Goal: Task Accomplishment & Management: Manage account settings

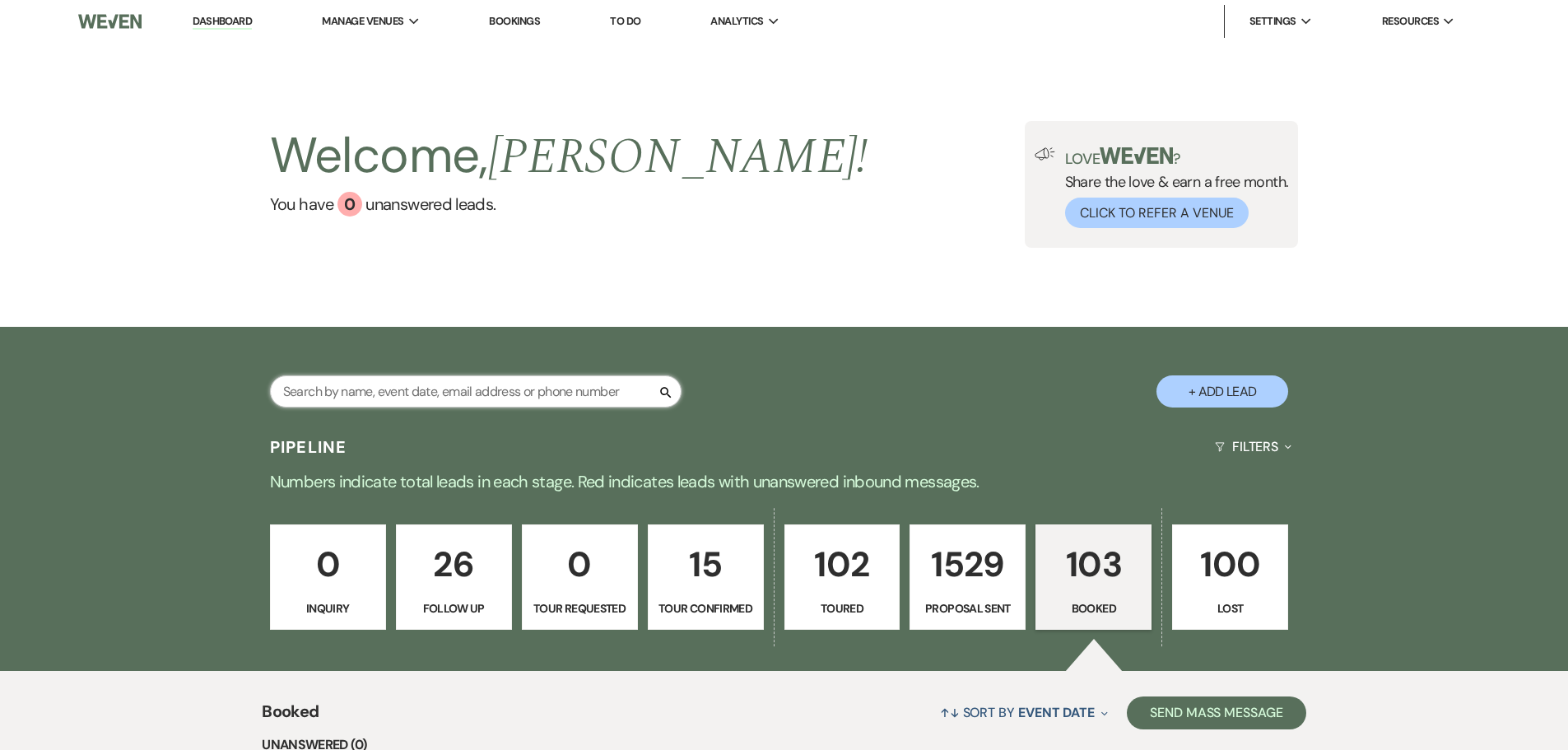
click at [365, 386] on input "text" at bounding box center [475, 391] width 412 height 32
type input "[PERSON_NAME]"
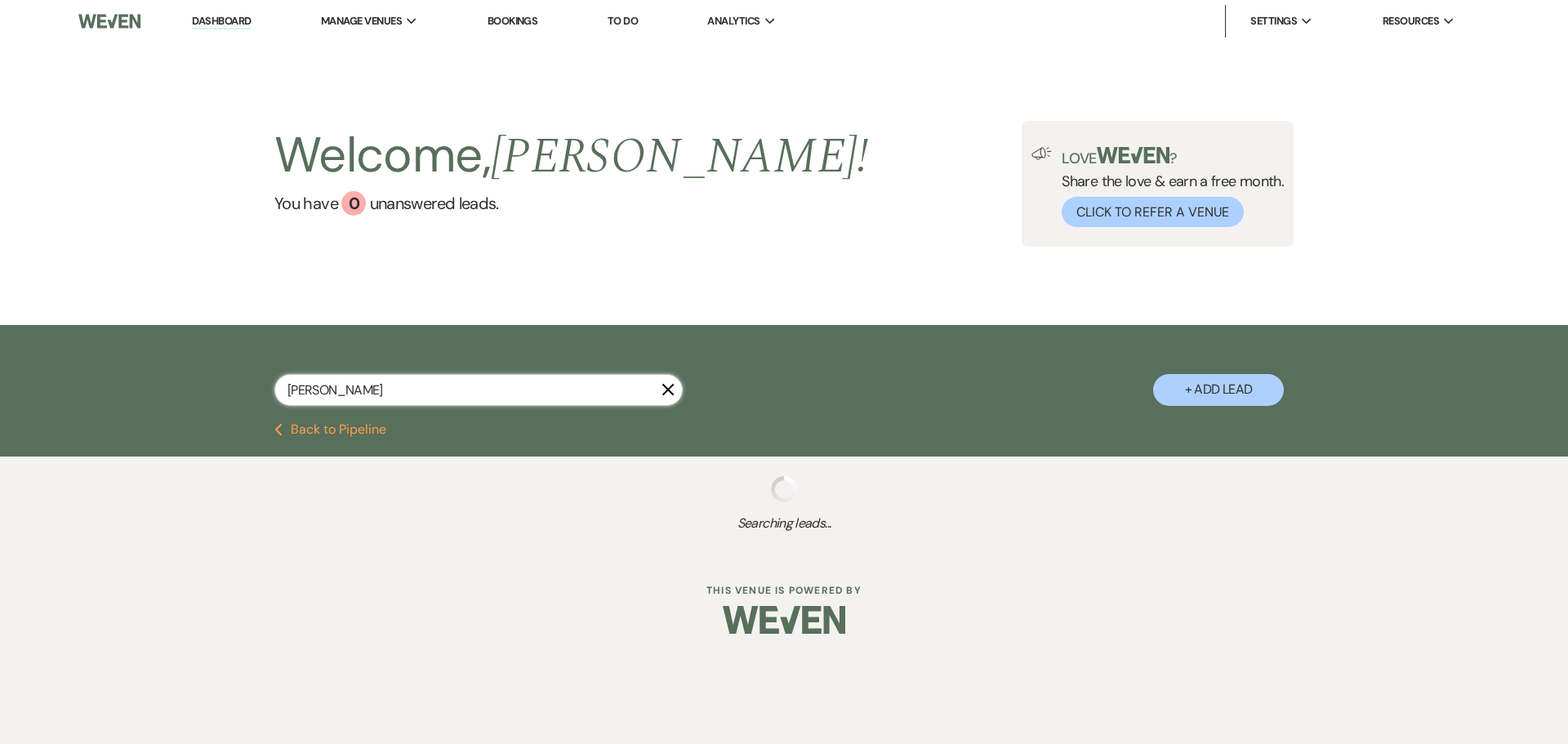
select select "6"
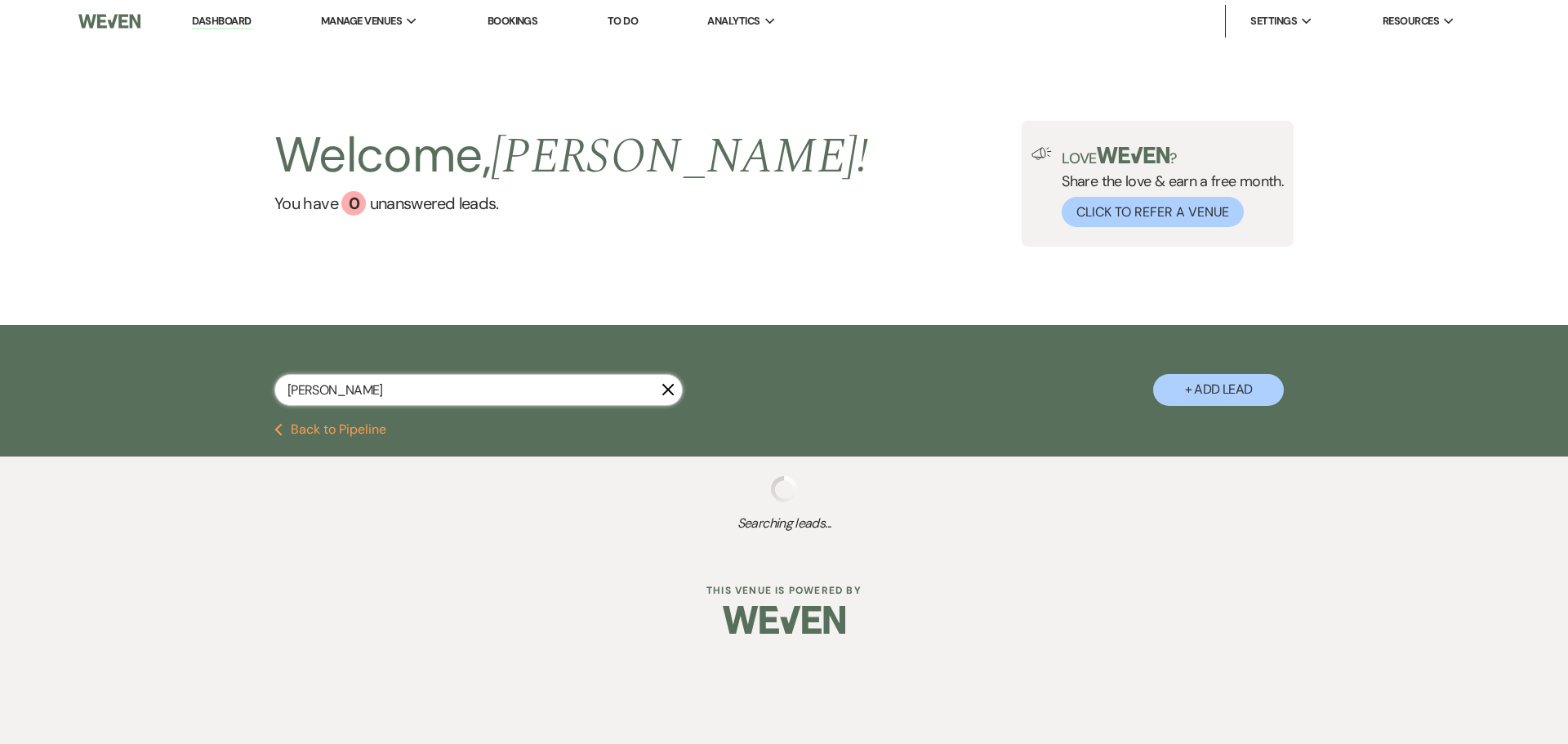
select select "6"
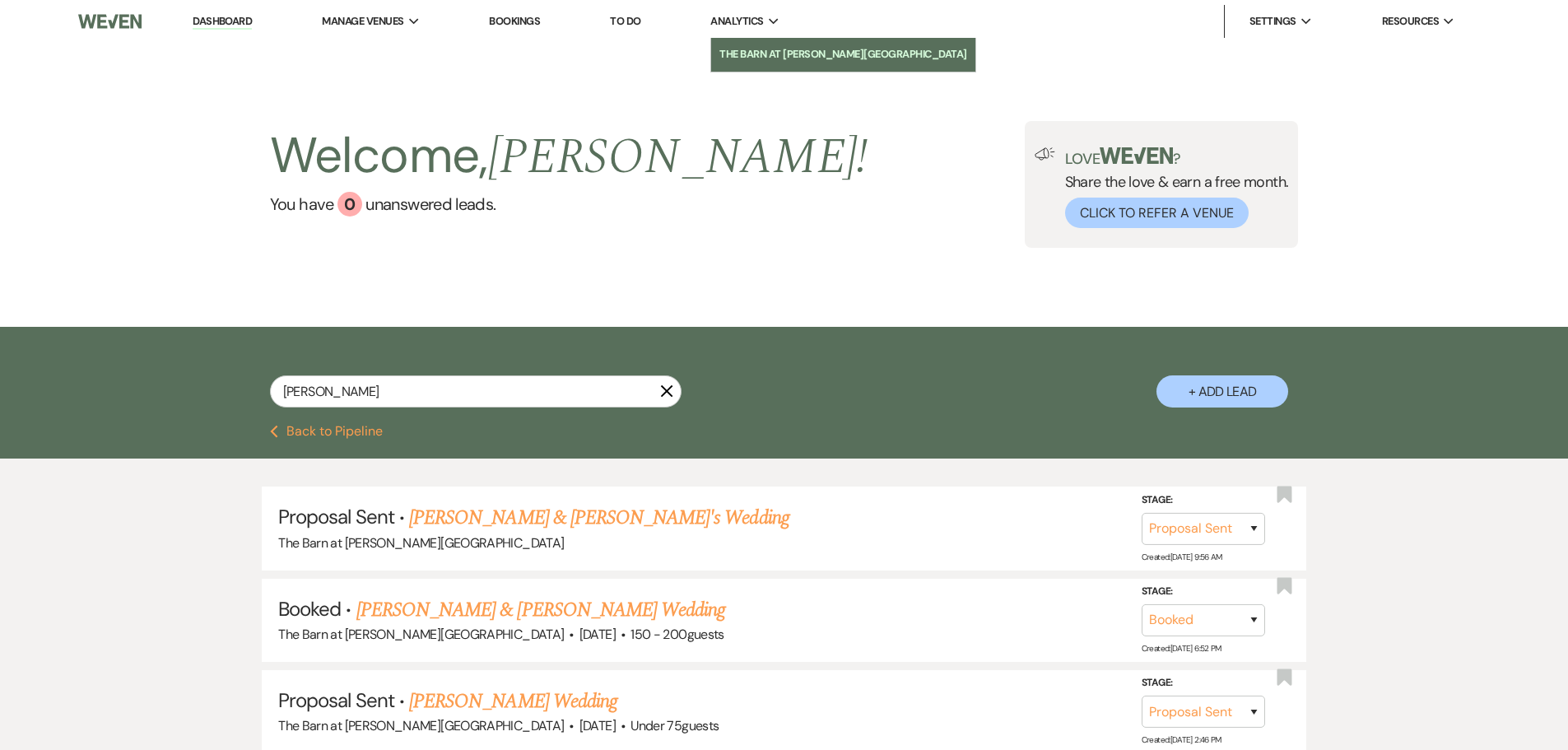
click at [742, 59] on li "The Barn at [PERSON_NAME][GEOGRAPHIC_DATA]" at bounding box center [844, 54] width 247 height 17
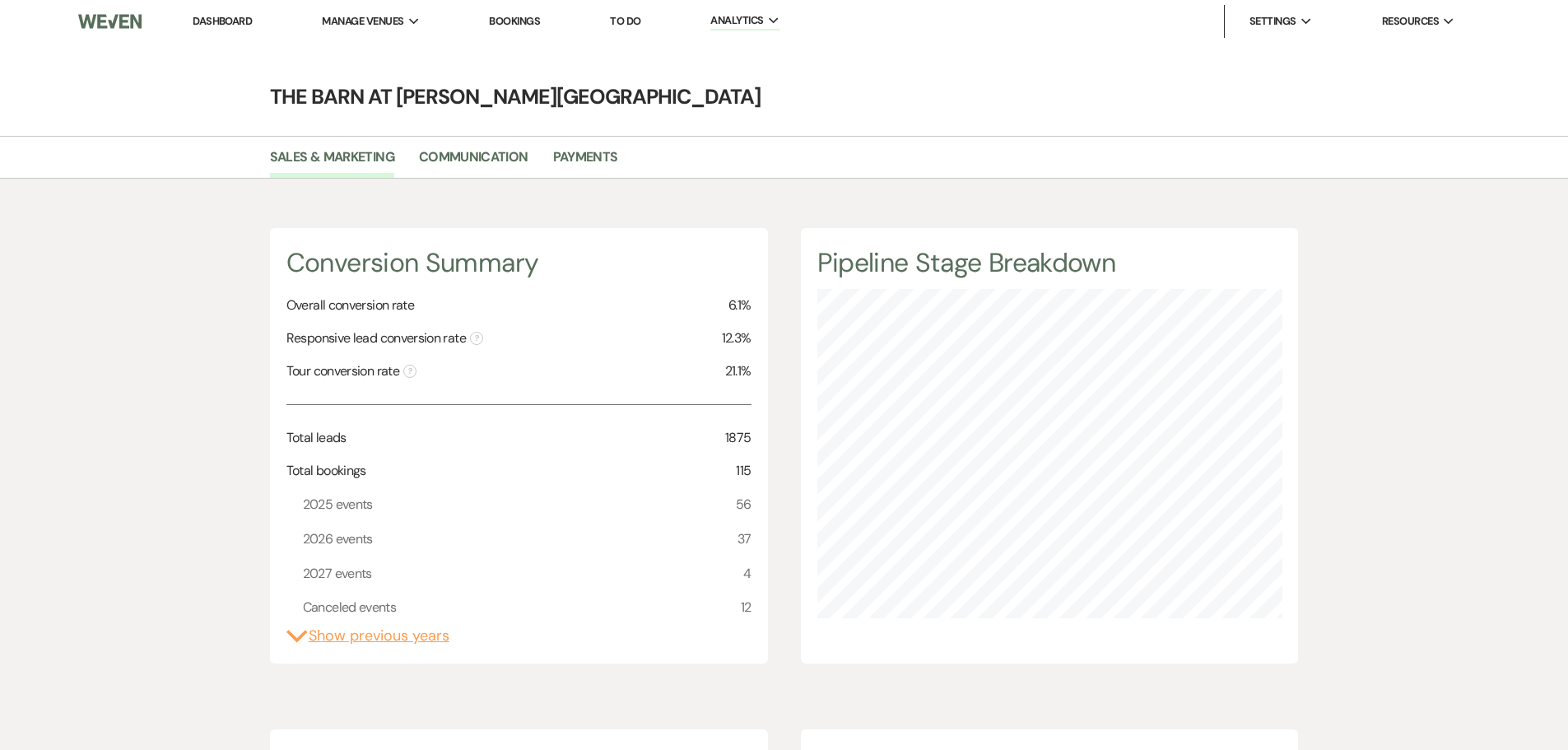
scroll to position [750, 1568]
click at [586, 155] on link "Payments" at bounding box center [586, 162] width 65 height 31
select select "2025"
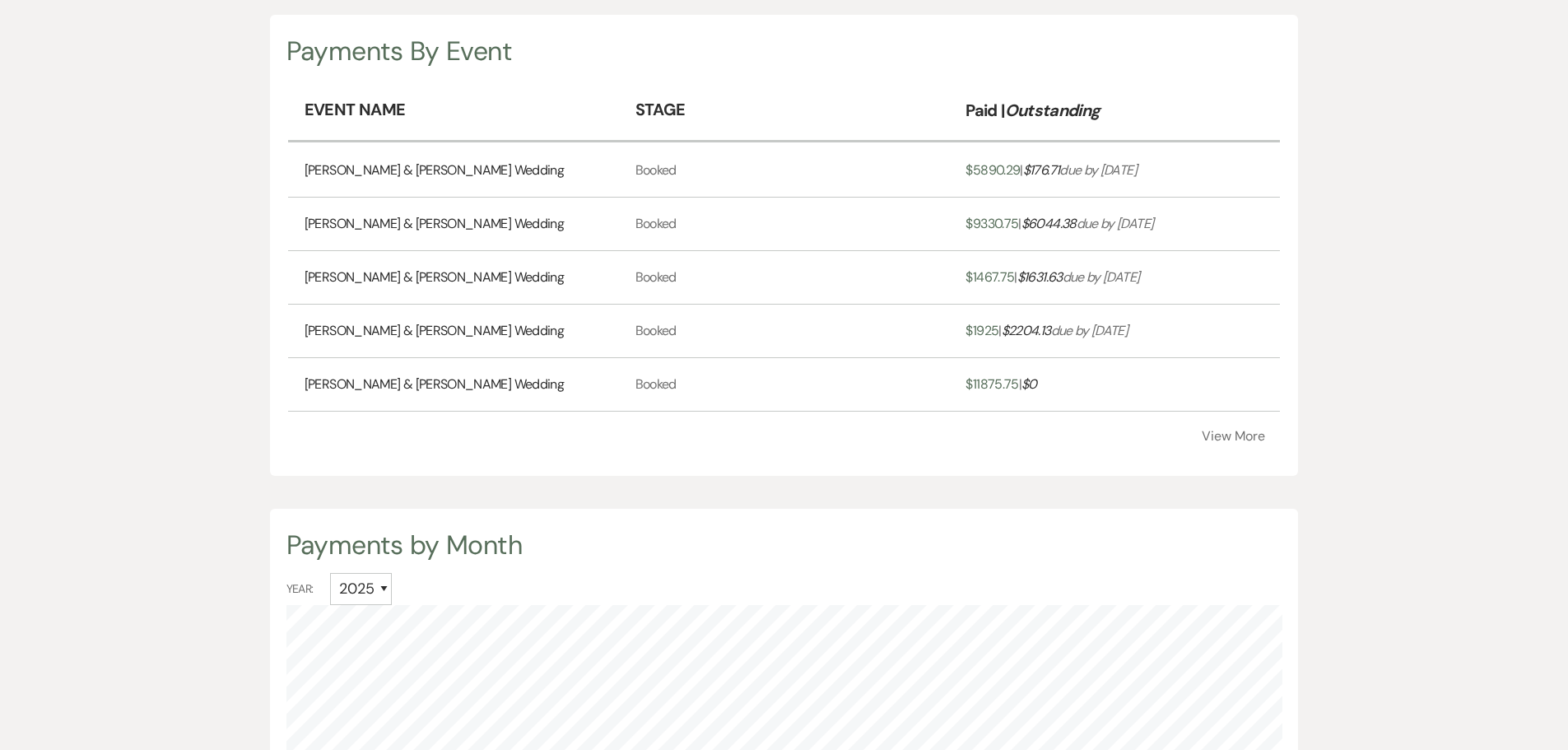
scroll to position [494, 0]
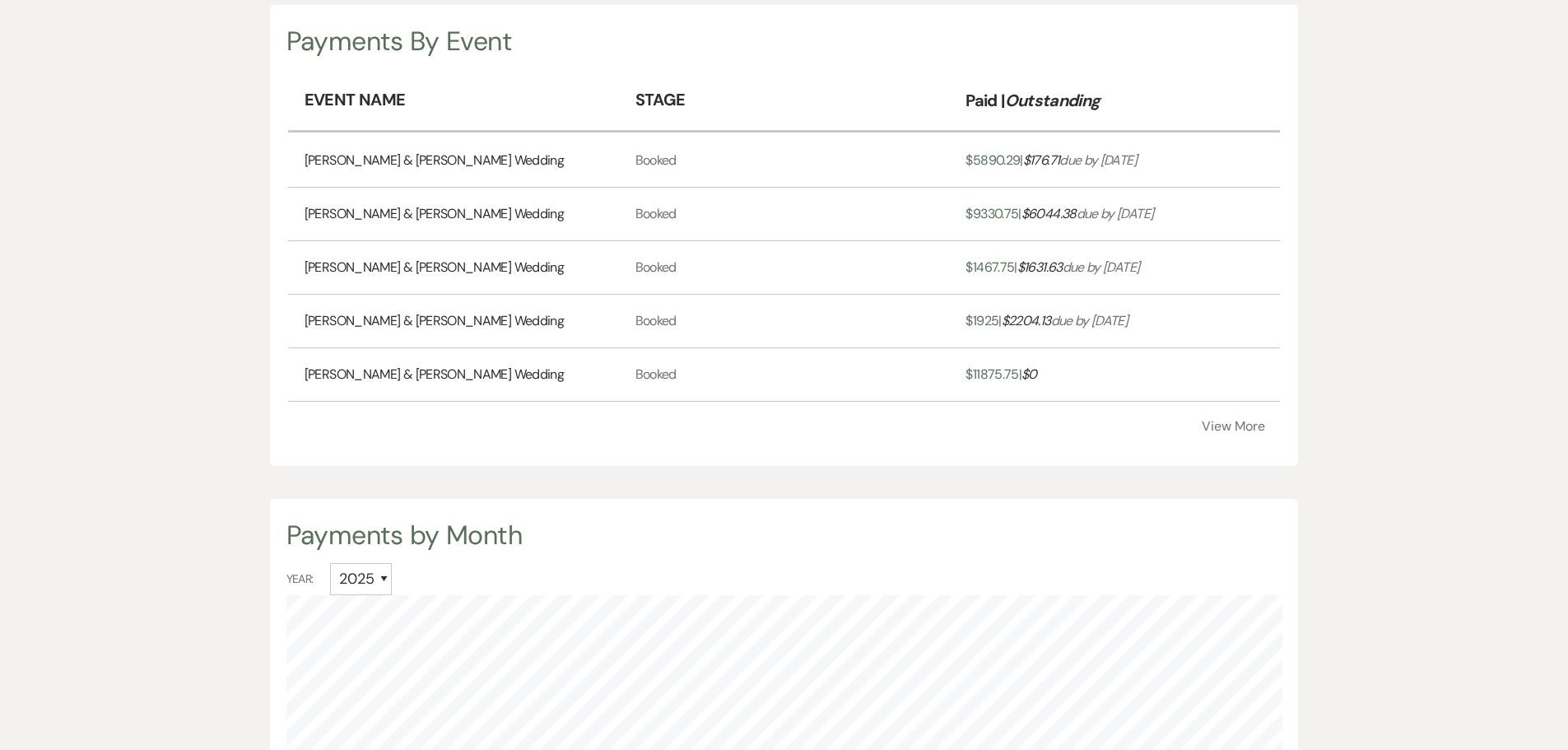
click at [1256, 429] on button "View More" at bounding box center [1233, 426] width 63 height 13
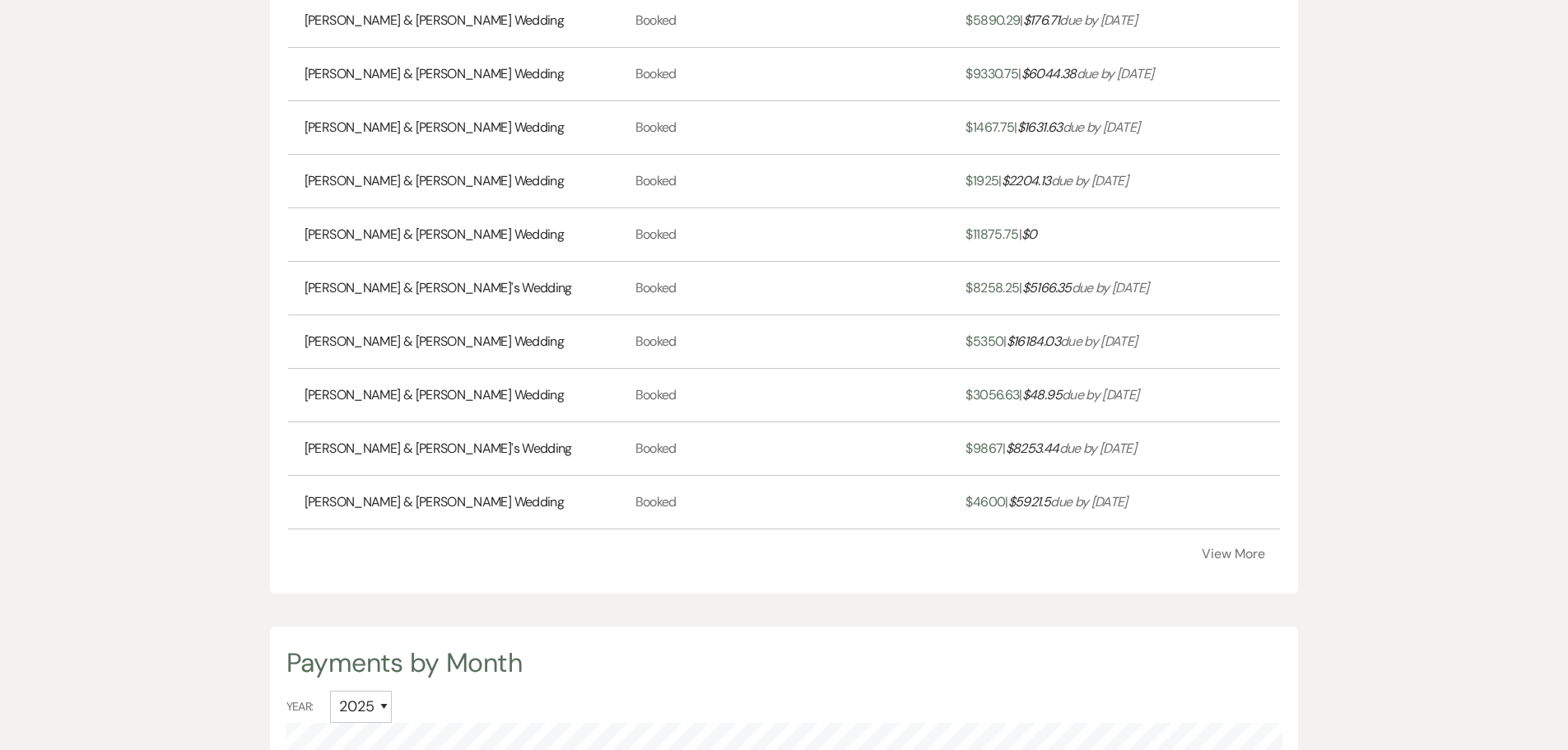
scroll to position [741, 0]
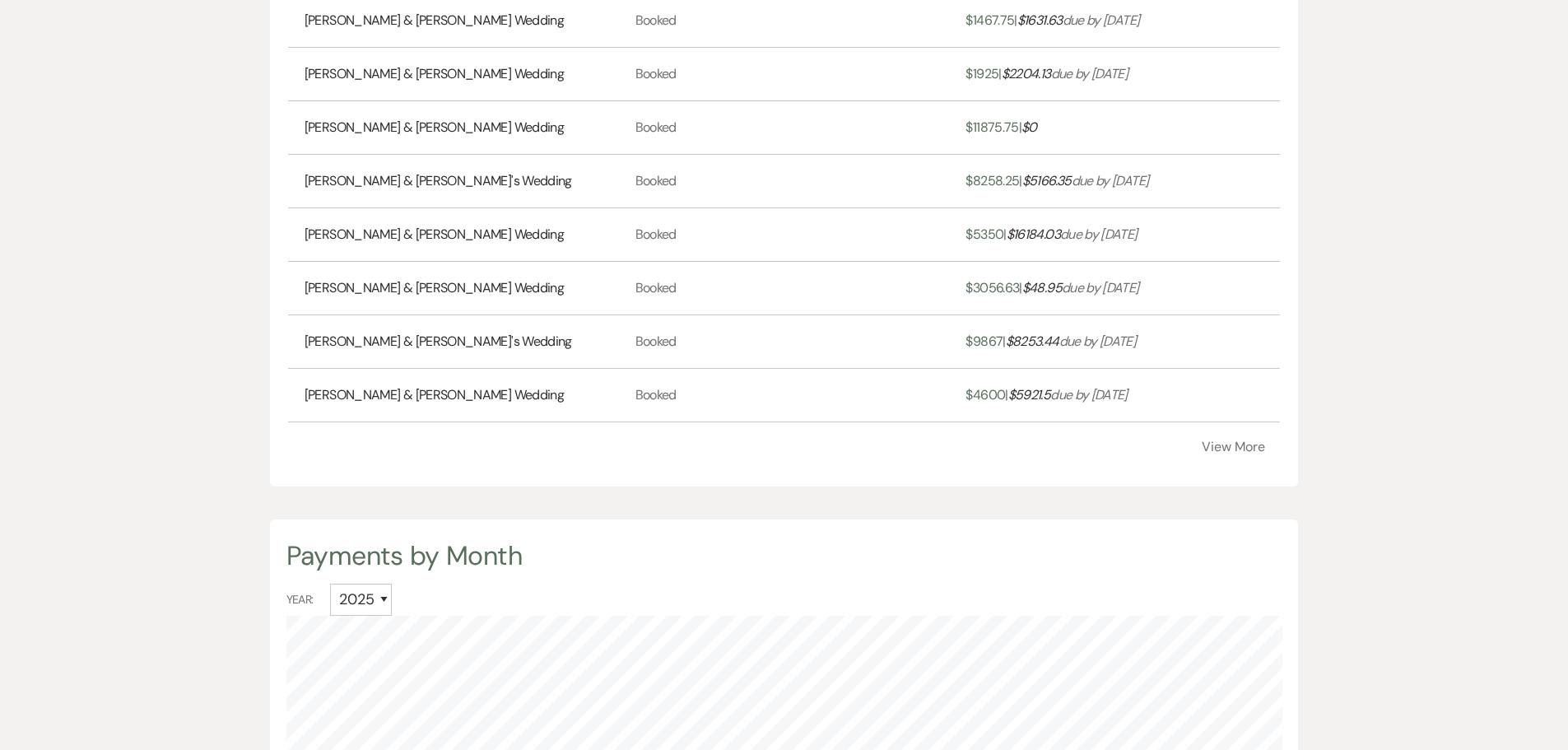
click at [1226, 449] on button "View More" at bounding box center [1233, 447] width 63 height 13
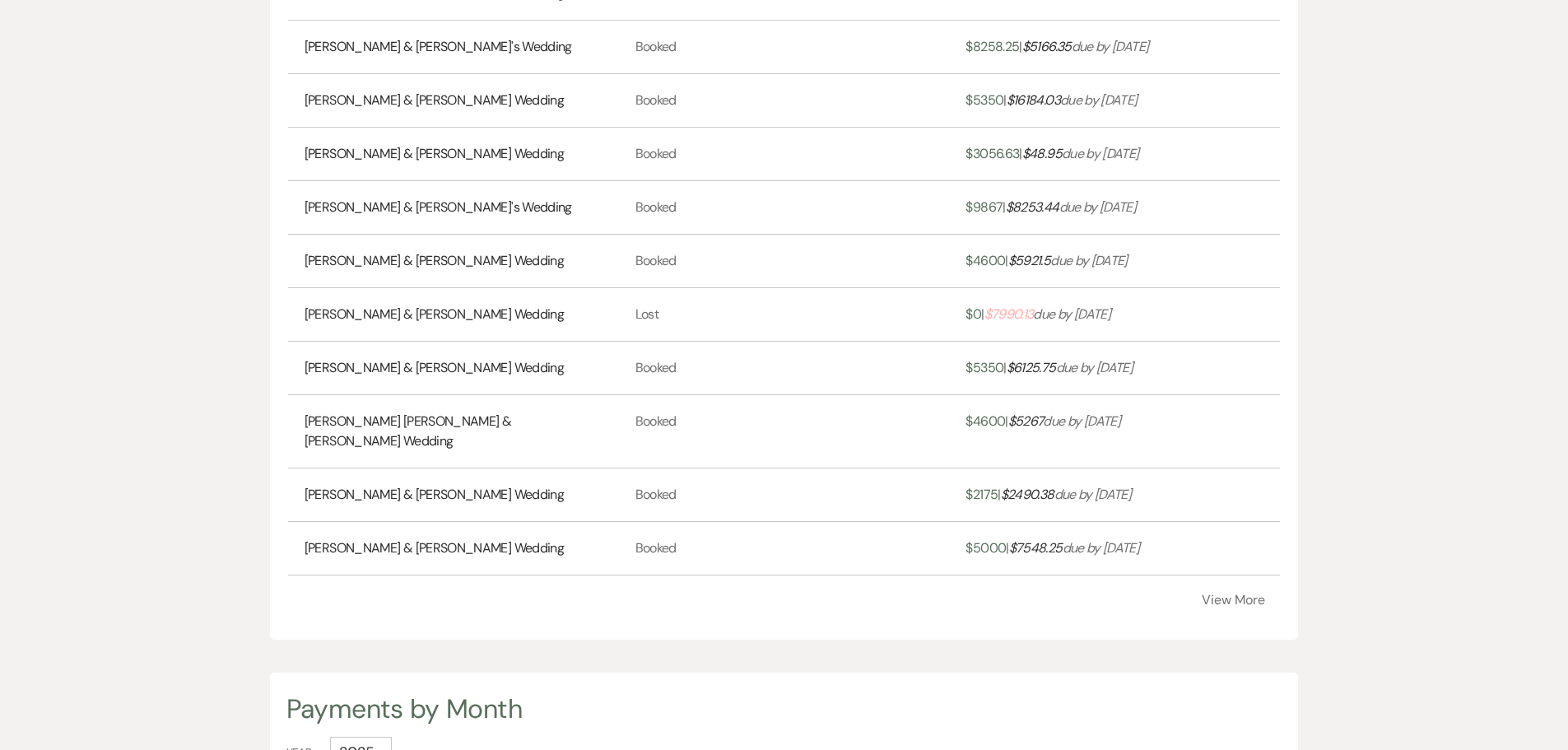
scroll to position [906, 0]
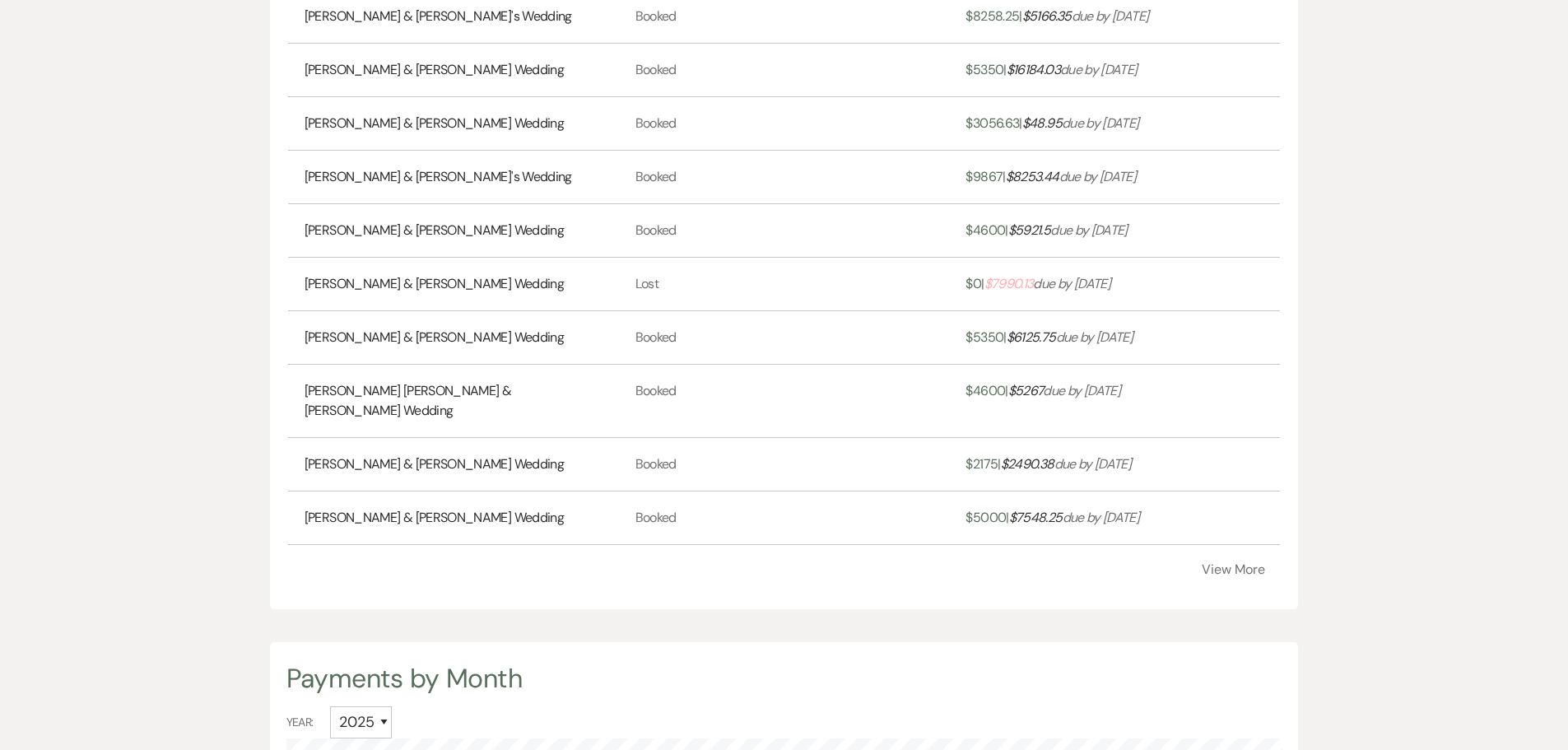
click at [1235, 563] on button "View More" at bounding box center [1233, 569] width 63 height 13
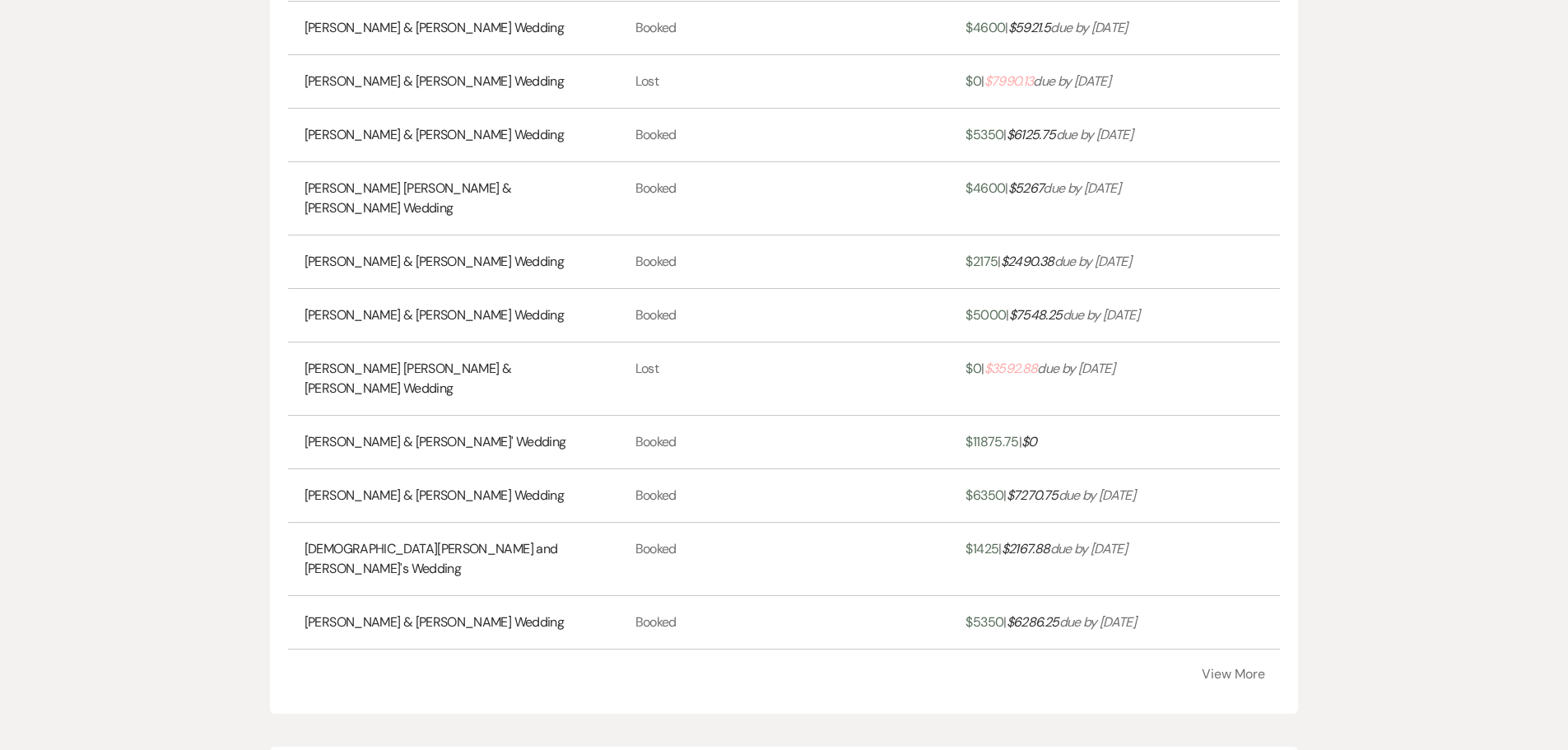
scroll to position [1152, 0]
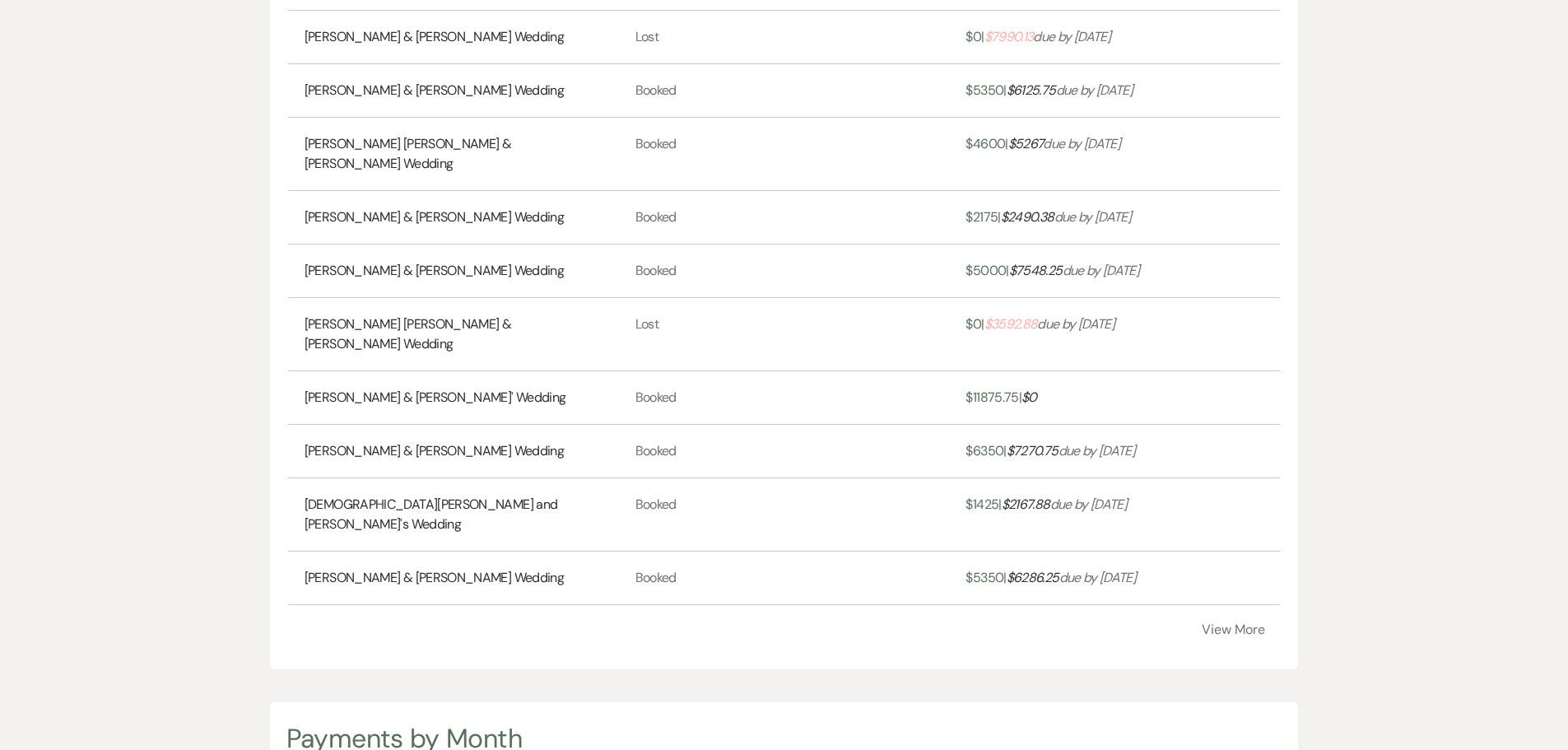
click at [1236, 623] on button "View More" at bounding box center [1233, 629] width 63 height 13
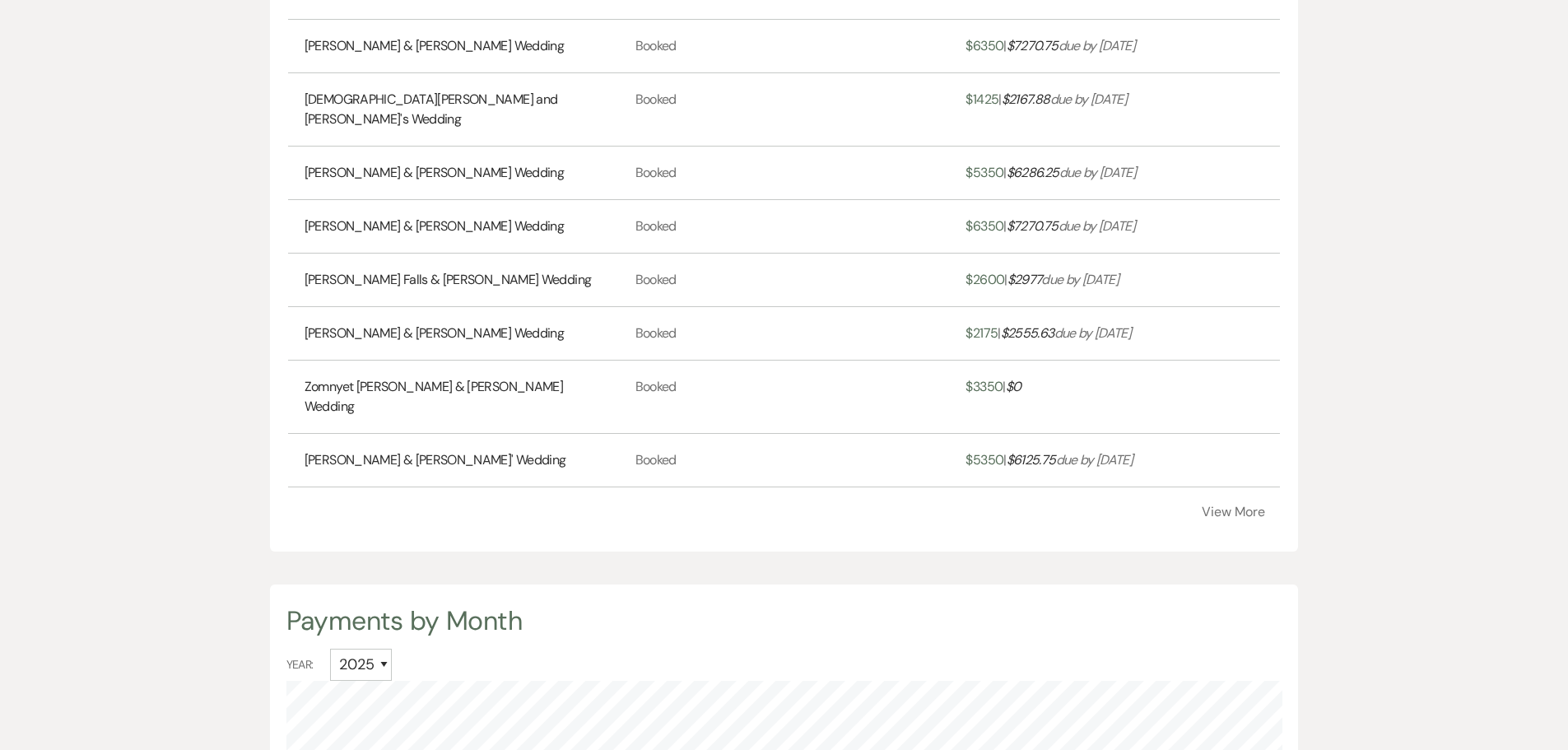
scroll to position [1564, 0]
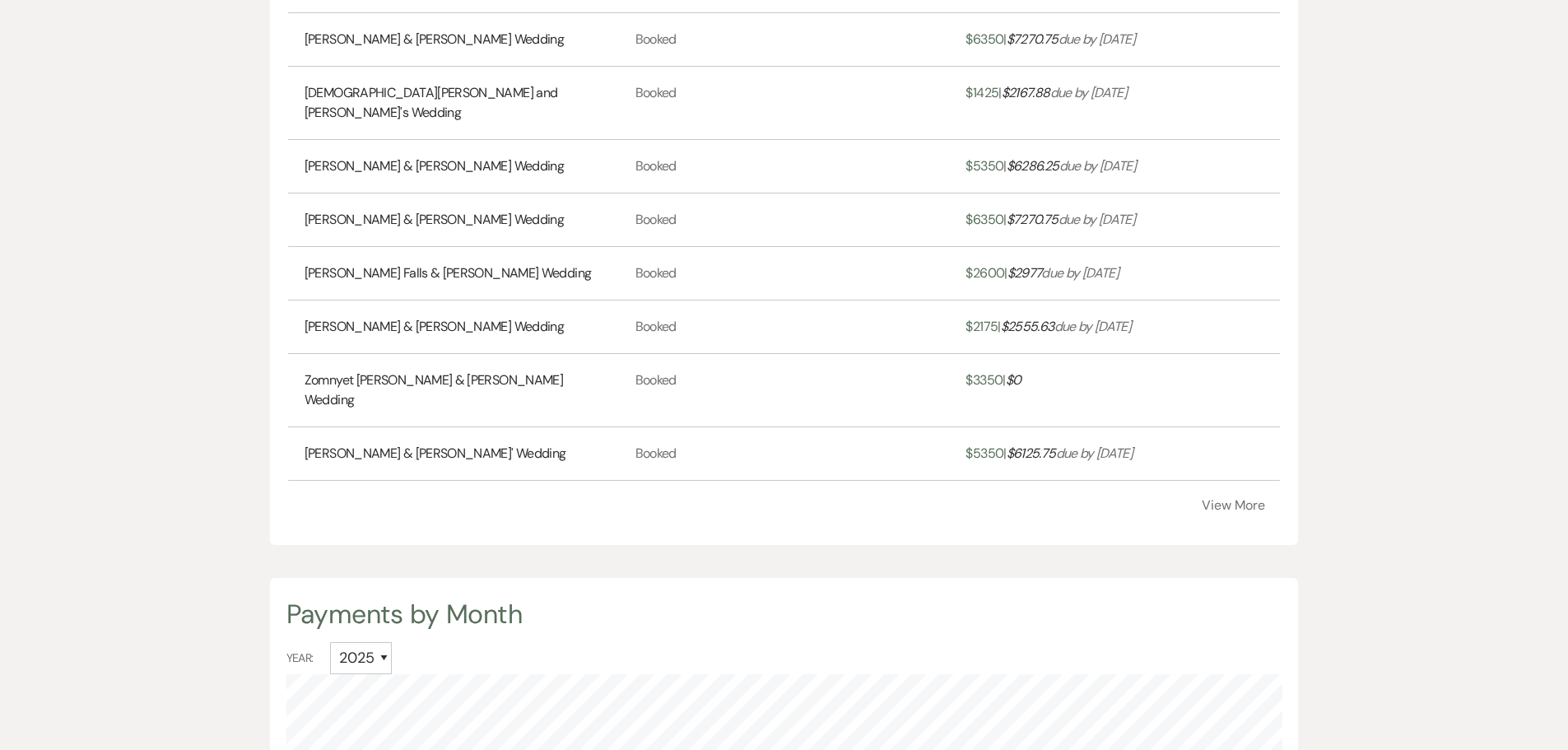
click at [1224, 499] on button "View More" at bounding box center [1233, 505] width 63 height 13
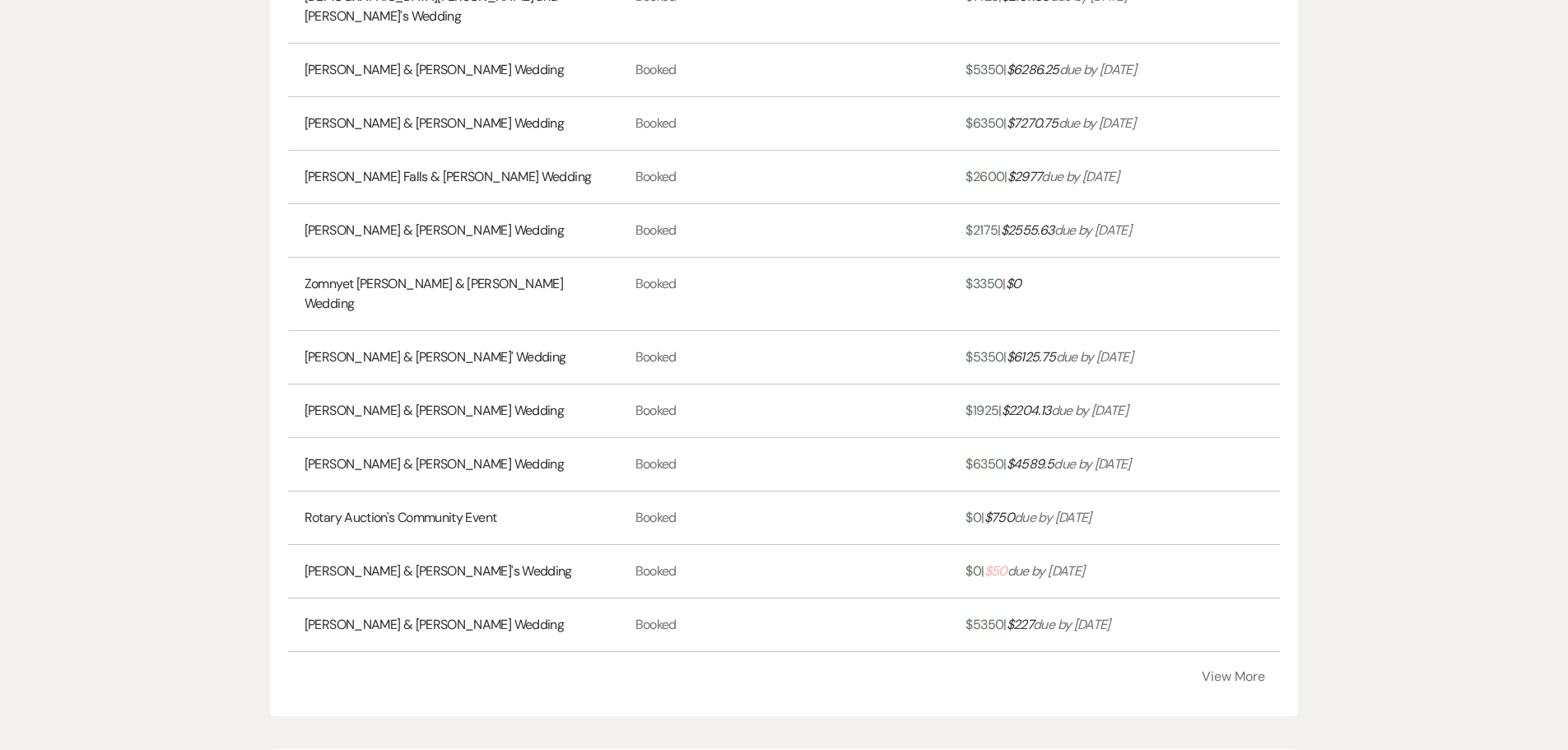
scroll to position [1729, 0]
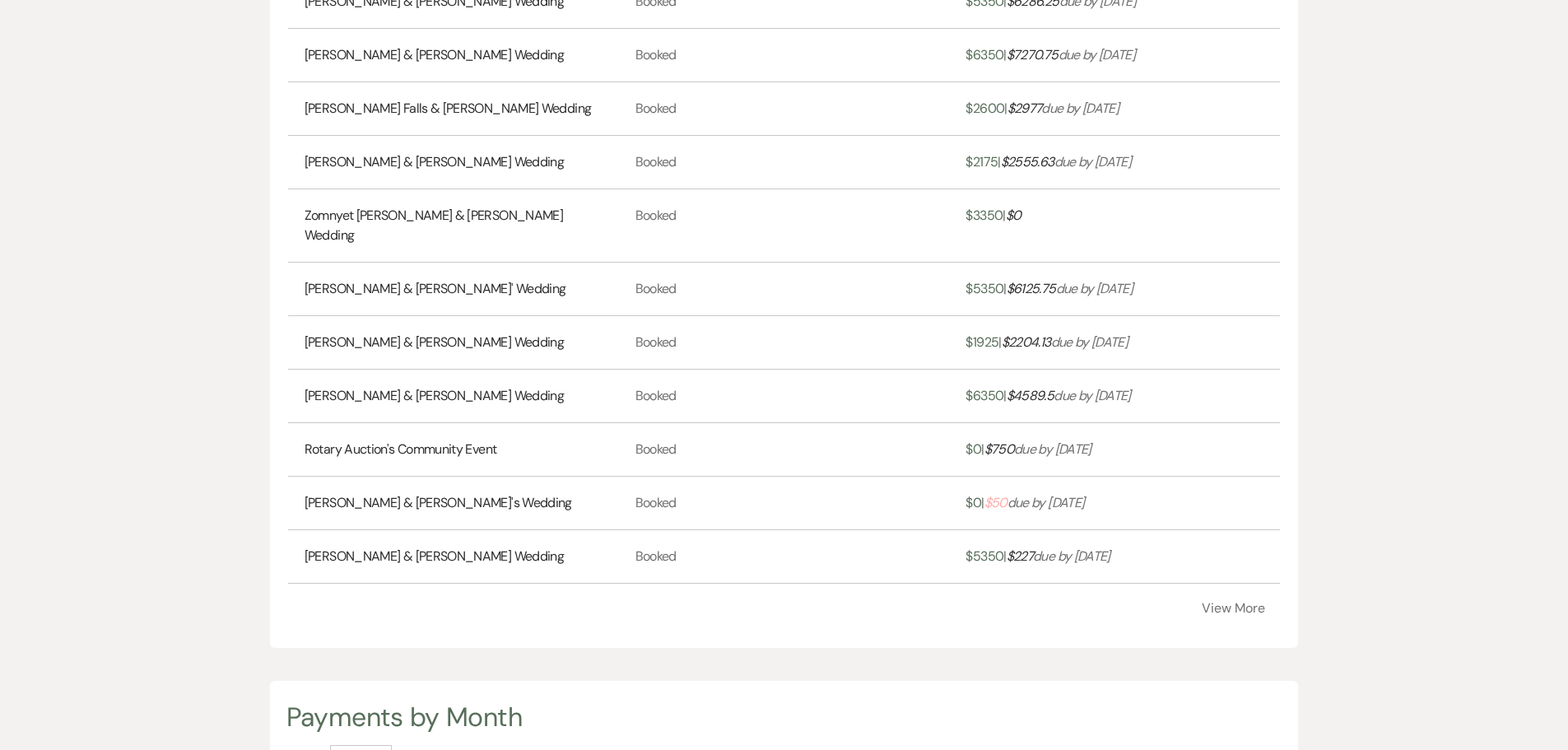
click at [1222, 601] on button "View More" at bounding box center [1233, 608] width 63 height 13
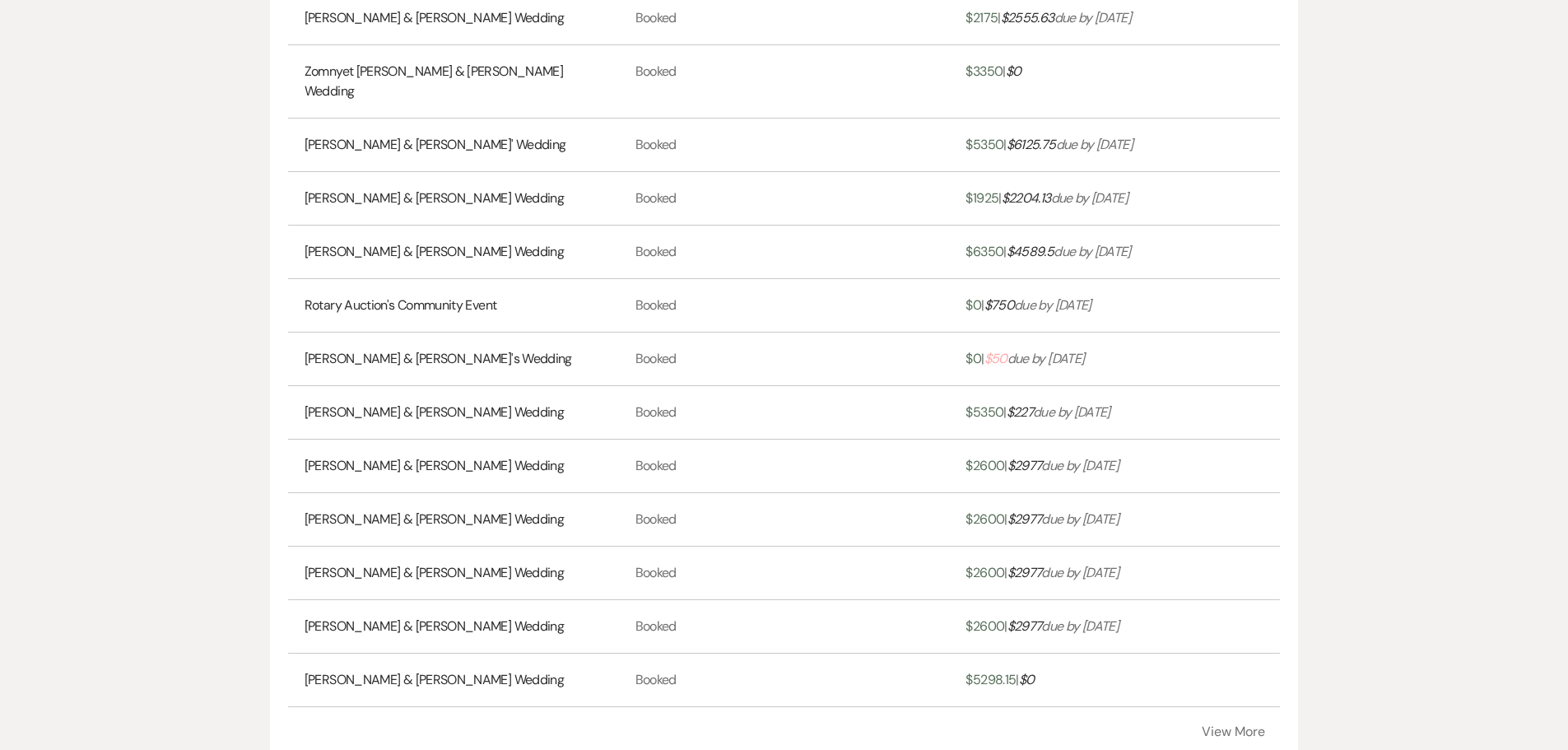
scroll to position [0, 0]
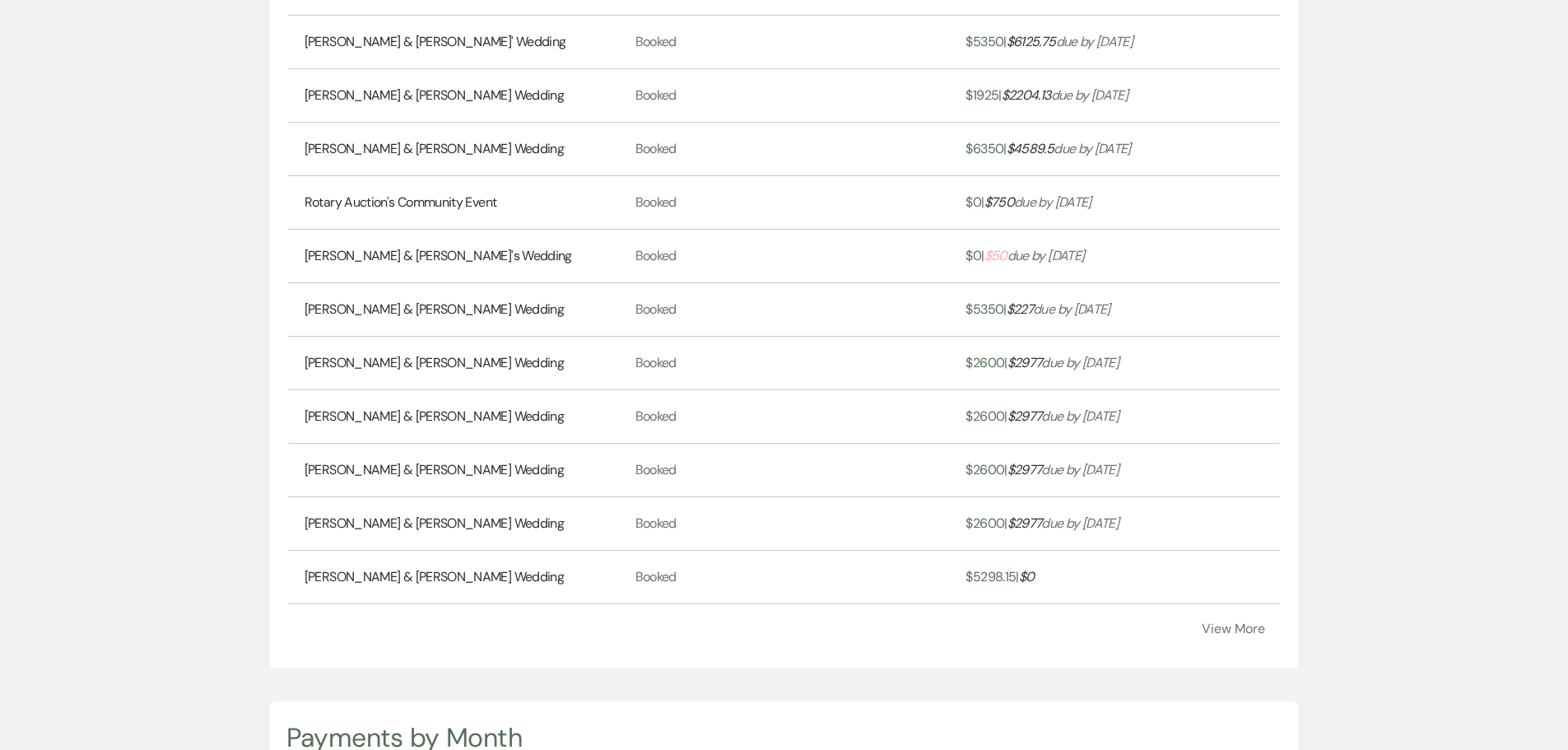
click at [1225, 622] on button "View More" at bounding box center [1233, 628] width 63 height 13
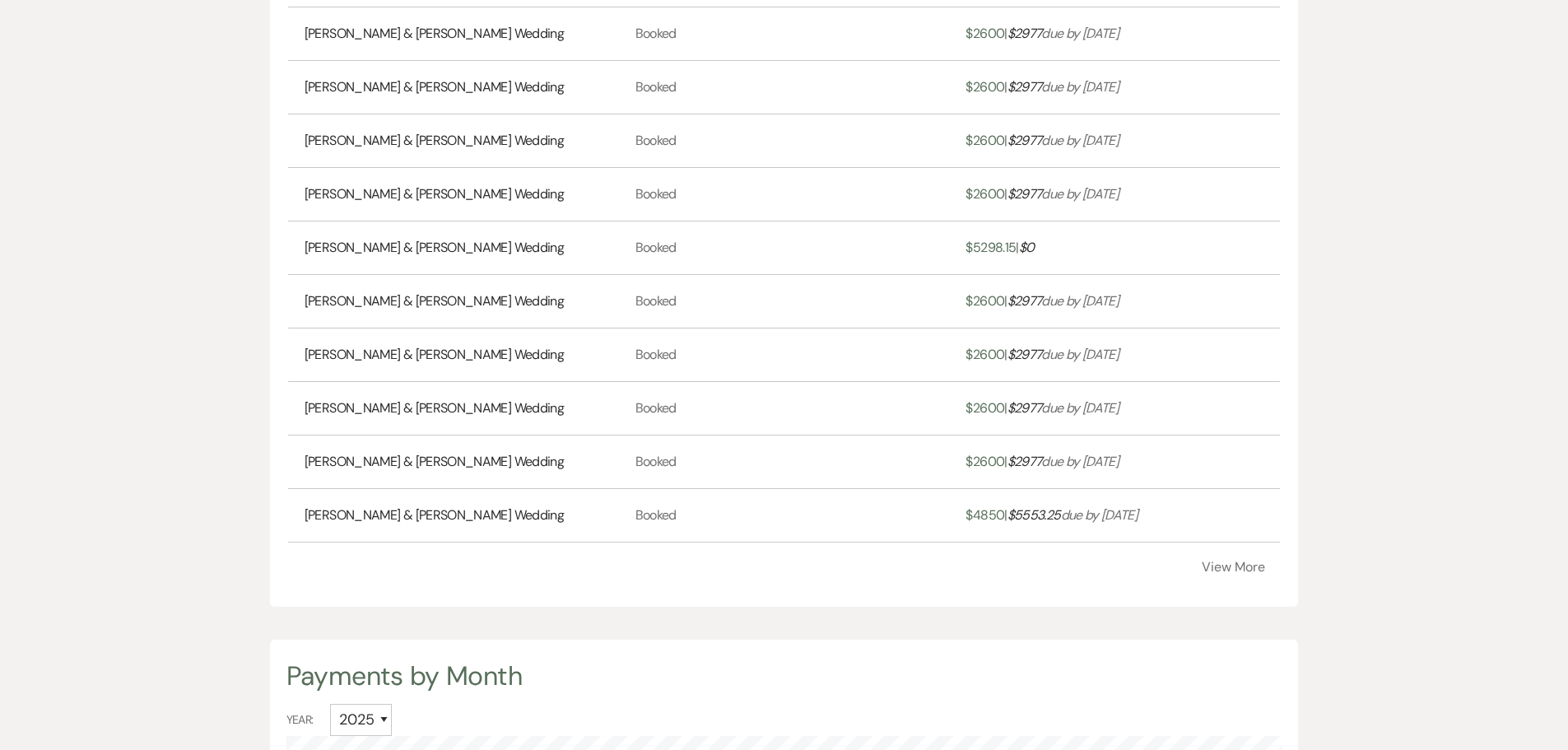
click at [1234, 560] on button "View More" at bounding box center [1233, 567] width 63 height 13
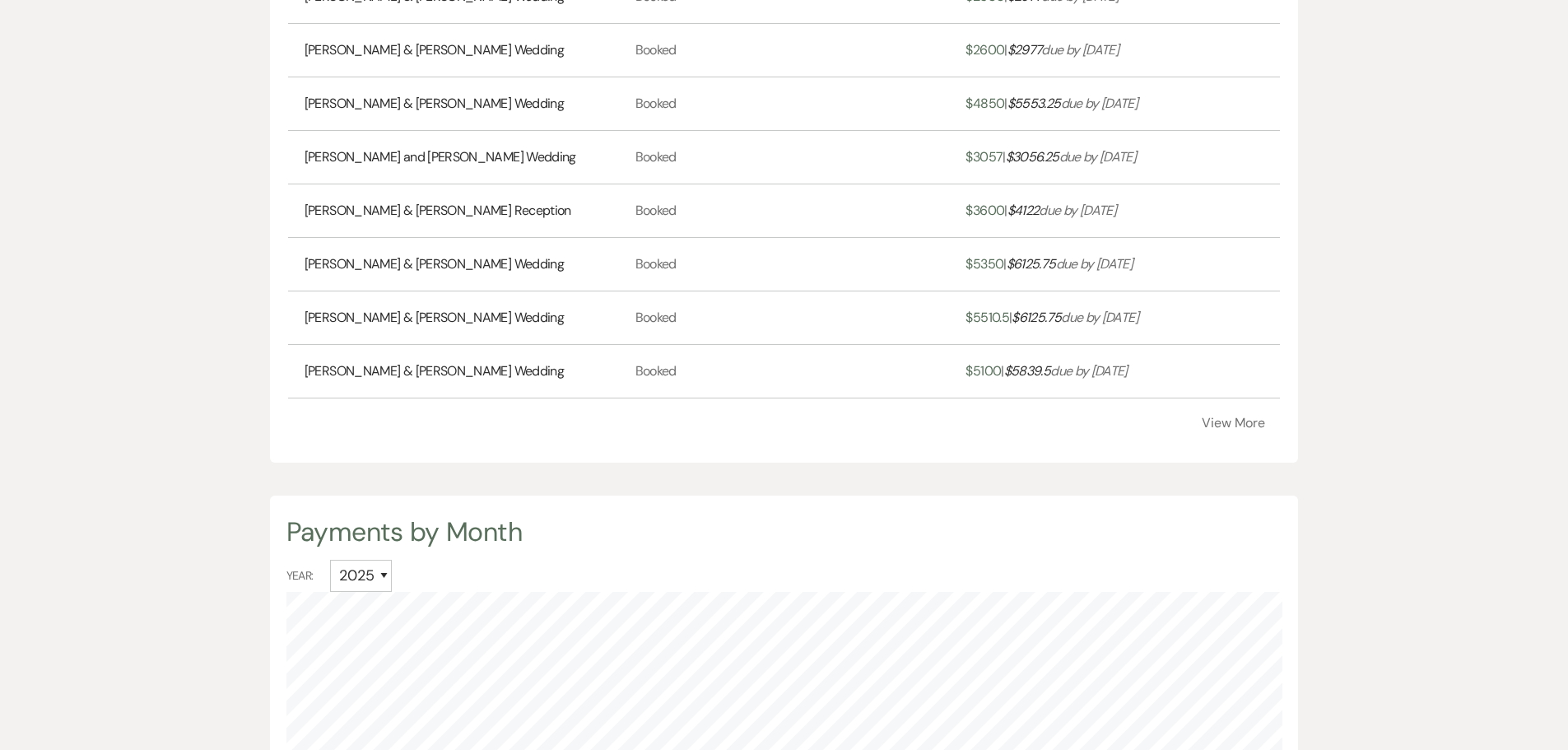
click at [1220, 416] on button "View More" at bounding box center [1233, 423] width 63 height 13
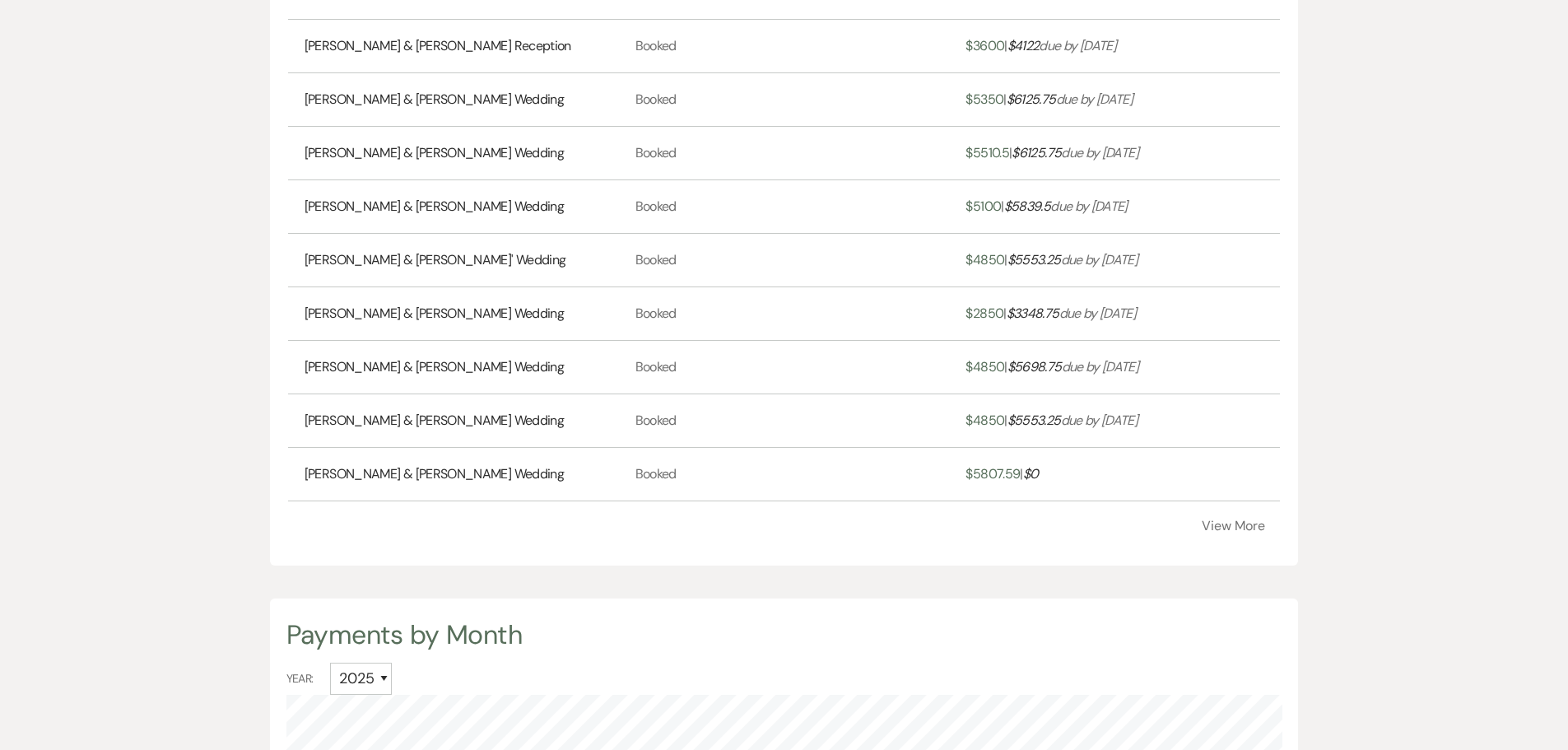
click at [1222, 520] on button "View More" at bounding box center [1233, 526] width 63 height 13
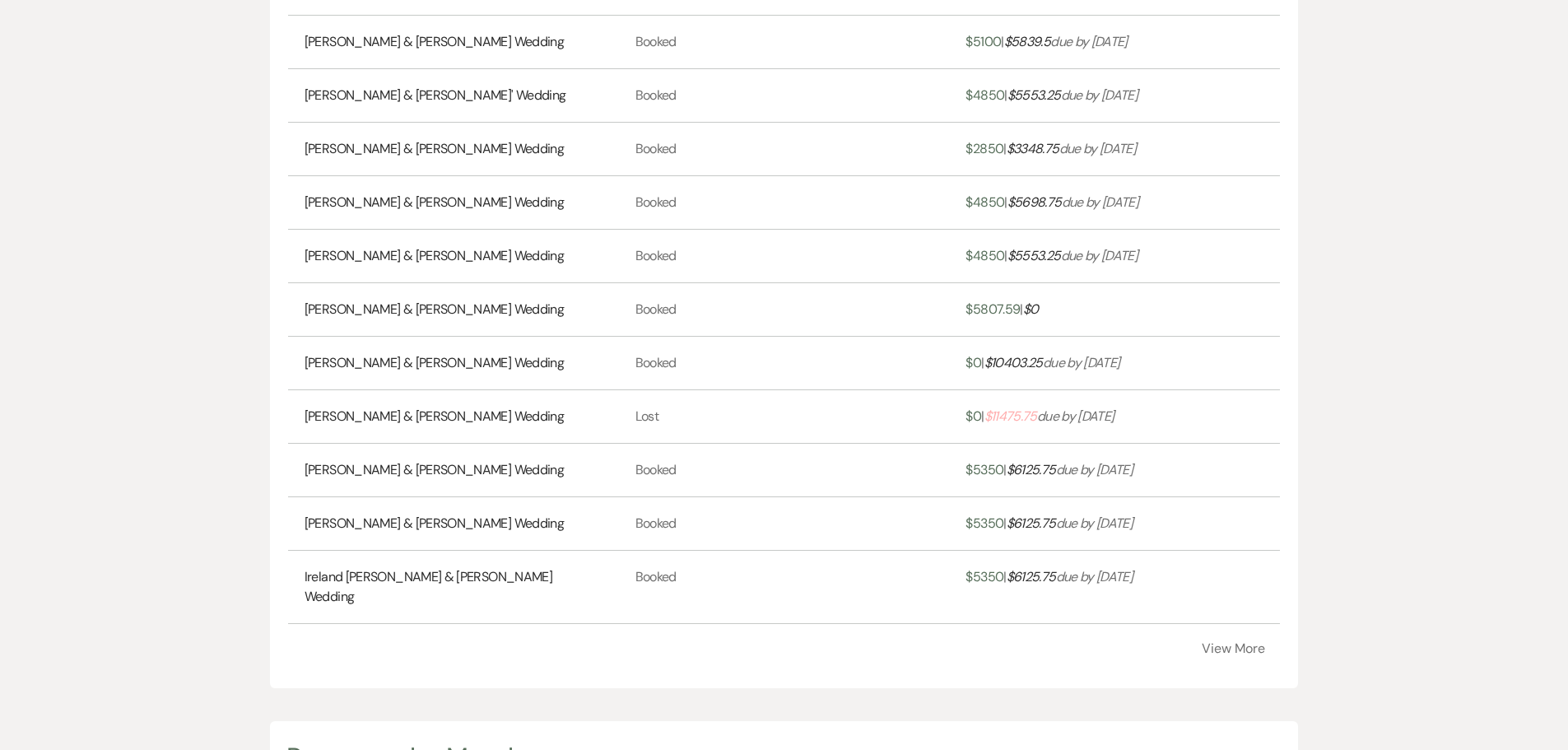
click at [1211, 642] on button "View More" at bounding box center [1233, 649] width 63 height 13
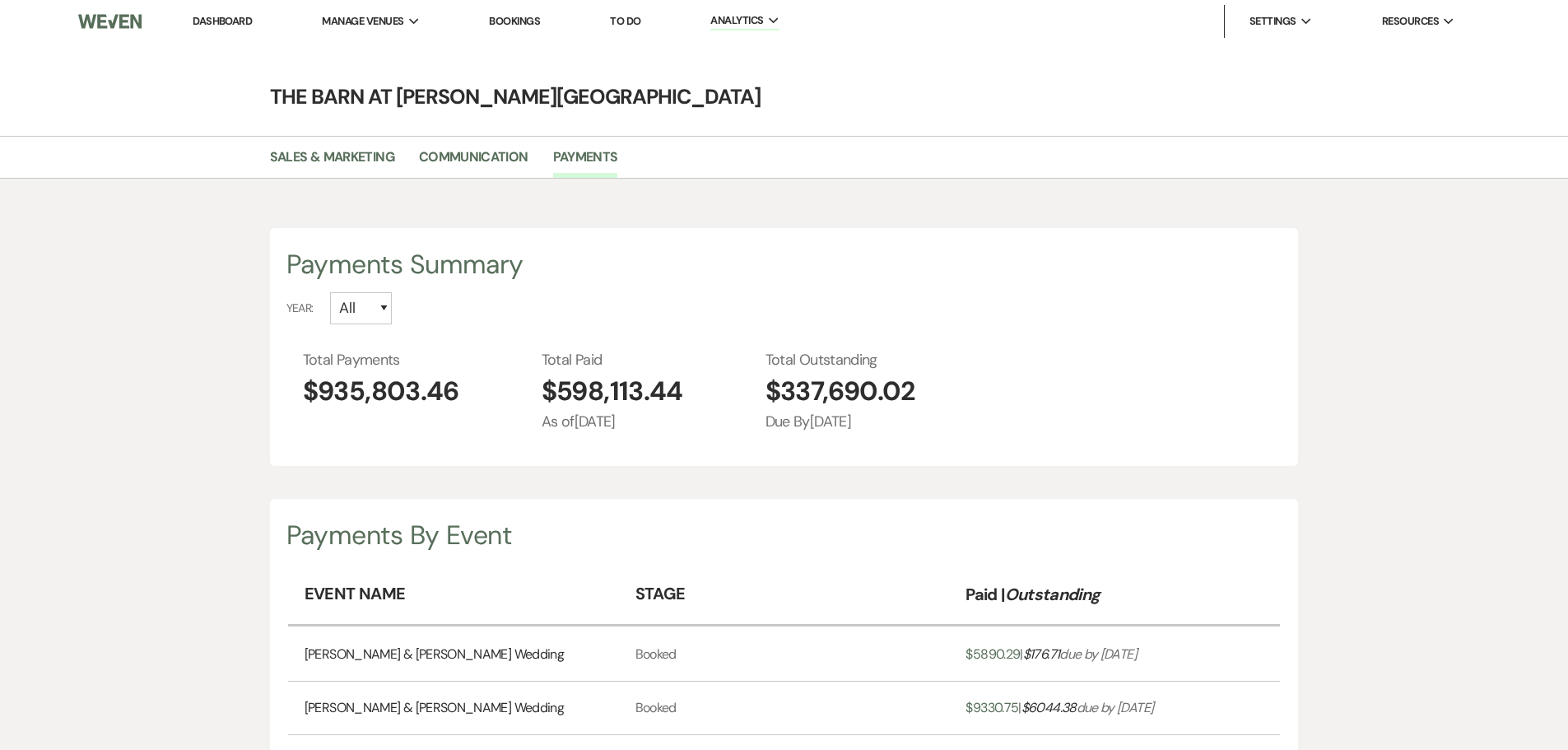
click at [221, 18] on link "Dashboard" at bounding box center [222, 21] width 60 height 14
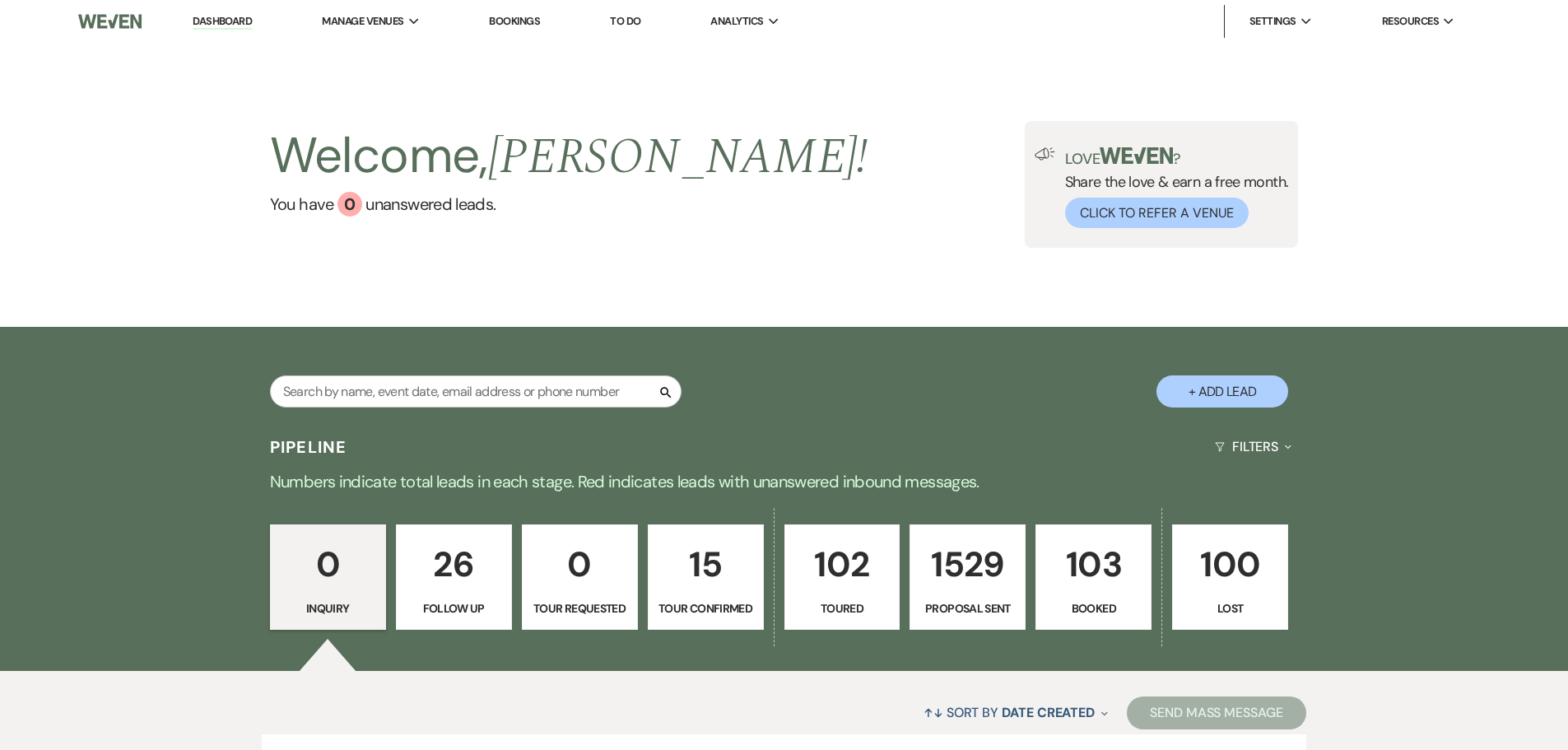
click at [1103, 574] on p "103" at bounding box center [1094, 564] width 94 height 55
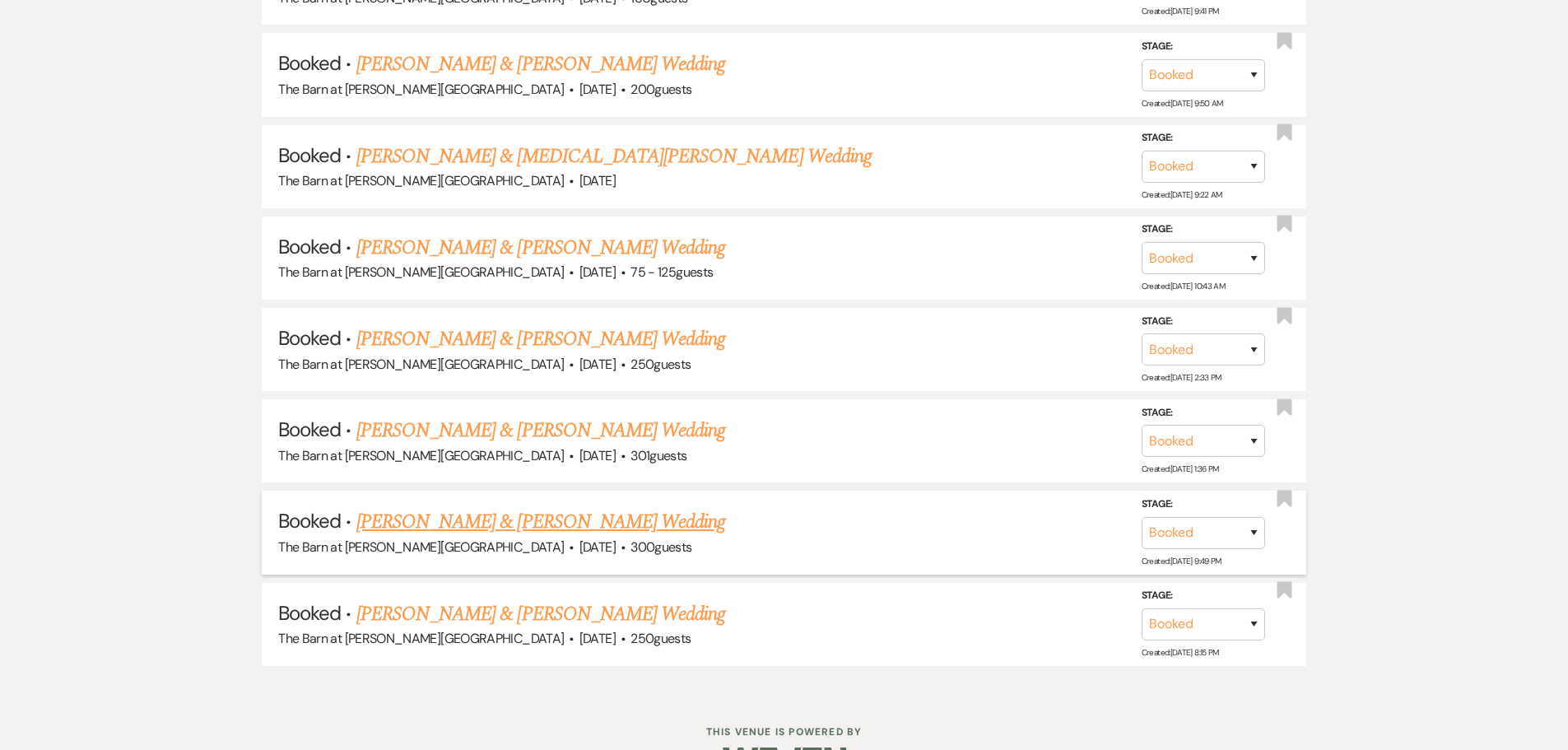
scroll to position [9728, 0]
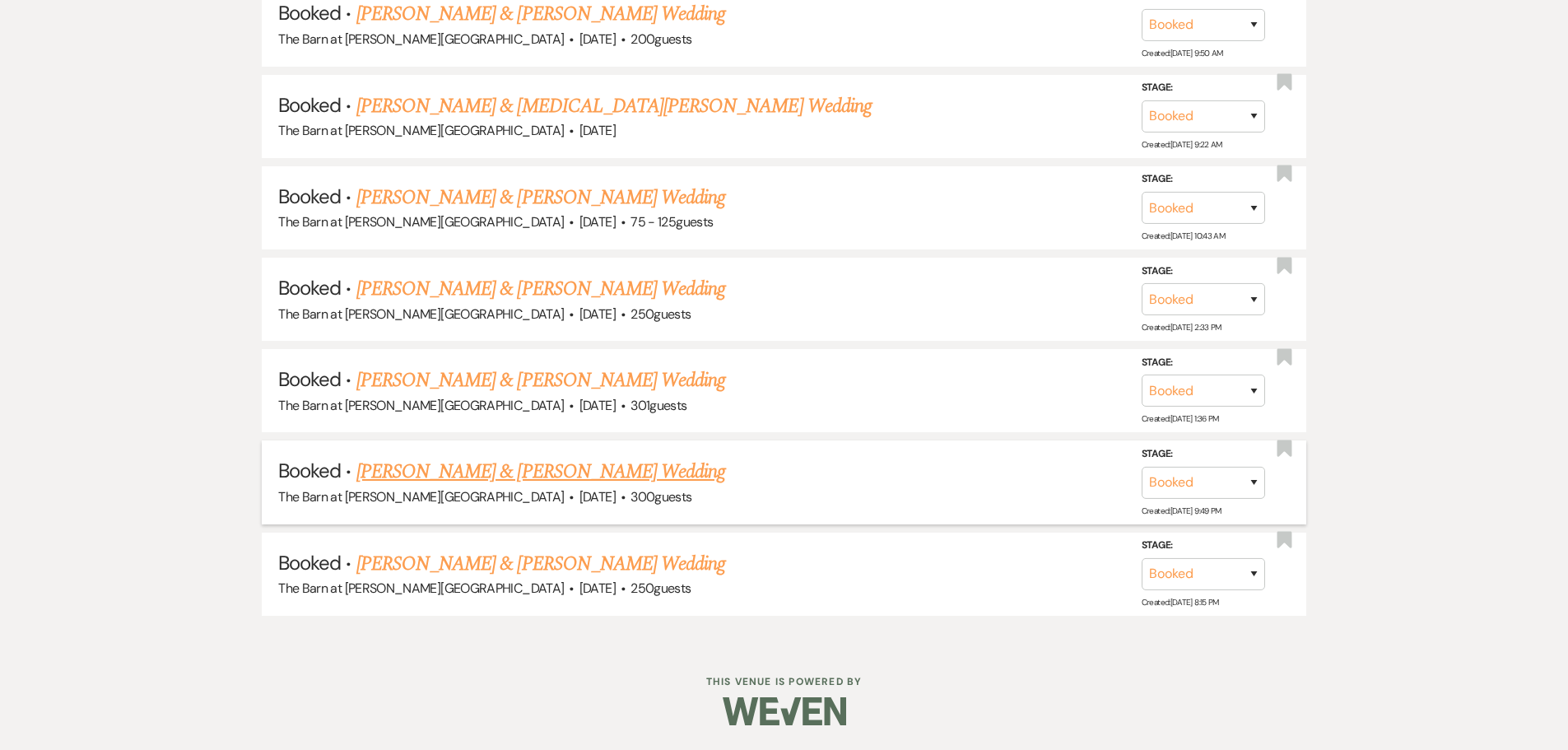
click at [545, 467] on link "[PERSON_NAME] & [PERSON_NAME] Wedding" at bounding box center [541, 471] width 368 height 29
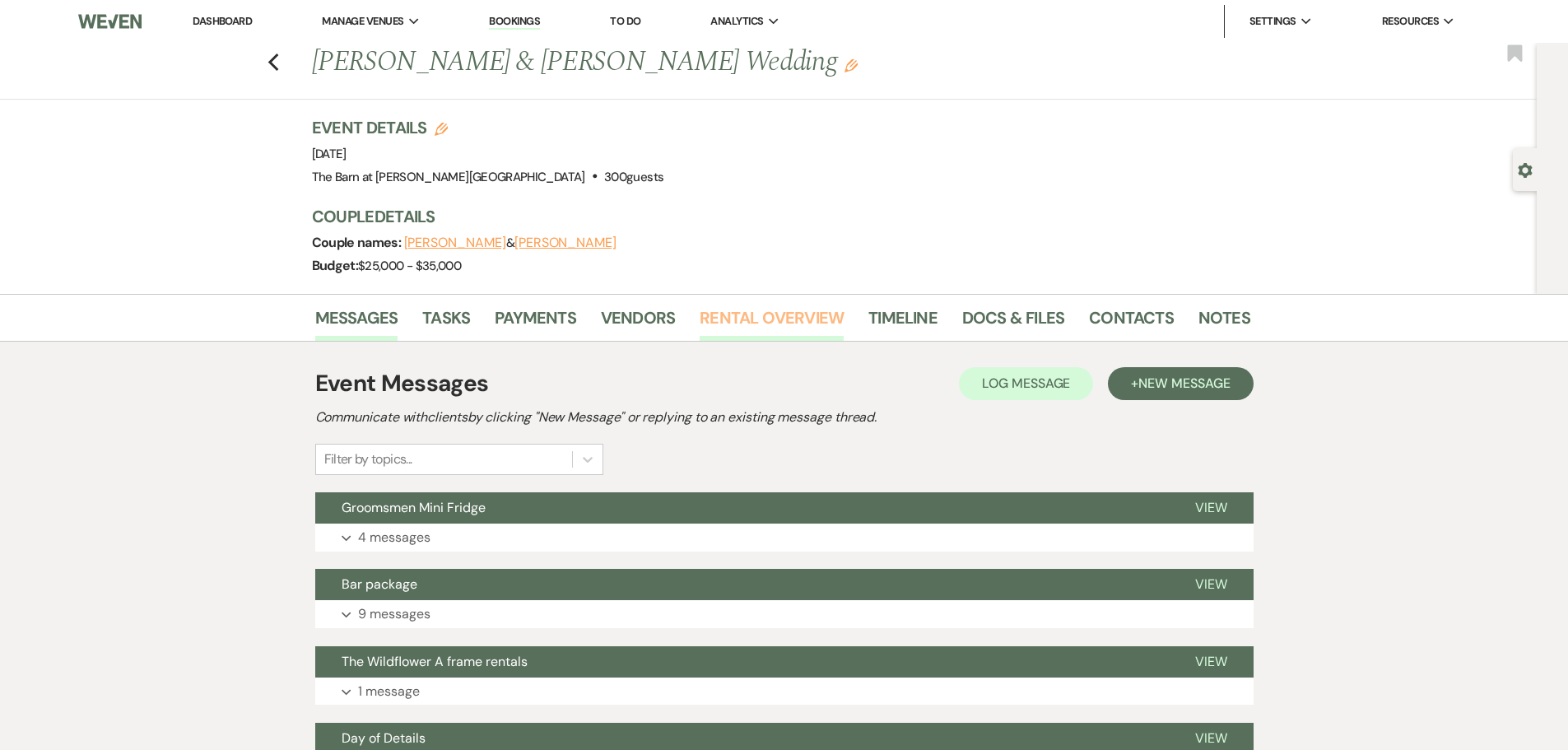
click at [745, 314] on link "Rental Overview" at bounding box center [772, 322] width 144 height 36
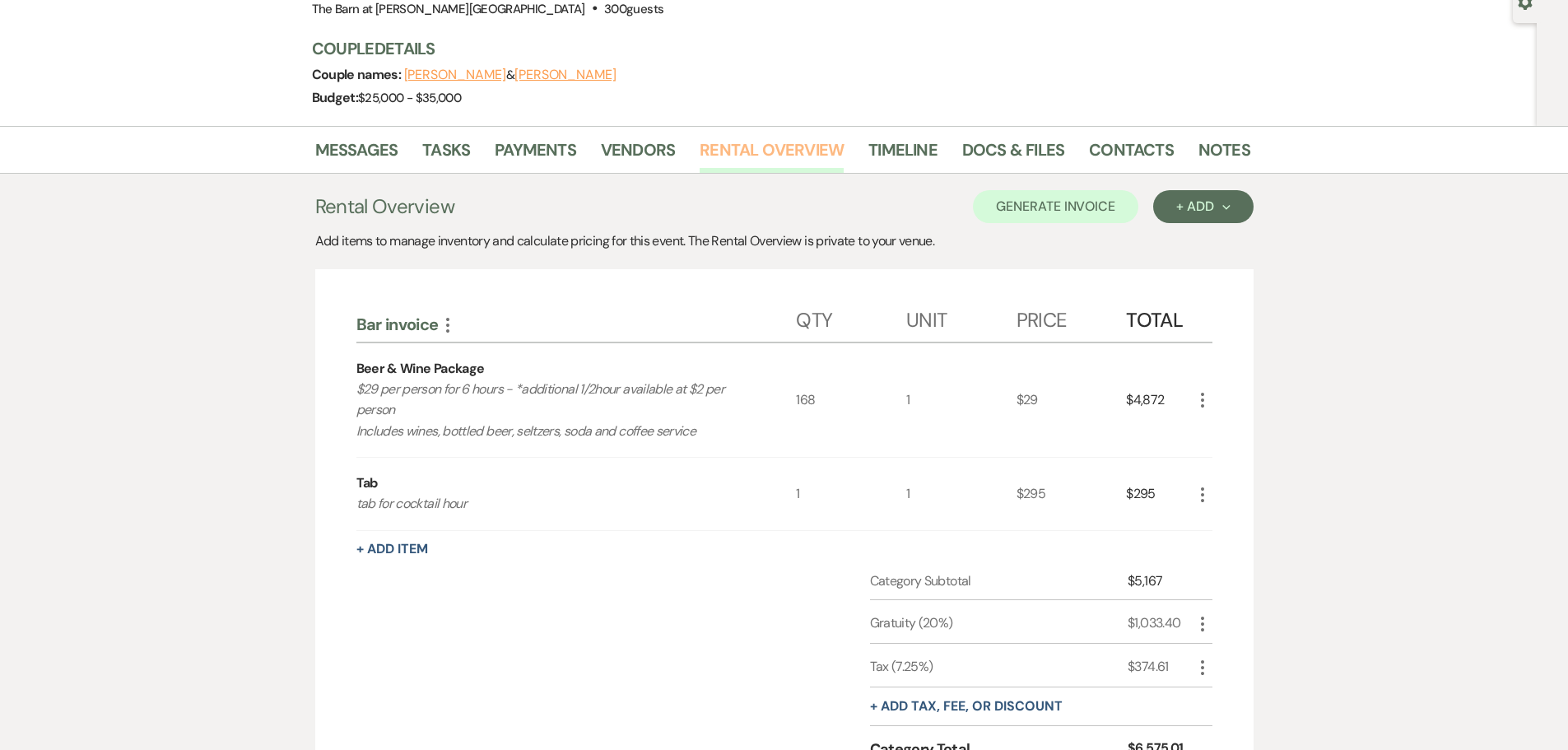
scroll to position [165, 0]
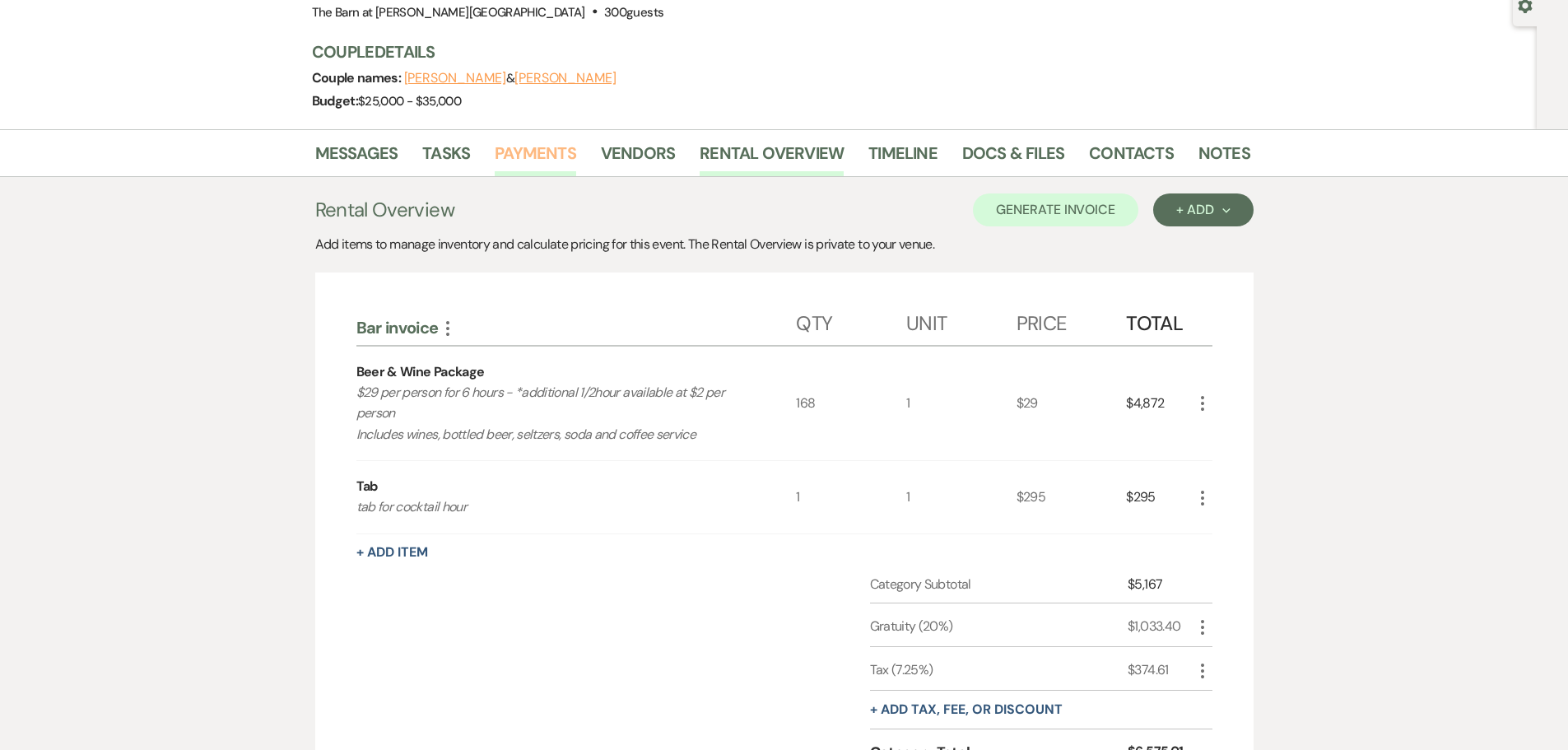
click at [514, 158] on link "Payments" at bounding box center [536, 157] width 82 height 36
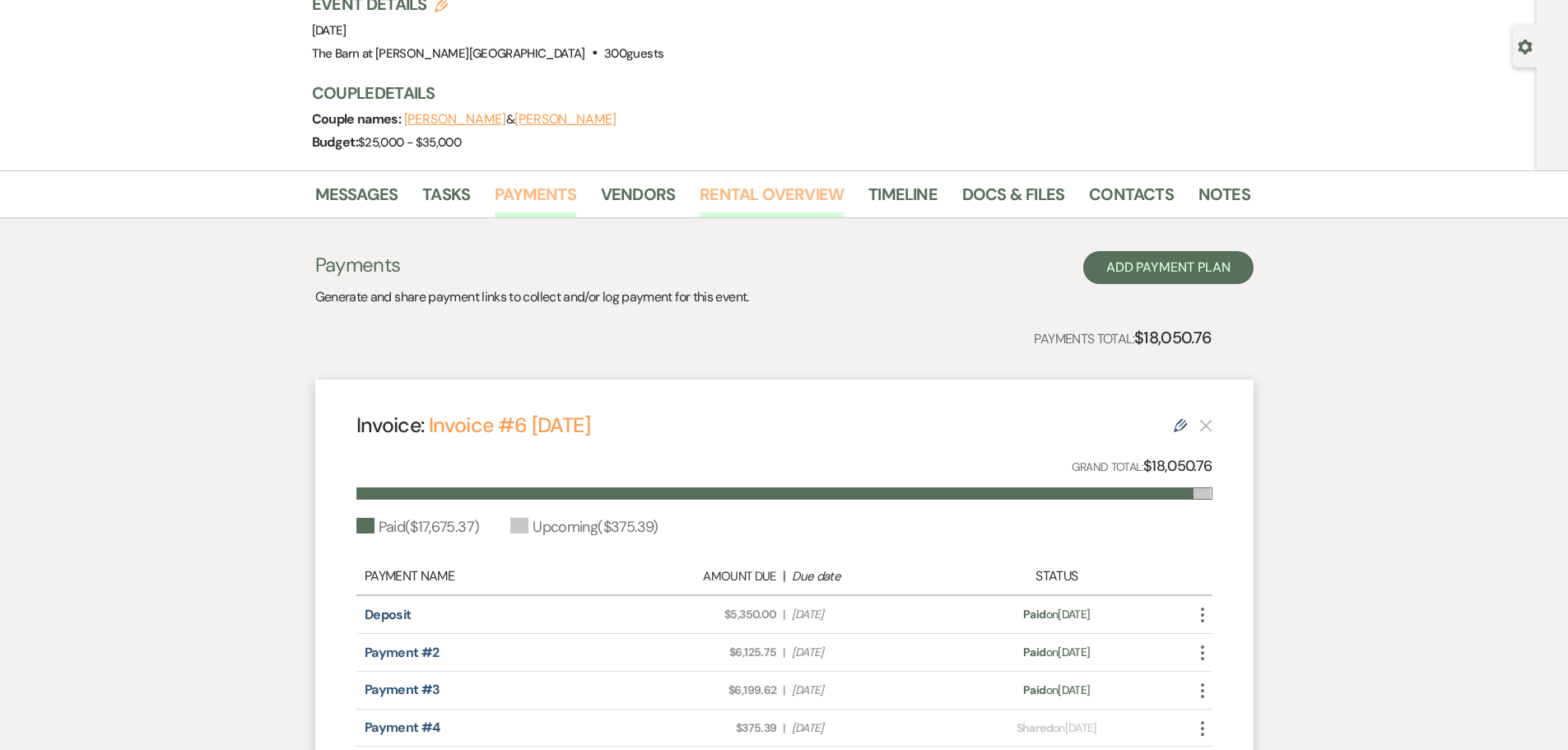
scroll to position [71, 0]
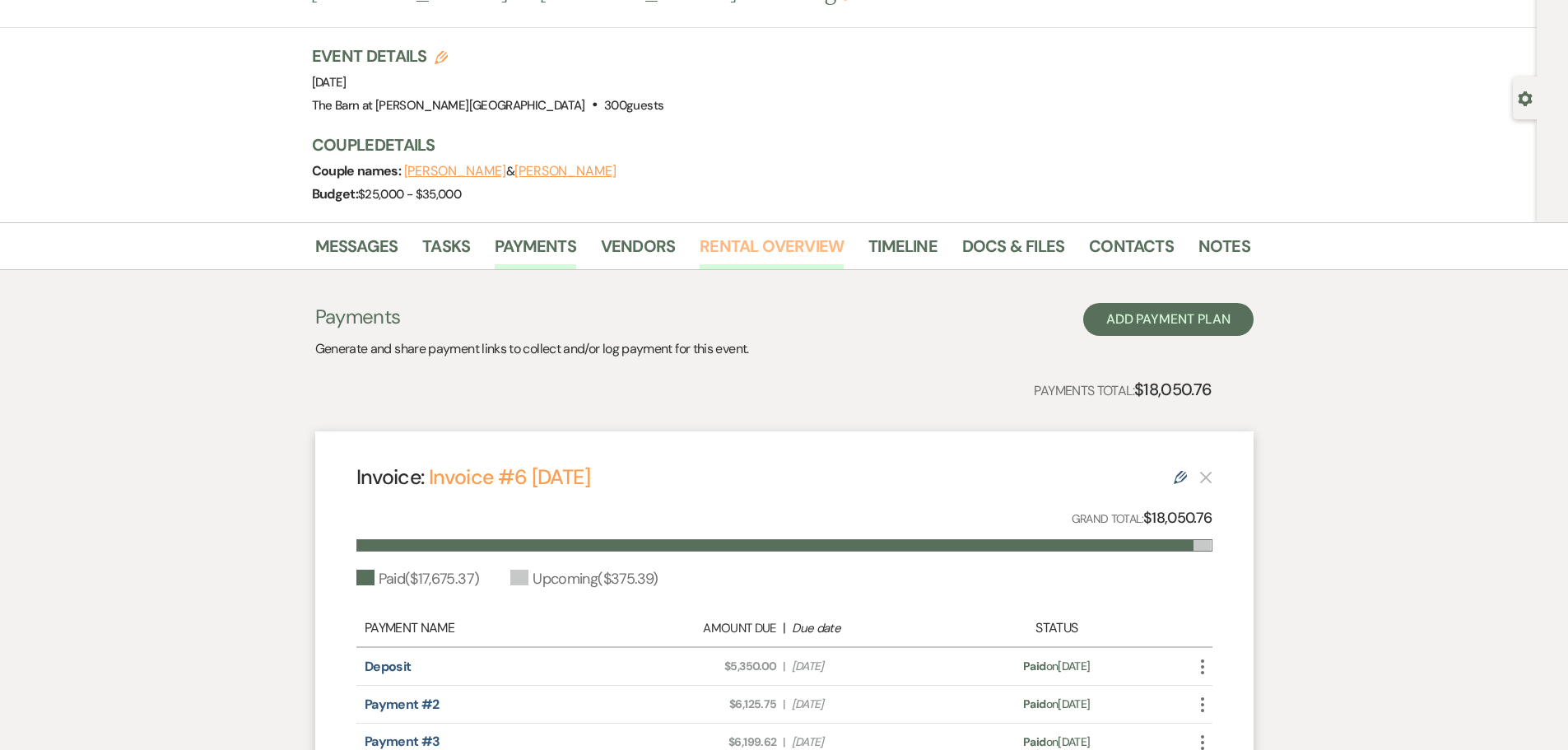
click at [735, 254] on link "Rental Overview" at bounding box center [772, 251] width 144 height 36
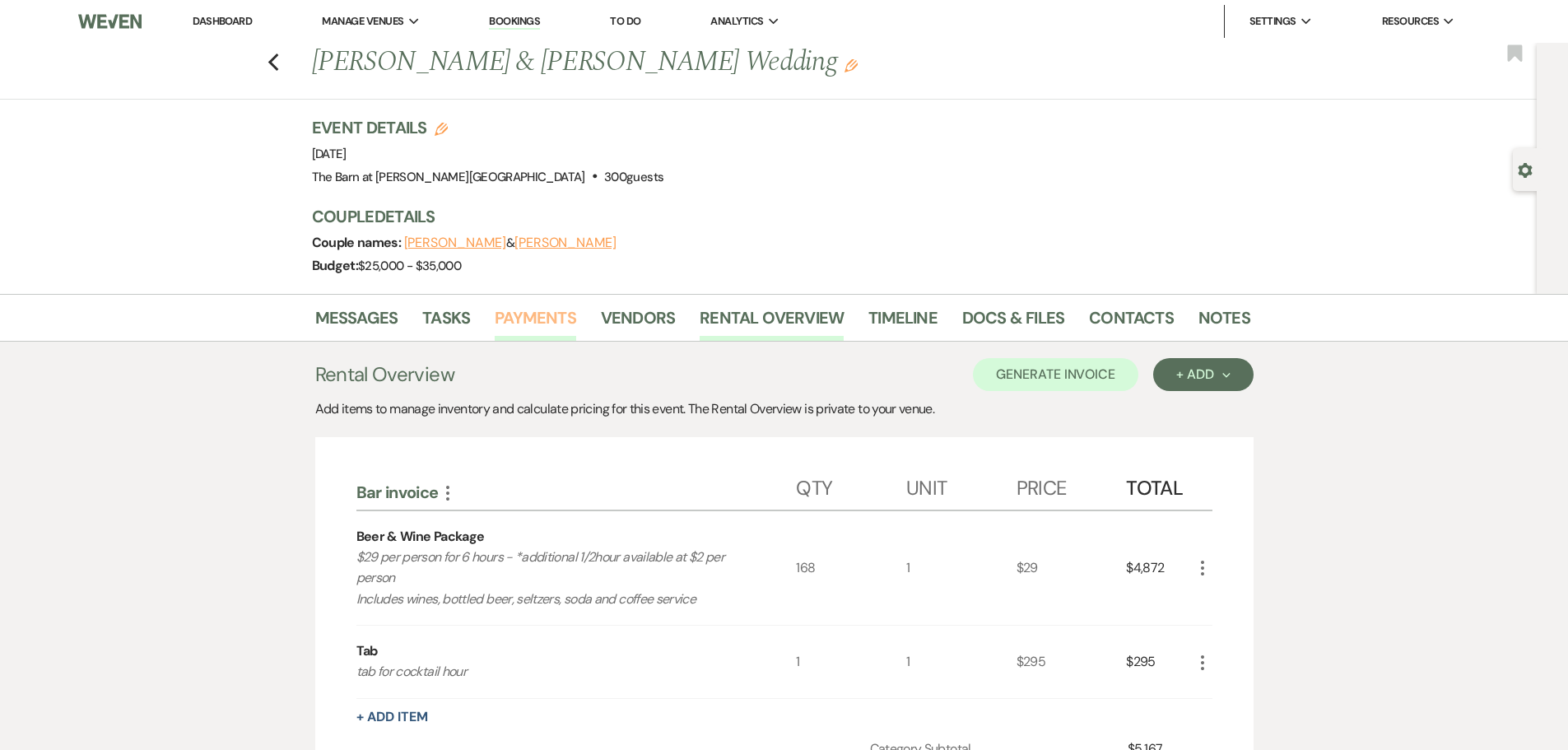
click at [525, 319] on link "Payments" at bounding box center [536, 322] width 82 height 36
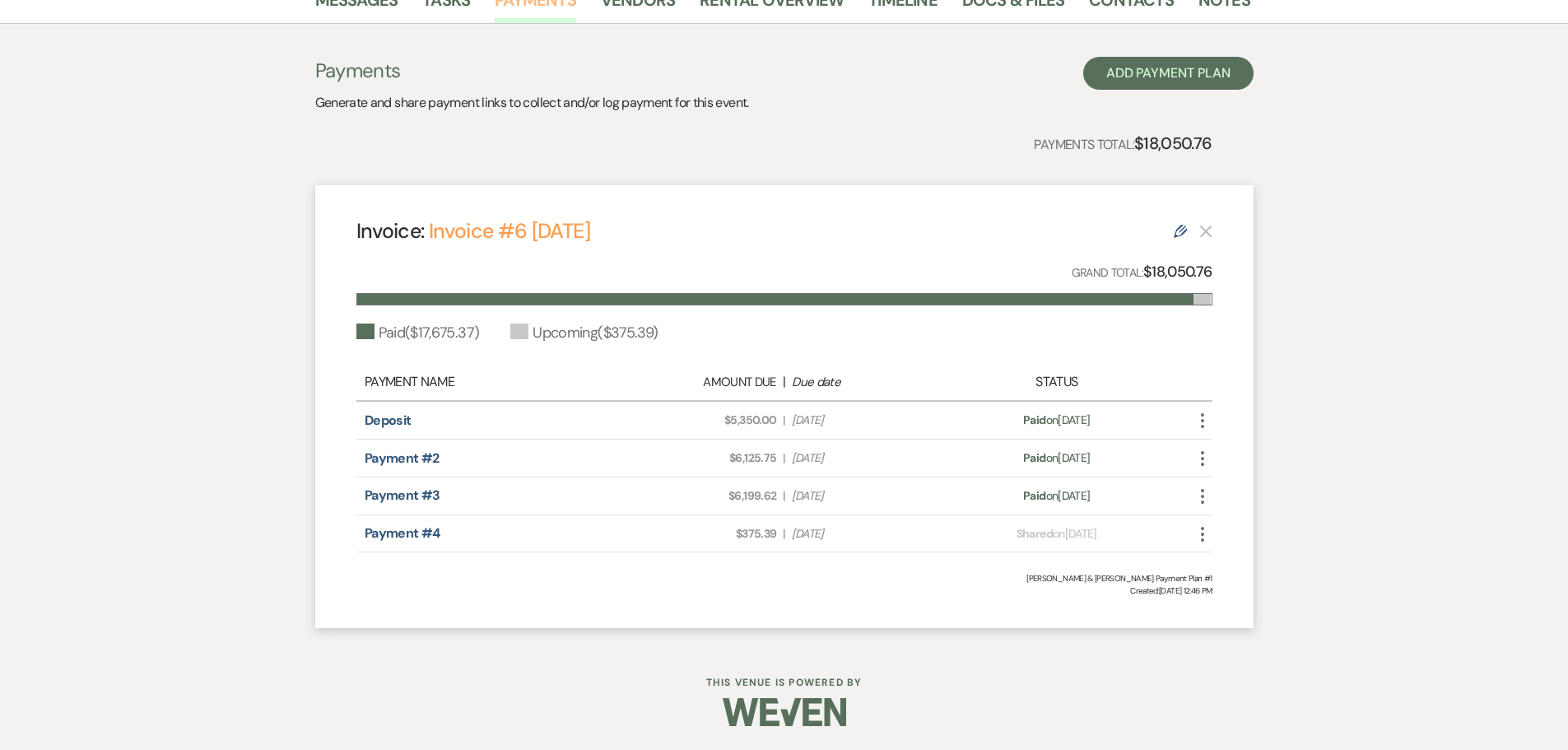
scroll to position [319, 0]
click at [406, 533] on link "Payment #4" at bounding box center [402, 531] width 76 height 17
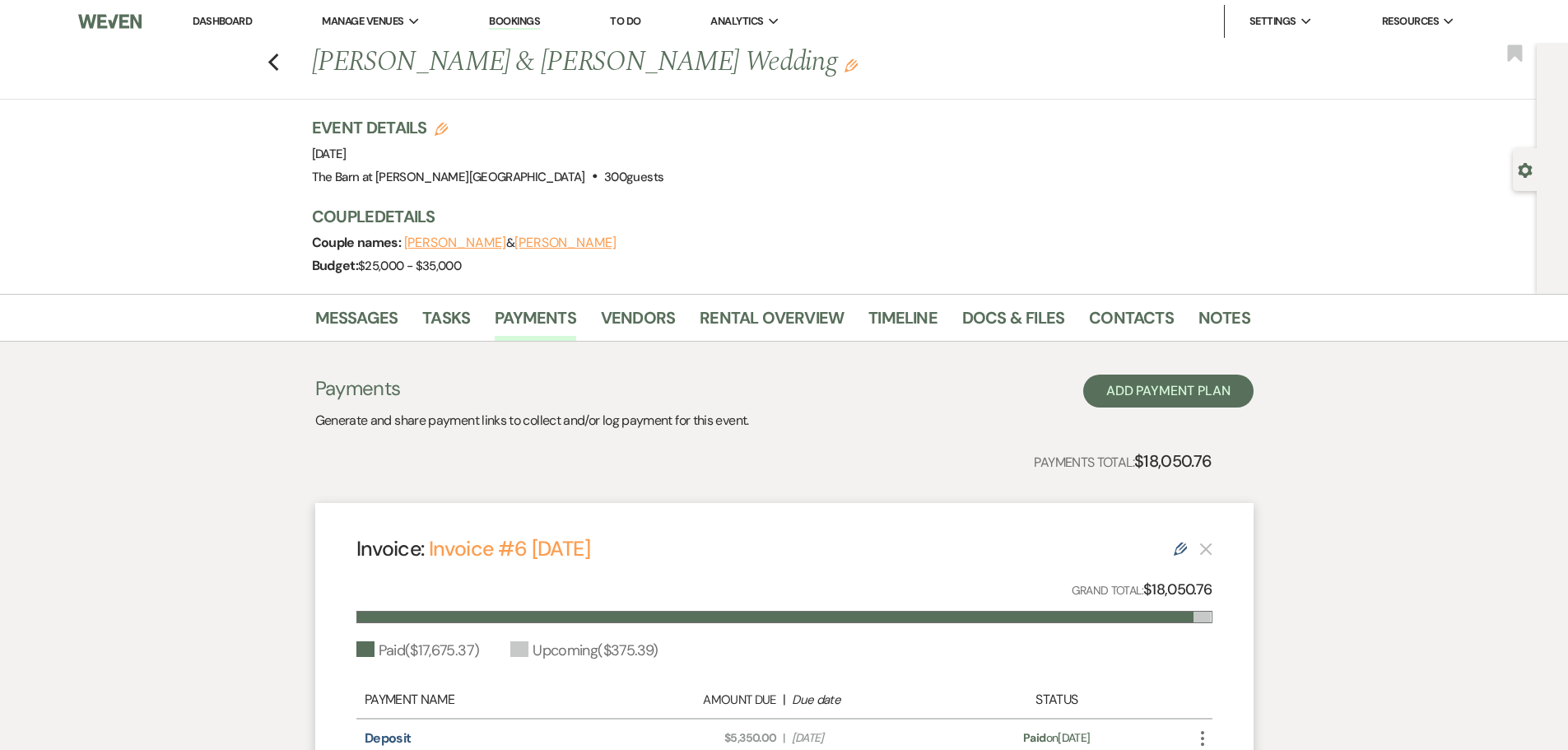
click at [217, 24] on link "Dashboard" at bounding box center [222, 21] width 60 height 14
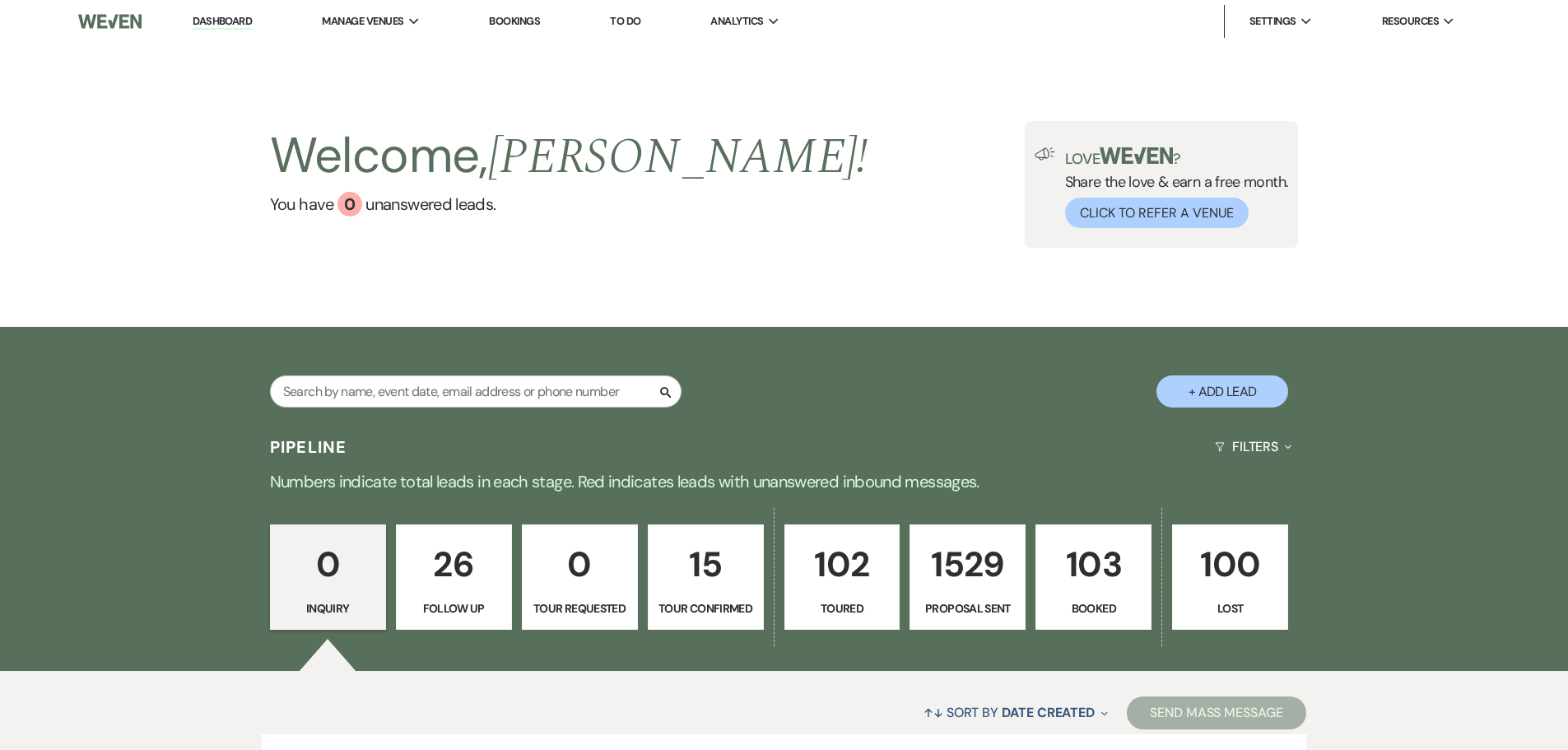
click at [228, 17] on link "Dashboard" at bounding box center [222, 22] width 60 height 16
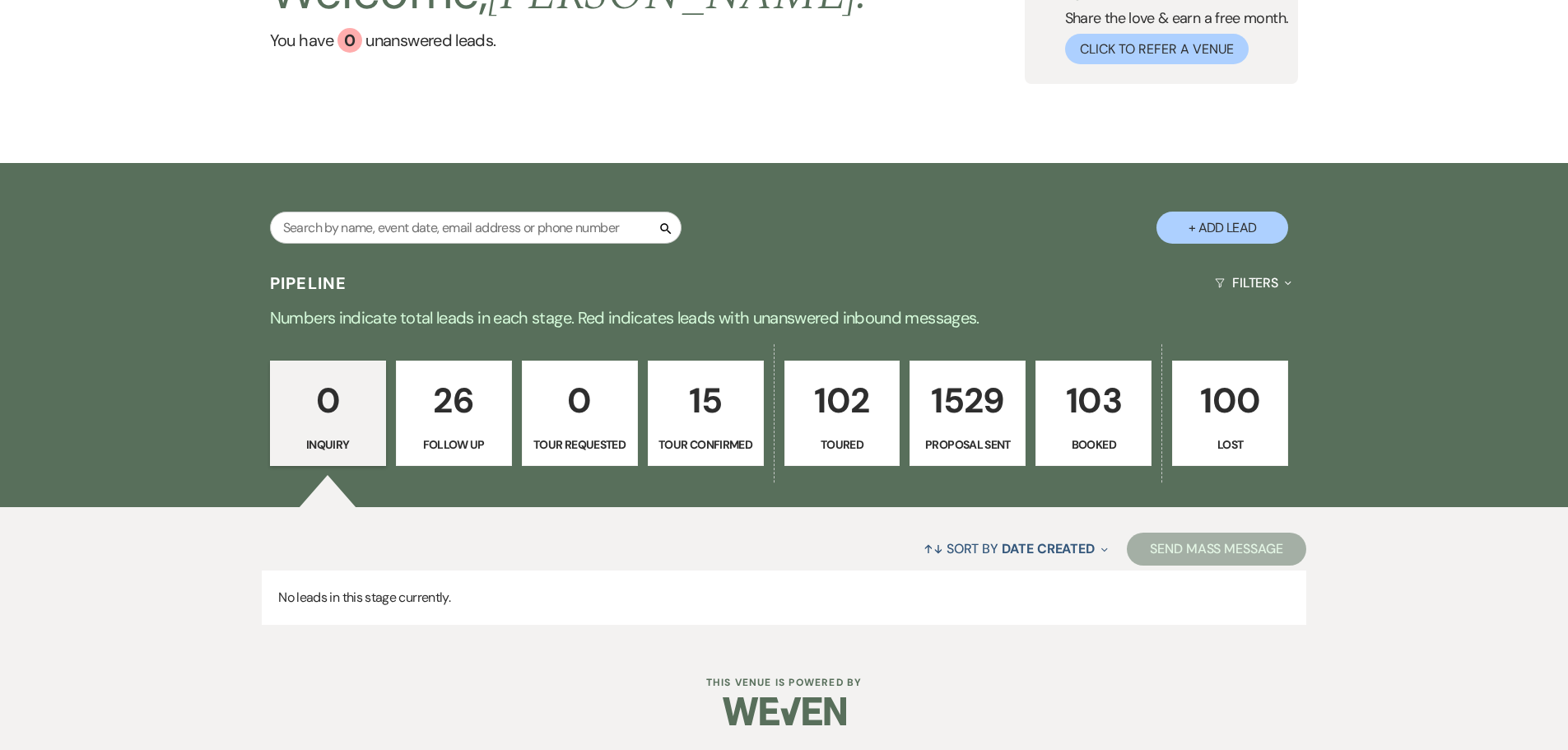
click at [446, 436] on p "Follow Up" at bounding box center [454, 444] width 94 height 18
select select "9"
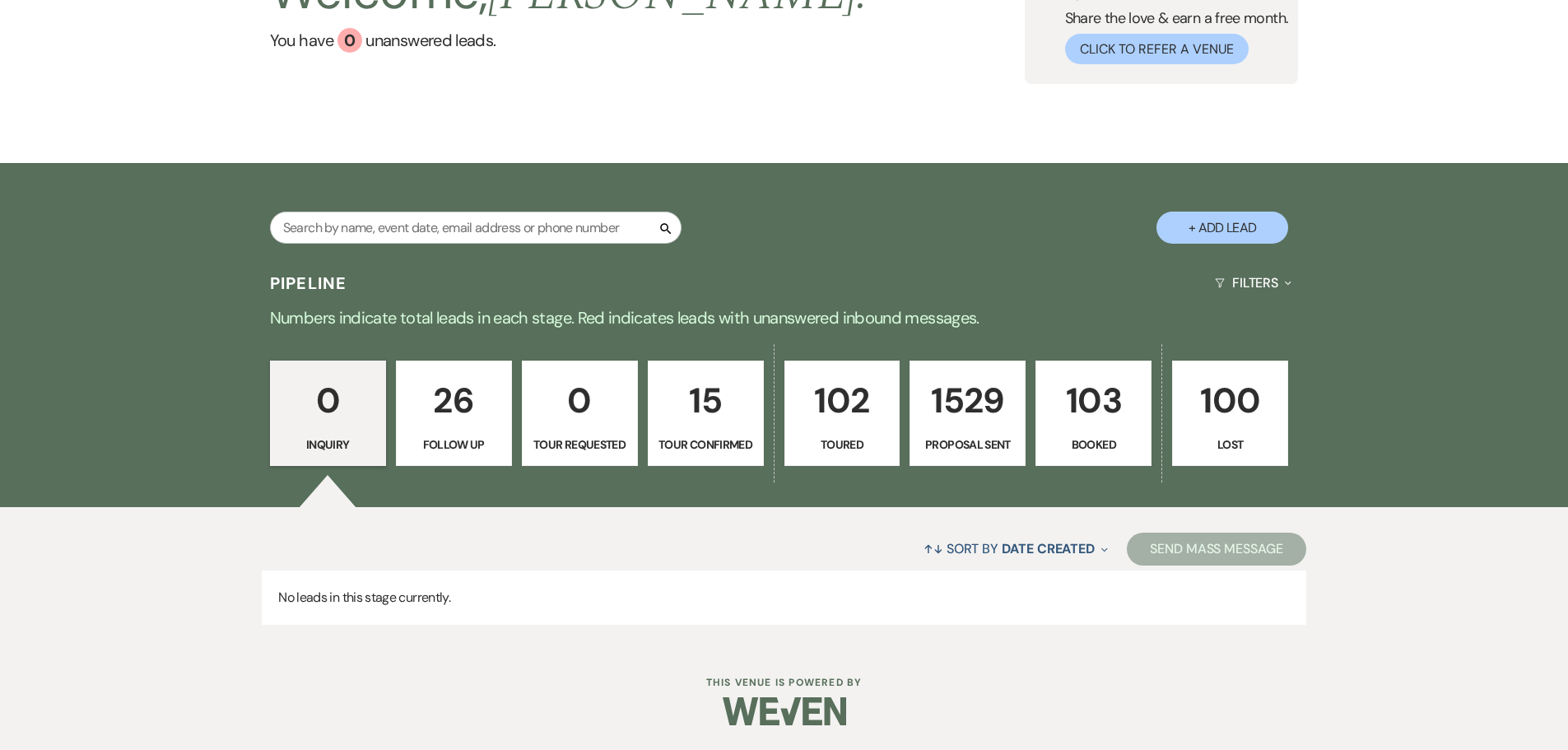
select select "9"
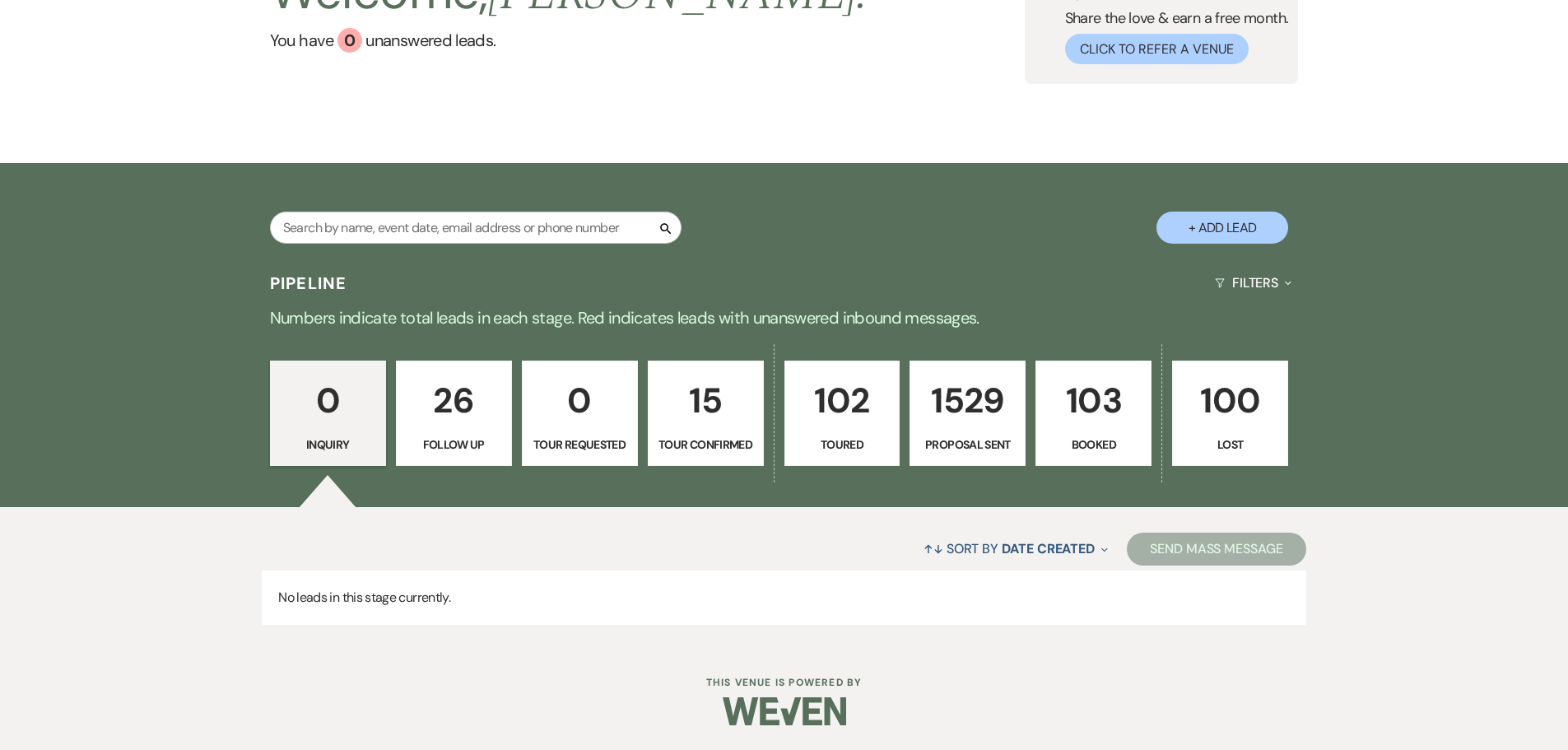
select select "9"
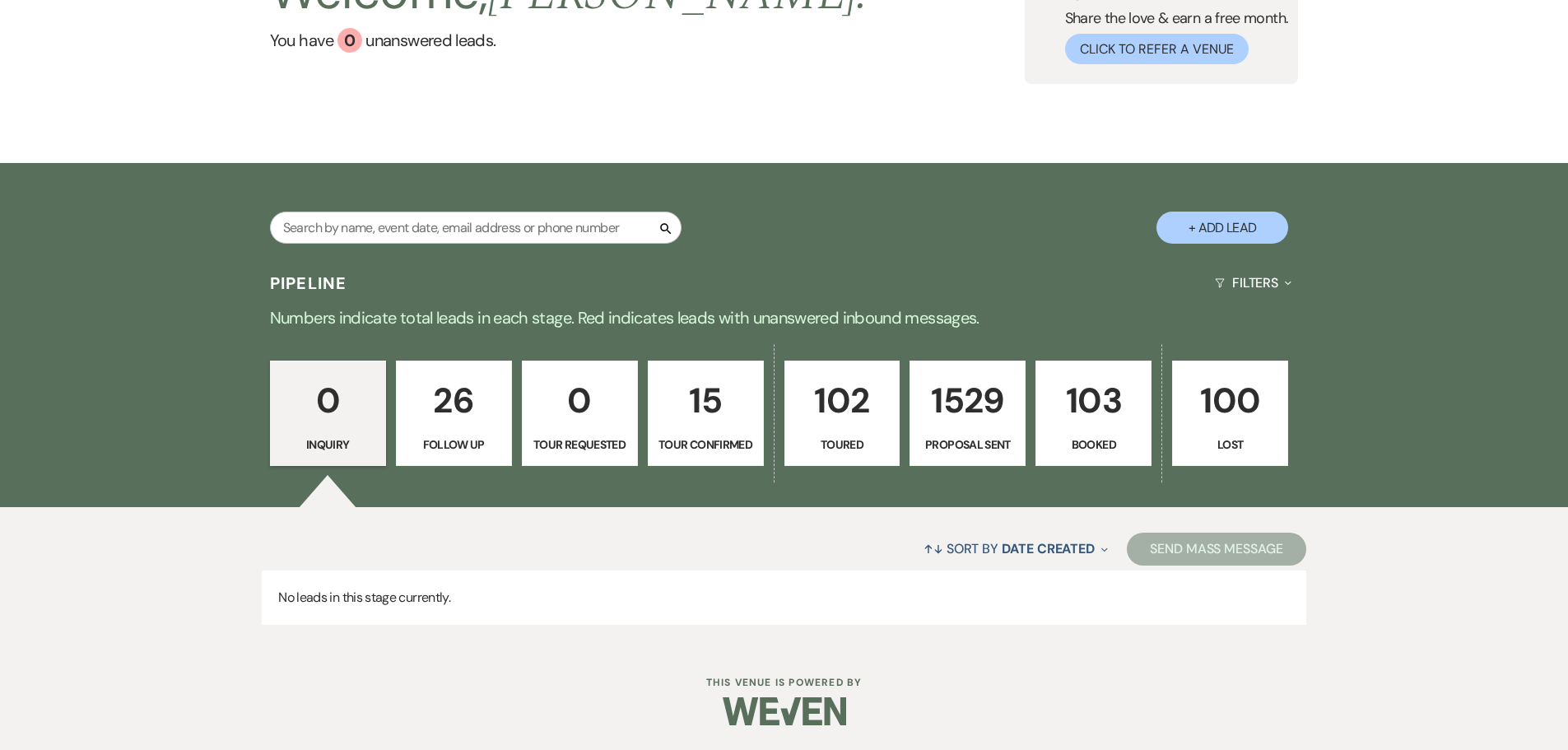
select select "9"
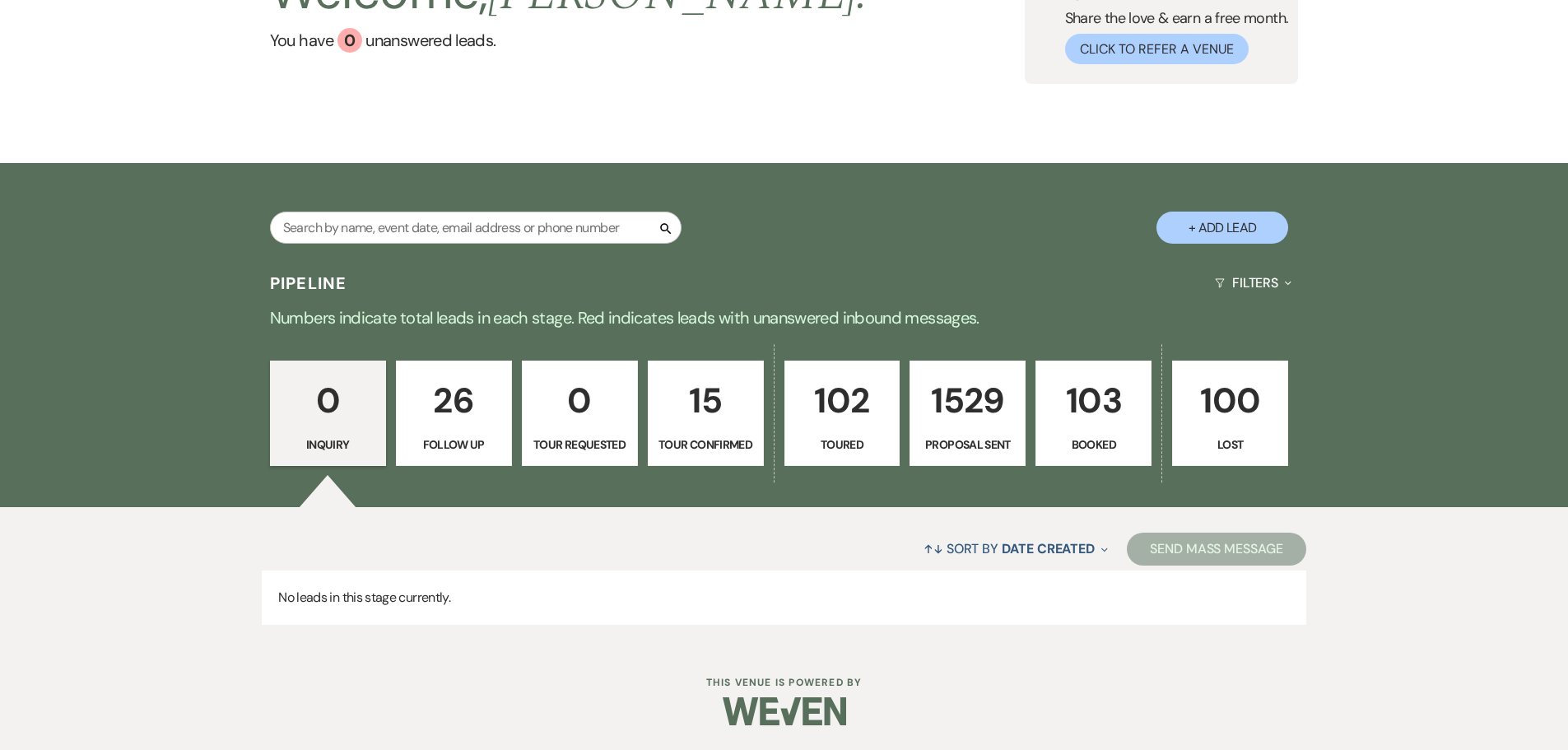
select select "9"
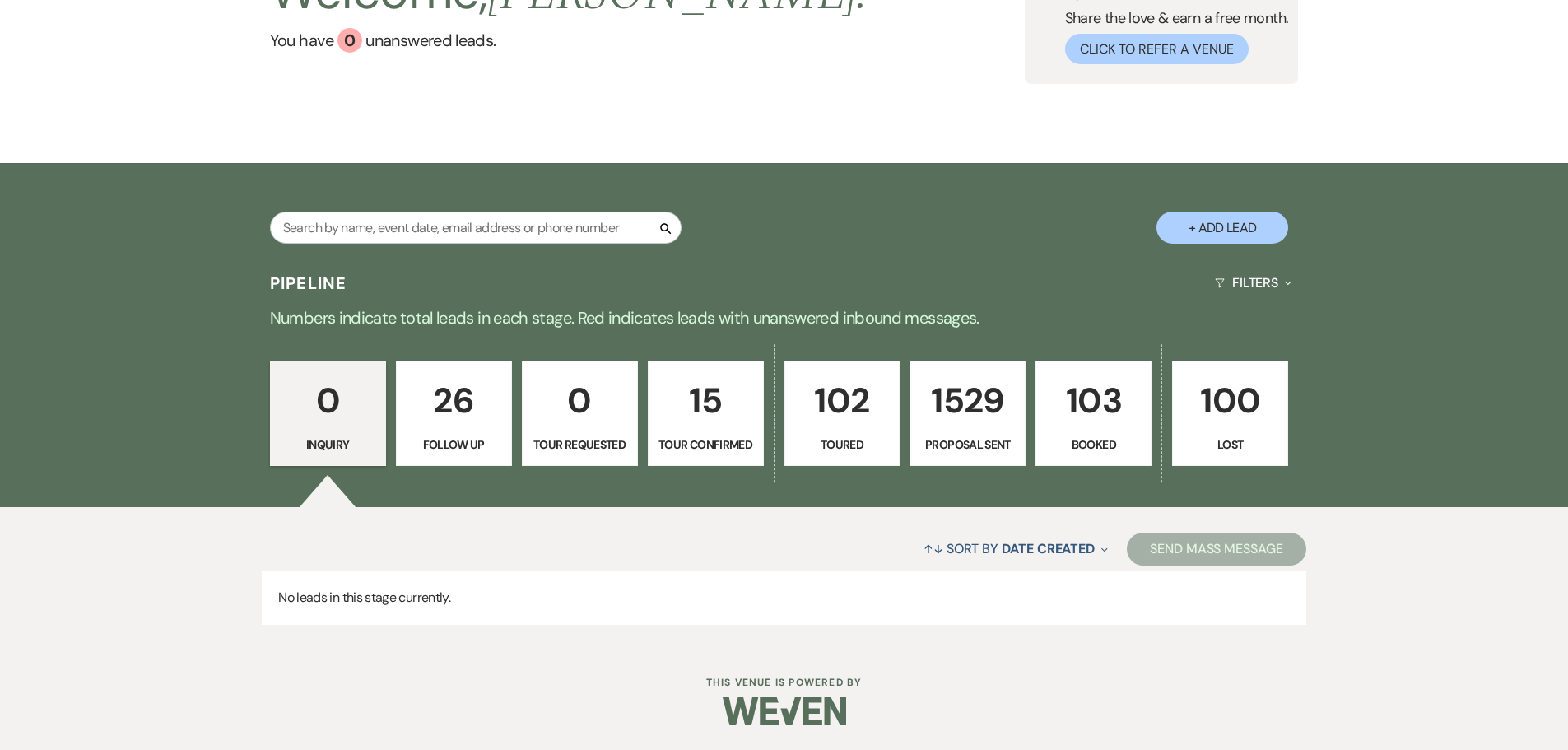
select select "9"
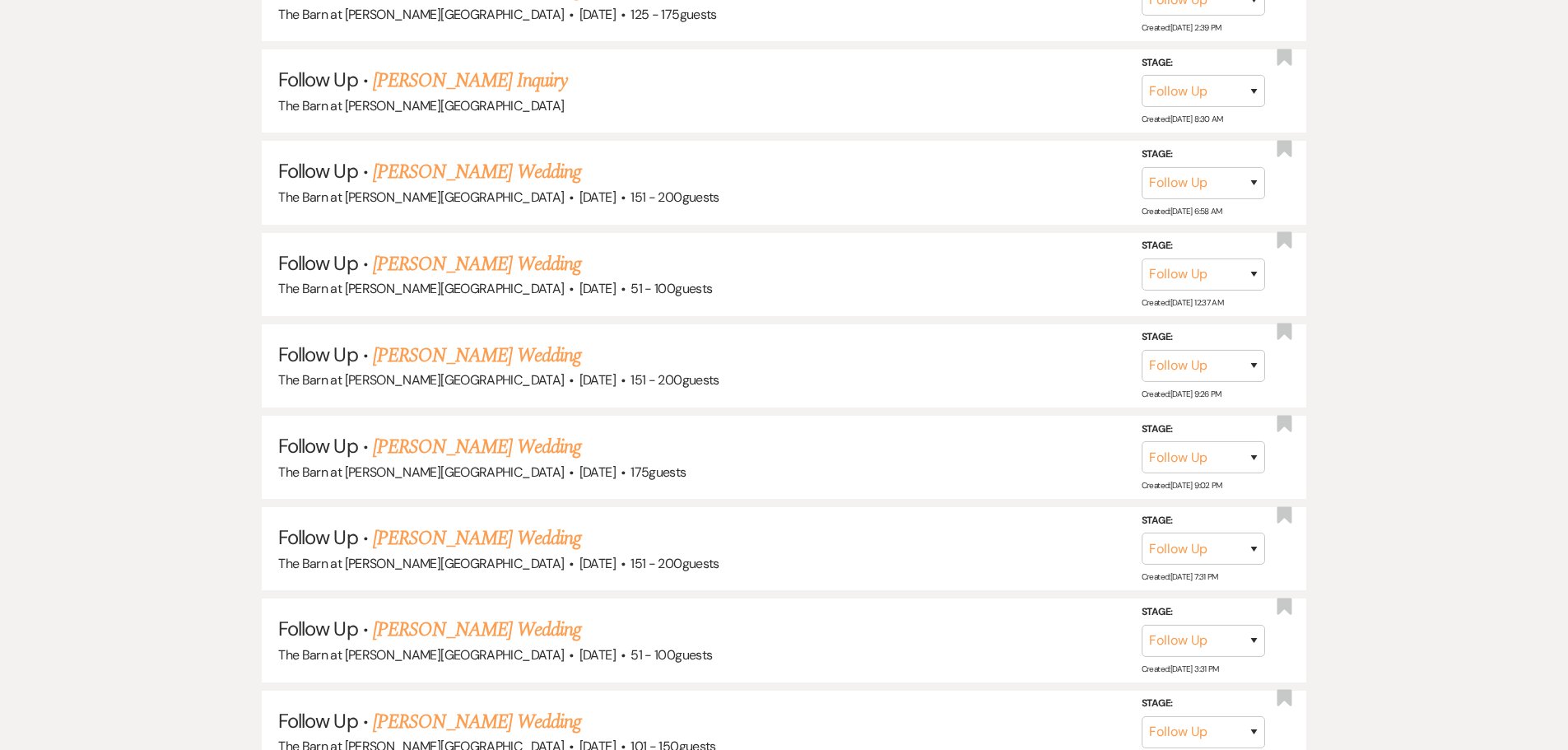
scroll to position [2627, 0]
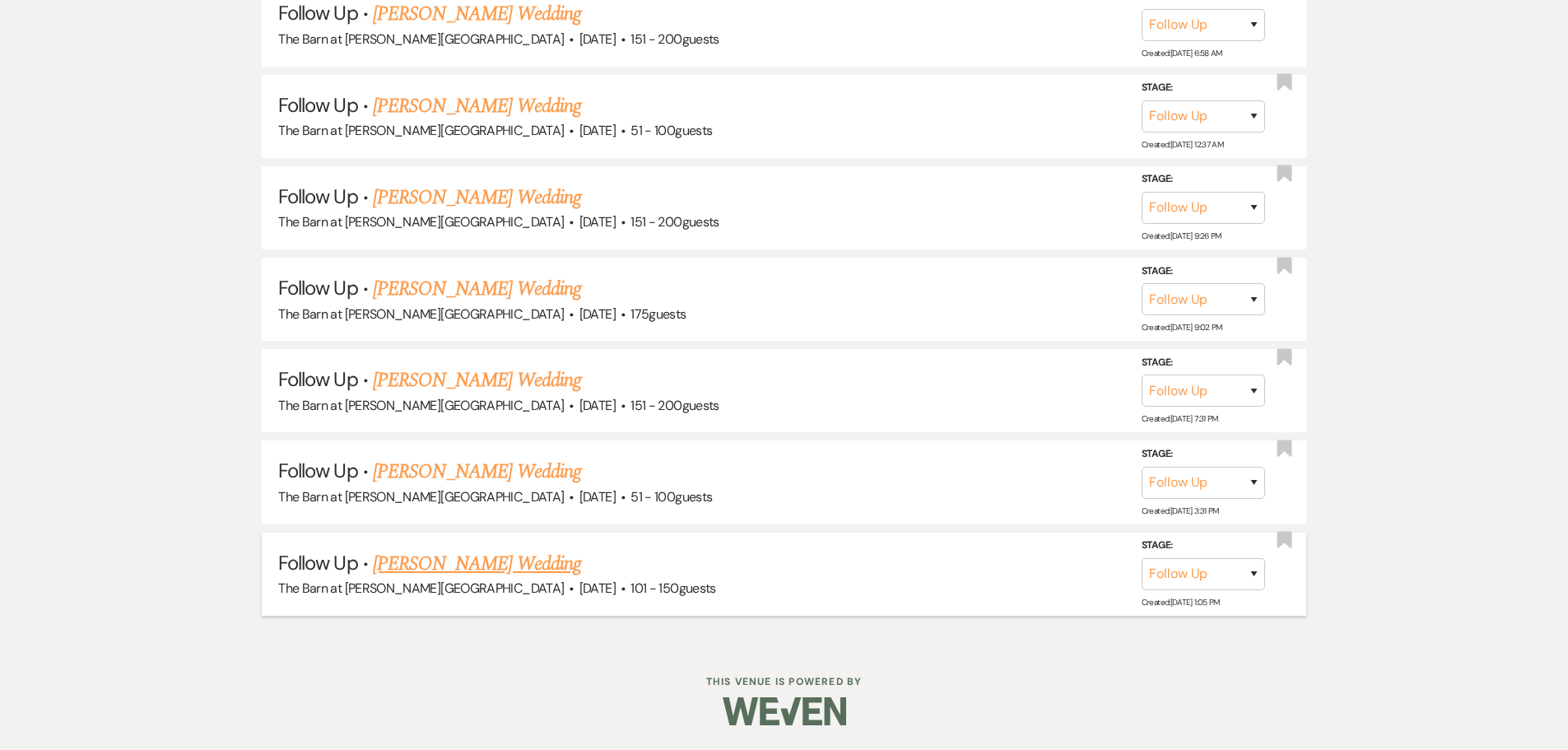
click at [431, 567] on link "[PERSON_NAME] Wedding" at bounding box center [477, 563] width 208 height 29
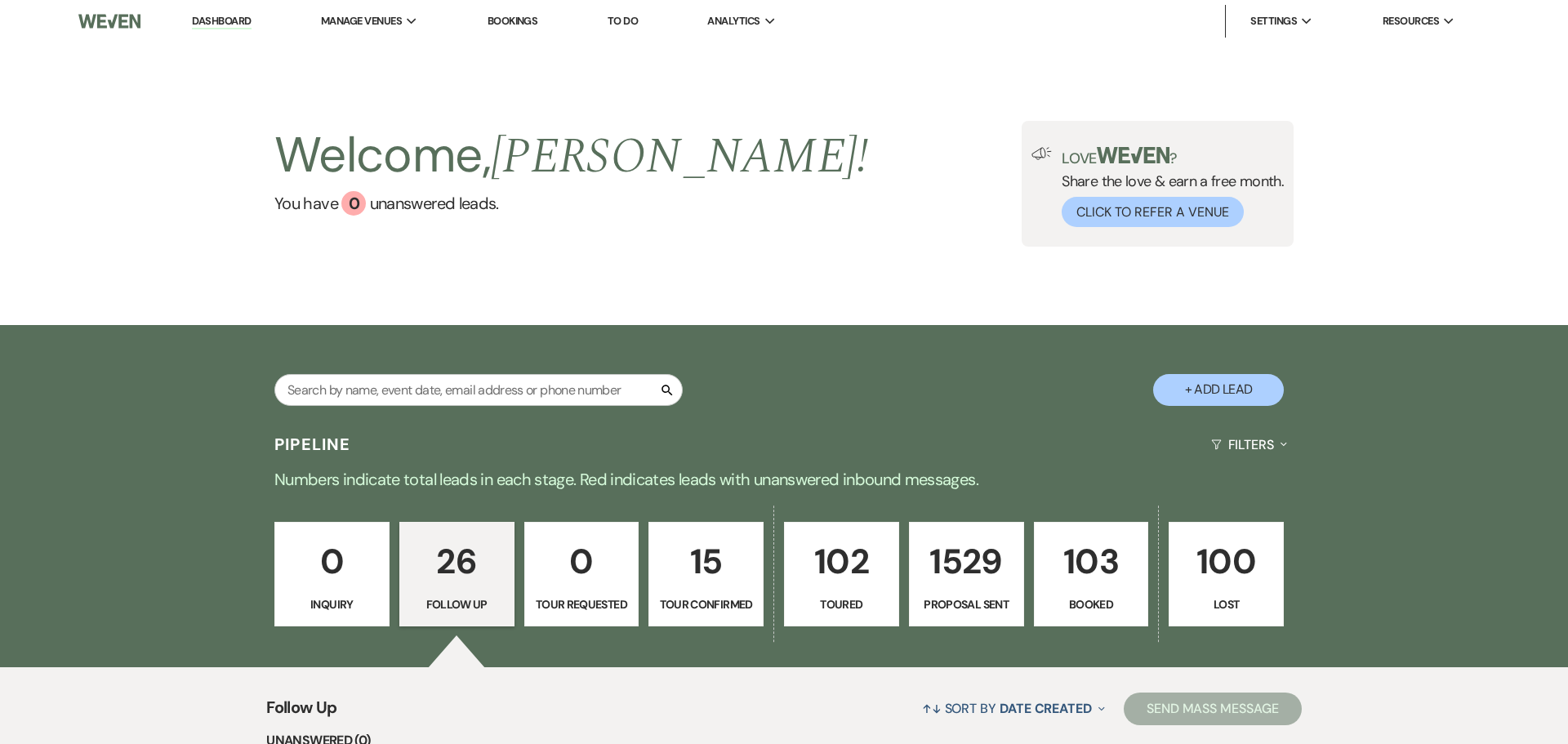
select select "9"
select select "2"
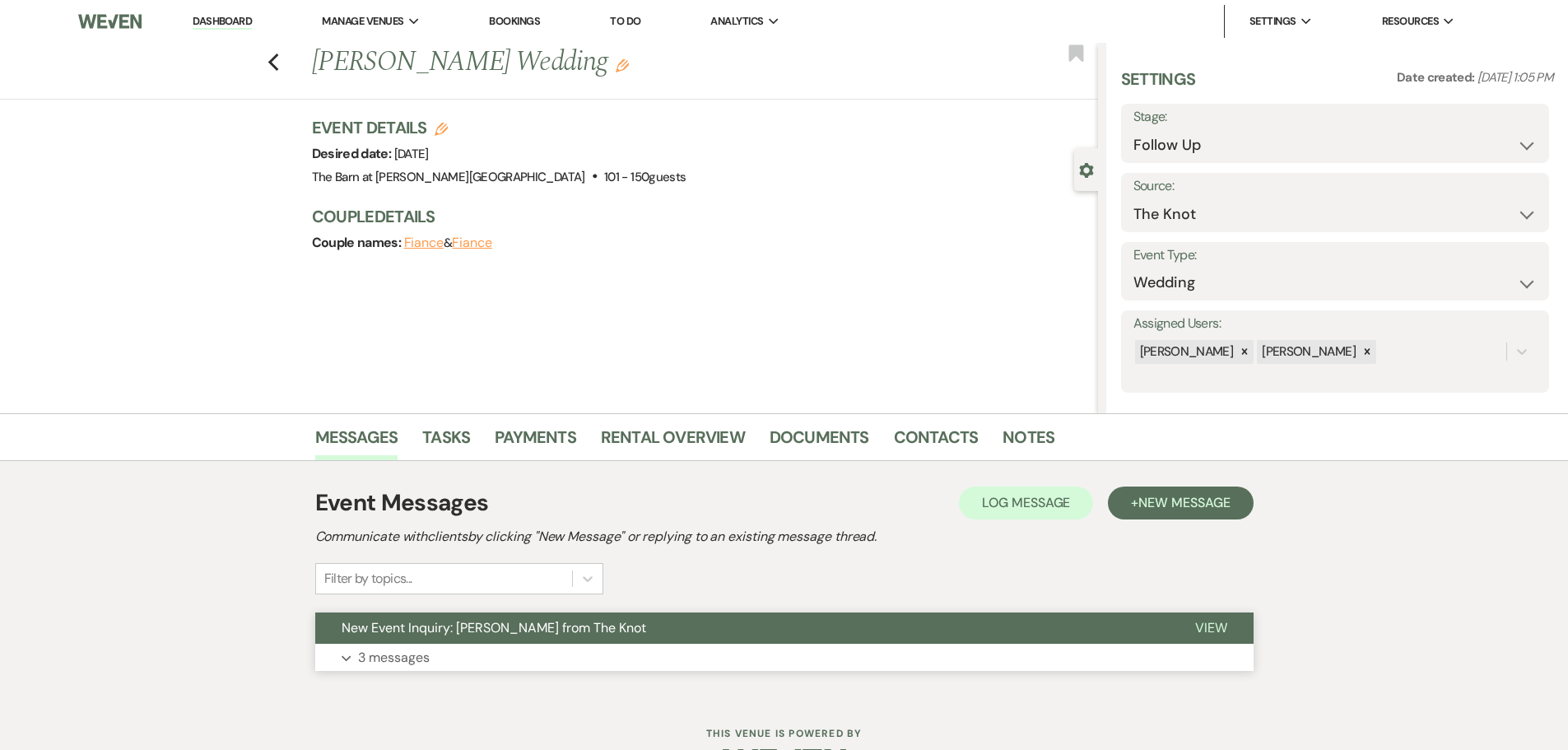
click at [425, 585] on div "Filter by topics..." at bounding box center [459, 578] width 288 height 31
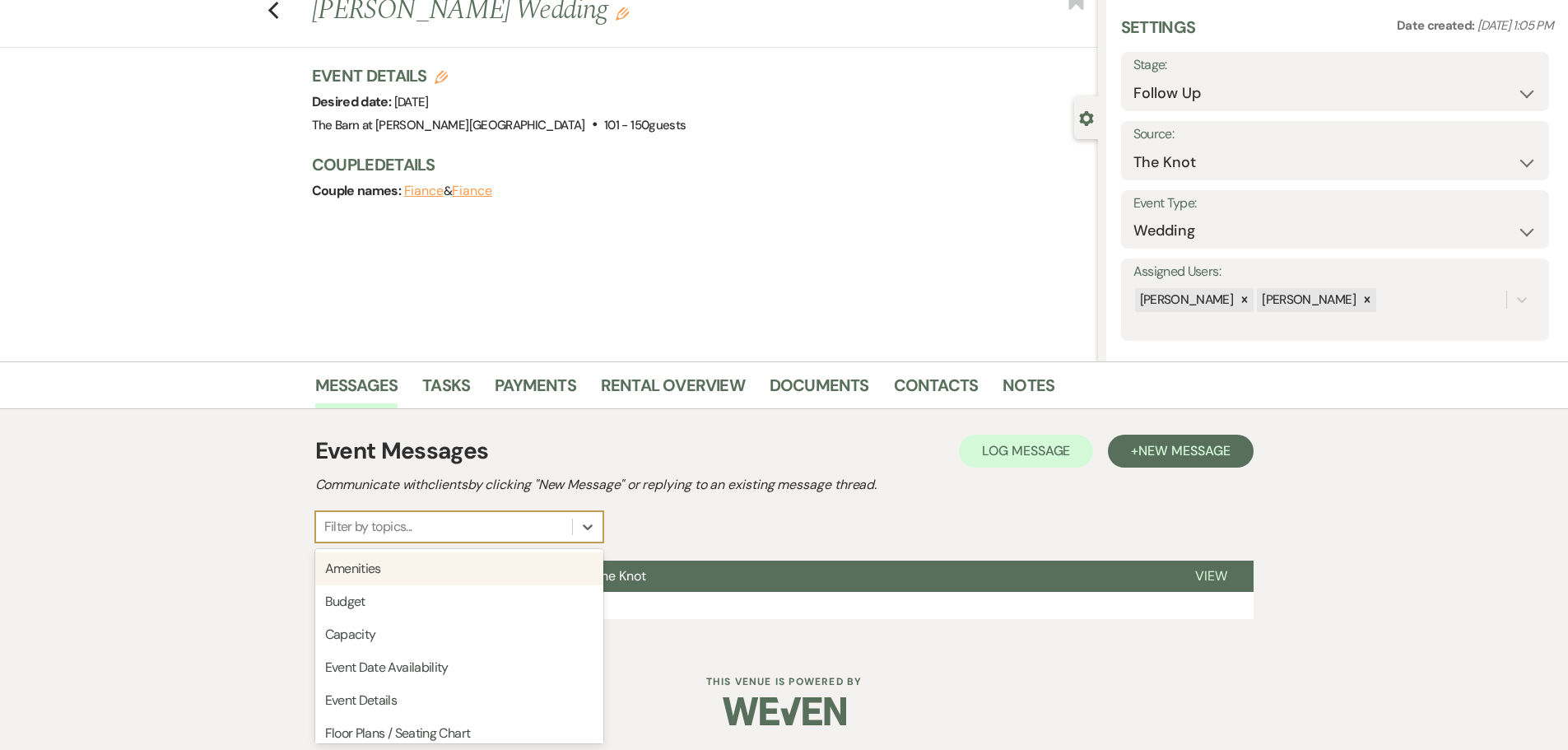
click at [645, 534] on div "Event Messages Log Log Message + New Message Communicate with clients by clicki…" at bounding box center [784, 488] width 939 height 109
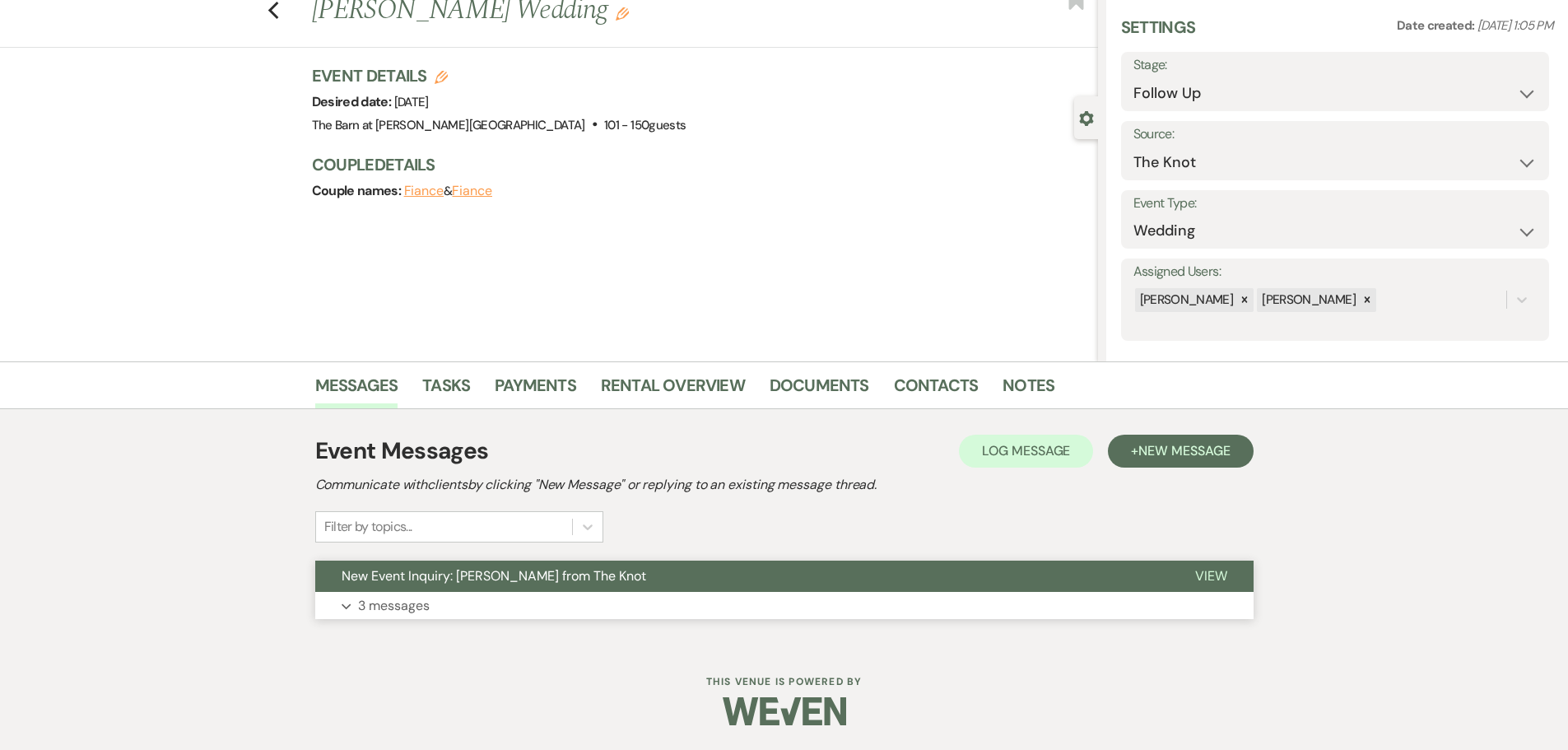
click at [400, 599] on p "3 messages" at bounding box center [393, 606] width 71 height 21
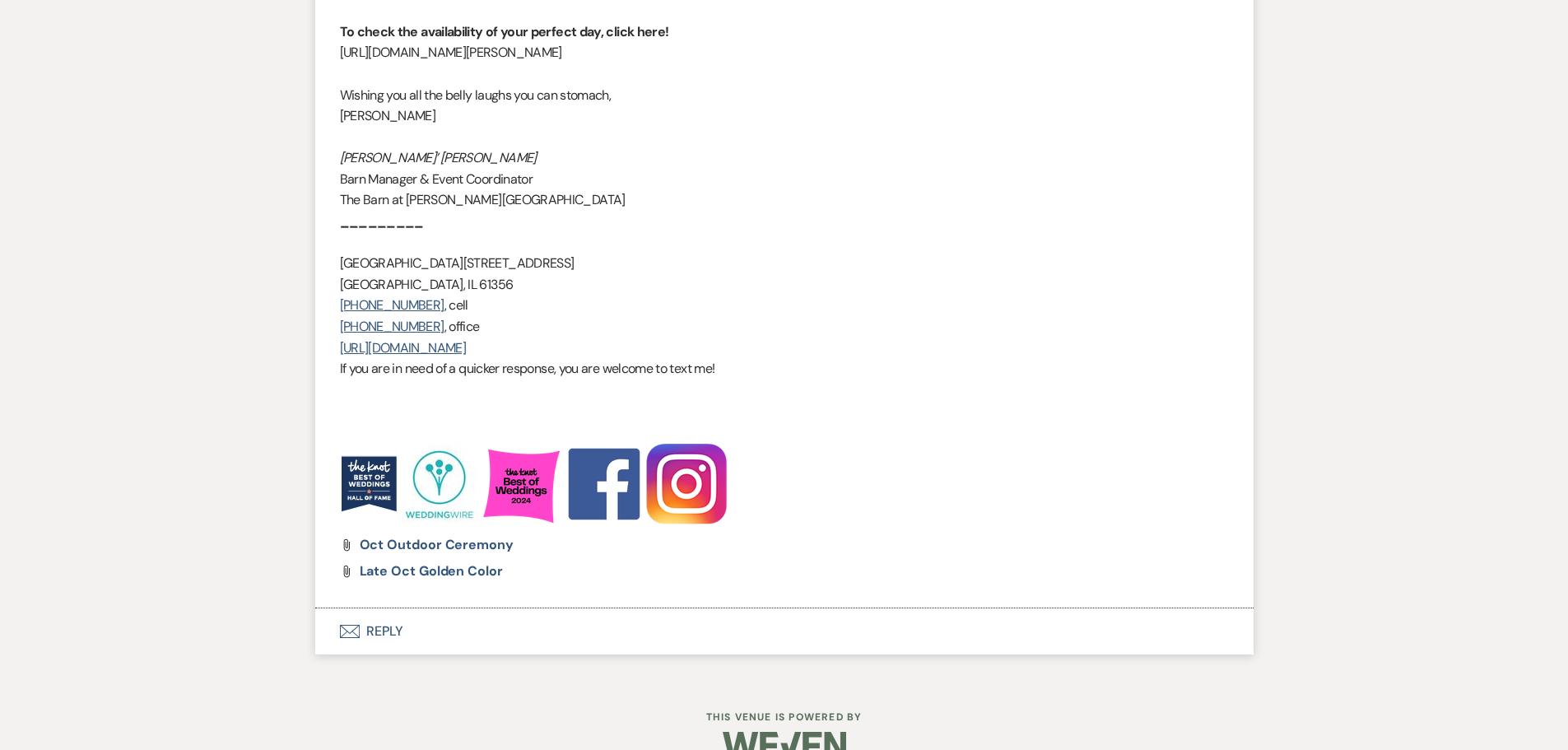
scroll to position [2293, 0]
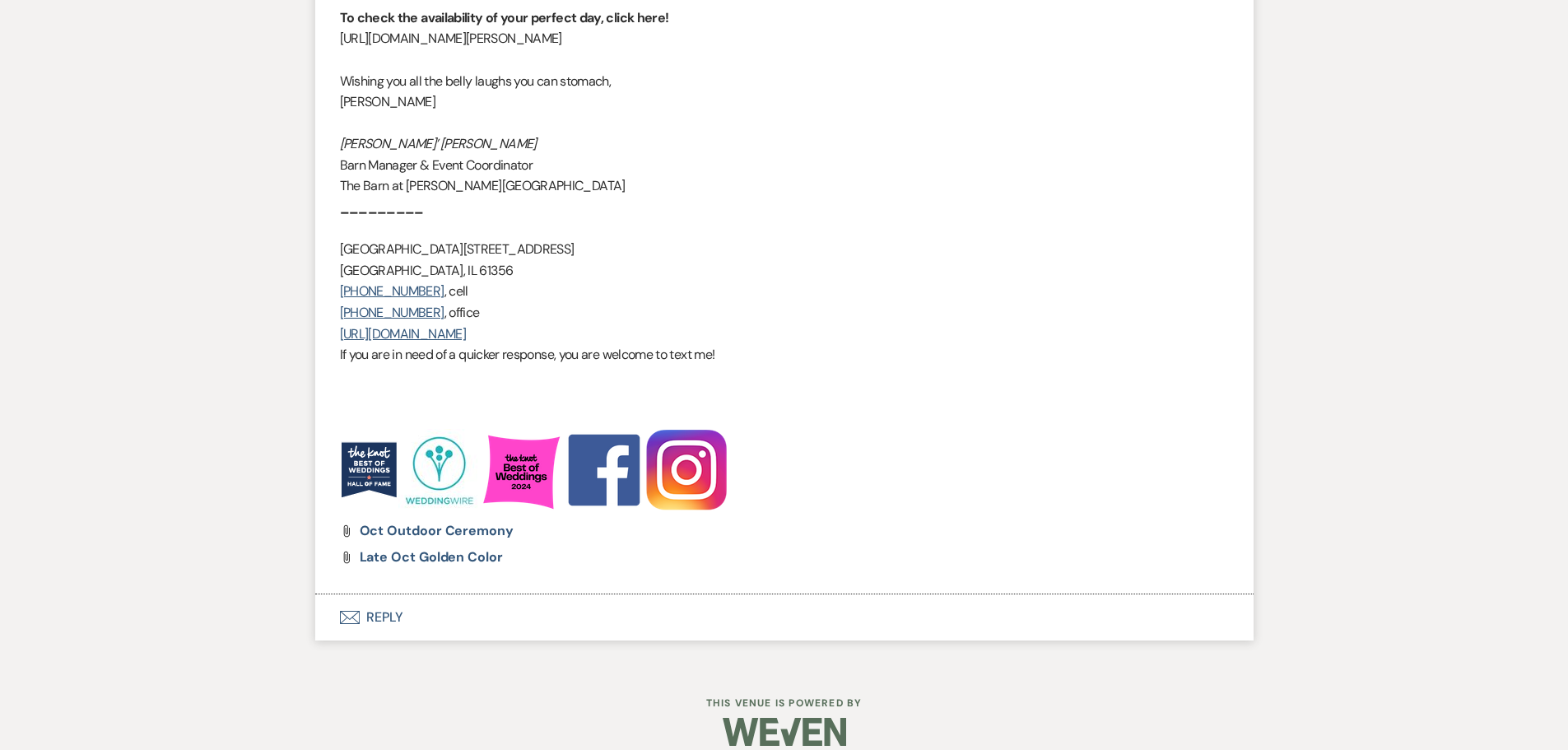
click at [377, 602] on button "Envelope Reply" at bounding box center [784, 617] width 939 height 46
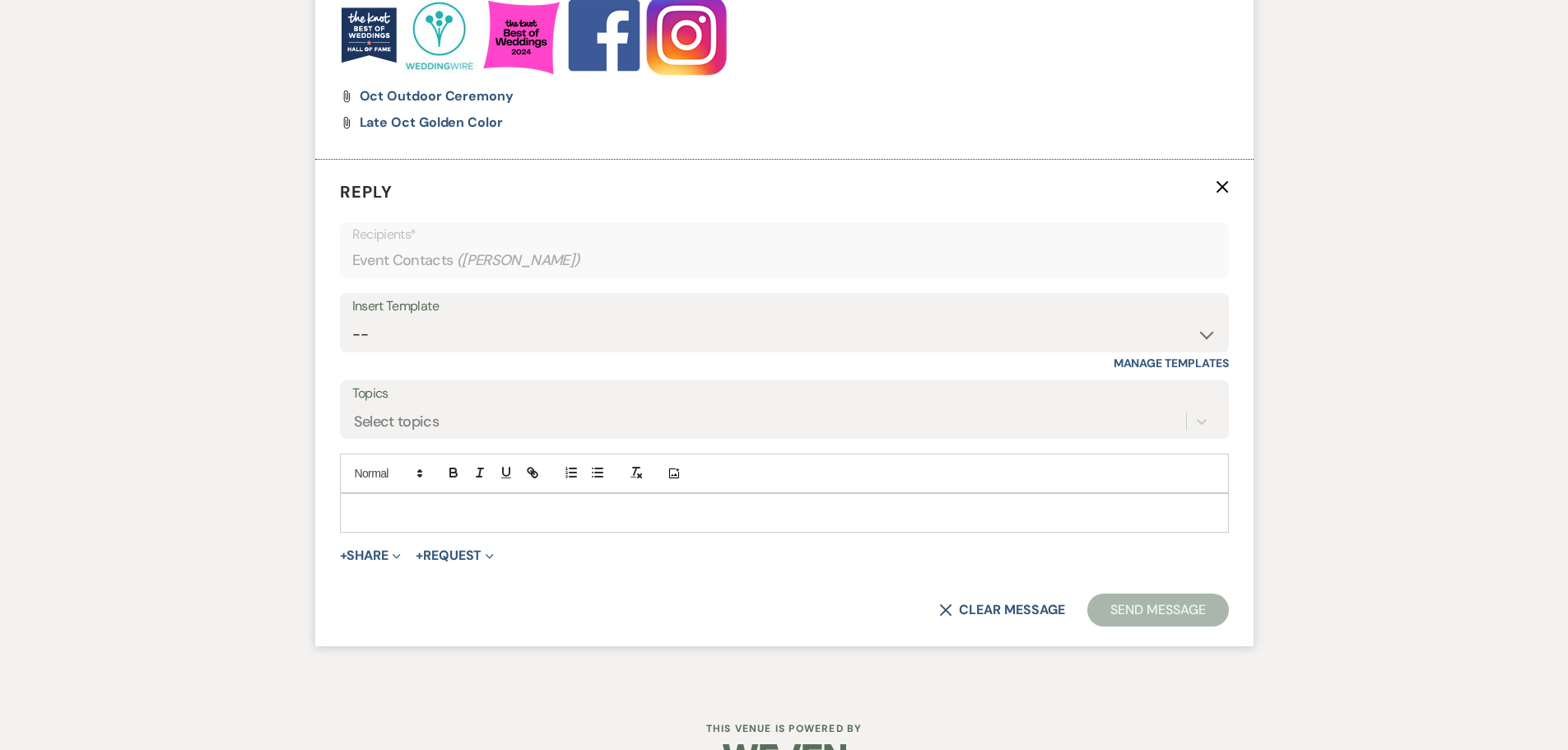
scroll to position [2735, 0]
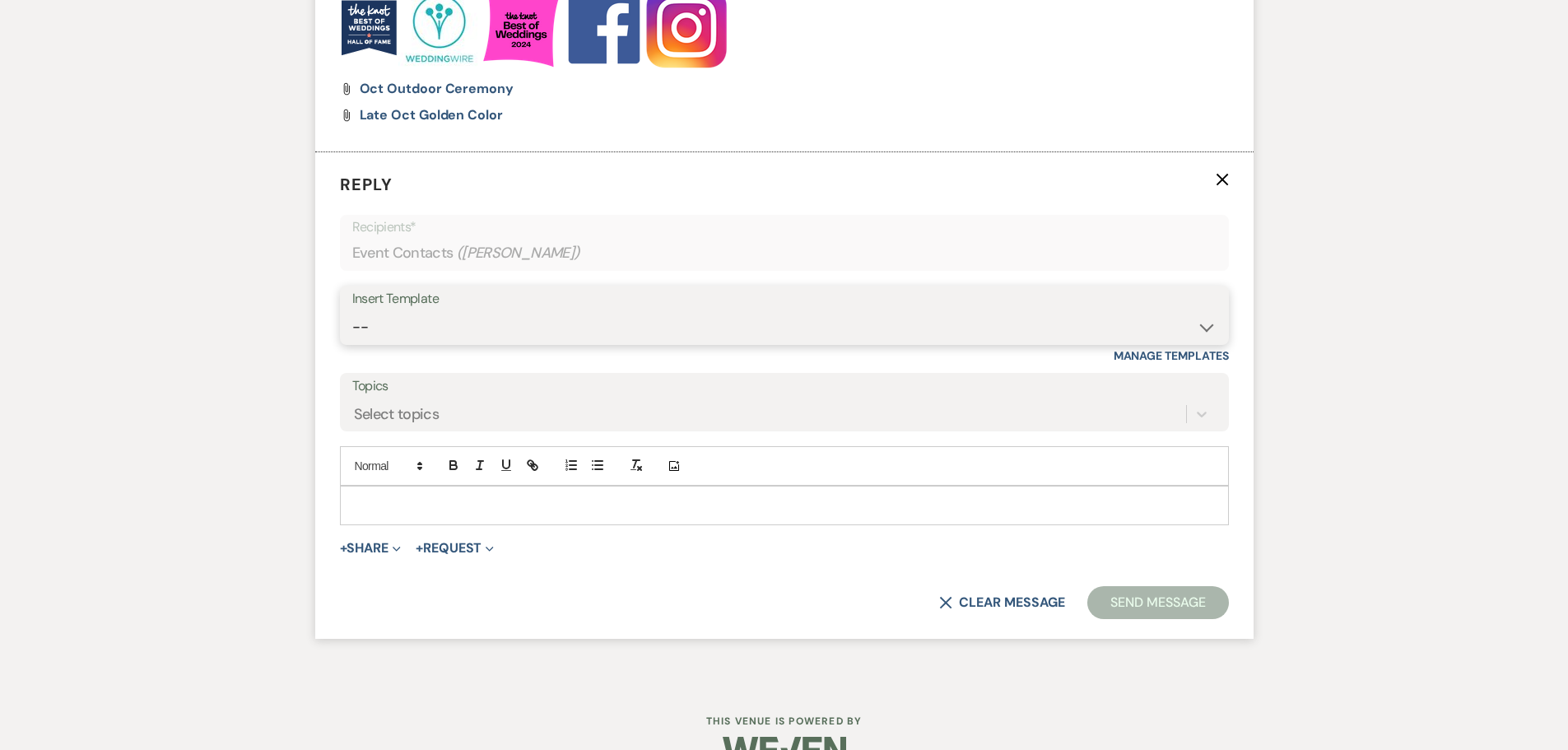
click at [372, 311] on select "-- Copy of Initial Inquiry Response [DATE] Inquiry Response [PERSON_NAME] Copy …" at bounding box center [784, 327] width 864 height 32
select select "3969"
click at [352, 311] on select "-- Copy of Initial Inquiry Response [DATE] Inquiry Response [PERSON_NAME] Copy …" at bounding box center [784, 327] width 864 height 32
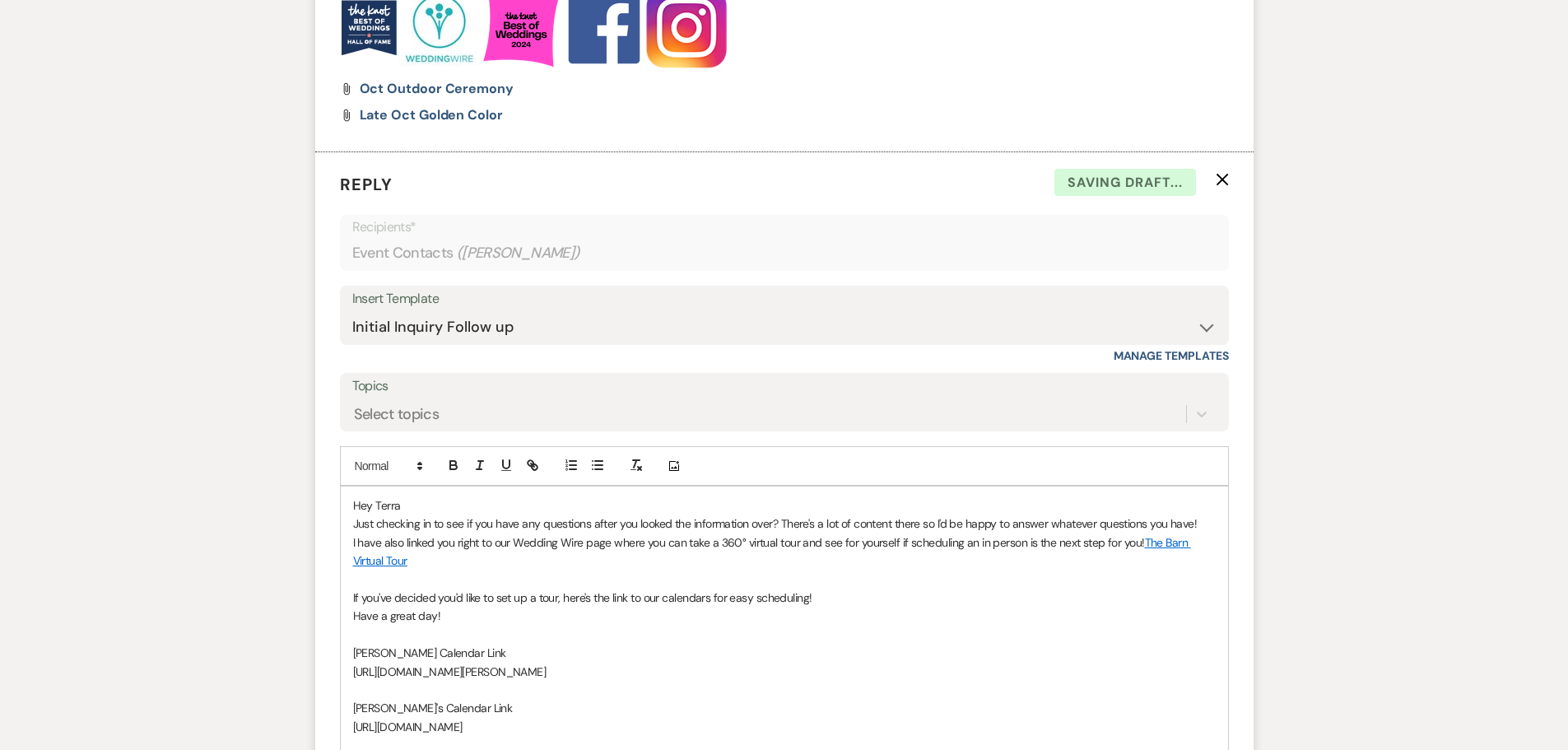
click at [411, 496] on p "Hey Terra" at bounding box center [785, 505] width 863 height 18
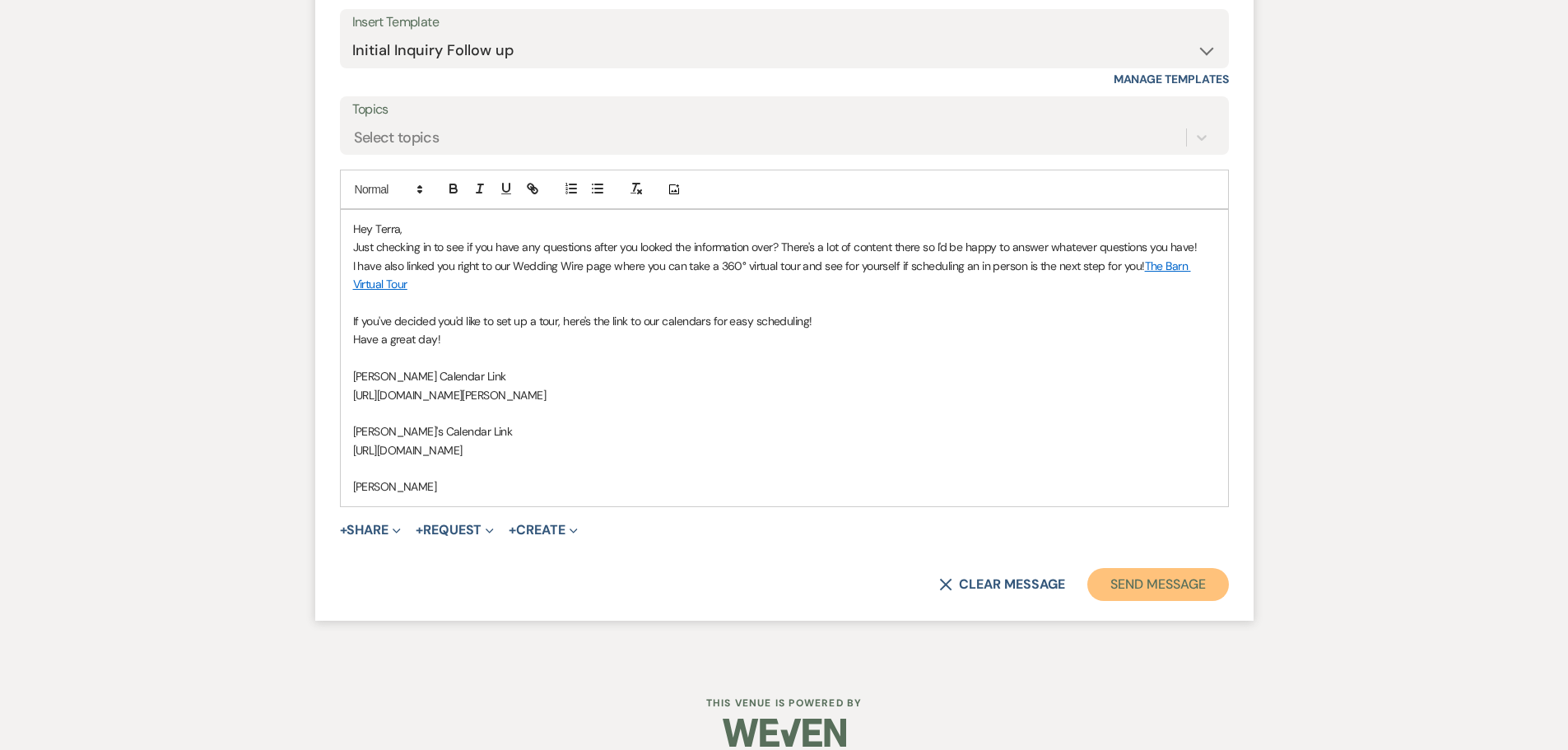
click at [1129, 568] on button "Send Message" at bounding box center [1158, 584] width 141 height 33
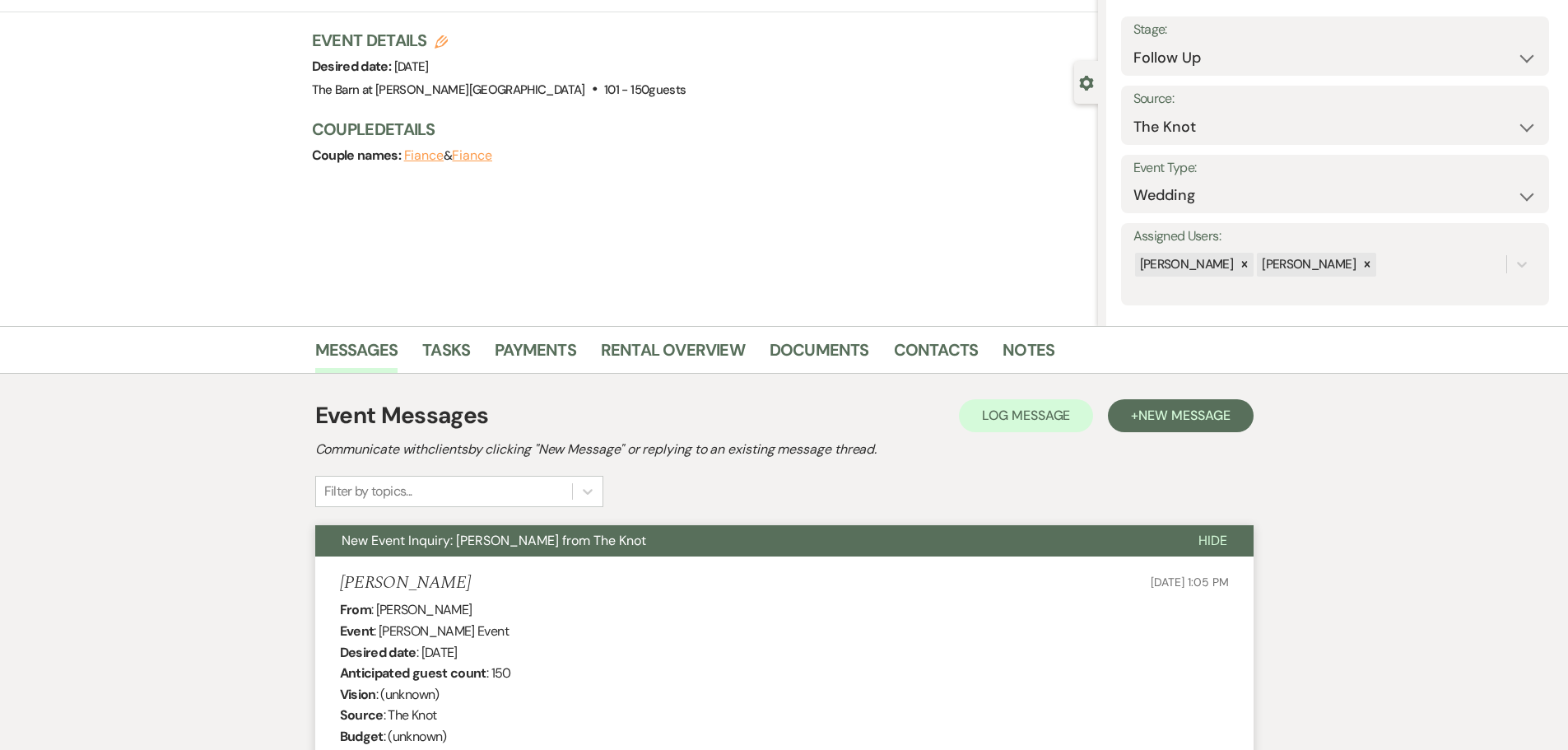
scroll to position [0, 0]
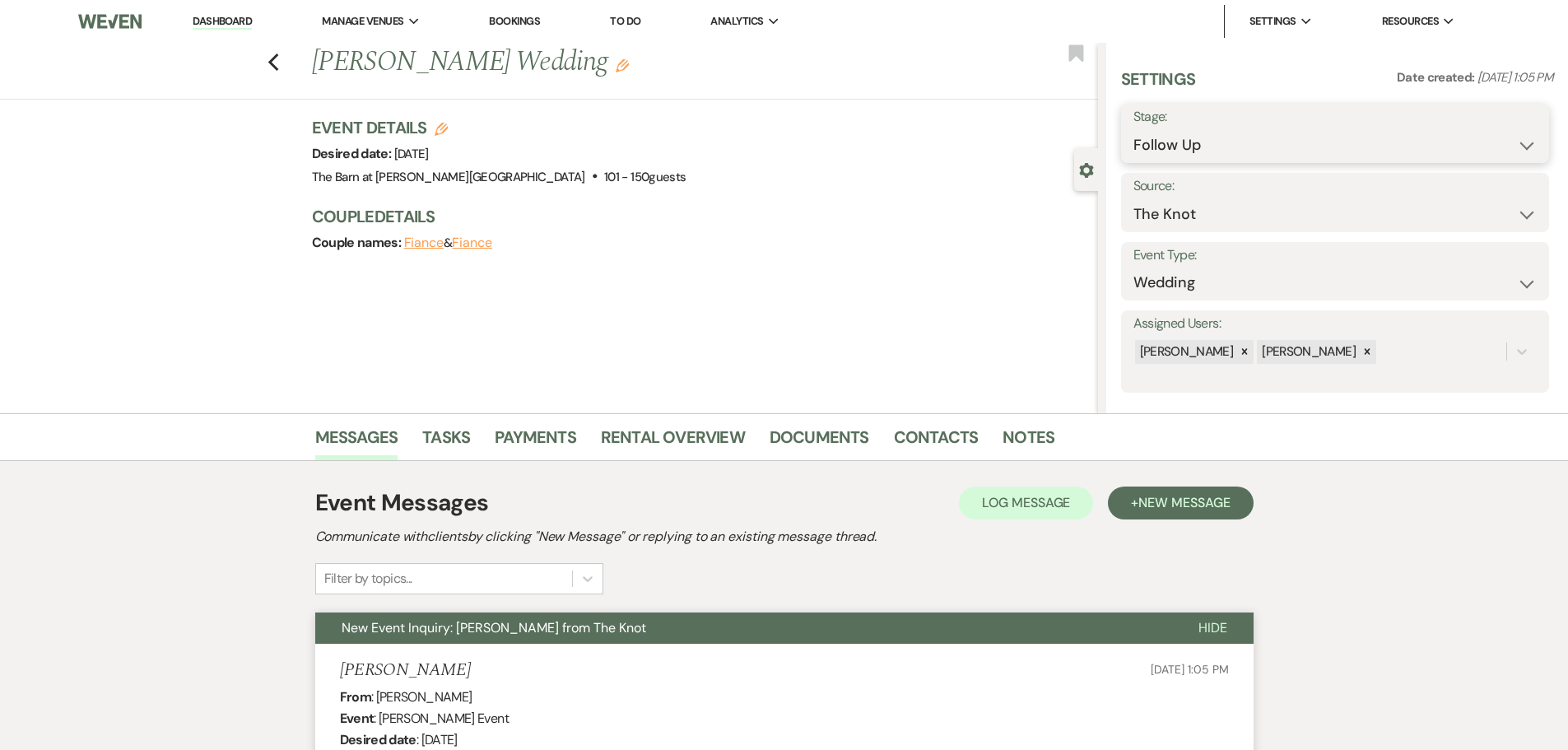
click at [1190, 151] on select "Inquiry Follow Up Tour Requested Tour Confirmed Toured Proposal Sent Booked Lost" at bounding box center [1335, 145] width 403 height 32
select select "6"
click at [1134, 129] on select "Inquiry Follow Up Tour Requested Tour Confirmed Toured Proposal Sent Booked Lost" at bounding box center [1335, 145] width 403 height 32
click at [1486, 140] on button "Save" at bounding box center [1503, 133] width 93 height 33
click at [279, 69] on use "button" at bounding box center [273, 62] width 11 height 18
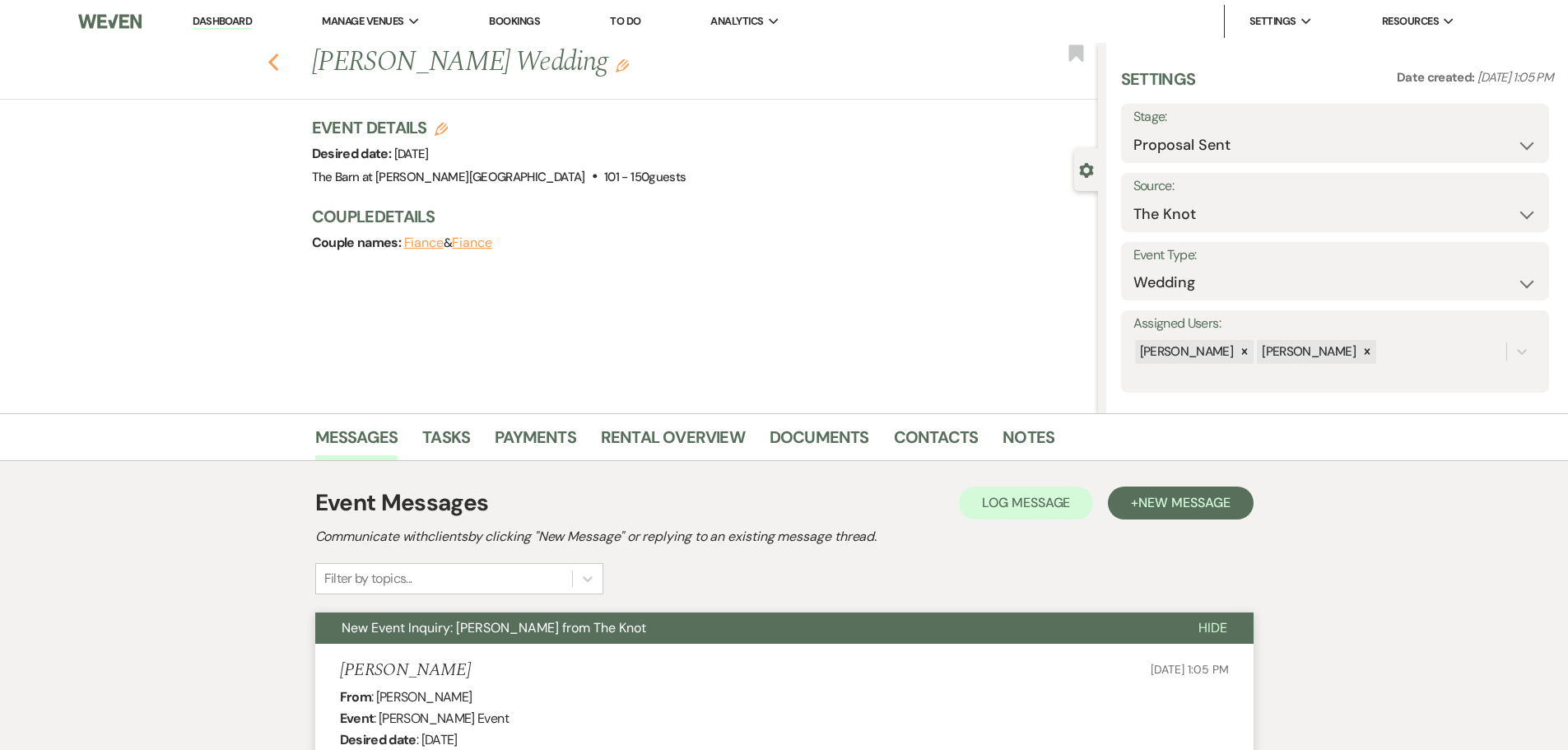
select select "9"
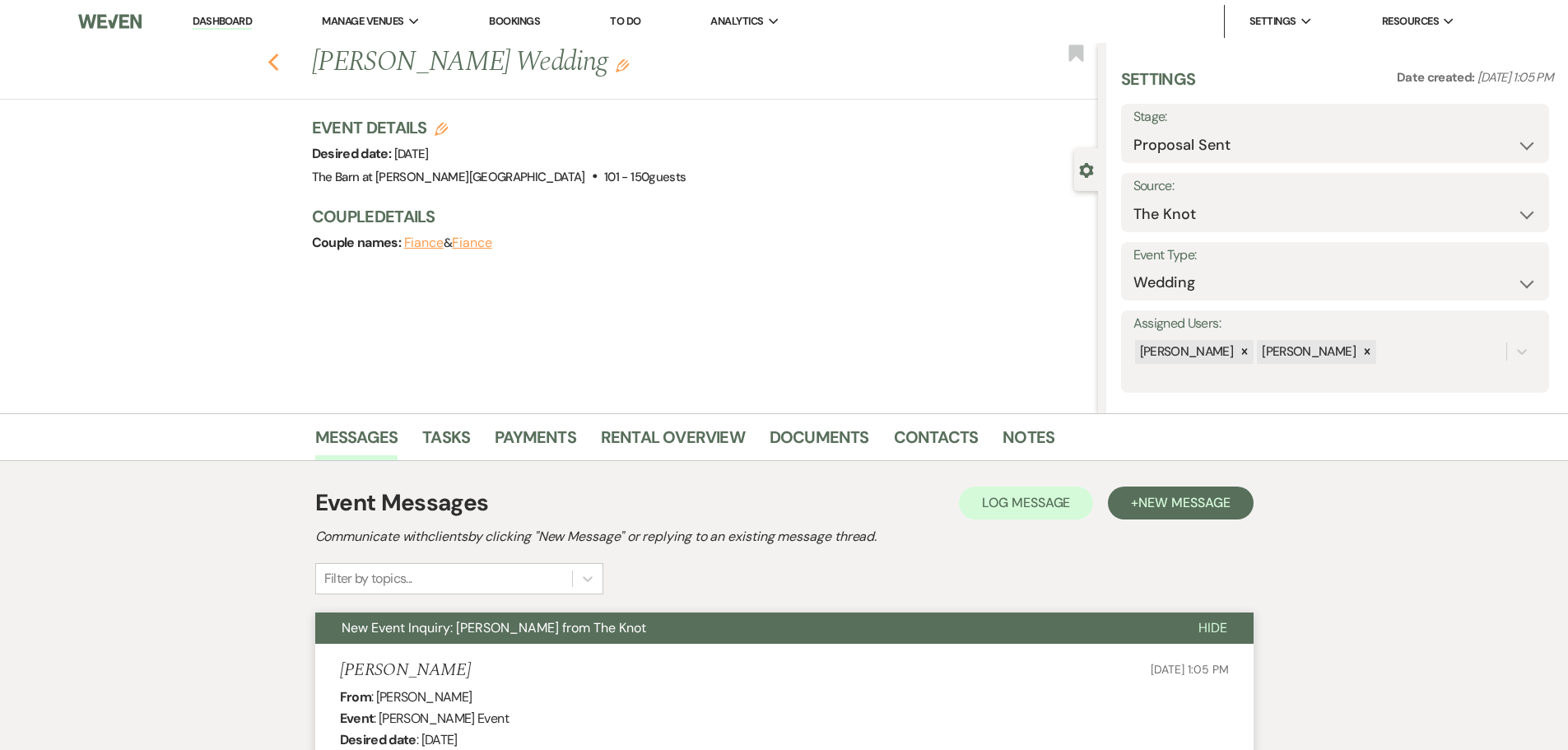
select select "9"
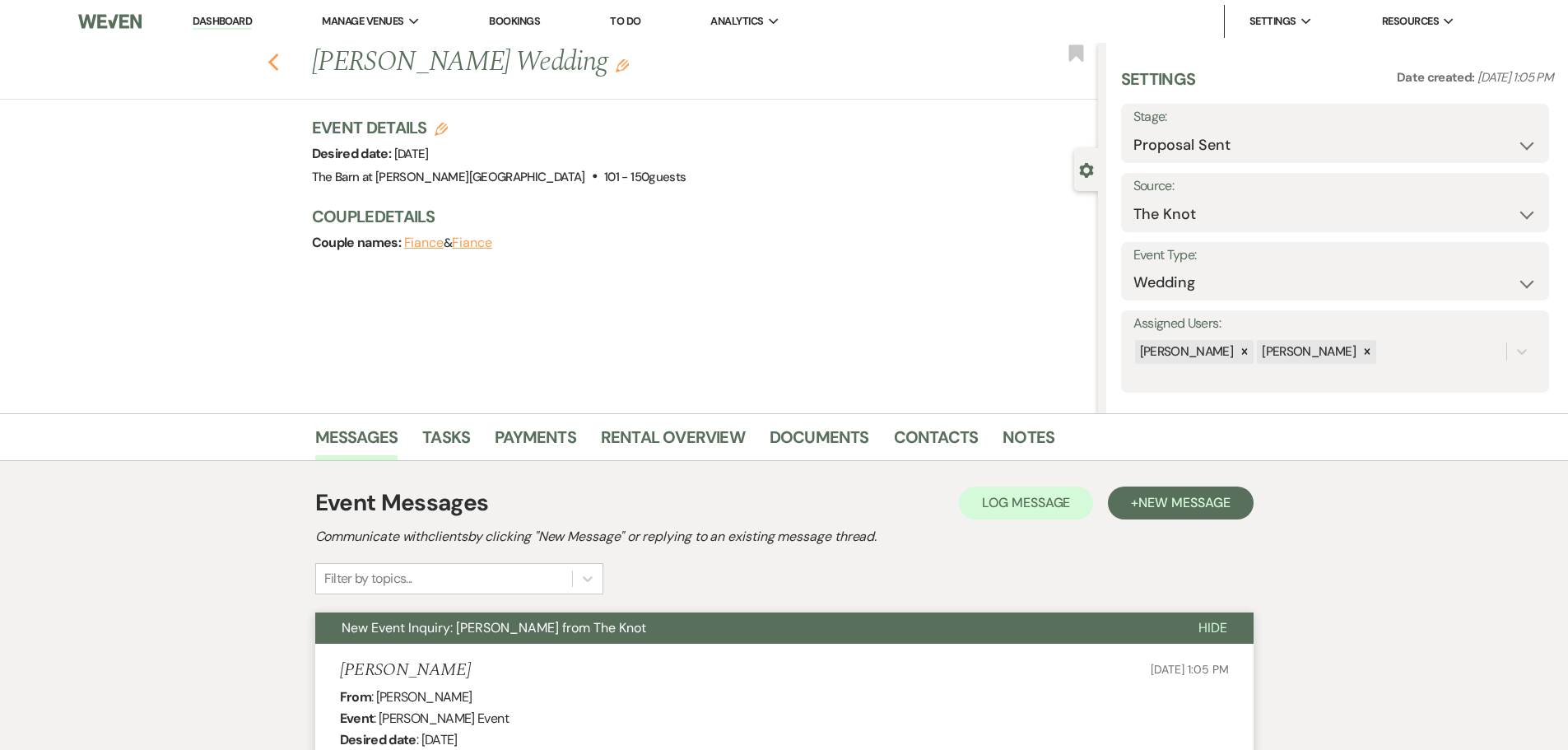
select select "9"
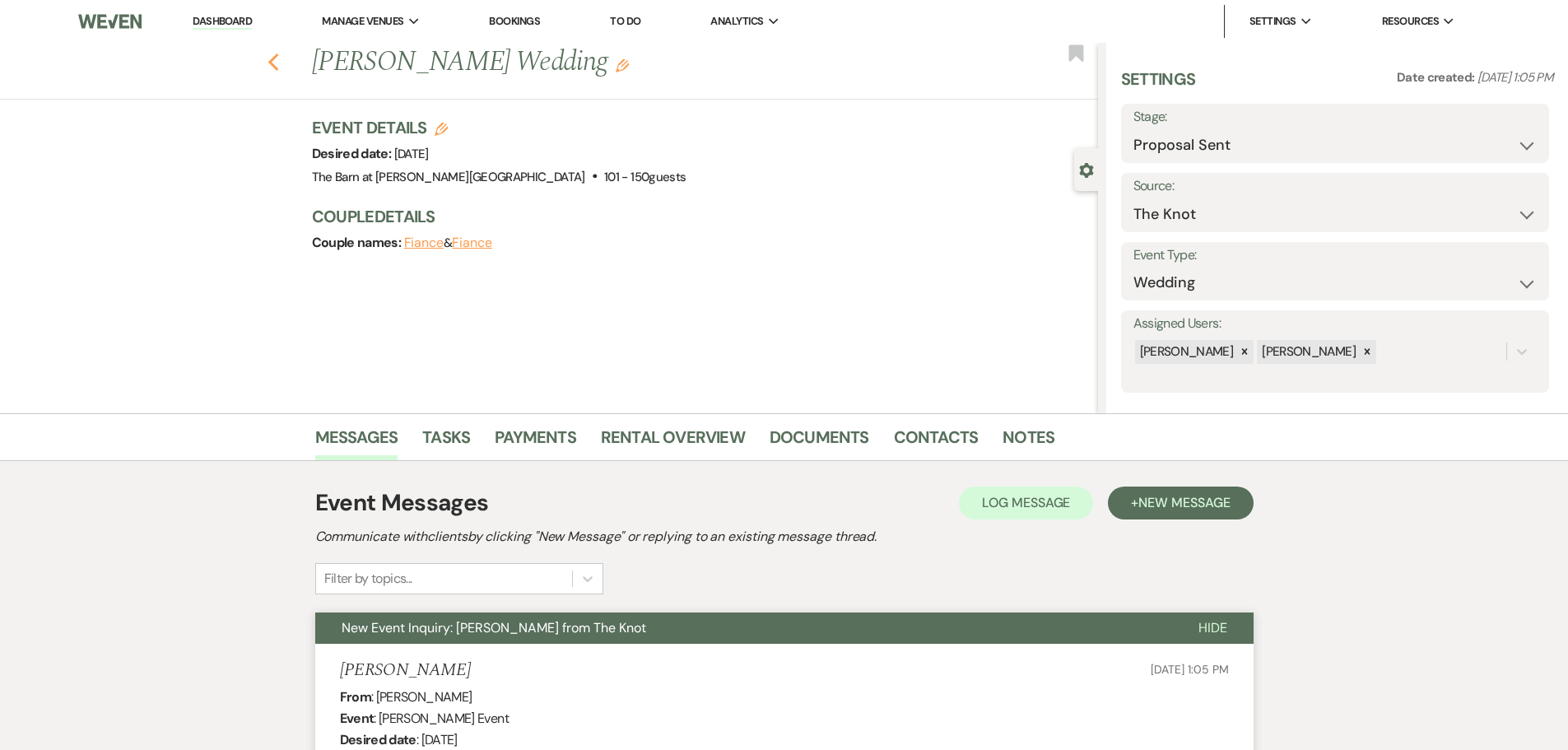
select select "9"
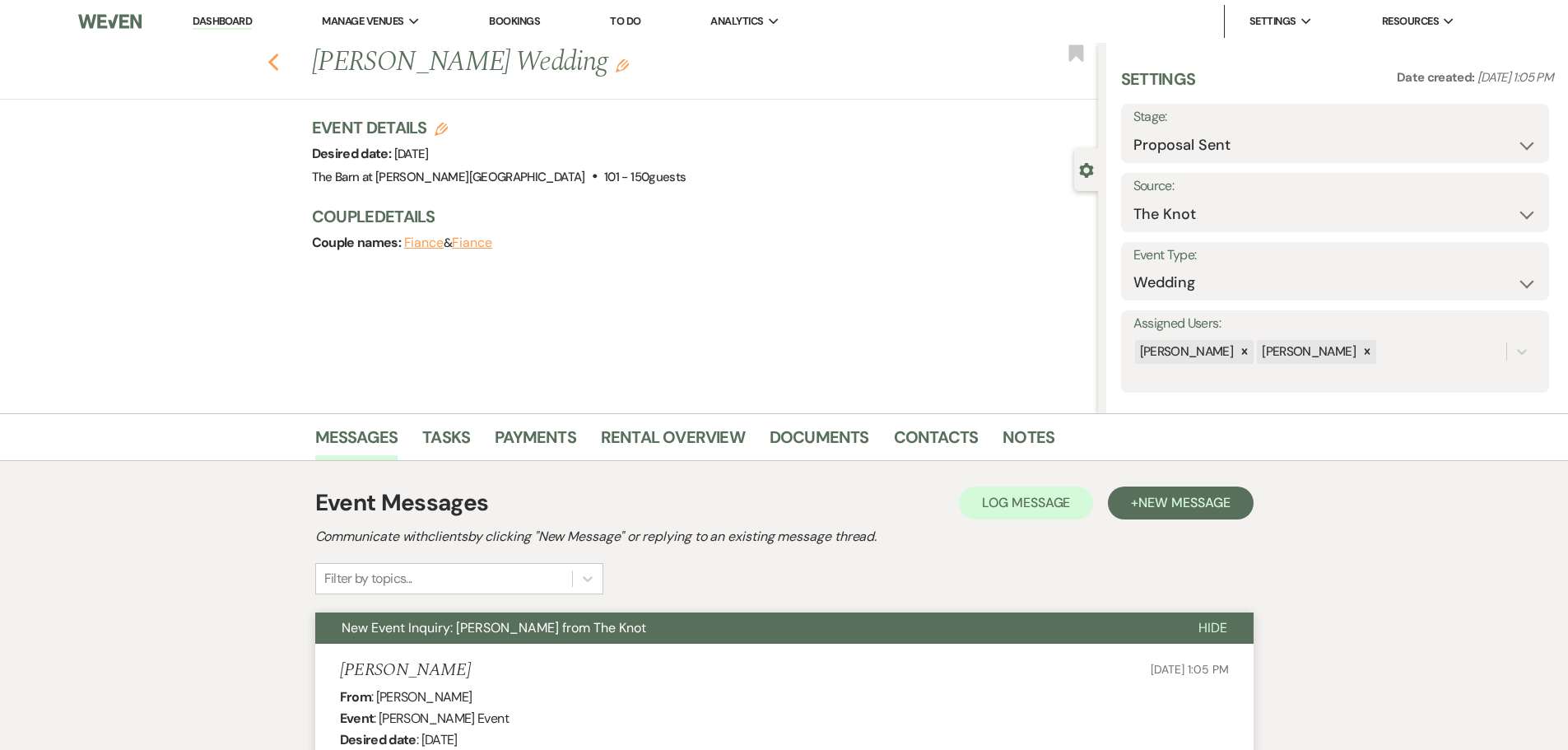
select select "9"
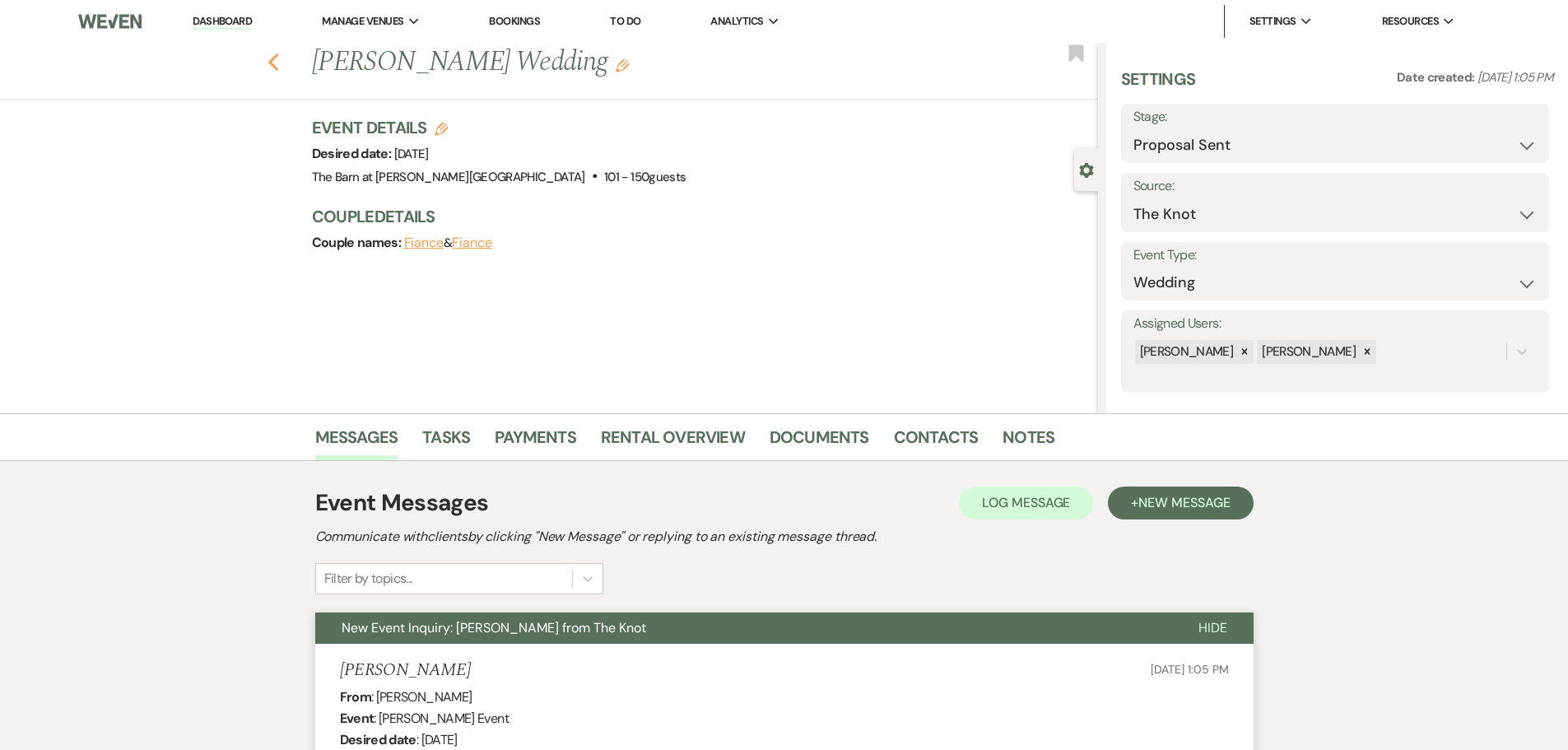
select select "6"
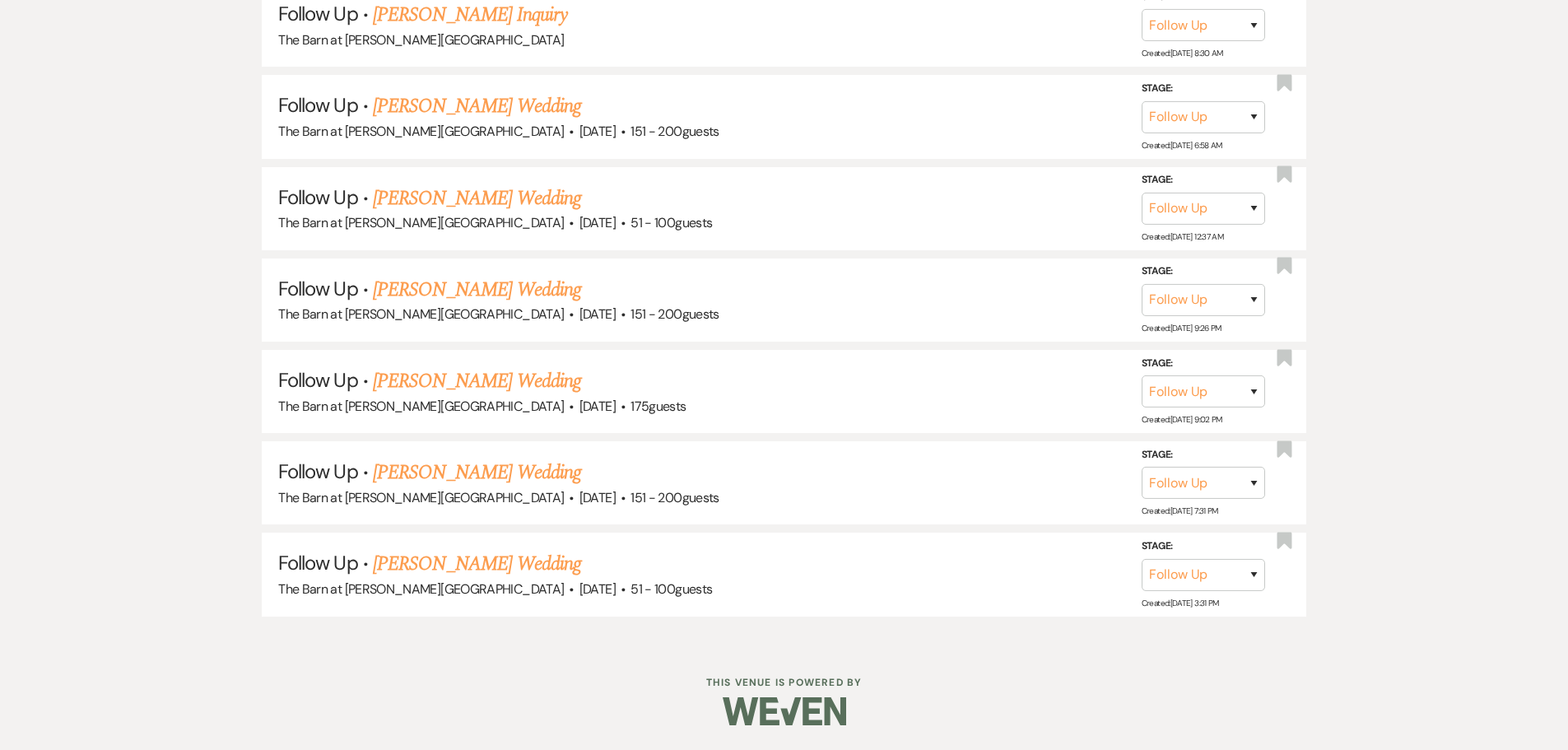
scroll to position [2535, 0]
click at [442, 555] on link "[PERSON_NAME] Wedding" at bounding box center [477, 563] width 208 height 29
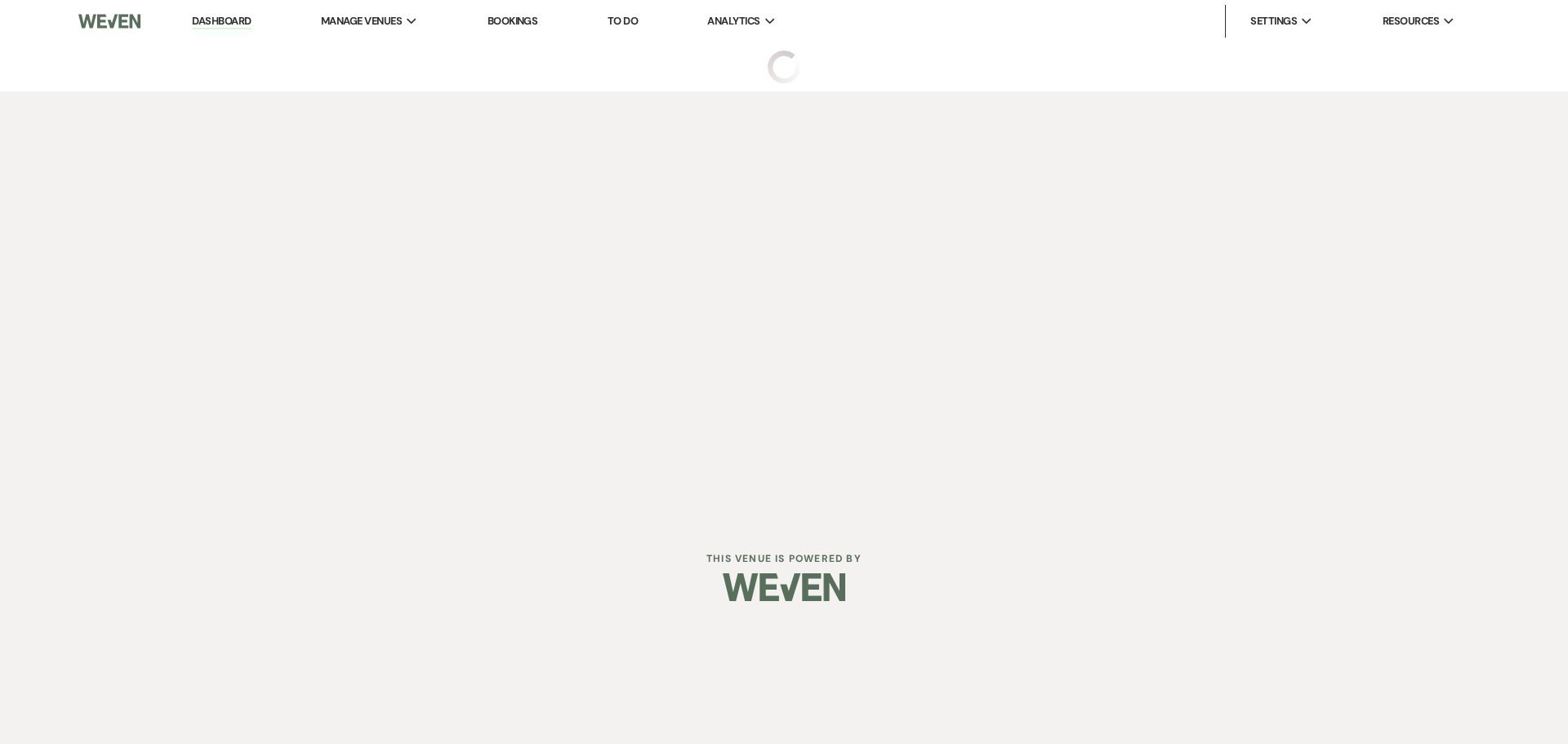
select select "9"
select select "2"
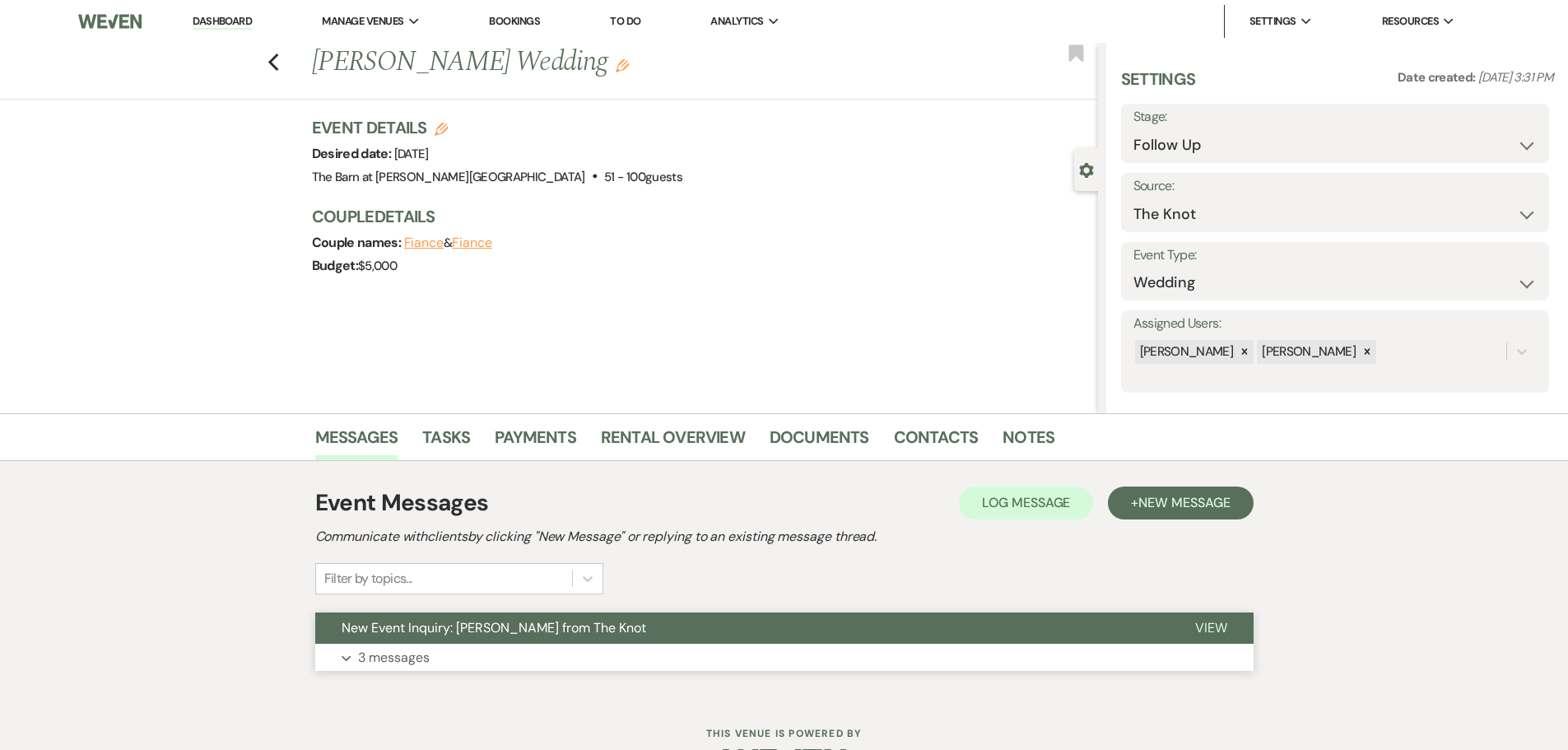
click at [392, 661] on p "3 messages" at bounding box center [393, 657] width 71 height 21
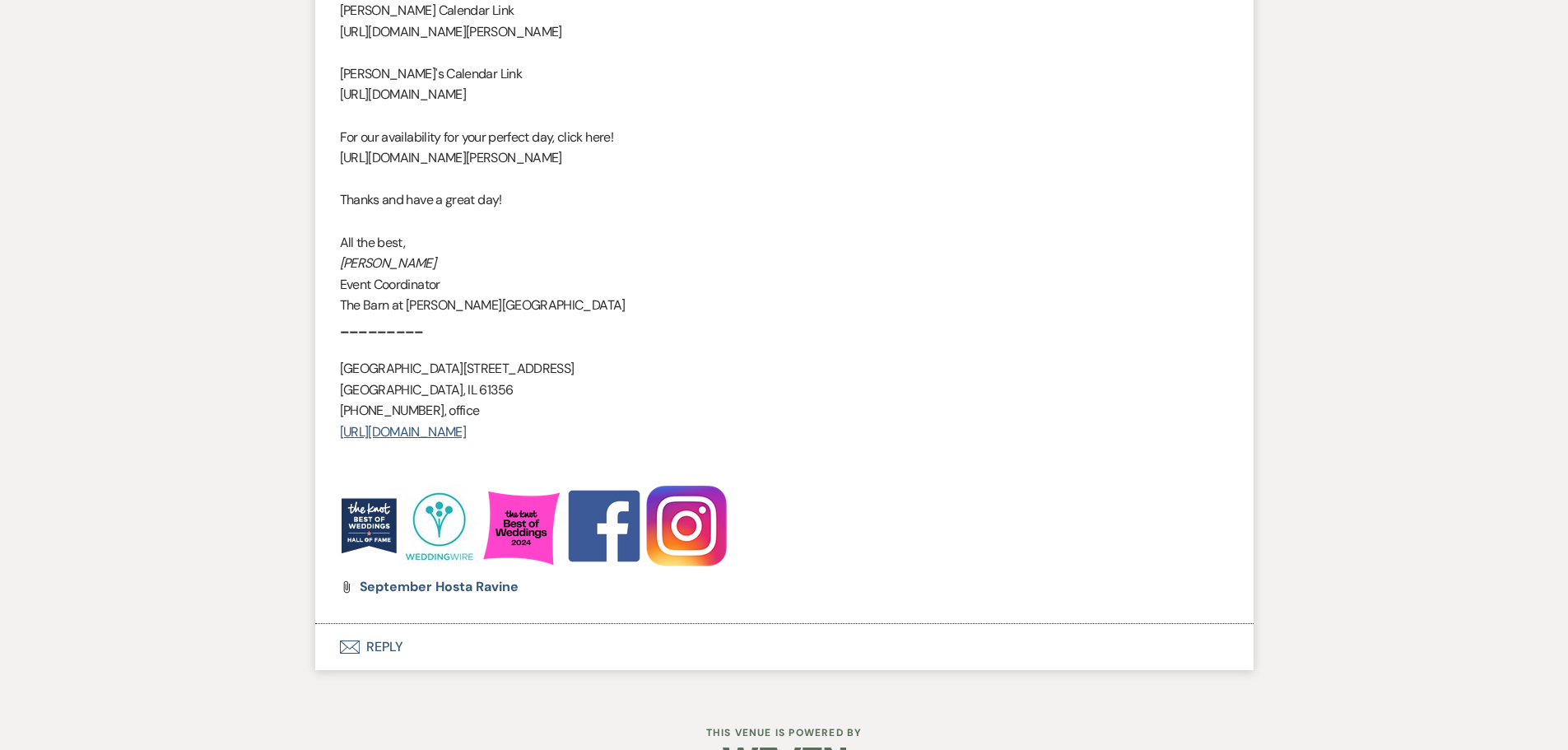
scroll to position [2140, 0]
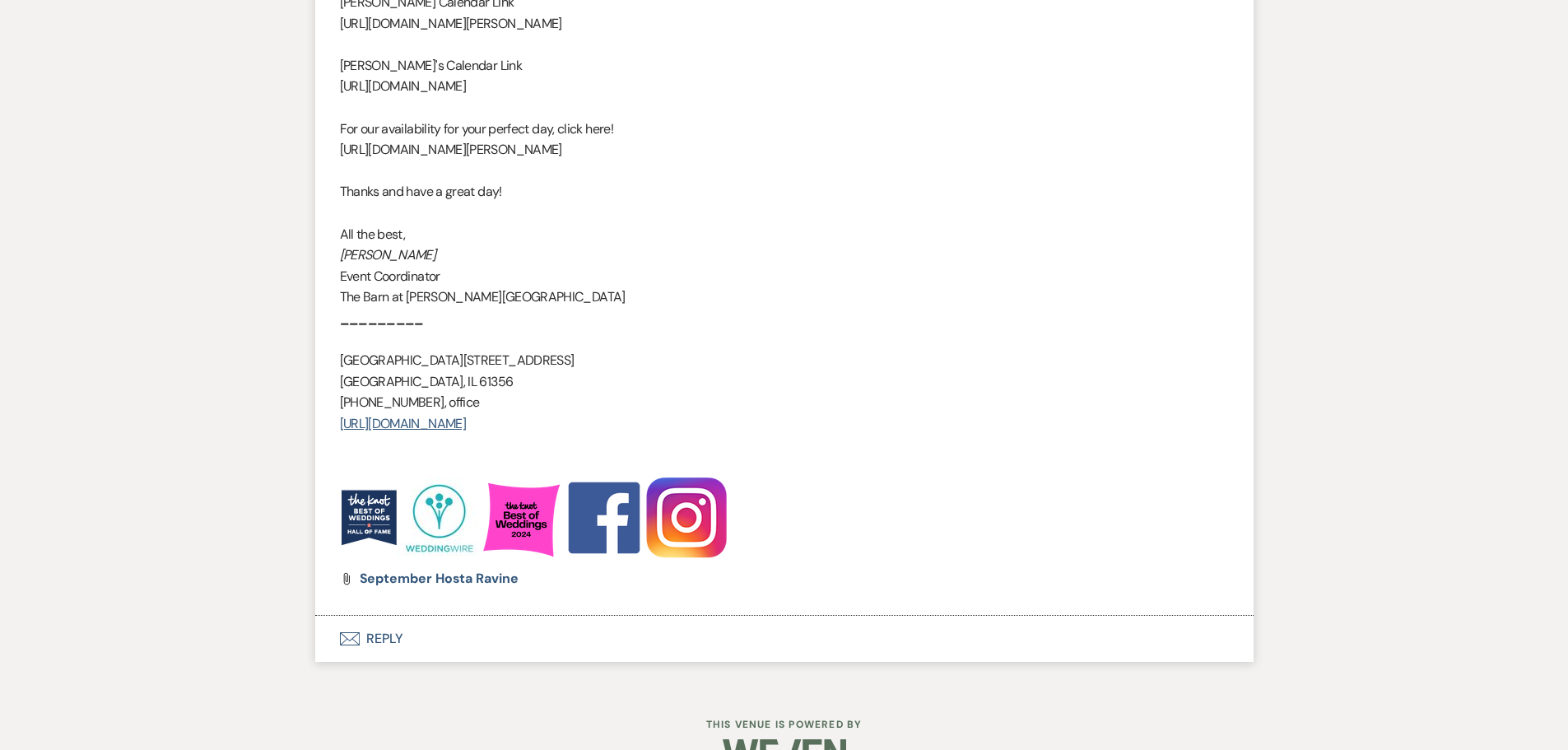
click at [383, 657] on button "Envelope Reply" at bounding box center [784, 639] width 939 height 46
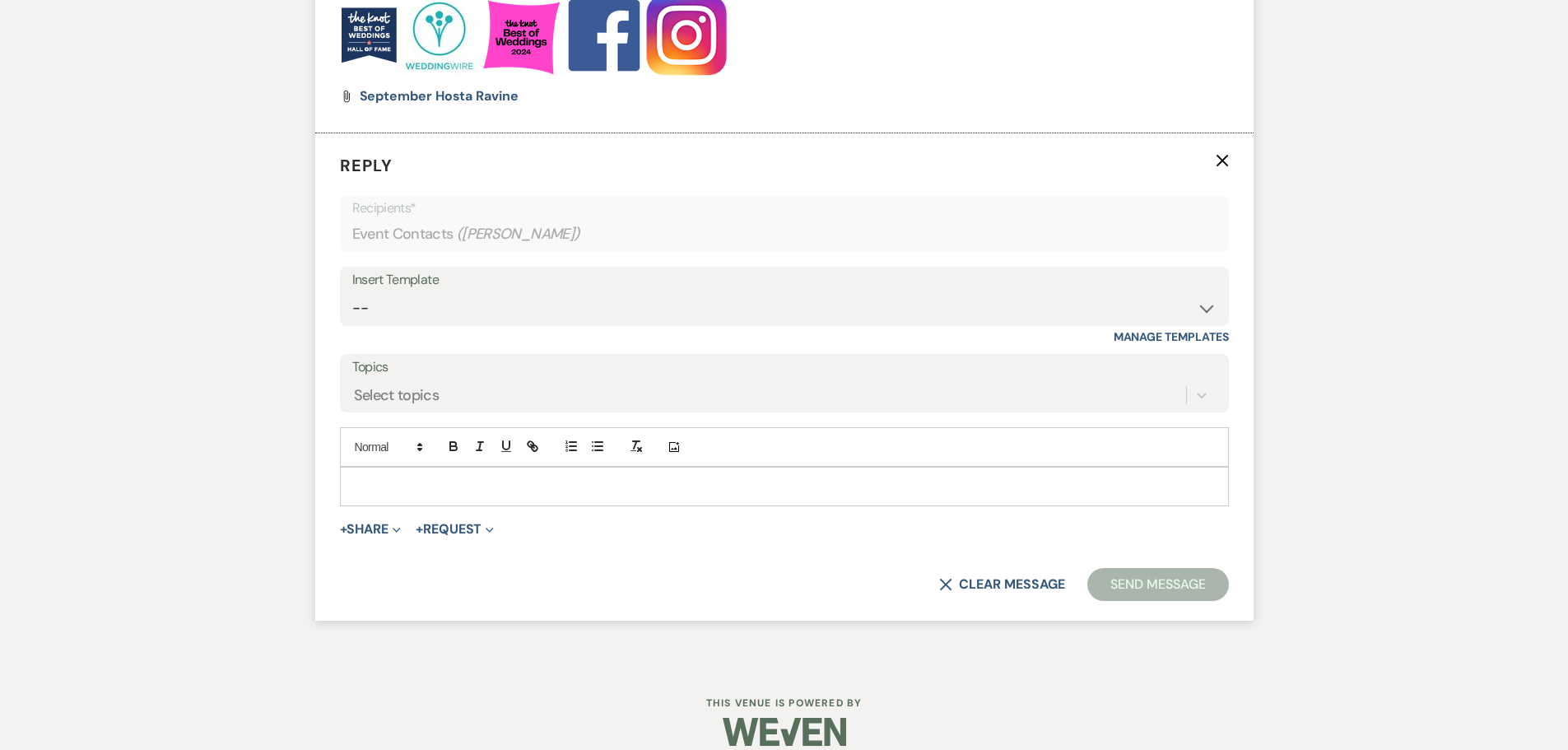
scroll to position [2645, 0]
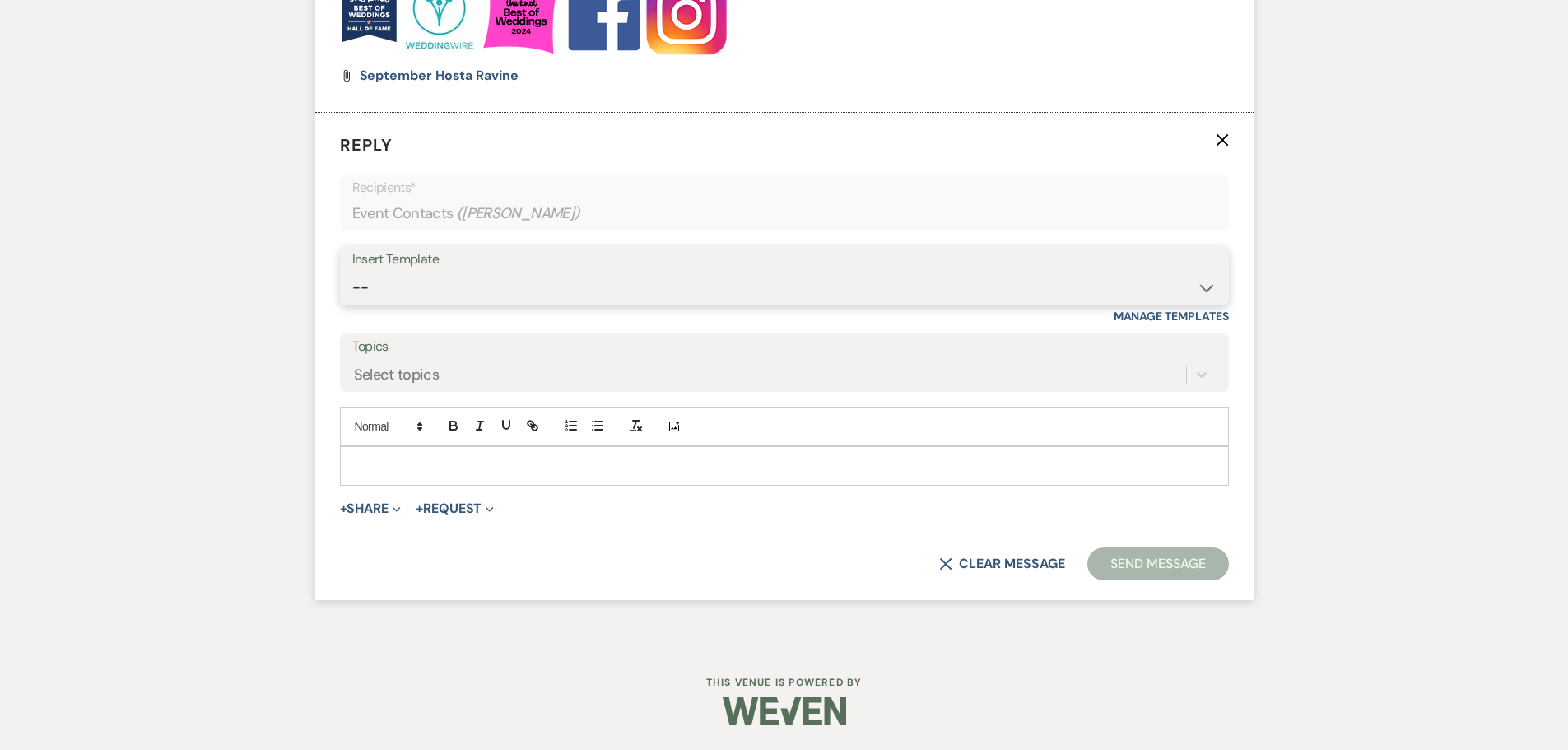
click at [386, 303] on select "-- Copy of Initial Inquiry Response [DATE] Inquiry Response [PERSON_NAME] Copy …" at bounding box center [784, 287] width 864 height 32
select select "3969"
click at [352, 290] on select "-- Copy of Initial Inquiry Response [DATE] Inquiry Response [PERSON_NAME] Copy …" at bounding box center [784, 287] width 864 height 32
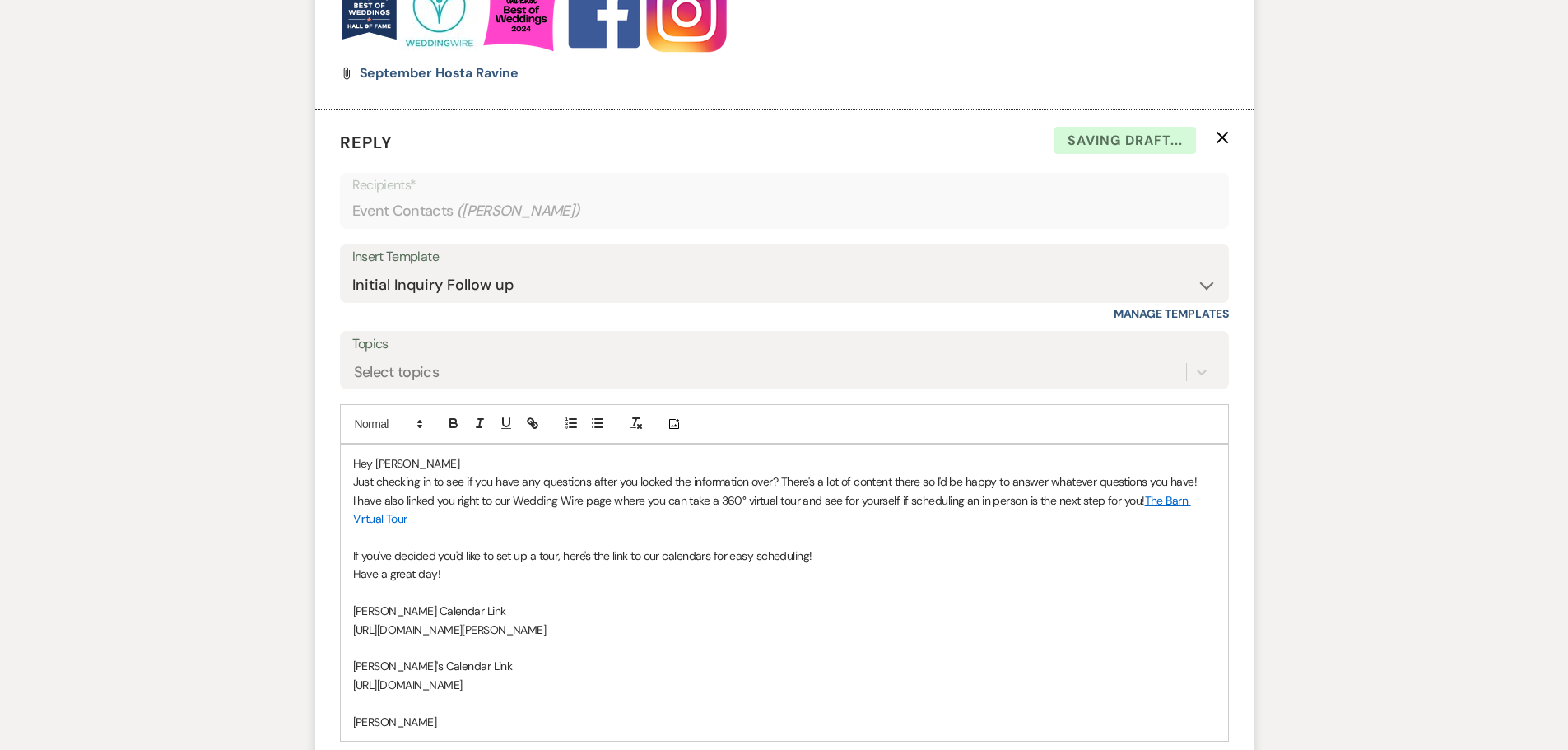
click at [411, 472] on p "Hey [PERSON_NAME]" at bounding box center [785, 464] width 863 height 18
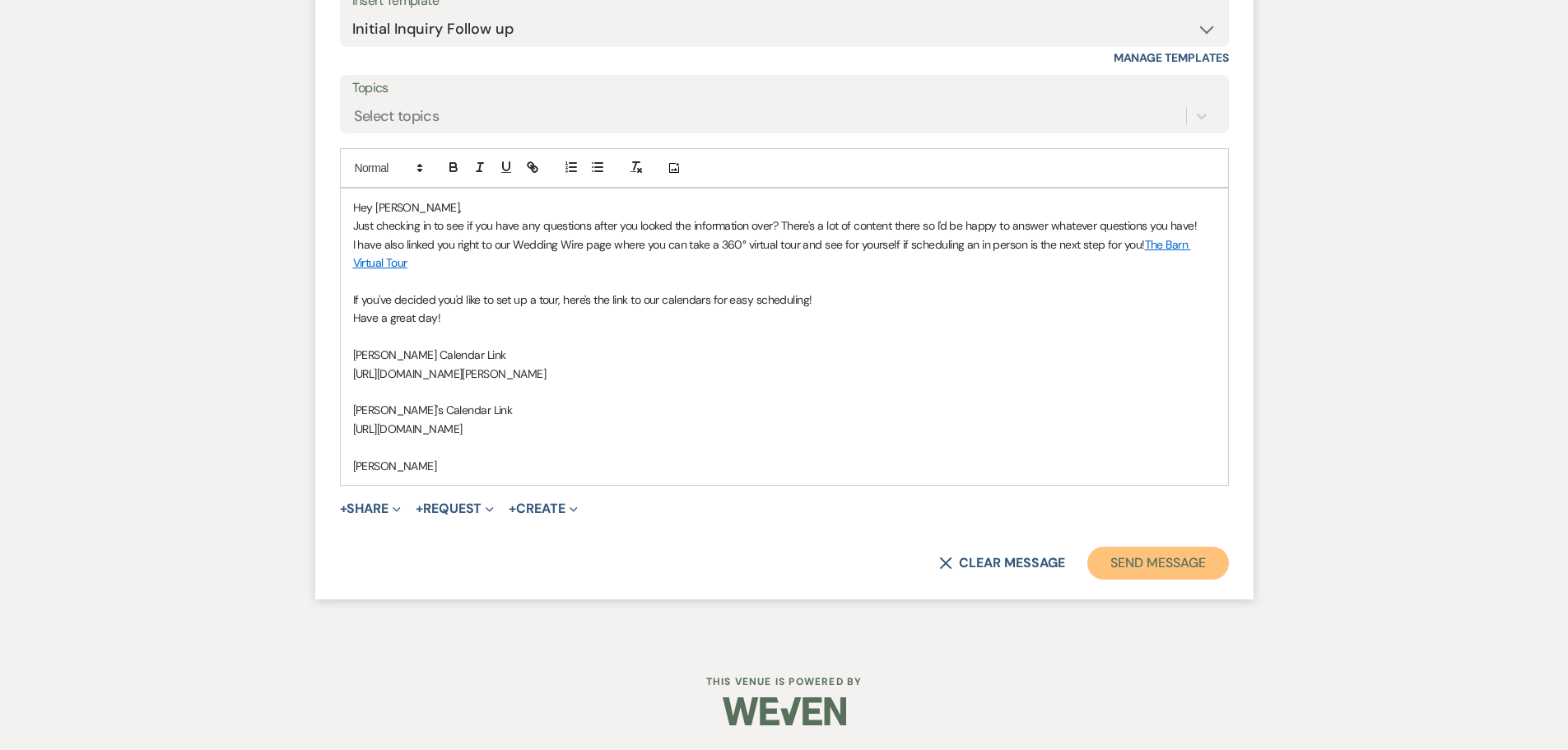
click at [1102, 570] on button "Send Message" at bounding box center [1158, 562] width 141 height 33
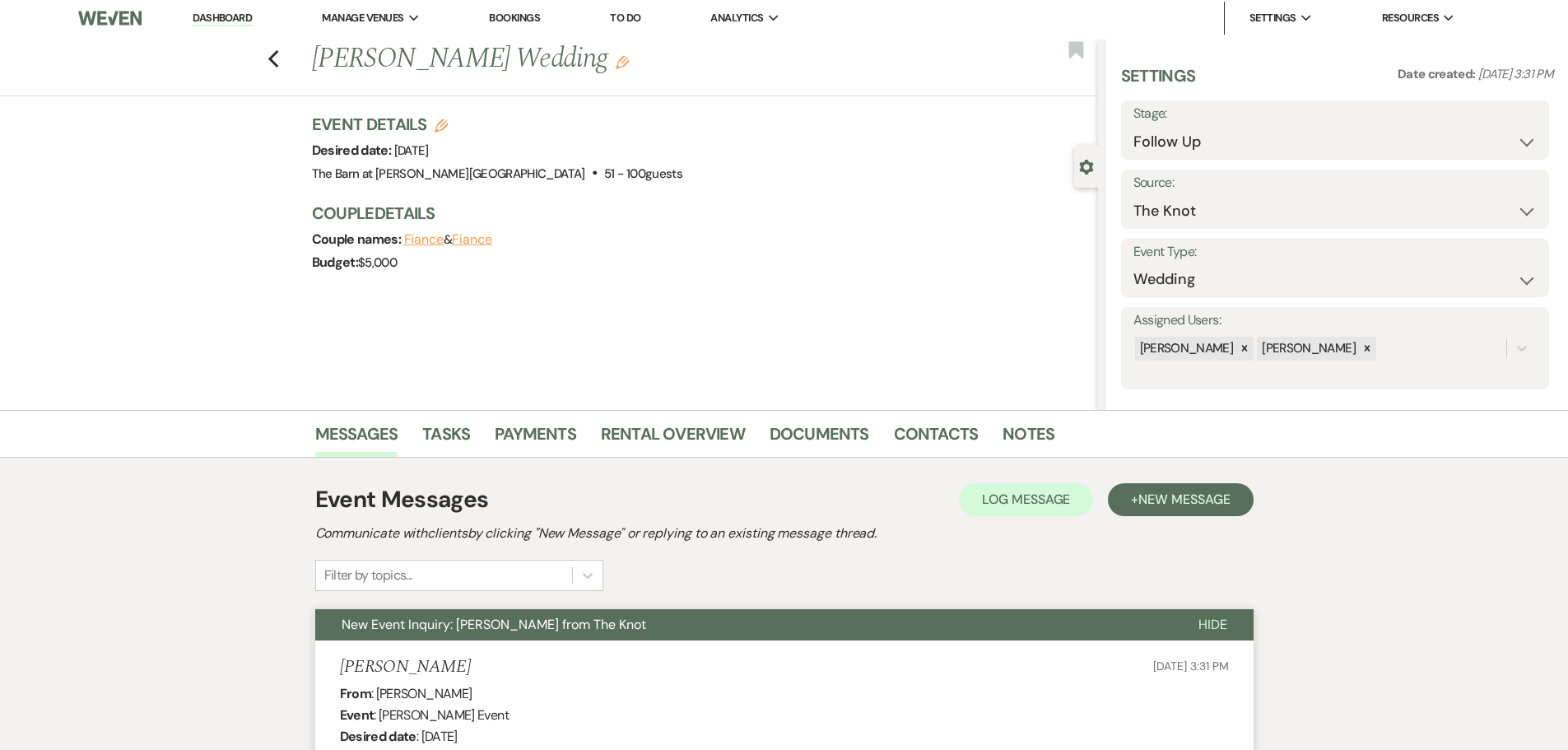
scroll to position [0, 0]
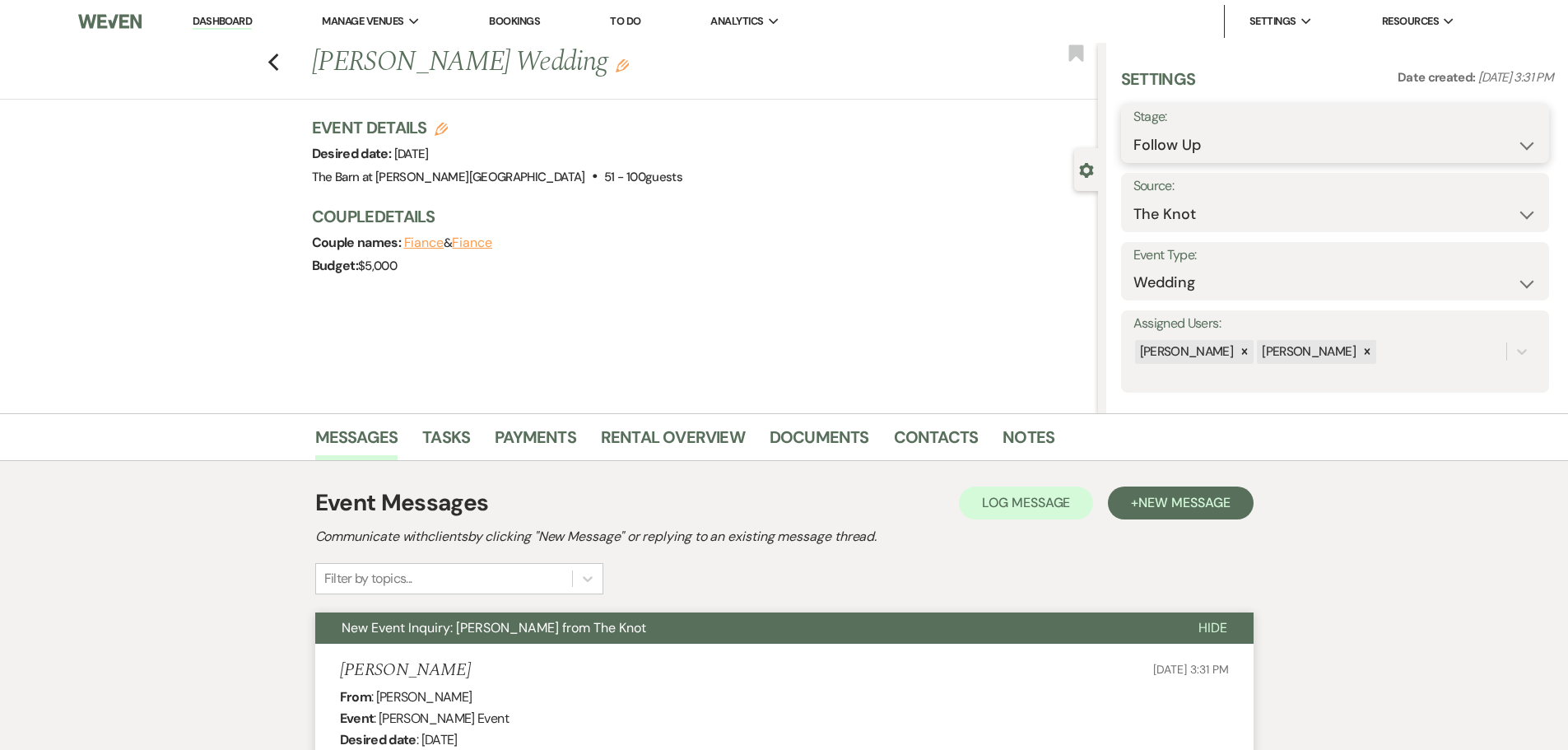
click at [1154, 151] on select "Inquiry Follow Up Tour Requested Tour Confirmed Toured Proposal Sent Booked Lost" at bounding box center [1335, 145] width 403 height 32
select select "6"
click at [1134, 129] on select "Inquiry Follow Up Tour Requested Tour Confirmed Toured Proposal Sent Booked Lost" at bounding box center [1335, 145] width 403 height 32
click at [1473, 144] on button "Save" at bounding box center [1503, 133] width 93 height 33
click at [280, 65] on icon "Previous" at bounding box center [274, 62] width 12 height 20
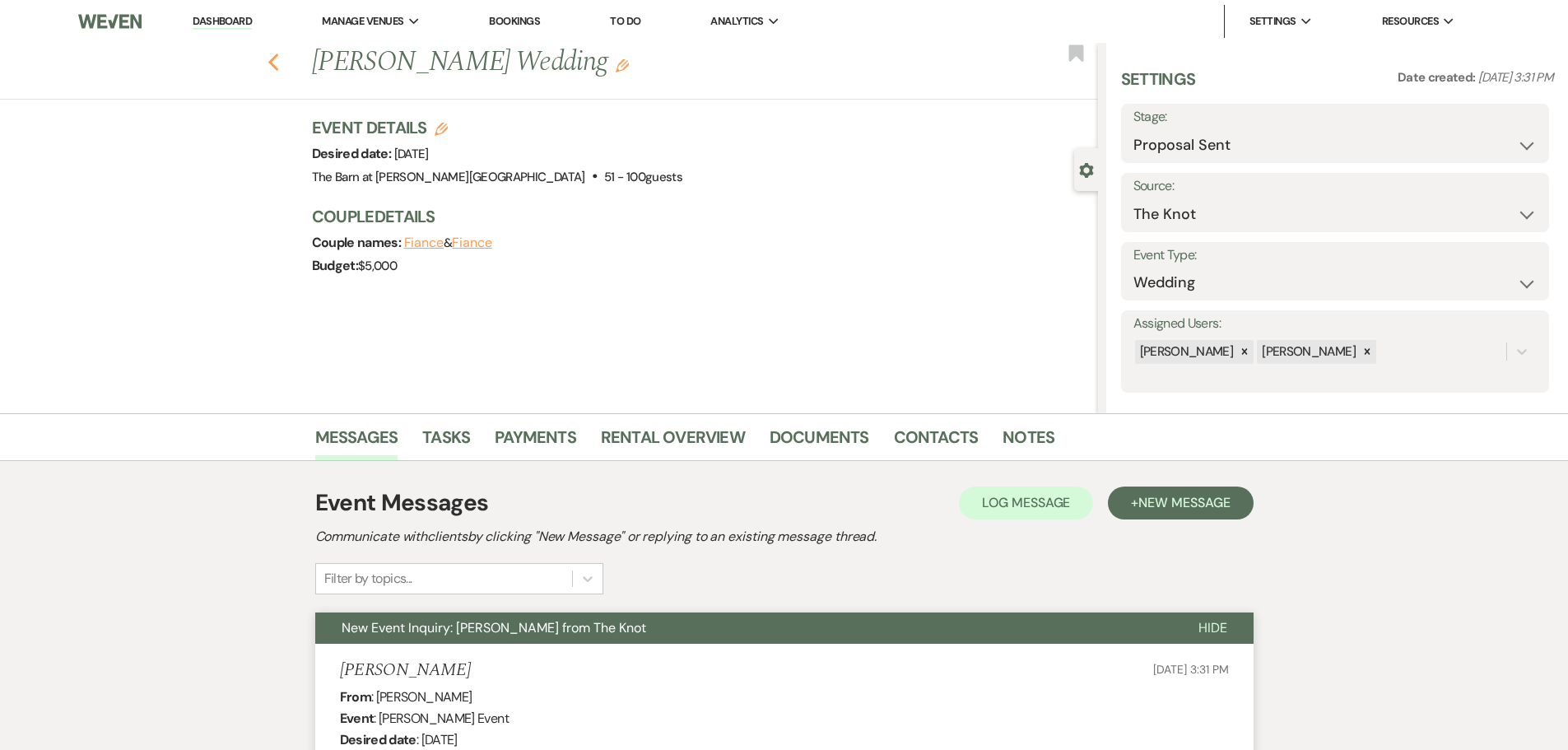
select select "9"
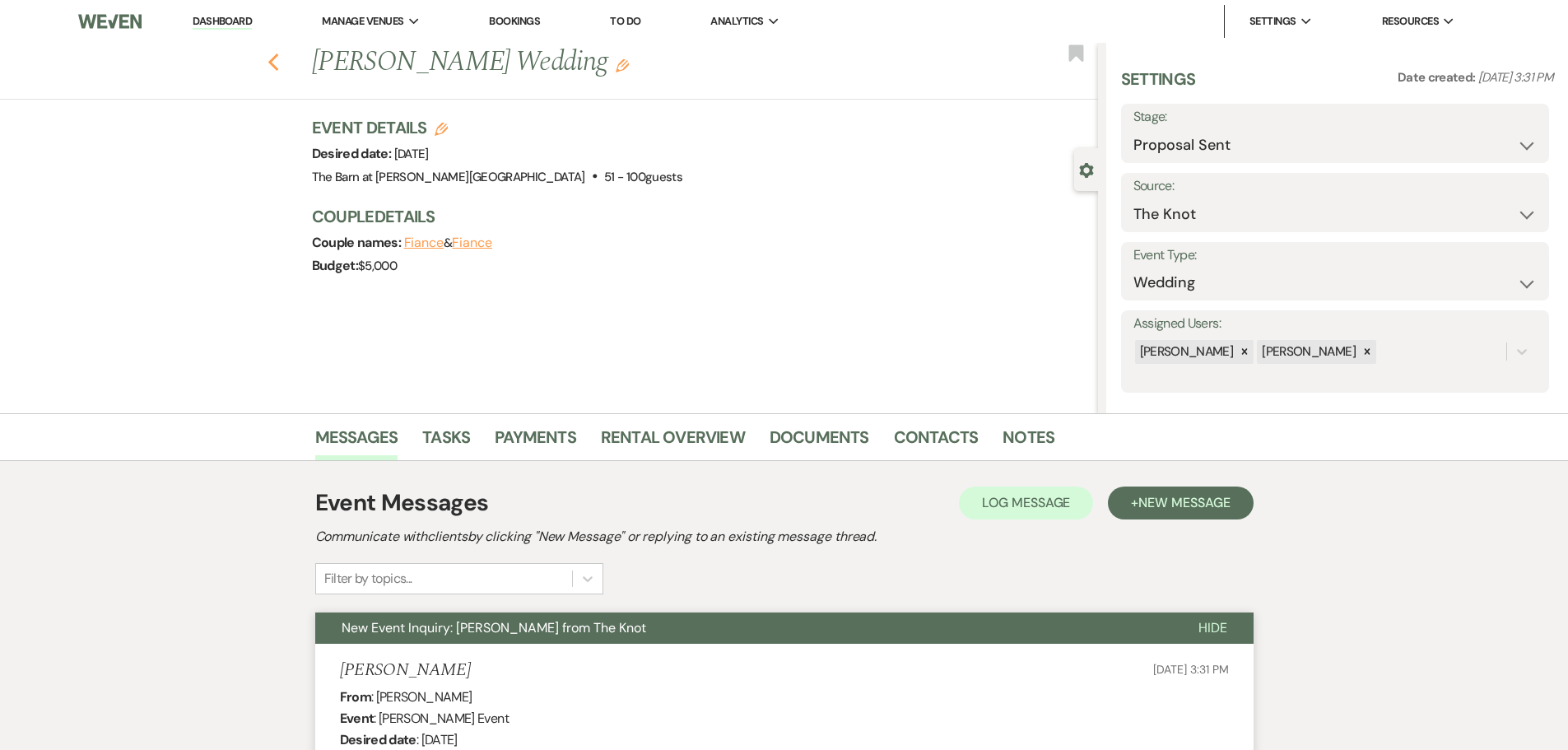
select select "9"
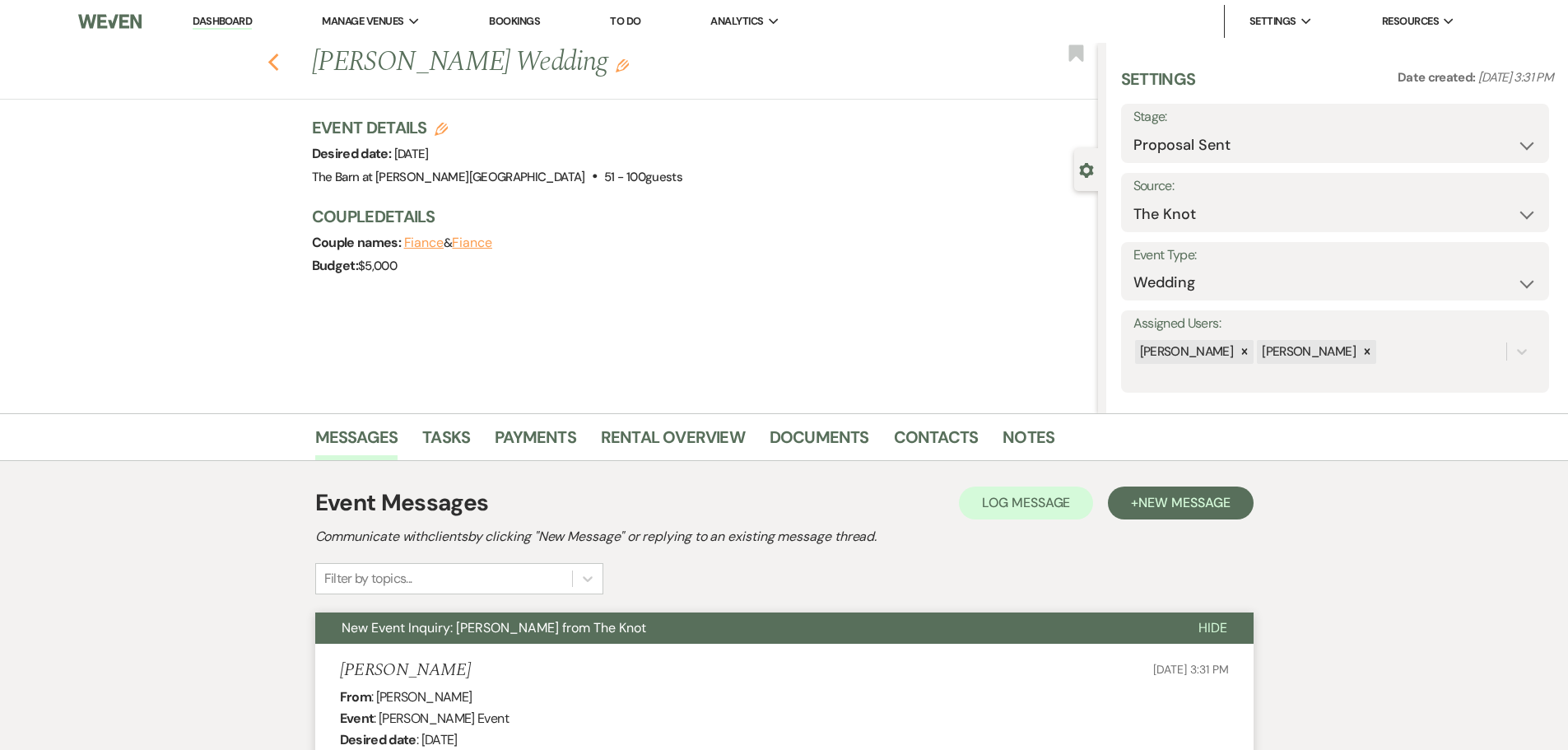
select select "9"
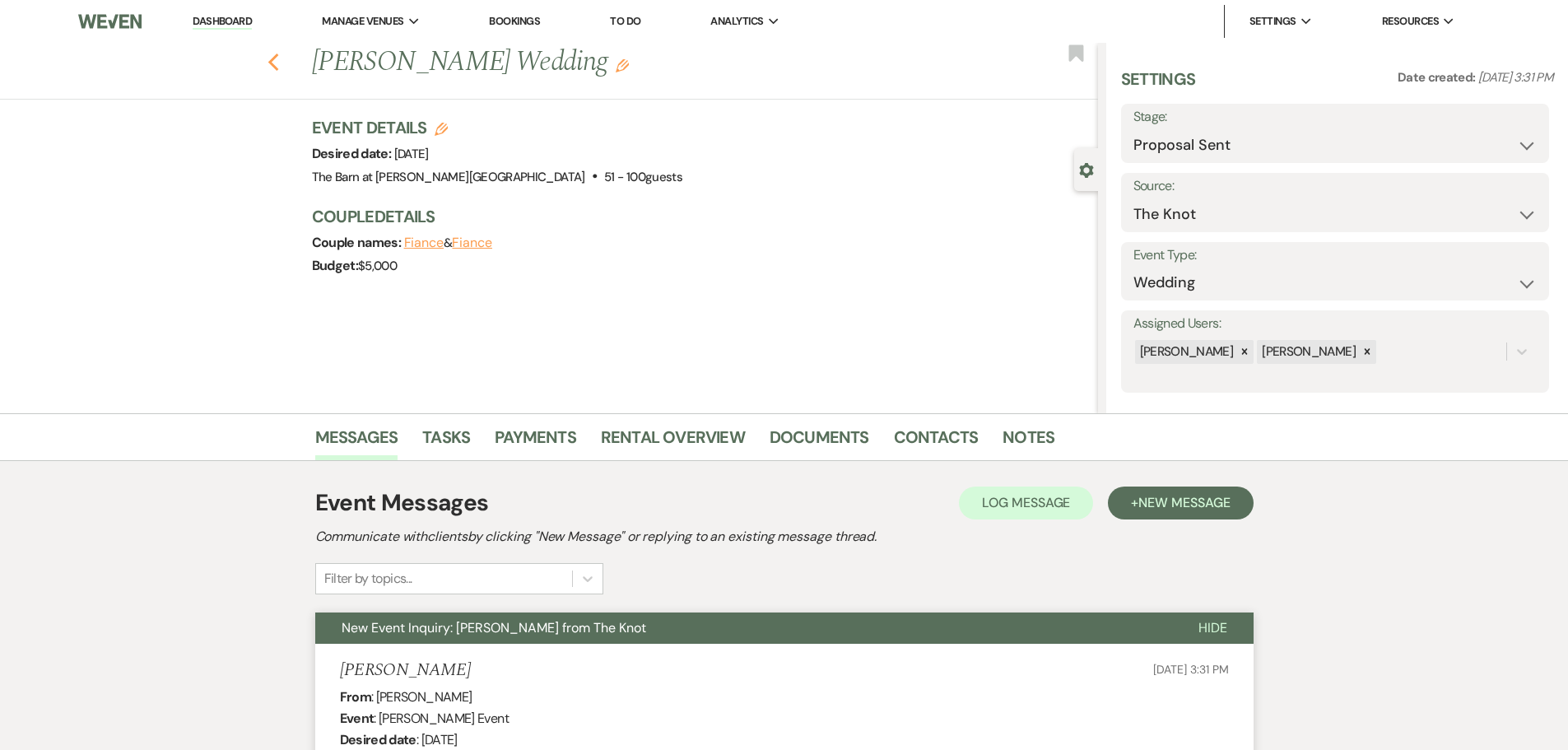
select select "9"
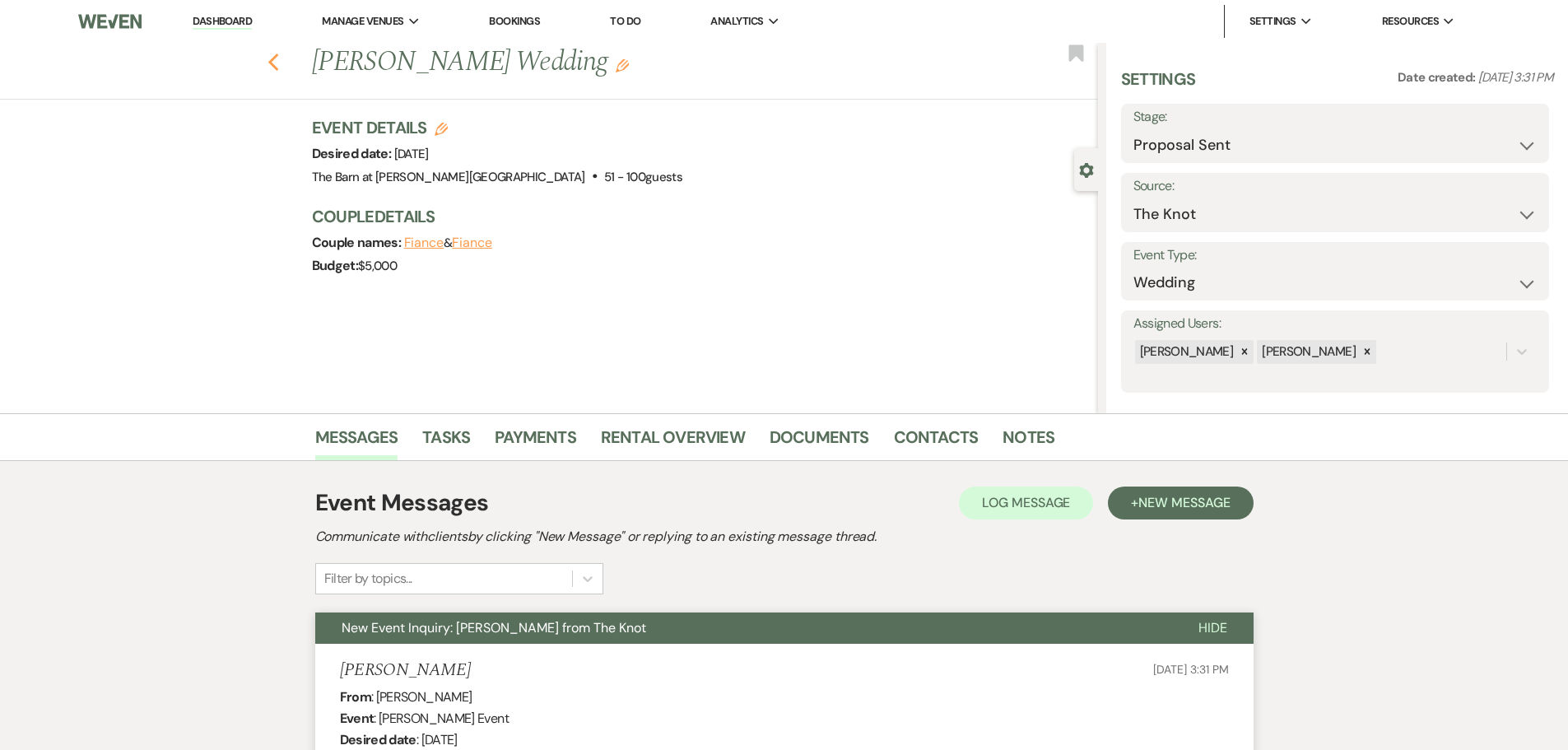
select select "9"
select select "6"
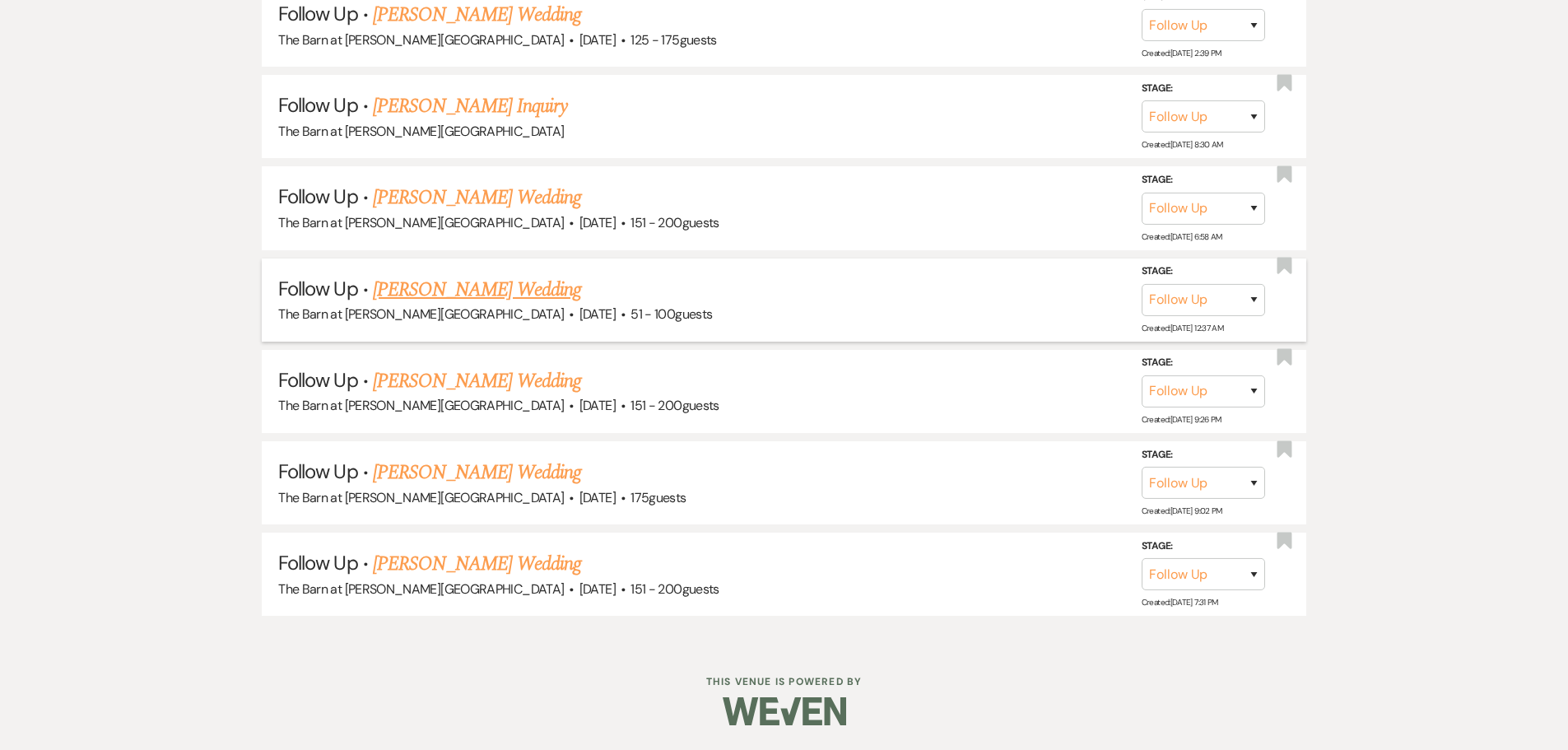
scroll to position [2444, 0]
click at [408, 563] on link "[PERSON_NAME] Wedding" at bounding box center [477, 563] width 208 height 29
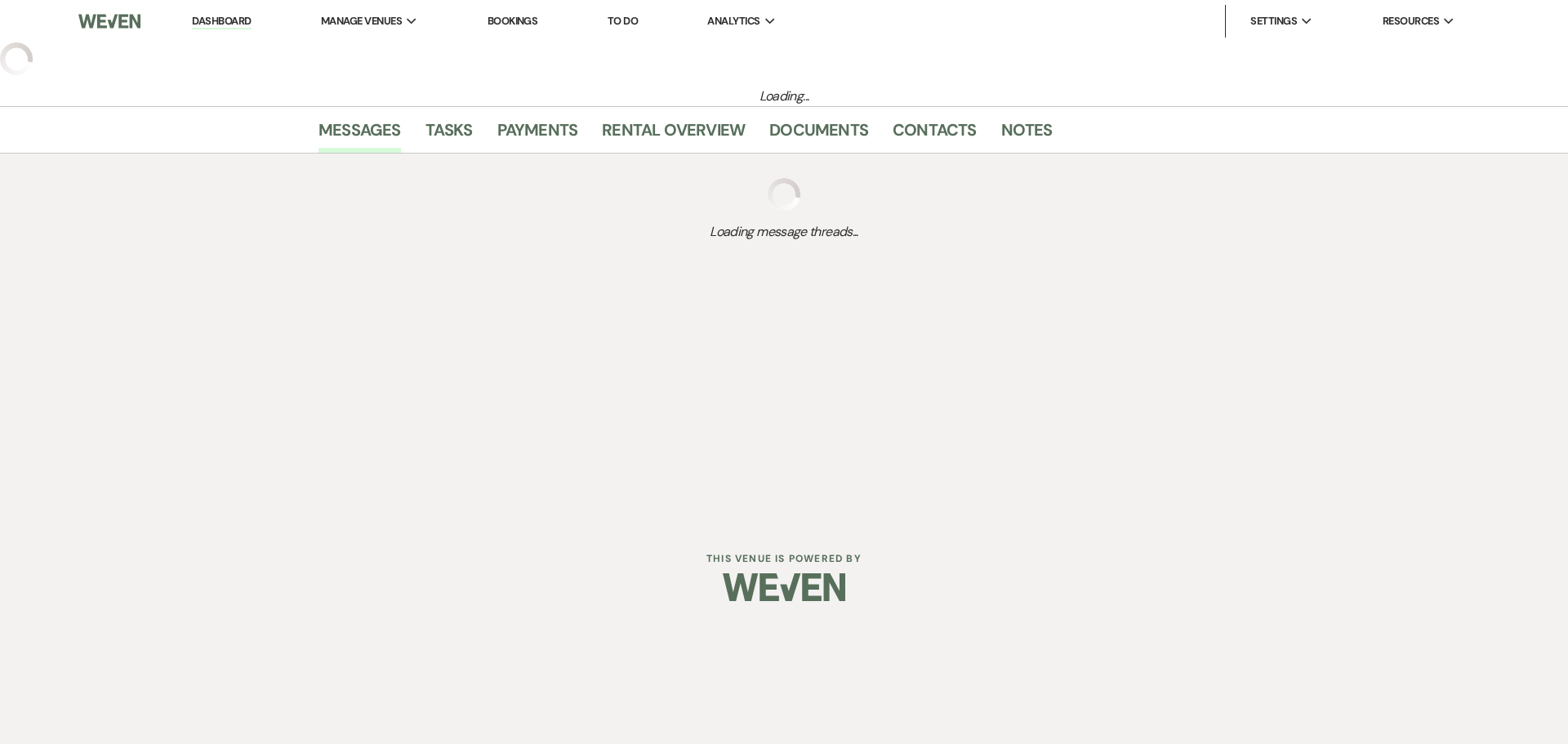
select select "9"
select select "2"
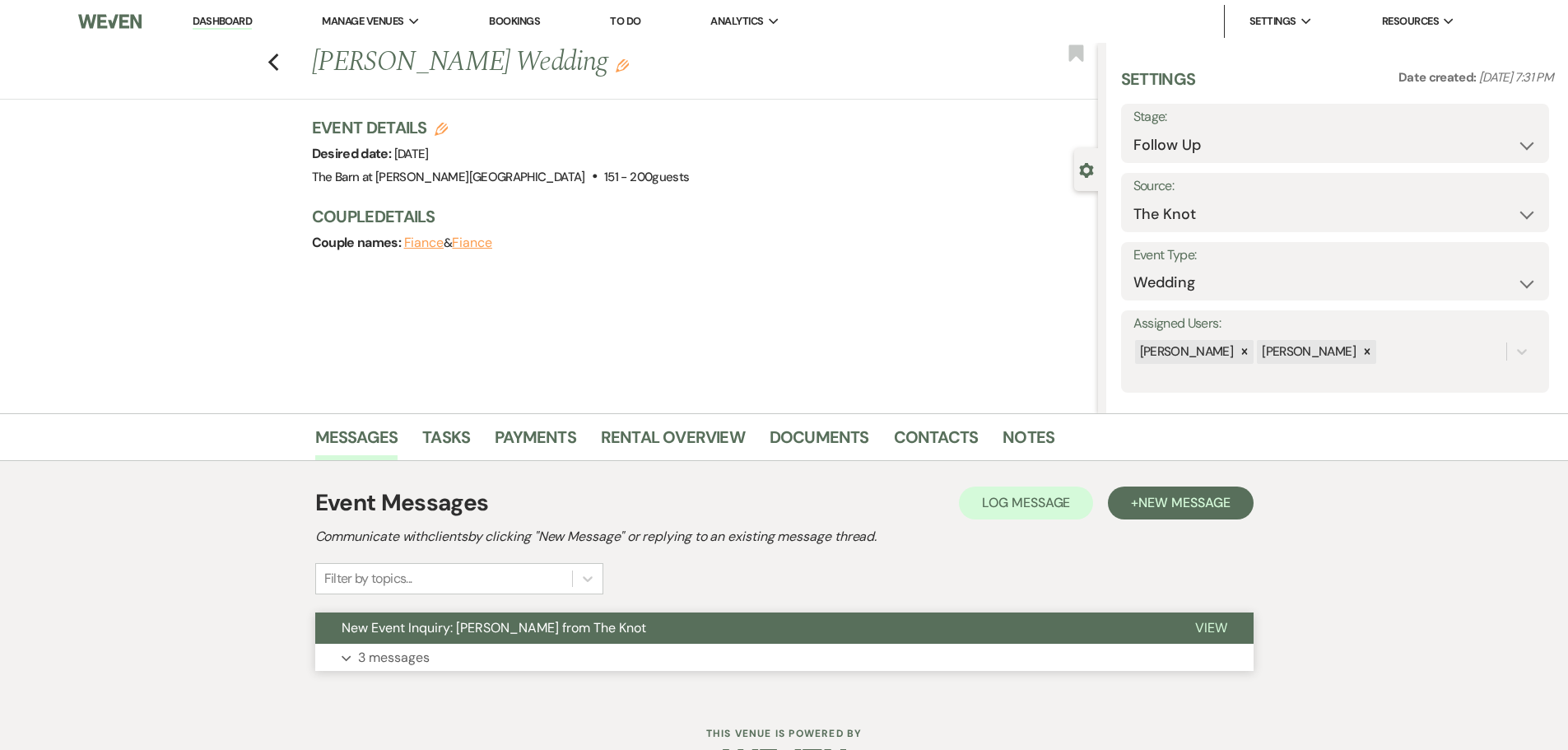
click at [396, 658] on p "3 messages" at bounding box center [393, 657] width 71 height 21
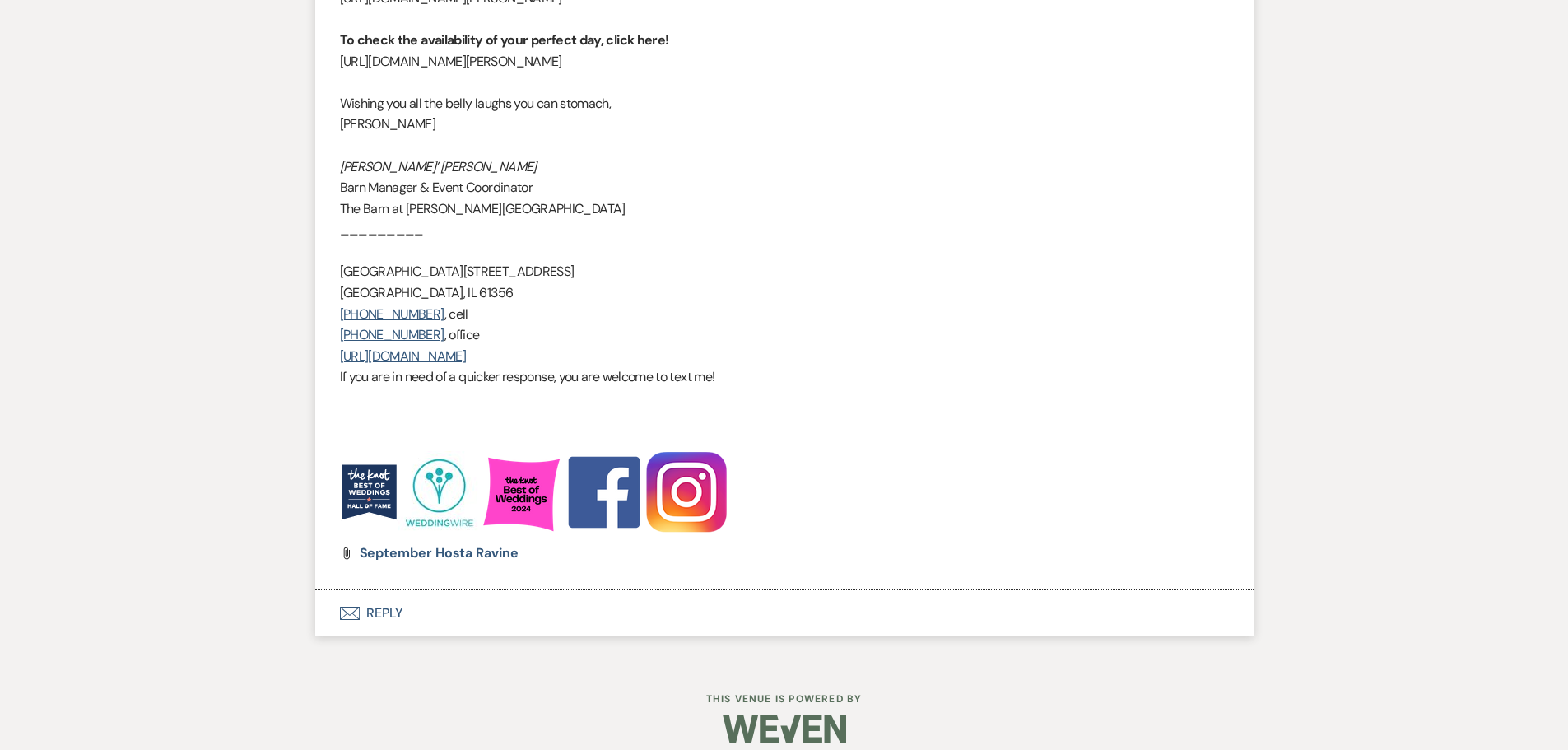
scroll to position [2222, 0]
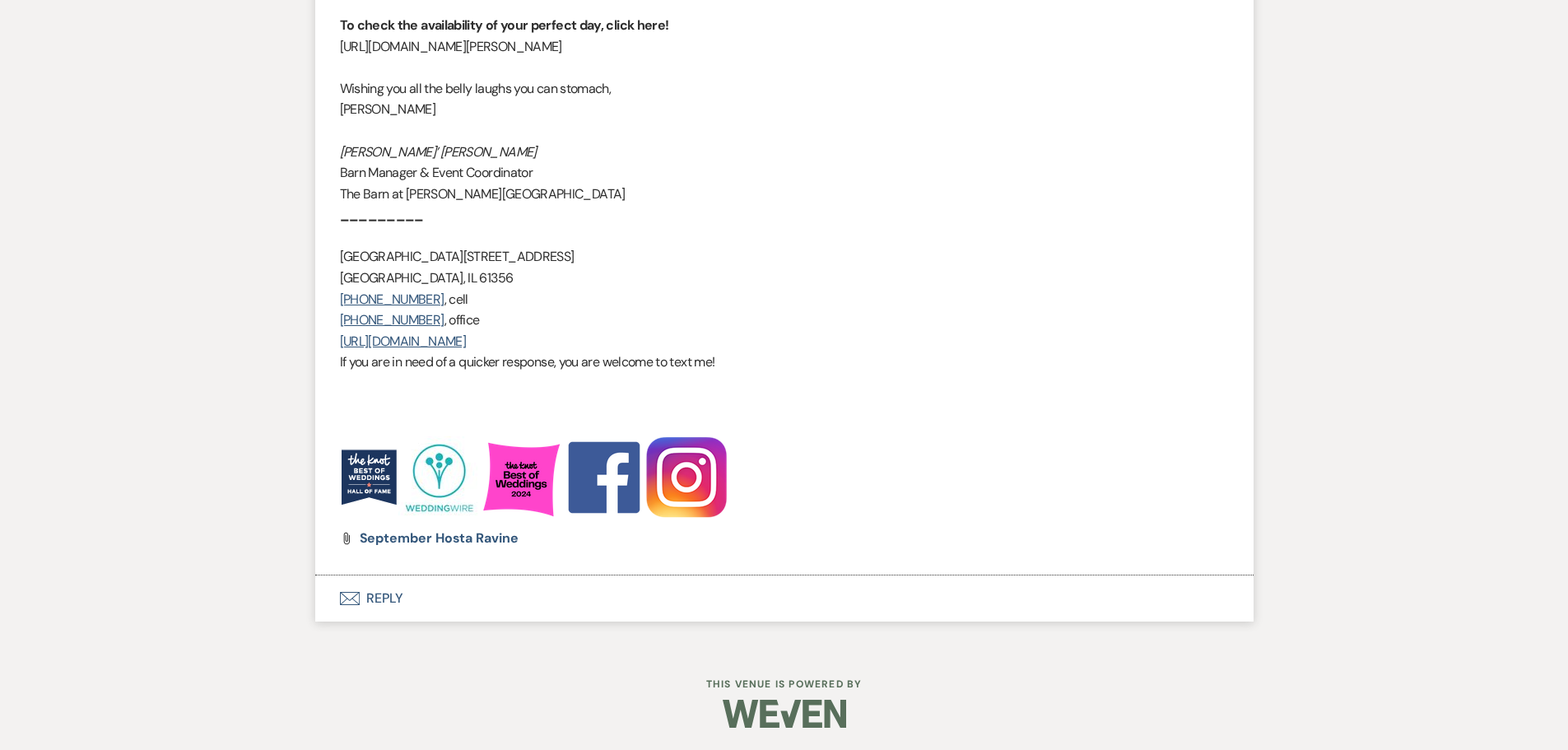
click at [368, 601] on button "Envelope Reply" at bounding box center [784, 599] width 939 height 46
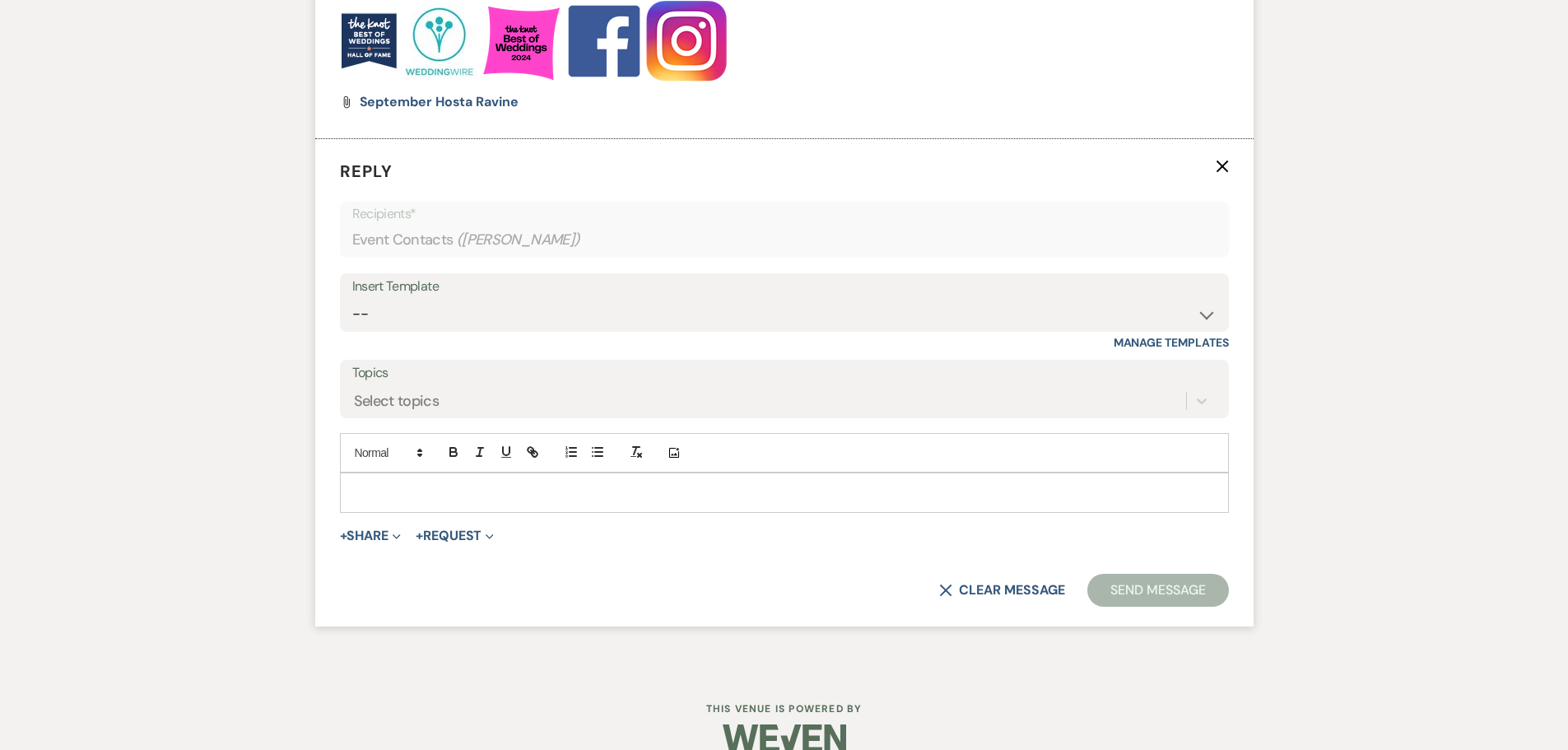
scroll to position [2666, 0]
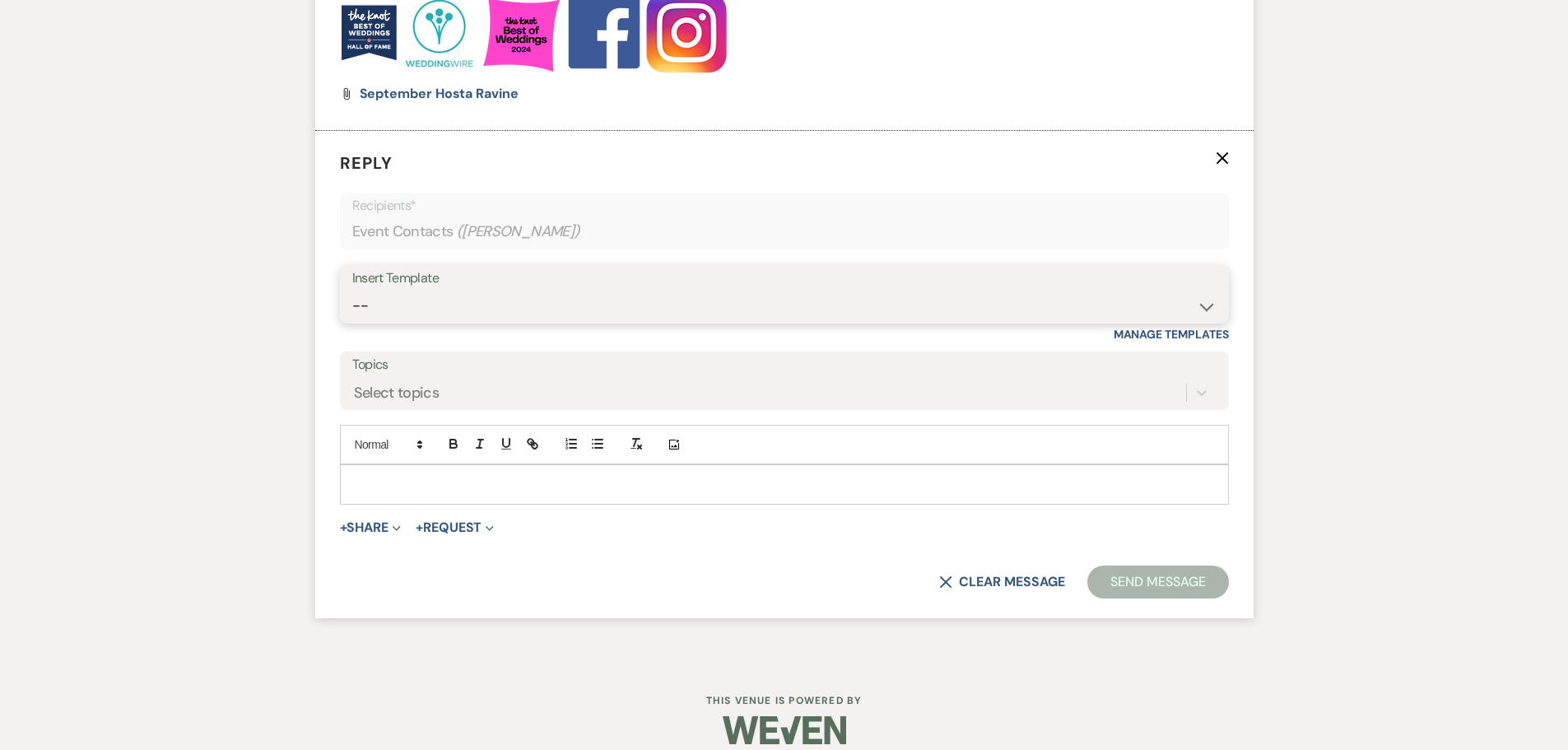
click at [379, 306] on select "-- Copy of Initial Inquiry Response [DATE] Inquiry Response [PERSON_NAME] Copy …" at bounding box center [784, 306] width 864 height 32
select select "3969"
click at [352, 290] on select "-- Copy of Initial Inquiry Response [DATE] Inquiry Response [PERSON_NAME] Copy …" at bounding box center [784, 306] width 864 height 32
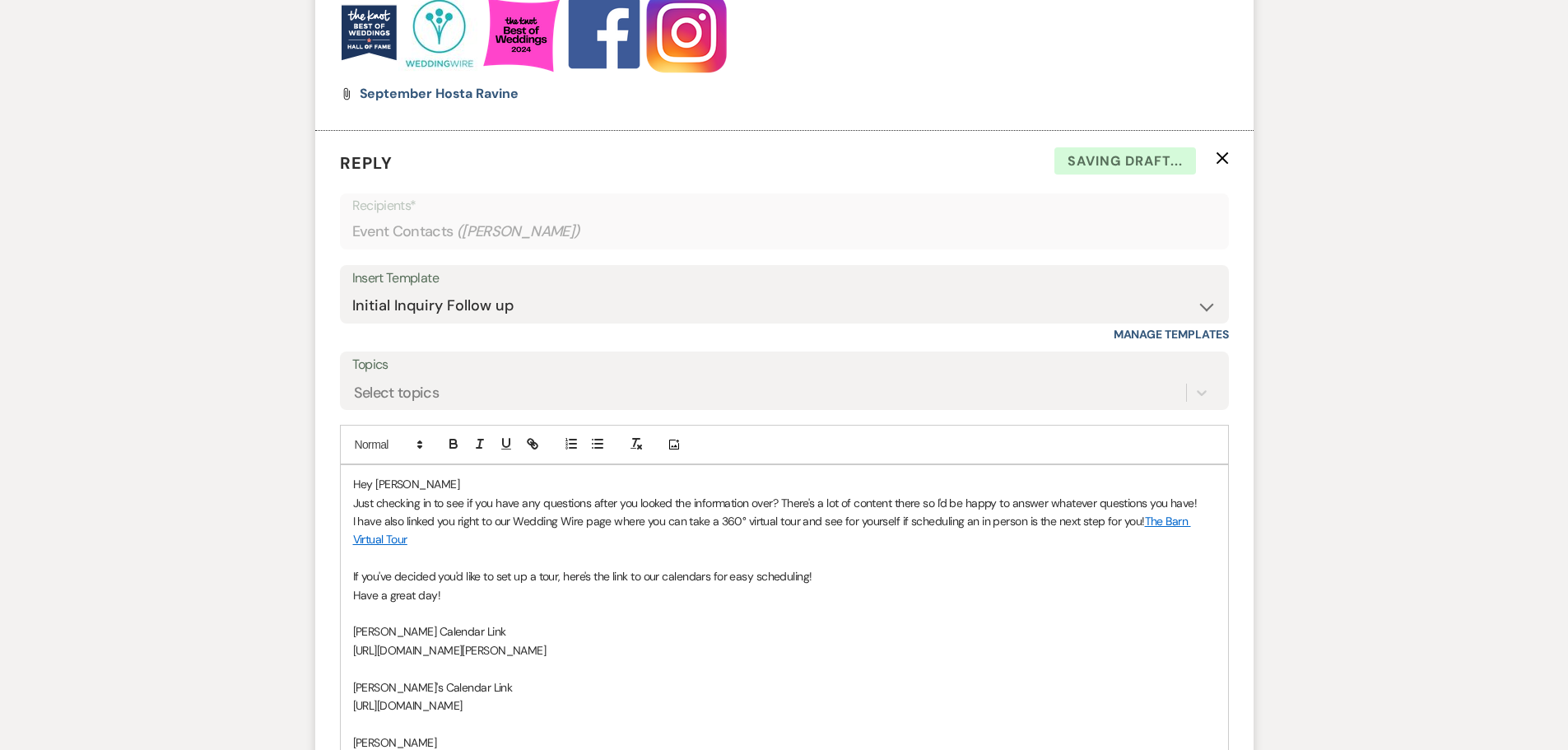
click at [406, 492] on p "Hey [PERSON_NAME]" at bounding box center [785, 484] width 863 height 18
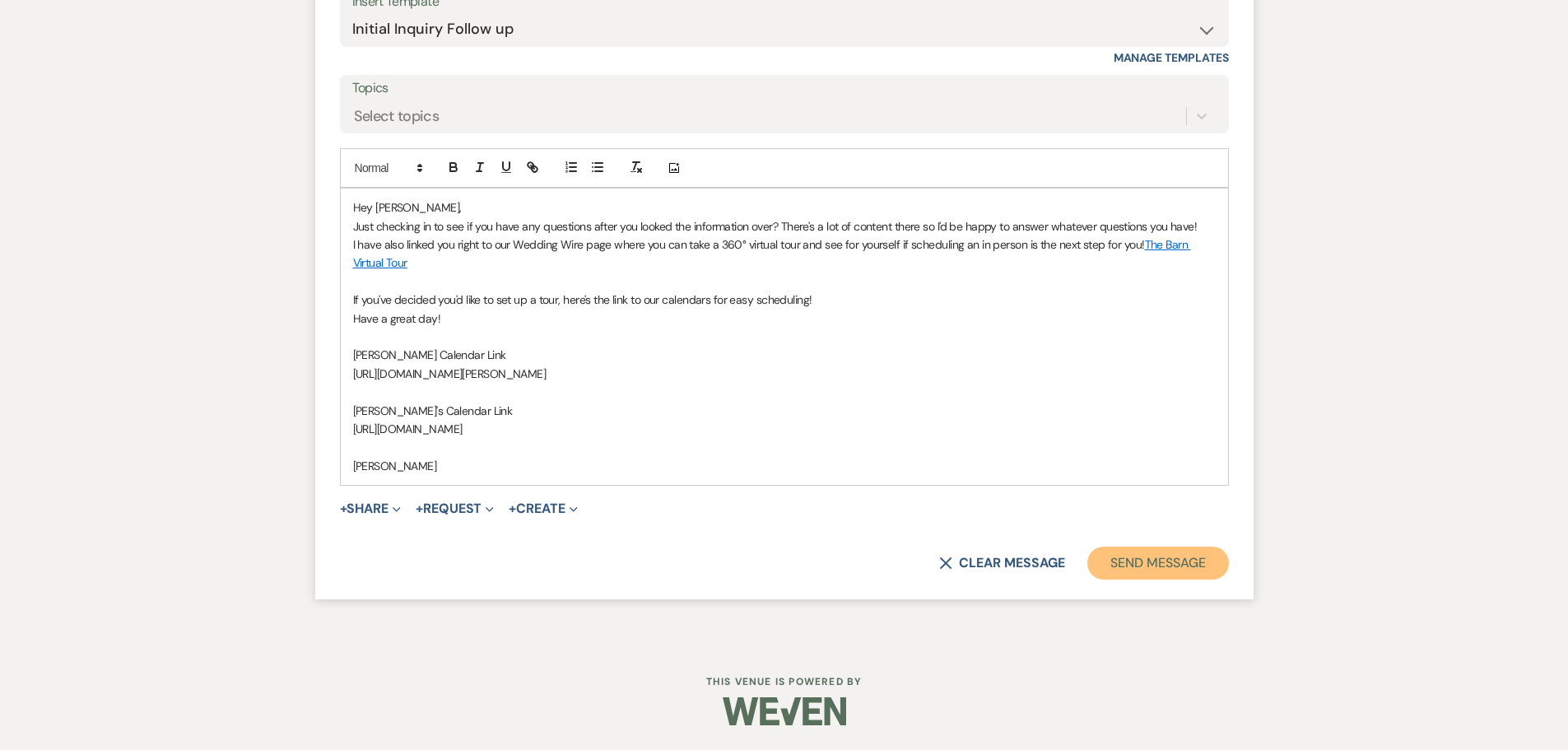
click at [1129, 561] on button "Send Message" at bounding box center [1158, 562] width 141 height 33
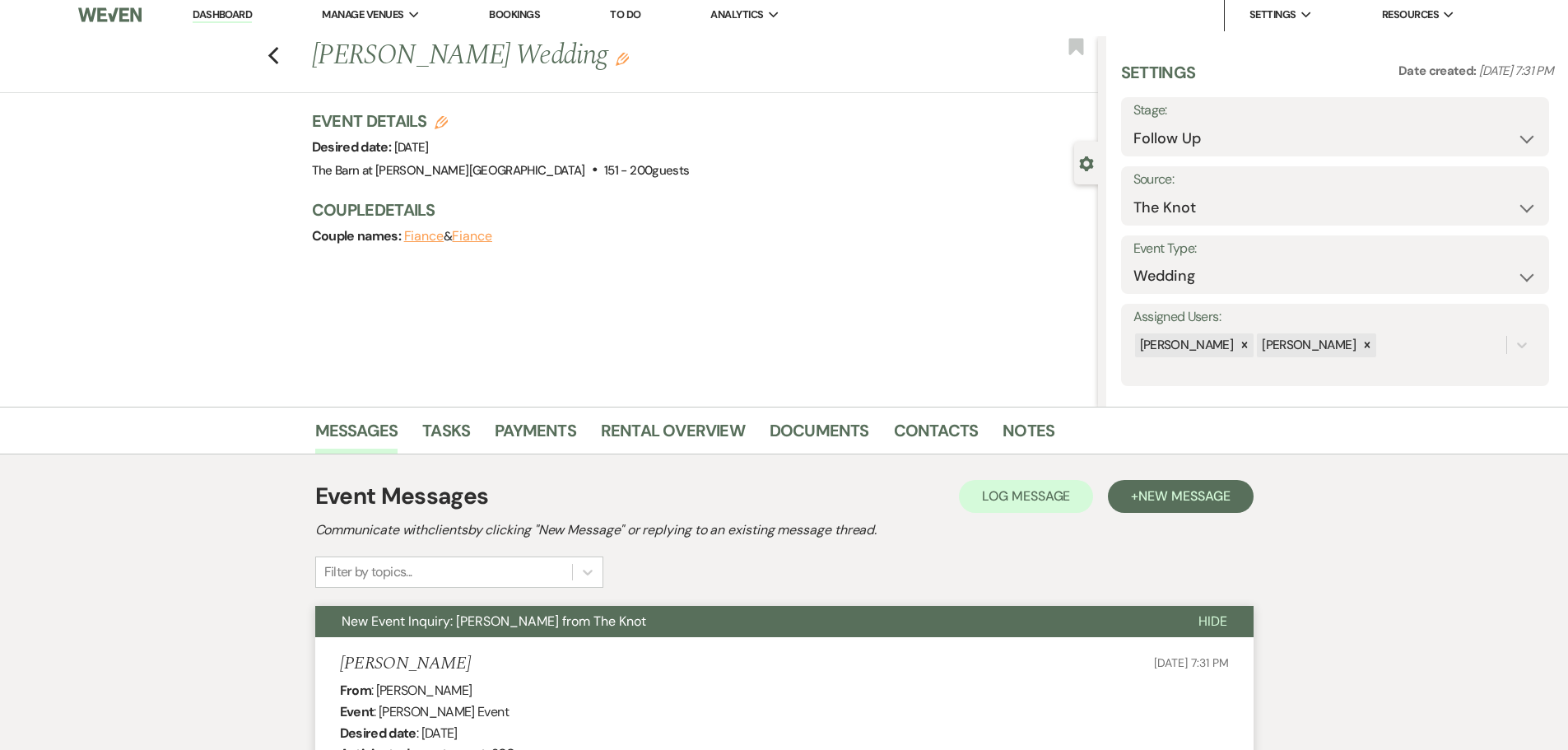
scroll to position [0, 0]
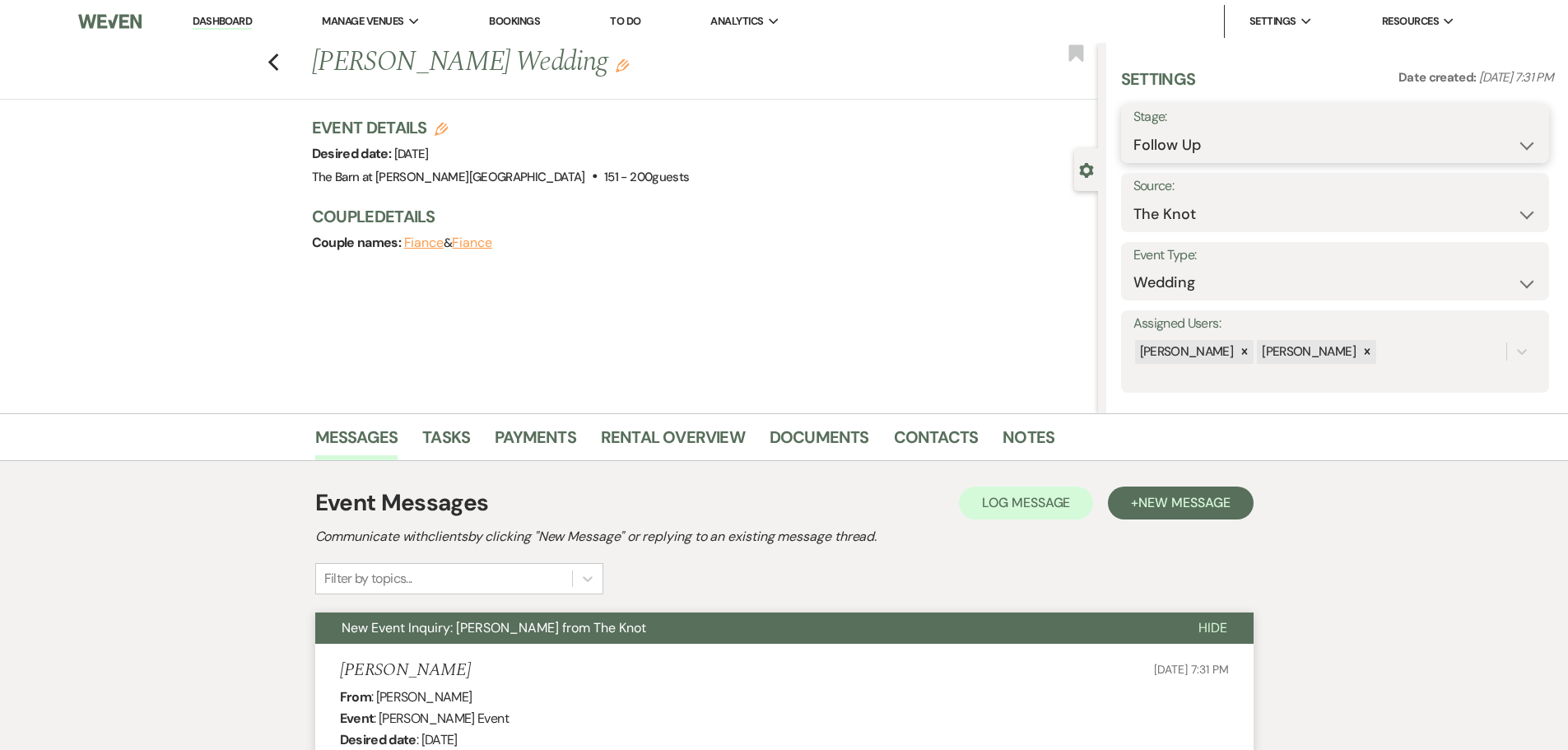
click at [1149, 149] on select "Inquiry Follow Up Tour Requested Tour Confirmed Toured Proposal Sent Booked Lost" at bounding box center [1335, 145] width 403 height 32
select select "6"
click at [1134, 129] on select "Inquiry Follow Up Tour Requested Tour Confirmed Toured Proposal Sent Booked Lost" at bounding box center [1335, 145] width 403 height 32
click at [1475, 138] on button "Save" at bounding box center [1503, 133] width 93 height 33
click at [279, 68] on use "button" at bounding box center [273, 62] width 11 height 18
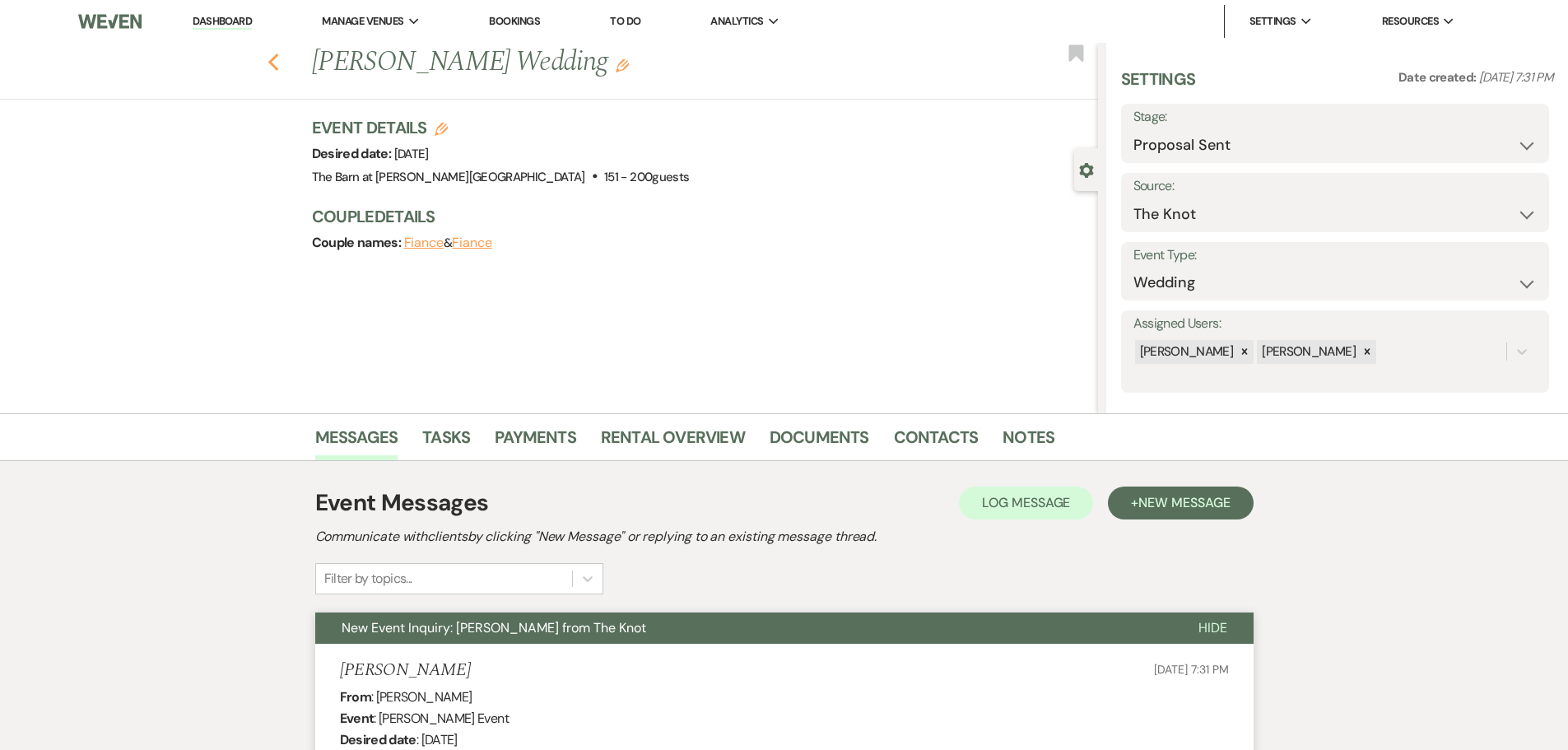
select select "9"
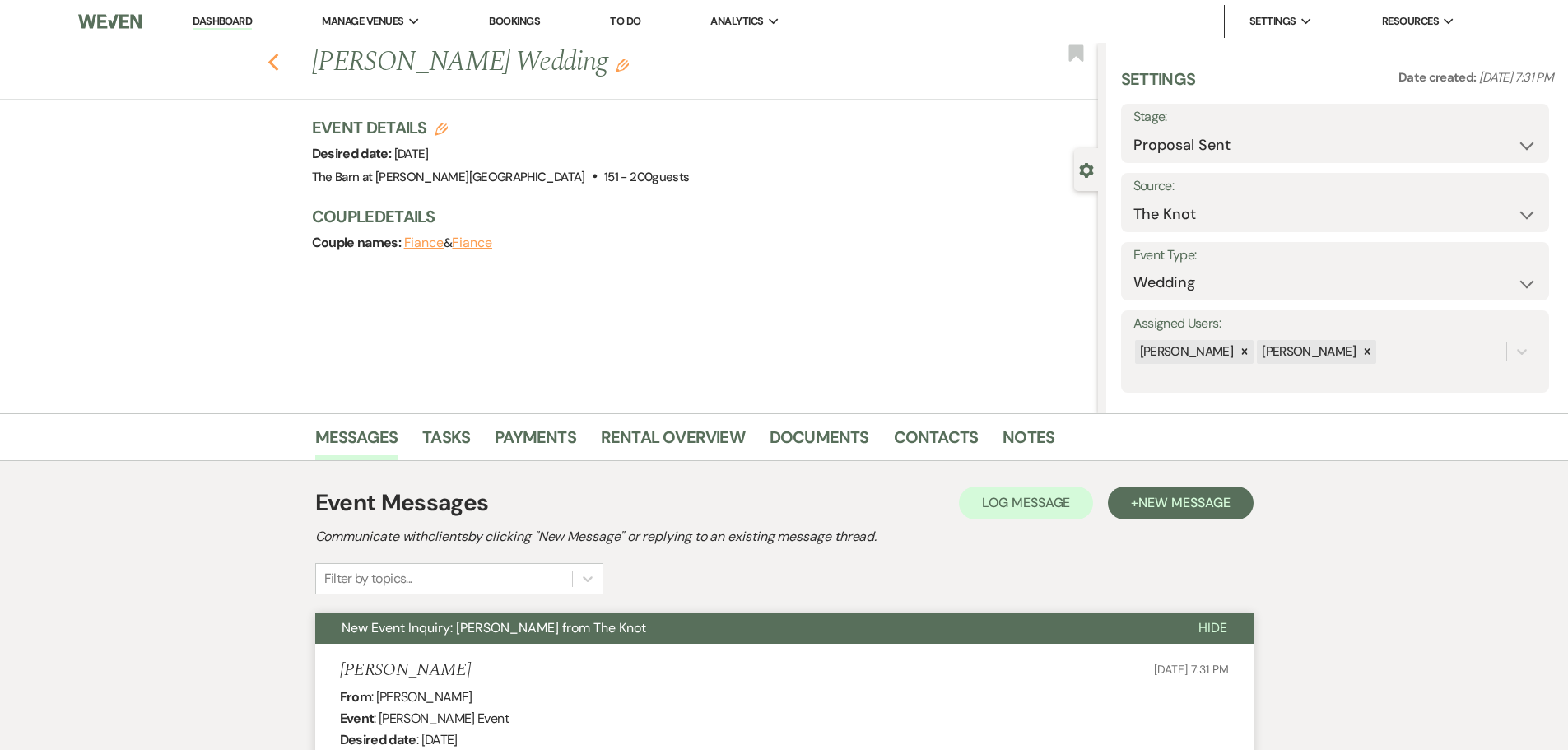
select select "9"
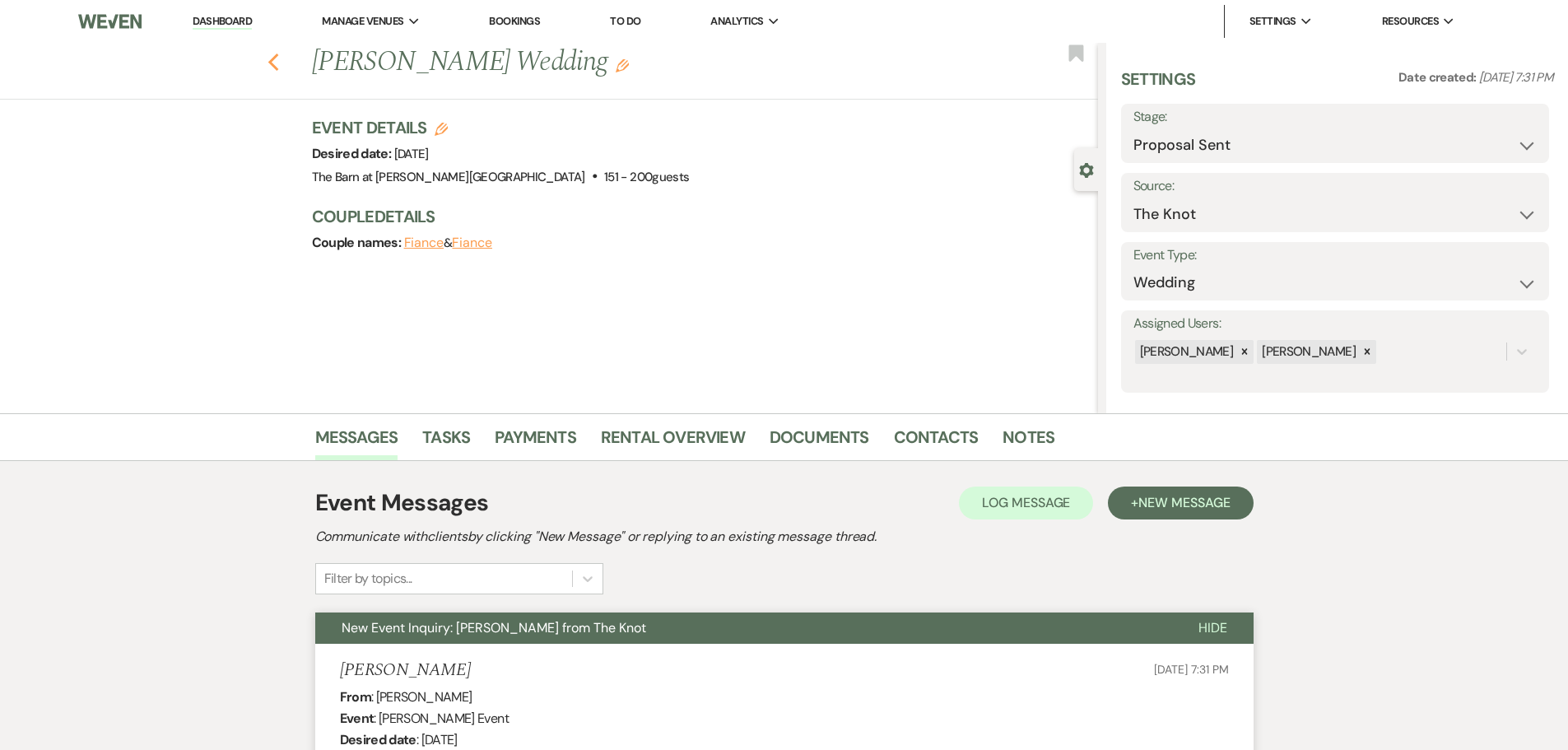
select select "9"
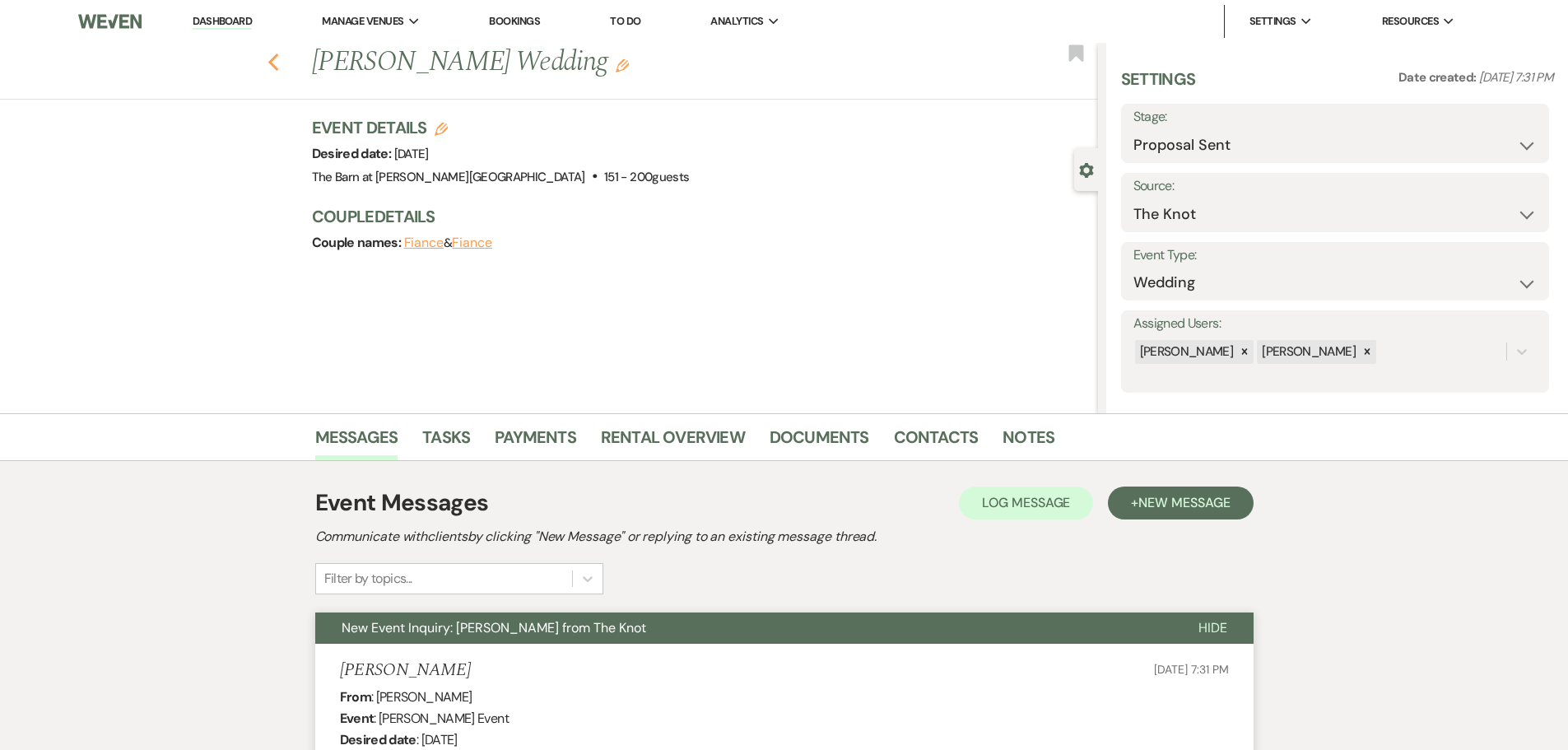
select select "9"
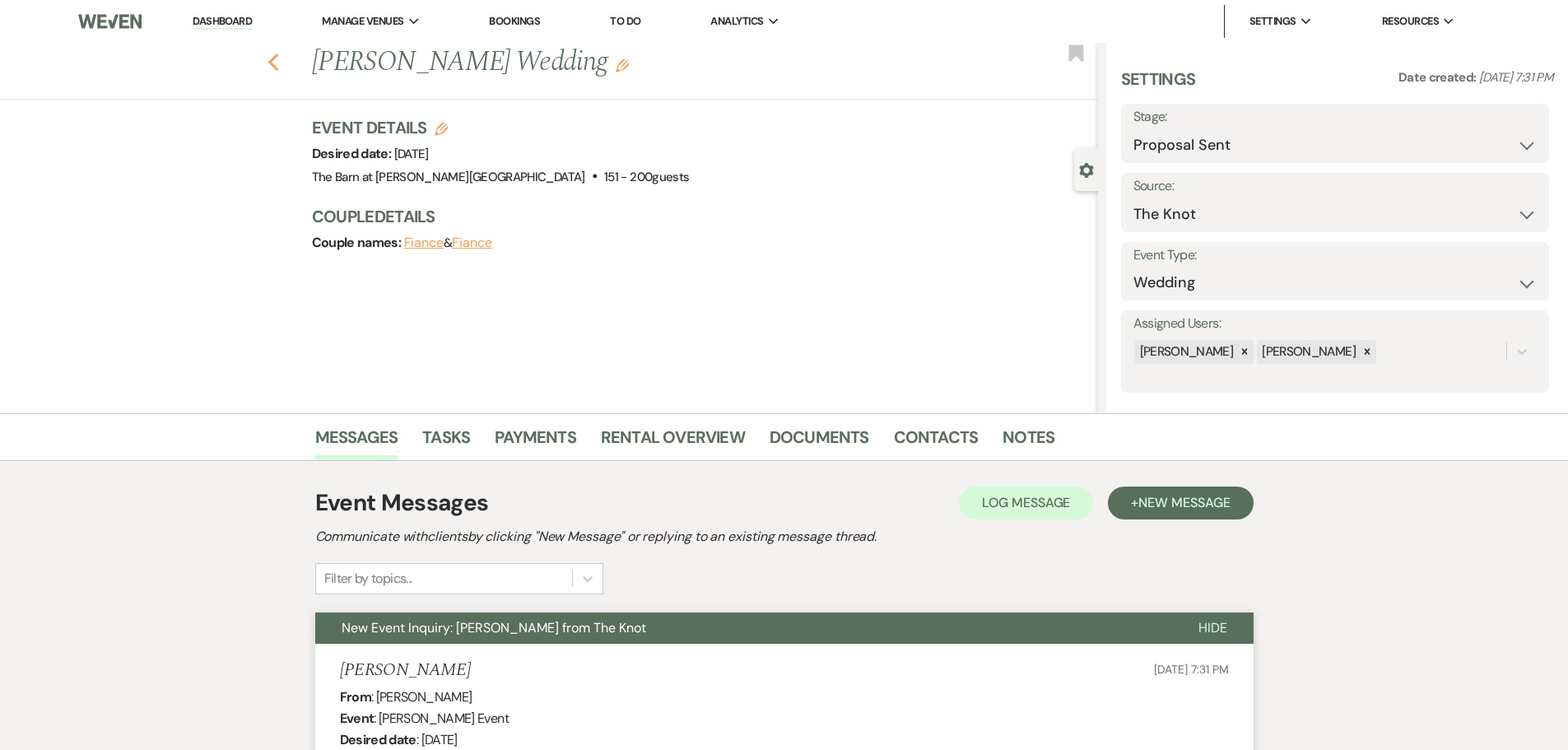
select select "9"
select select "6"
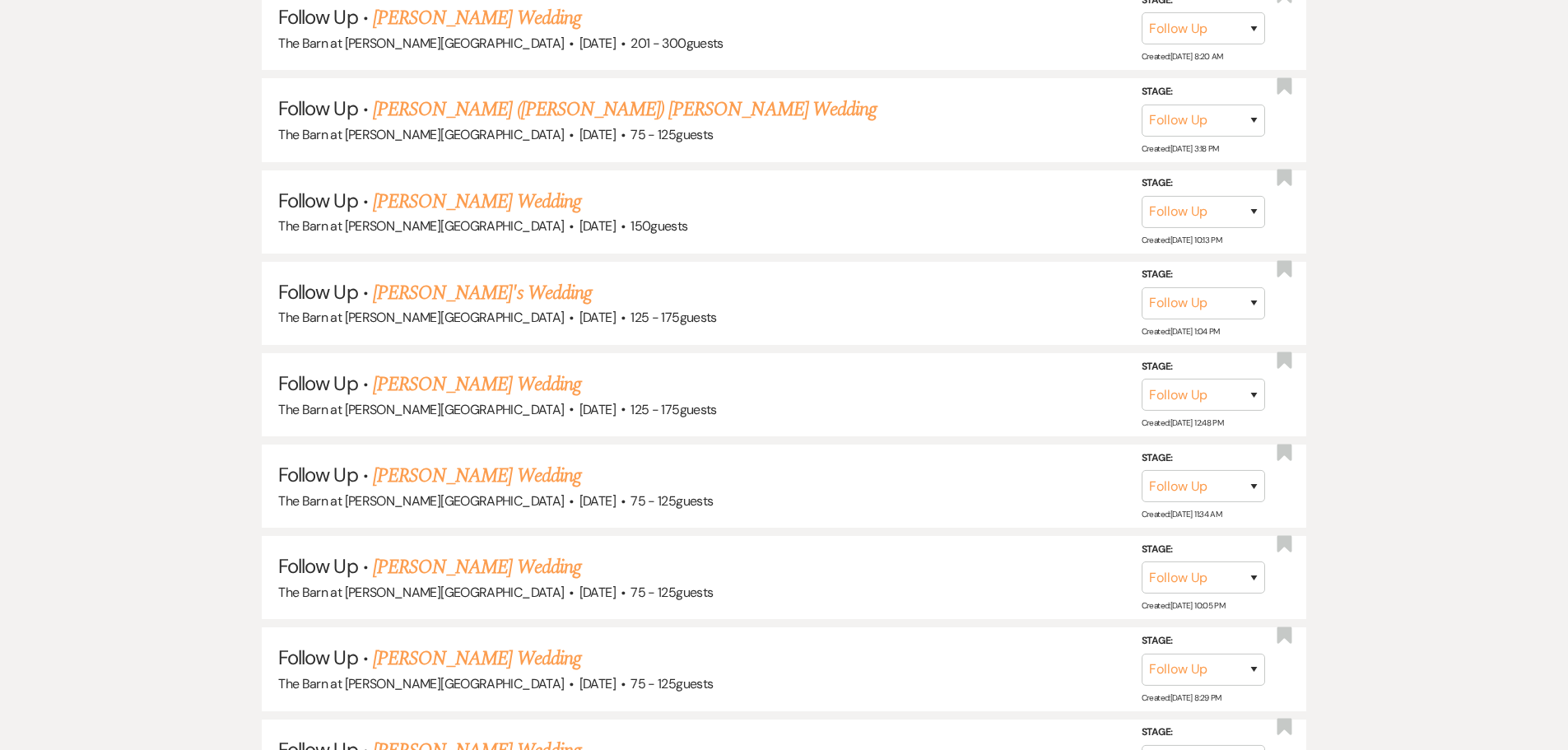
scroll to position [1447, 0]
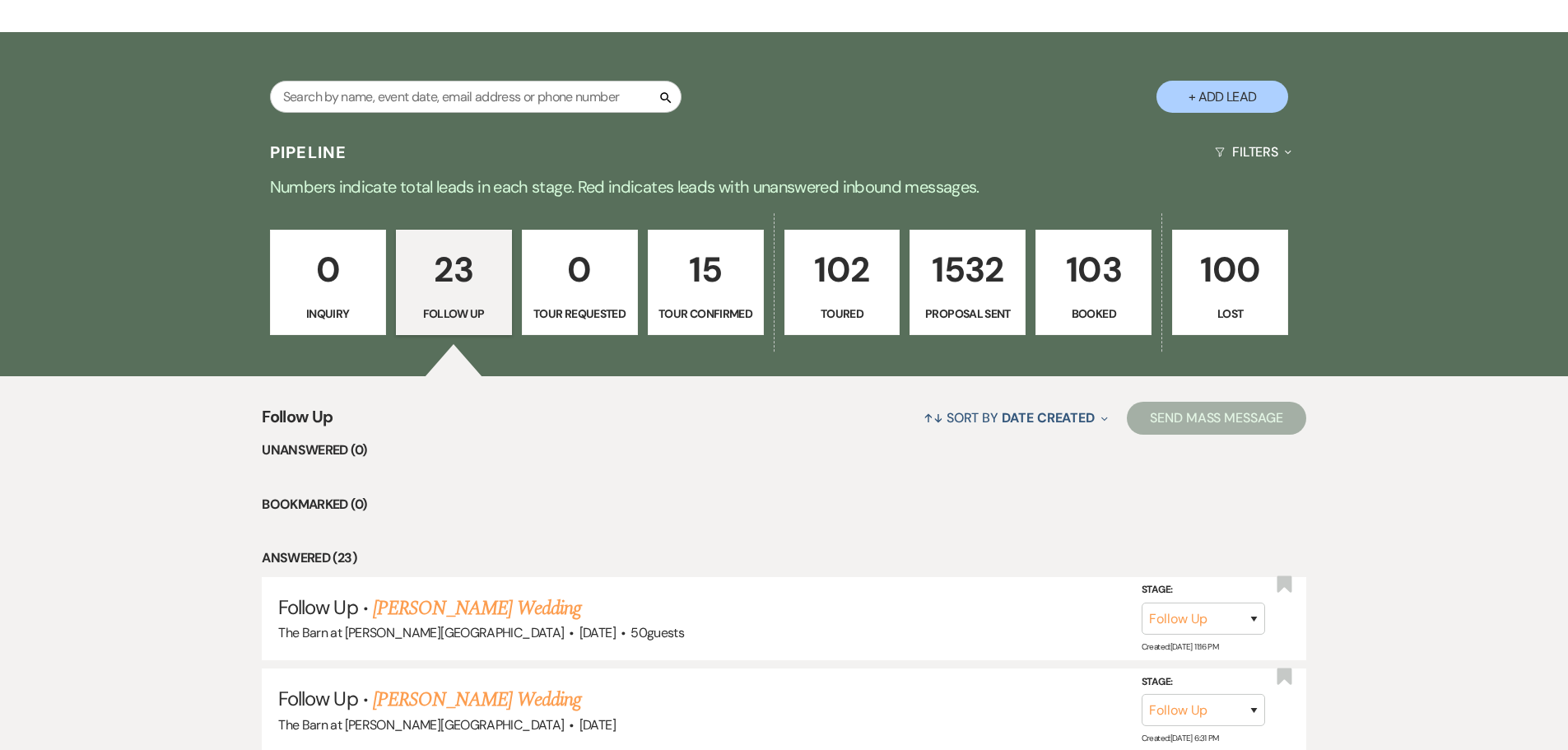
click at [709, 317] on p "Tour Confirmed" at bounding box center [706, 313] width 94 height 18
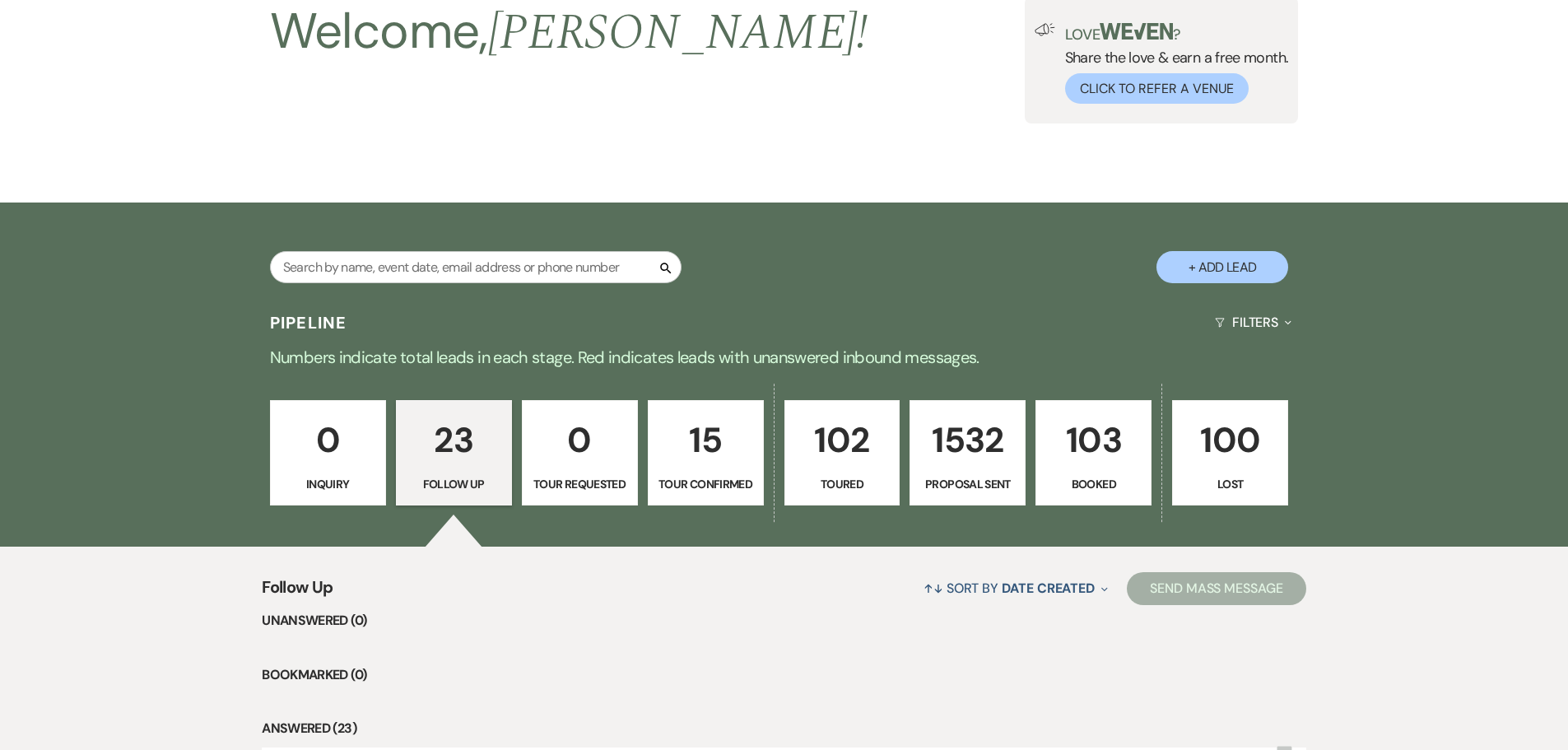
select select "4"
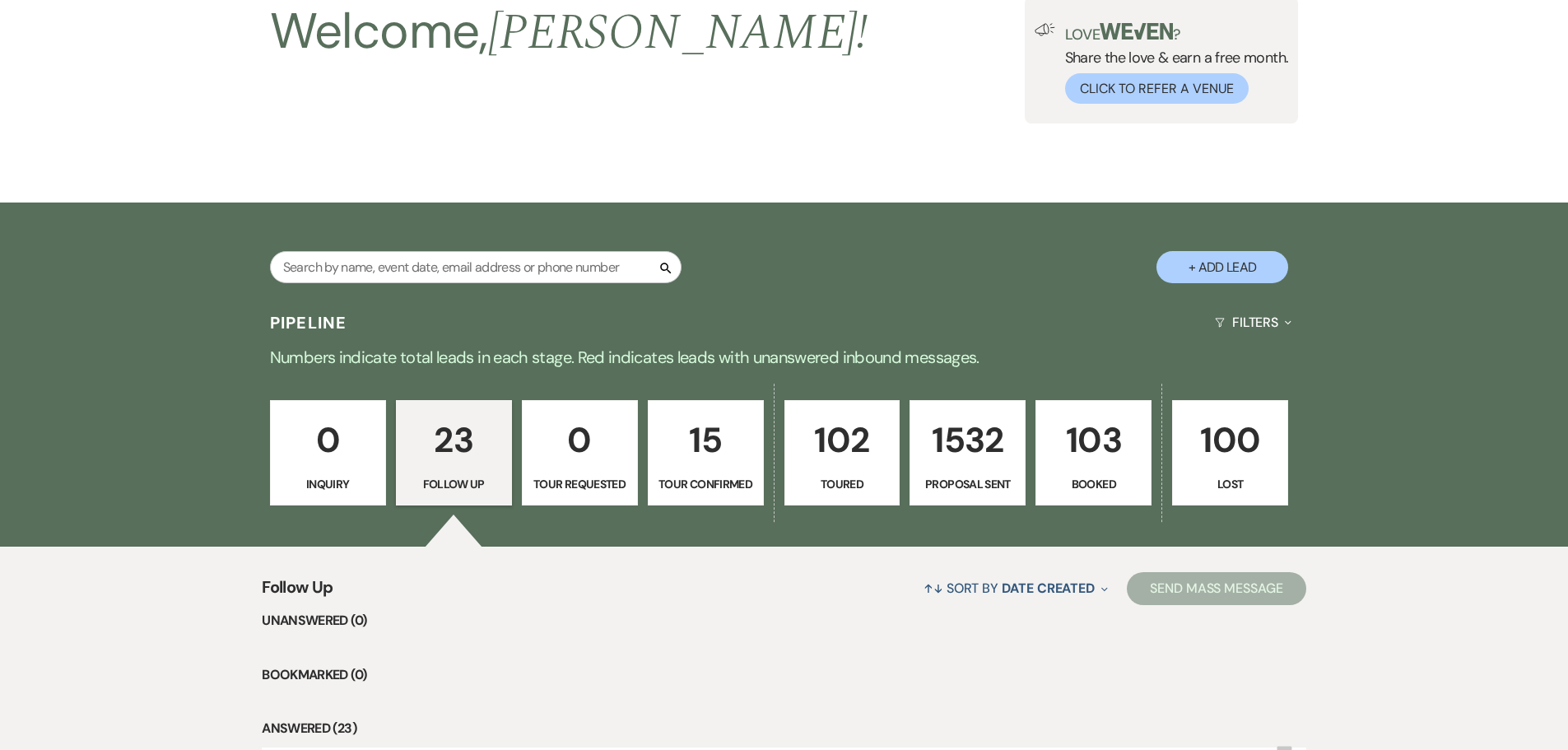
select select "4"
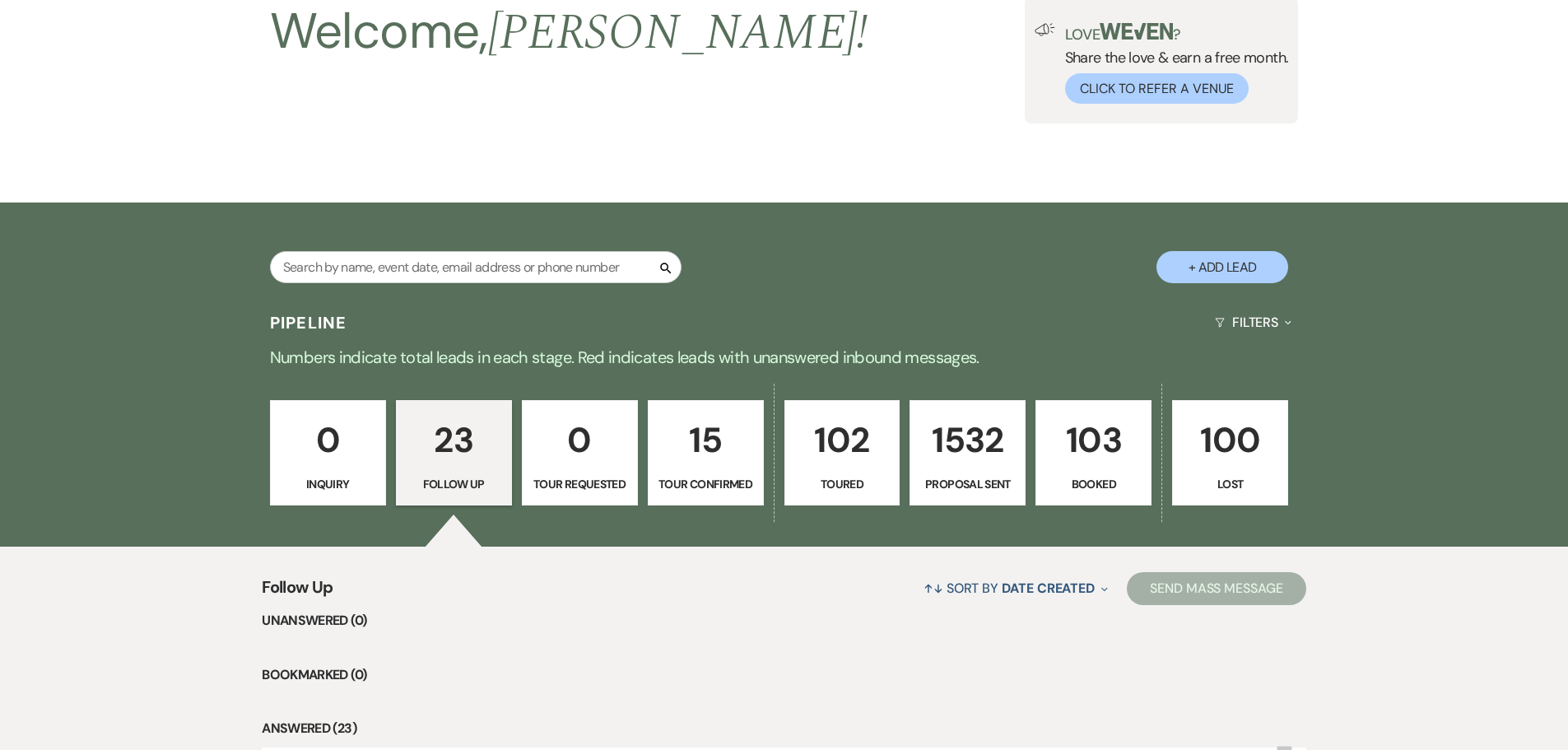
select select "4"
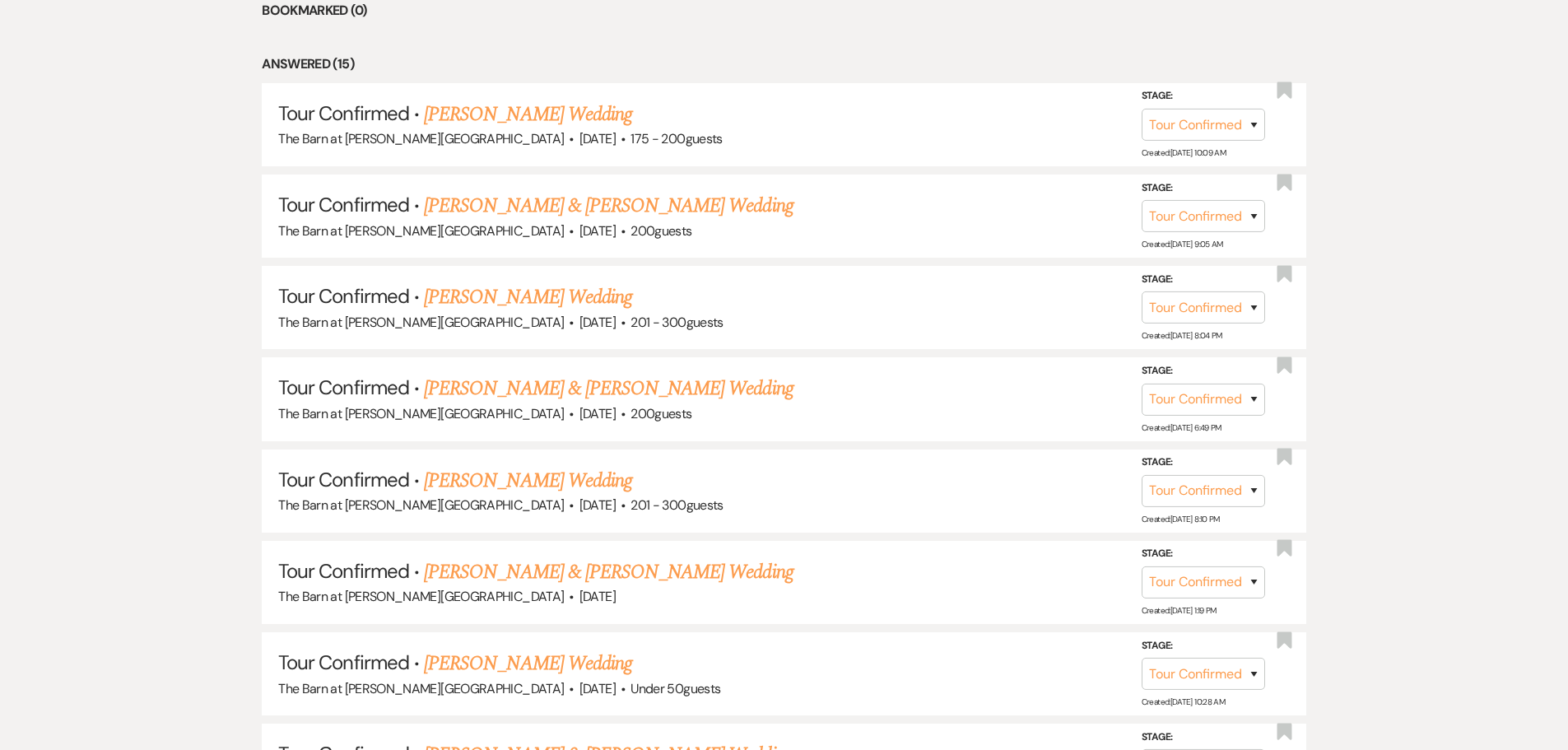
scroll to position [871, 0]
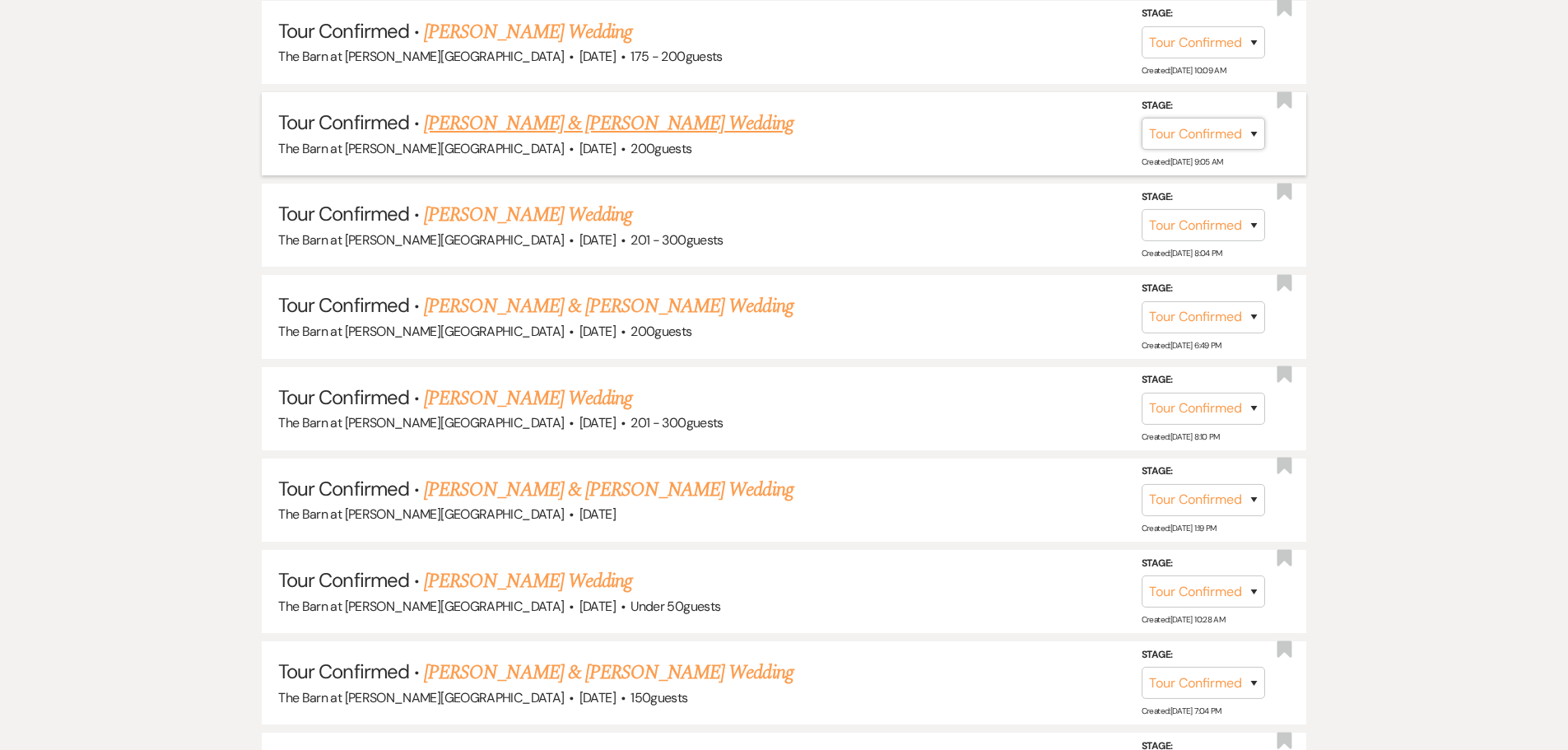
click at [1228, 137] on select "Inquiry Follow Up Tour Requested Tour Confirmed Toured Proposal Sent Booked Lost" at bounding box center [1203, 133] width 124 height 32
select select "5"
click at [1142, 117] on select "Inquiry Follow Up Tour Requested Tour Confirmed Toured Proposal Sent Booked Lost" at bounding box center [1203, 133] width 124 height 32
click at [1238, 141] on button "Save" at bounding box center [1233, 133] width 83 height 33
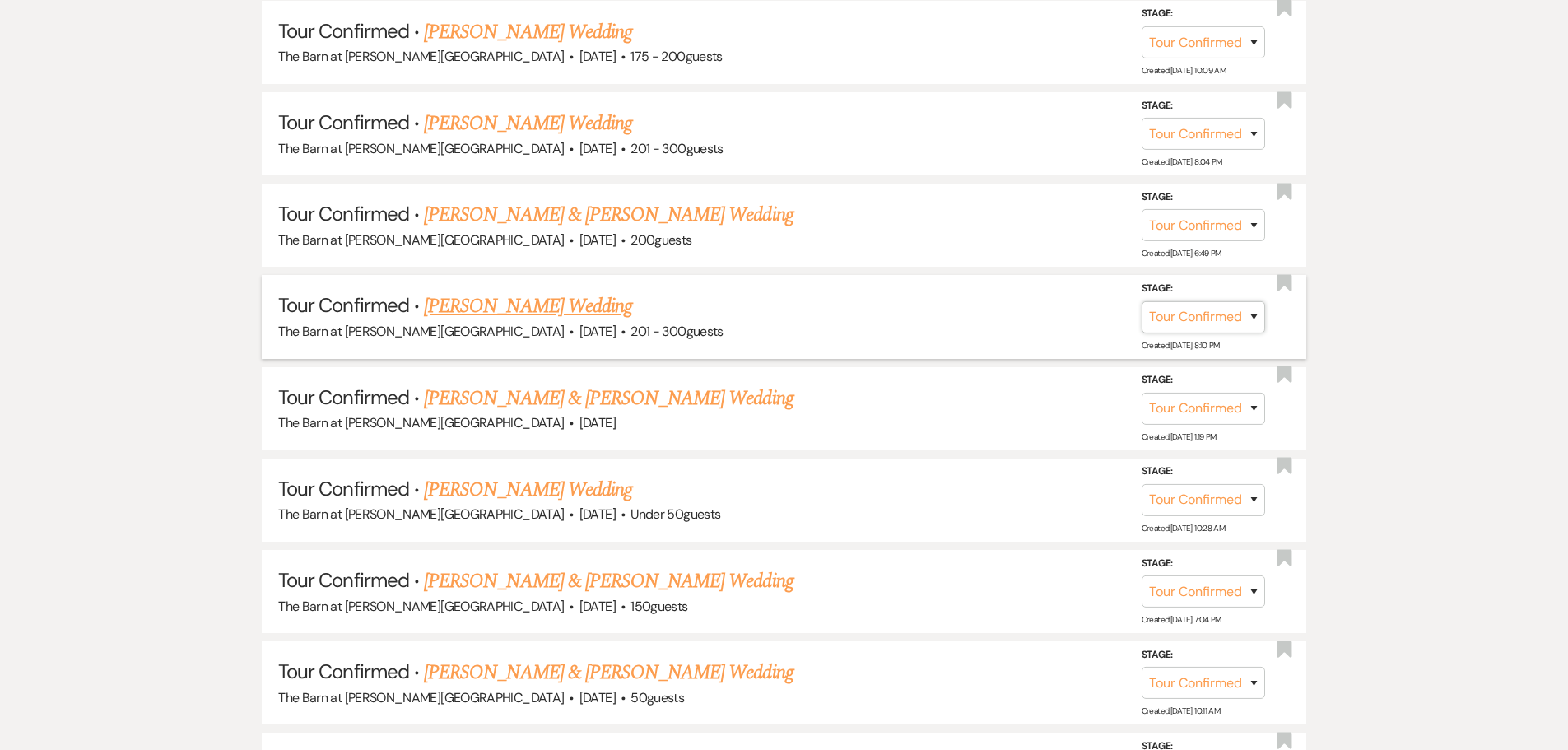
click at [1180, 320] on select "Inquiry Follow Up Tour Requested Tour Confirmed Toured Proposal Sent Booked Lost" at bounding box center [1203, 318] width 124 height 32
click at [1142, 302] on select "Inquiry Follow Up Tour Requested Tour Confirmed Toured Proposal Sent Booked Lost" at bounding box center [1203, 318] width 124 height 32
click at [1191, 324] on select "Inquiry Follow Up Tour Requested Tour Confirmed Toured Proposal Sent Booked Lost" at bounding box center [1203, 318] width 124 height 32
select select "5"
click at [1142, 302] on select "Inquiry Follow Up Tour Requested Tour Confirmed Toured Proposal Sent Booked Lost" at bounding box center [1203, 318] width 124 height 32
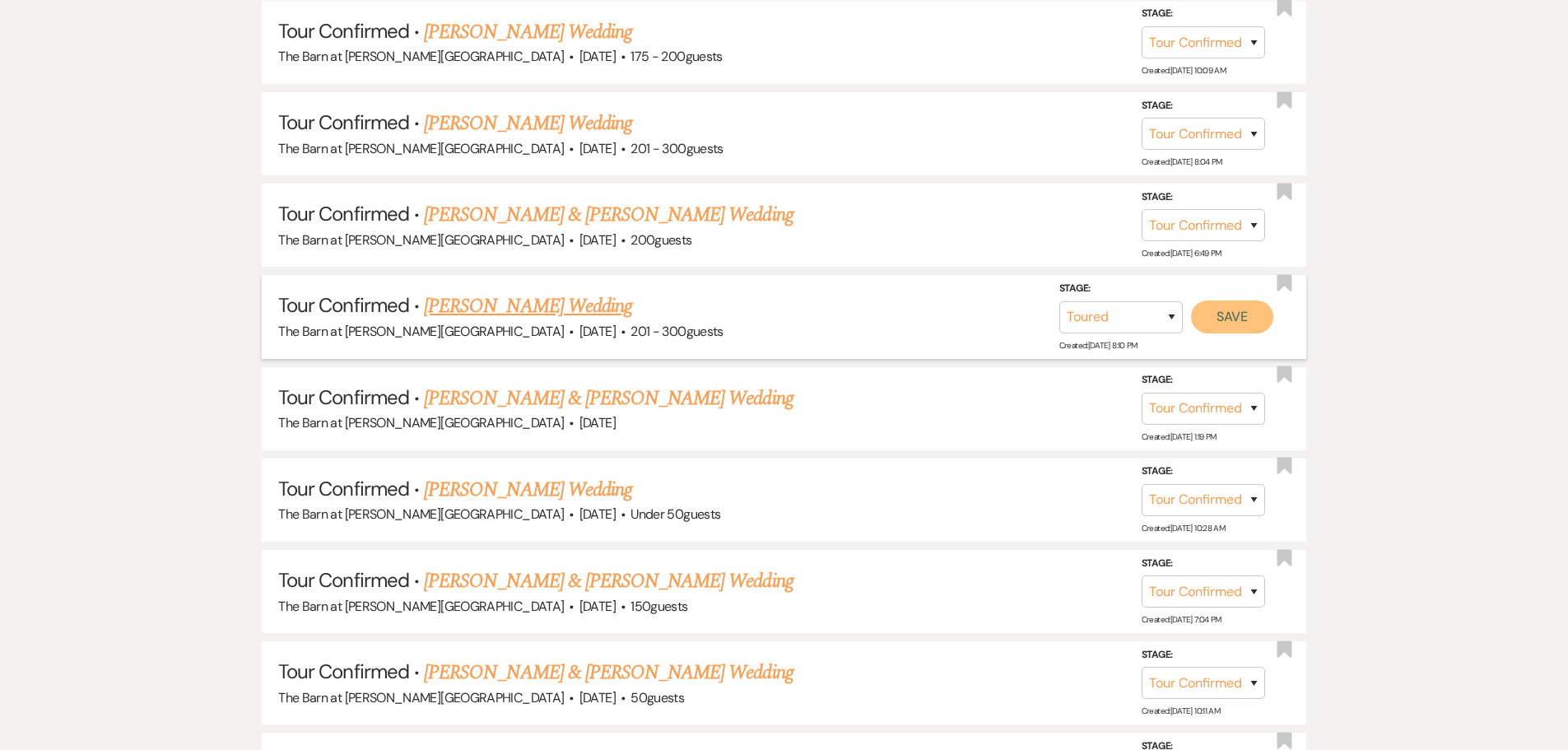
click at [1208, 313] on button "Save" at bounding box center [1233, 317] width 83 height 33
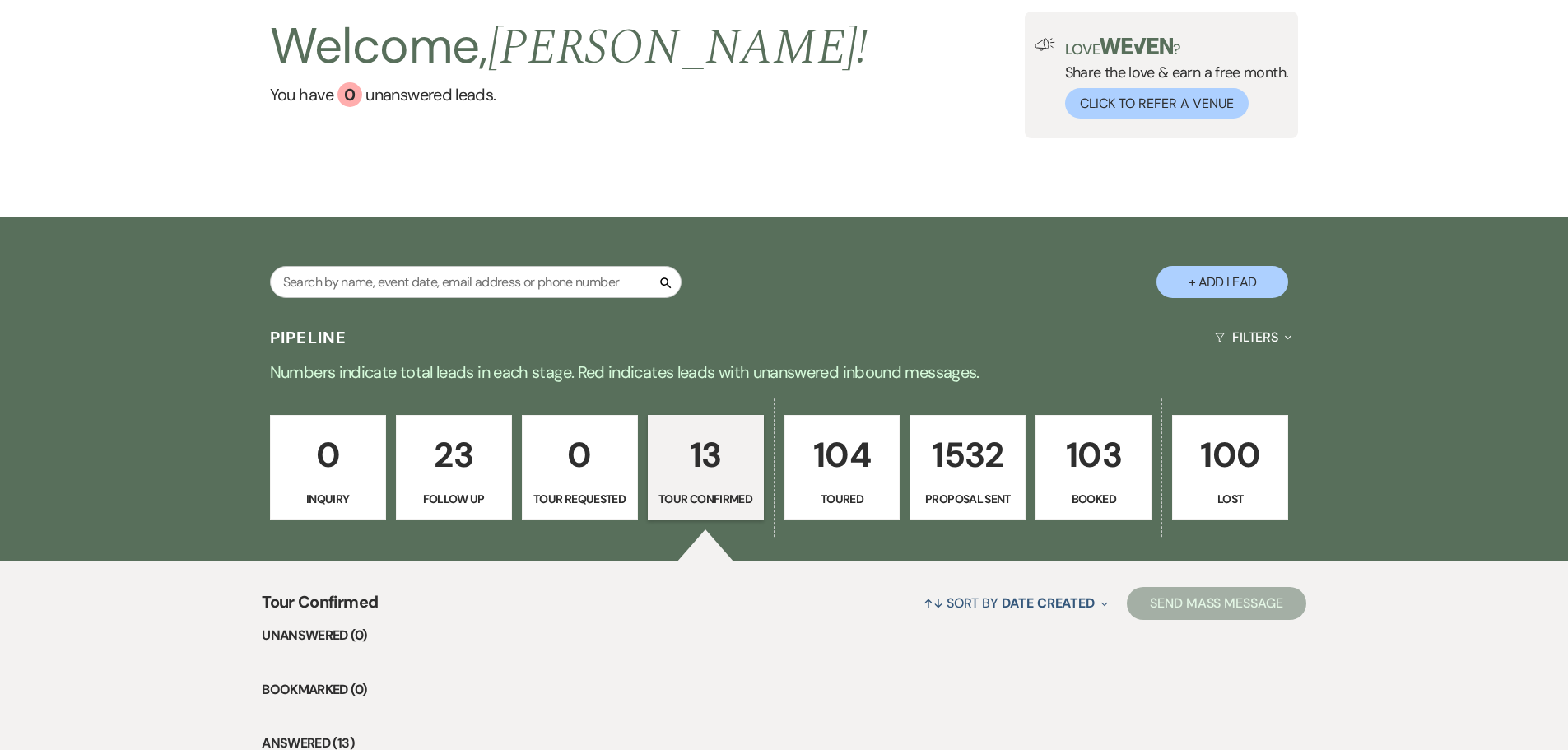
scroll to position [0, 0]
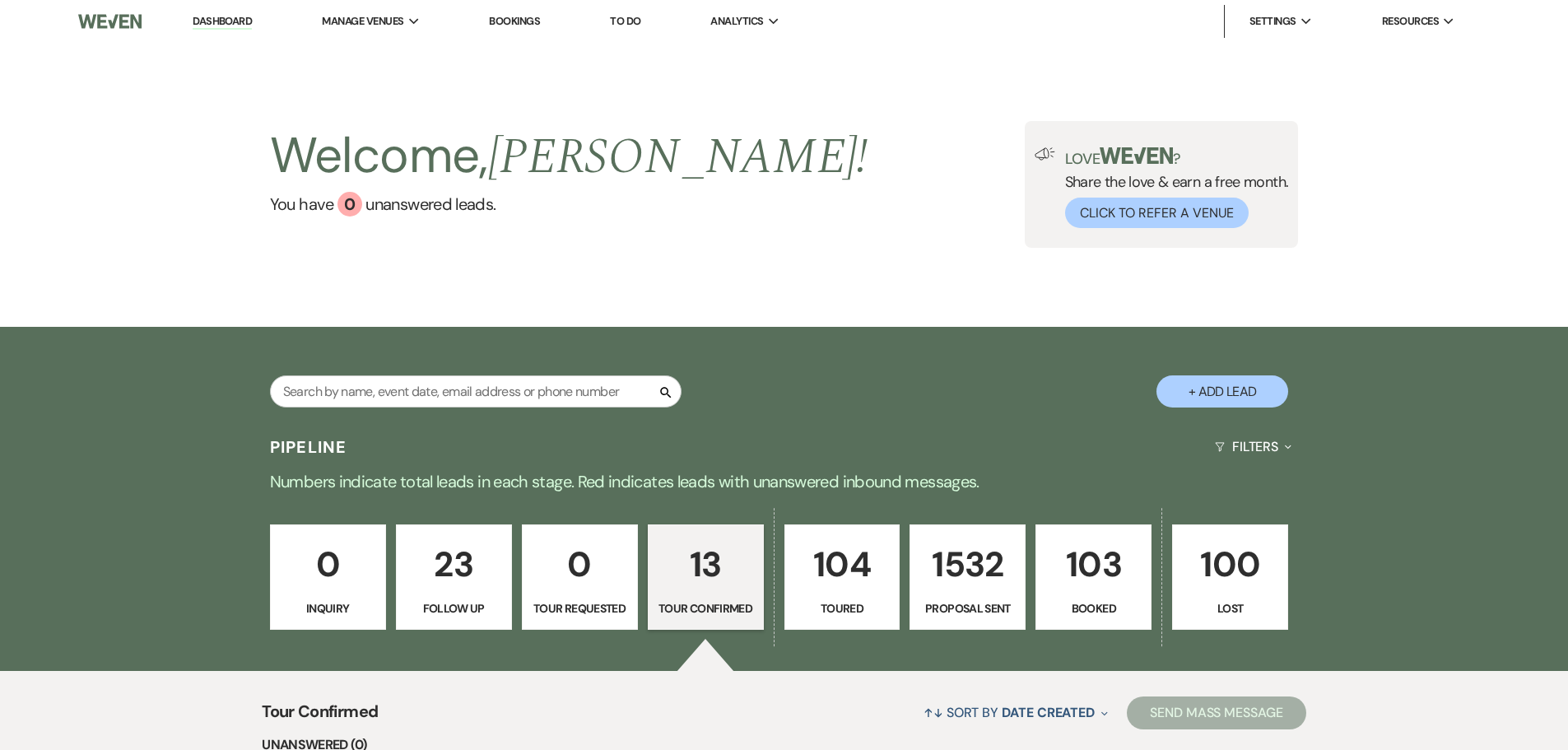
click at [473, 593] on link "23 Follow Up" at bounding box center [454, 577] width 116 height 105
select select "9"
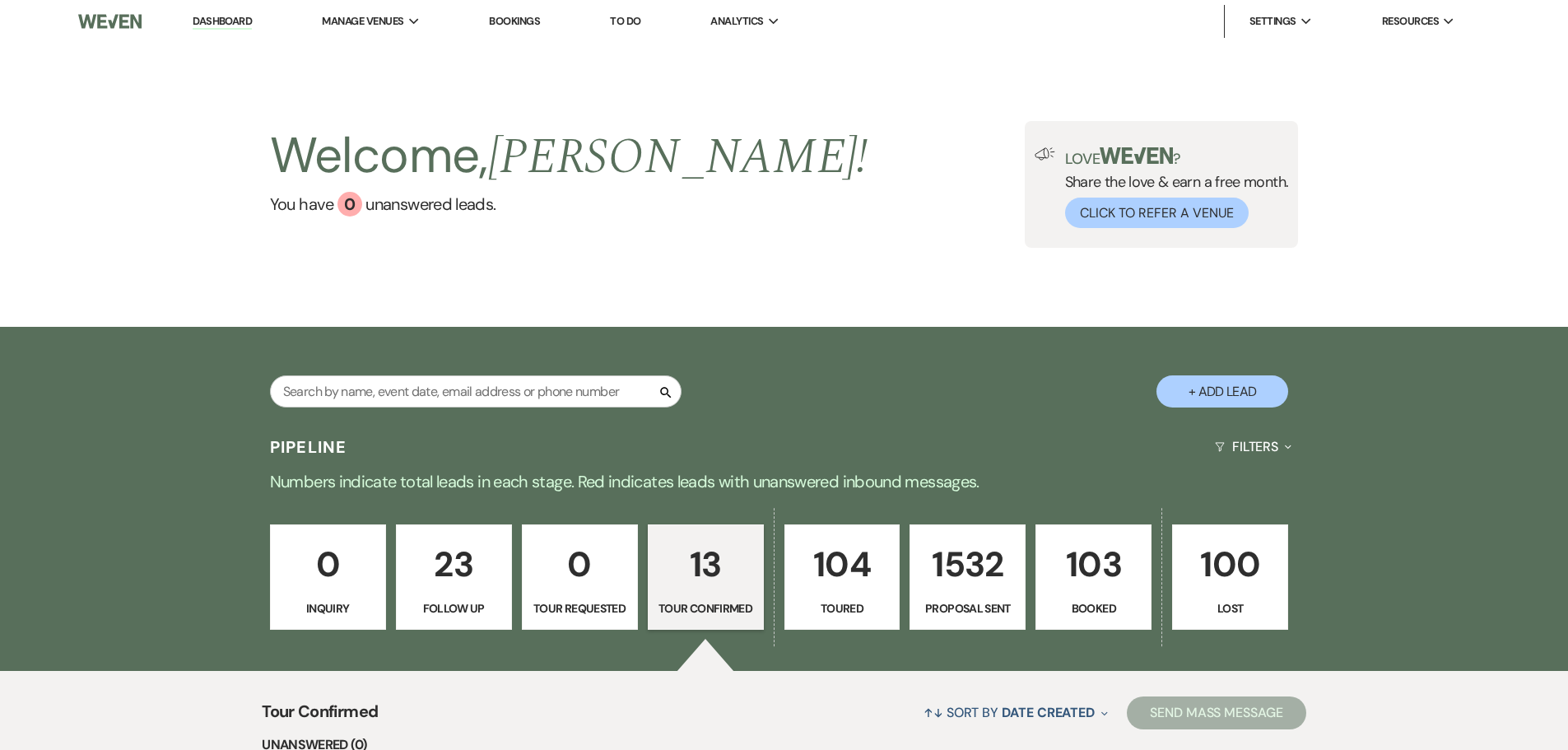
select select "9"
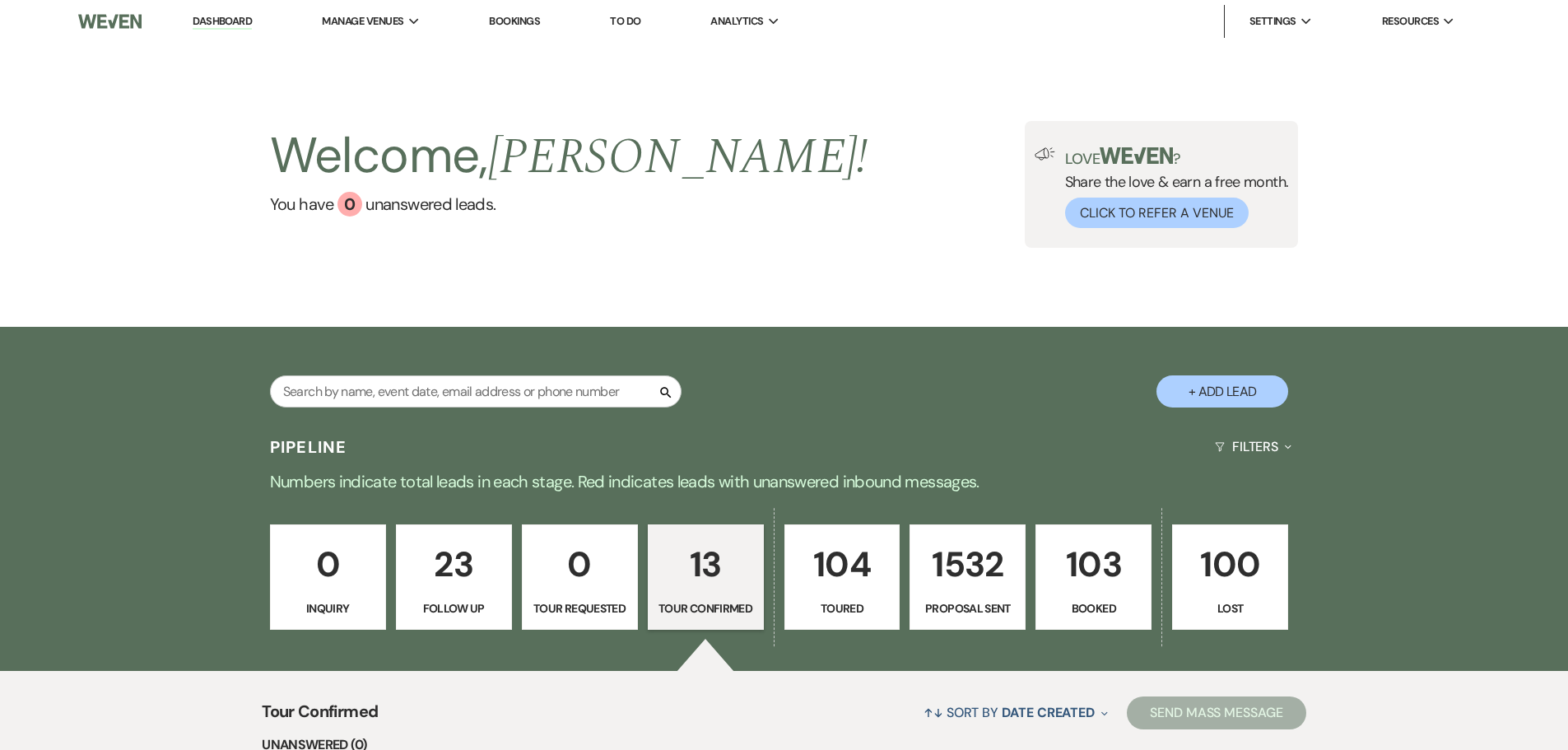
select select "9"
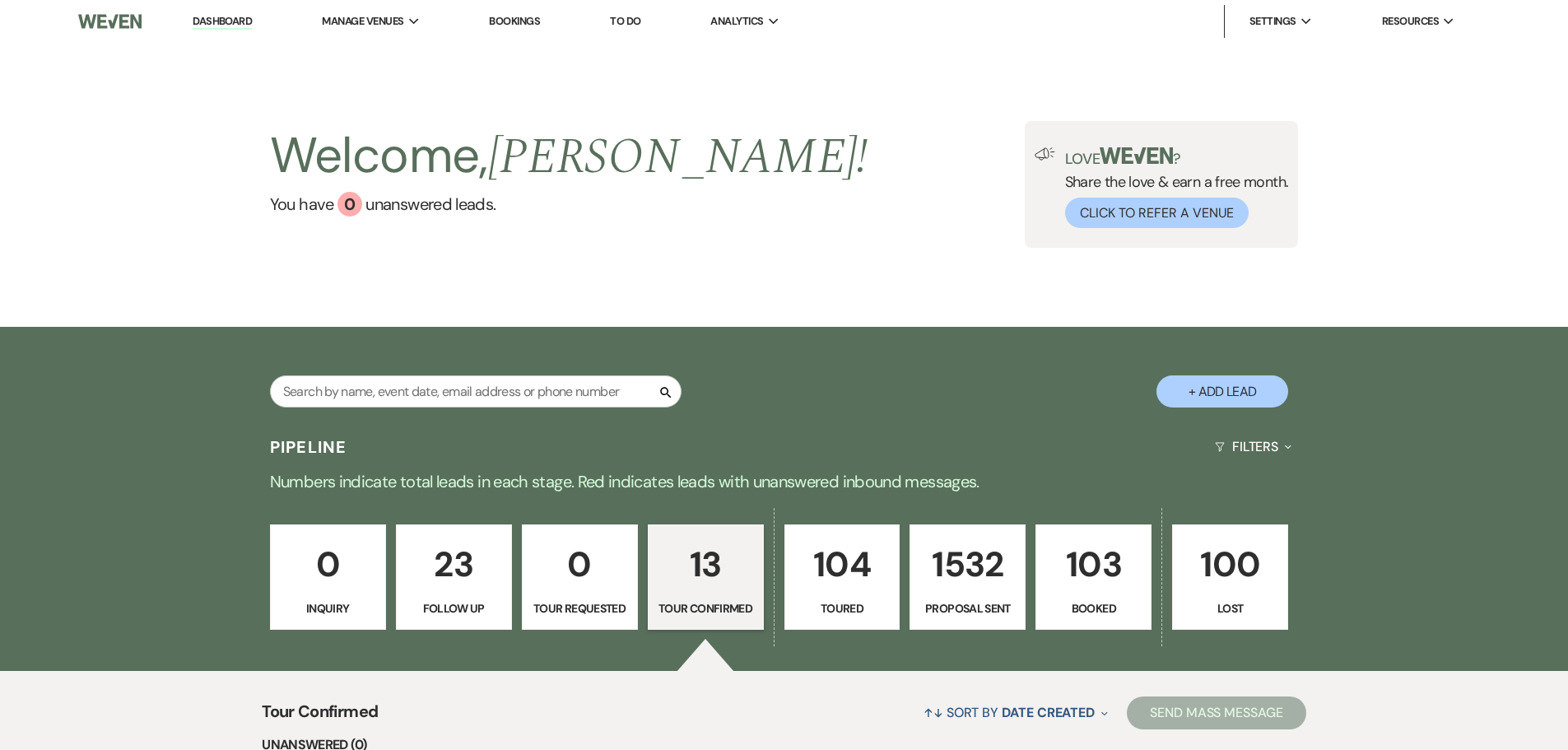
select select "9"
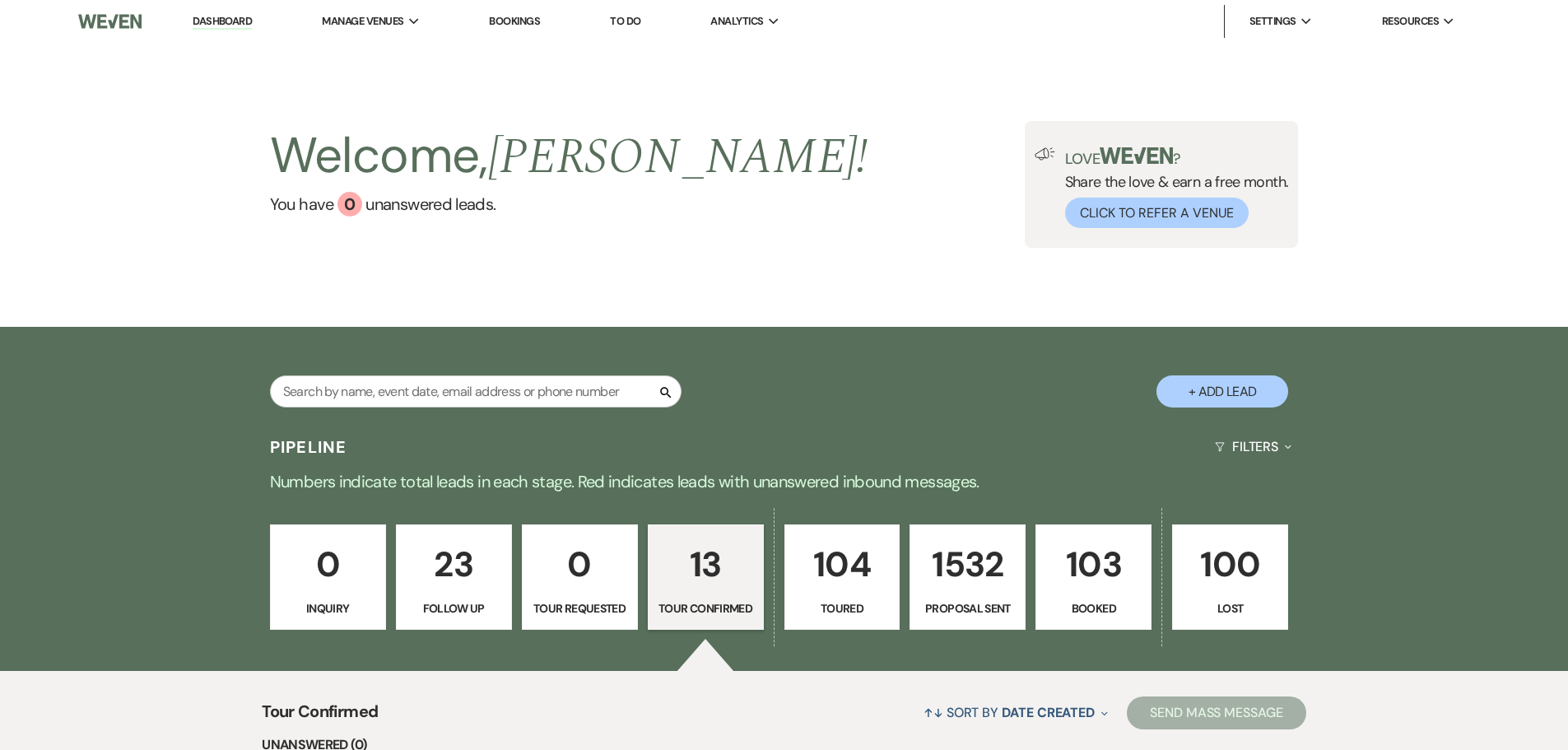
select select "9"
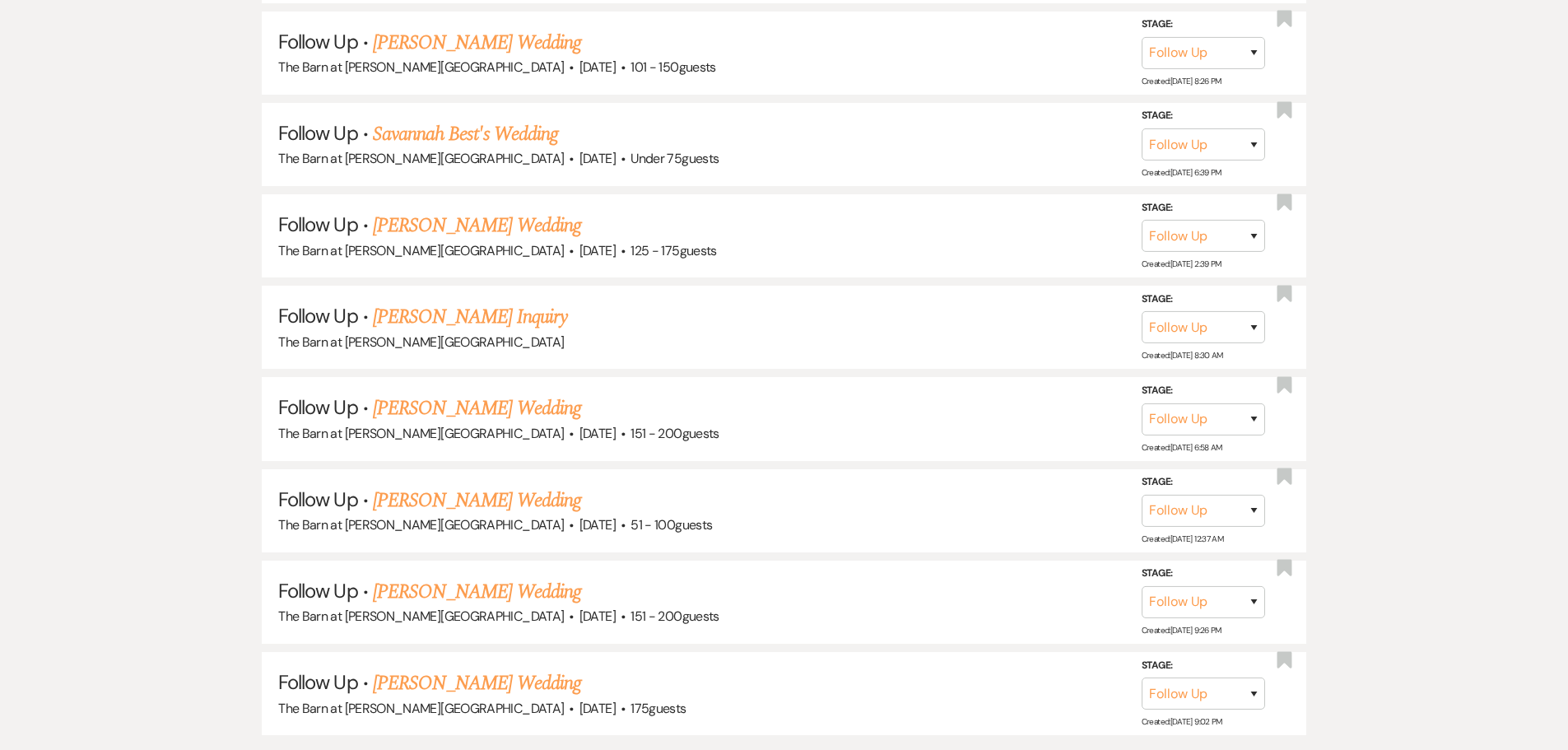
scroll to position [2352, 0]
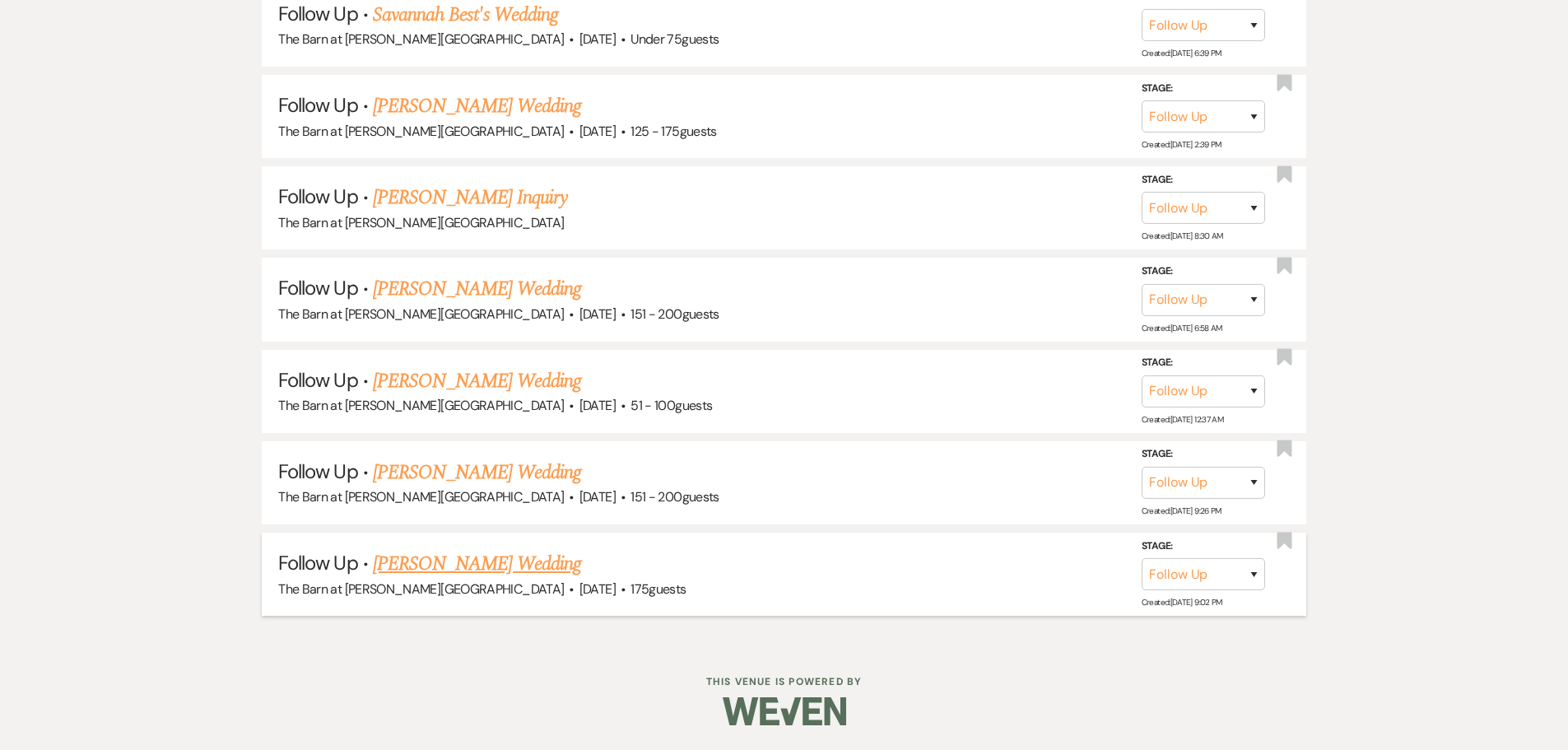
click at [449, 566] on link "[PERSON_NAME] Wedding" at bounding box center [477, 563] width 208 height 29
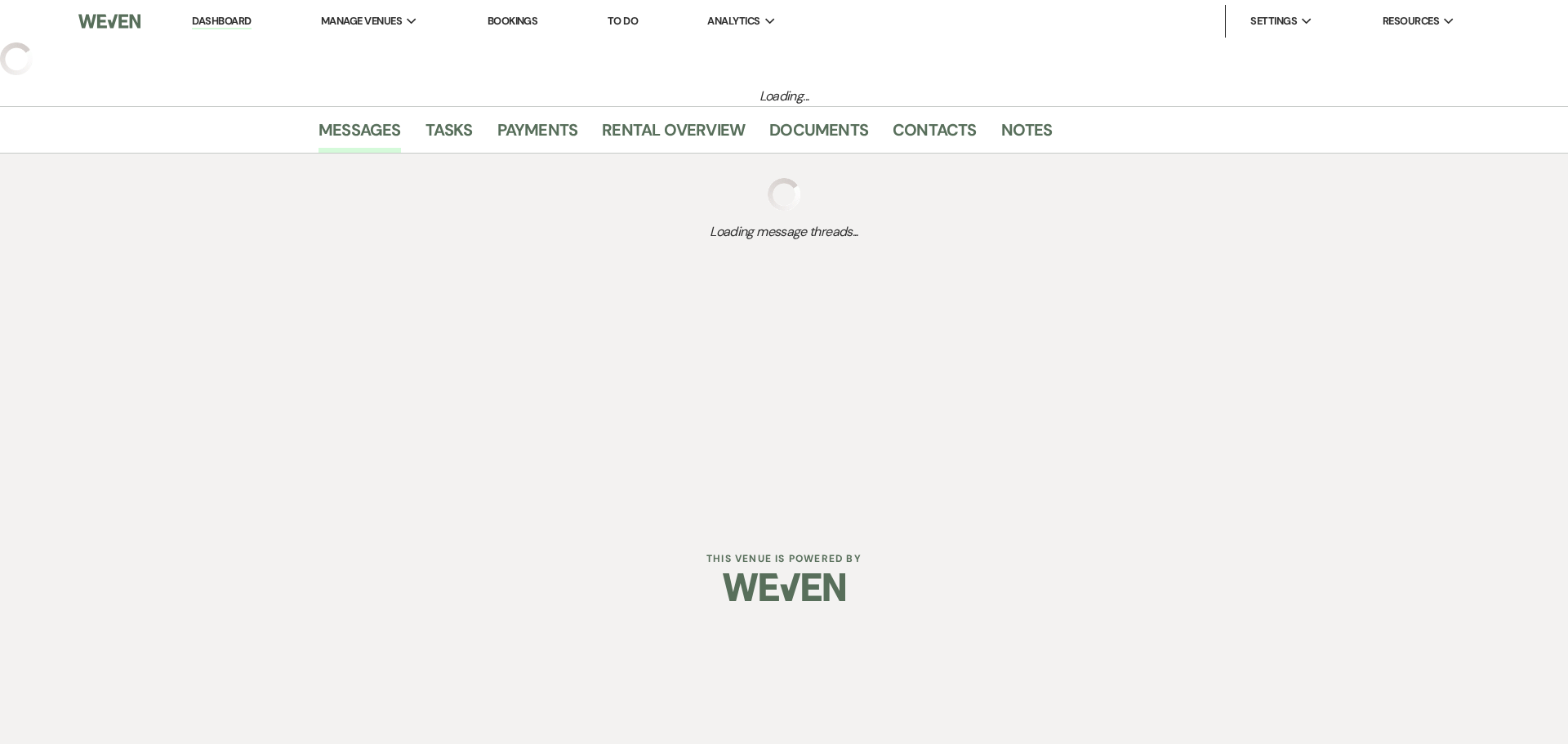
select select "9"
select select "3"
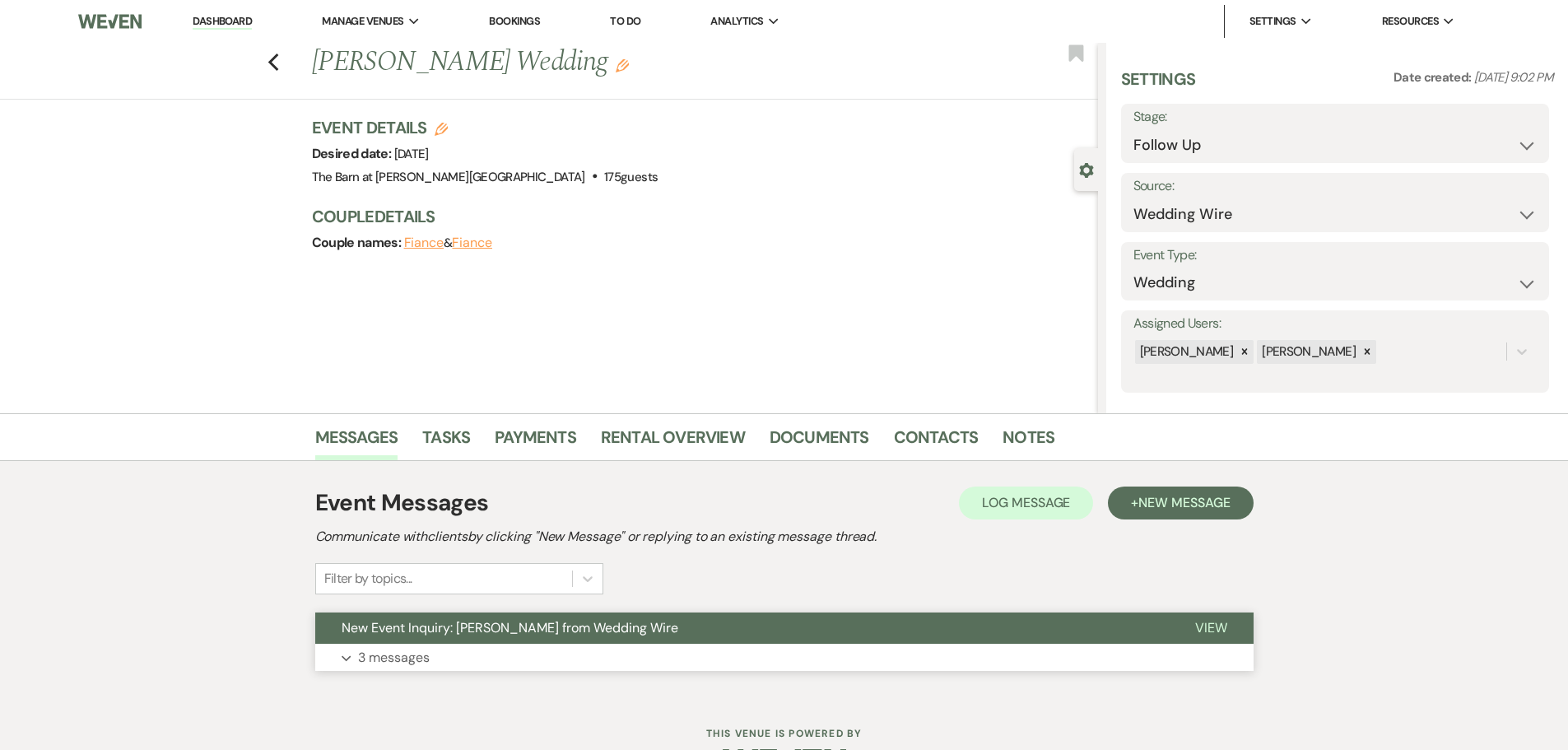
click at [391, 657] on p "3 messages" at bounding box center [393, 657] width 71 height 21
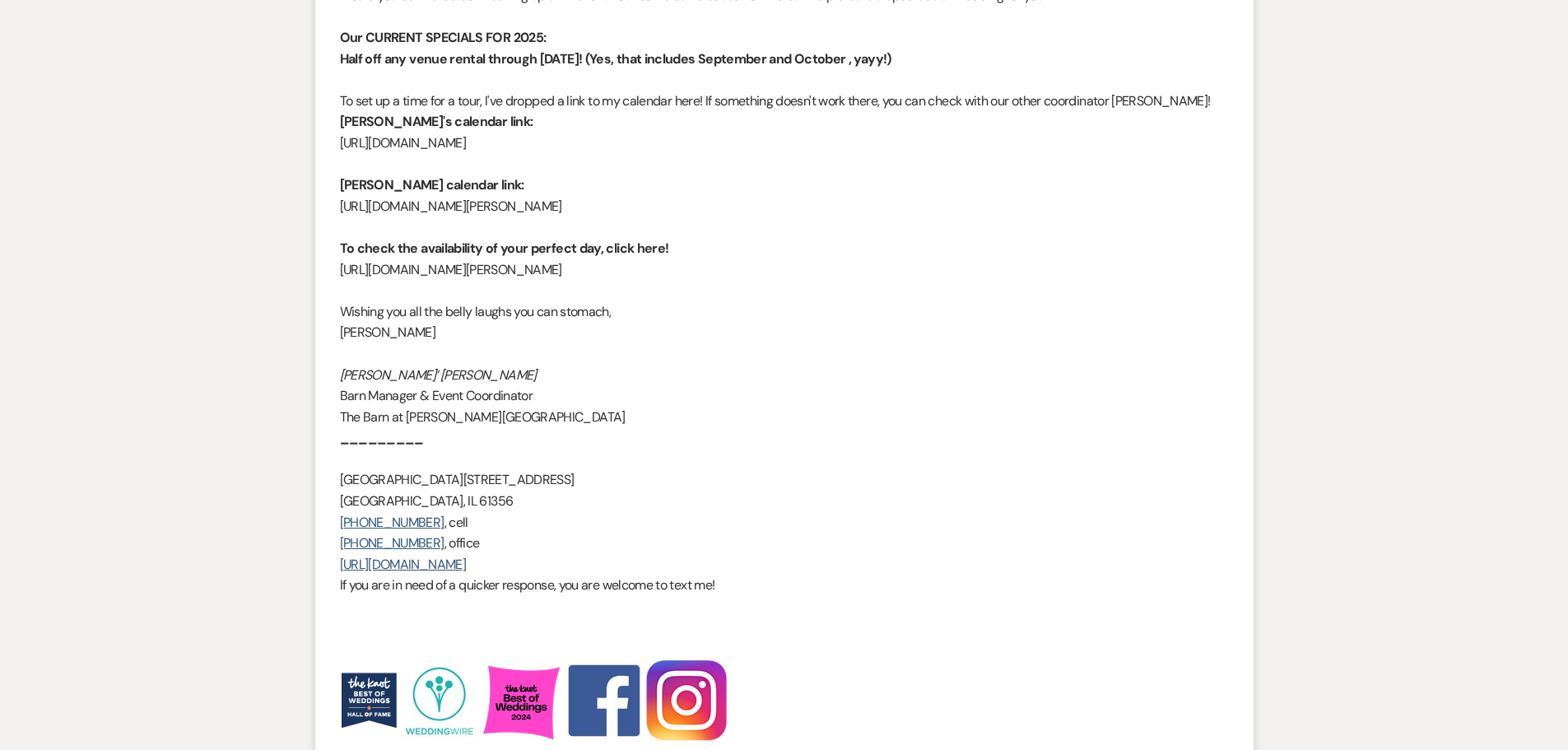
scroll to position [2222, 0]
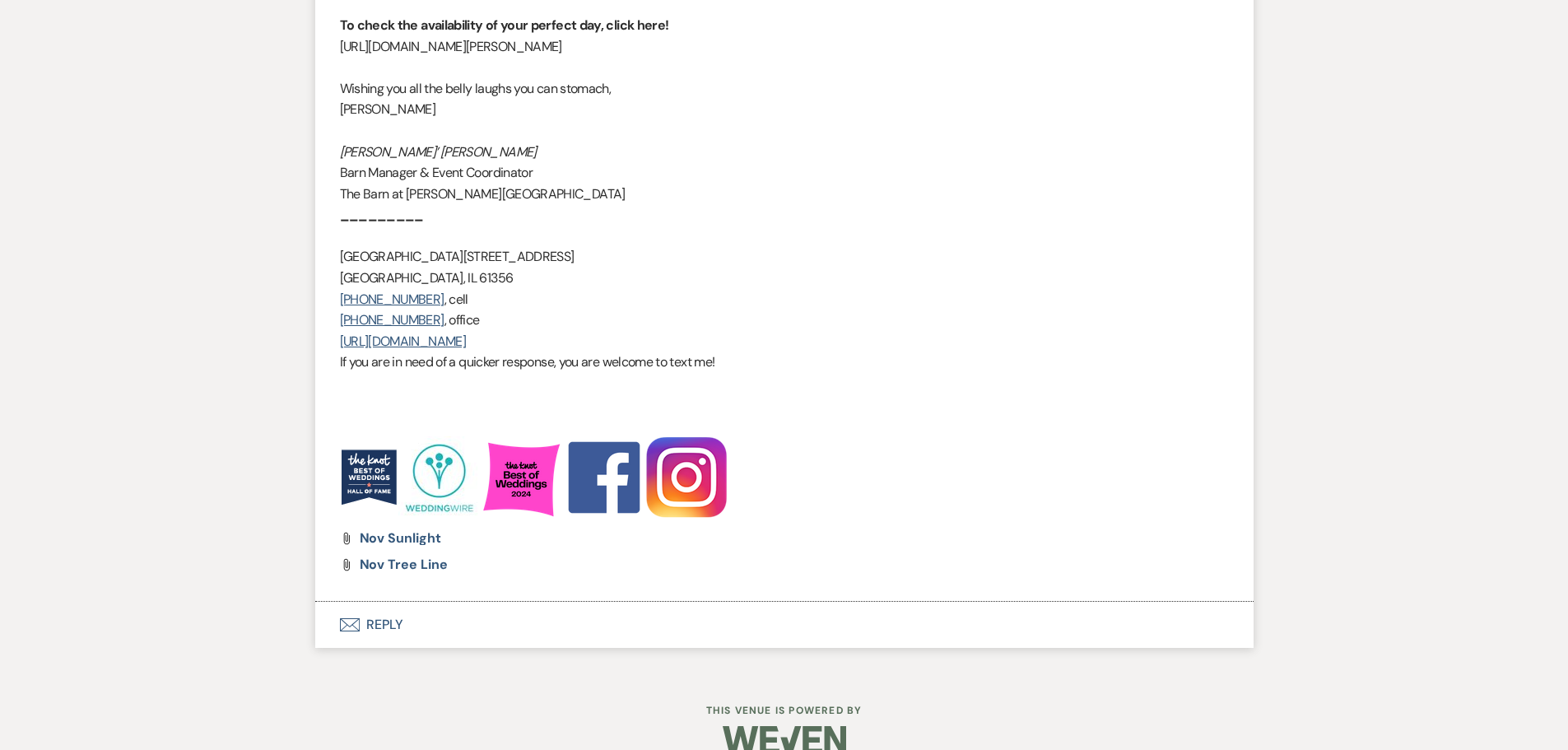
click at [390, 617] on button "Envelope Reply" at bounding box center [784, 625] width 939 height 46
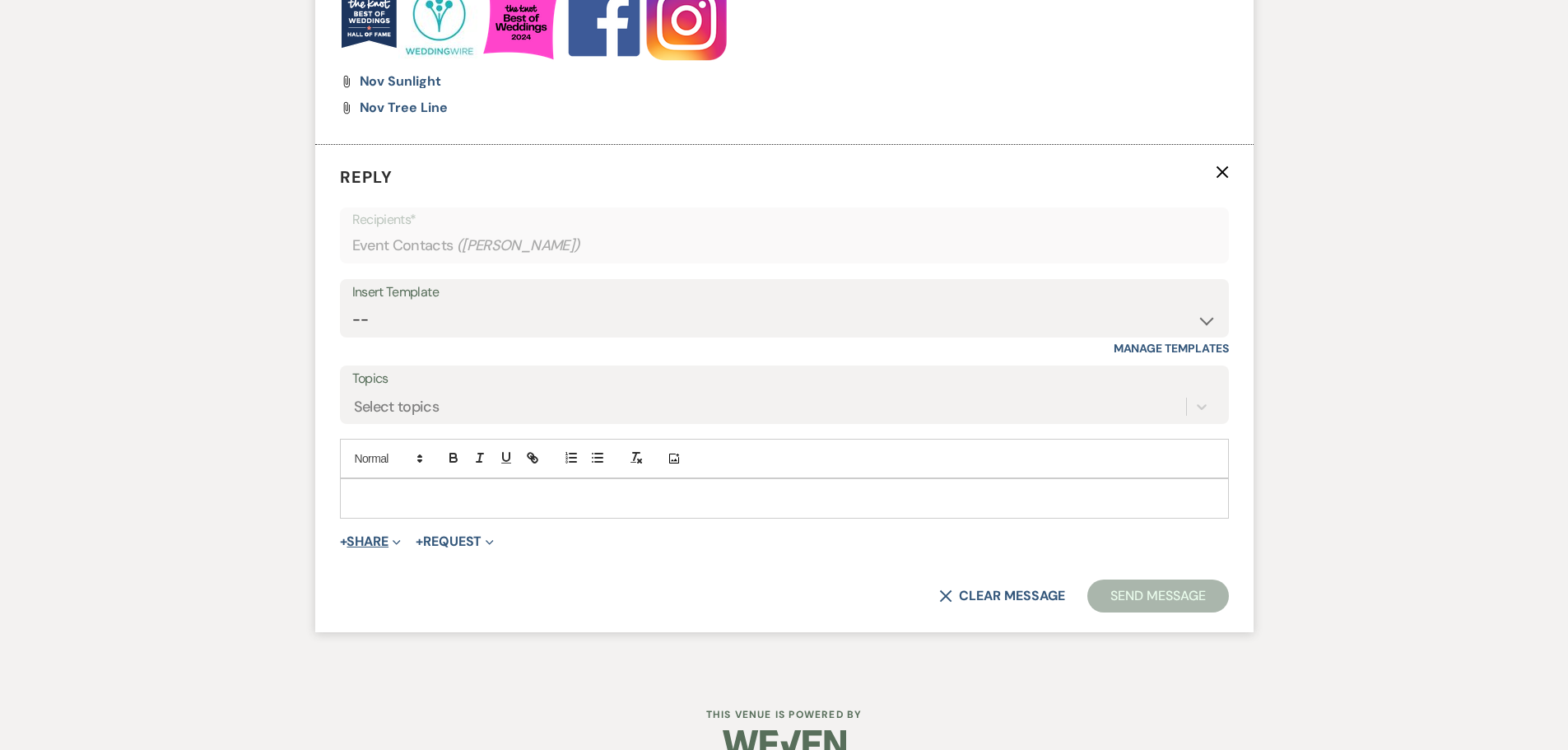
scroll to position [2693, 0]
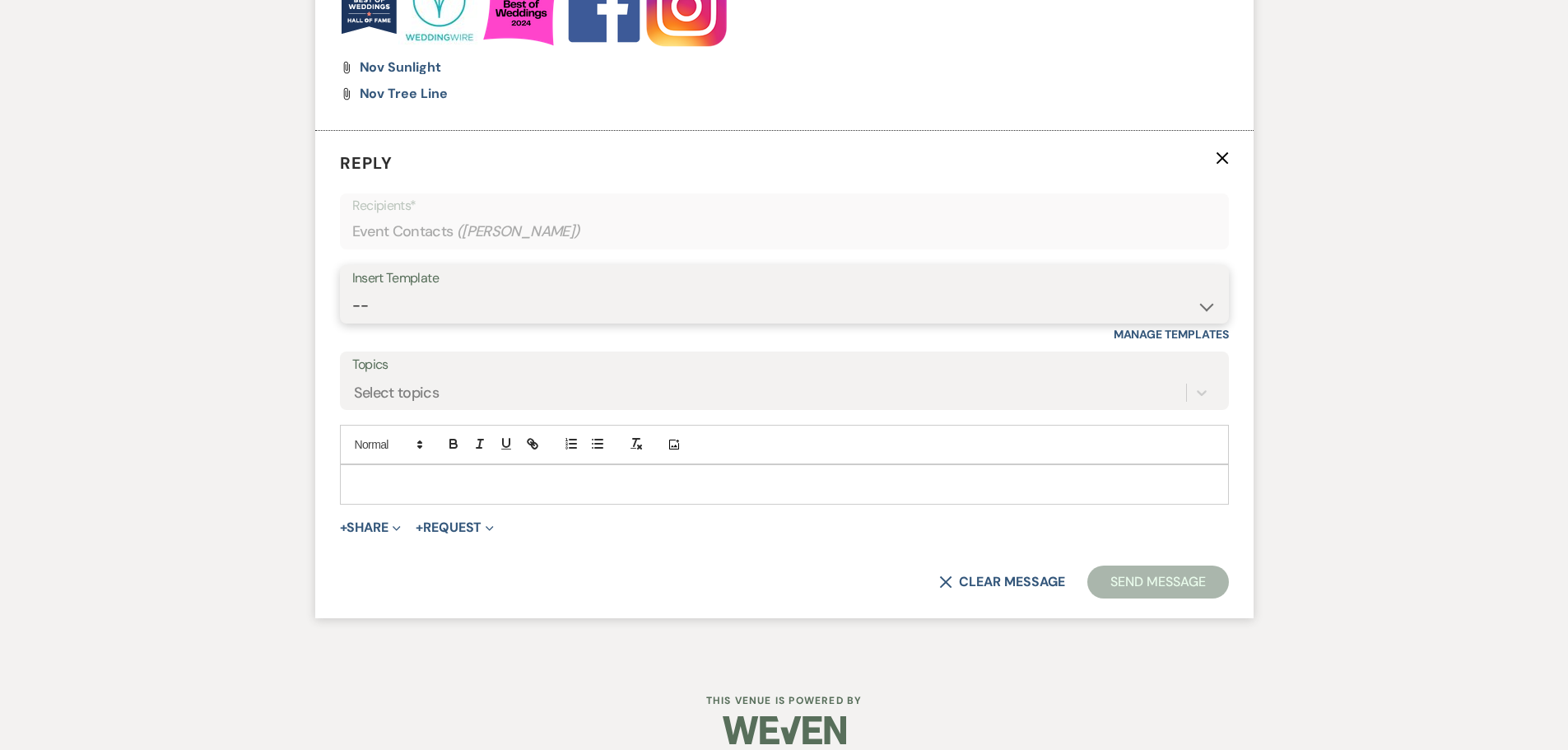
click at [387, 309] on select "-- Copy of Initial Inquiry Response [DATE] Inquiry Response [PERSON_NAME] Copy …" at bounding box center [784, 306] width 864 height 32
select select "3969"
click at [352, 290] on select "-- Copy of Initial Inquiry Response [DATE] Inquiry Response [PERSON_NAME] Copy …" at bounding box center [784, 306] width 864 height 32
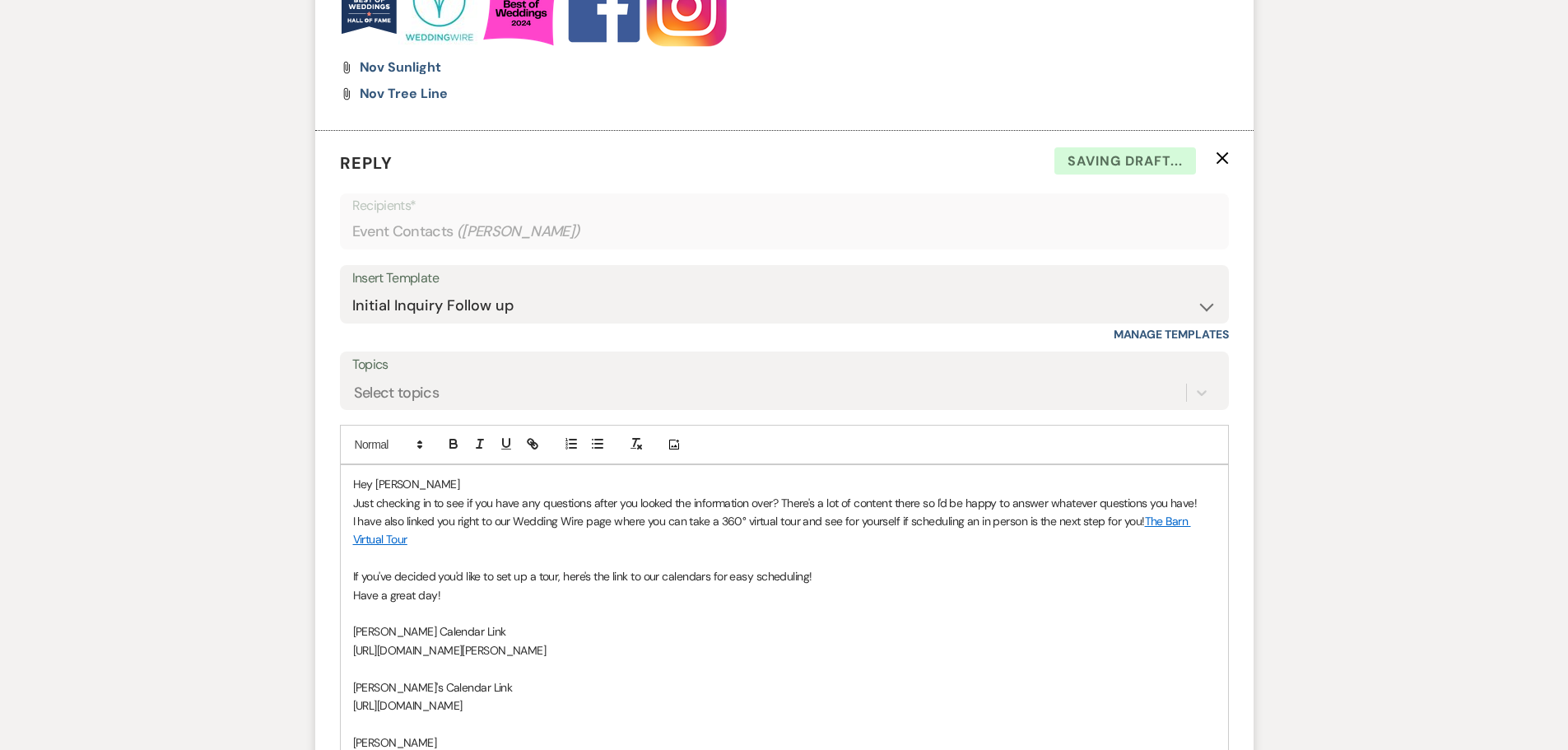
click at [409, 491] on p "Hey [PERSON_NAME]" at bounding box center [785, 484] width 863 height 18
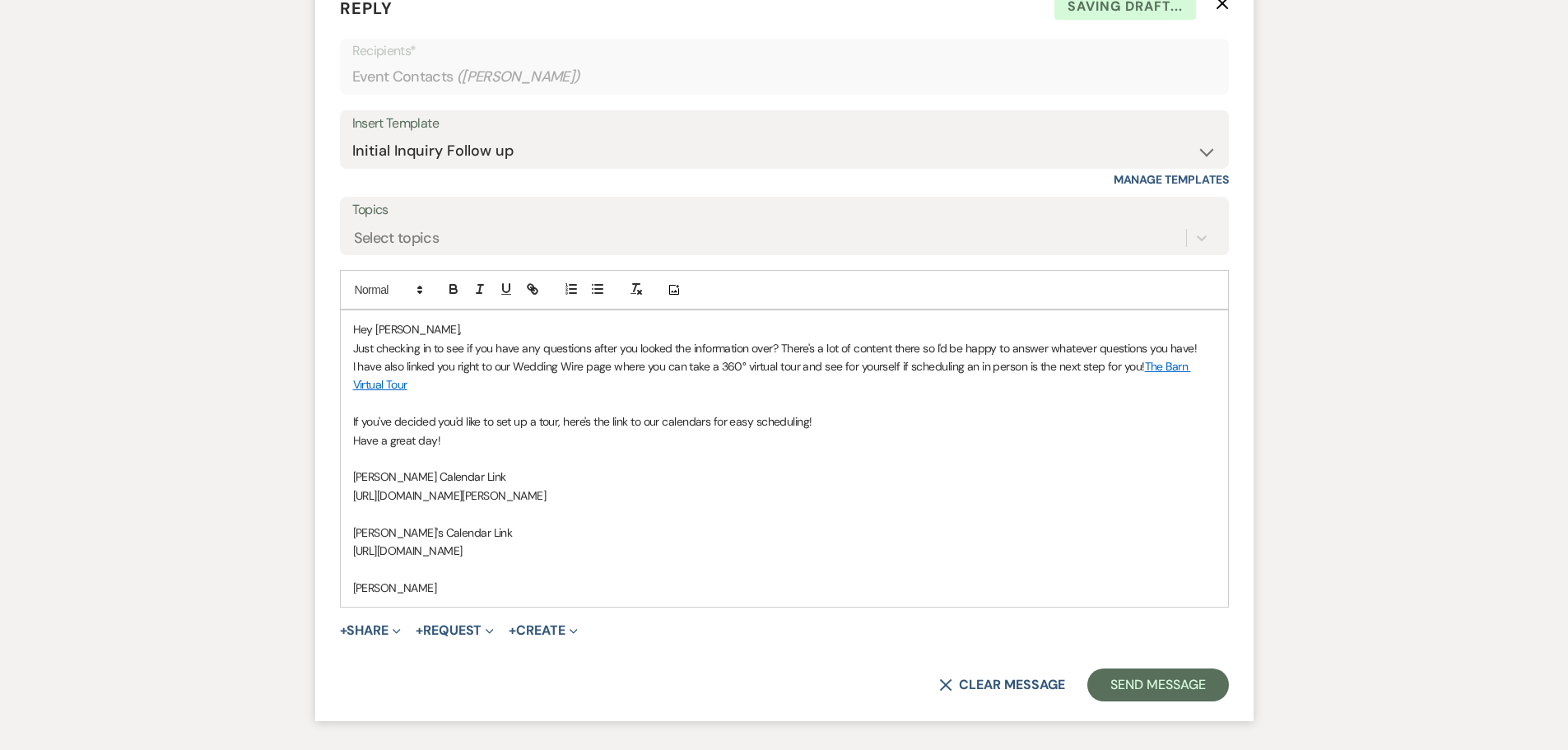
scroll to position [2970, 0]
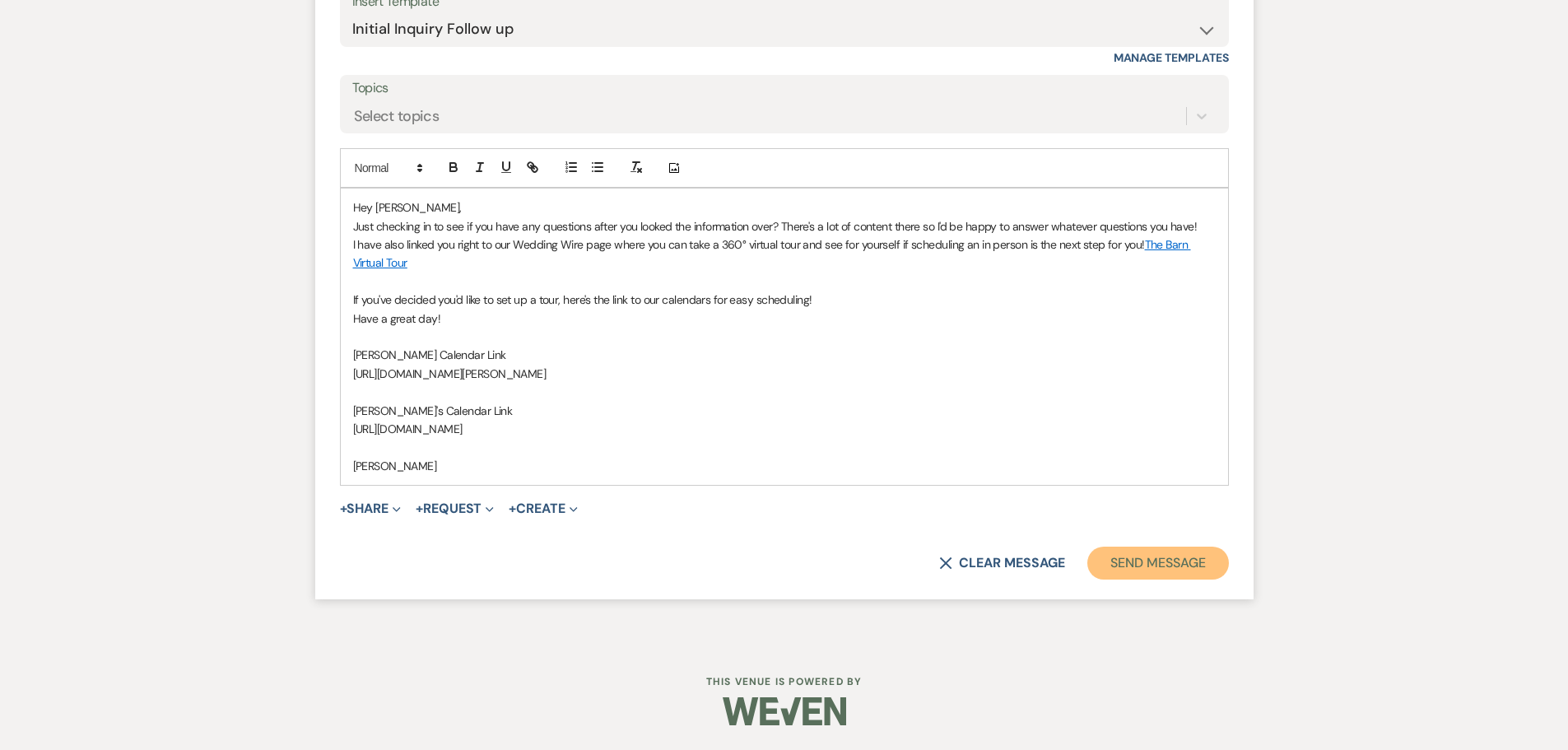
click at [1103, 556] on button "Send Message" at bounding box center [1158, 562] width 141 height 33
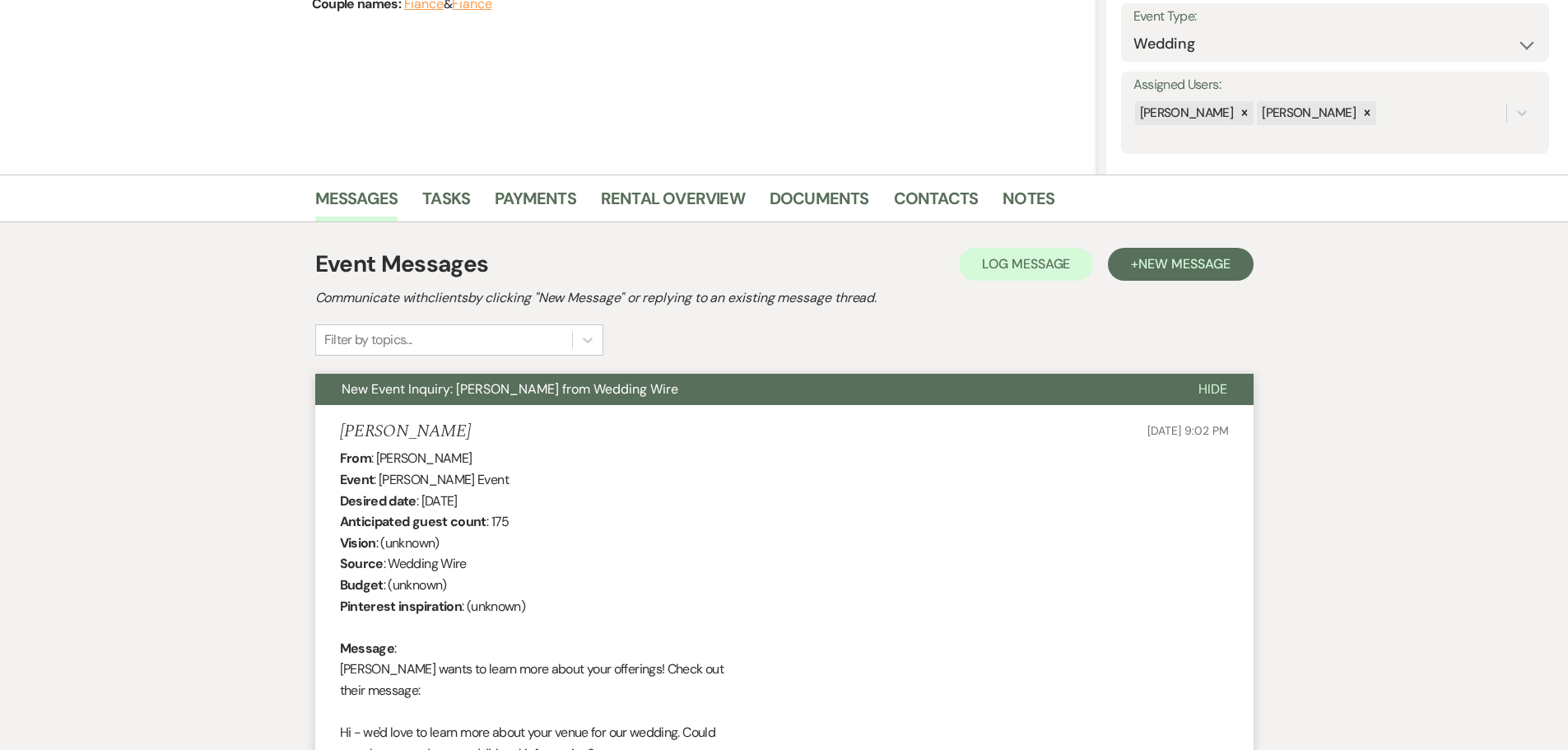
scroll to position [0, 0]
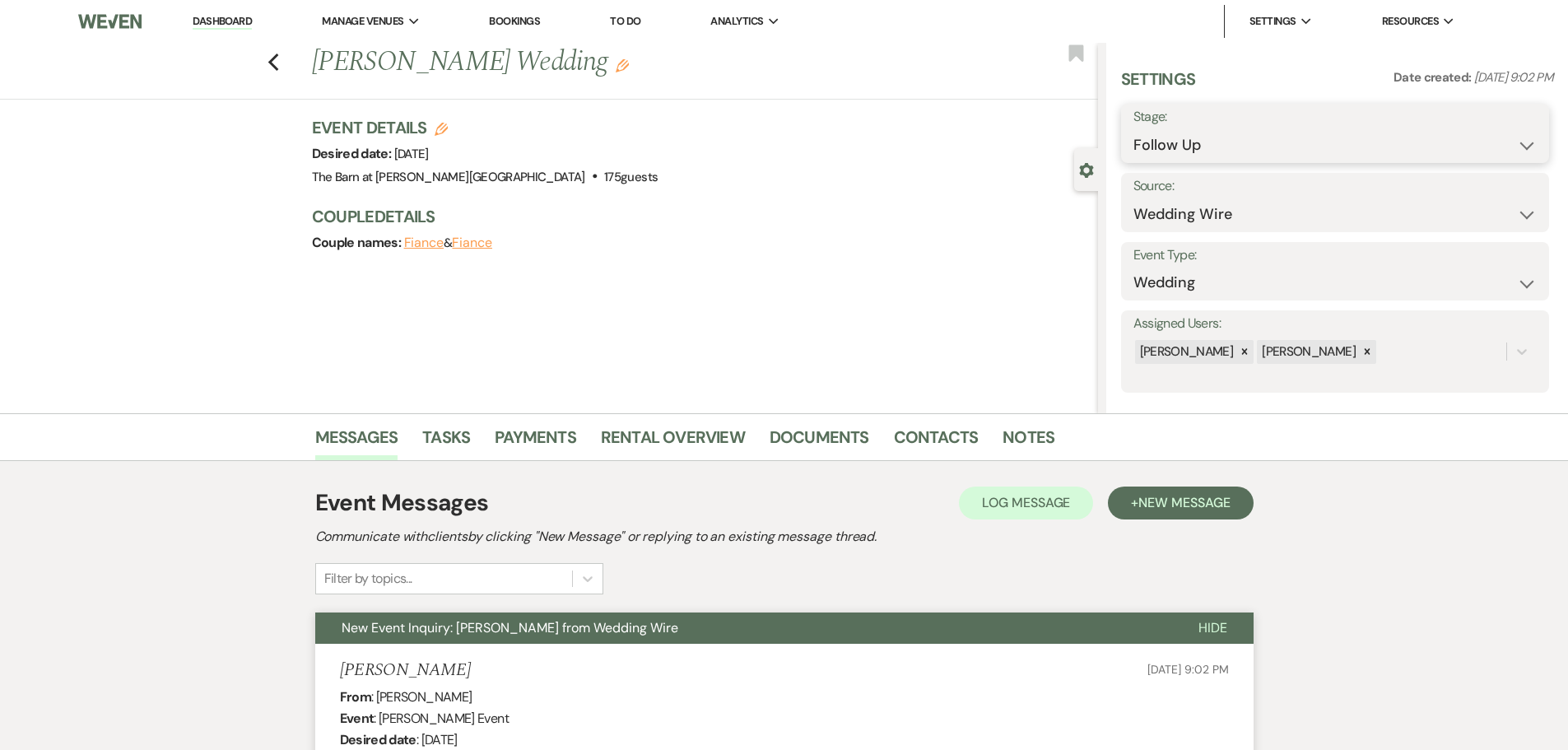
click at [1171, 145] on select "Inquiry Follow Up Tour Requested Tour Confirmed Toured Proposal Sent Booked Lost" at bounding box center [1335, 145] width 403 height 32
select select "6"
click at [1134, 129] on select "Inquiry Follow Up Tour Requested Tour Confirmed Toured Proposal Sent Booked Lost" at bounding box center [1335, 145] width 403 height 32
click at [1490, 139] on button "Save" at bounding box center [1503, 133] width 93 height 33
click at [279, 69] on use "button" at bounding box center [273, 62] width 11 height 18
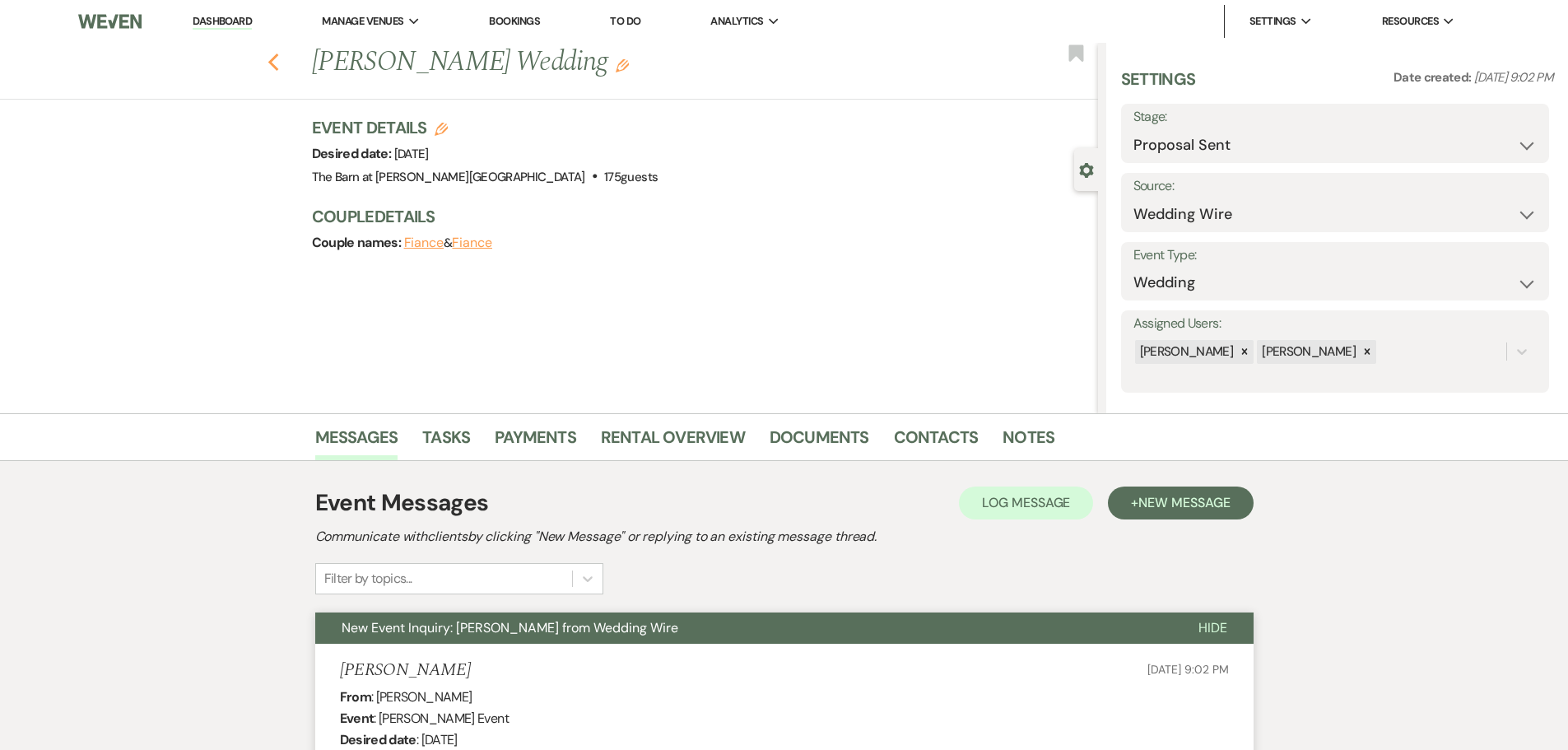
select select "9"
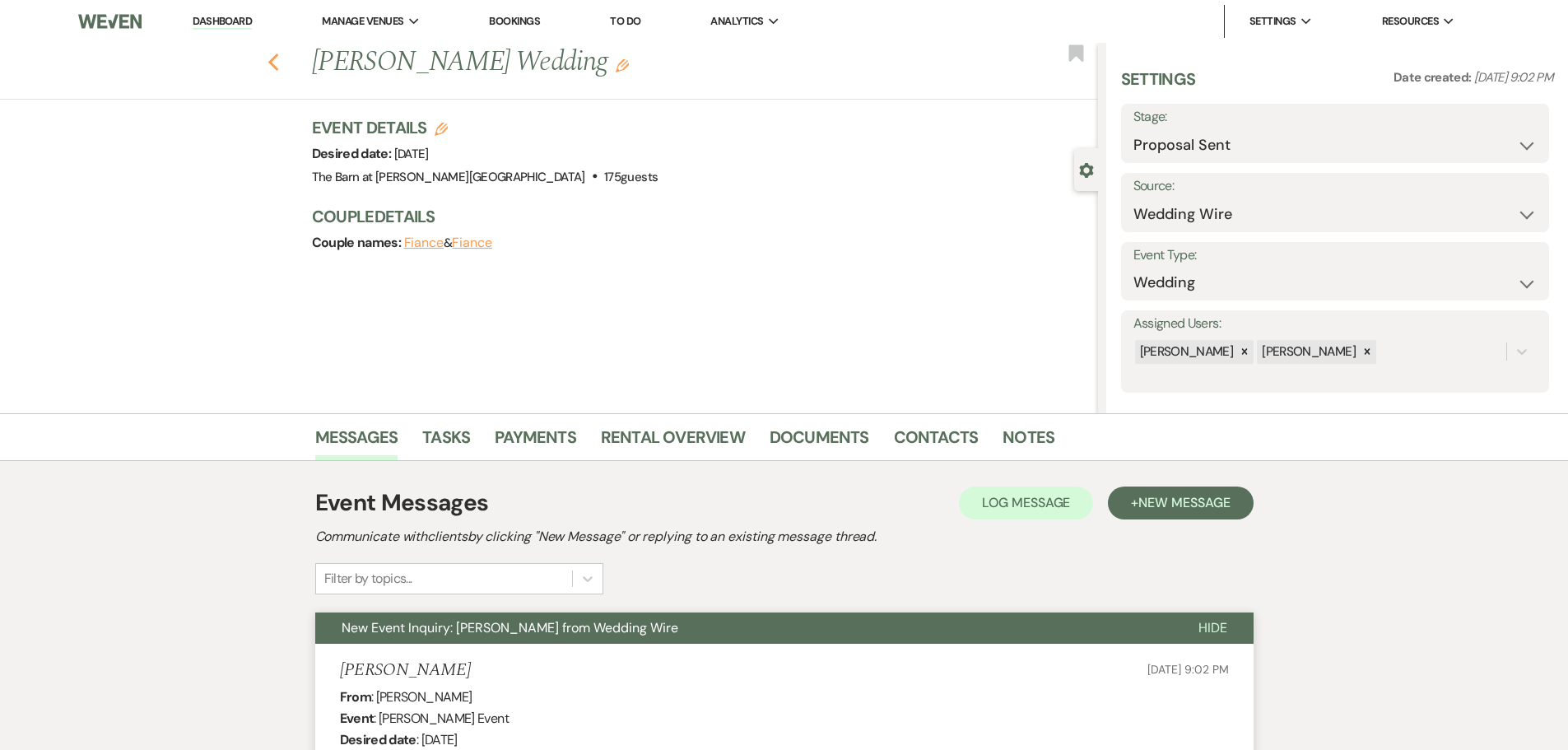
select select "9"
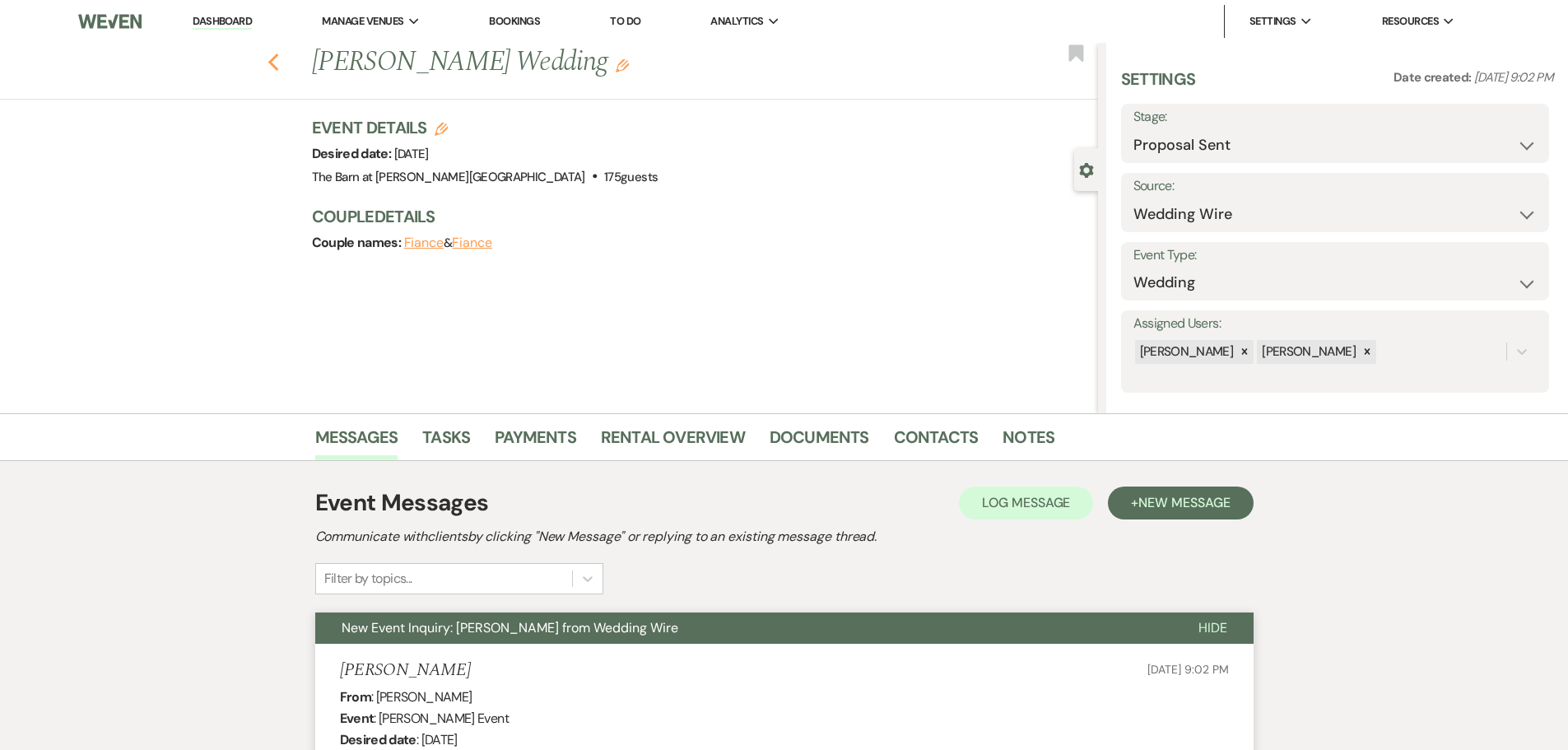
select select "9"
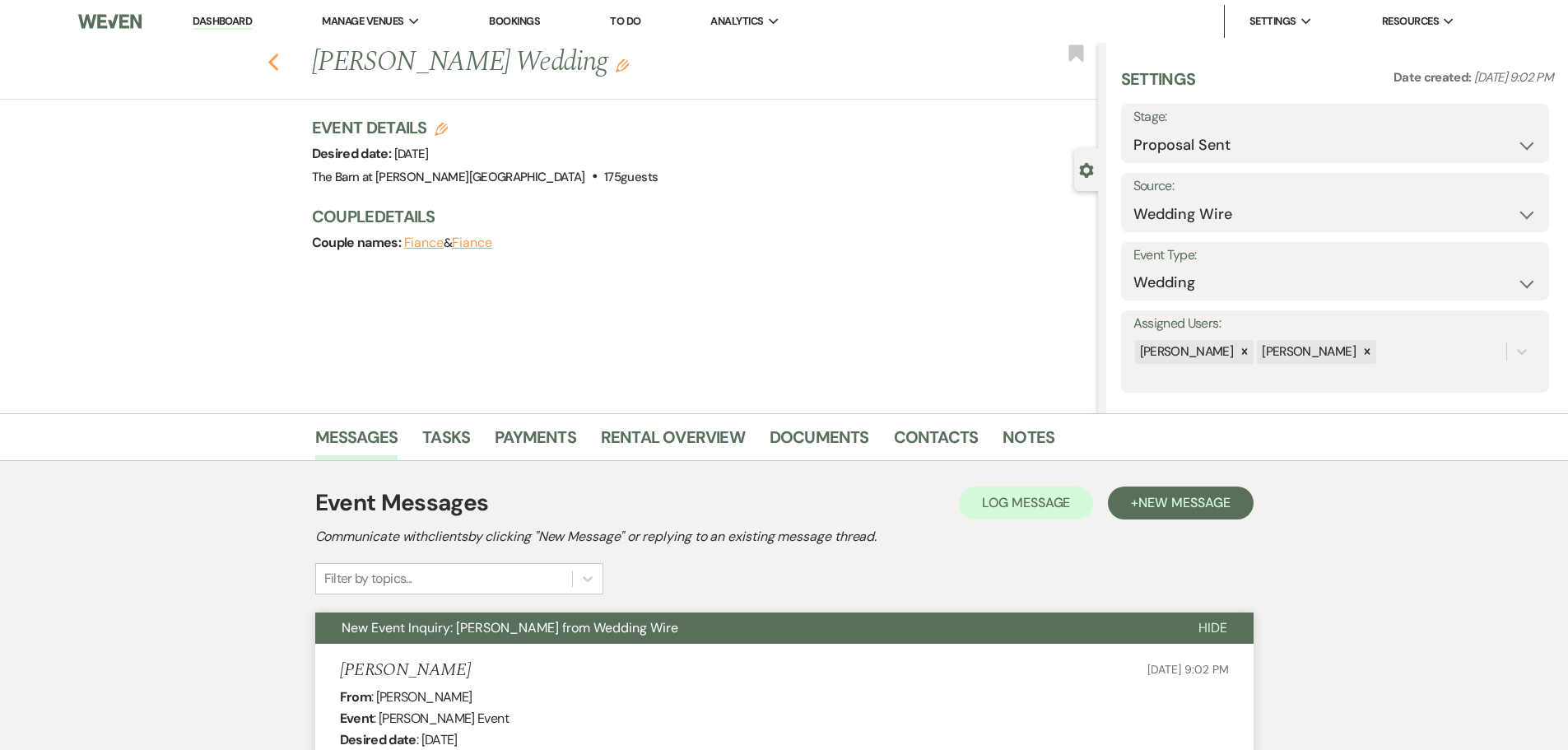
select select "9"
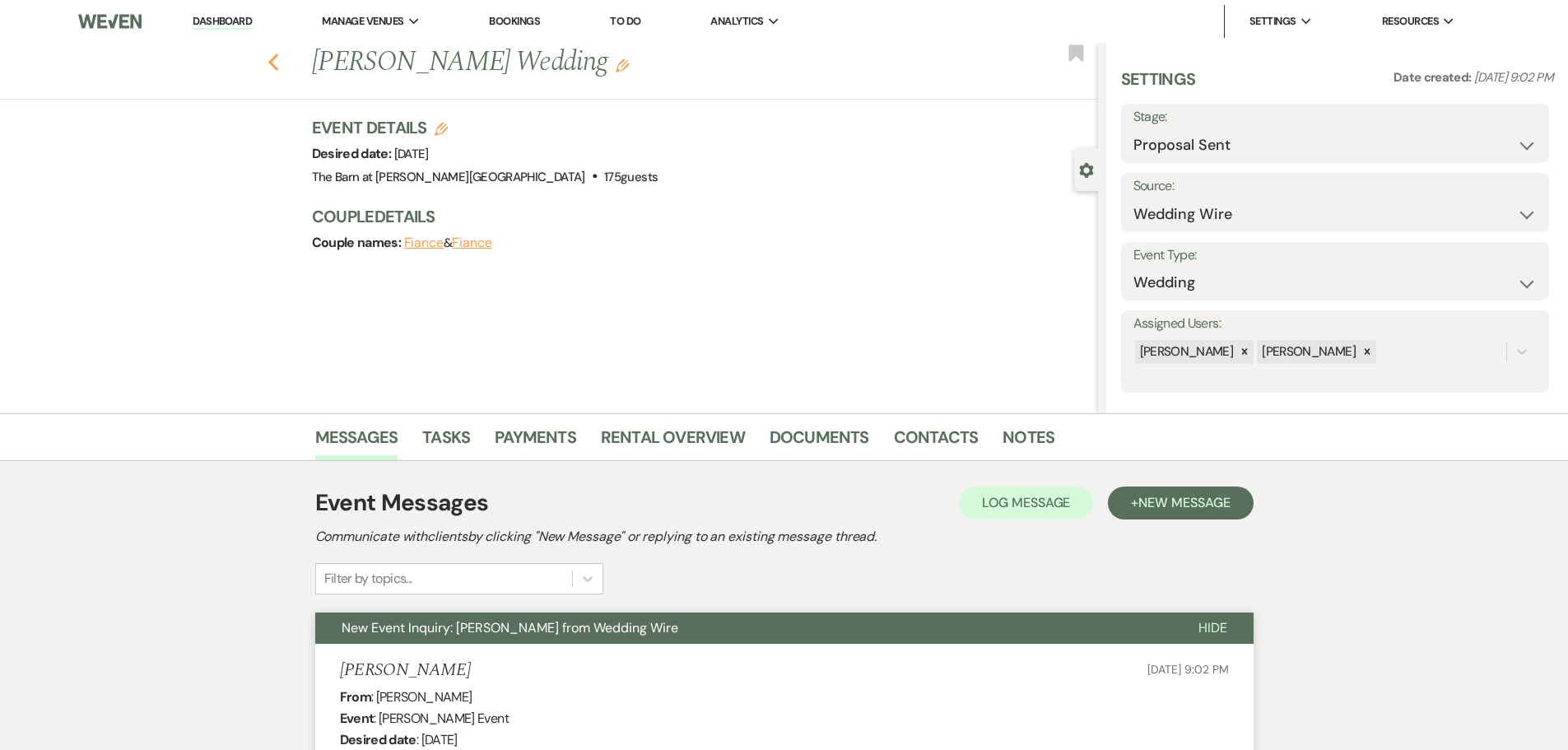
select select "9"
select select "6"
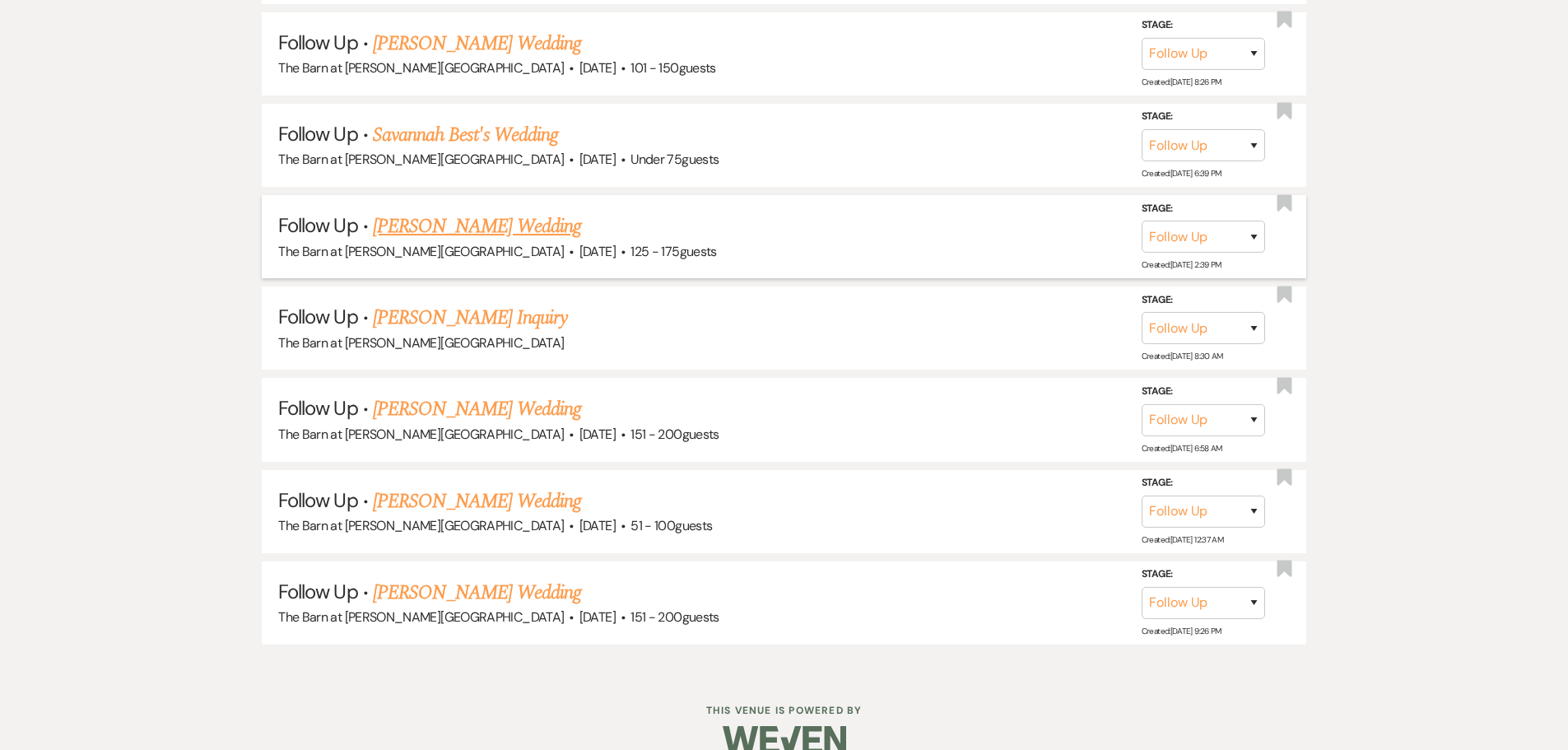
scroll to position [2261, 0]
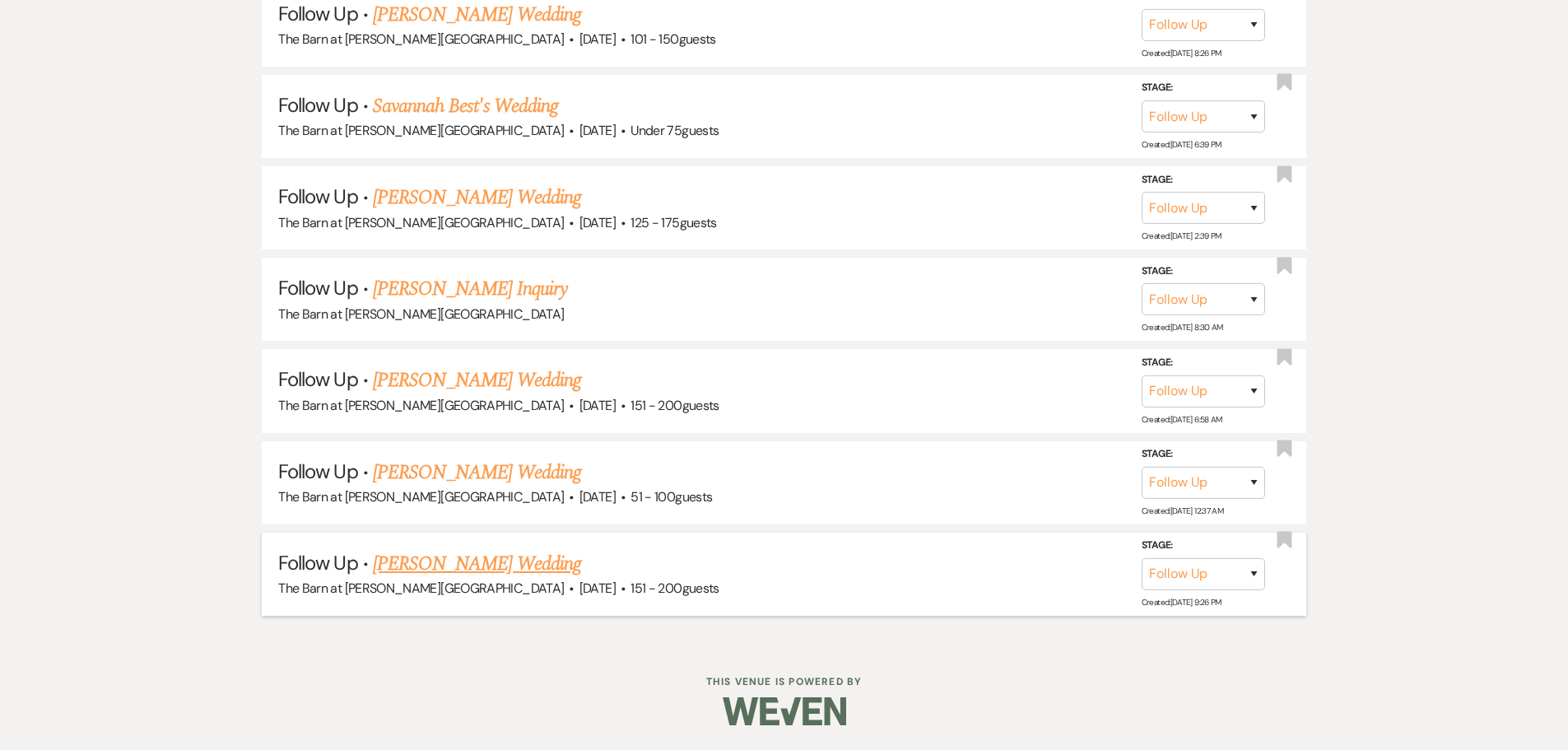
click at [434, 561] on link "[PERSON_NAME] Wedding" at bounding box center [477, 563] width 208 height 29
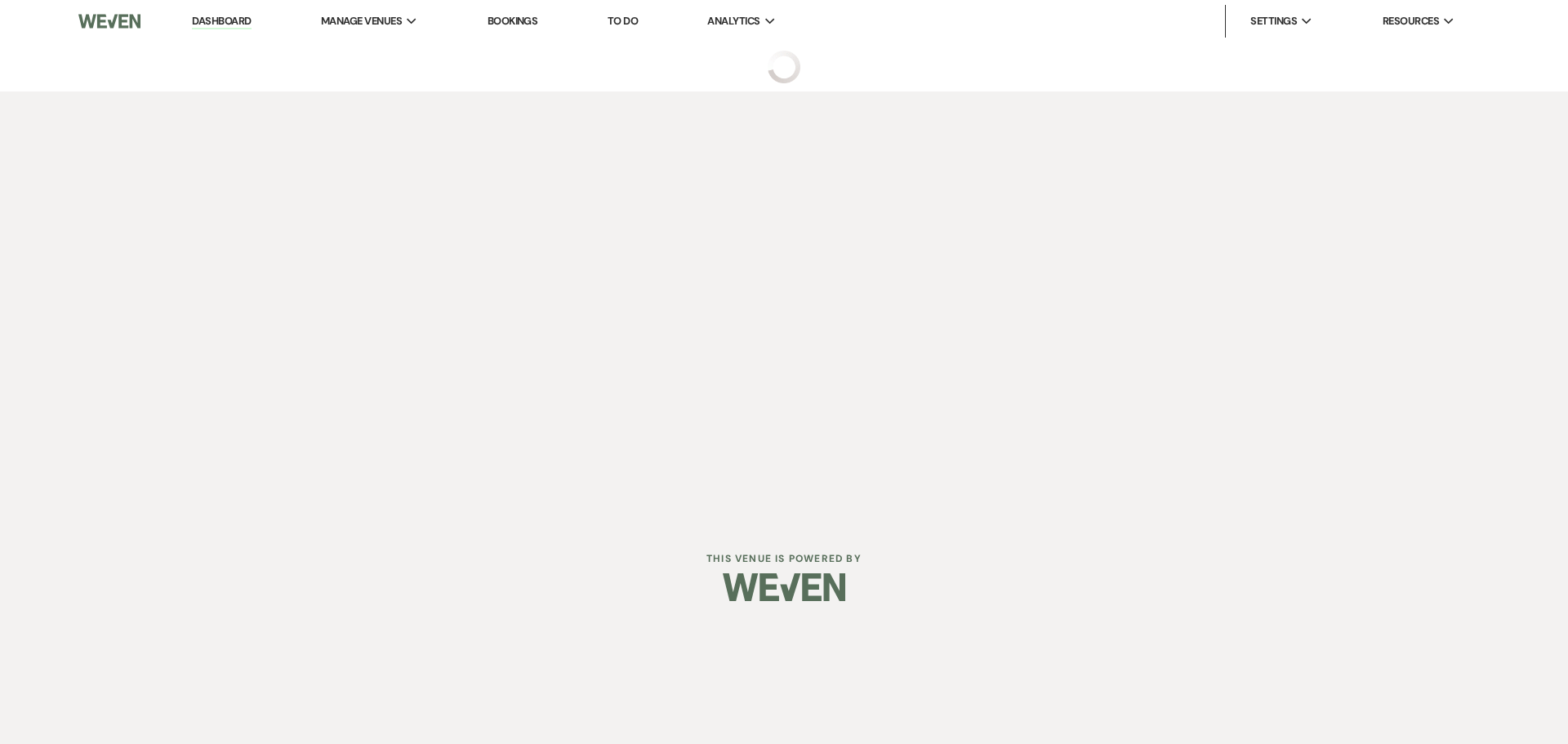
select select "9"
select select "2"
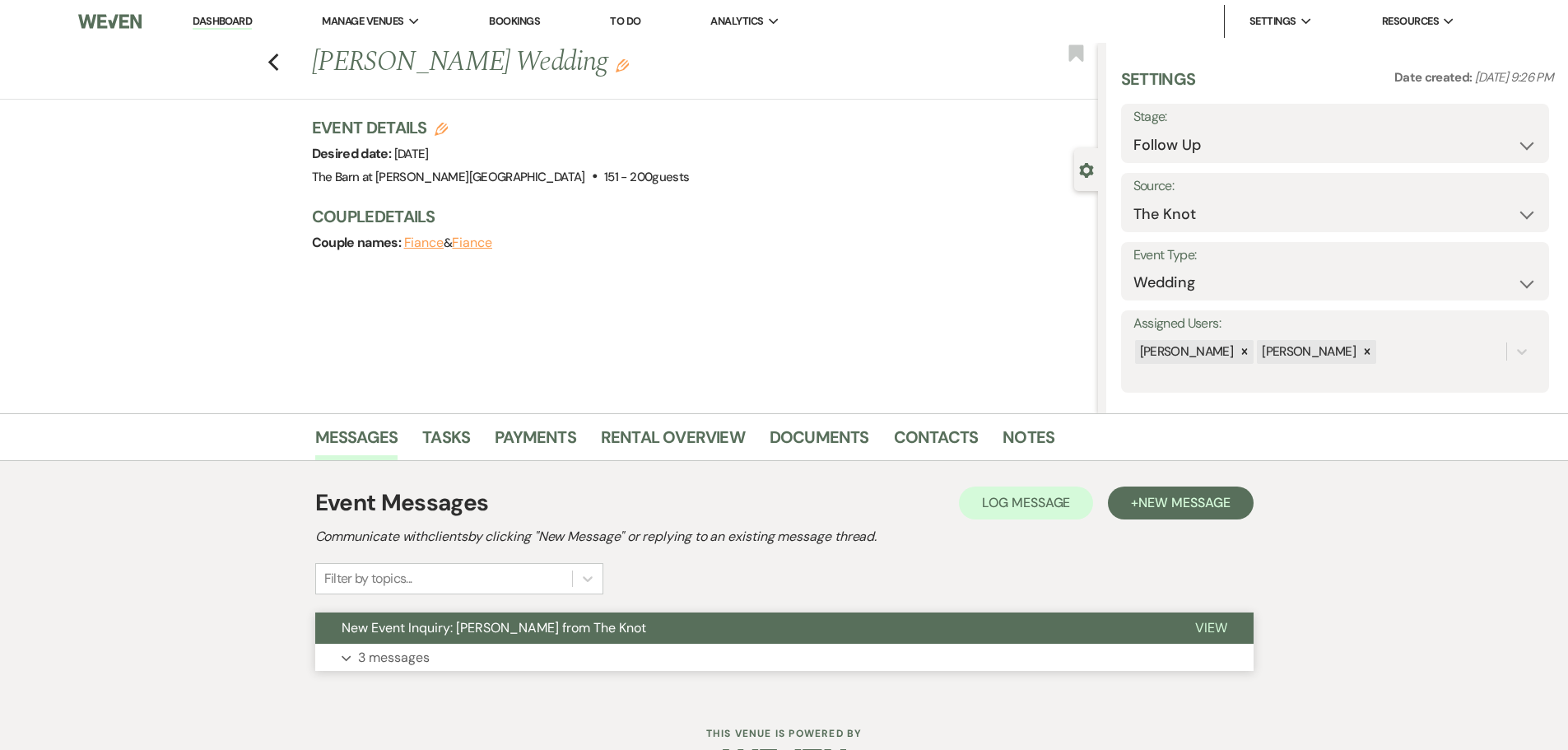
click at [400, 650] on p "3 messages" at bounding box center [393, 657] width 71 height 21
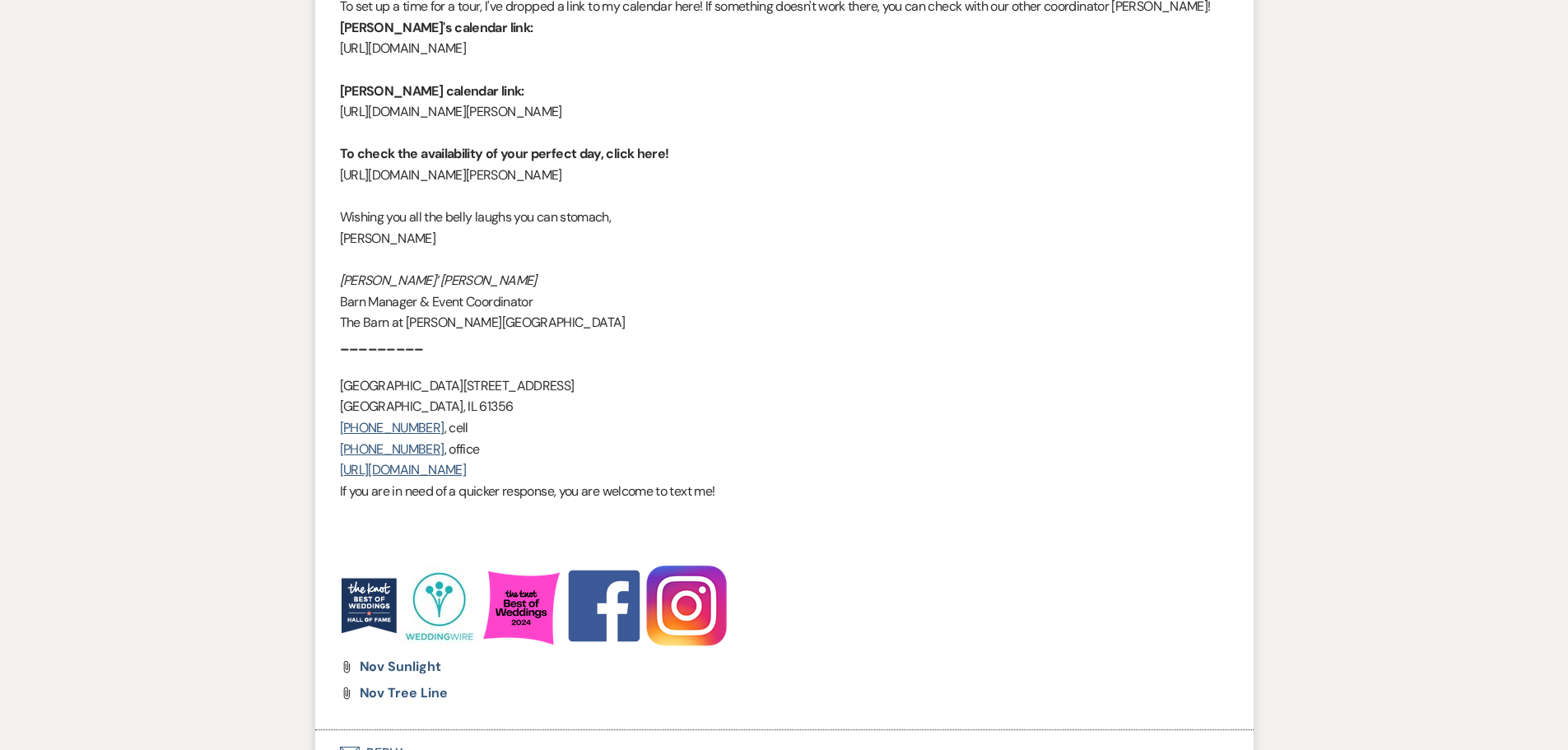
scroll to position [2230, 0]
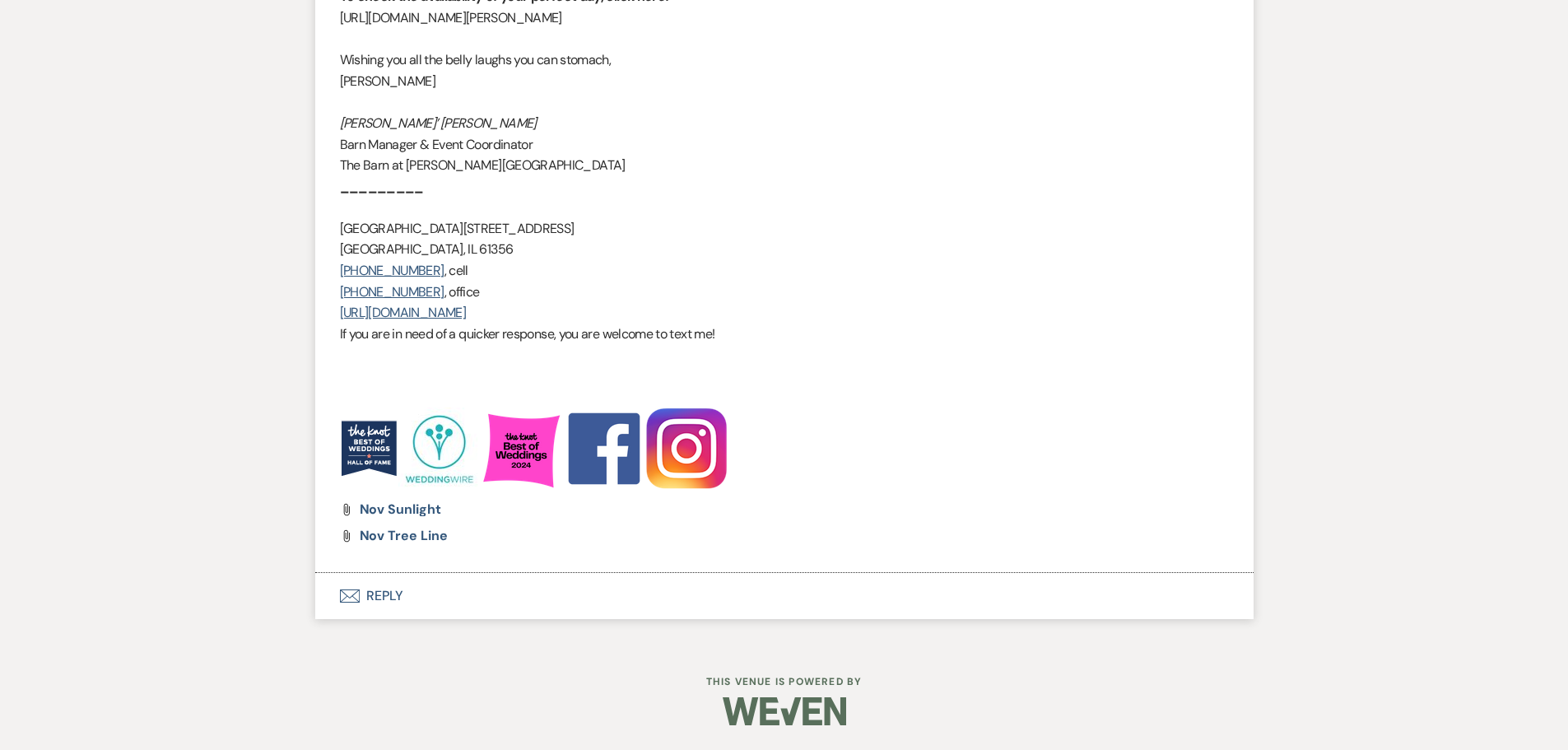
click at [392, 597] on button "Envelope Reply" at bounding box center [784, 596] width 939 height 46
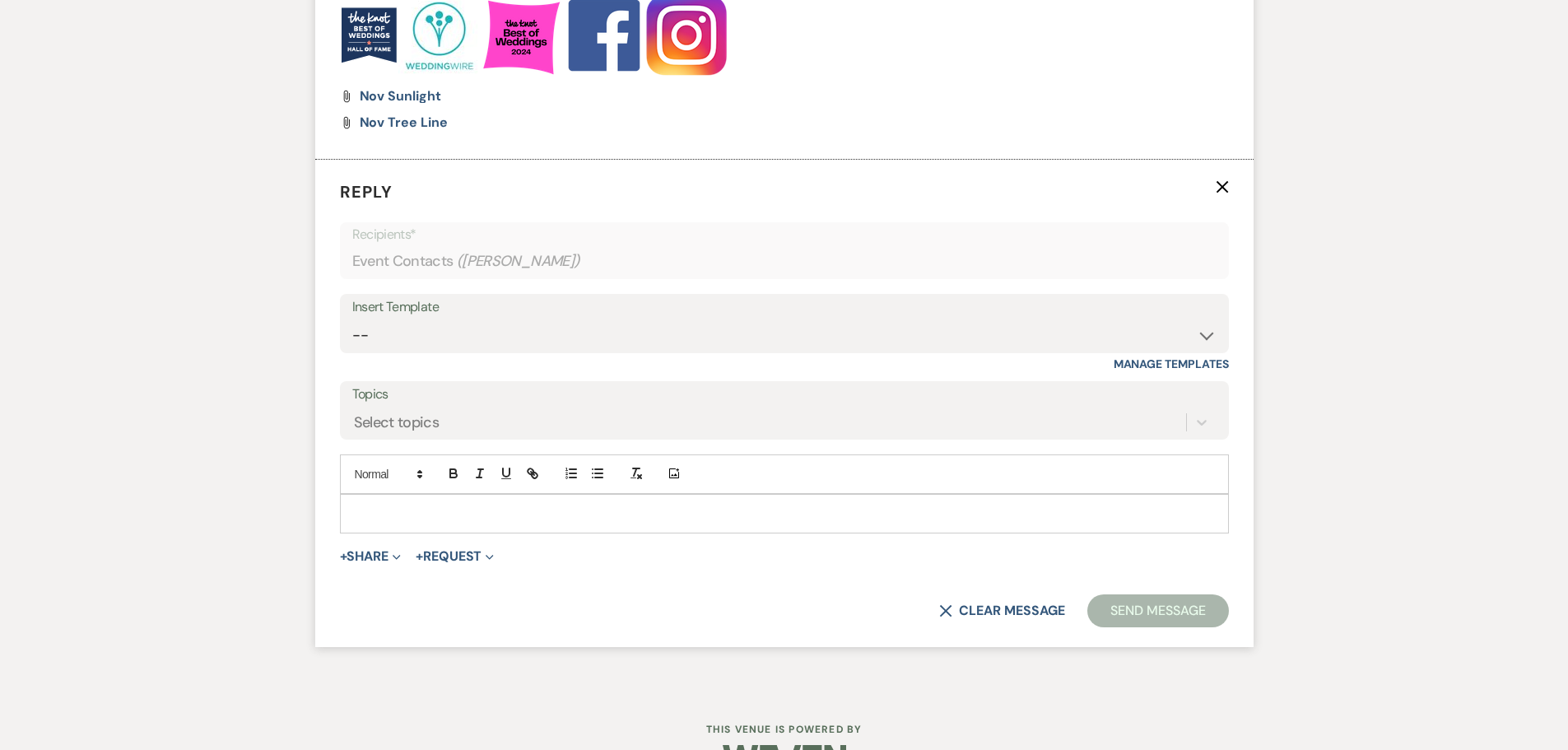
scroll to position [2672, 0]
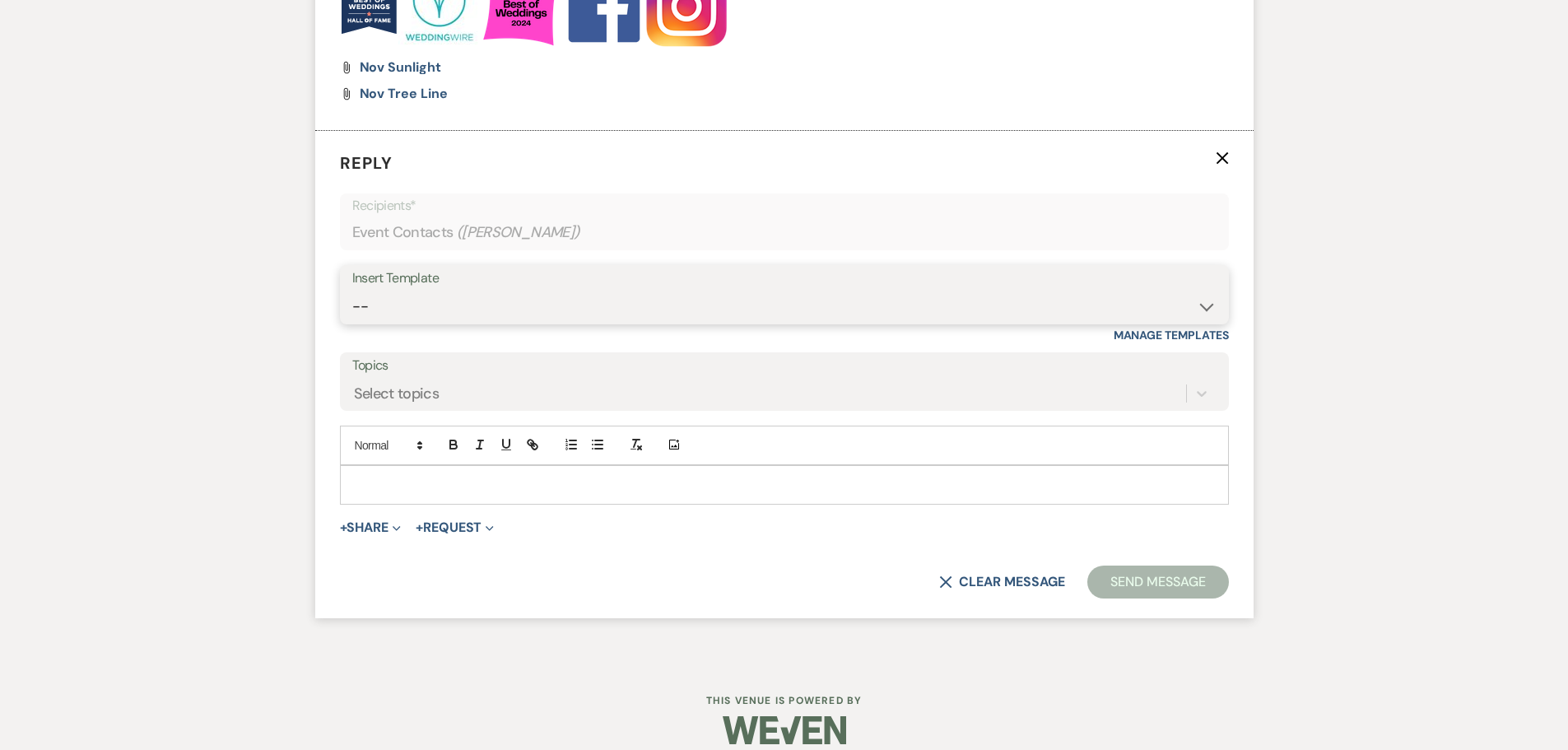
click at [378, 310] on select "-- Copy of Initial Inquiry Response [DATE] Inquiry Response [PERSON_NAME] Copy …" at bounding box center [784, 307] width 864 height 32
click at [352, 291] on select "-- Copy of Initial Inquiry Response [DATE] Inquiry Response [PERSON_NAME] Copy …" at bounding box center [784, 307] width 864 height 32
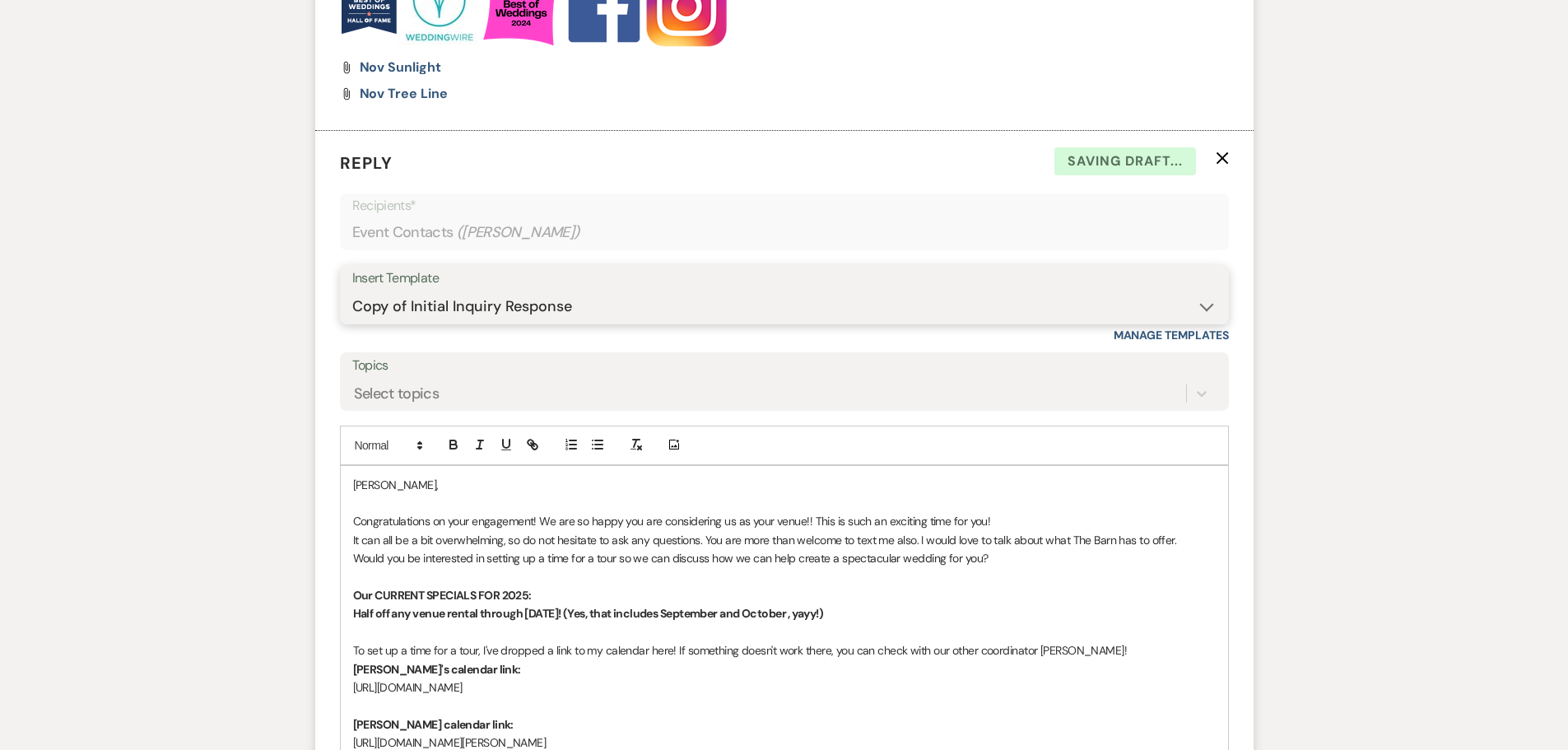
click at [392, 307] on select "-- Copy of Initial Inquiry Response [DATE] Inquiry Response [PERSON_NAME] Copy …" at bounding box center [784, 307] width 864 height 32
select select "3969"
click at [352, 291] on select "-- Copy of Initial Inquiry Response [DATE] Inquiry Response [PERSON_NAME] Copy …" at bounding box center [784, 307] width 864 height 32
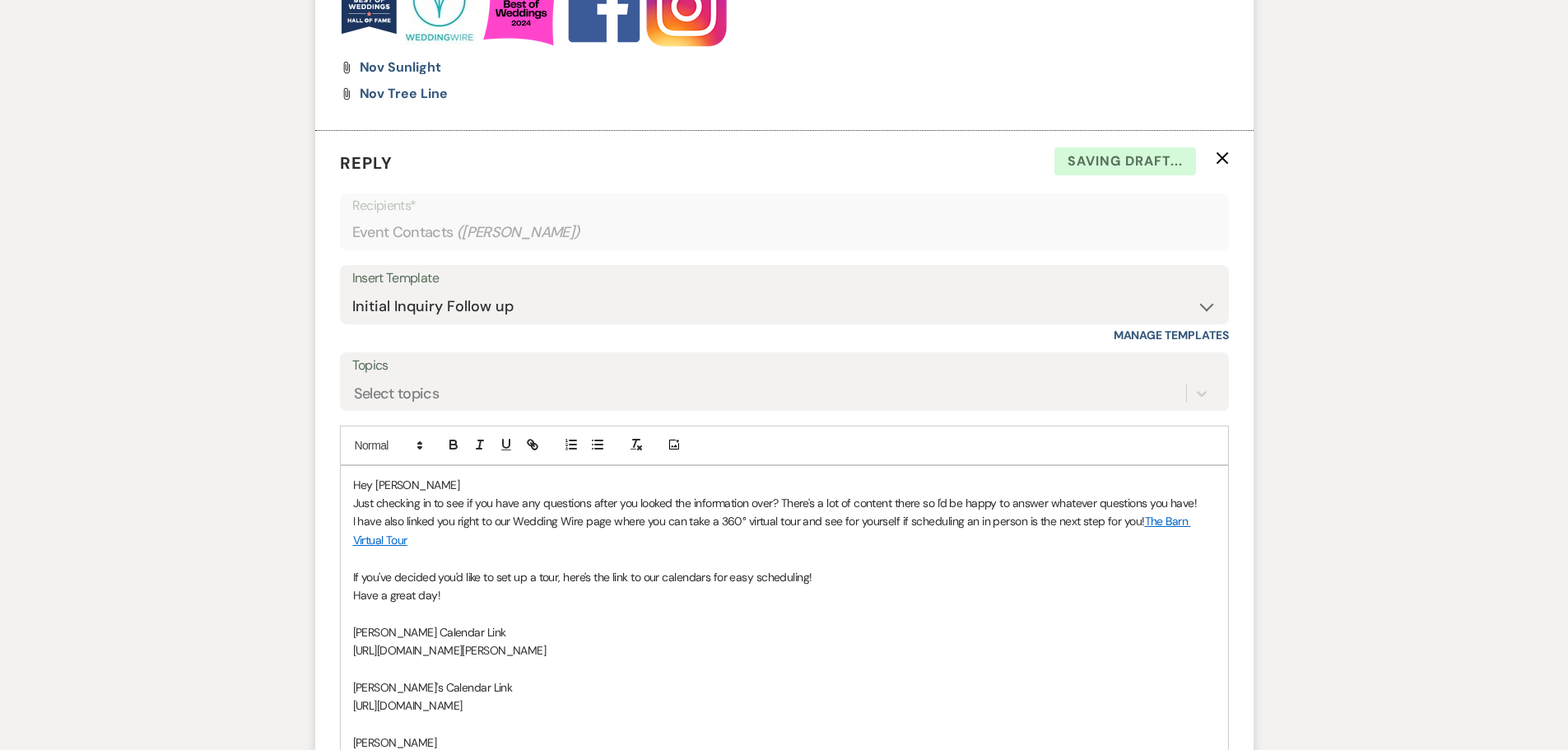
click at [432, 485] on p "Hey [PERSON_NAME]" at bounding box center [785, 485] width 863 height 18
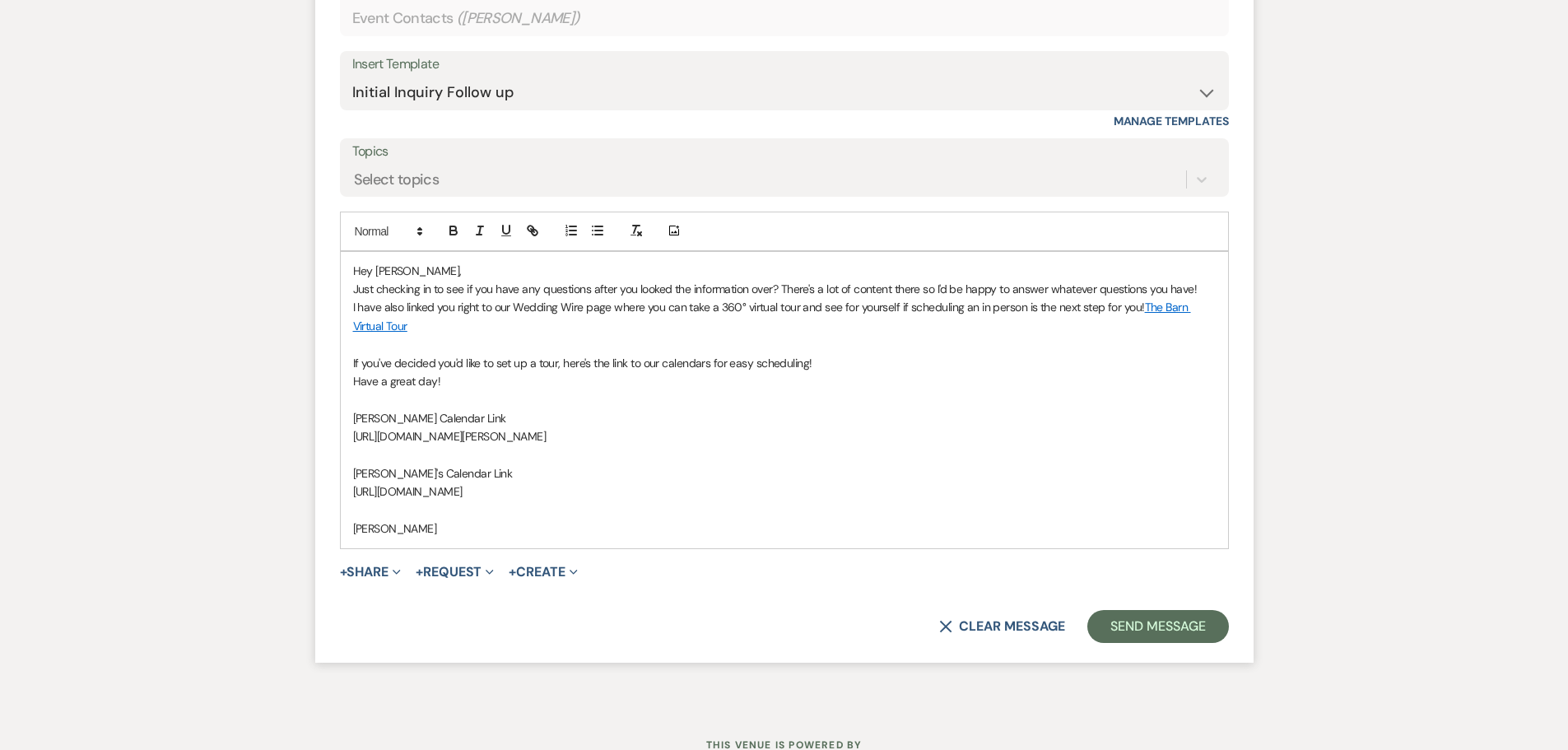
scroll to position [2948, 0]
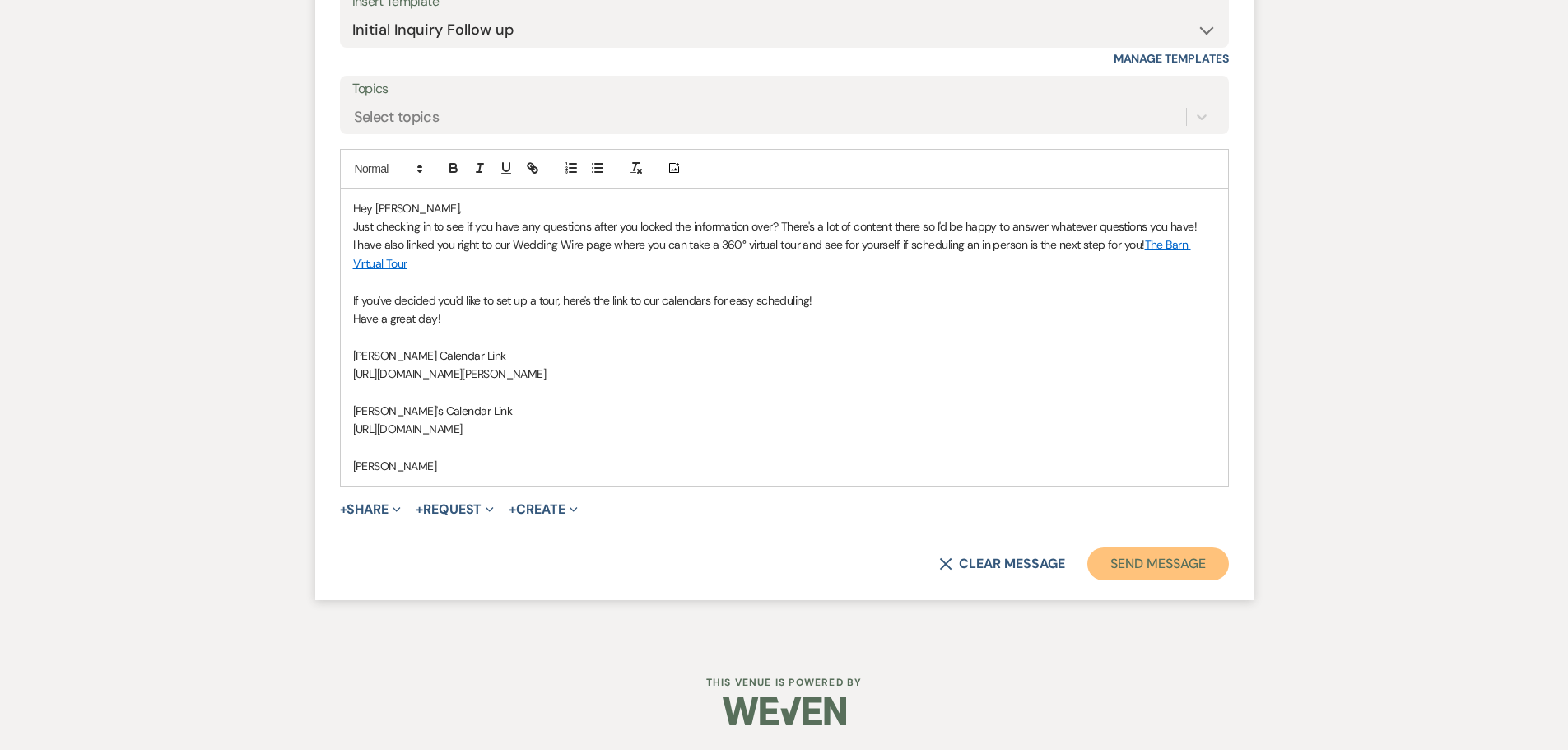
click at [1132, 561] on button "Send Message" at bounding box center [1158, 563] width 141 height 33
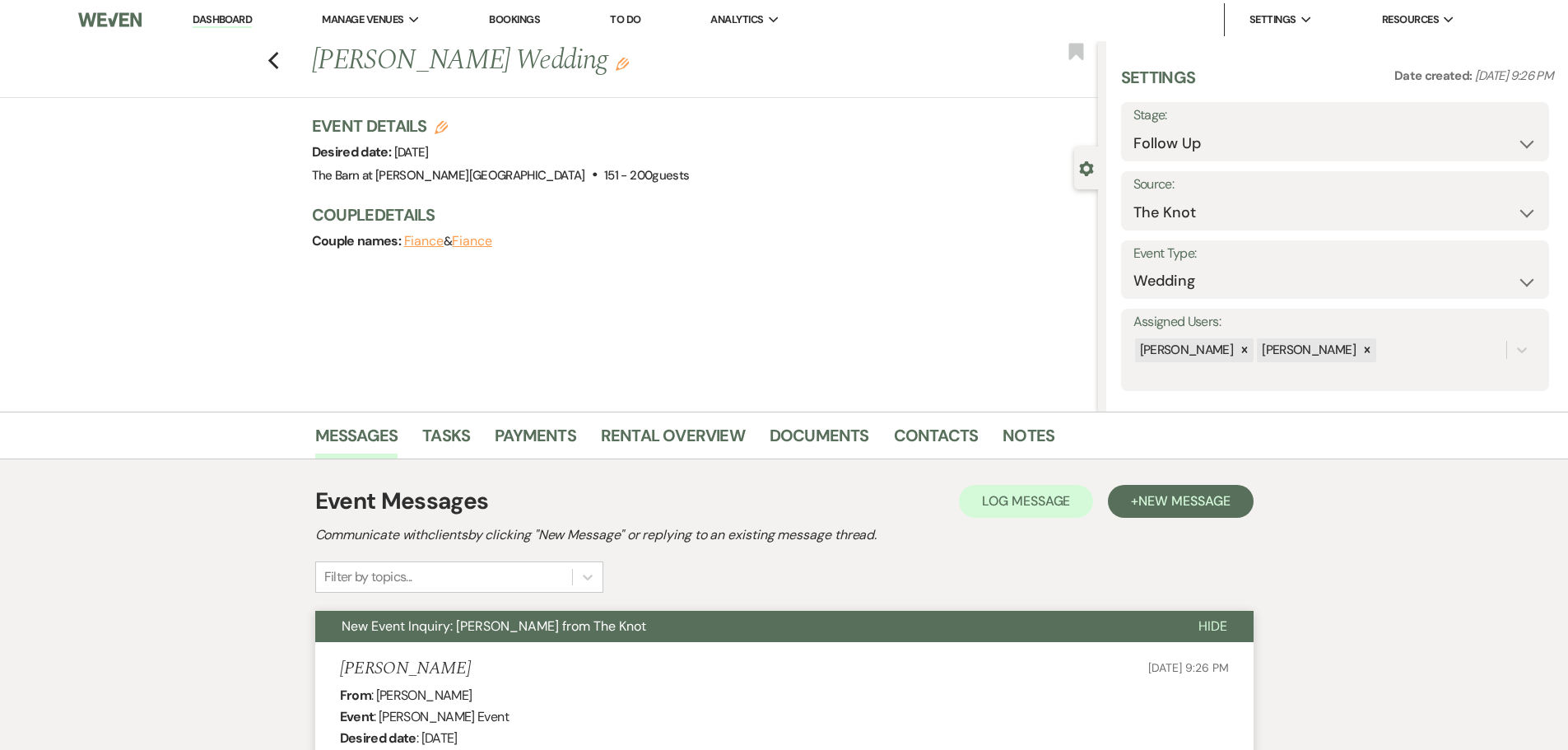
scroll to position [0, 0]
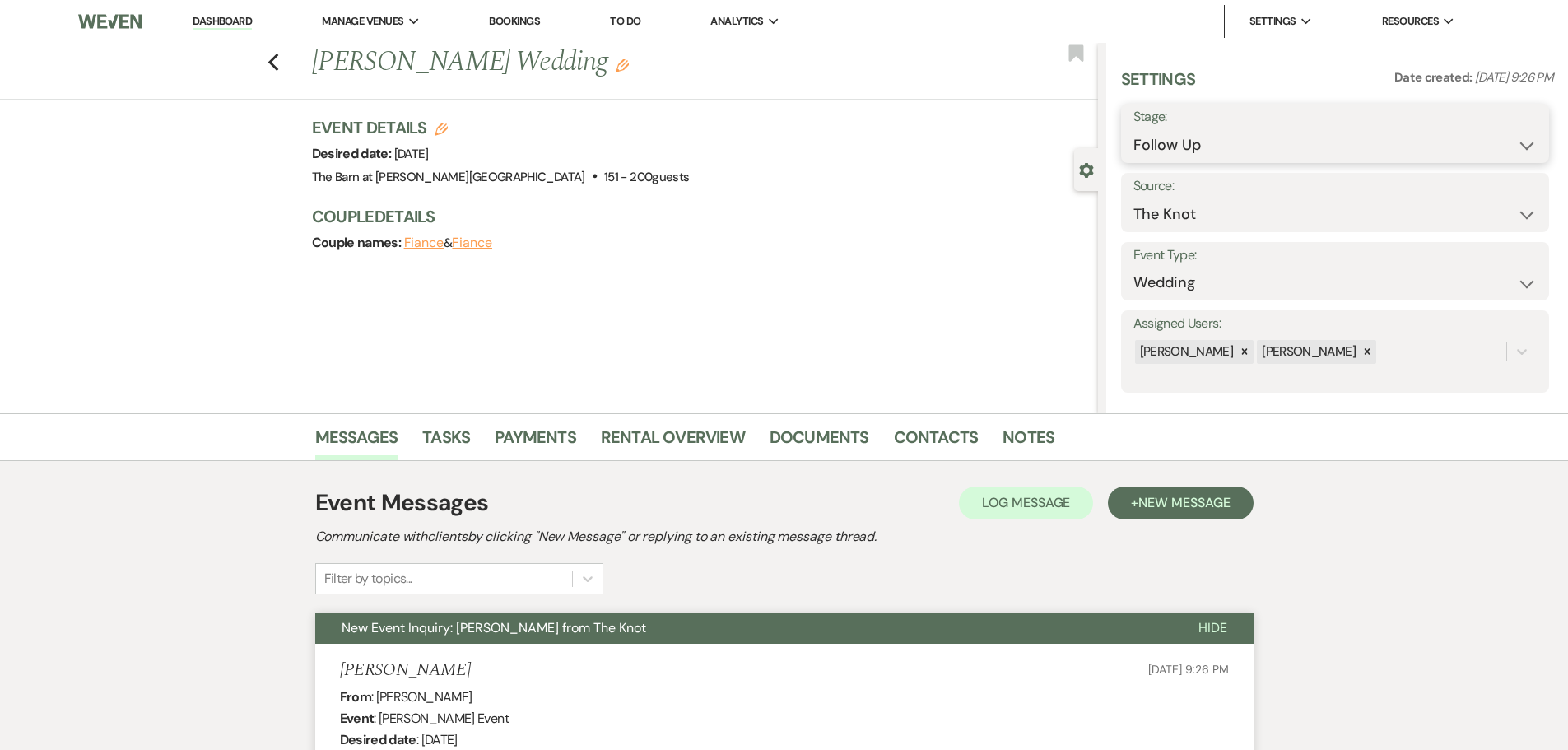
click at [1161, 143] on select "Inquiry Follow Up Tour Requested Tour Confirmed Toured Proposal Sent Booked Lost" at bounding box center [1335, 145] width 403 height 32
select select "6"
click at [1134, 129] on select "Inquiry Follow Up Tour Requested Tour Confirmed Toured Proposal Sent Booked Lost" at bounding box center [1335, 145] width 403 height 32
click at [1466, 134] on button "Save" at bounding box center [1503, 133] width 93 height 33
click at [279, 70] on use "button" at bounding box center [273, 62] width 11 height 18
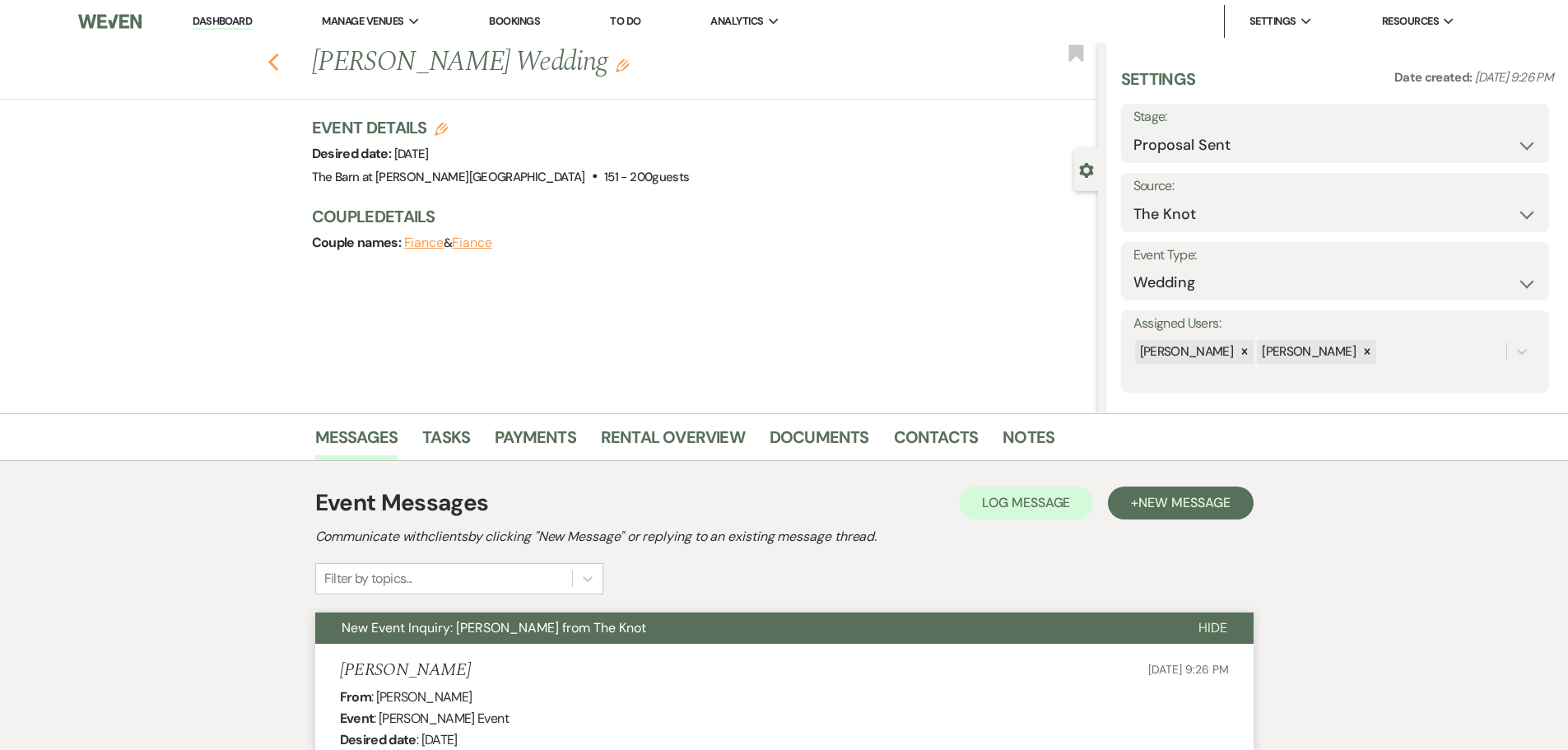
select select "9"
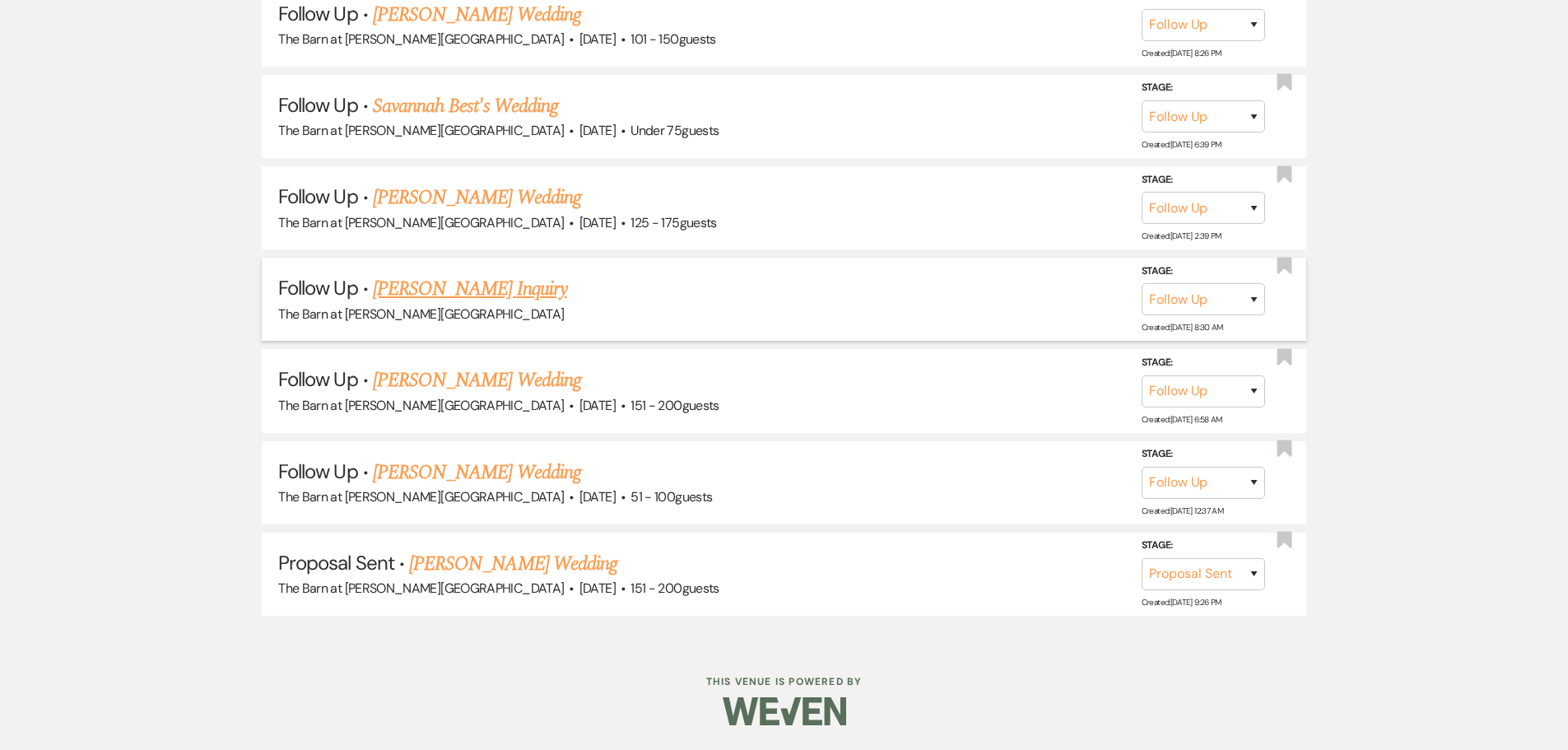
scroll to position [2170, 0]
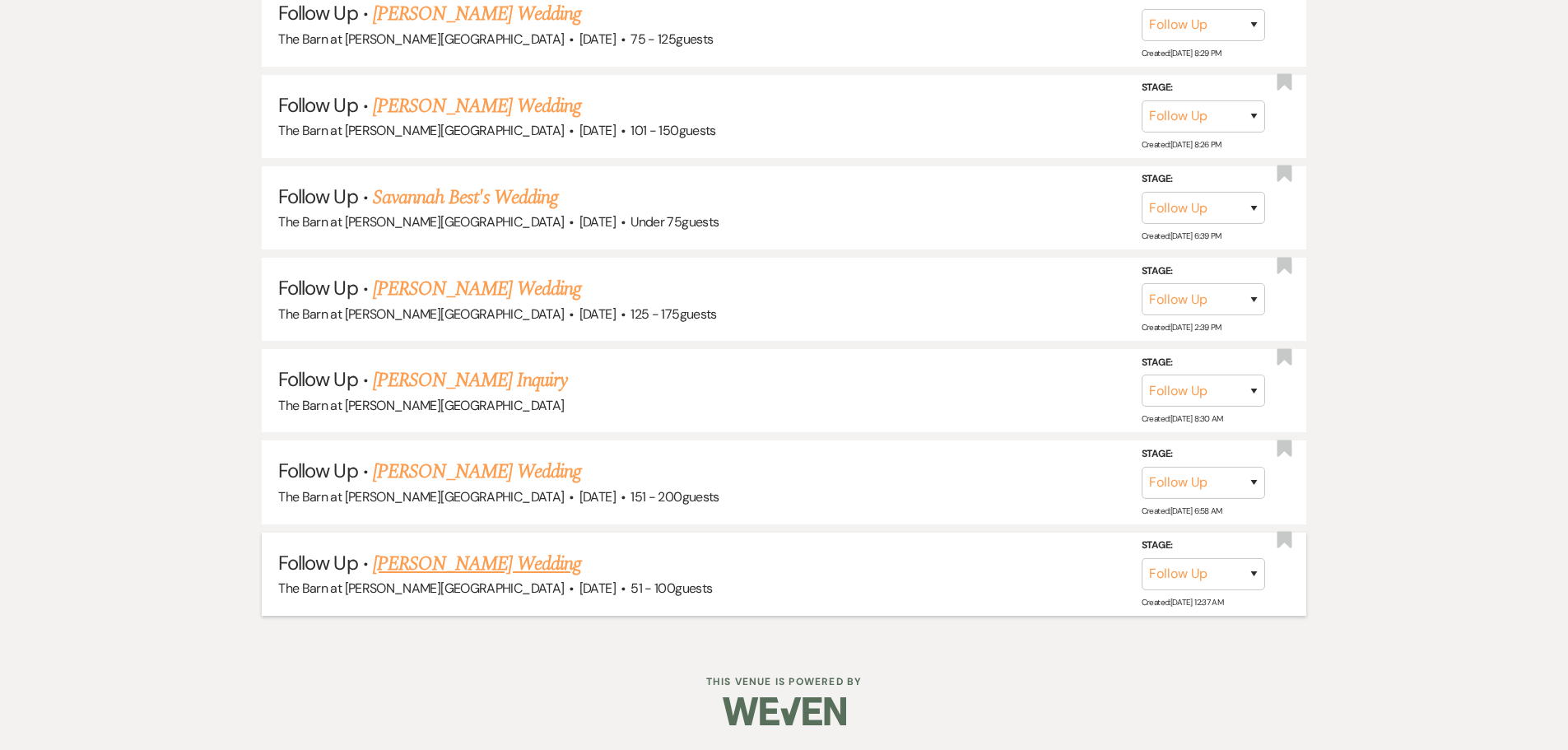
click at [434, 560] on link "[PERSON_NAME] Wedding" at bounding box center [477, 563] width 208 height 29
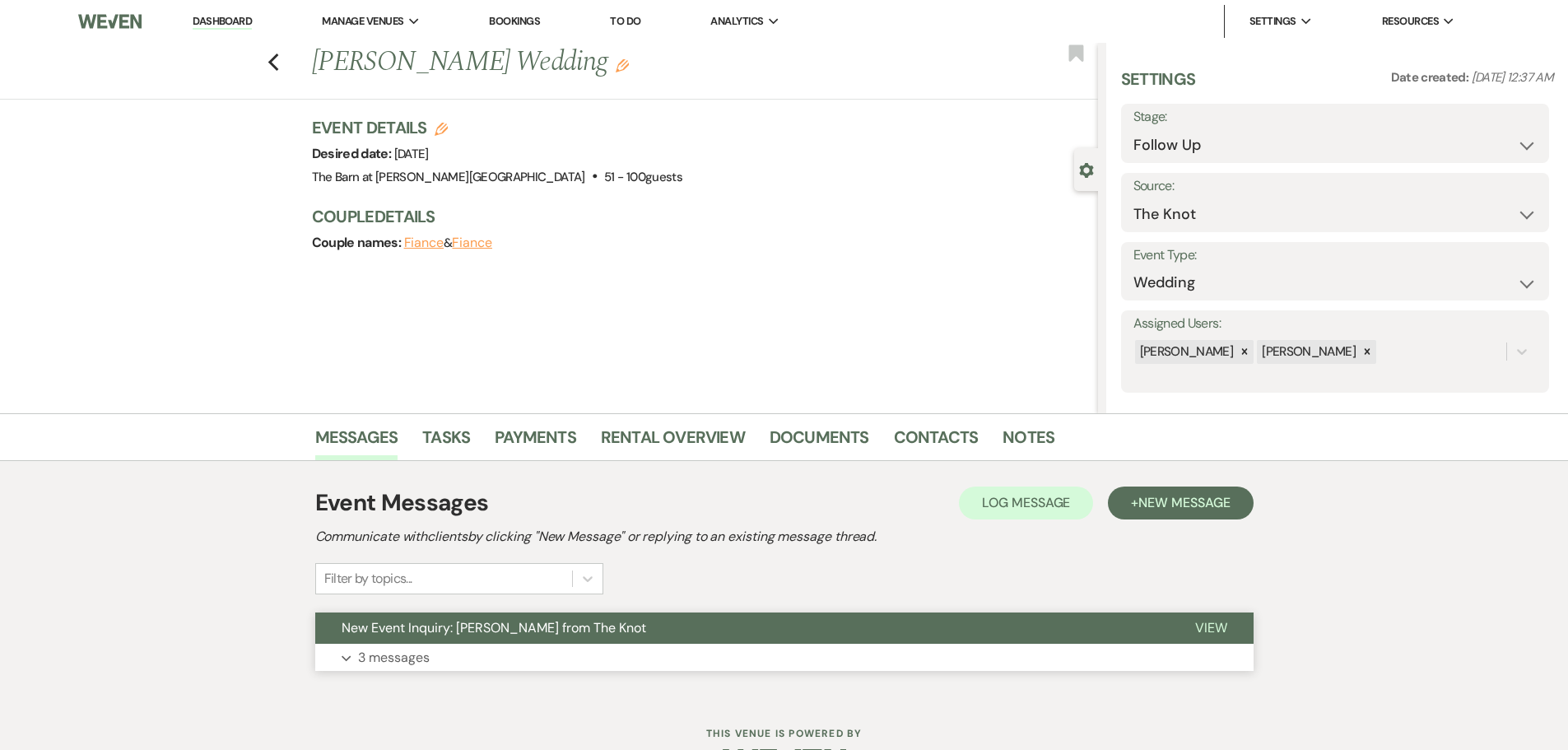
click at [405, 653] on p "3 messages" at bounding box center [393, 657] width 71 height 21
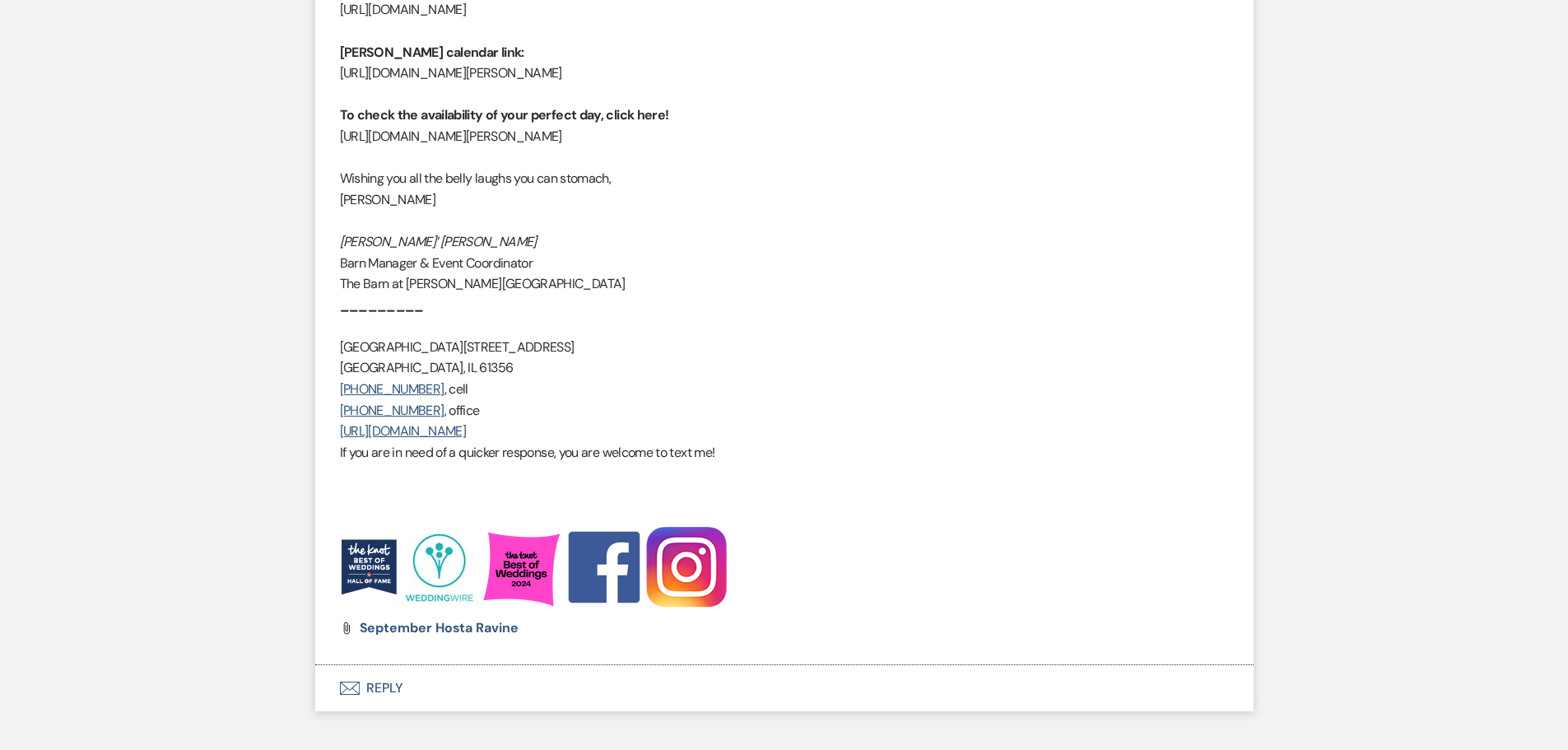
scroll to position [2204, 0]
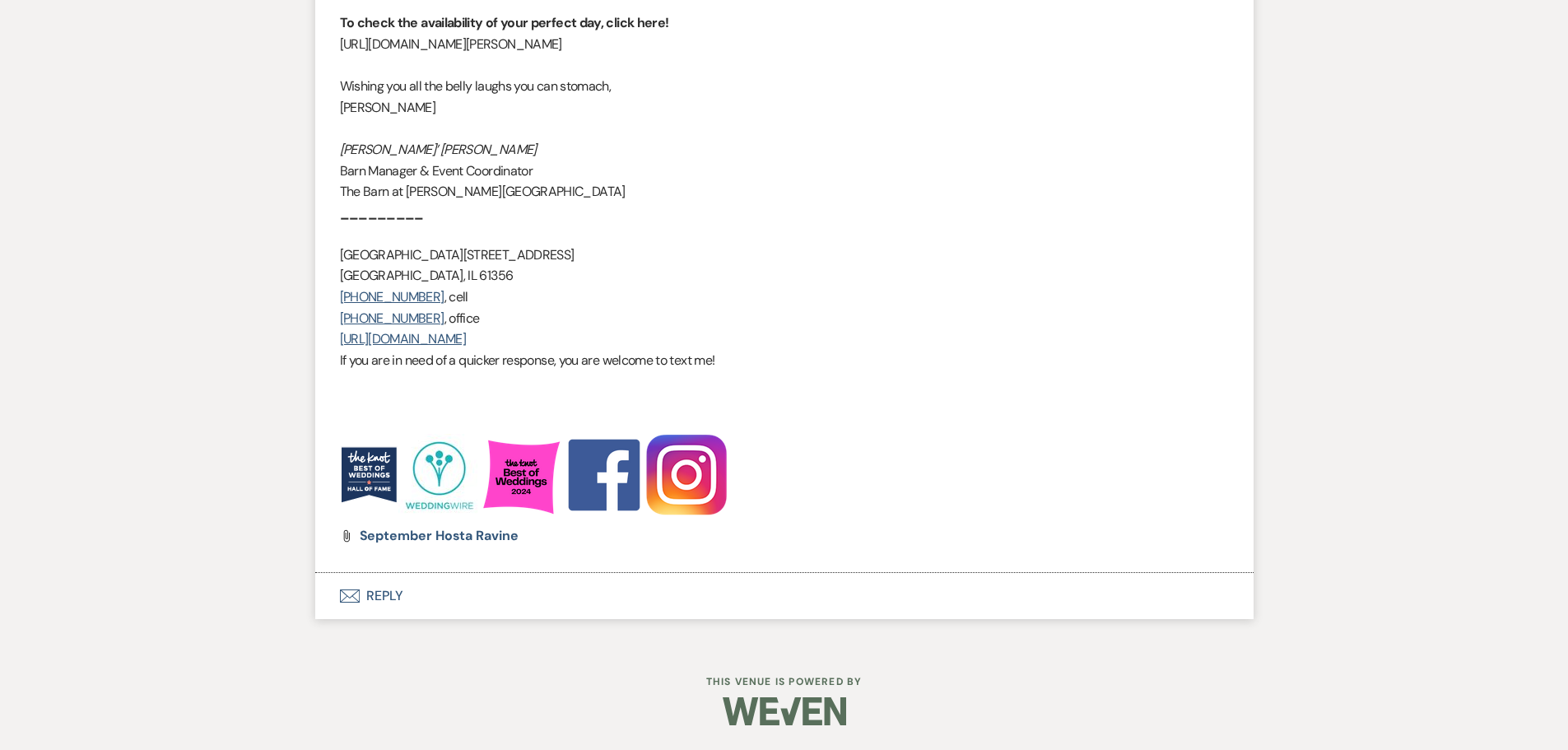
click at [391, 599] on button "Envelope Reply" at bounding box center [784, 596] width 939 height 46
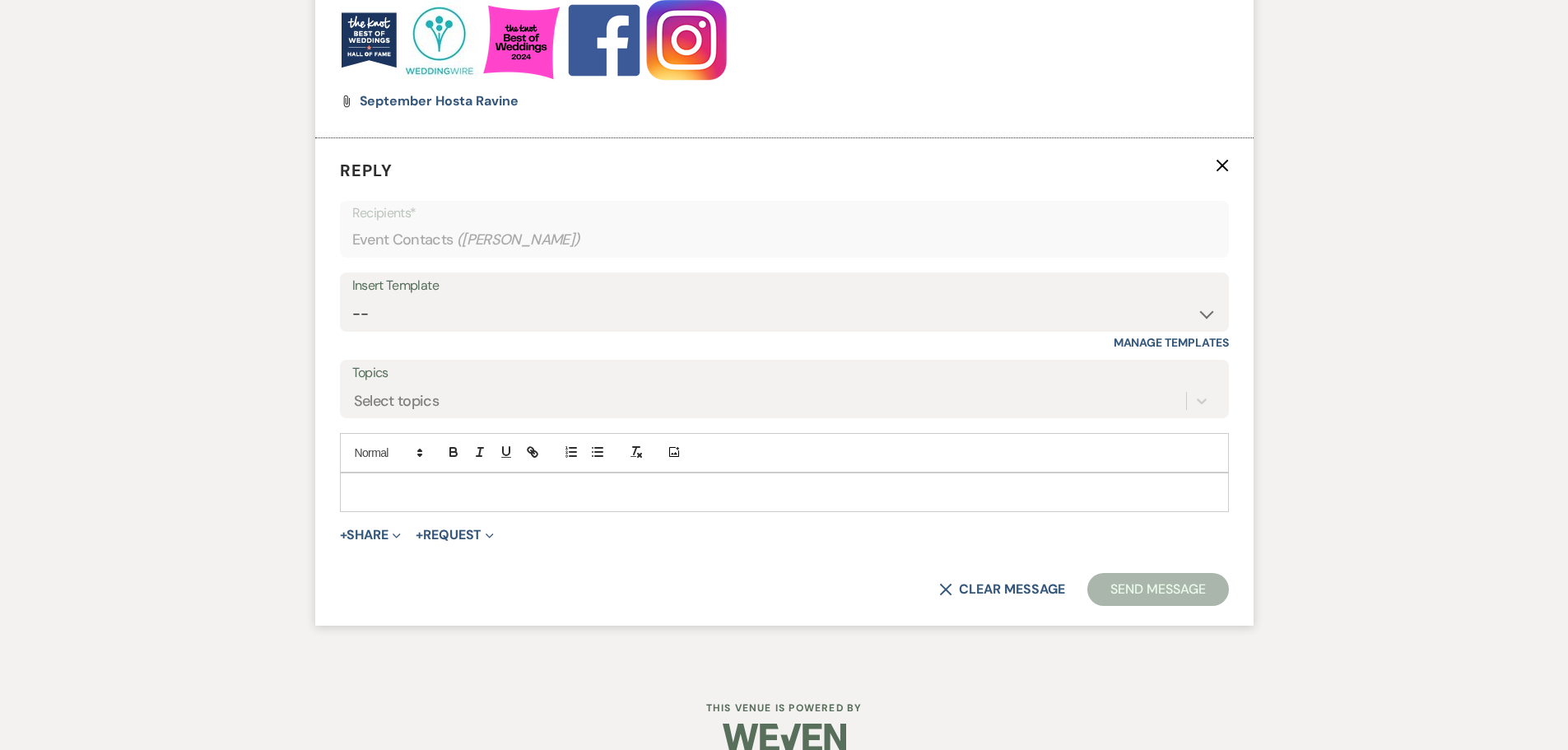
scroll to position [2645, 0]
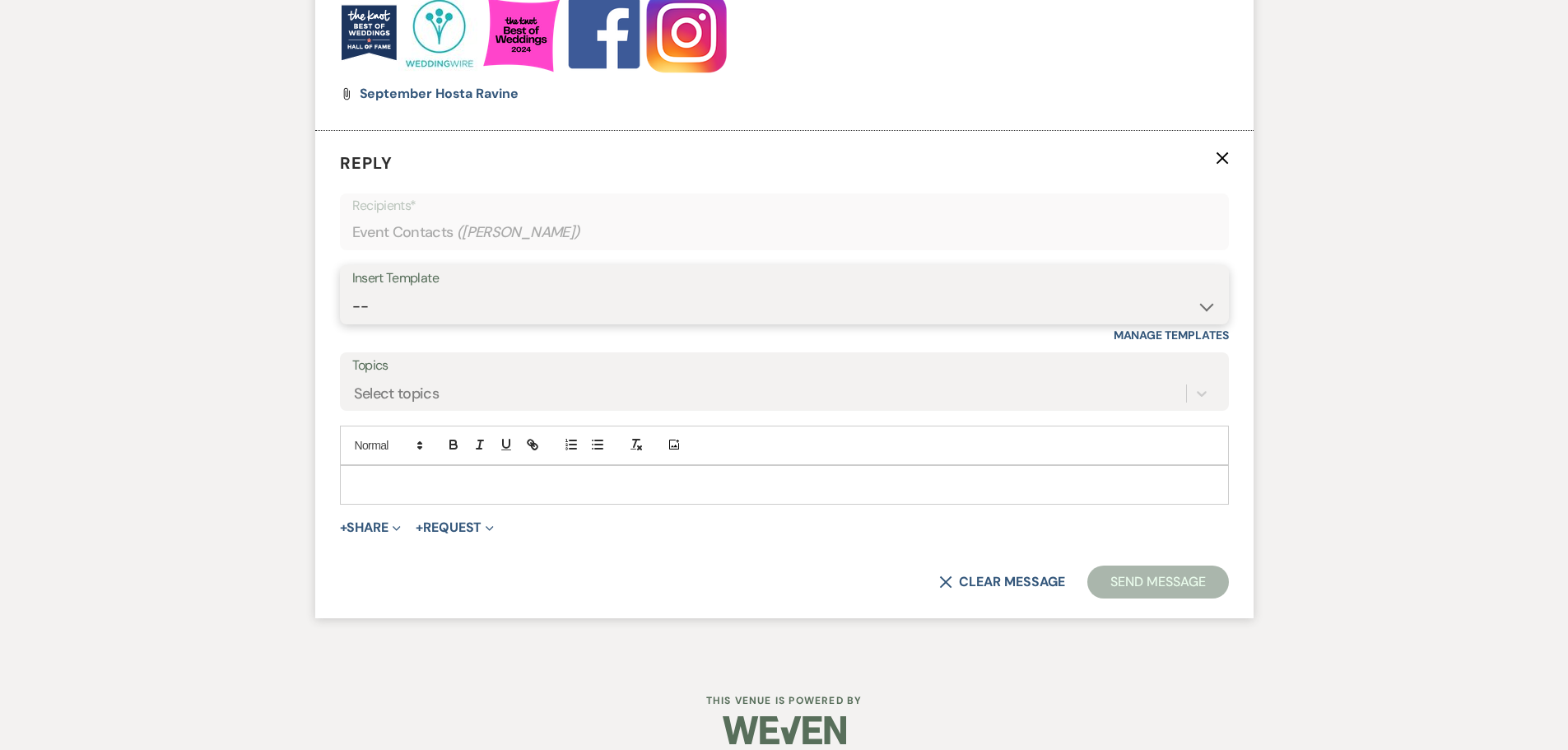
click at [369, 305] on select "-- Copy of Initial Inquiry Response [DATE] Inquiry Response [PERSON_NAME] Copy …" at bounding box center [784, 307] width 864 height 32
click at [352, 291] on select "-- Copy of Initial Inquiry Response [DATE] Inquiry Response [PERSON_NAME] Copy …" at bounding box center [784, 307] width 864 height 32
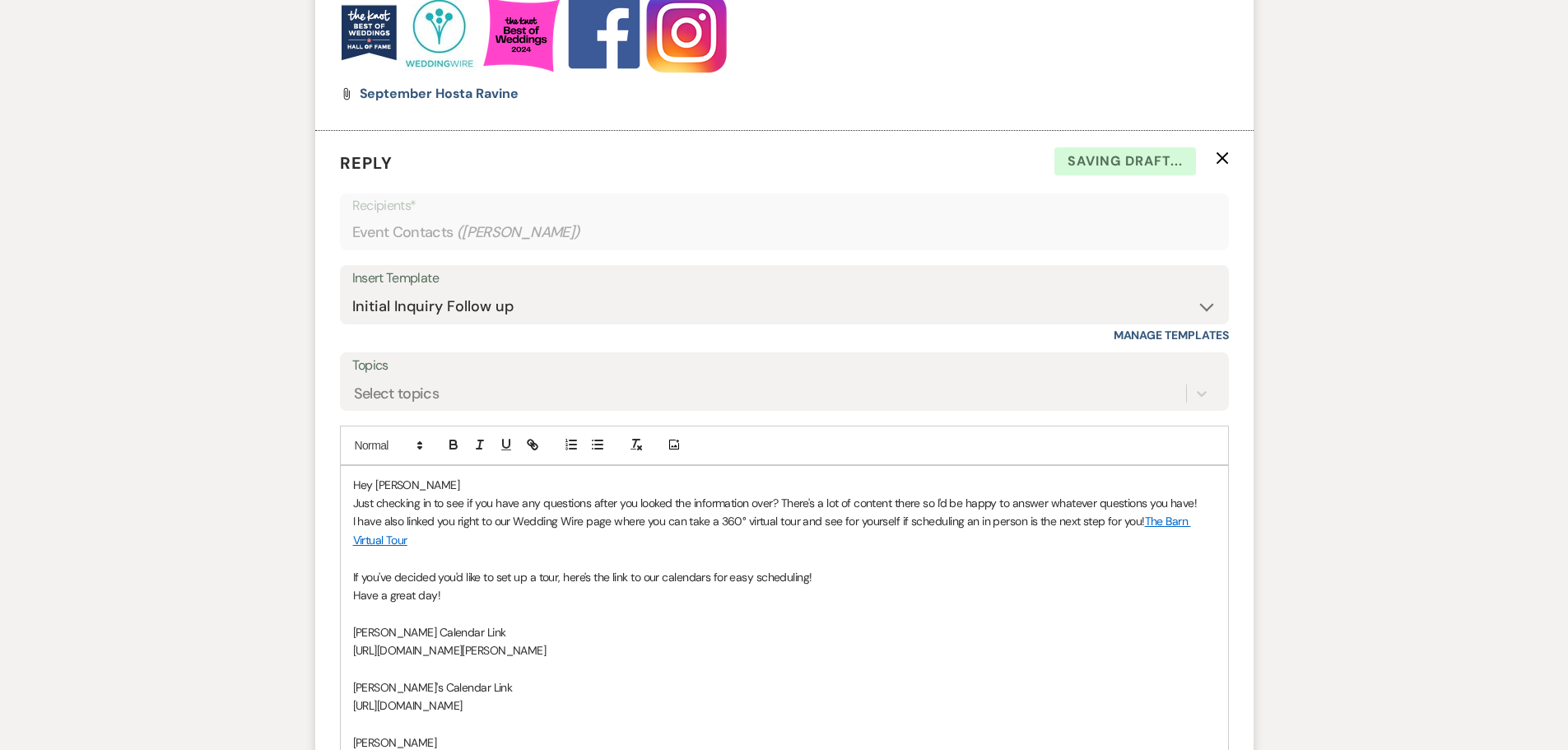
click at [402, 485] on p "Hey [PERSON_NAME]" at bounding box center [785, 485] width 863 height 18
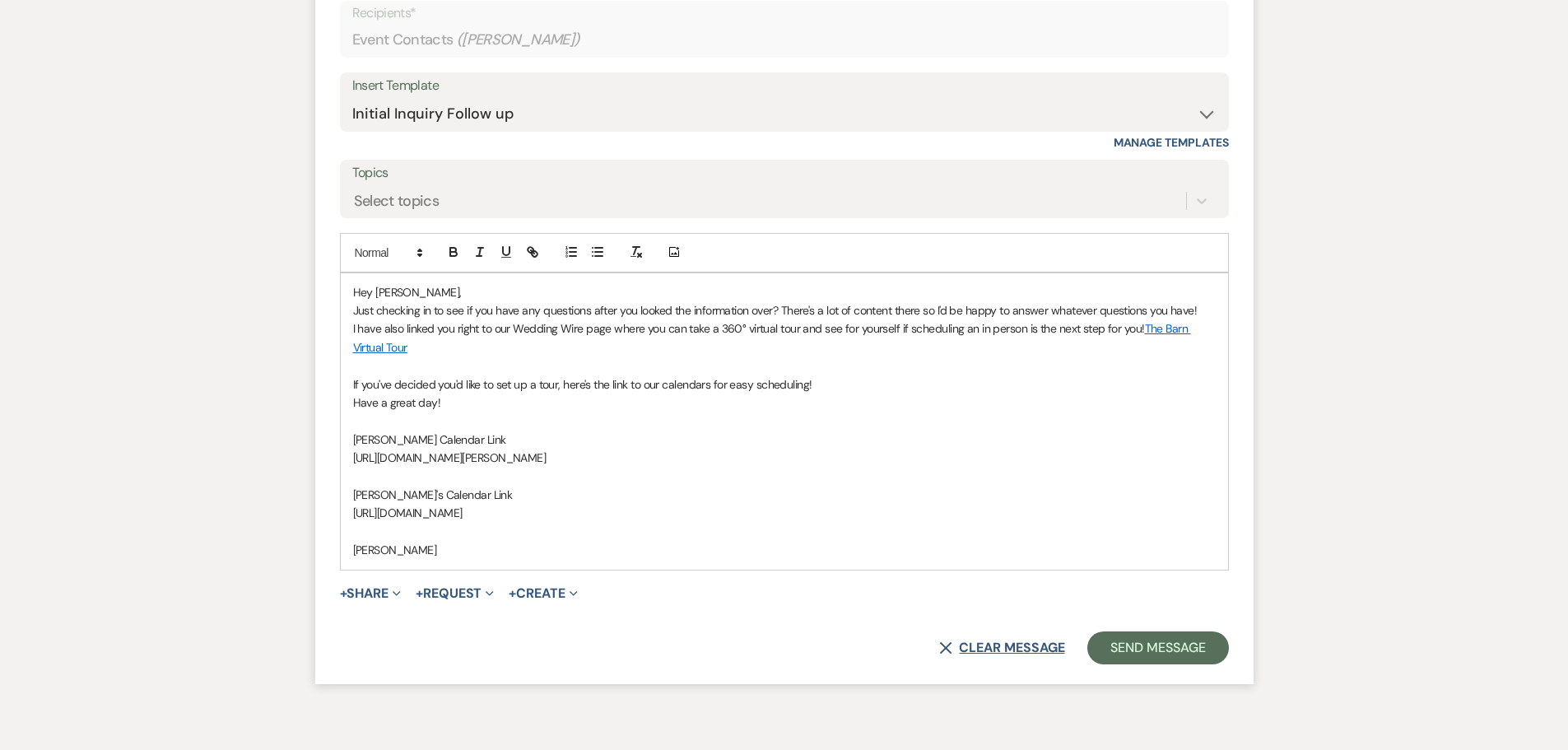
scroll to position [2922, 0]
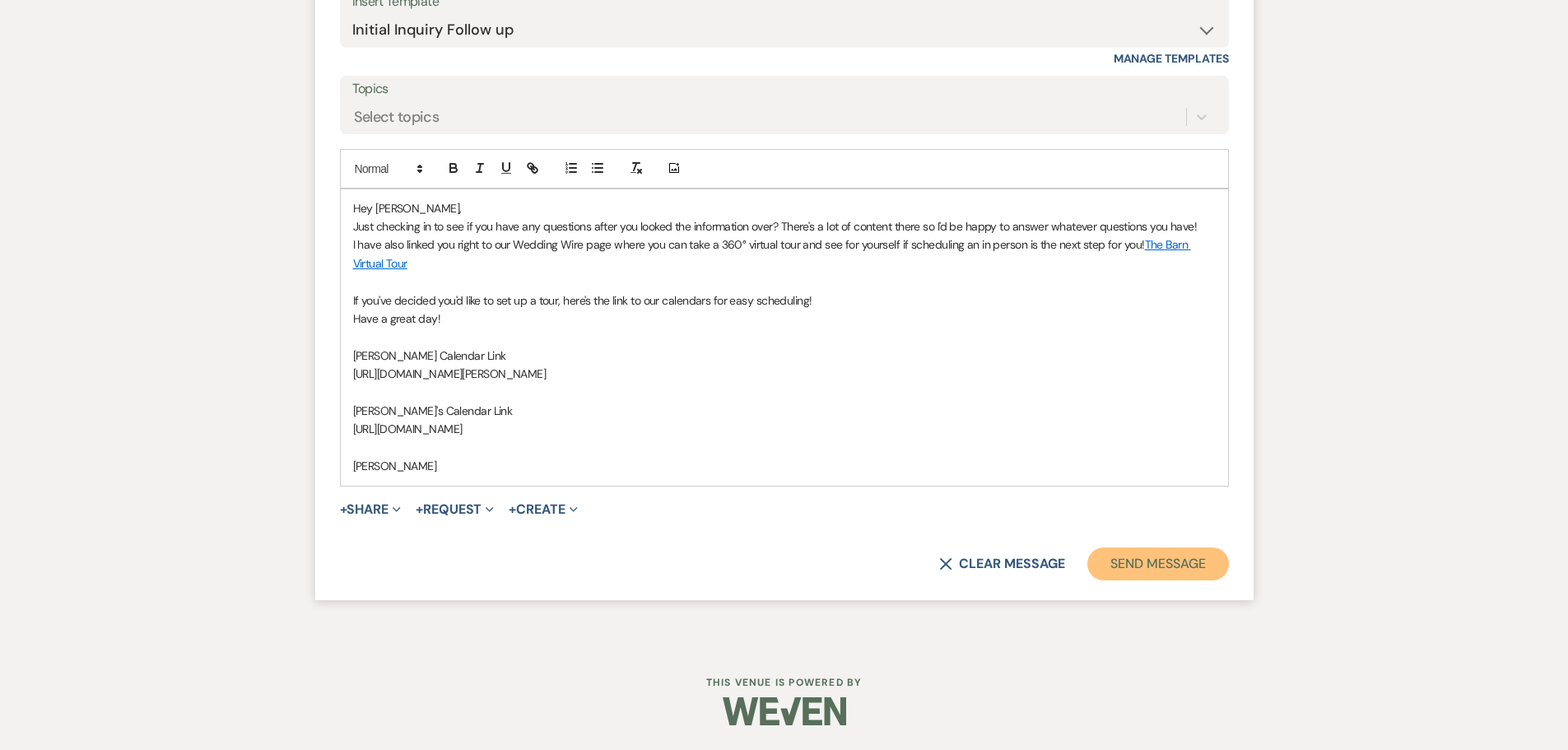
click at [1114, 555] on button "Send Message" at bounding box center [1158, 563] width 141 height 33
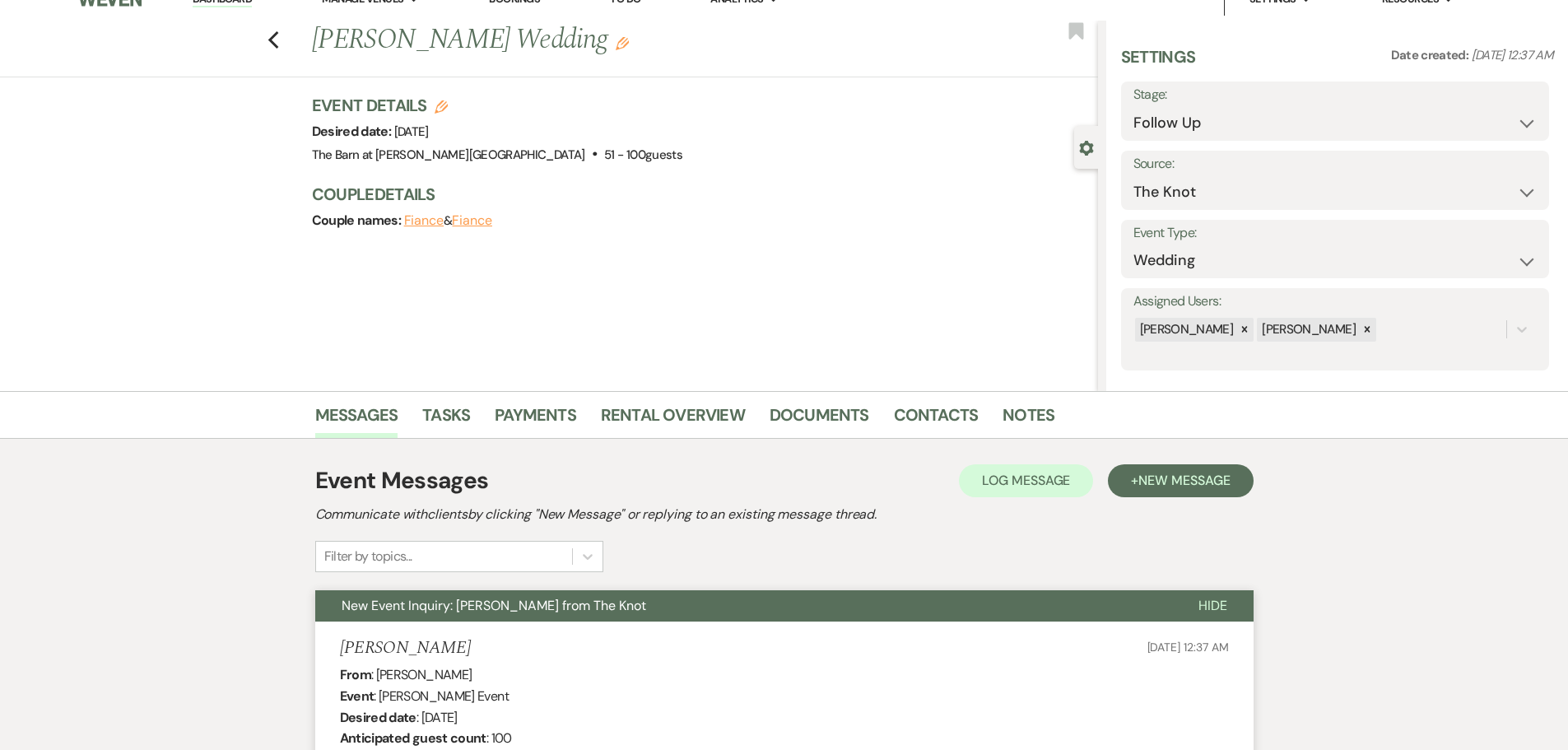
scroll to position [0, 0]
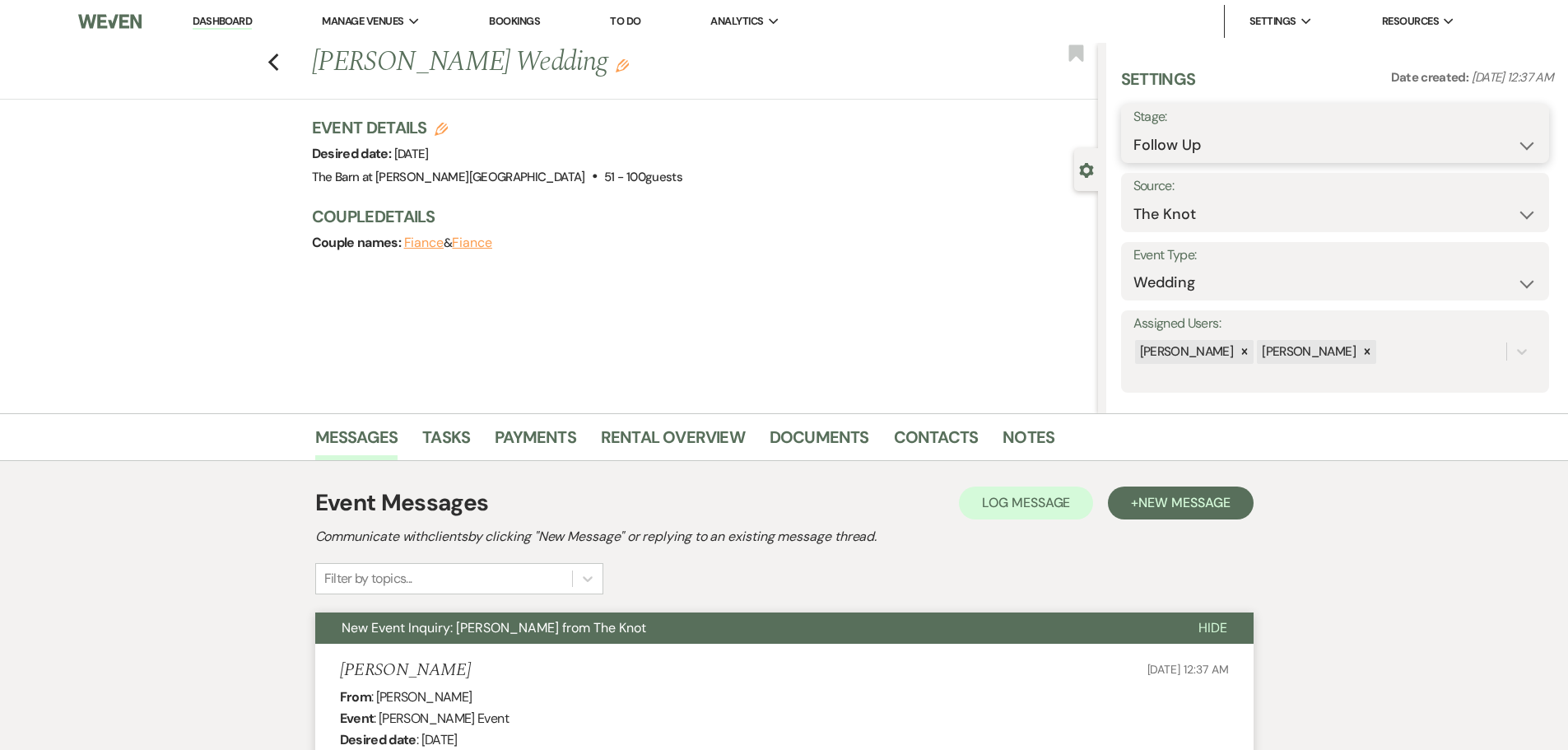
click at [1172, 149] on select "Inquiry Follow Up Tour Requested Tour Confirmed Toured Proposal Sent Booked Lost" at bounding box center [1335, 145] width 403 height 32
click at [1134, 129] on select "Inquiry Follow Up Tour Requested Tour Confirmed Toured Proposal Sent Booked Lost" at bounding box center [1335, 145] width 403 height 32
click at [1507, 133] on button "Save" at bounding box center [1503, 133] width 93 height 33
click at [279, 69] on icon "Previous" at bounding box center [274, 62] width 12 height 20
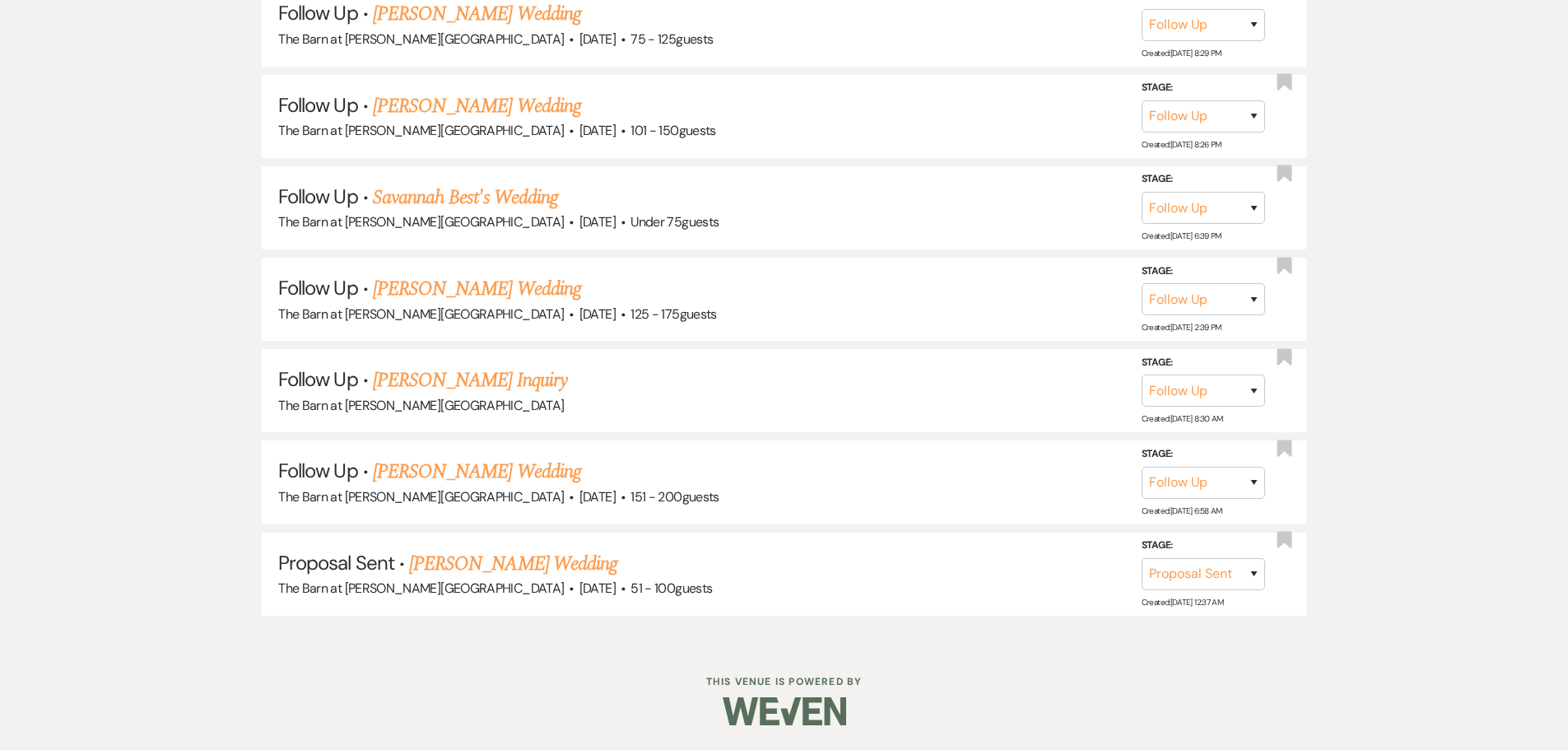
scroll to position [2077, 0]
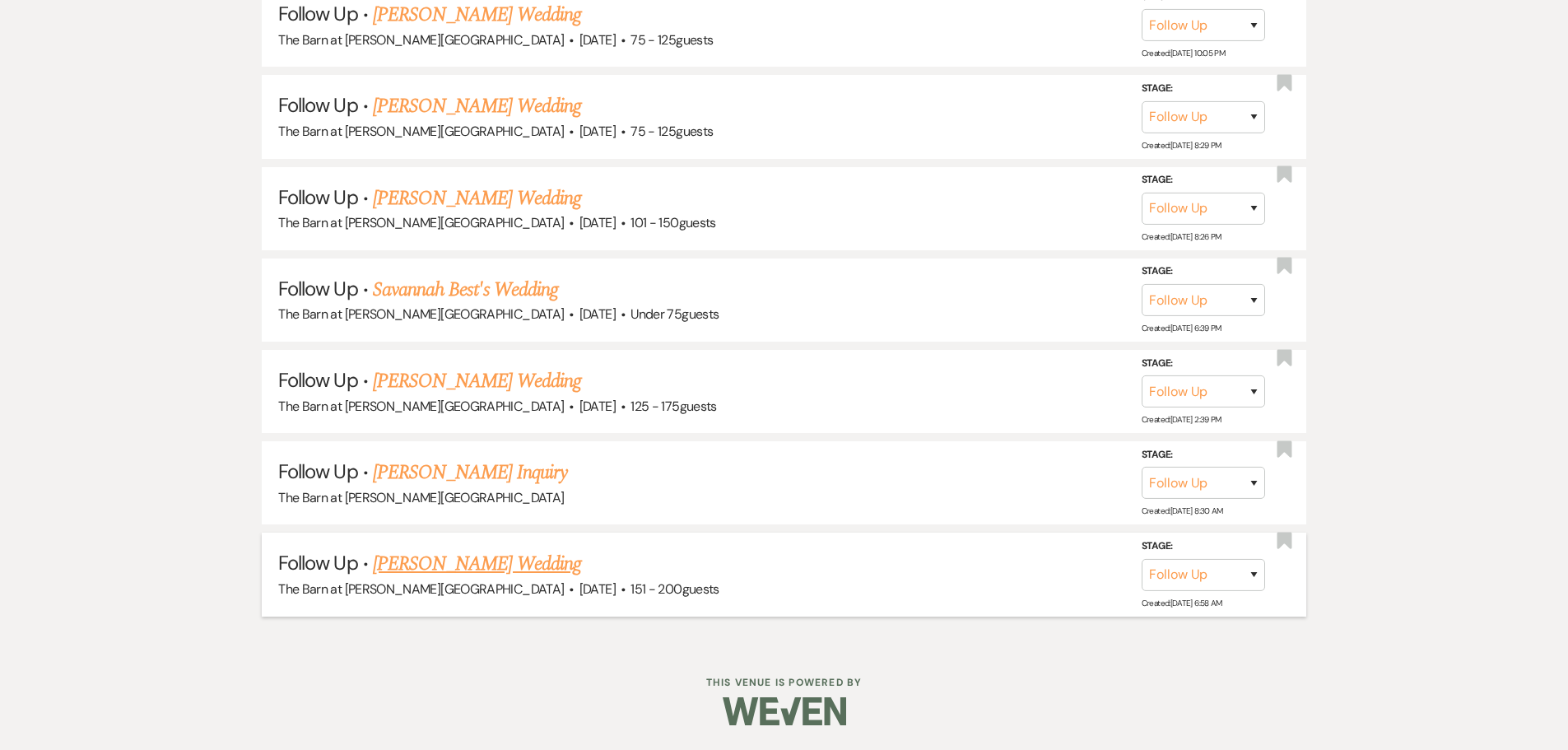
click at [431, 578] on div "The Barn at [PERSON_NAME][GEOGRAPHIC_DATA] · [DATE] · 151 - 200 guests" at bounding box center [784, 589] width 1012 height 21
click at [431, 569] on link "[PERSON_NAME] Wedding" at bounding box center [477, 563] width 208 height 29
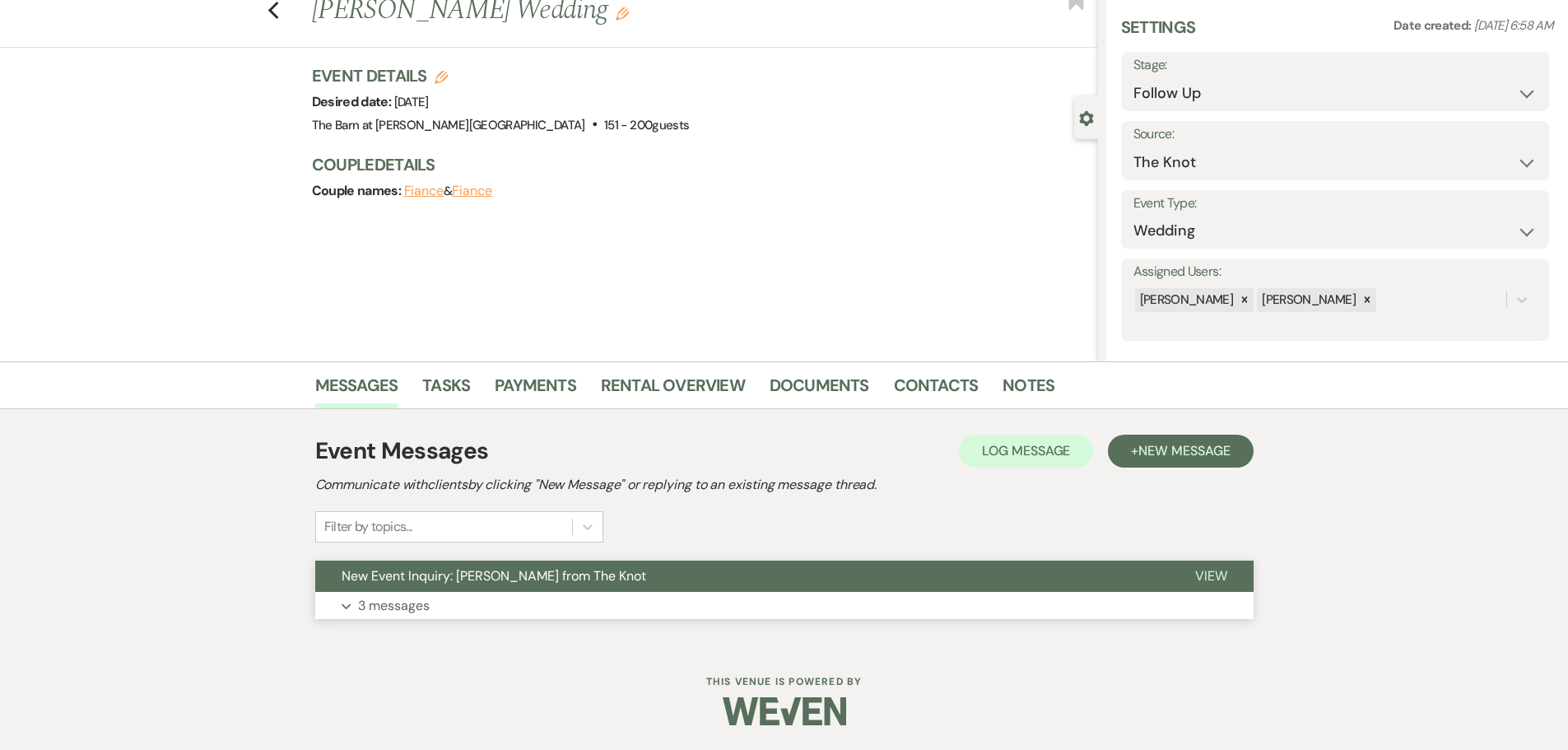
click at [406, 604] on p "3 messages" at bounding box center [393, 606] width 71 height 21
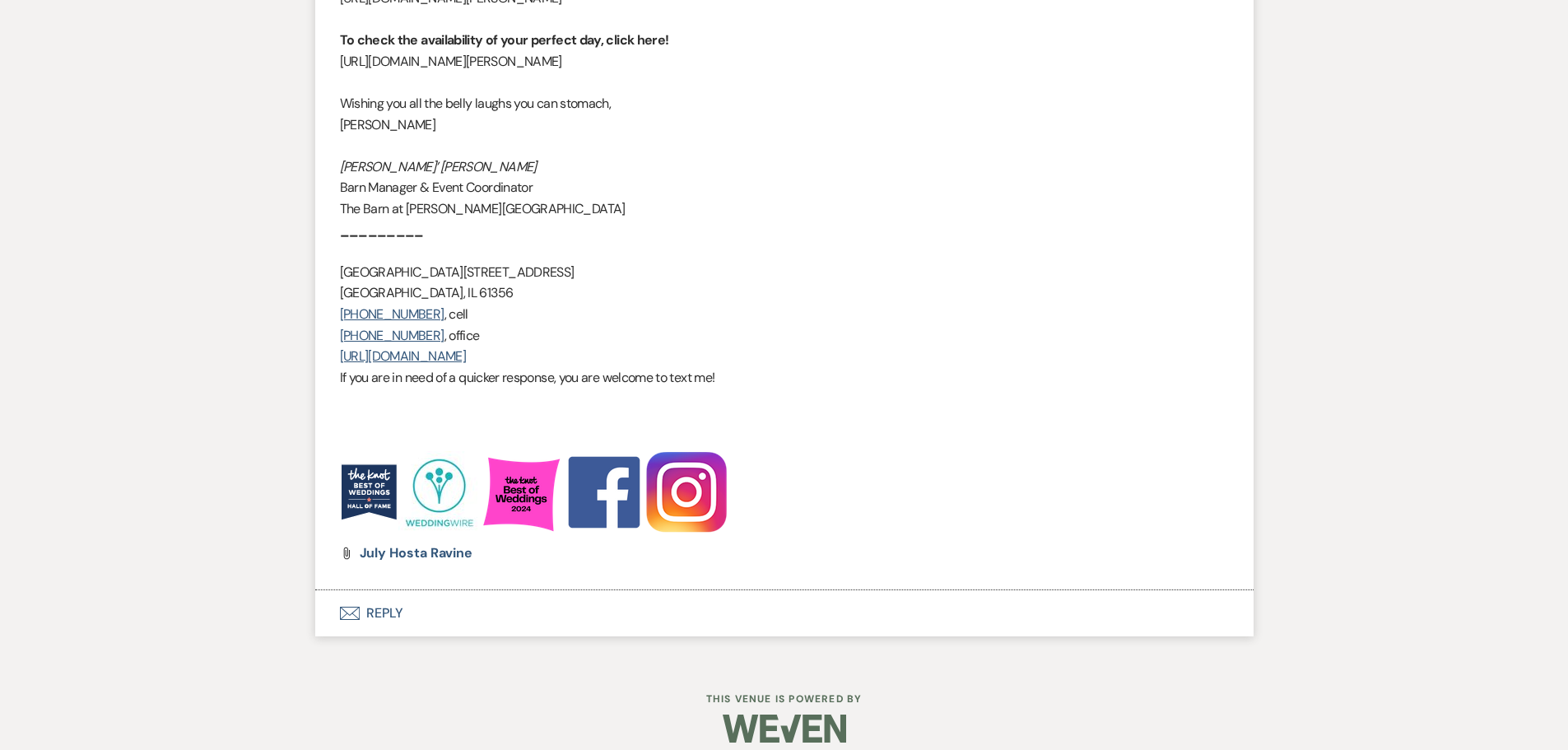
scroll to position [2309, 0]
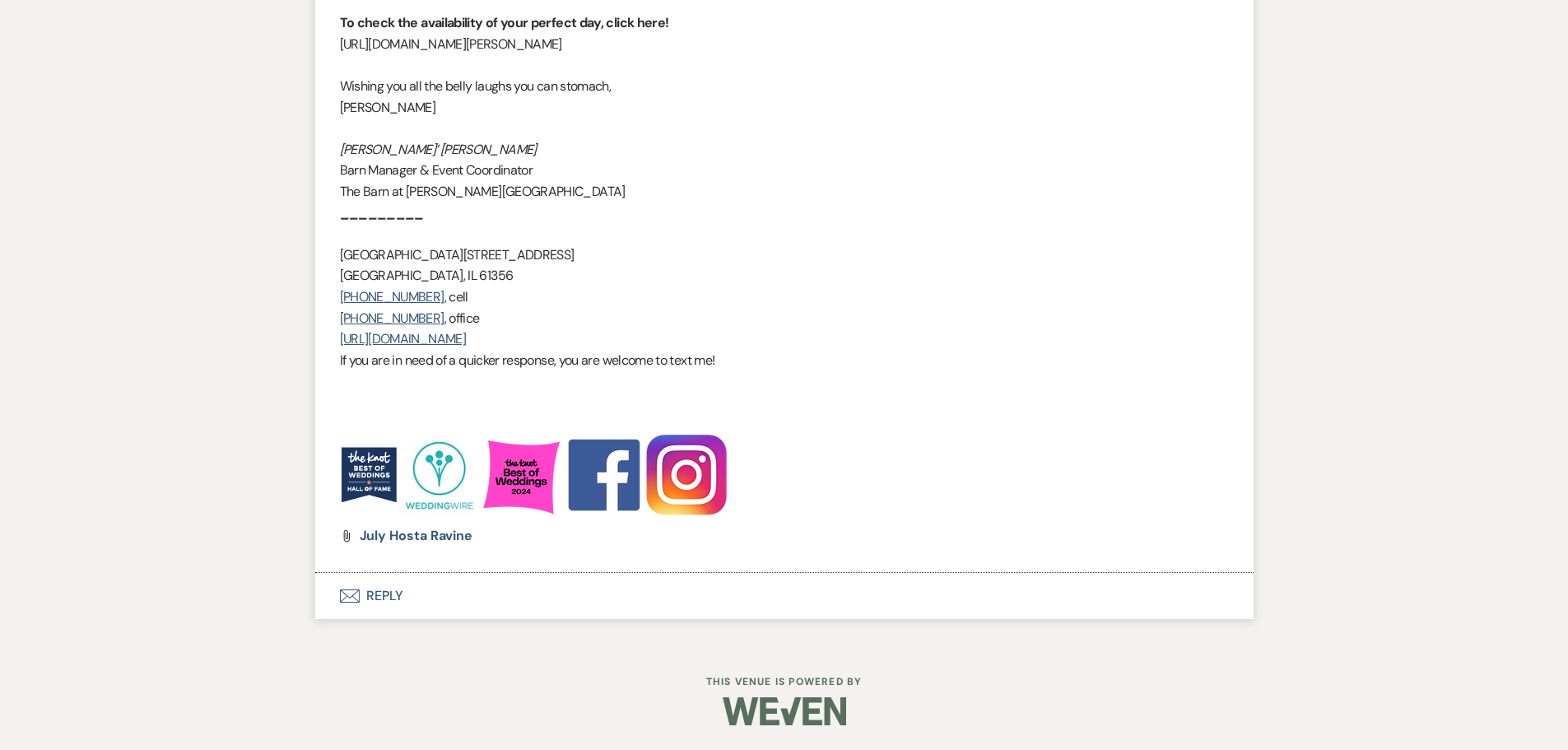
click at [376, 588] on button "Envelope Reply" at bounding box center [784, 596] width 939 height 46
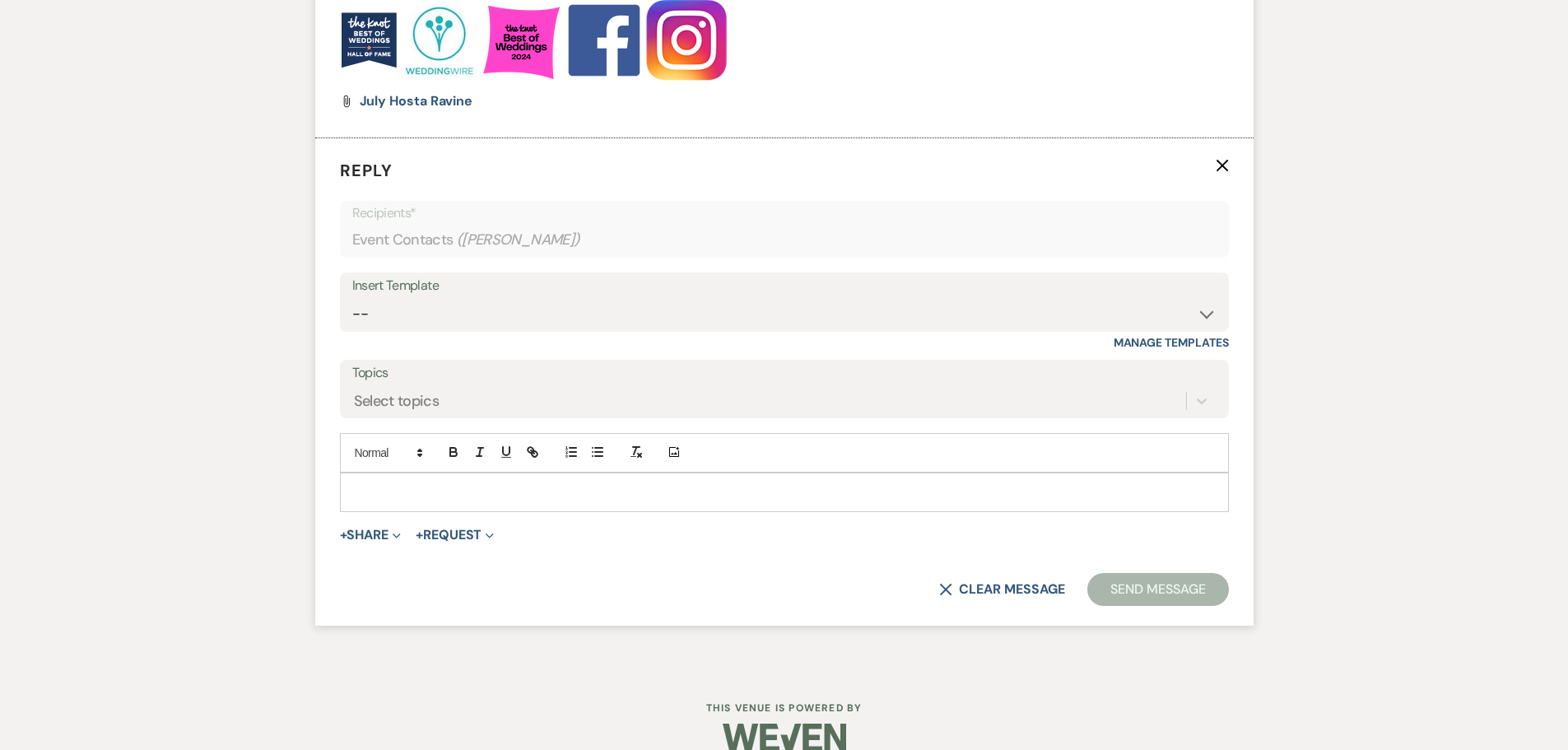
scroll to position [2751, 0]
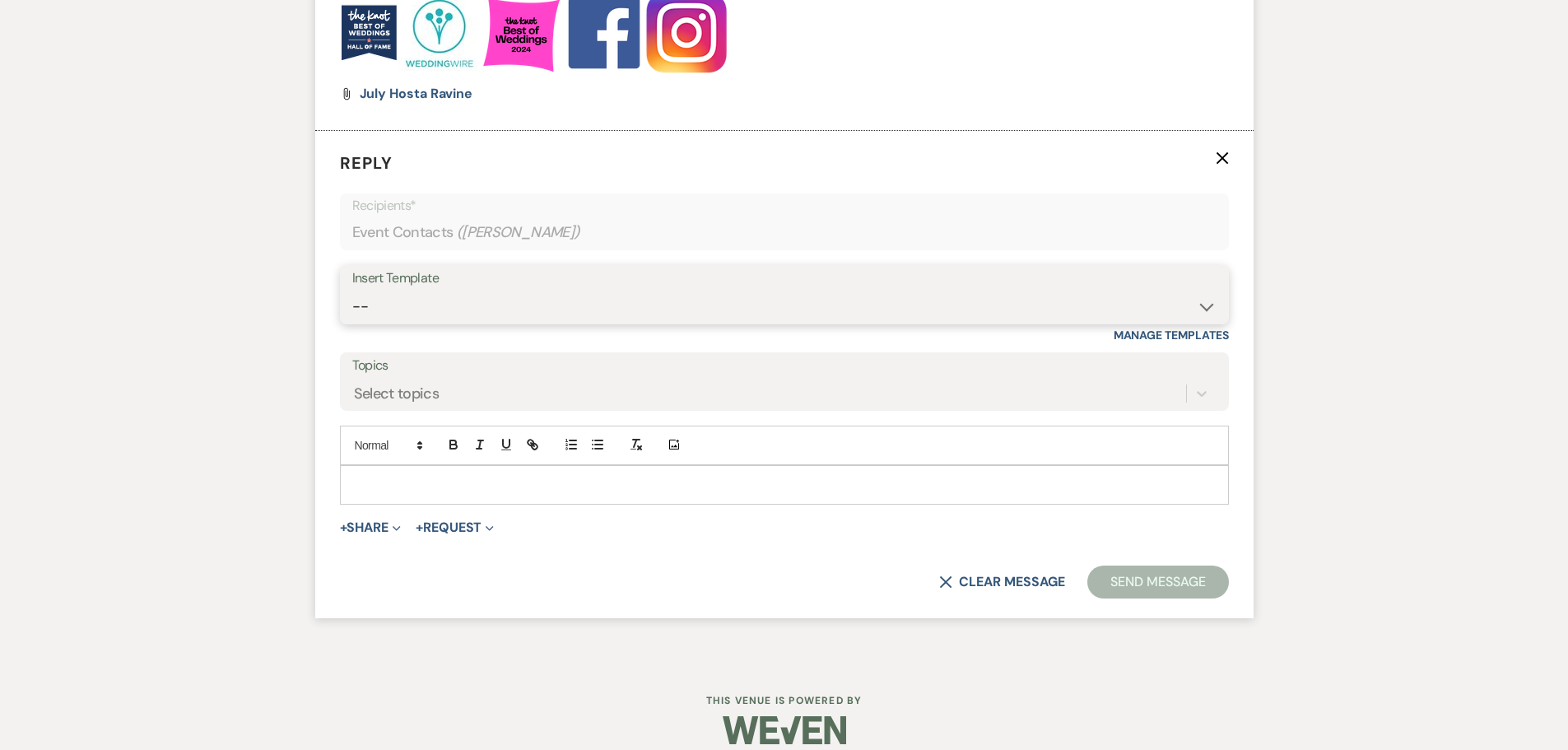
click at [384, 305] on select "-- Copy of Initial Inquiry Response [DATE] Inquiry Response [PERSON_NAME] Copy …" at bounding box center [784, 307] width 864 height 32
click at [352, 291] on select "-- Copy of Initial Inquiry Response [DATE] Inquiry Response [PERSON_NAME] Copy …" at bounding box center [784, 307] width 864 height 32
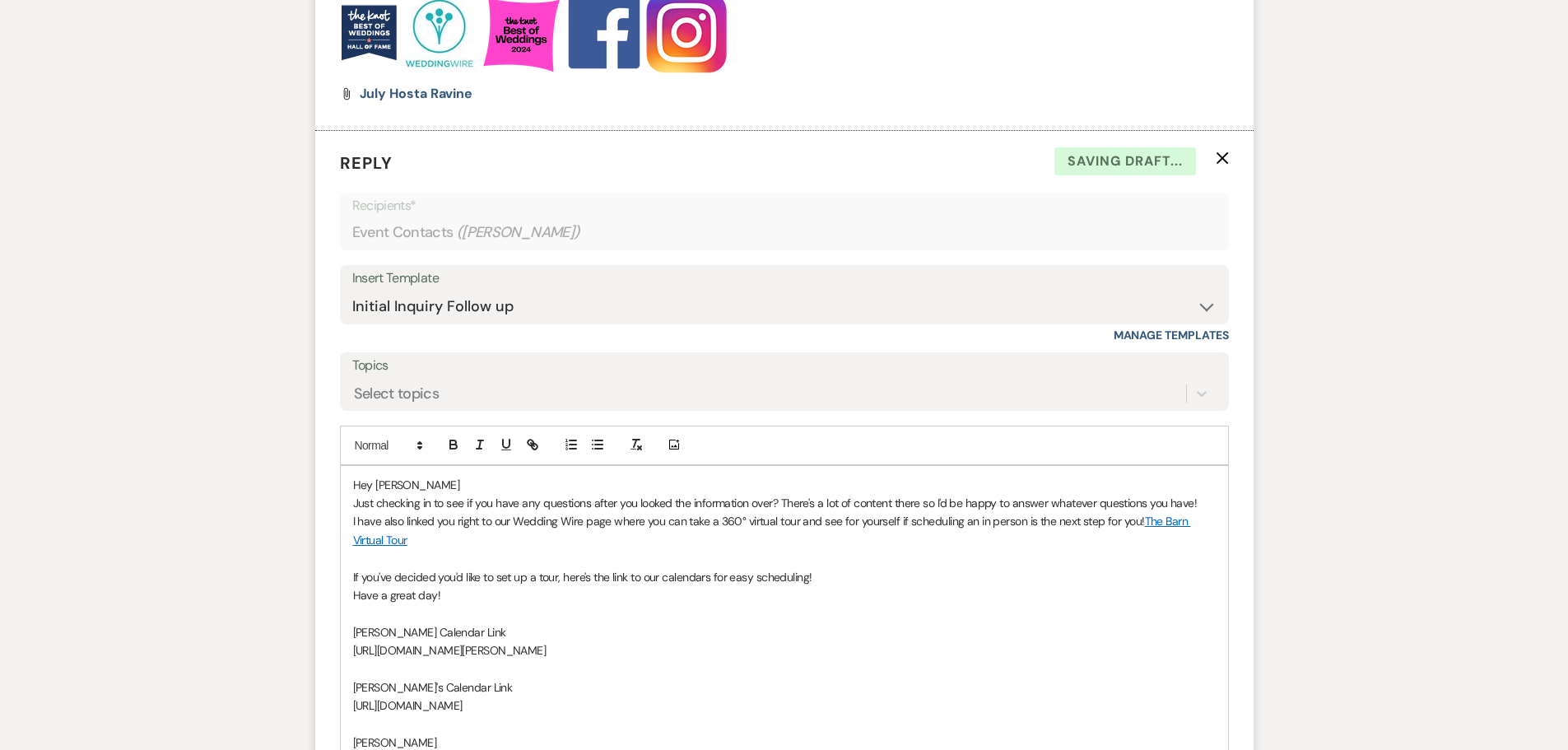
click at [408, 482] on p "Hey [PERSON_NAME]" at bounding box center [785, 485] width 863 height 18
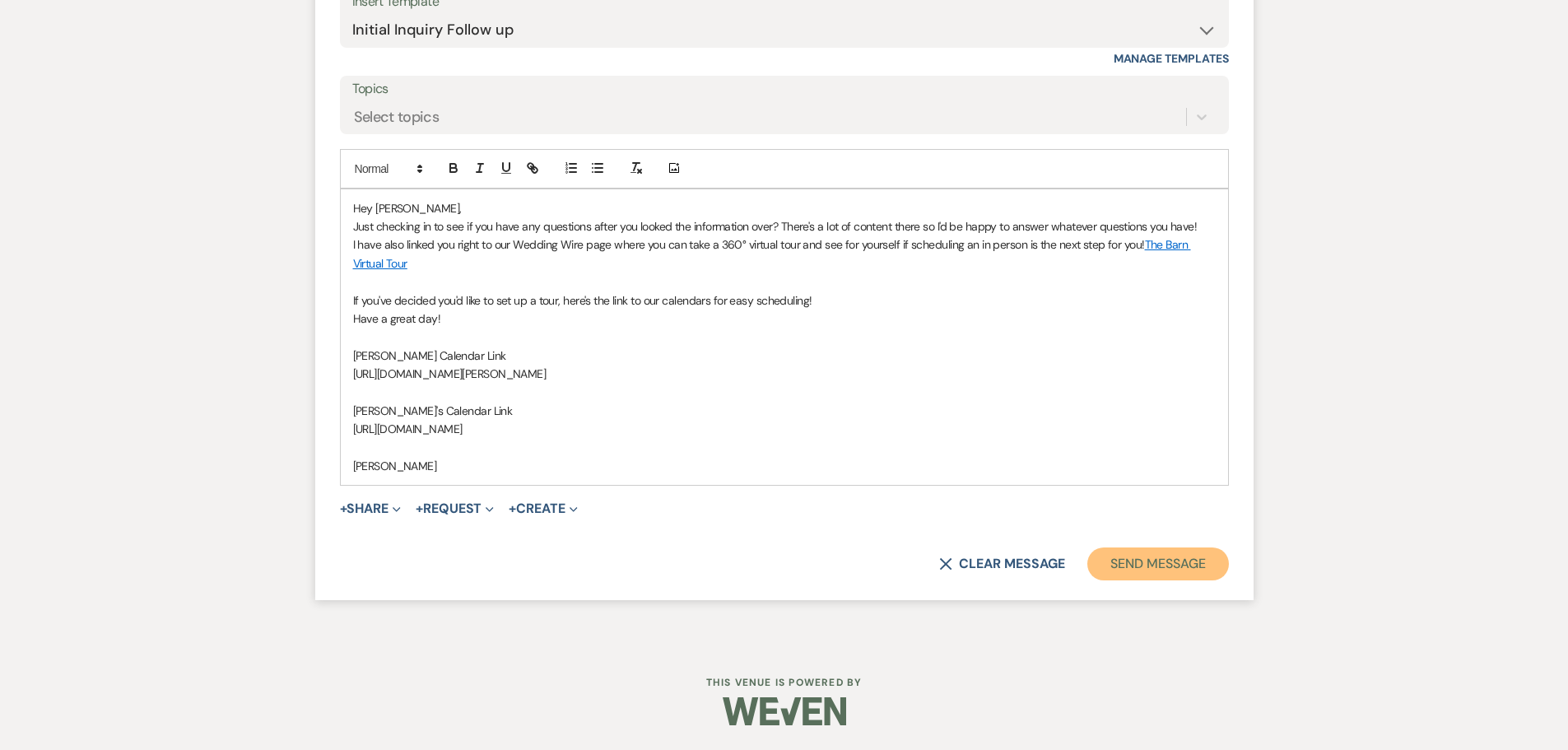
click at [1142, 564] on button "Send Message" at bounding box center [1158, 563] width 141 height 33
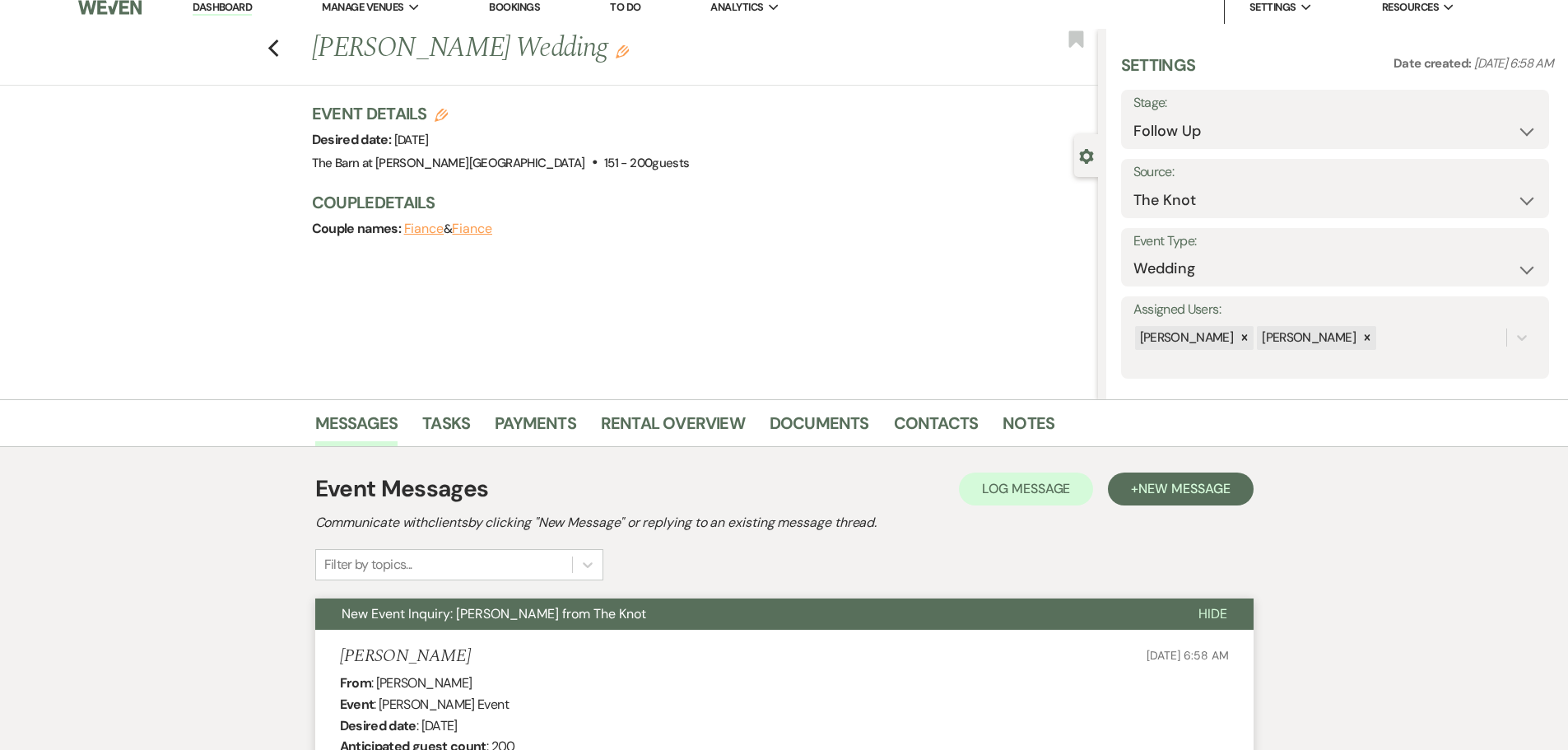
scroll to position [0, 0]
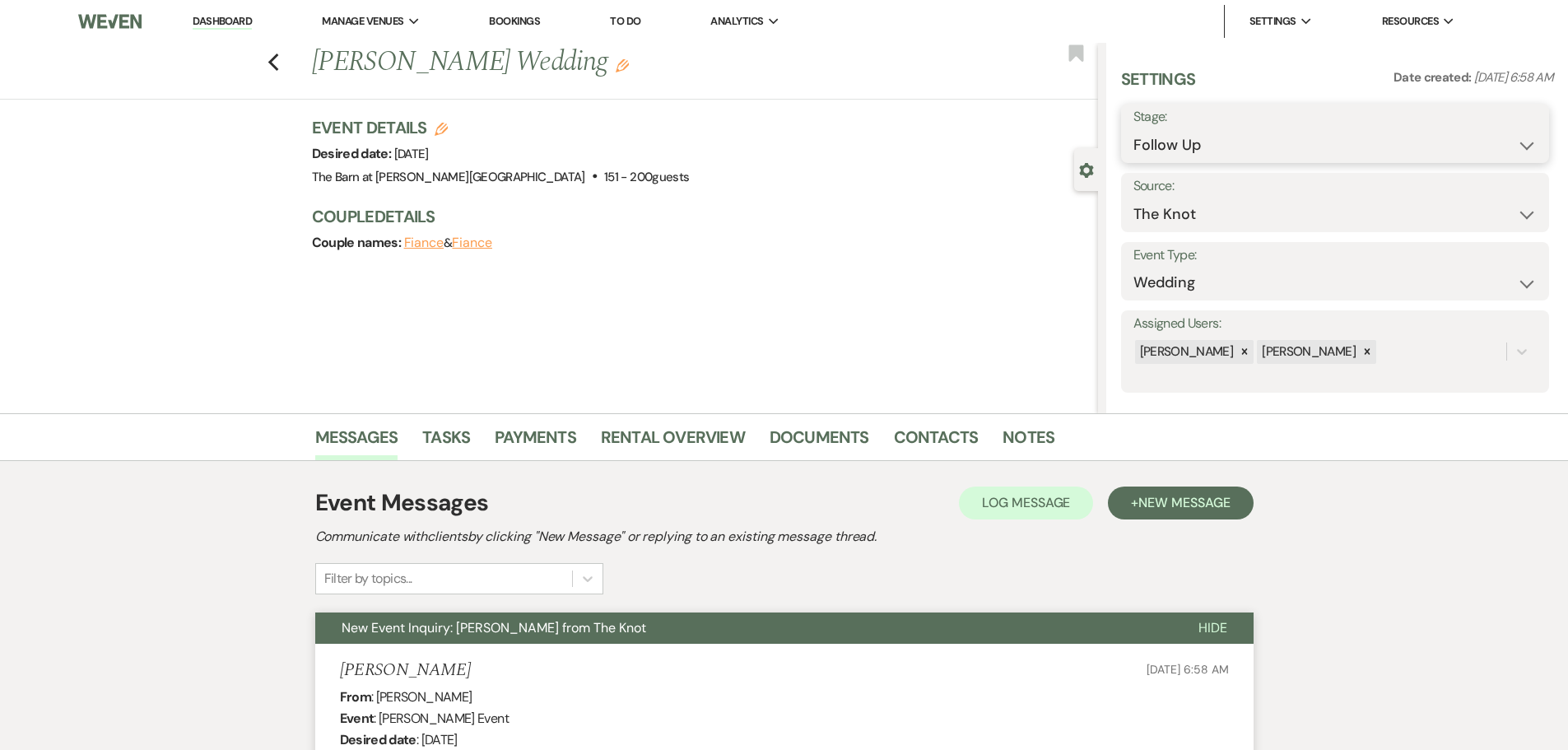
click at [1192, 145] on select "Inquiry Follow Up Tour Requested Tour Confirmed Toured Proposal Sent Booked Lost" at bounding box center [1335, 145] width 403 height 32
click at [1134, 129] on select "Inquiry Follow Up Tour Requested Tour Confirmed Toured Proposal Sent Booked Lost" at bounding box center [1335, 145] width 403 height 32
click at [1462, 130] on button "Save" at bounding box center [1503, 133] width 93 height 33
click at [278, 69] on icon "Previous" at bounding box center [274, 62] width 12 height 20
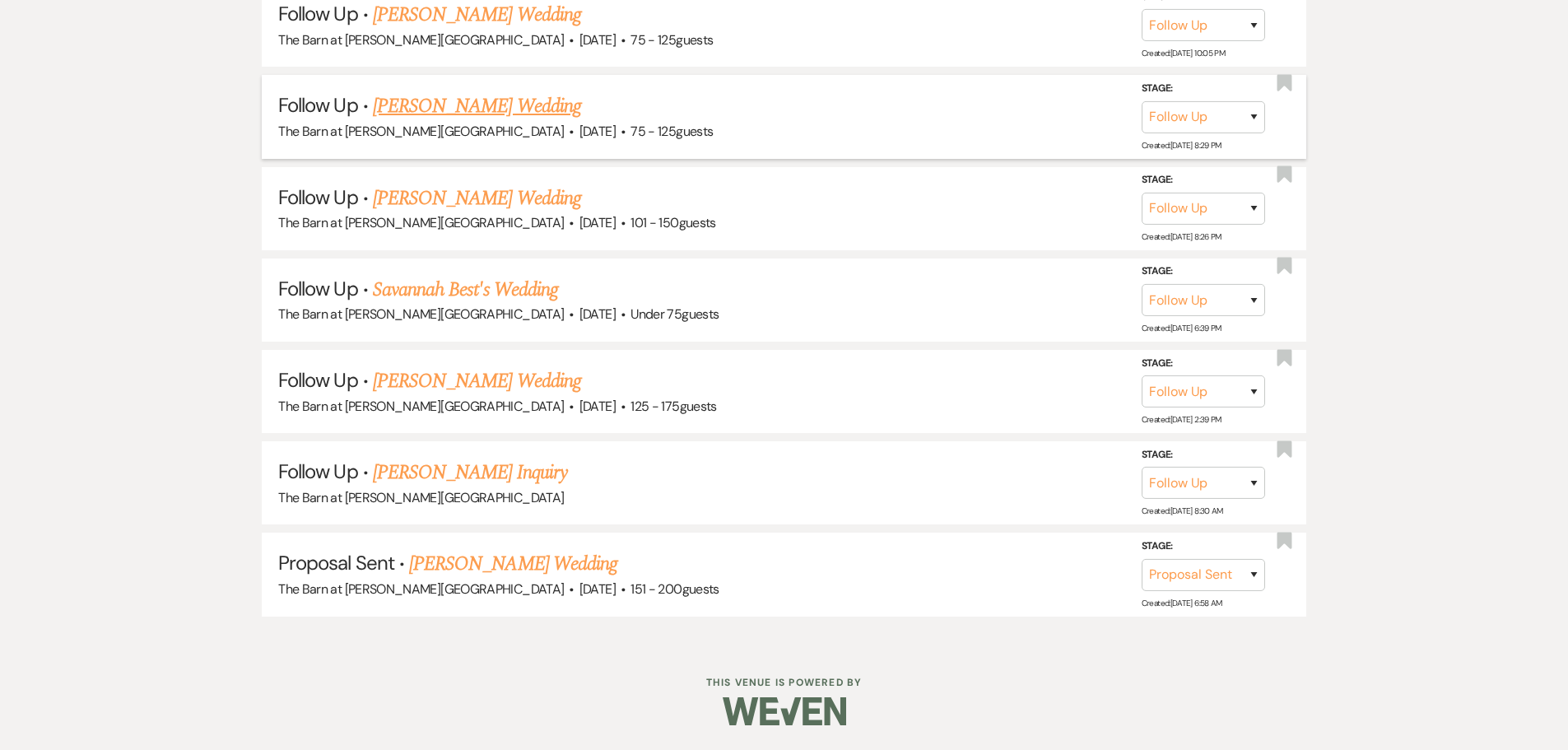
scroll to position [1986, 0]
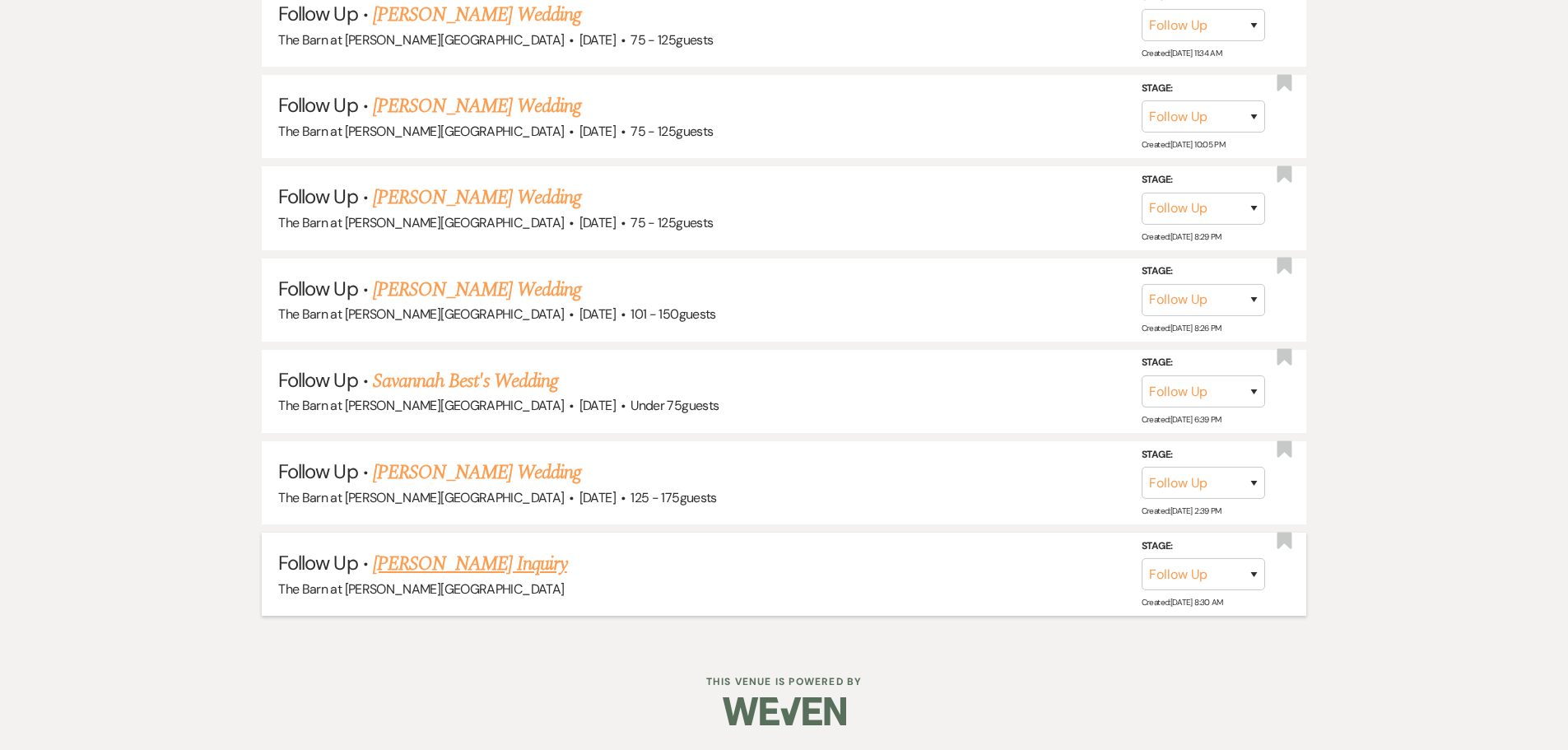
click at [413, 565] on link "[PERSON_NAME] Inquiry" at bounding box center [470, 563] width 194 height 29
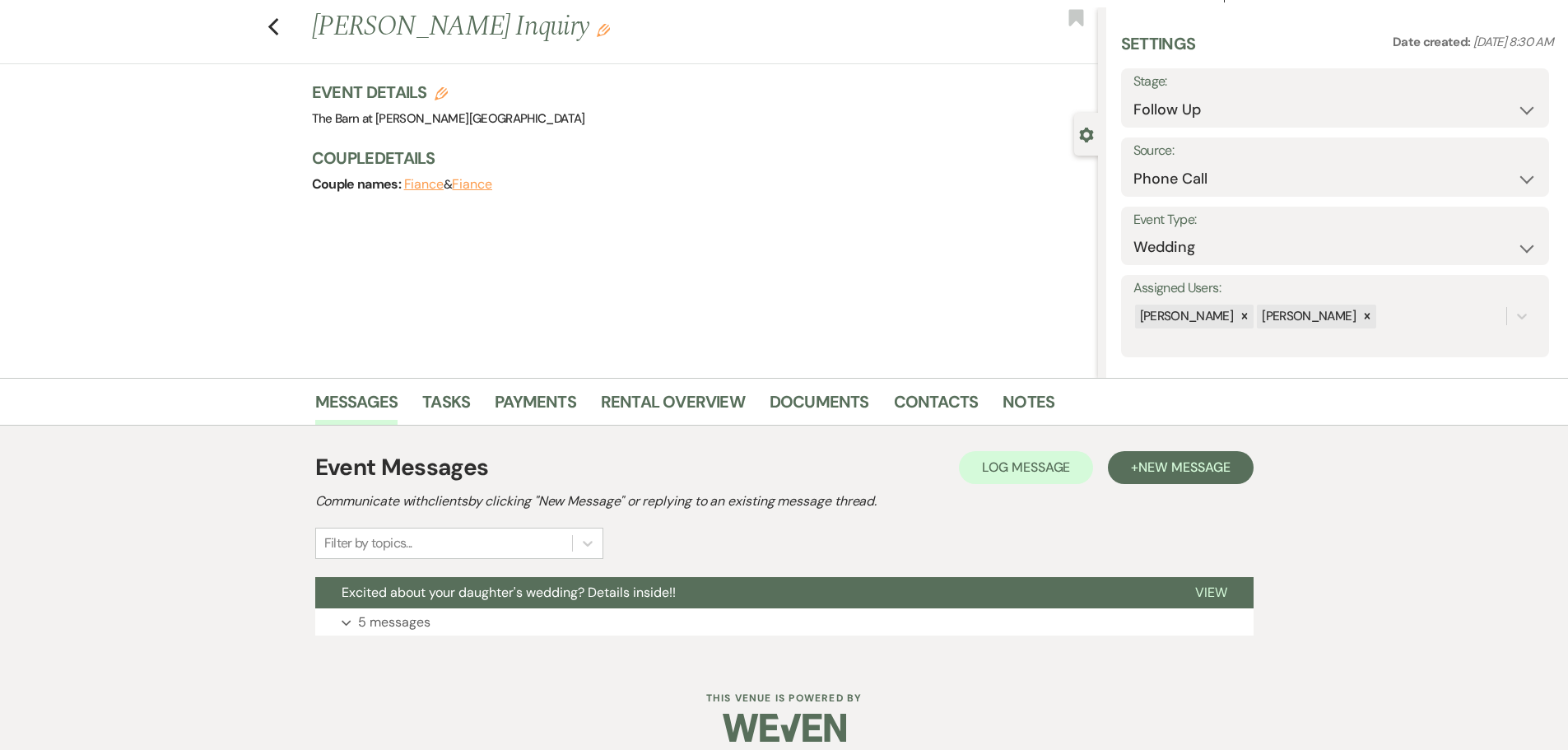
scroll to position [52, 0]
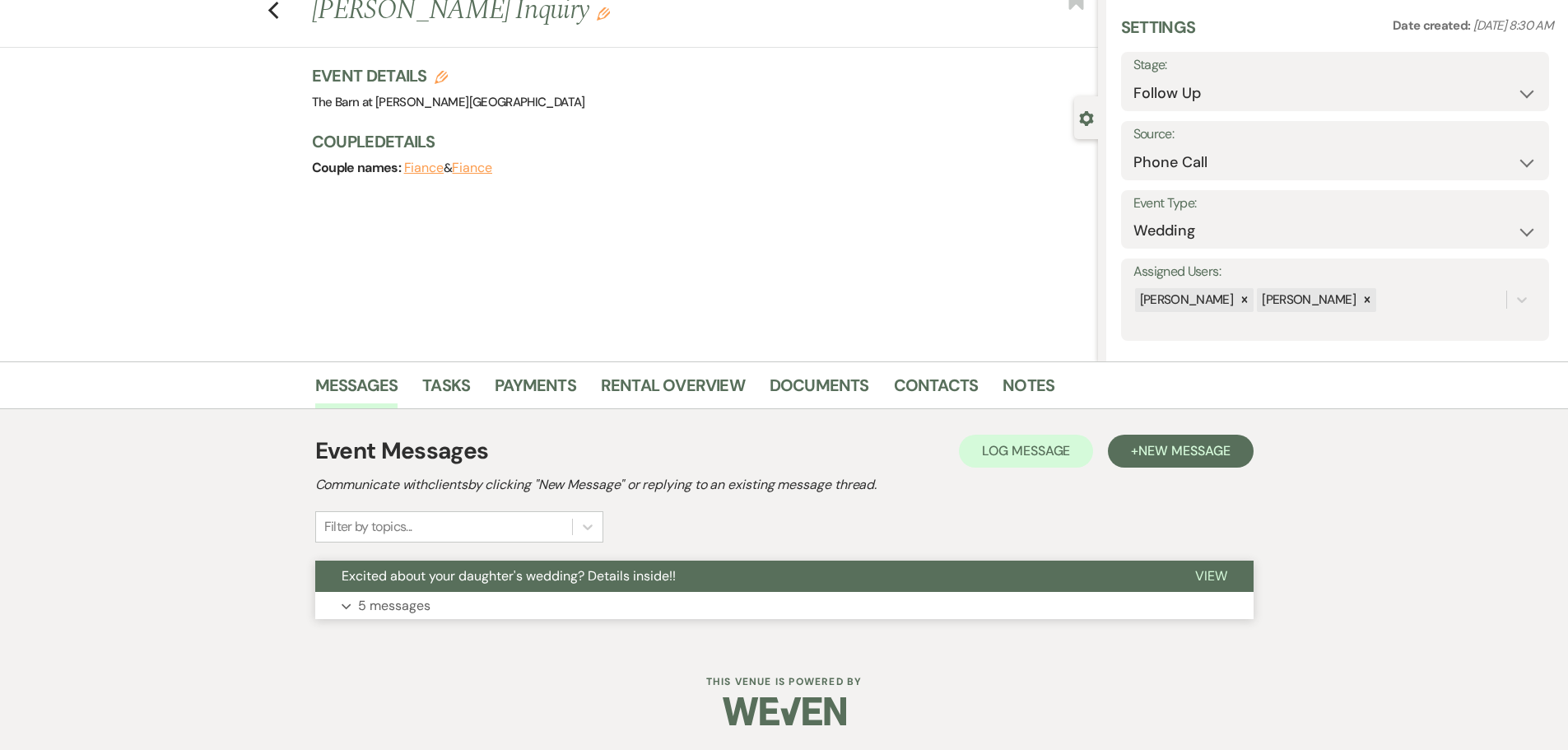
click at [387, 596] on p "5 messages" at bounding box center [393, 606] width 72 height 21
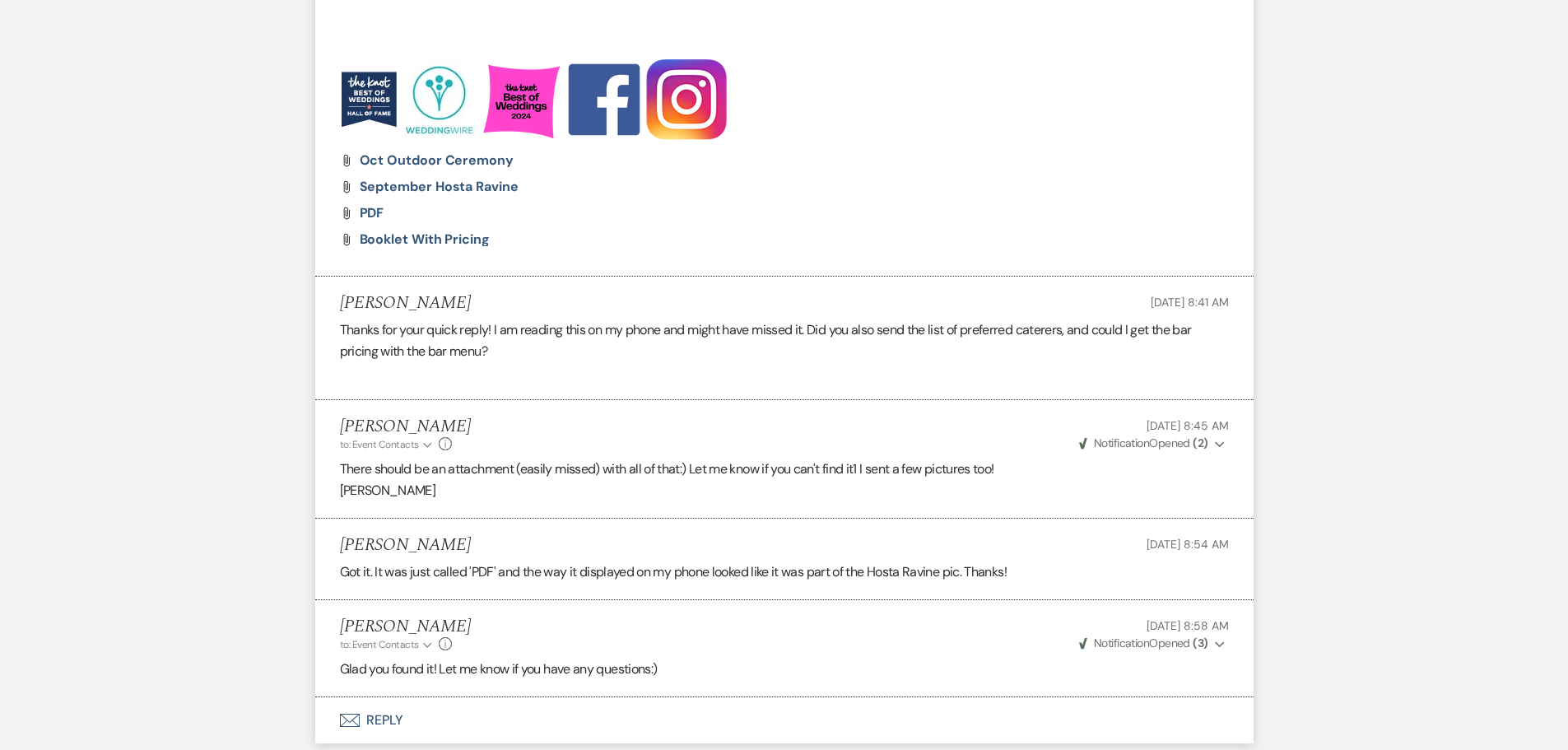
scroll to position [1452, 0]
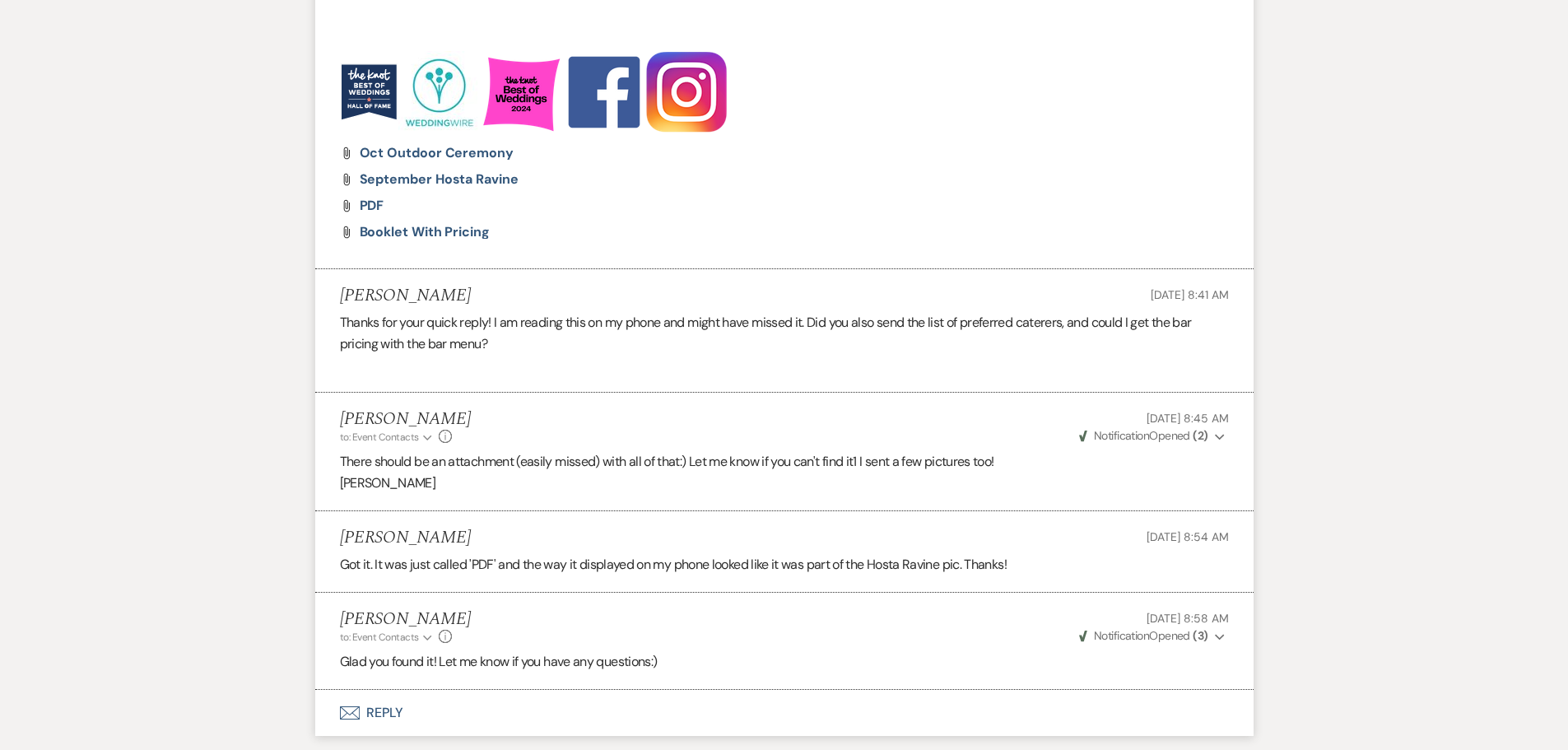
click at [384, 713] on button "Envelope Reply" at bounding box center [784, 713] width 939 height 46
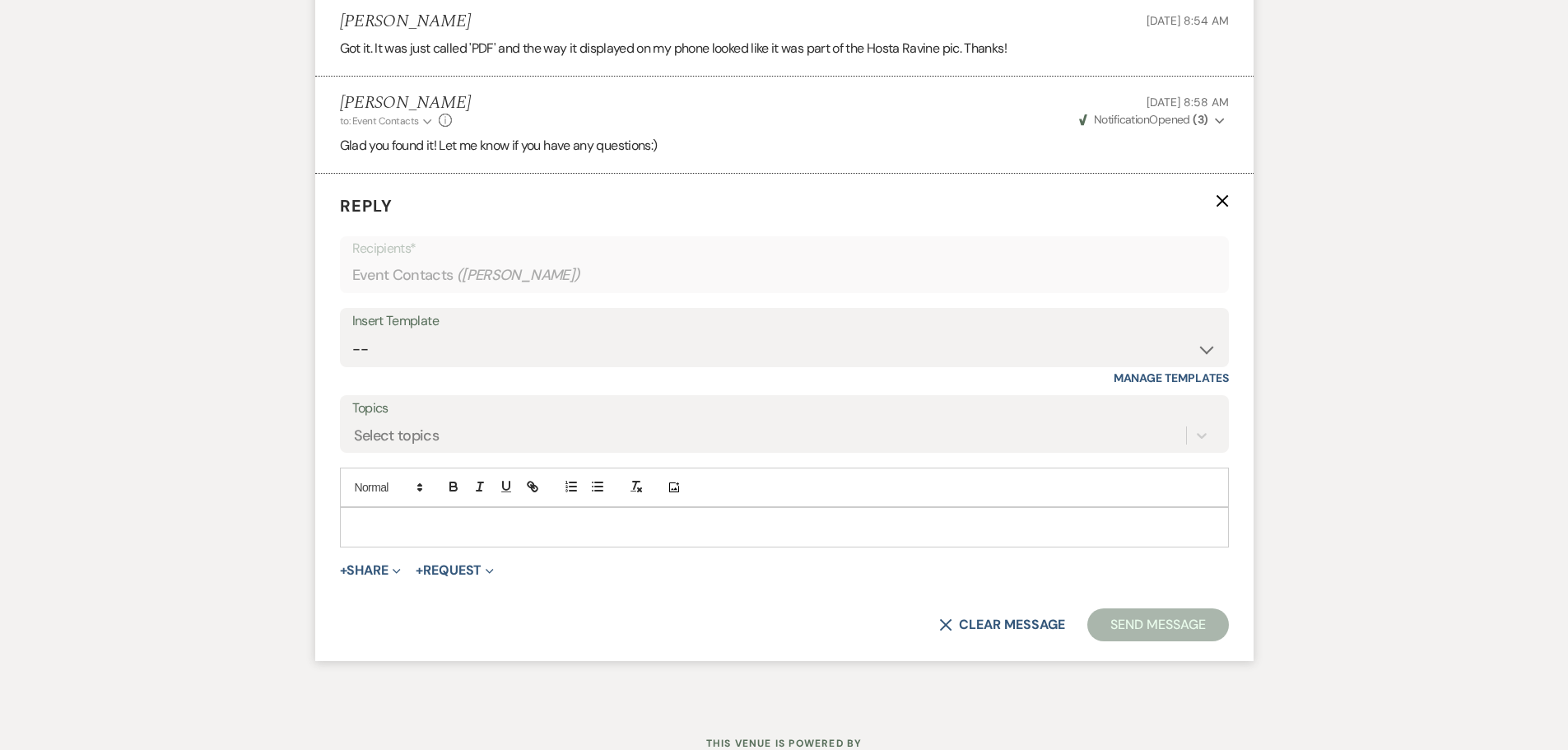
scroll to position [2011, 0]
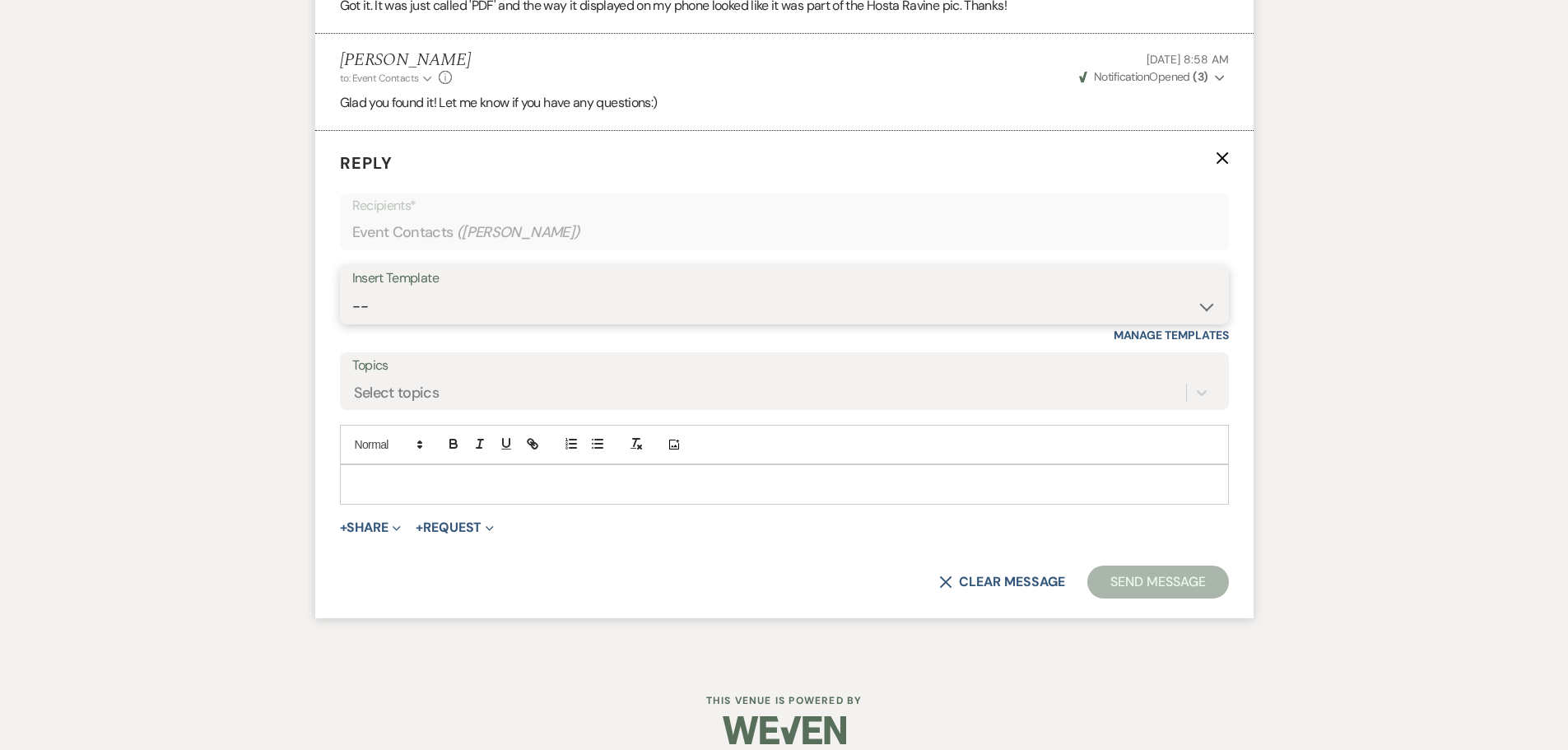
click at [399, 315] on select "-- Copy of Initial Inquiry Response [DATE] Inquiry Response [PERSON_NAME] Copy …" at bounding box center [784, 307] width 864 height 32
click at [352, 291] on select "-- Copy of Initial Inquiry Response [DATE] Inquiry Response [PERSON_NAME] Copy …" at bounding box center [784, 307] width 864 height 32
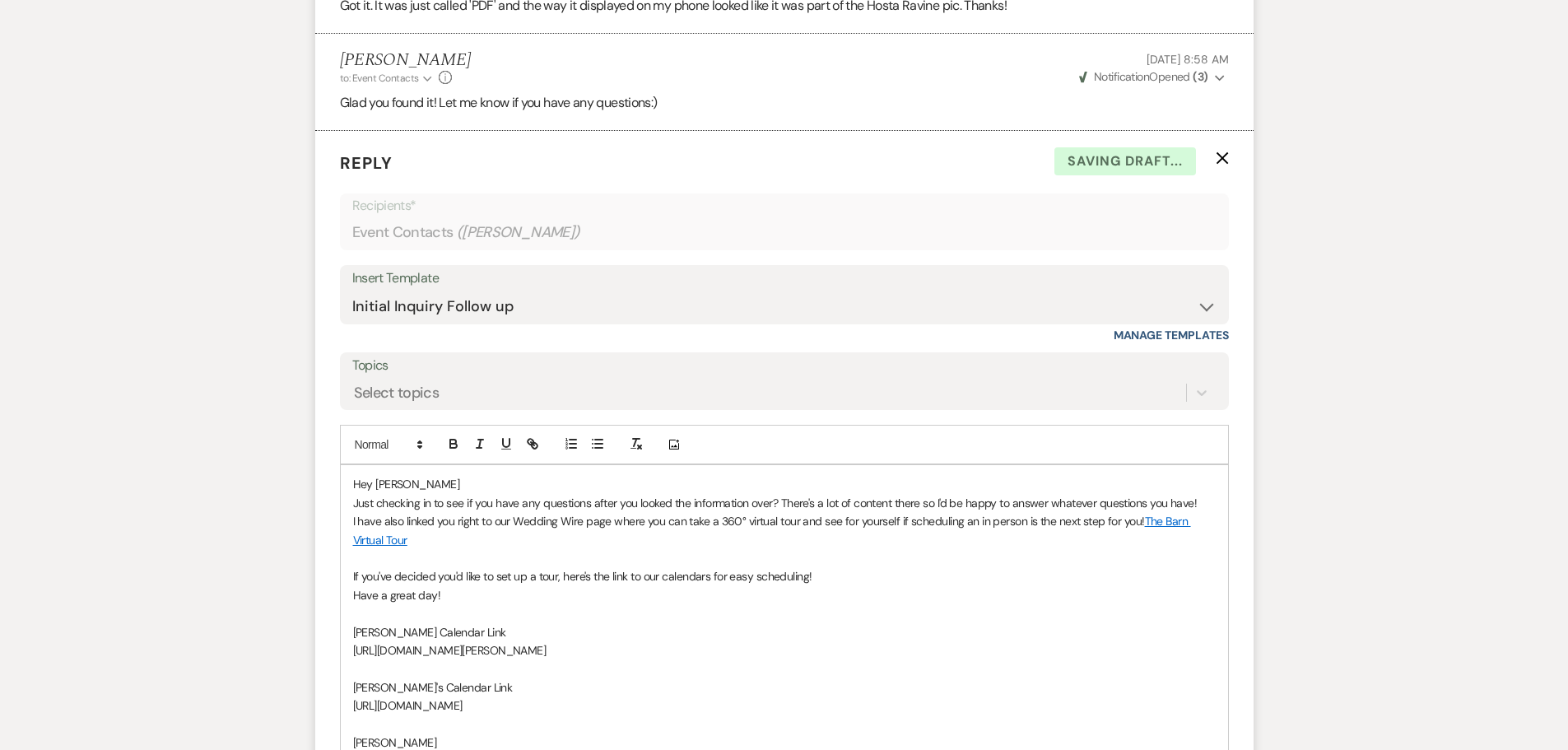
click at [445, 481] on p "Hey [PERSON_NAME]" at bounding box center [785, 484] width 863 height 18
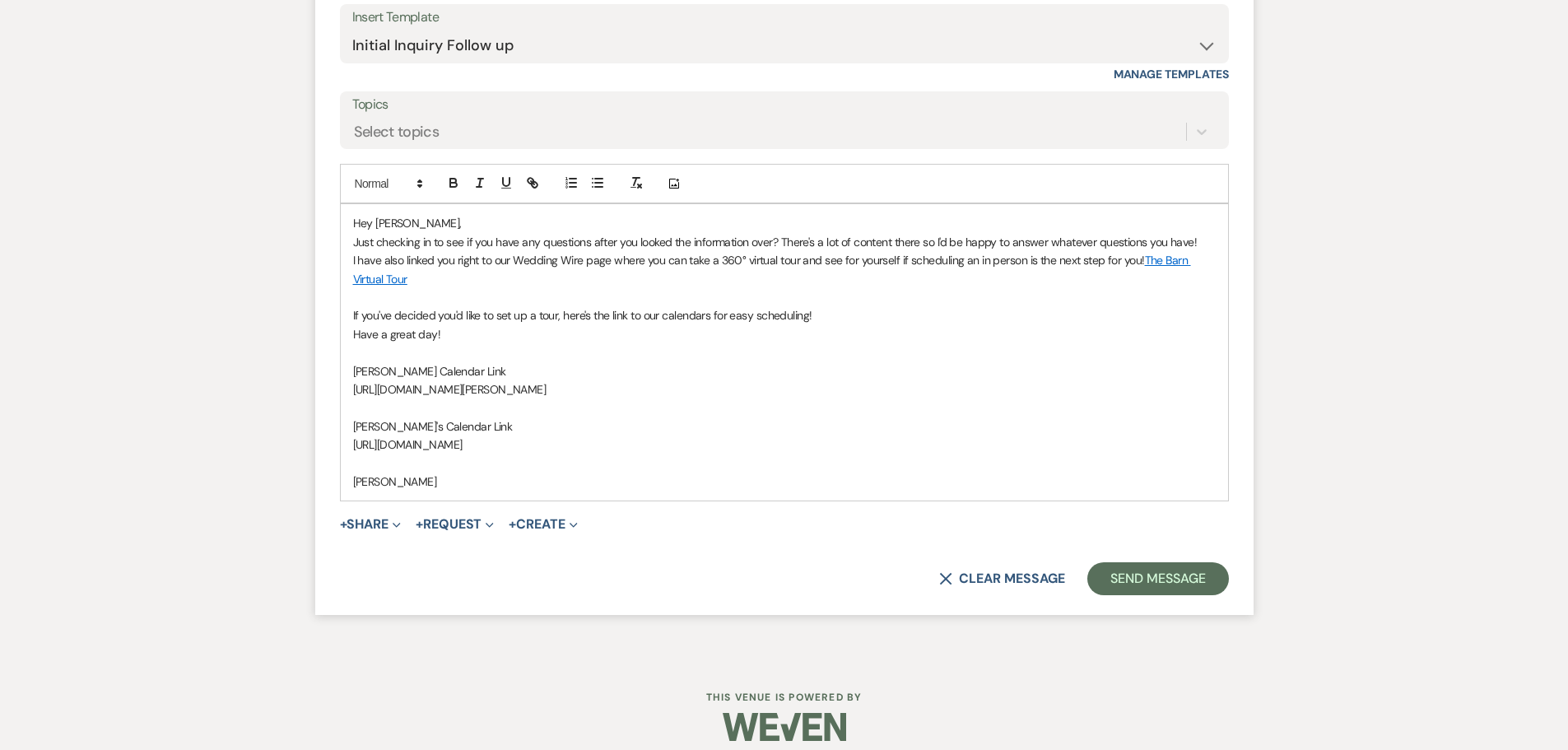
scroll to position [2287, 0]
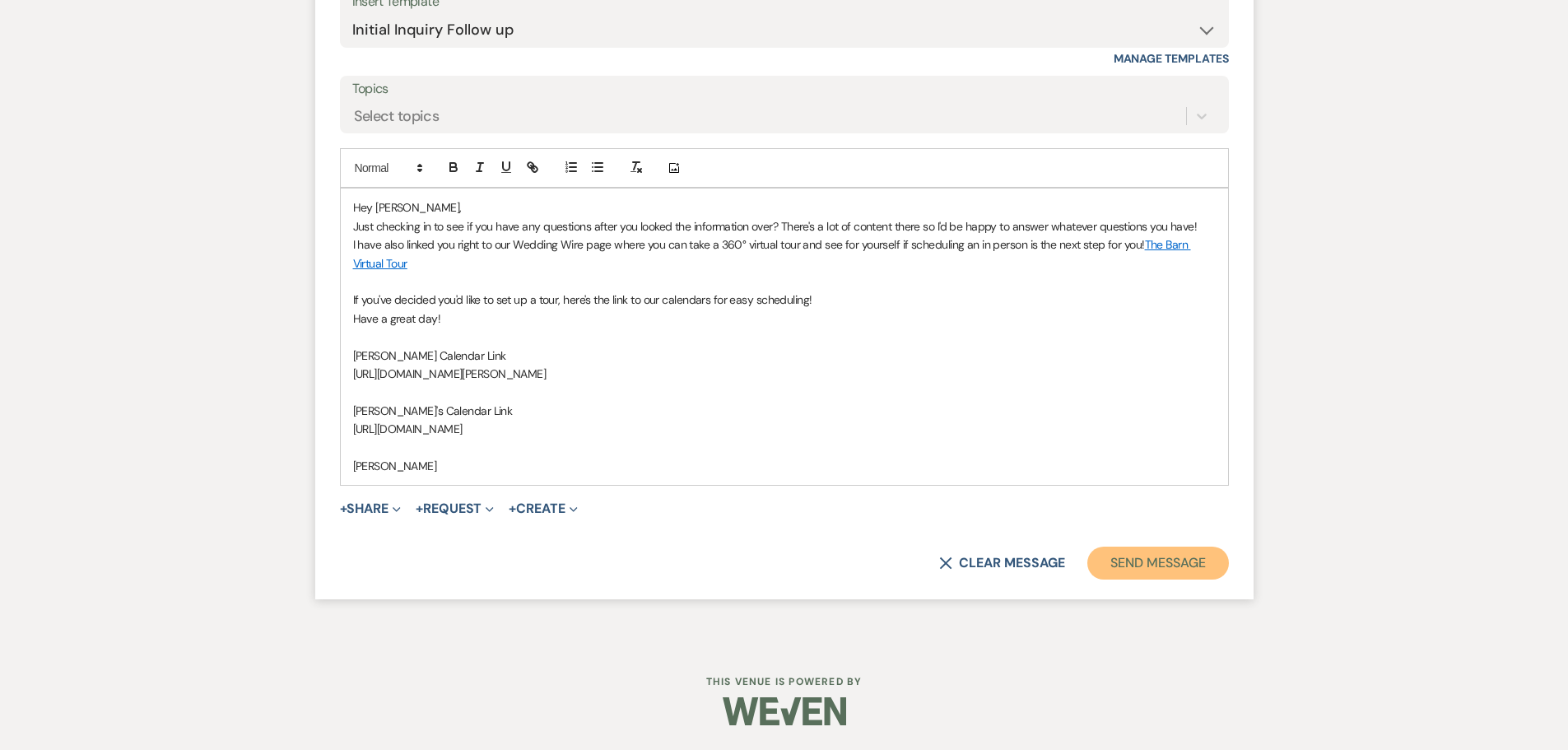
click at [1136, 555] on button "Send Message" at bounding box center [1158, 562] width 141 height 33
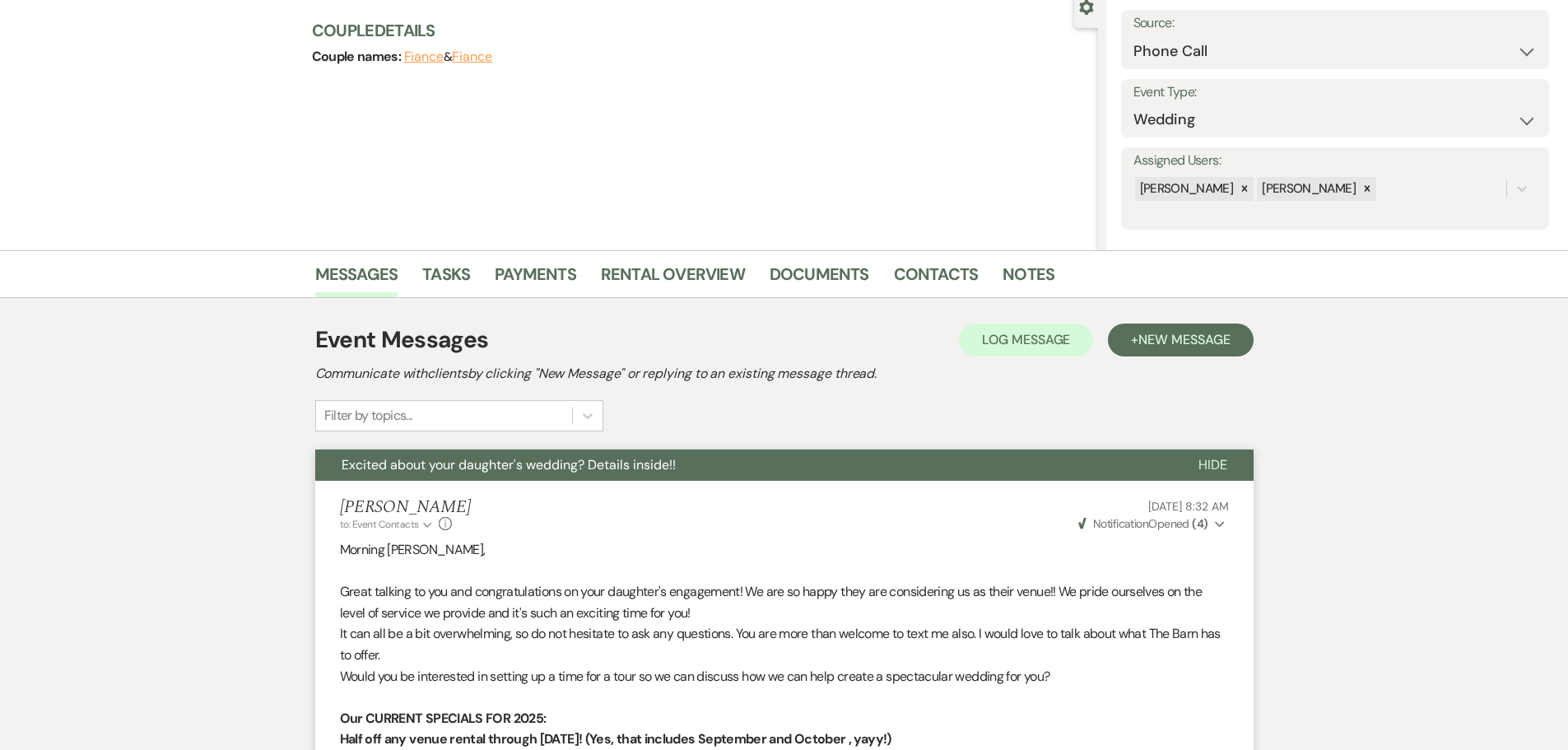
scroll to position [0, 0]
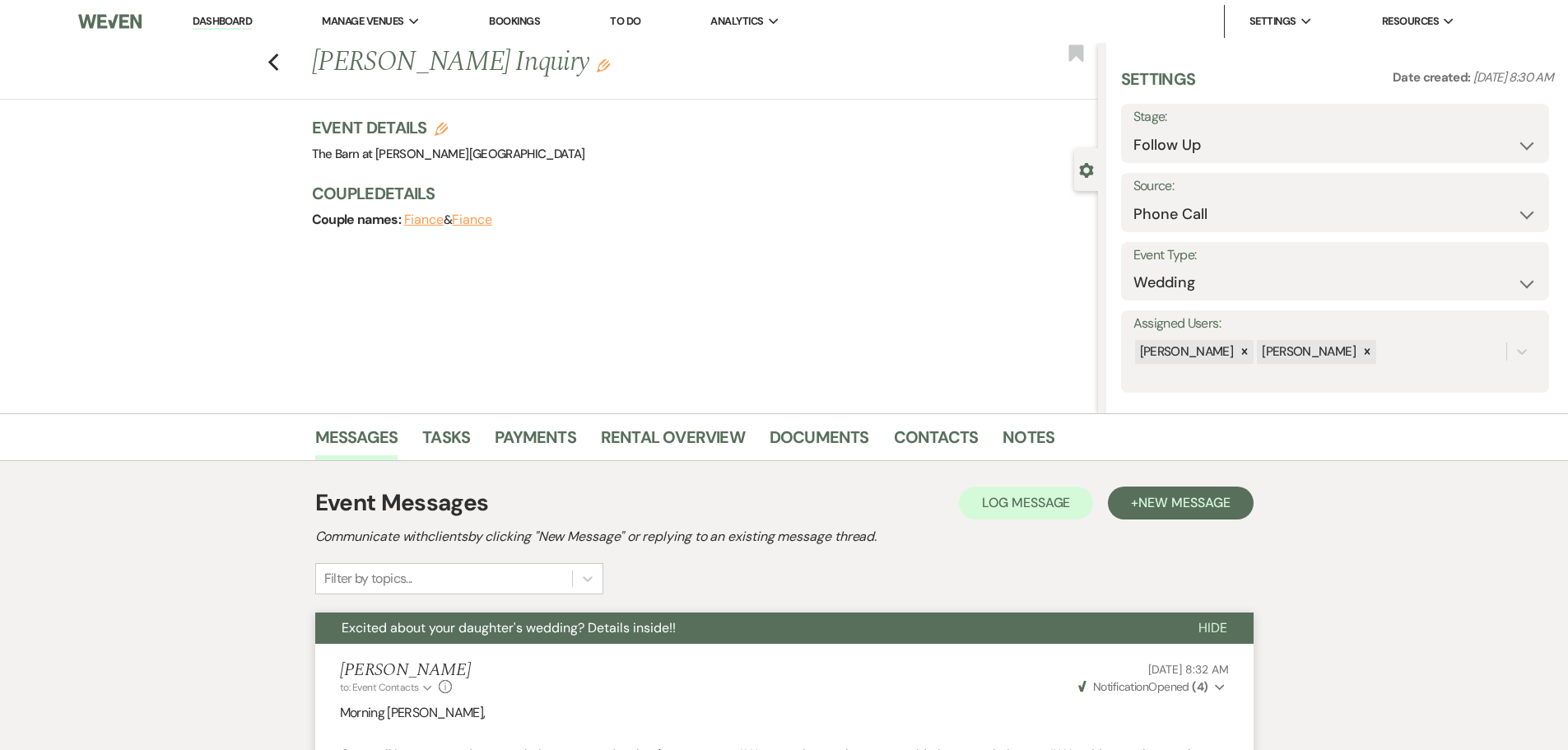
click at [1184, 128] on div "Stage: Inquiry Follow Up Tour Requested Tour Confirmed Toured Proposal Sent Boo…" at bounding box center [1335, 133] width 428 height 60
click at [1183, 141] on select "Inquiry Follow Up Tour Requested Tour Confirmed Toured Proposal Sent Booked Lost" at bounding box center [1335, 145] width 403 height 32
click at [1134, 129] on select "Inquiry Follow Up Tour Requested Tour Confirmed Toured Proposal Sent Booked Lost" at bounding box center [1335, 145] width 403 height 32
click at [1479, 129] on button "Save" at bounding box center [1503, 133] width 93 height 33
click at [279, 71] on use "button" at bounding box center [273, 62] width 11 height 18
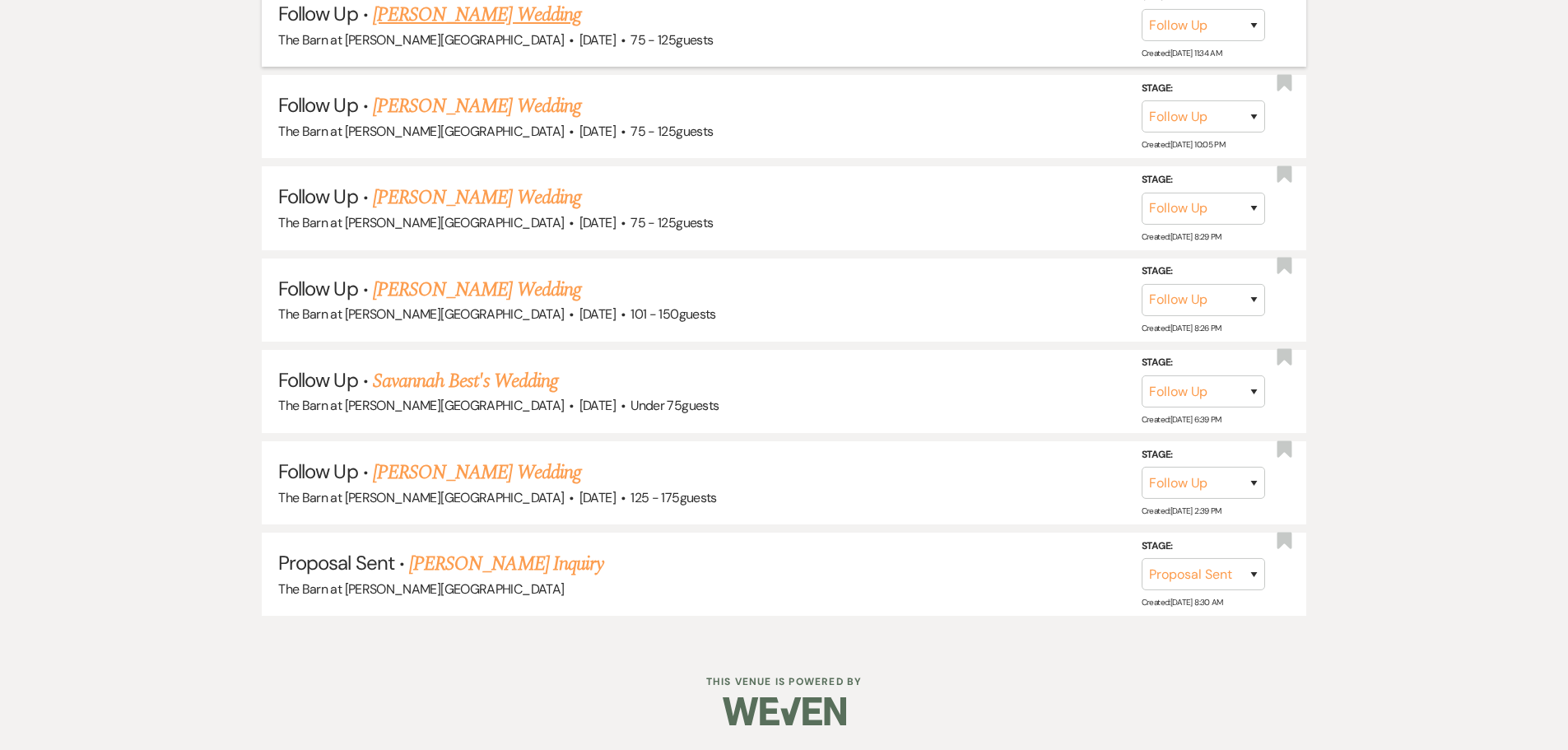
scroll to position [1895, 0]
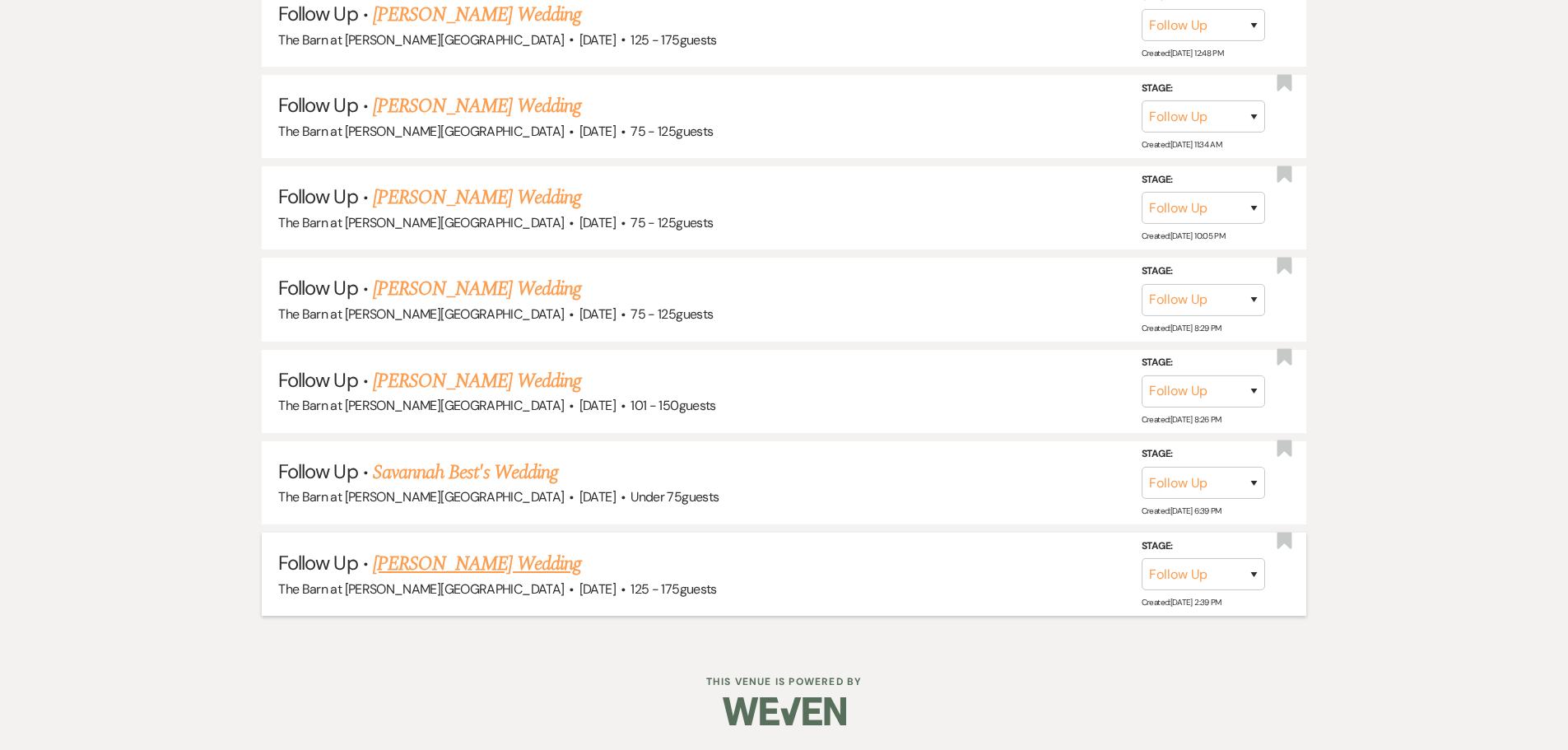
click at [401, 560] on link "[PERSON_NAME] Wedding" at bounding box center [477, 563] width 208 height 29
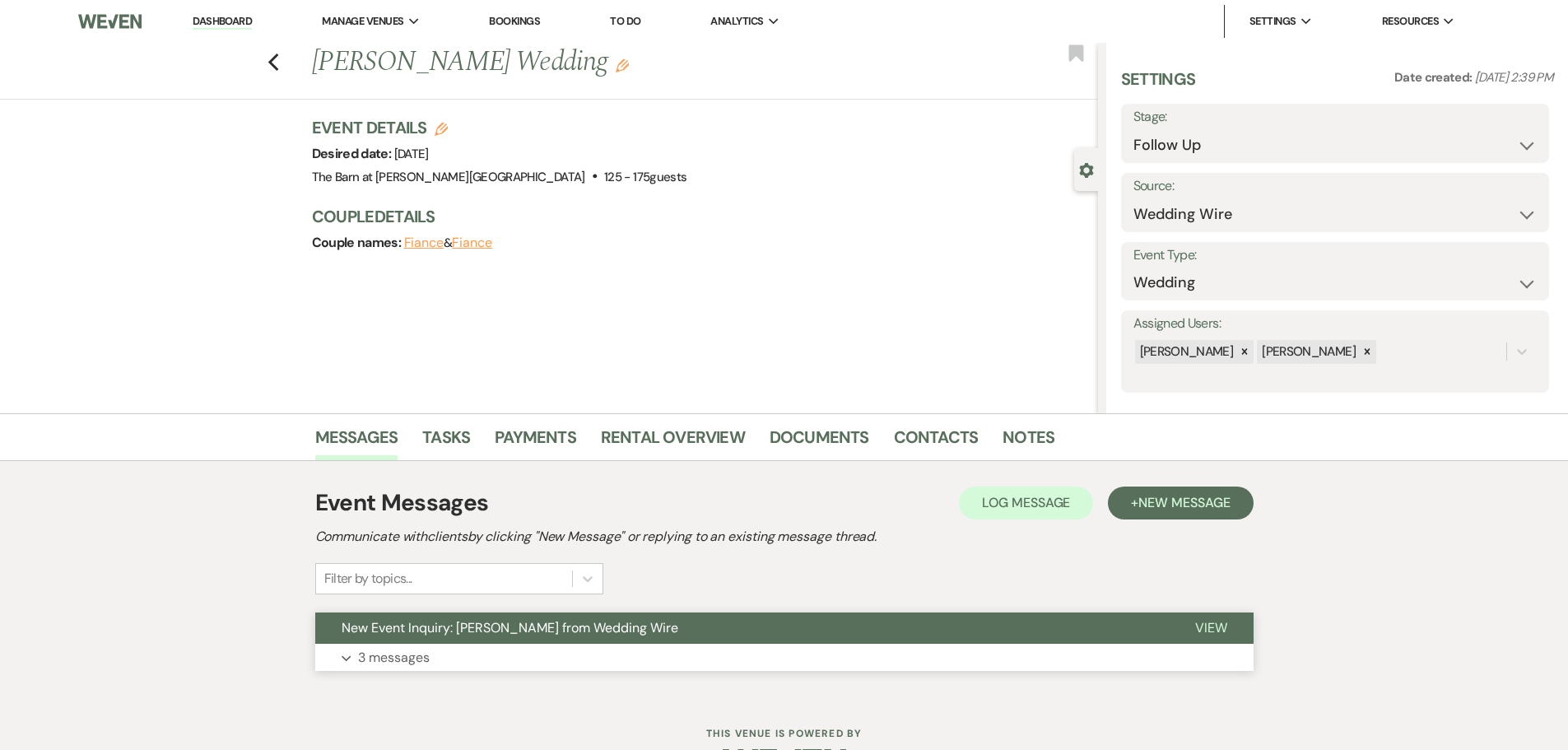
click at [389, 661] on p "3 messages" at bounding box center [393, 657] width 71 height 21
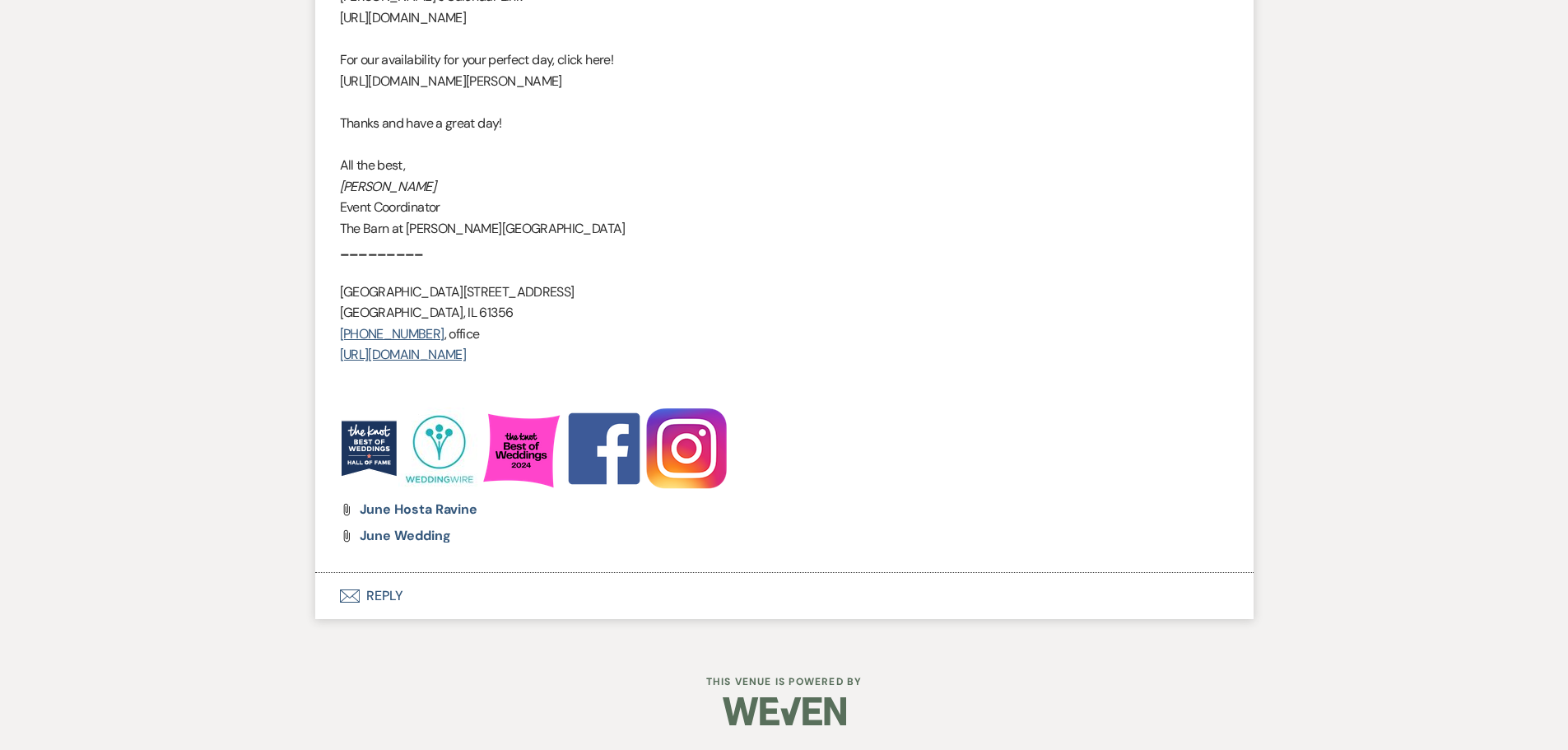
click at [392, 596] on button "Envelope Reply" at bounding box center [784, 596] width 939 height 46
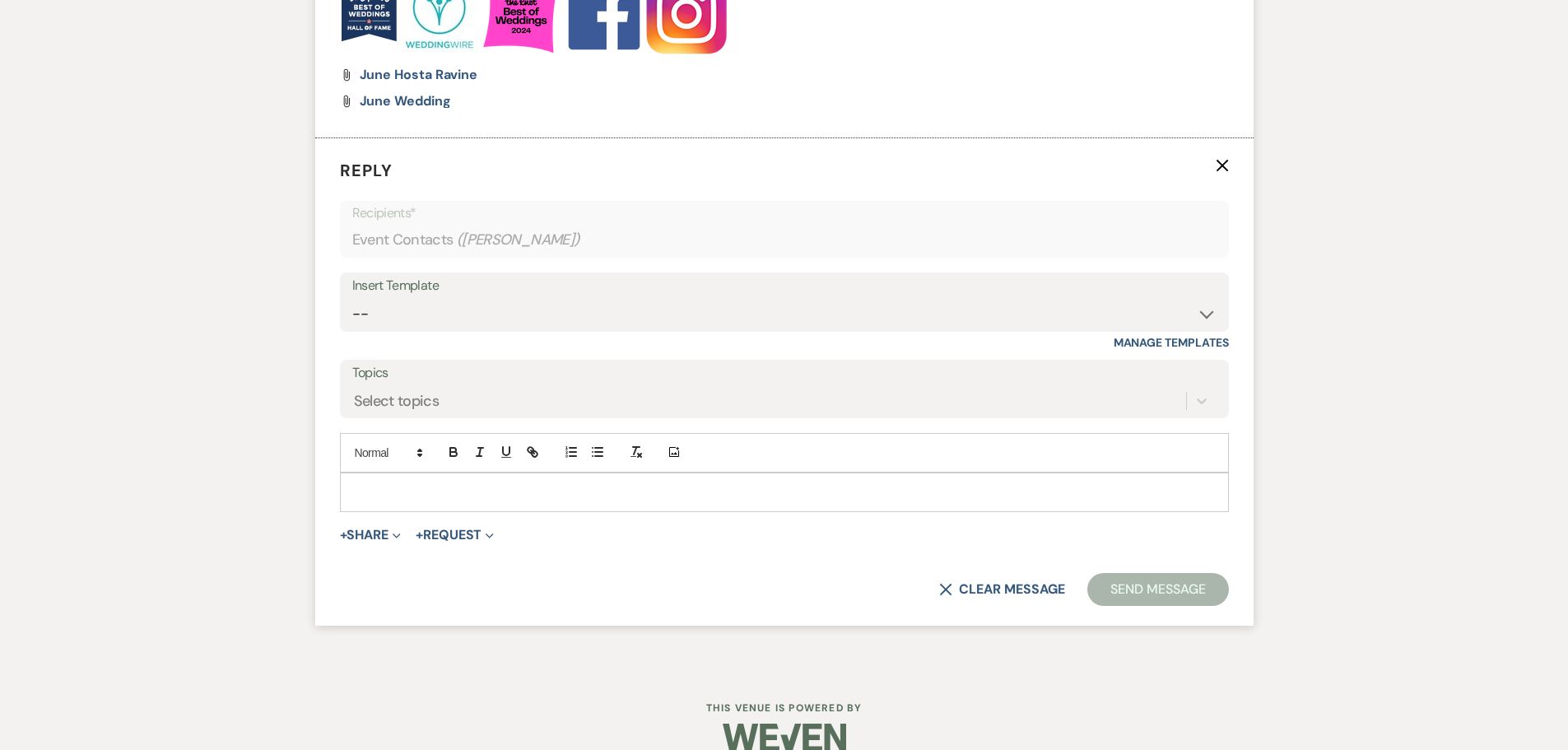
scroll to position [2777, 0]
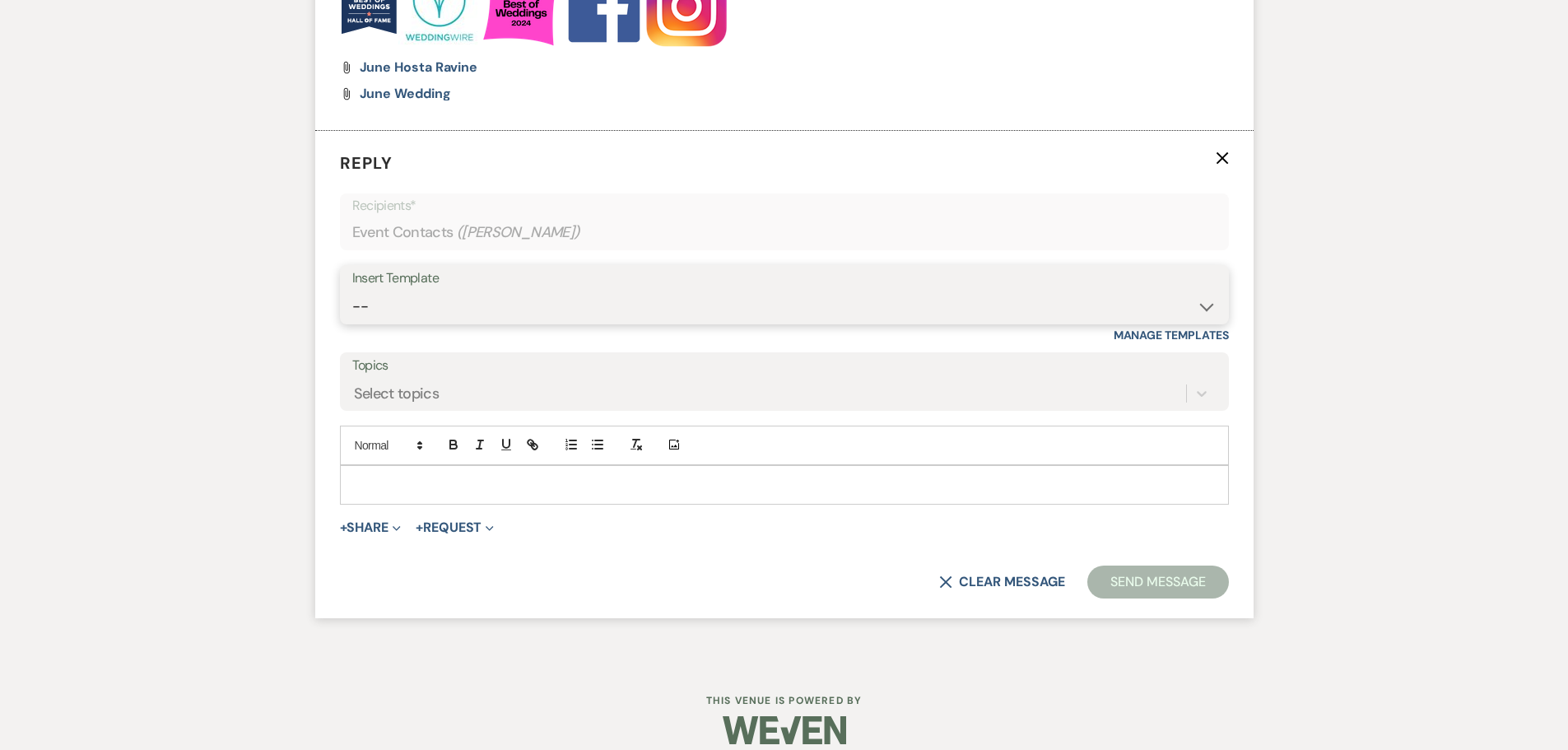
click at [426, 300] on select "-- Copy of Initial Inquiry Response [DATE] Inquiry Response [PERSON_NAME] Copy …" at bounding box center [784, 307] width 864 height 32
click at [352, 291] on select "-- Copy of Initial Inquiry Response [DATE] Inquiry Response [PERSON_NAME] Copy …" at bounding box center [784, 307] width 864 height 32
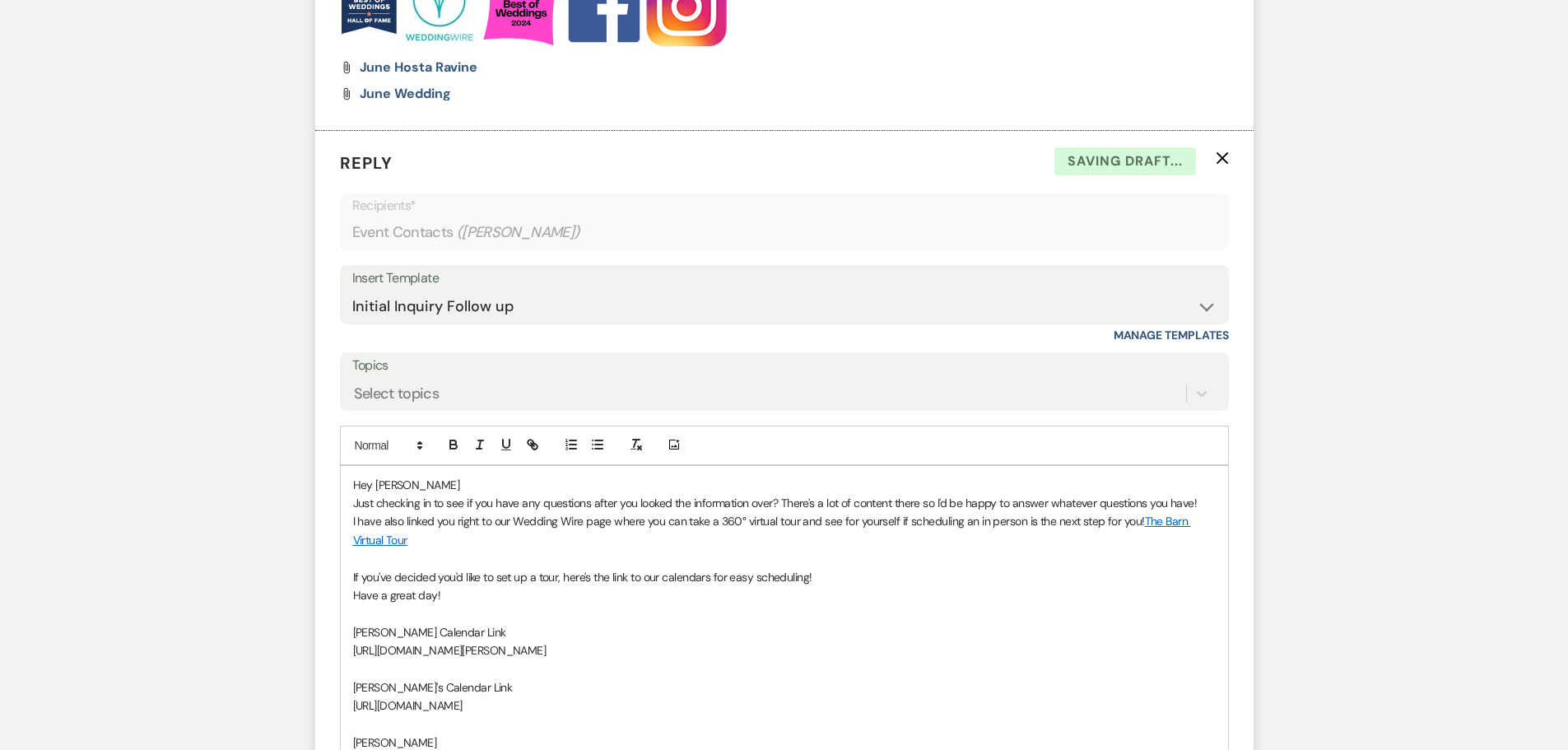
click at [424, 479] on p "Hey [PERSON_NAME]" at bounding box center [785, 485] width 863 height 18
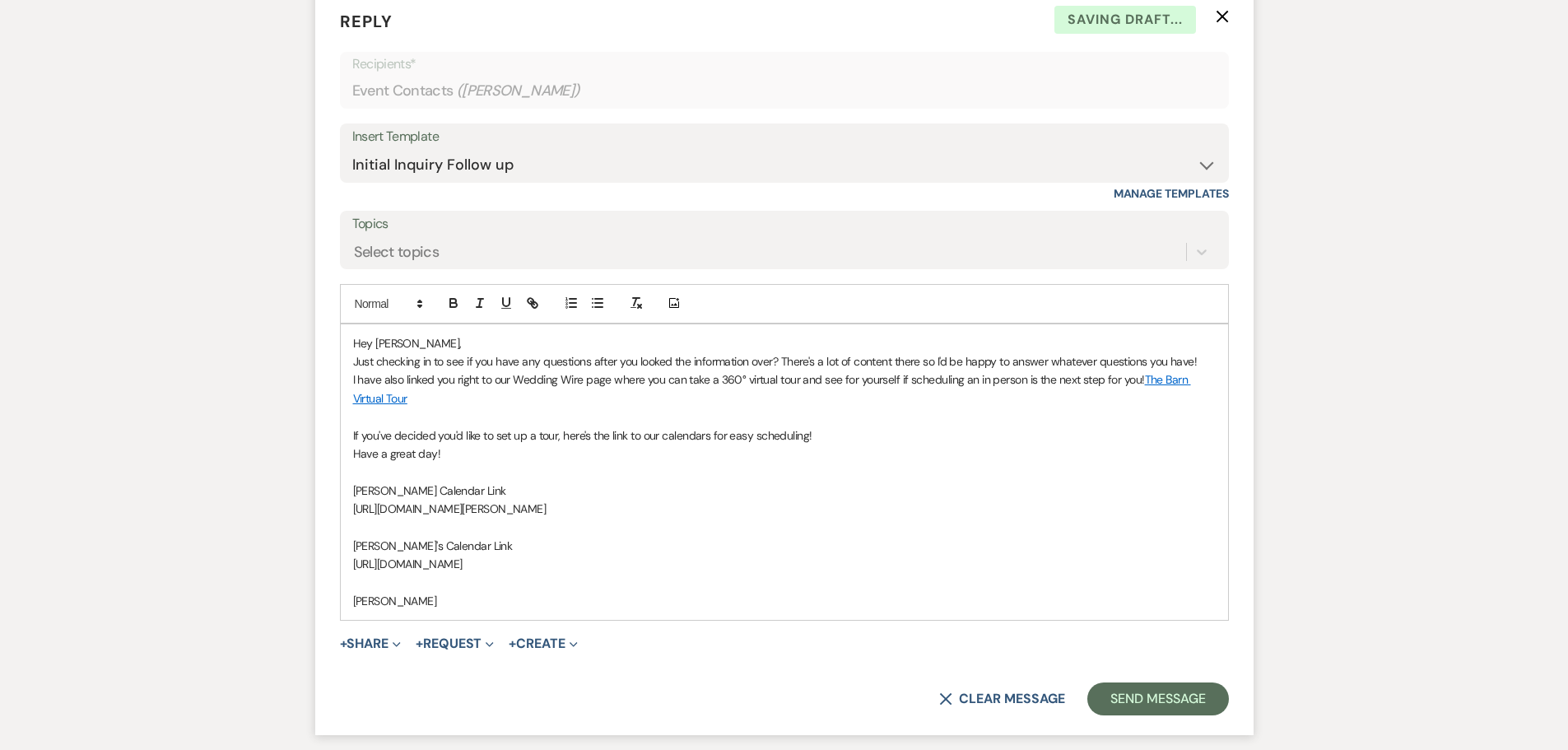
scroll to position [3053, 0]
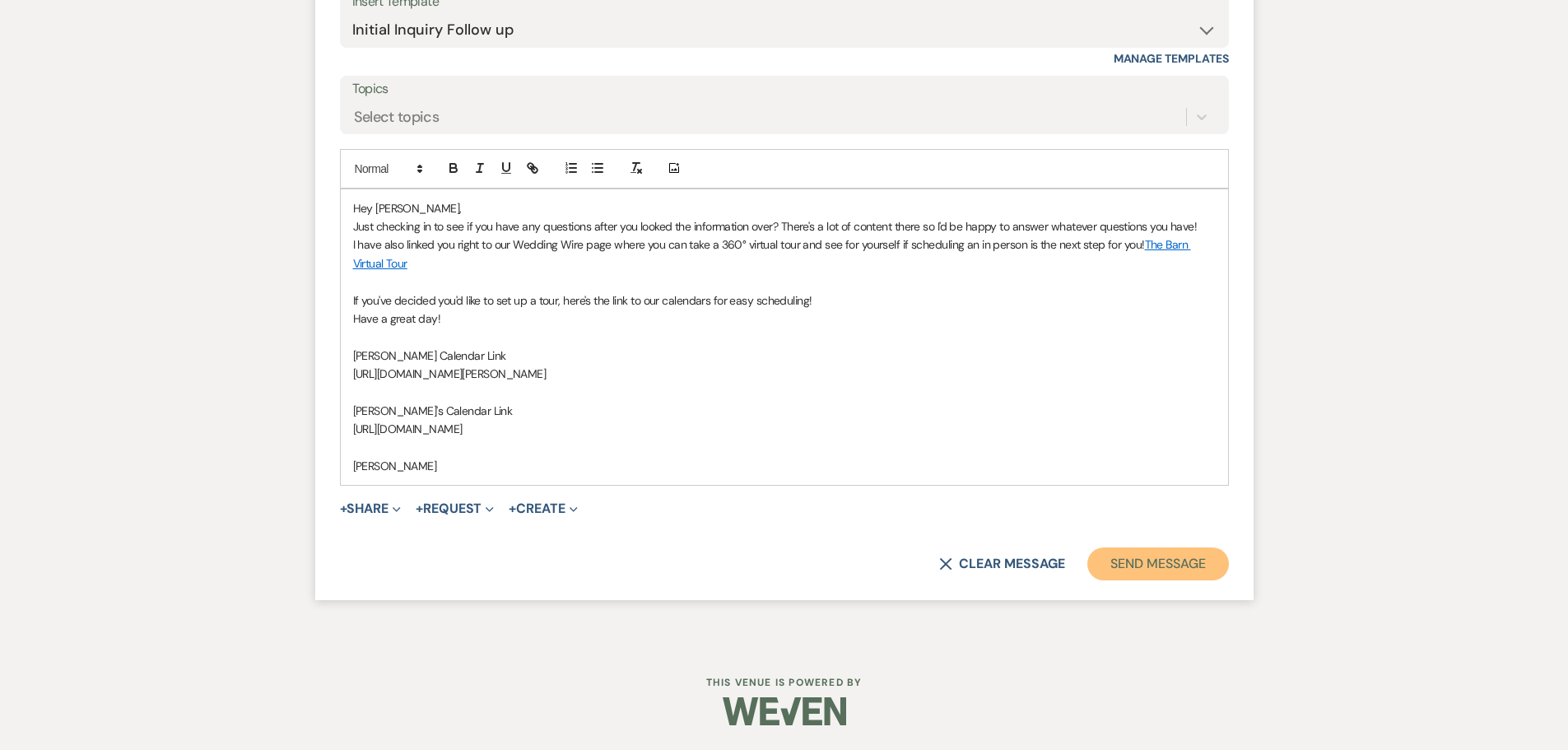
click at [1143, 575] on button "Send Message" at bounding box center [1158, 563] width 141 height 33
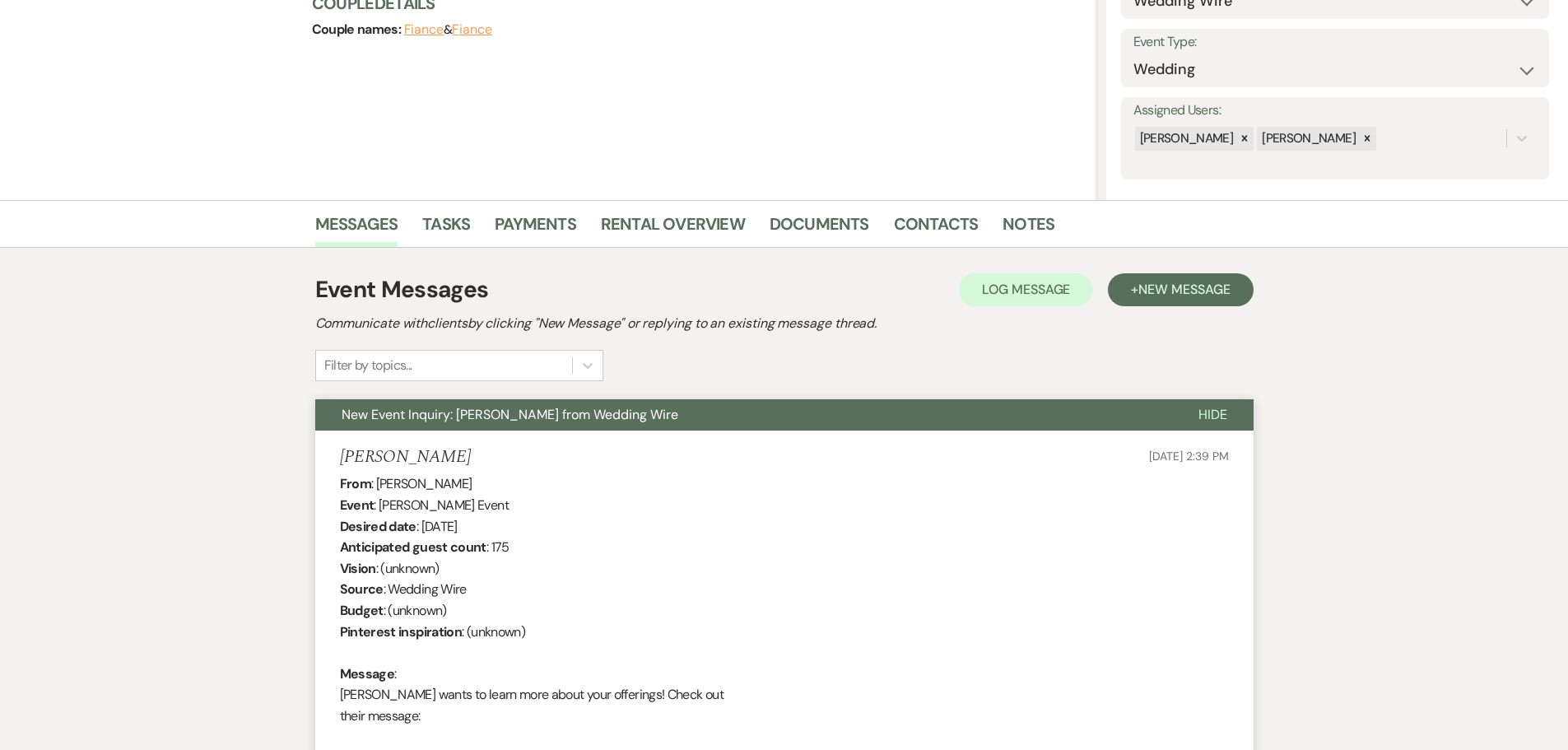
scroll to position [0, 0]
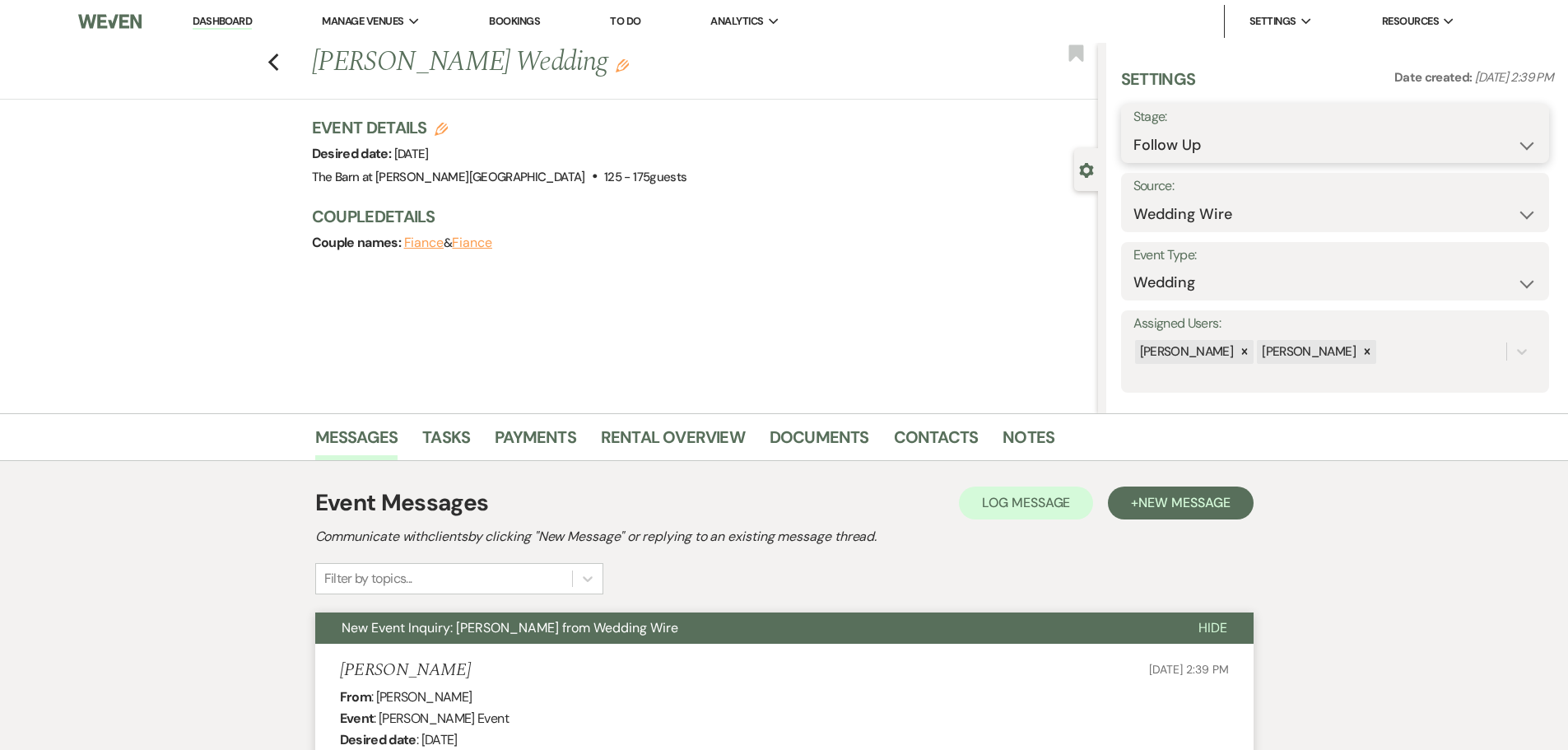
click at [1199, 143] on select "Inquiry Follow Up Tour Requested Tour Confirmed Toured Proposal Sent Booked Lost" at bounding box center [1335, 145] width 403 height 32
click at [1134, 129] on select "Inquiry Follow Up Tour Requested Tour Confirmed Toured Proposal Sent Booked Lost" at bounding box center [1335, 145] width 403 height 32
click at [1481, 135] on button "Save" at bounding box center [1503, 133] width 93 height 33
click at [279, 67] on use "button" at bounding box center [273, 62] width 11 height 18
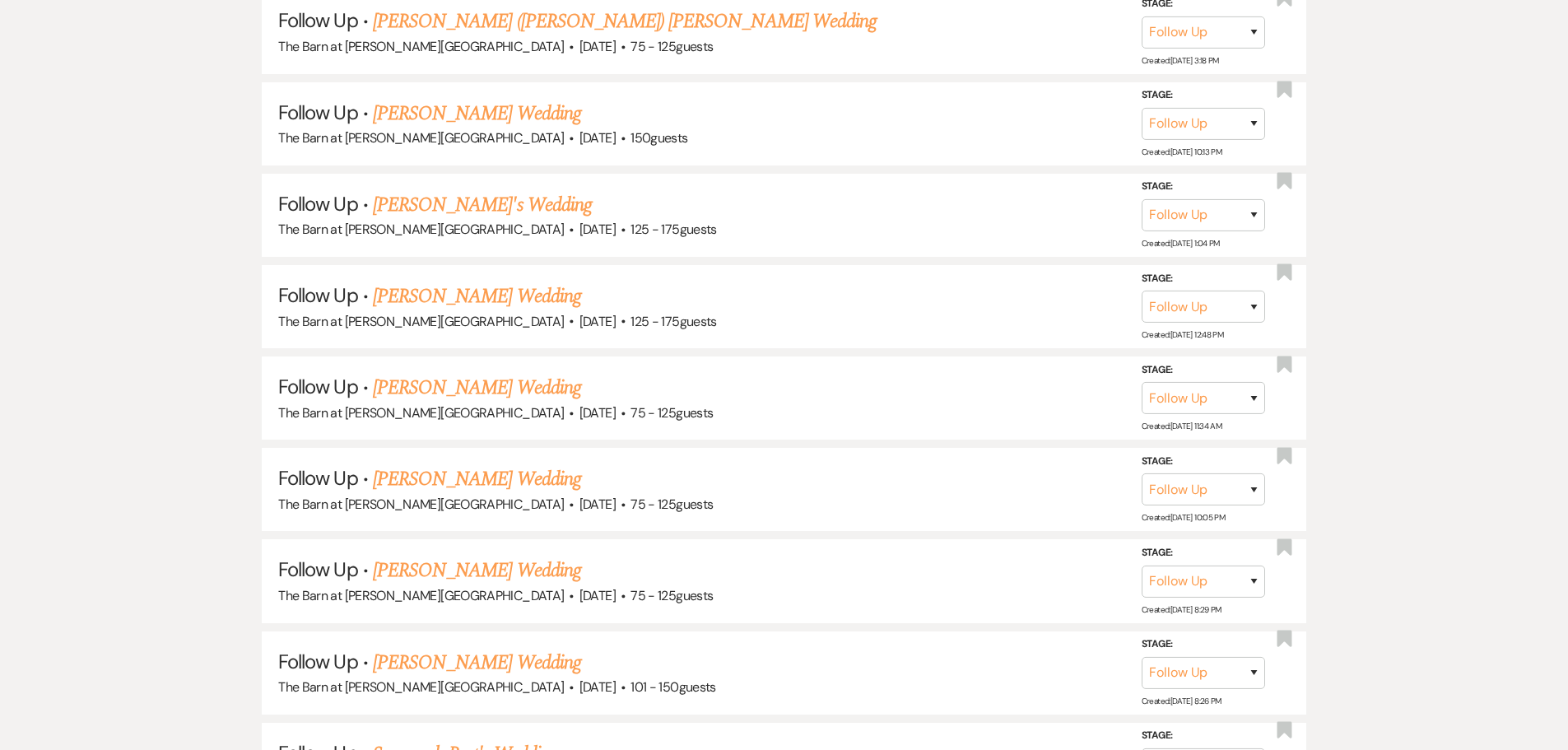
scroll to position [1721, 0]
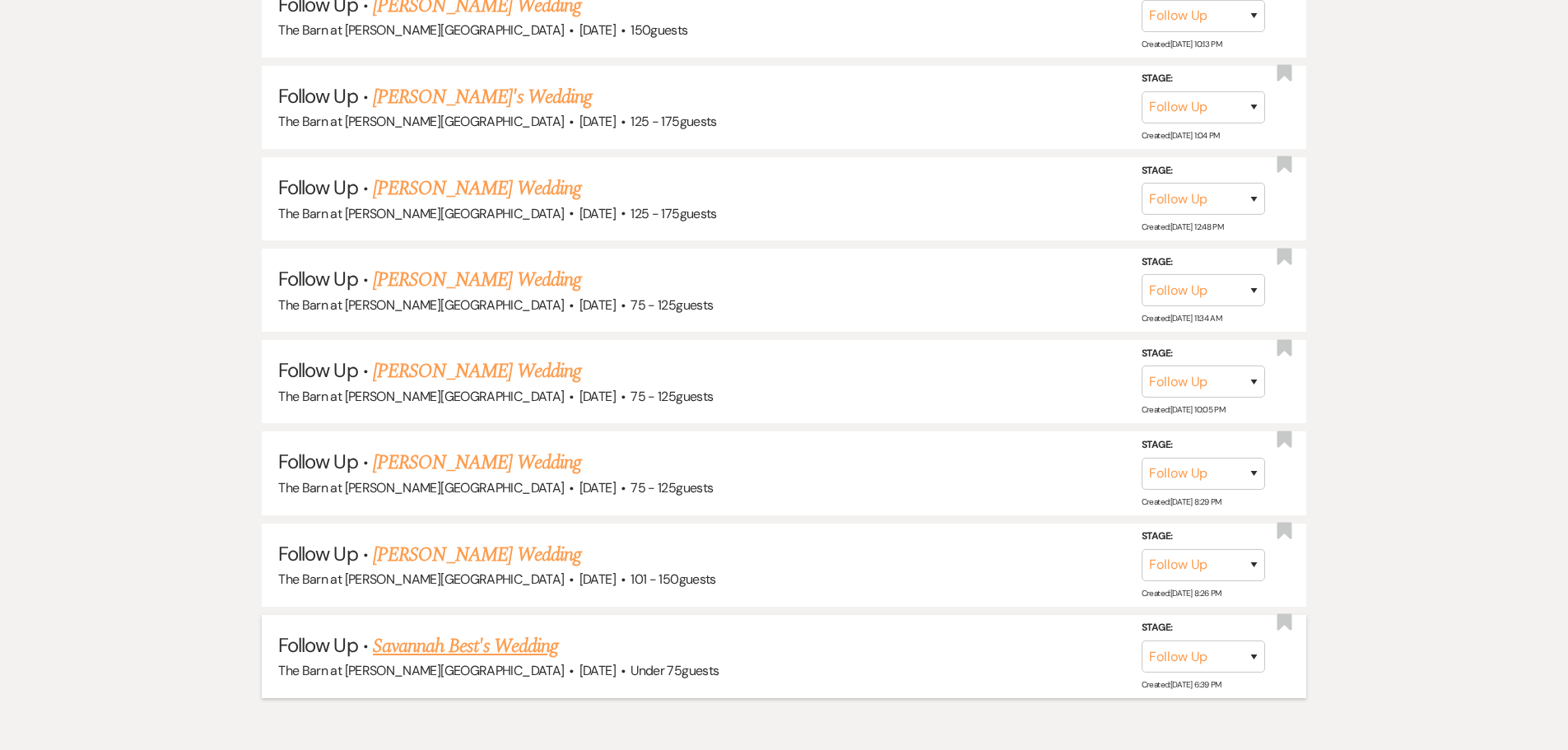
click at [452, 647] on link "Savannah Best's Wedding" at bounding box center [465, 646] width 185 height 29
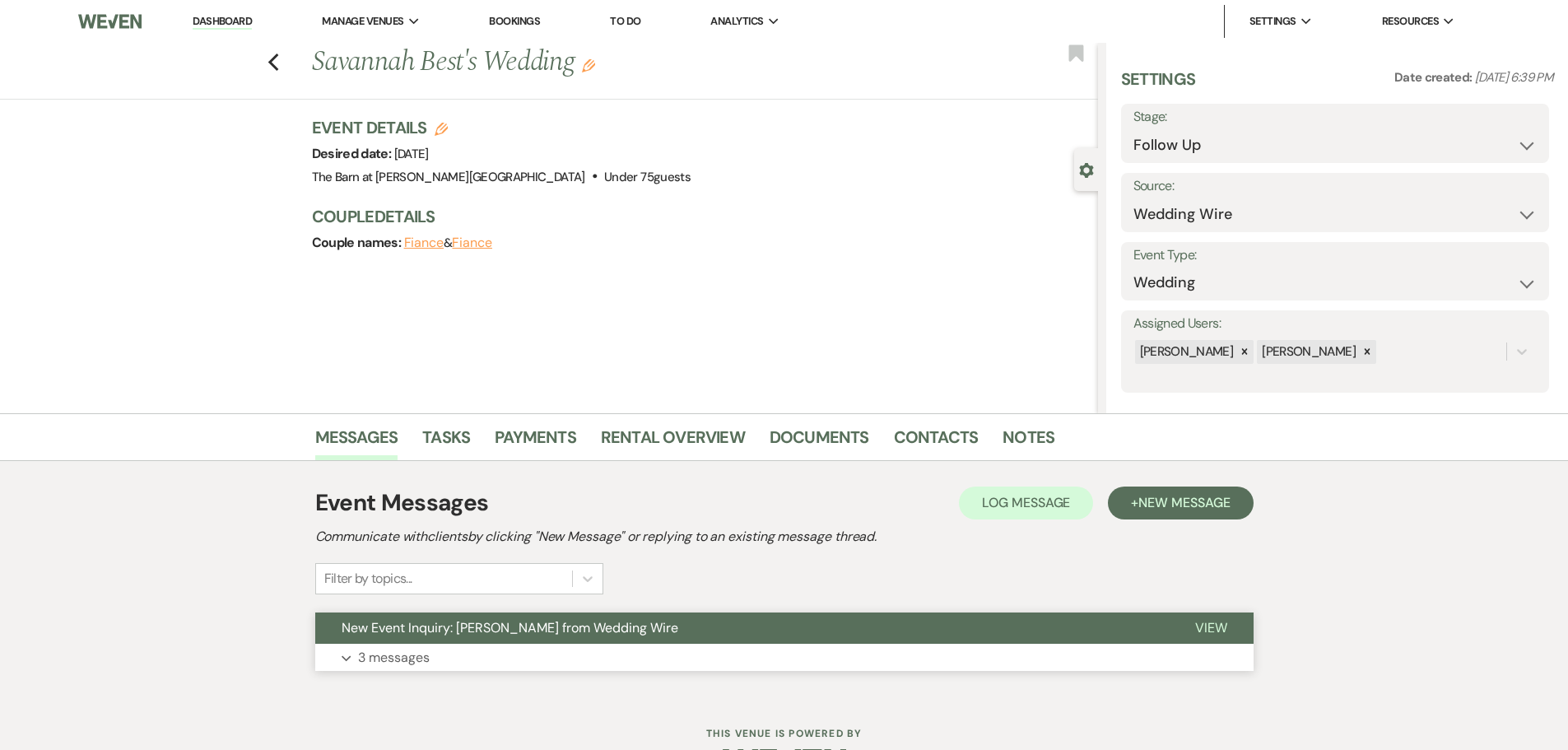
click at [387, 664] on p "3 messages" at bounding box center [393, 657] width 71 height 21
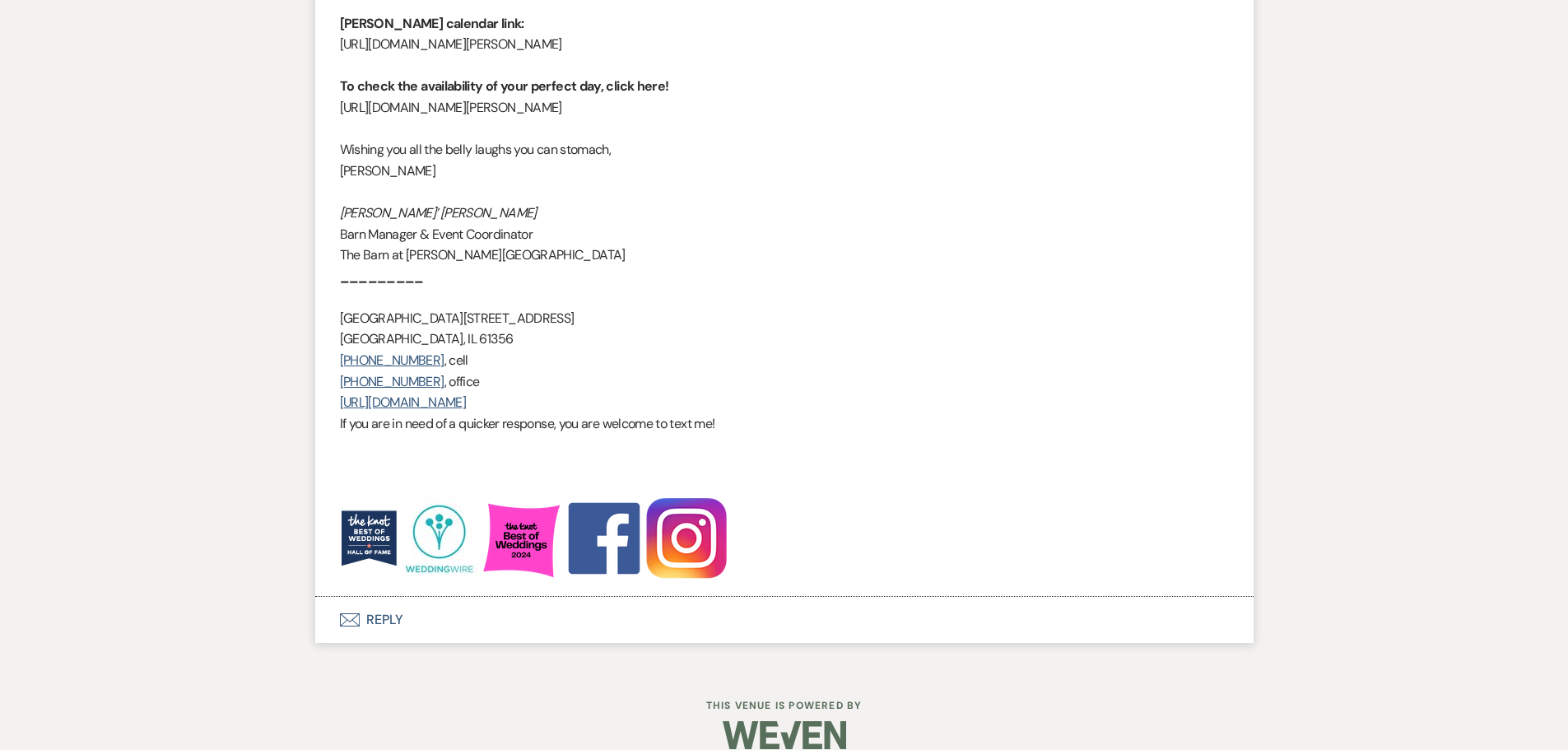
click at [379, 621] on button "Envelope Reply" at bounding box center [784, 620] width 939 height 46
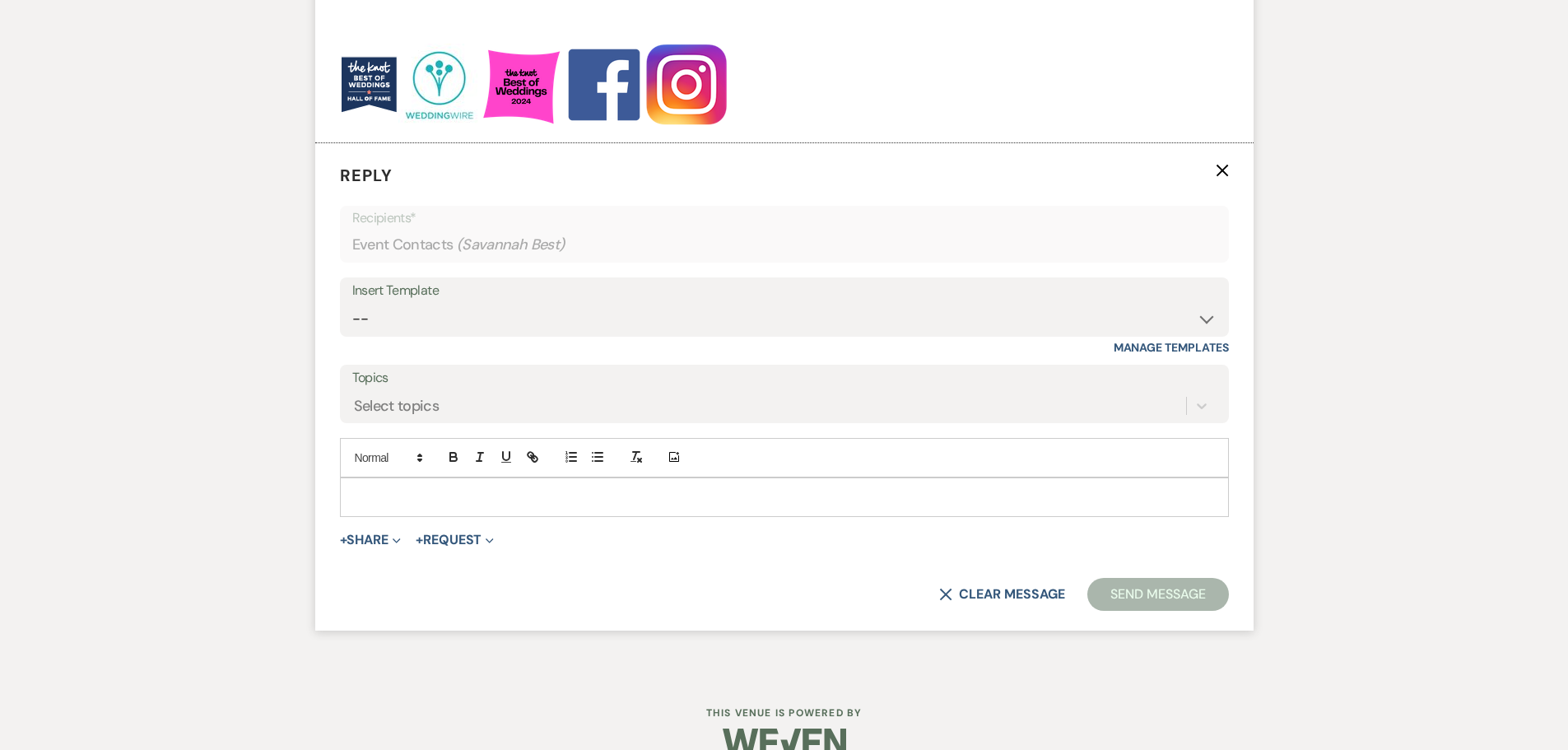
scroll to position [2606, 0]
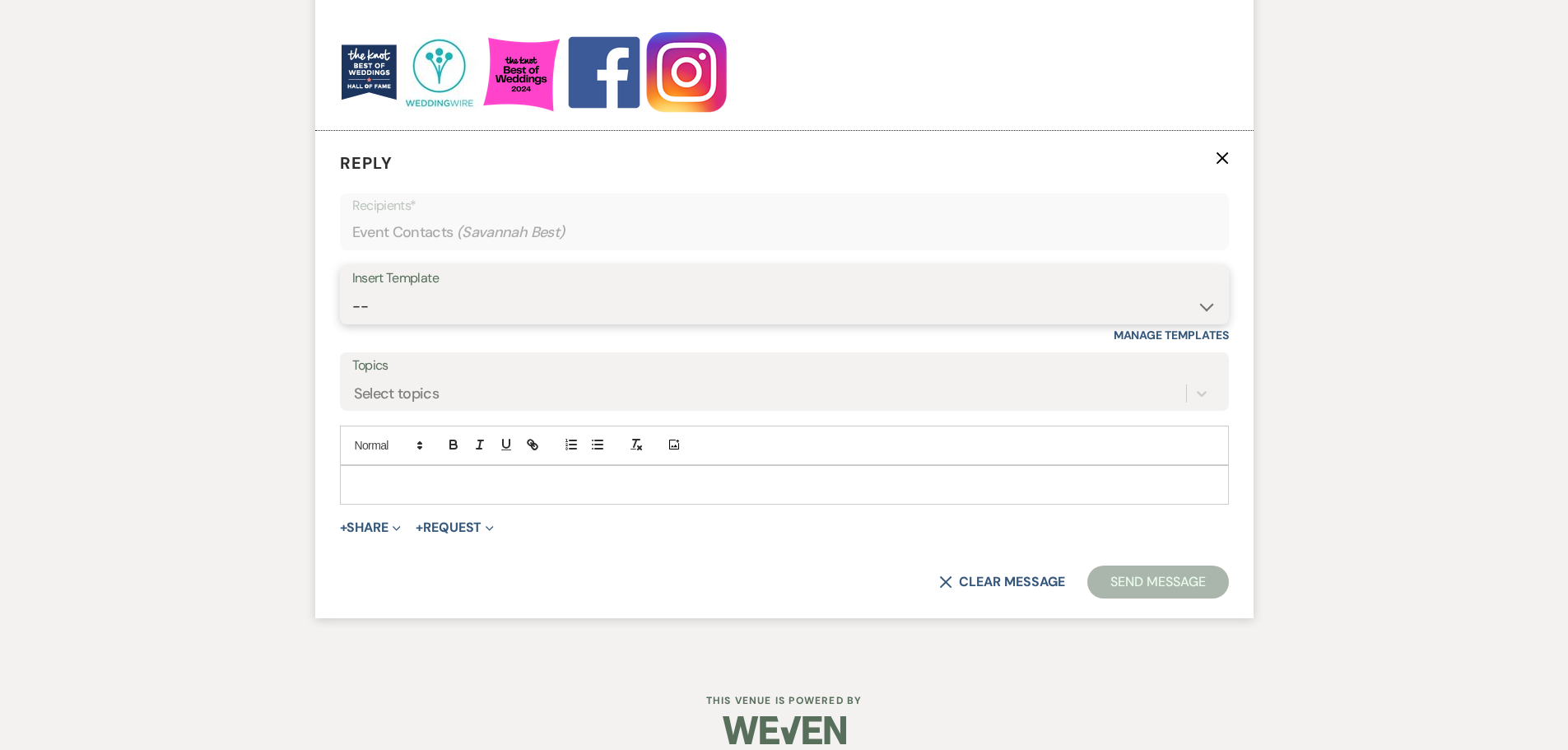
click at [380, 304] on select "-- Copy of Initial Inquiry Response [DATE] Inquiry Response [PERSON_NAME] Copy …" at bounding box center [784, 307] width 864 height 32
click at [352, 291] on select "-- Copy of Initial Inquiry Response [DATE] Inquiry Response [PERSON_NAME] Copy …" at bounding box center [784, 307] width 864 height 32
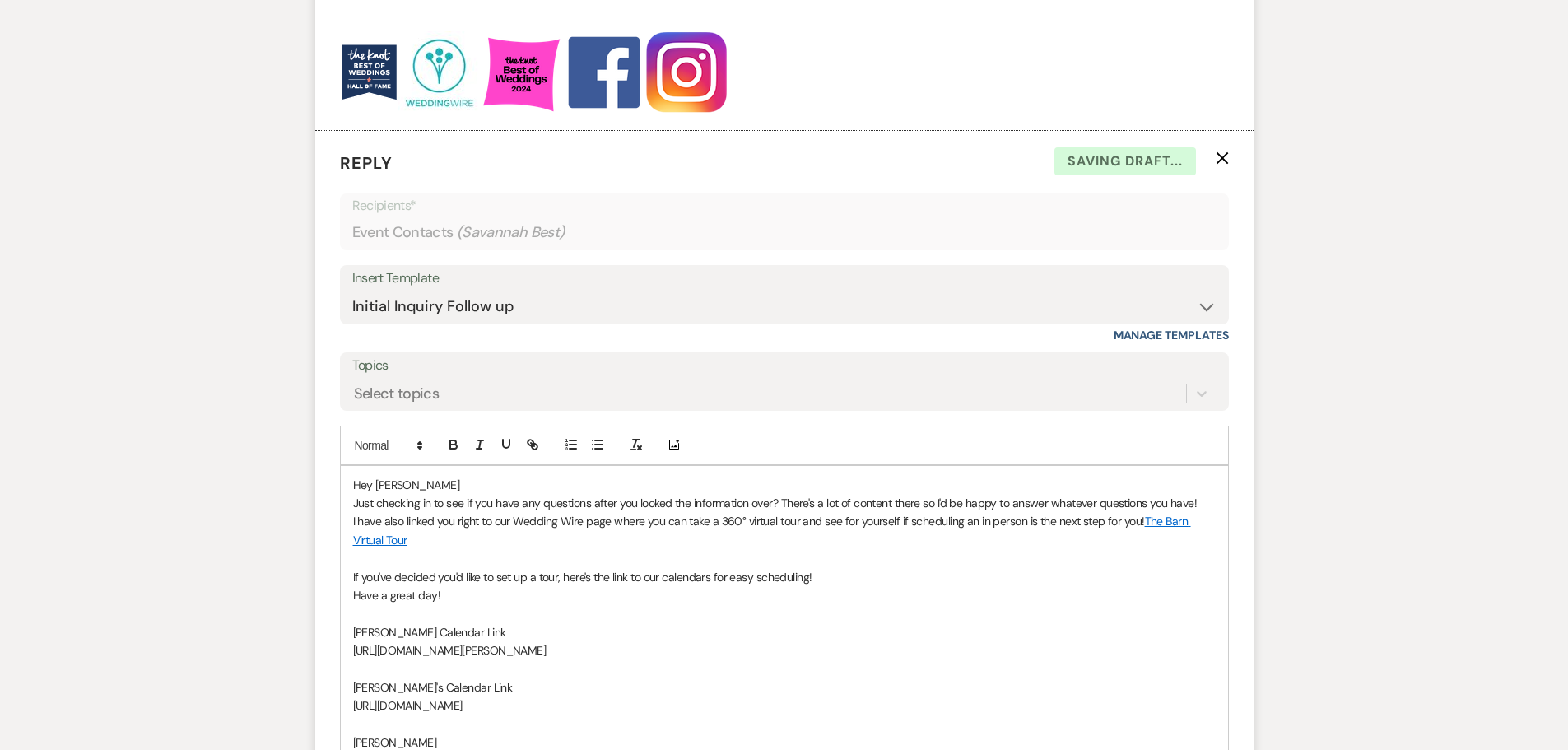
click at [425, 476] on p "Hey [PERSON_NAME]" at bounding box center [785, 485] width 863 height 18
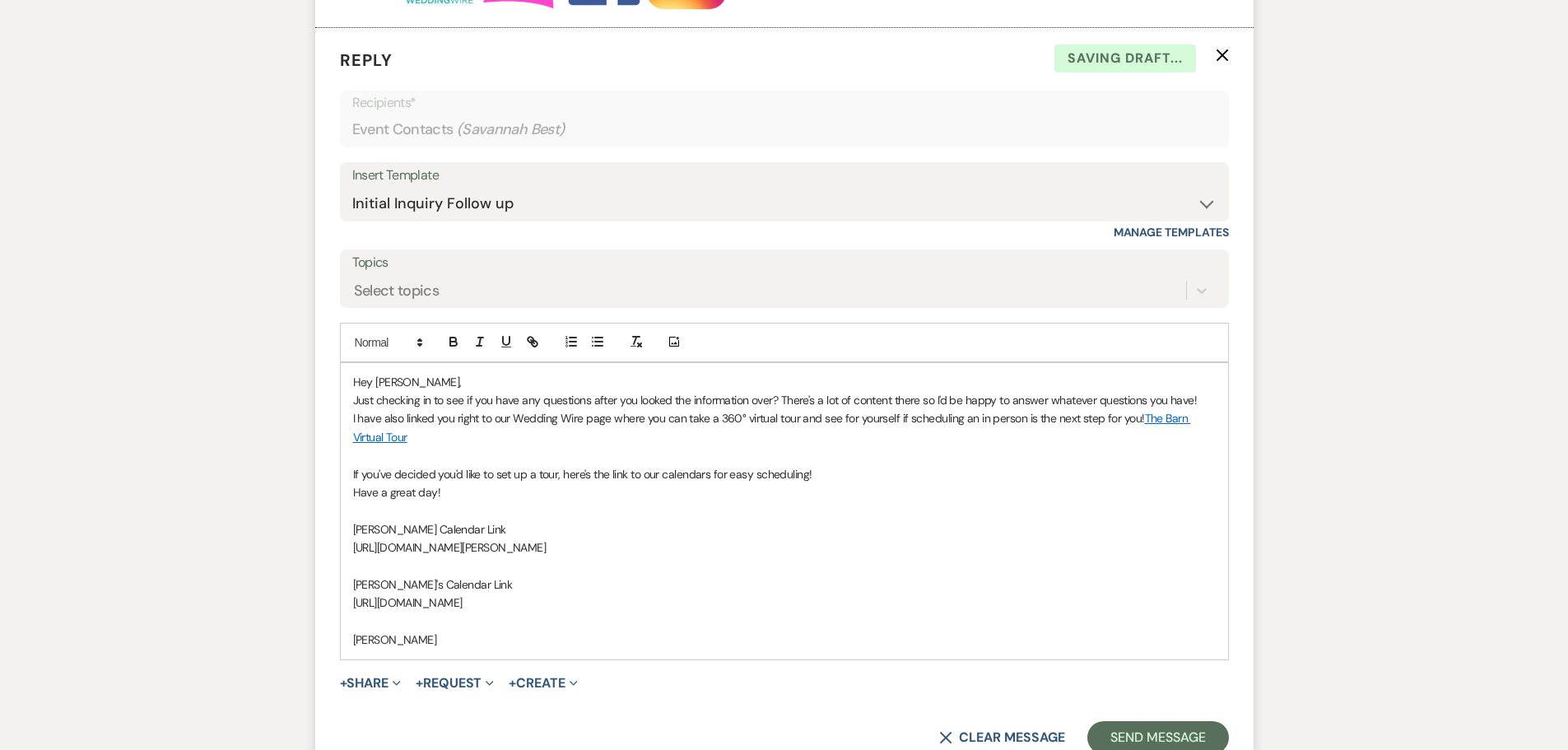
scroll to position [2883, 0]
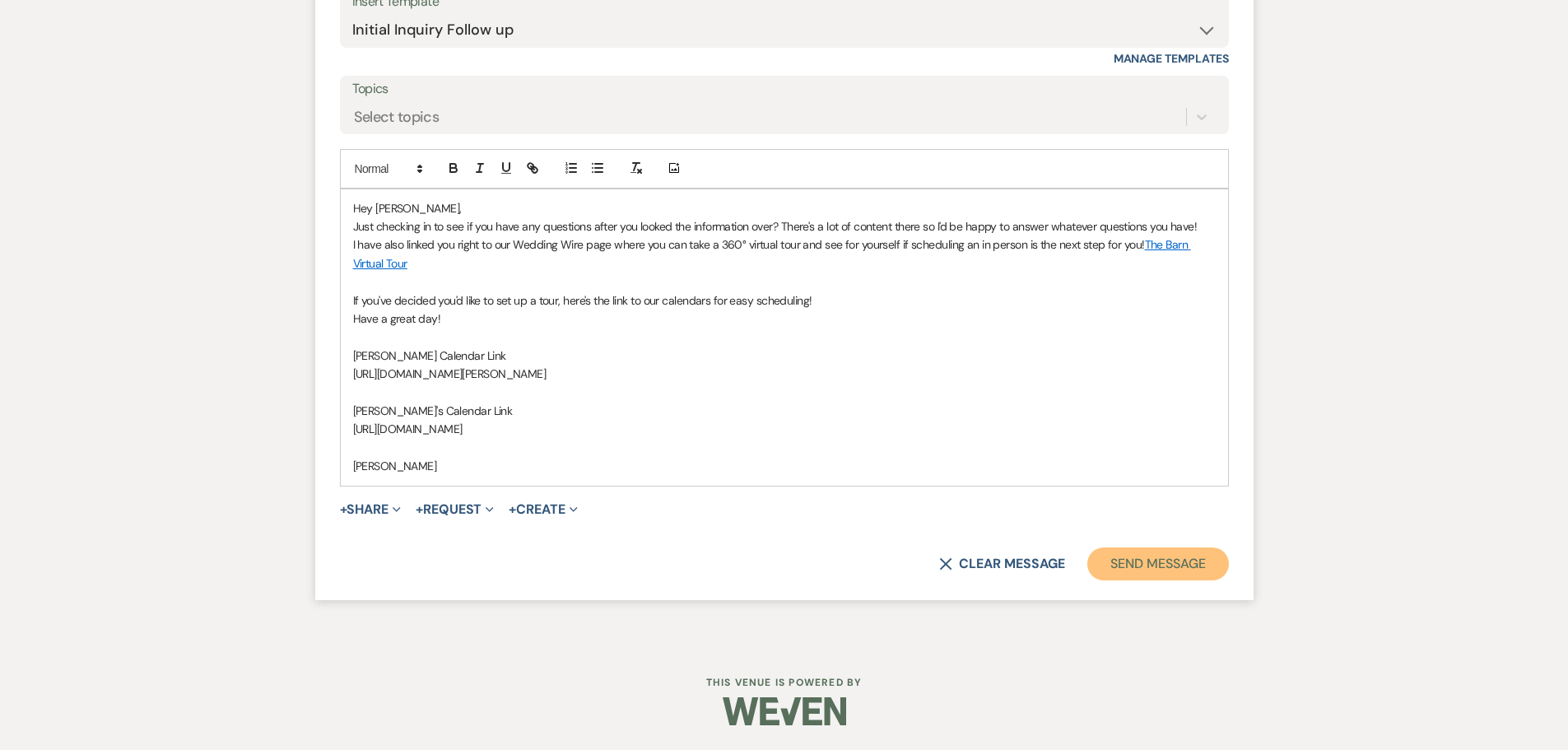
click at [1138, 565] on button "Send Message" at bounding box center [1158, 563] width 141 height 33
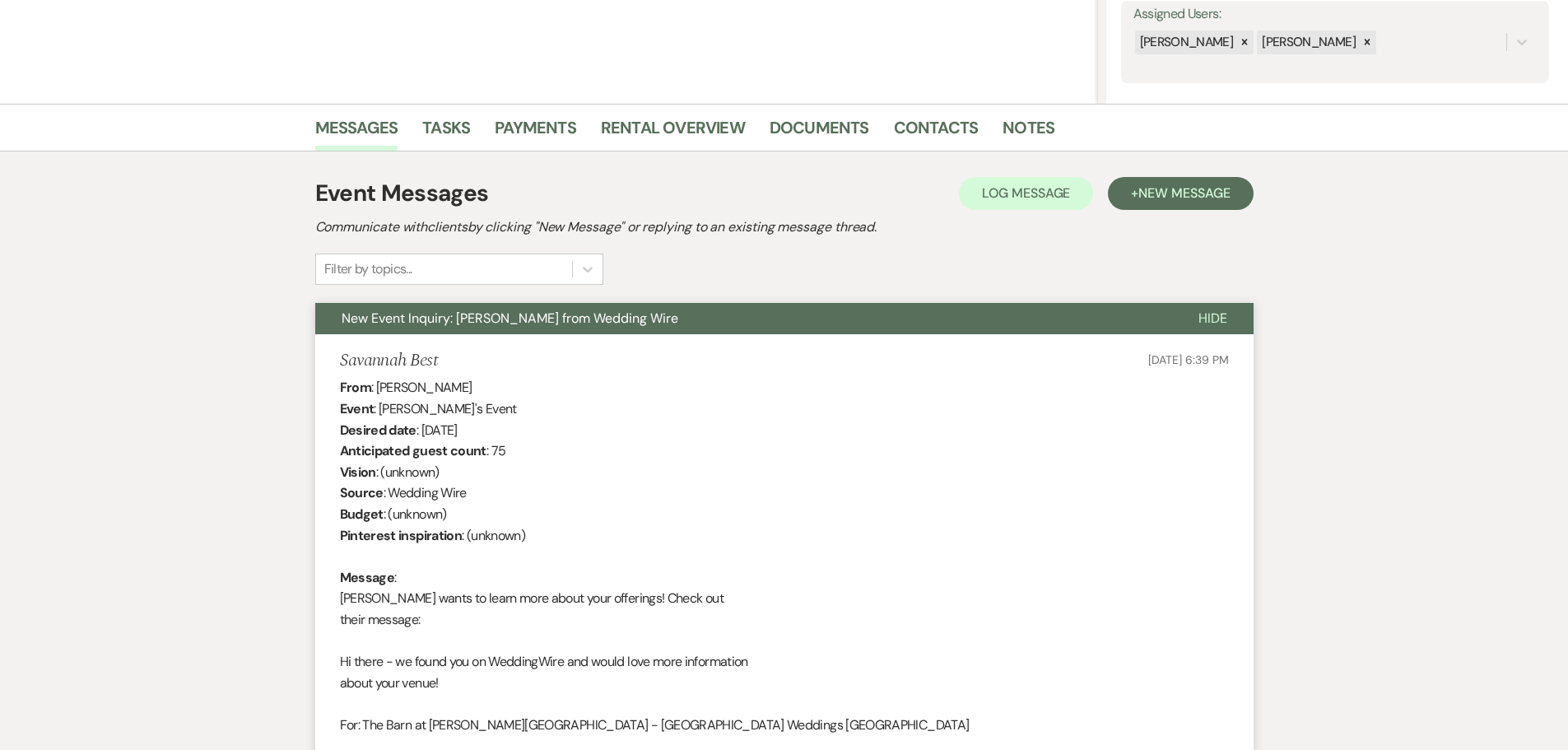
scroll to position [25, 0]
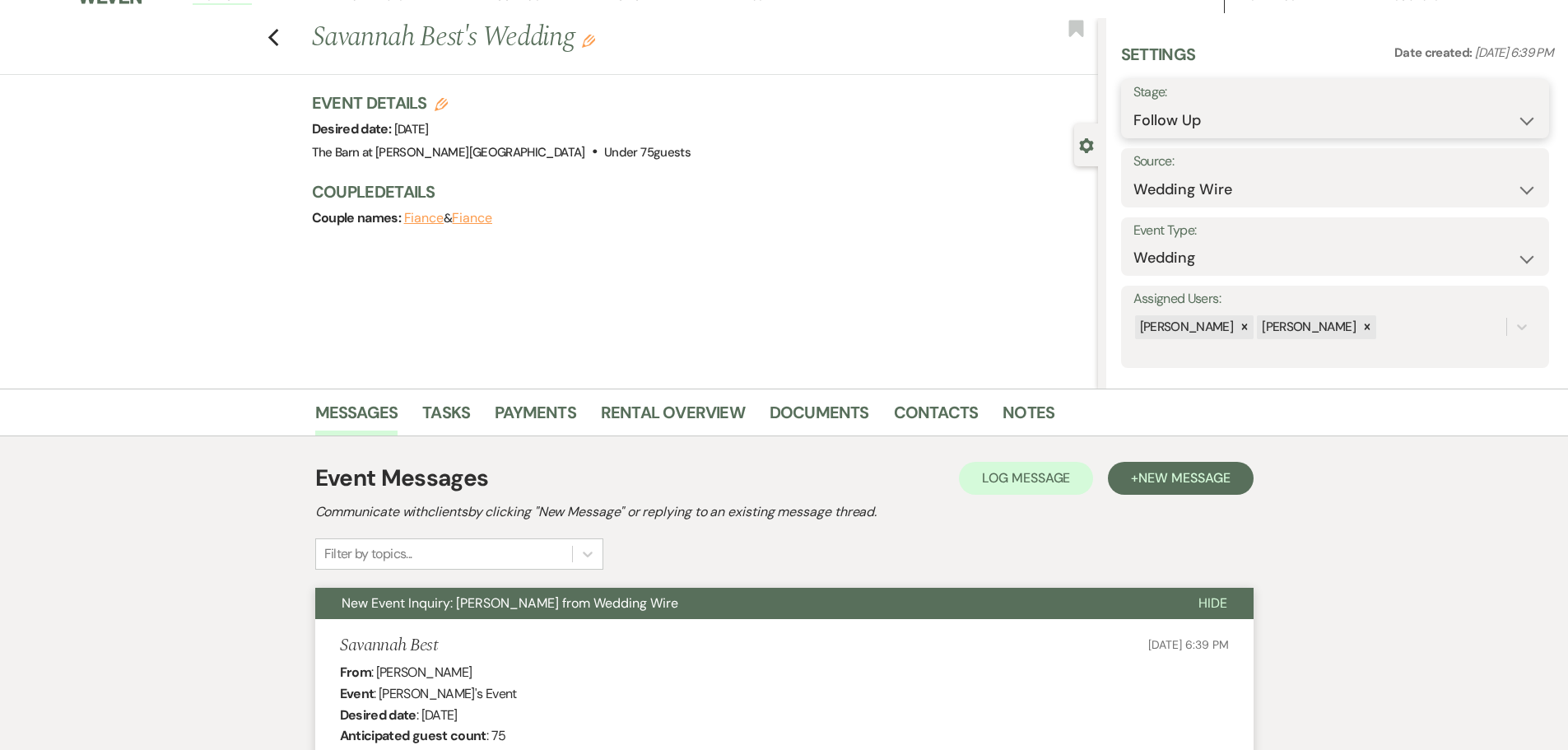
click at [1184, 130] on select "Inquiry Follow Up Tour Requested Tour Confirmed Toured Proposal Sent Booked Lost" at bounding box center [1335, 120] width 403 height 32
click at [1134, 104] on select "Inquiry Follow Up Tour Requested Tour Confirmed Toured Proposal Sent Booked Lost" at bounding box center [1335, 120] width 403 height 32
click at [1478, 104] on button "Save" at bounding box center [1503, 109] width 93 height 33
click at [279, 43] on use "button" at bounding box center [273, 37] width 11 height 18
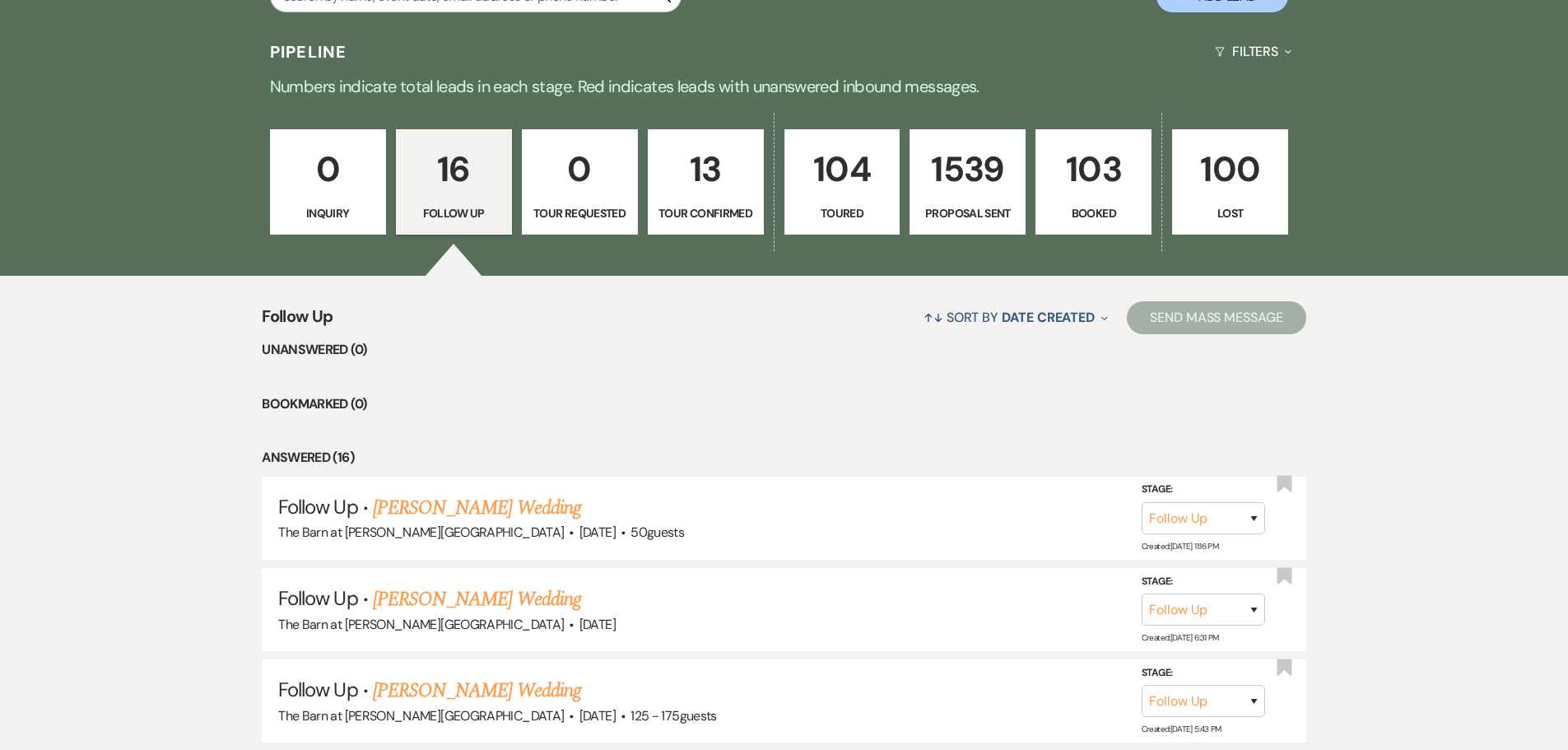
scroll to position [149, 0]
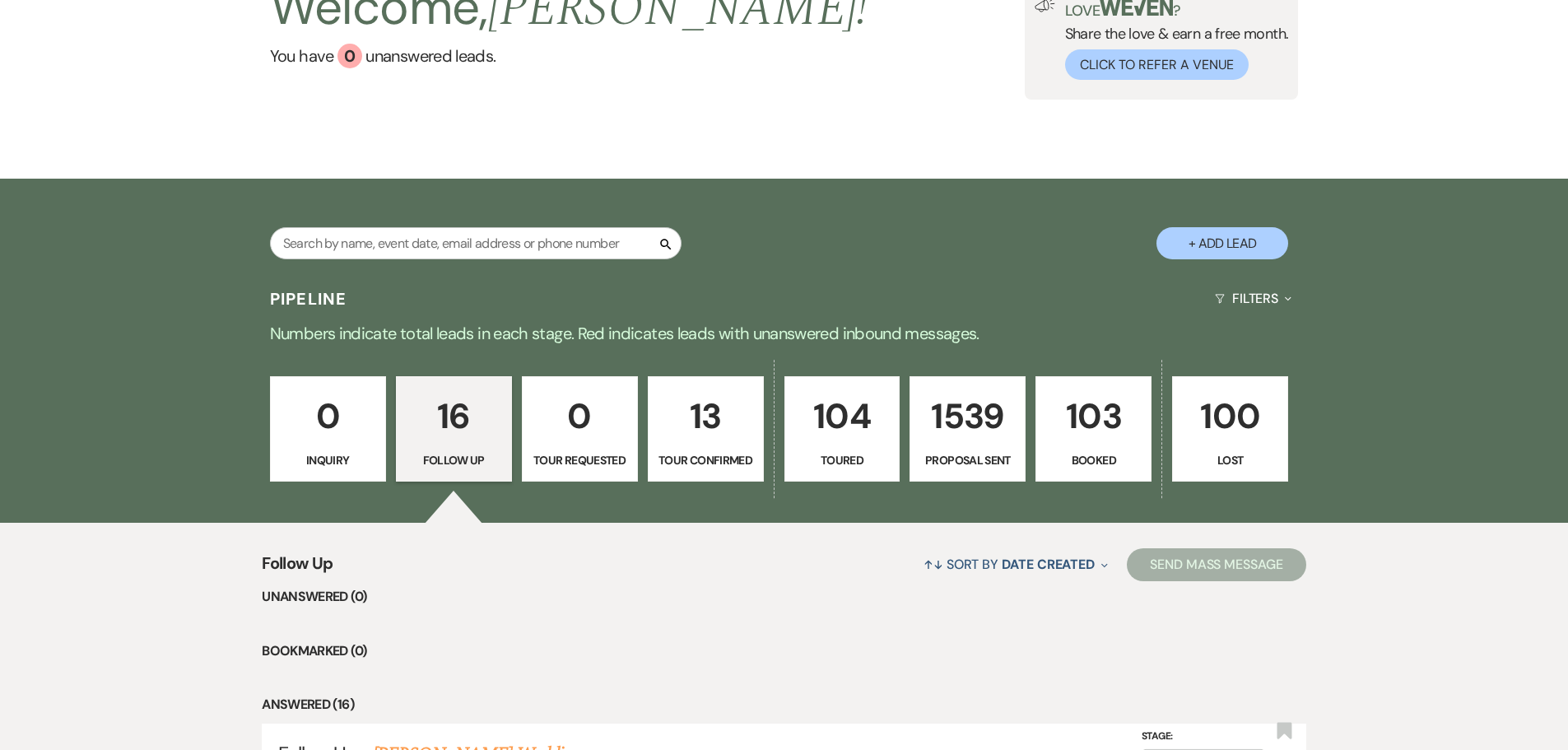
click at [1037, 428] on link "103 Booked" at bounding box center [1094, 429] width 116 height 105
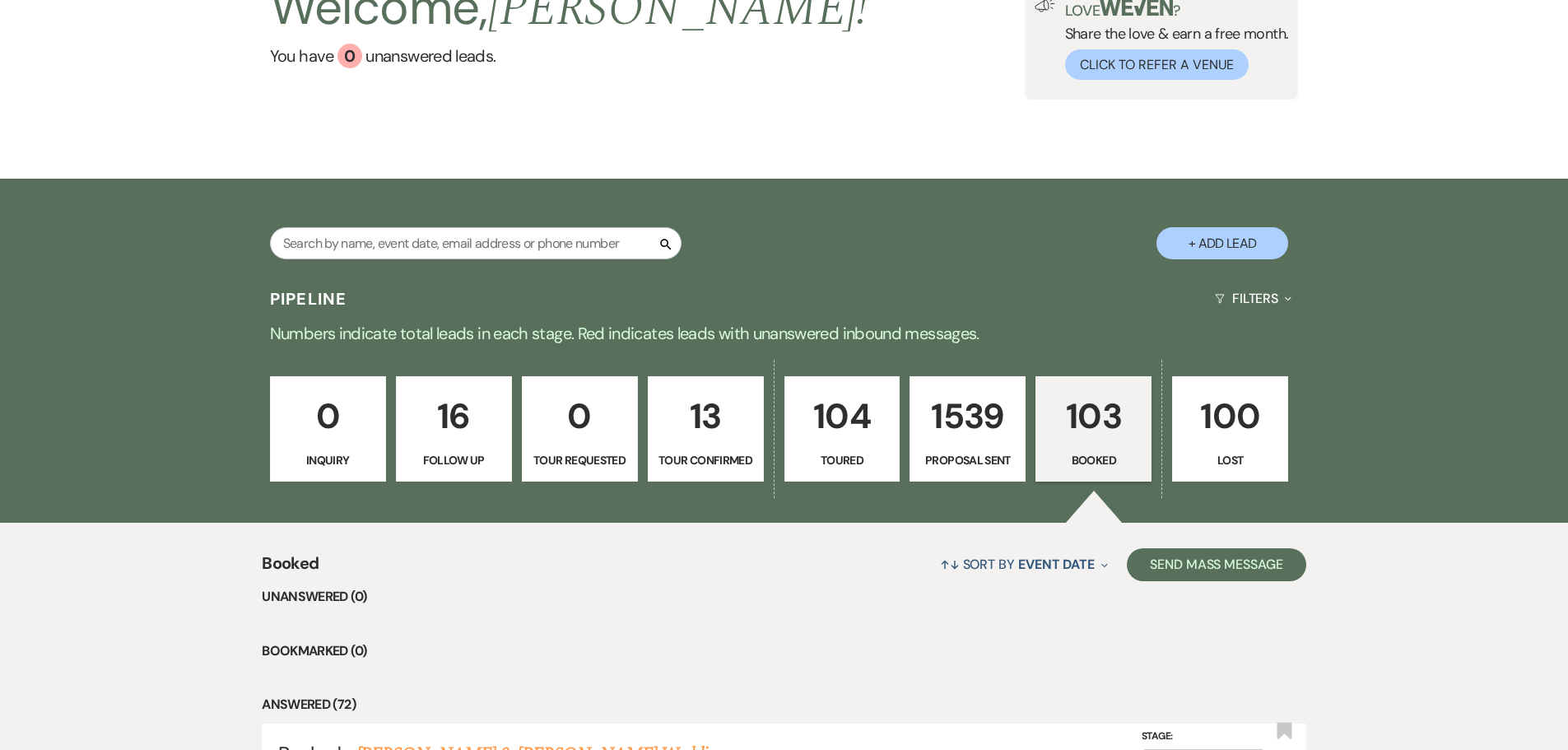
click at [1045, 433] on link "103 Booked" at bounding box center [1094, 429] width 116 height 105
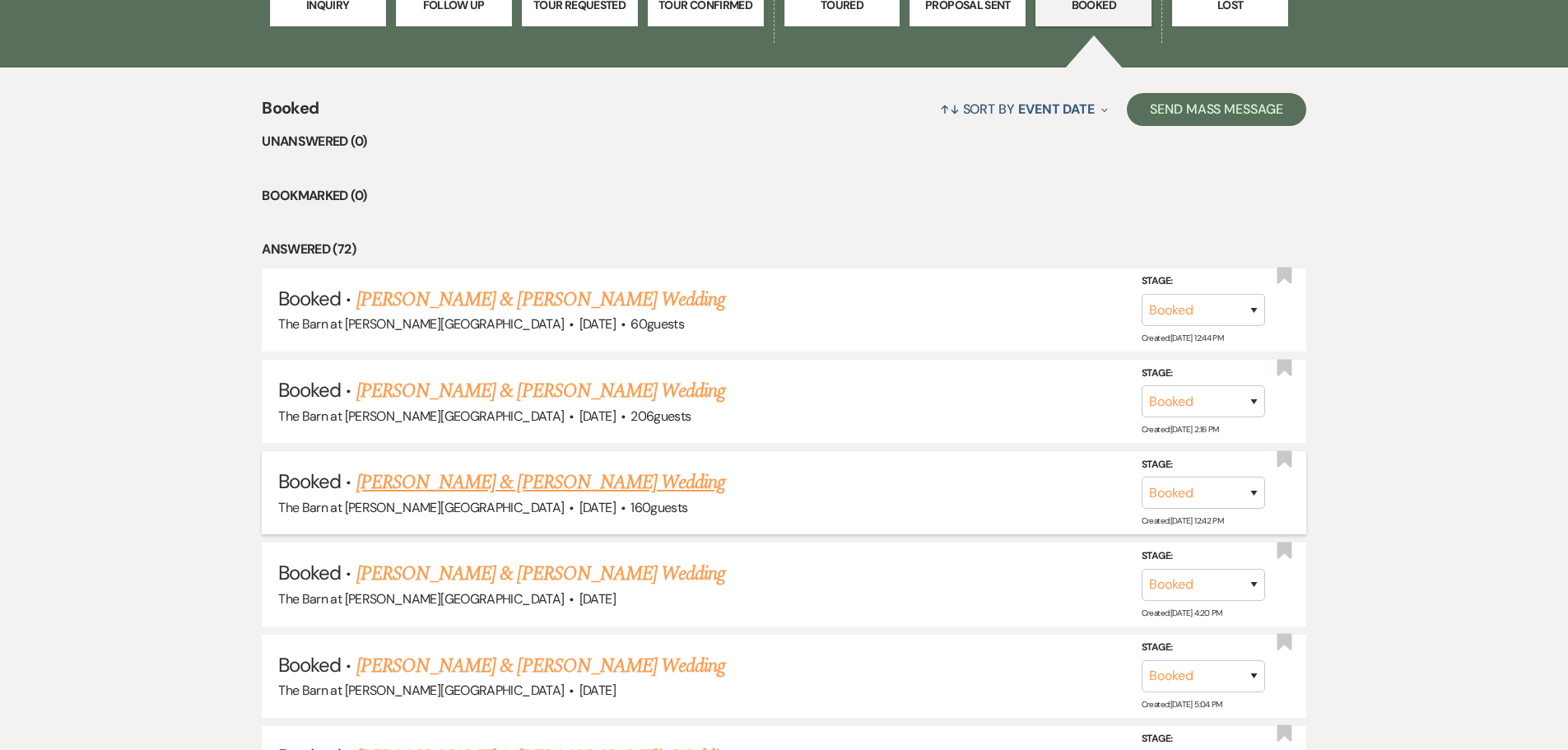
scroll to position [642, 0]
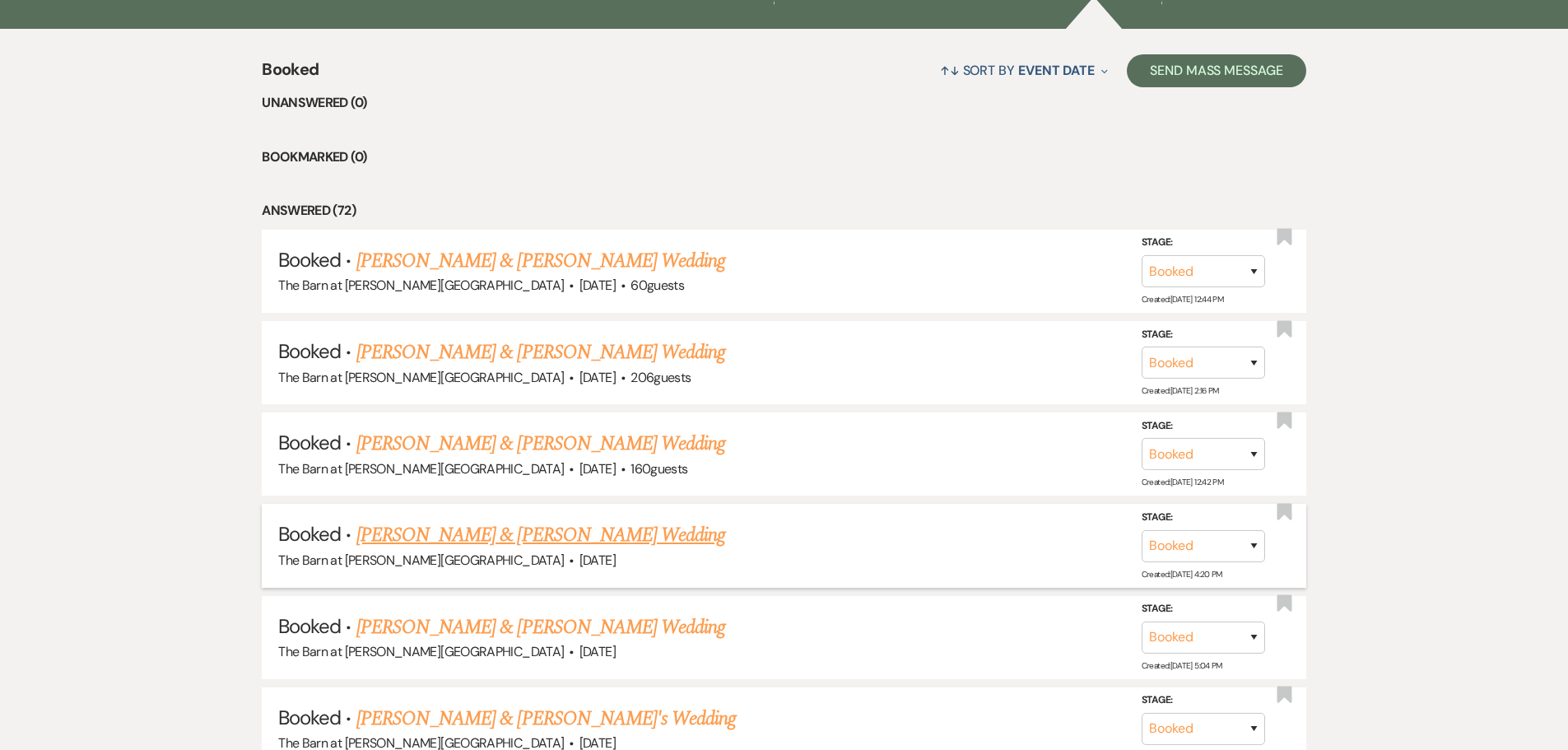
click at [420, 533] on link "[PERSON_NAME] & [PERSON_NAME] Wedding" at bounding box center [541, 535] width 368 height 29
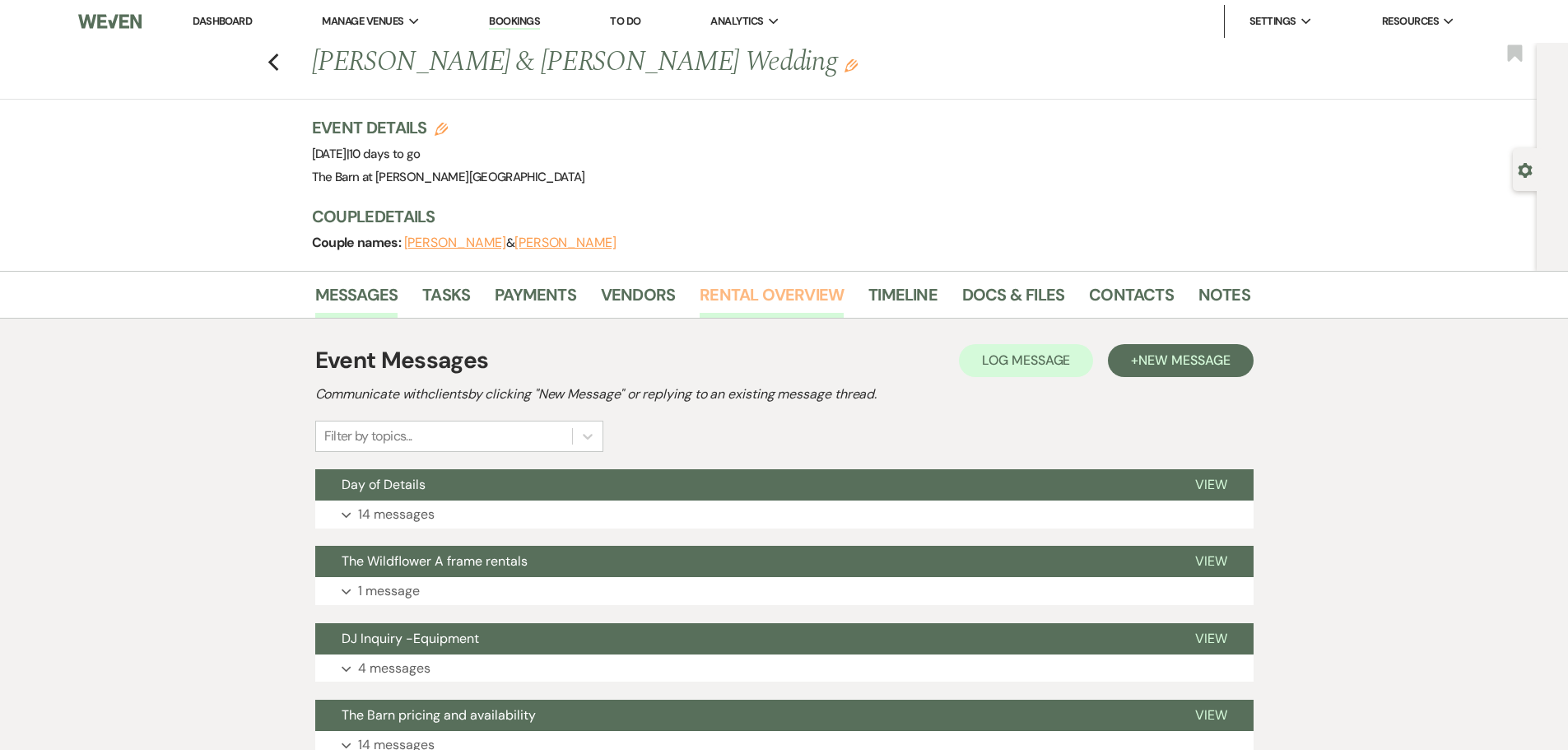
click at [734, 302] on link "Rental Overview" at bounding box center [772, 299] width 144 height 36
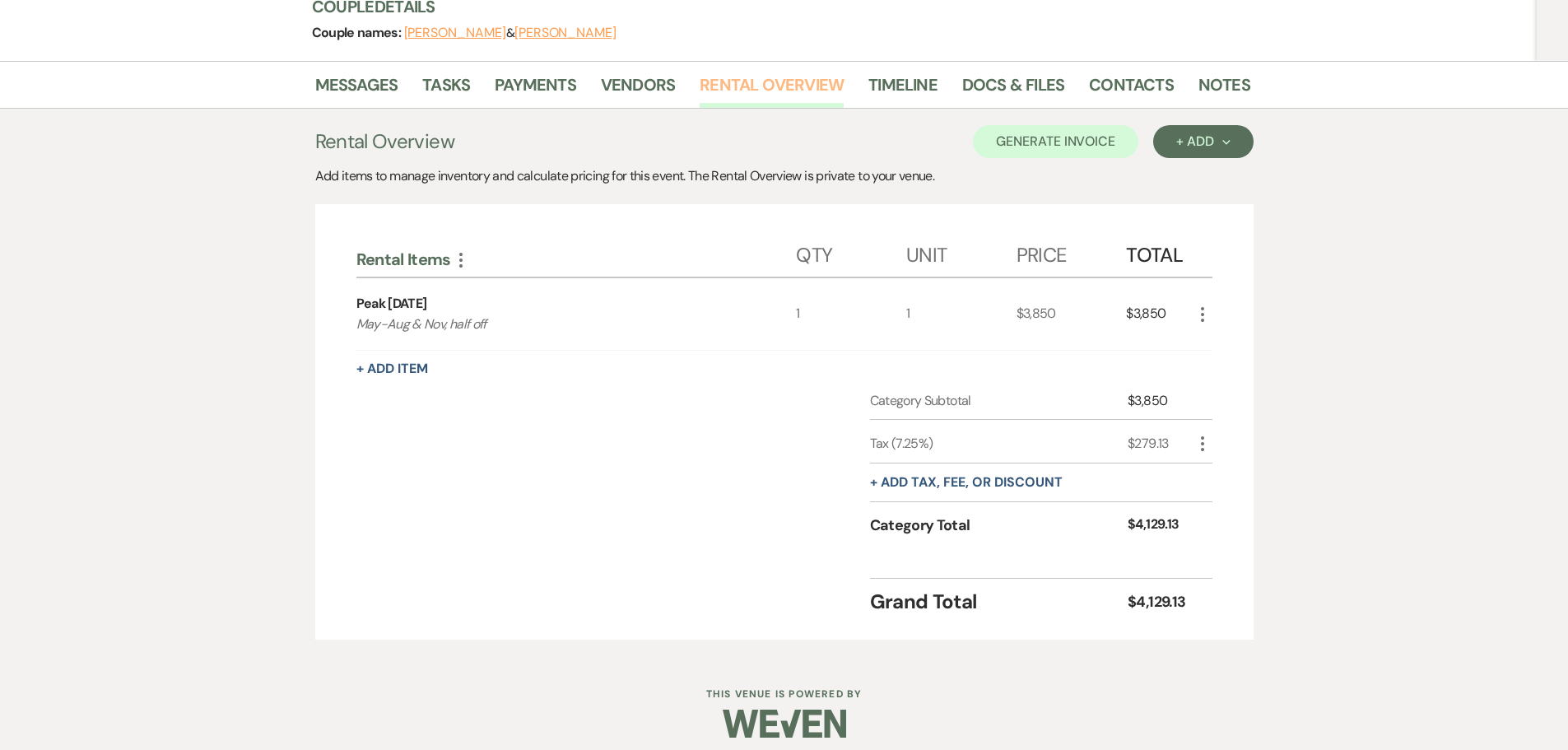
scroll to position [222, 0]
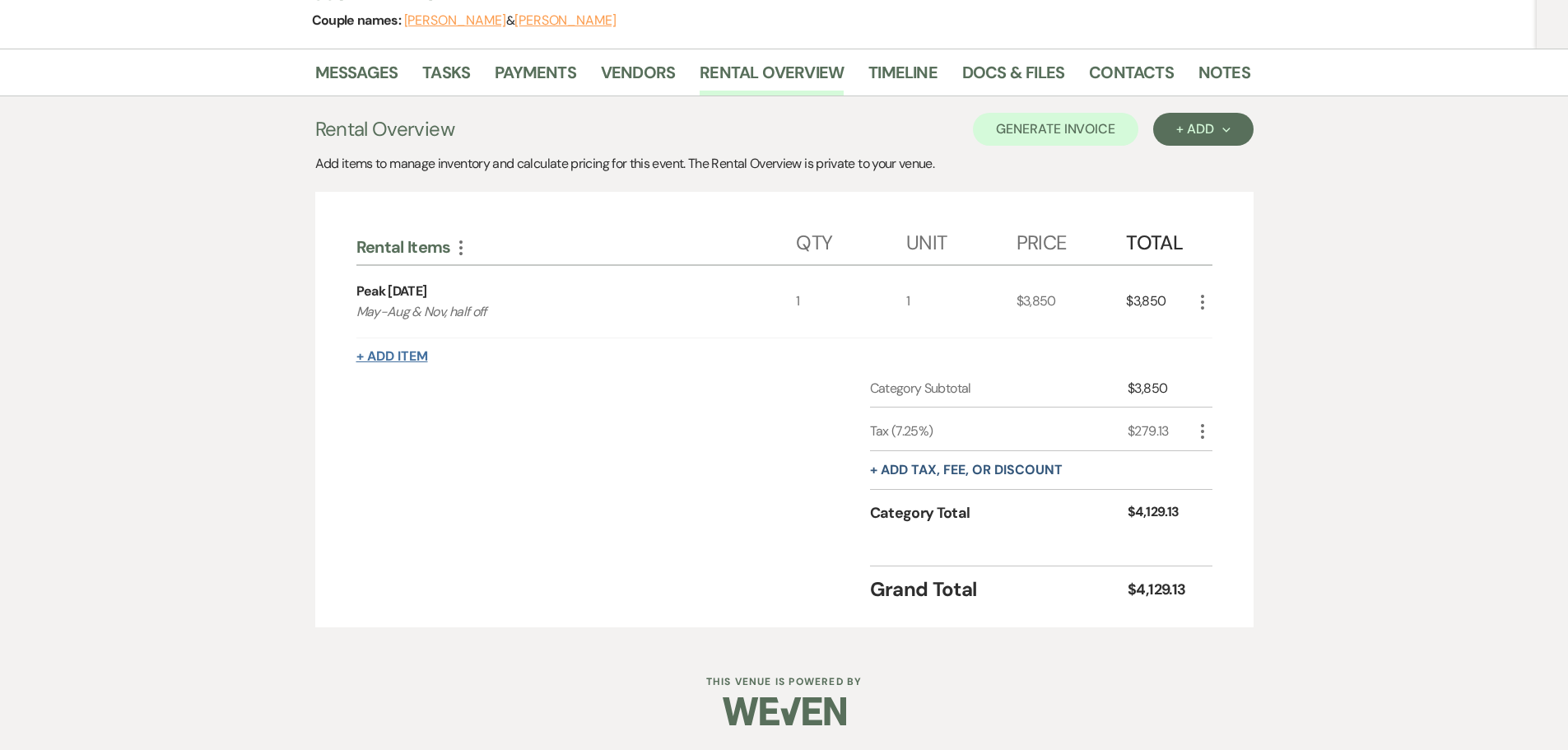
click at [402, 357] on button "+ Add Item" at bounding box center [392, 356] width 71 height 13
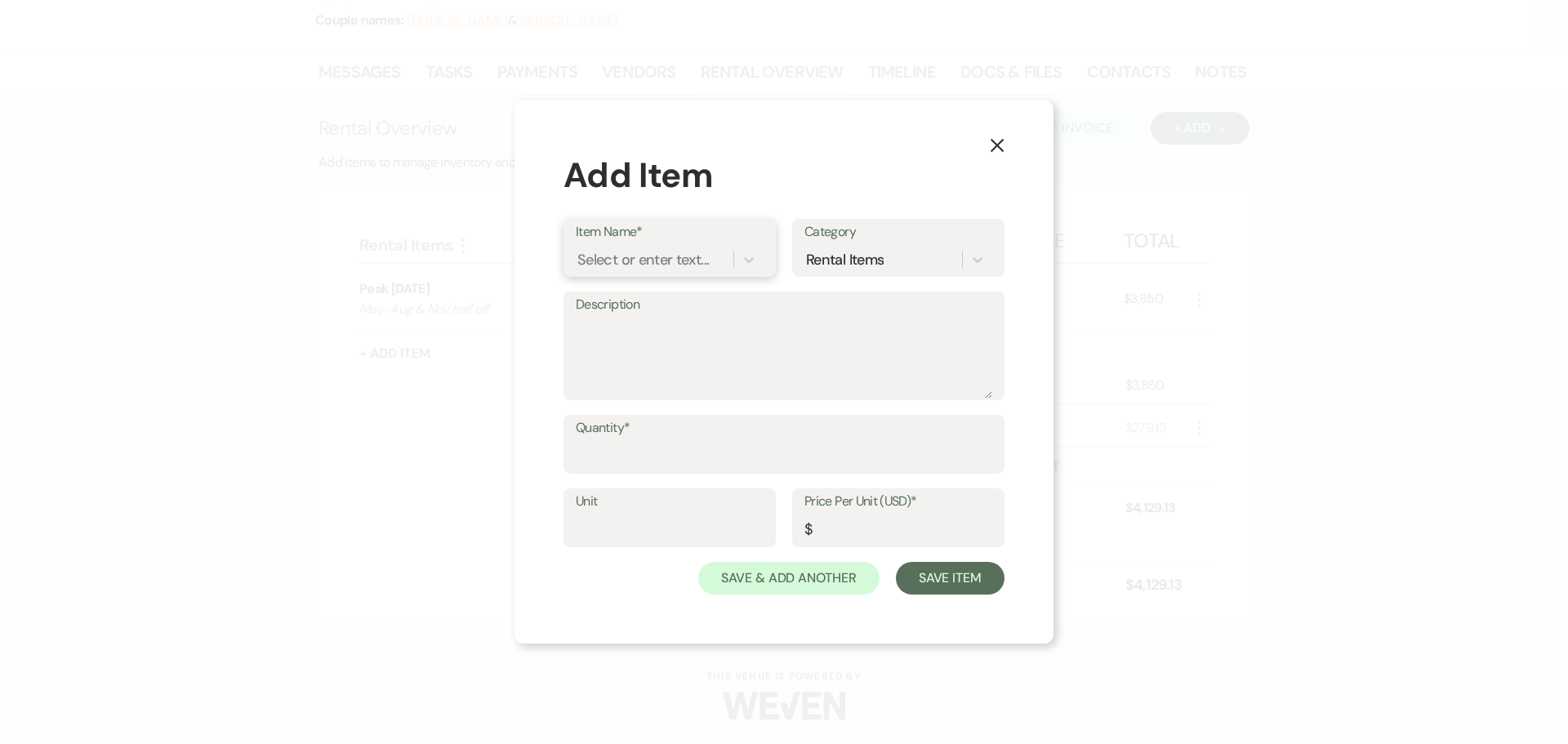
click at [595, 267] on div "Select or enter text..." at bounding box center [643, 259] width 132 height 22
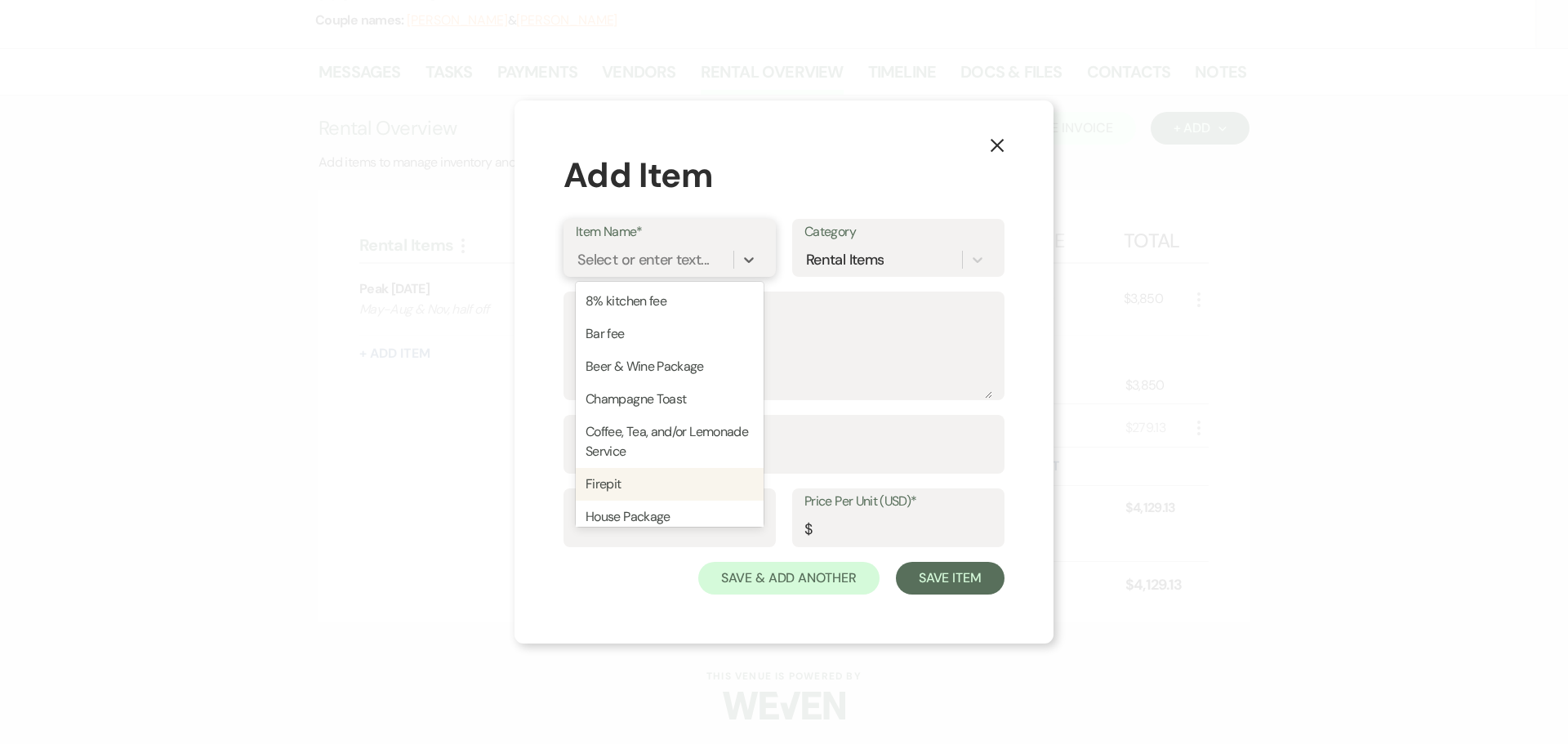
click at [594, 485] on div "Firepit" at bounding box center [669, 484] width 188 height 33
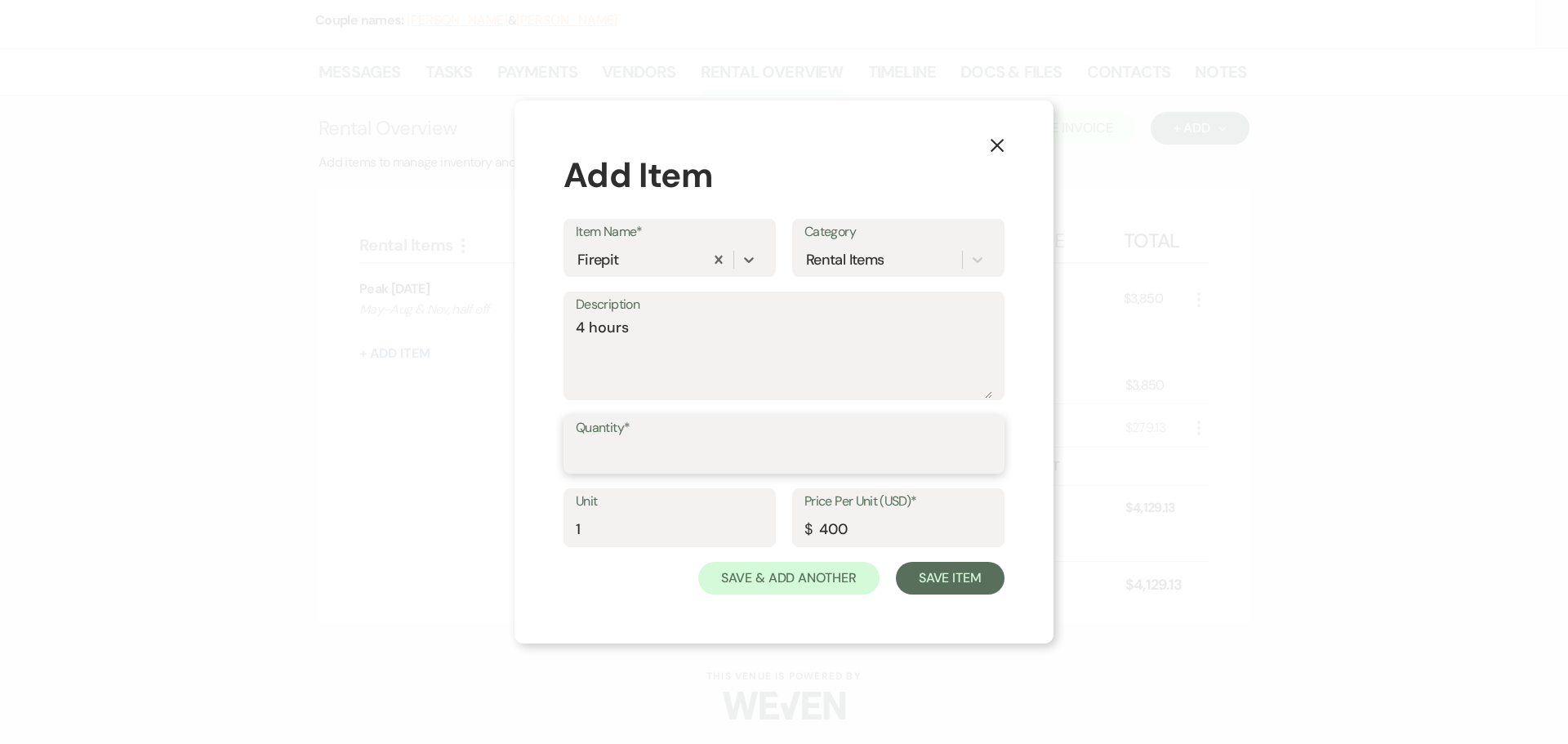
click at [599, 471] on input "Quantity*" at bounding box center [784, 456] width 417 height 32
click at [950, 583] on button "Save Item" at bounding box center [950, 577] width 109 height 33
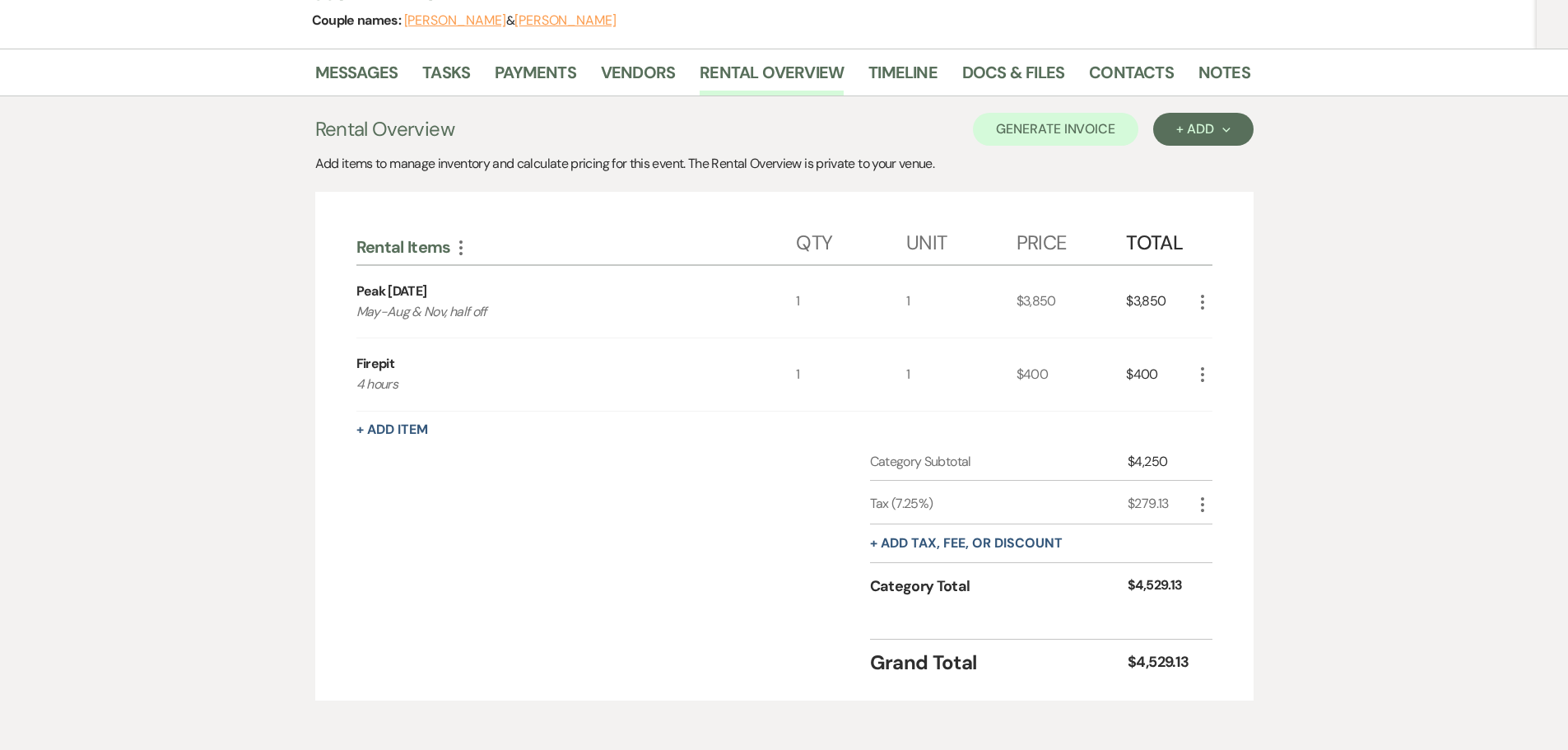
scroll to position [0, 0]
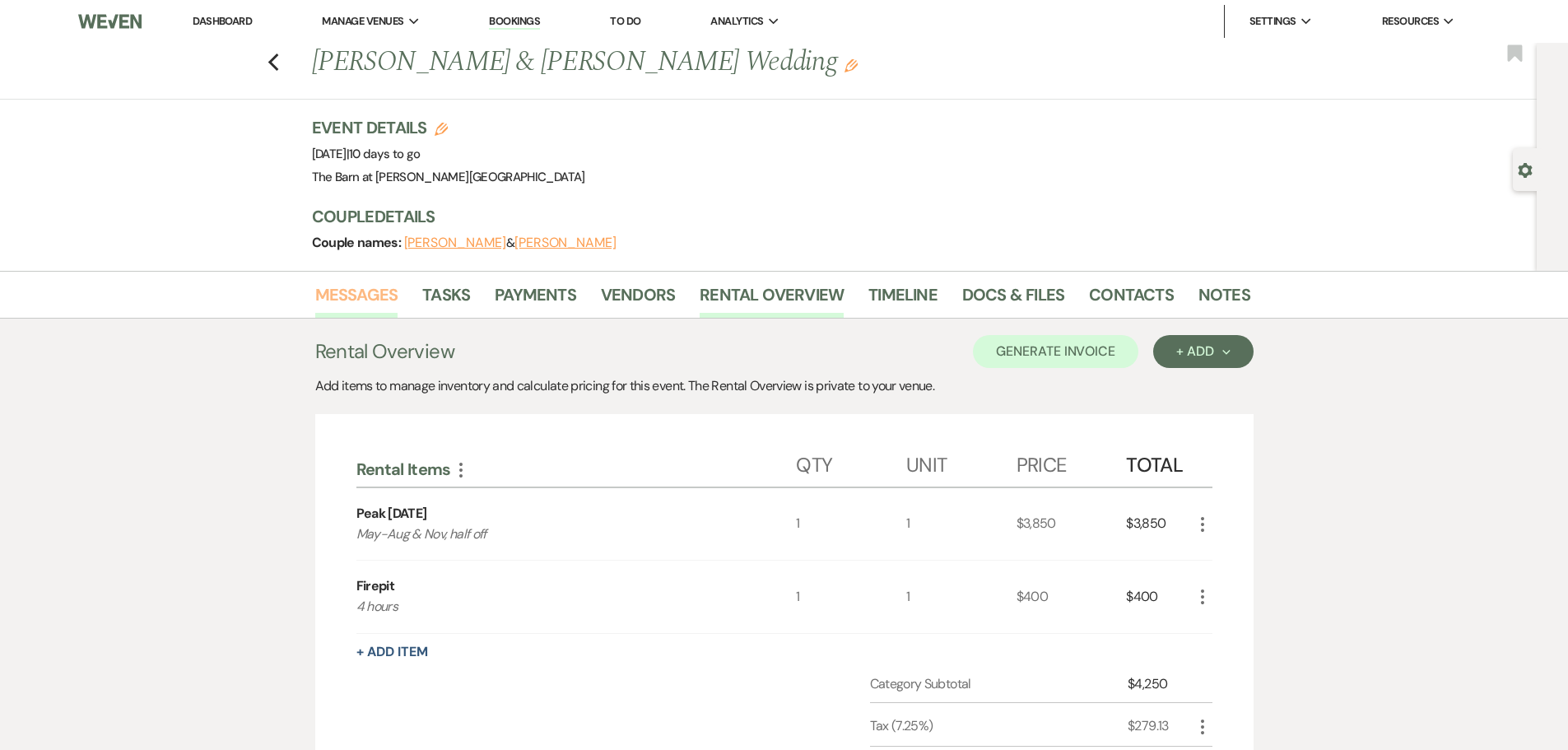
click at [331, 302] on link "Messages" at bounding box center [356, 299] width 83 height 36
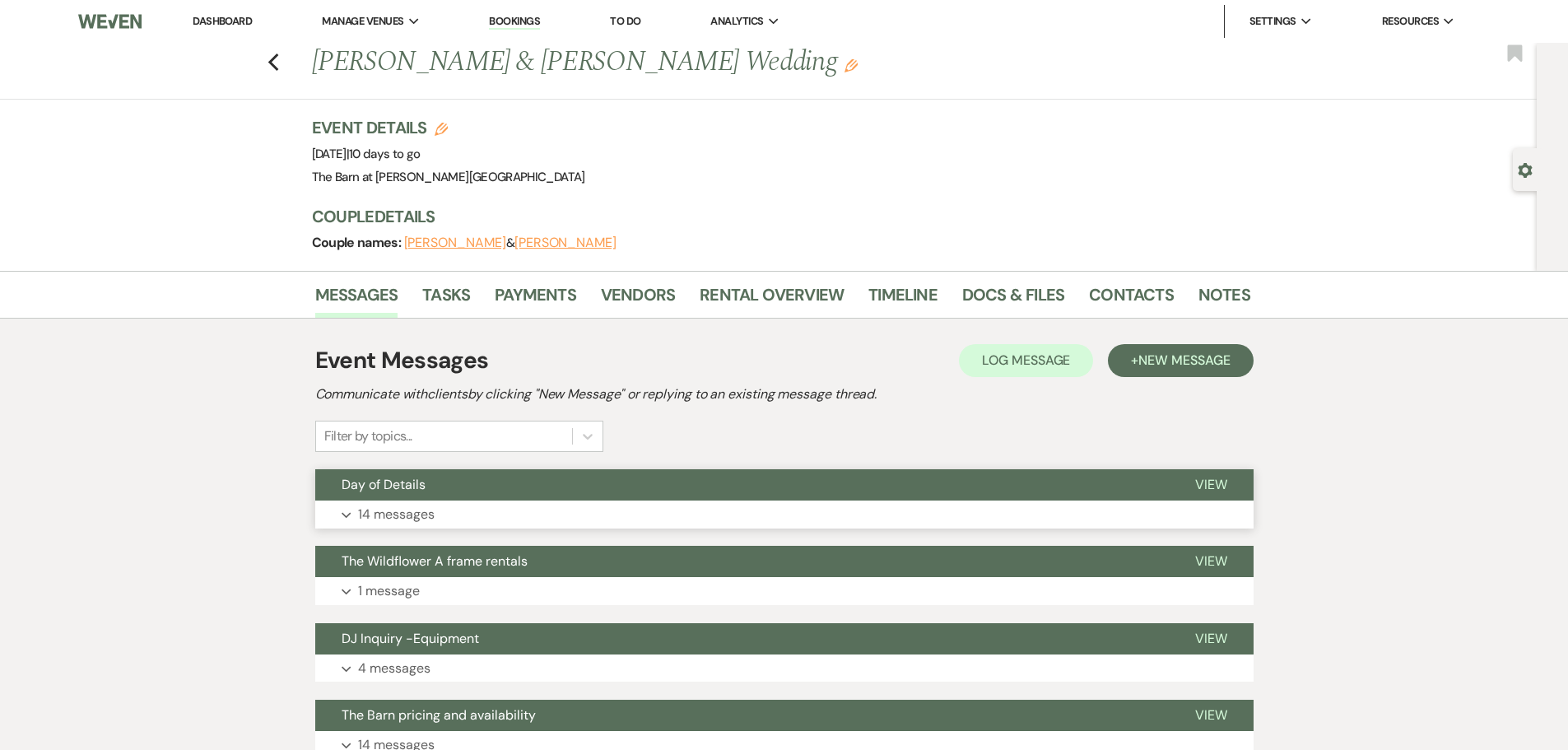
click at [408, 511] on p "14 messages" at bounding box center [396, 514] width 77 height 21
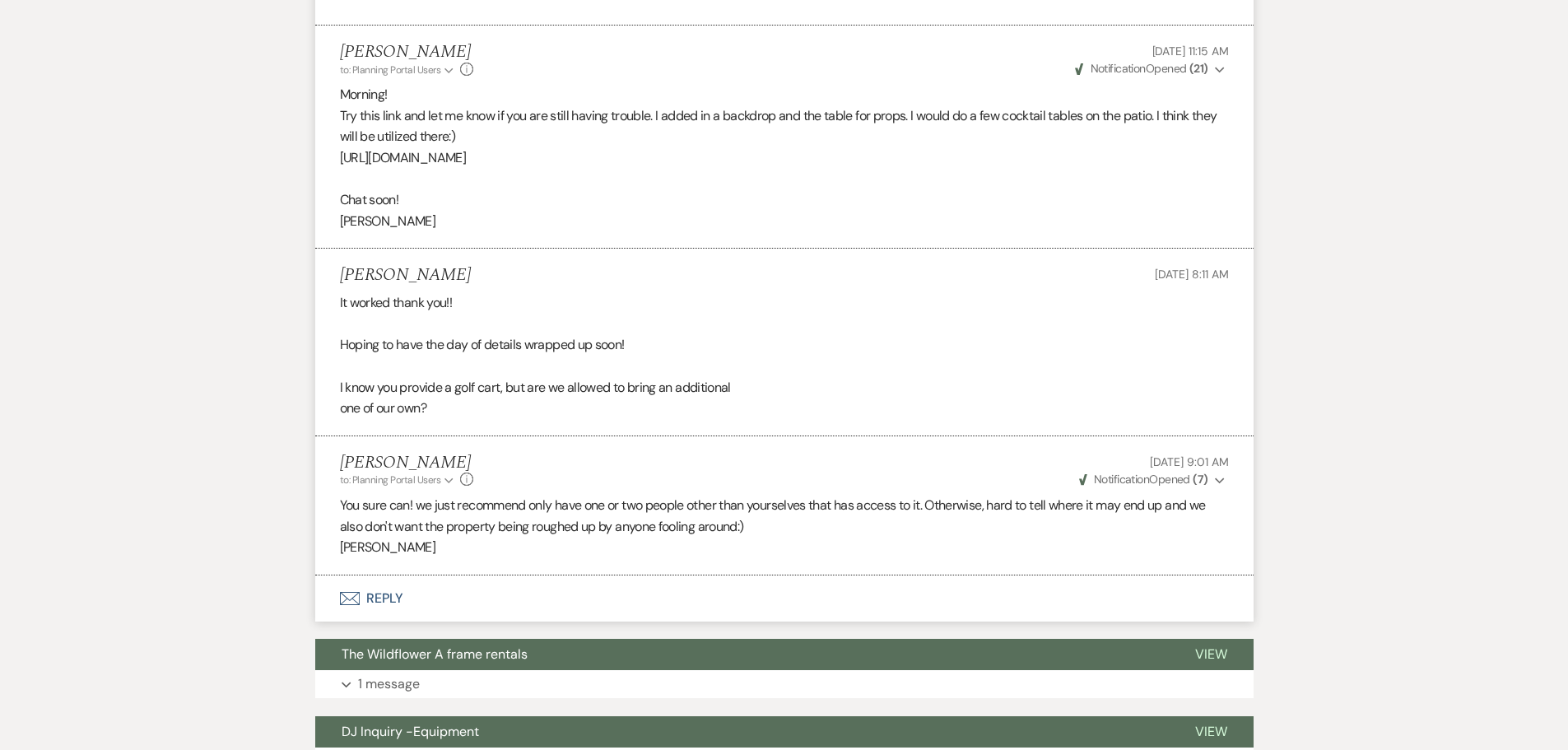
scroll to position [2716, 0]
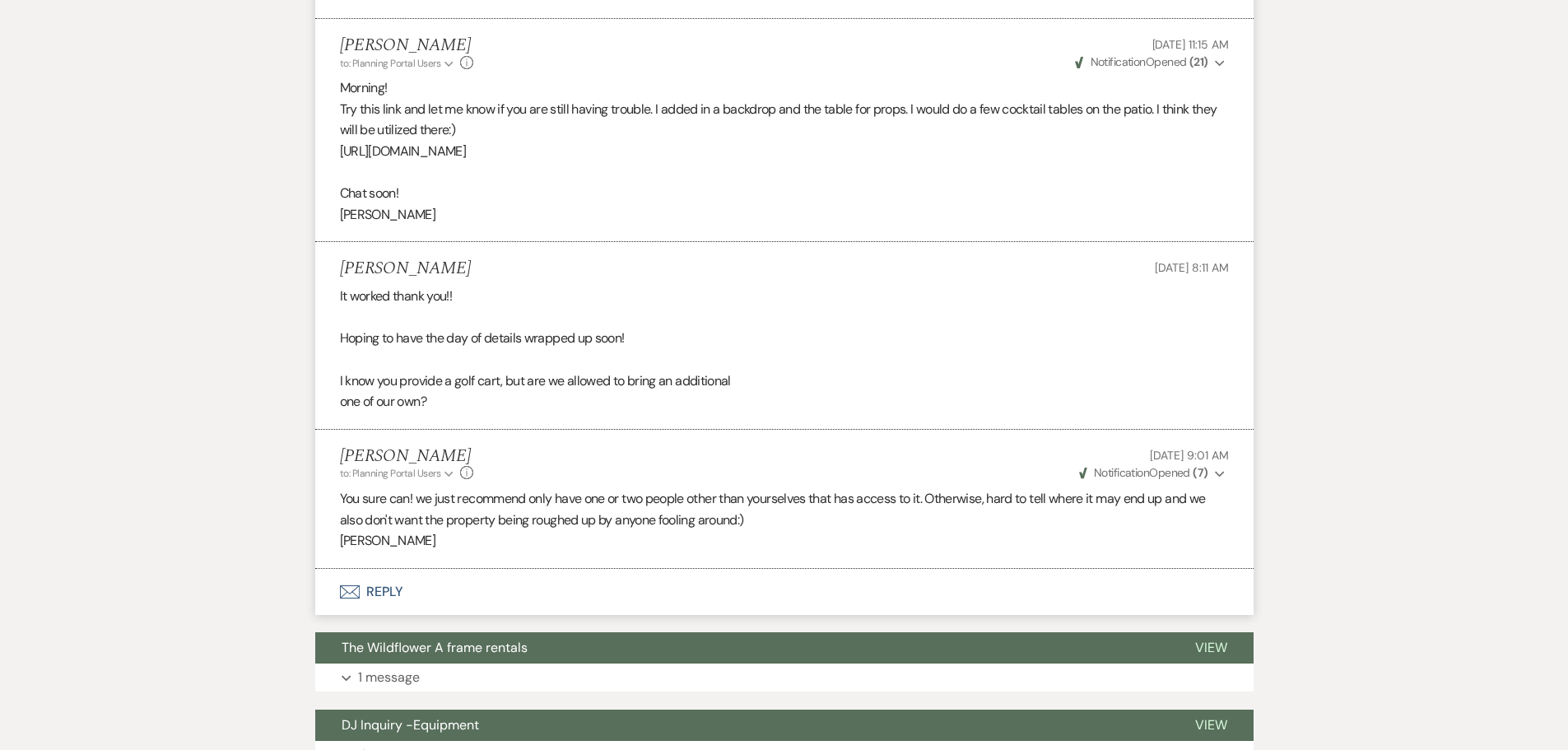
click at [368, 588] on button "Envelope Reply" at bounding box center [784, 592] width 939 height 46
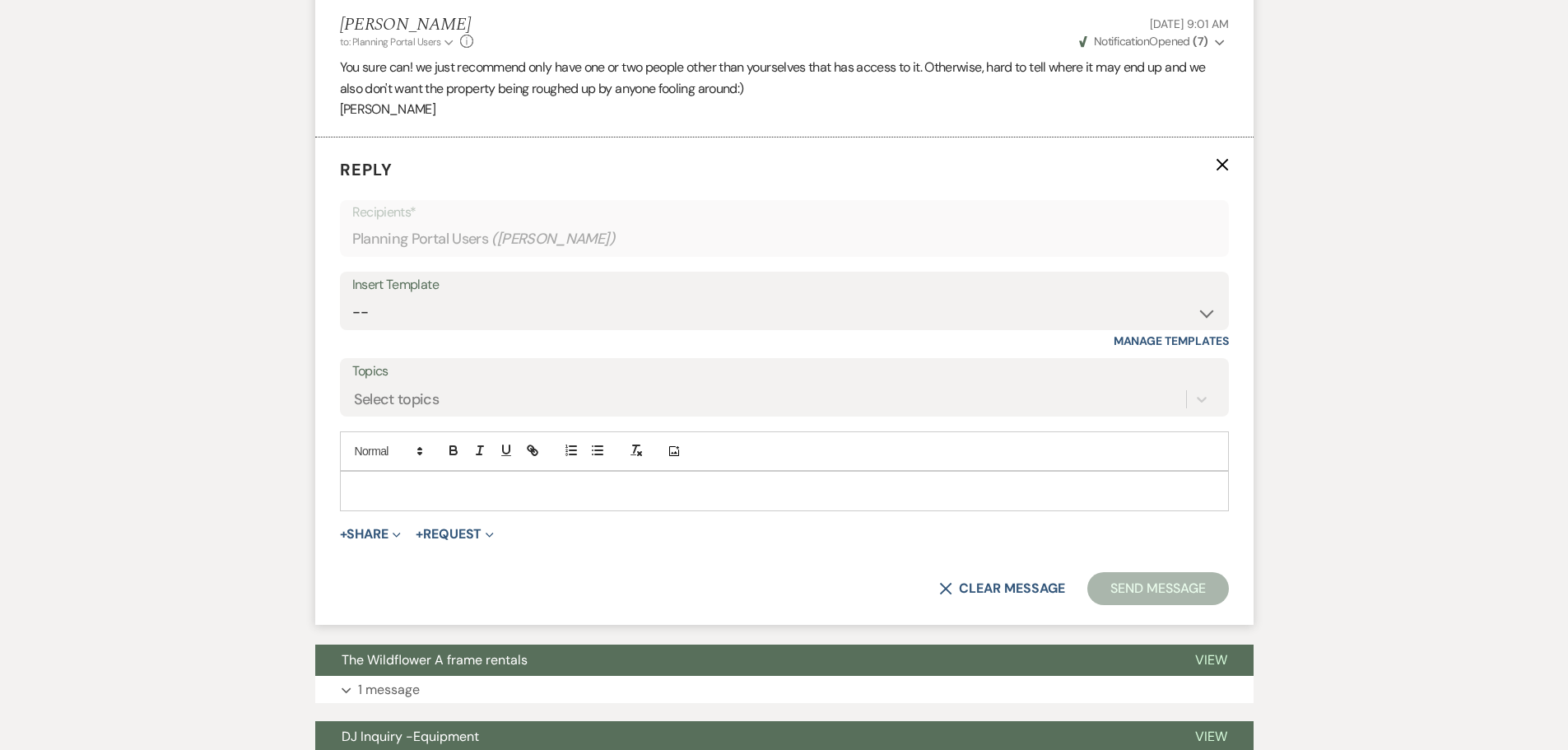
scroll to position [3154, 0]
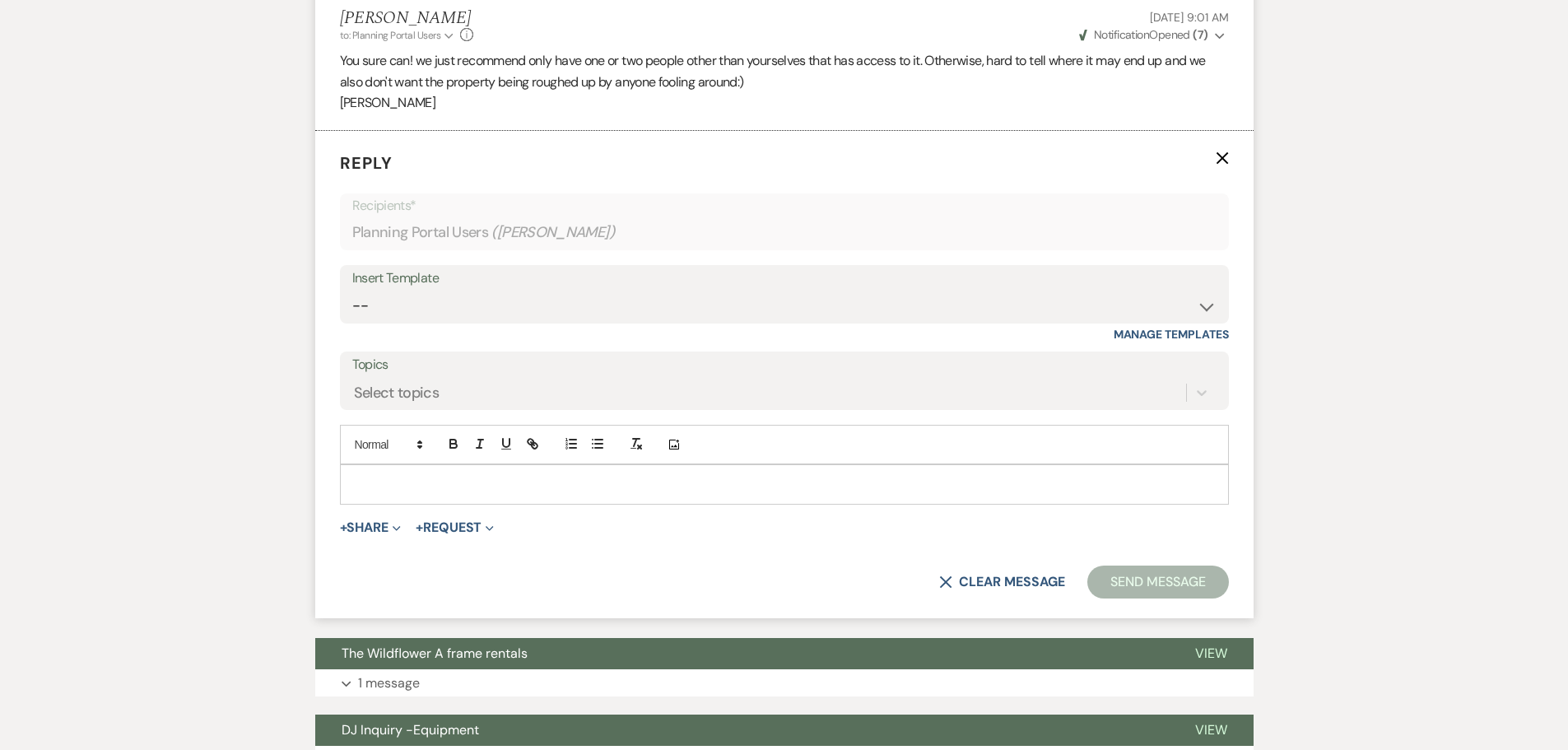
click at [367, 483] on p at bounding box center [785, 484] width 863 height 18
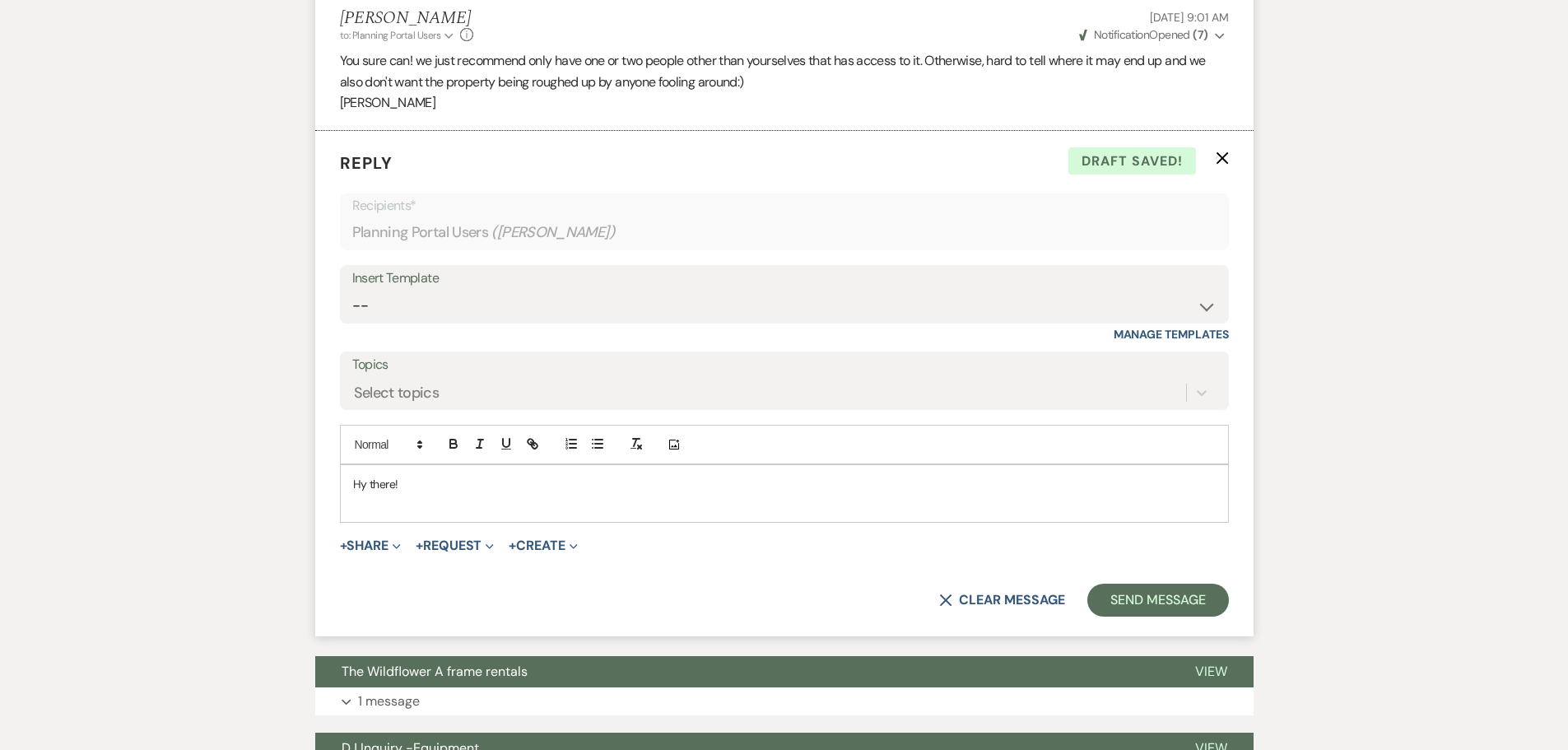
click at [366, 488] on p "Hy there!" at bounding box center [785, 484] width 863 height 18
click at [360, 486] on p "Hy there!" at bounding box center [785, 484] width 863 height 18
click at [355, 501] on p at bounding box center [785, 503] width 863 height 18
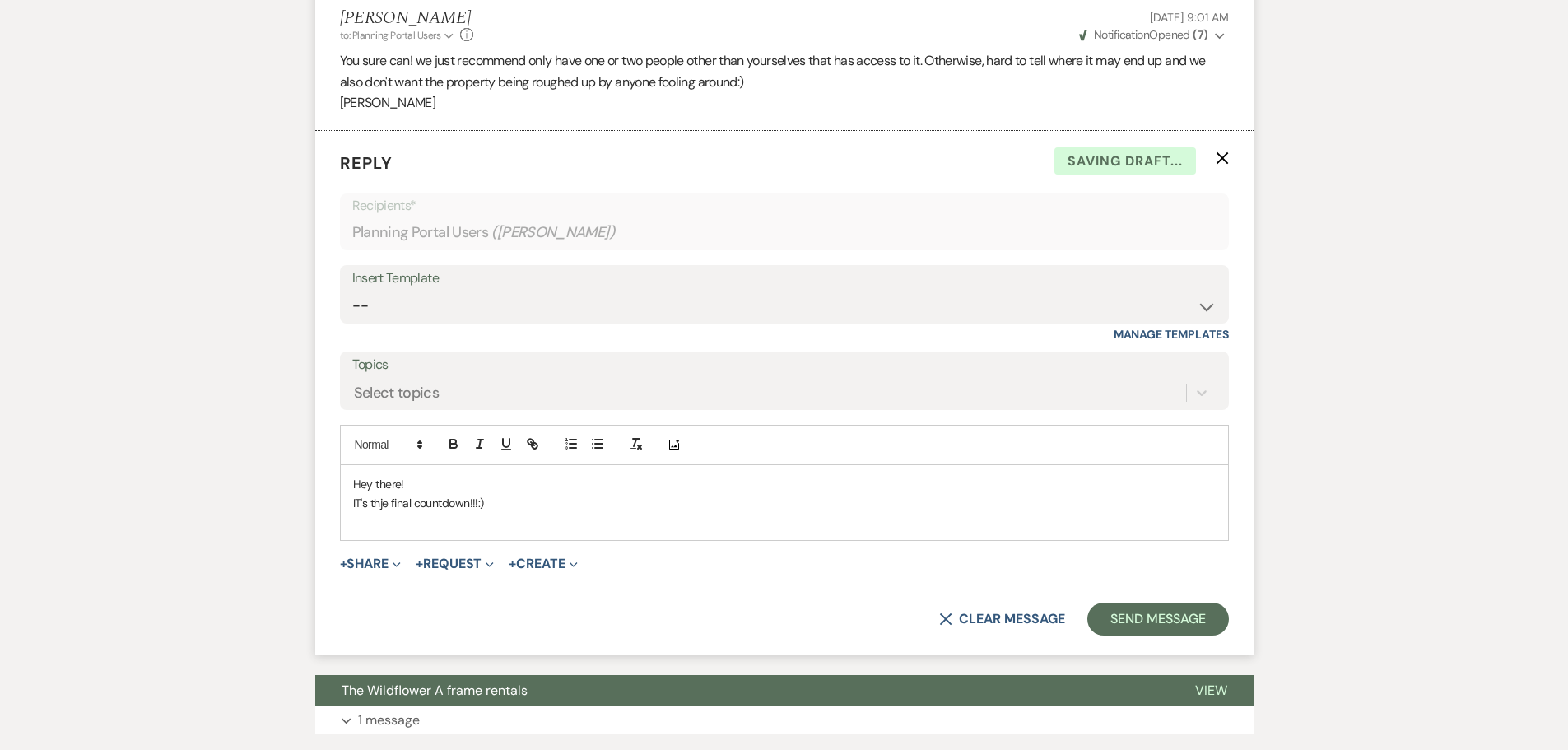
click at [360, 504] on p "IT's thje final countdown!!!:)" at bounding box center [785, 503] width 863 height 18
click at [383, 503] on p "It's thje final countdown!!!:)" at bounding box center [785, 503] width 863 height 18
click at [360, 516] on p at bounding box center [785, 520] width 863 height 18
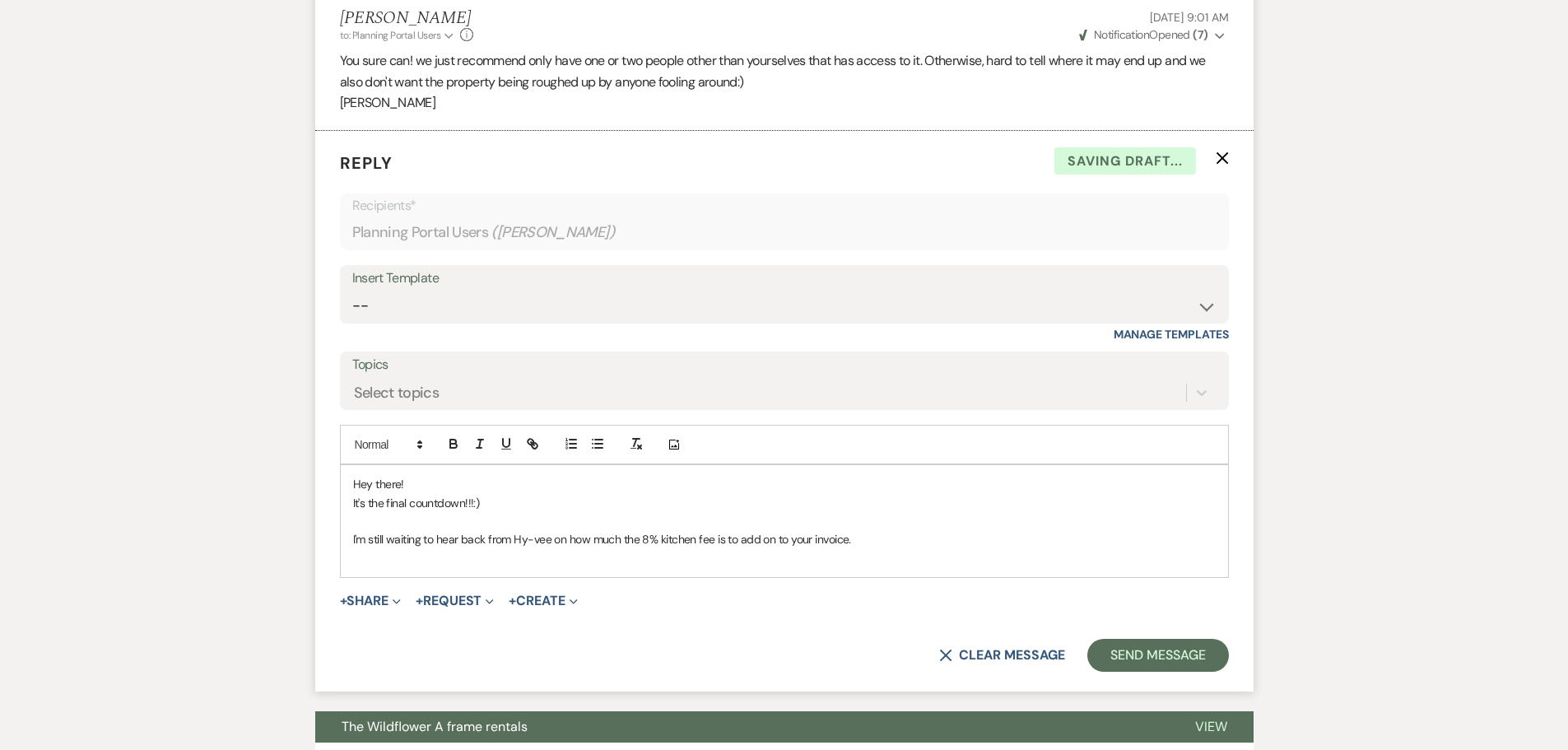
click at [347, 536] on div "Hey there! It's the final countdown!!!:) I'm still waiting to hear back from Hy…" at bounding box center [784, 521] width 887 height 112
click at [871, 542] on p "- I'm still waiting to hear back from Hy-vee on how much the 8% kitchen fee is …" at bounding box center [785, 539] width 863 height 18
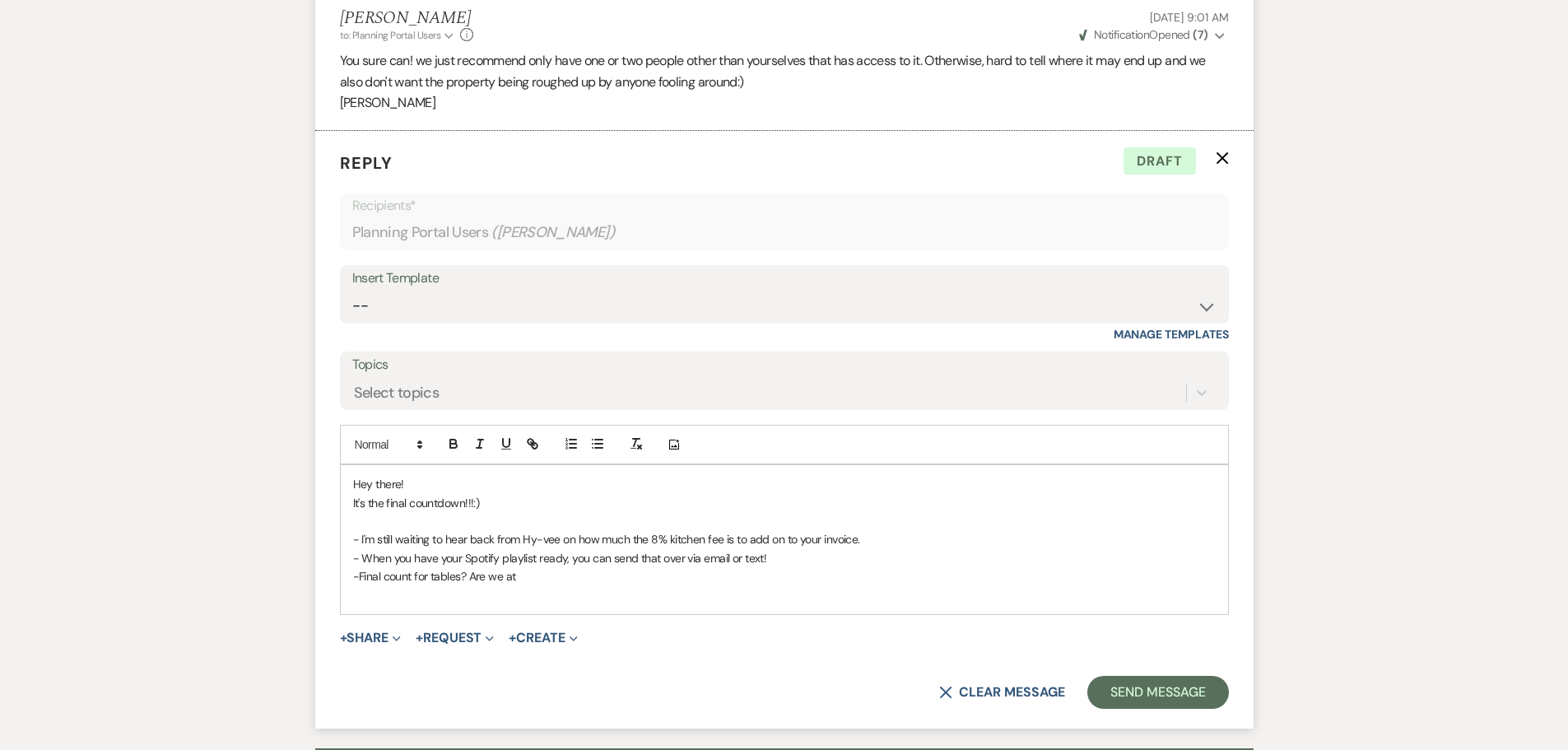
click at [527, 588] on p at bounding box center [785, 595] width 863 height 18
click at [530, 577] on p "-Final count for tables? Are we at" at bounding box center [785, 576] width 863 height 18
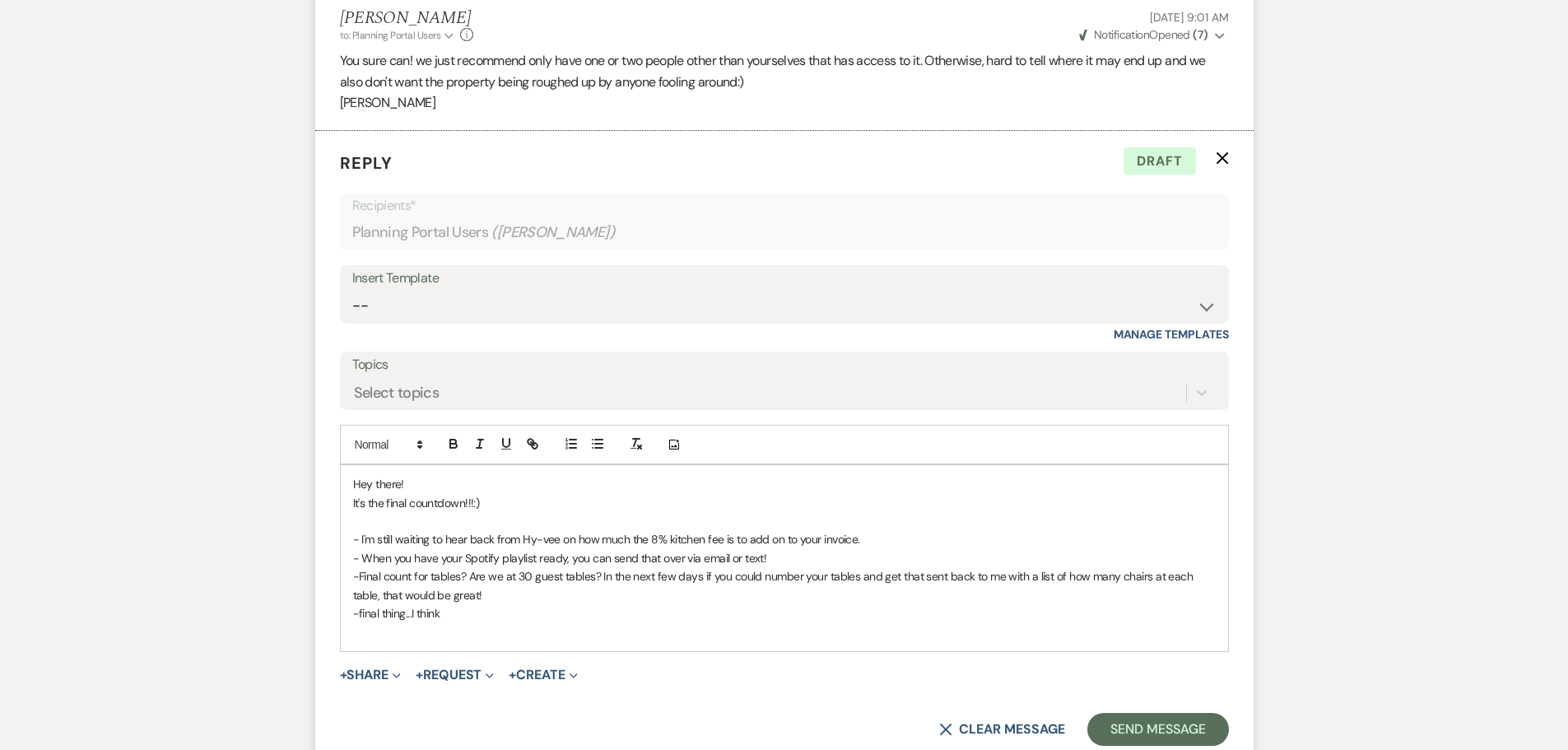
click at [873, 542] on p "- I'm still waiting to hear back from Hy-vee on how much the 8% kitchen fee is …" at bounding box center [785, 539] width 863 height 18
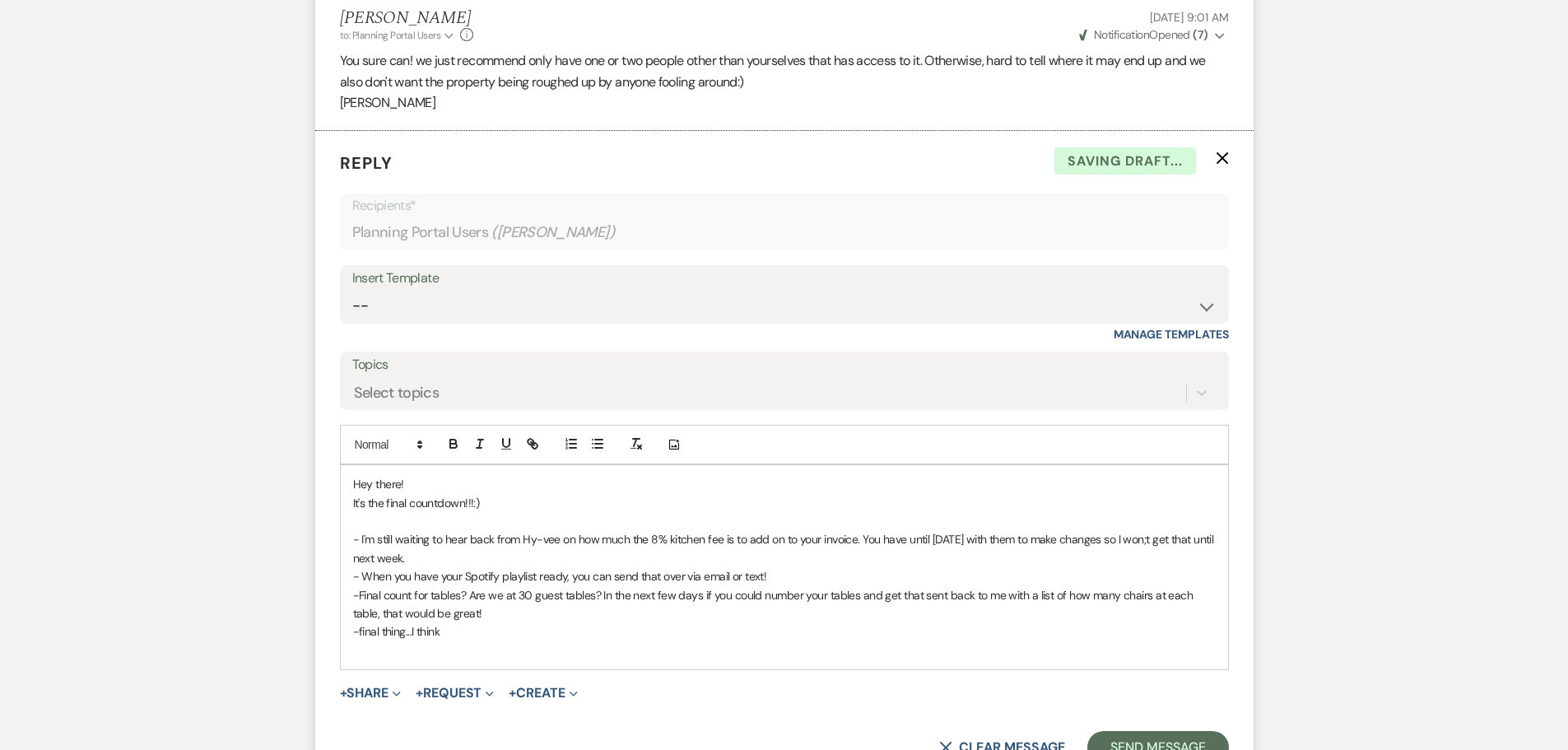
click at [1152, 542] on p "- I'm still waiting to hear back from Hy-vee on how much the 8% kitchen fee is …" at bounding box center [785, 549] width 863 height 37
click at [545, 541] on p "- I'm still waiting to hear back from Hy-vee on how much the 8% kitchen fee is …" at bounding box center [785, 549] width 863 height 37
click at [439, 634] on p "-final thing...I think" at bounding box center [785, 631] width 863 height 18
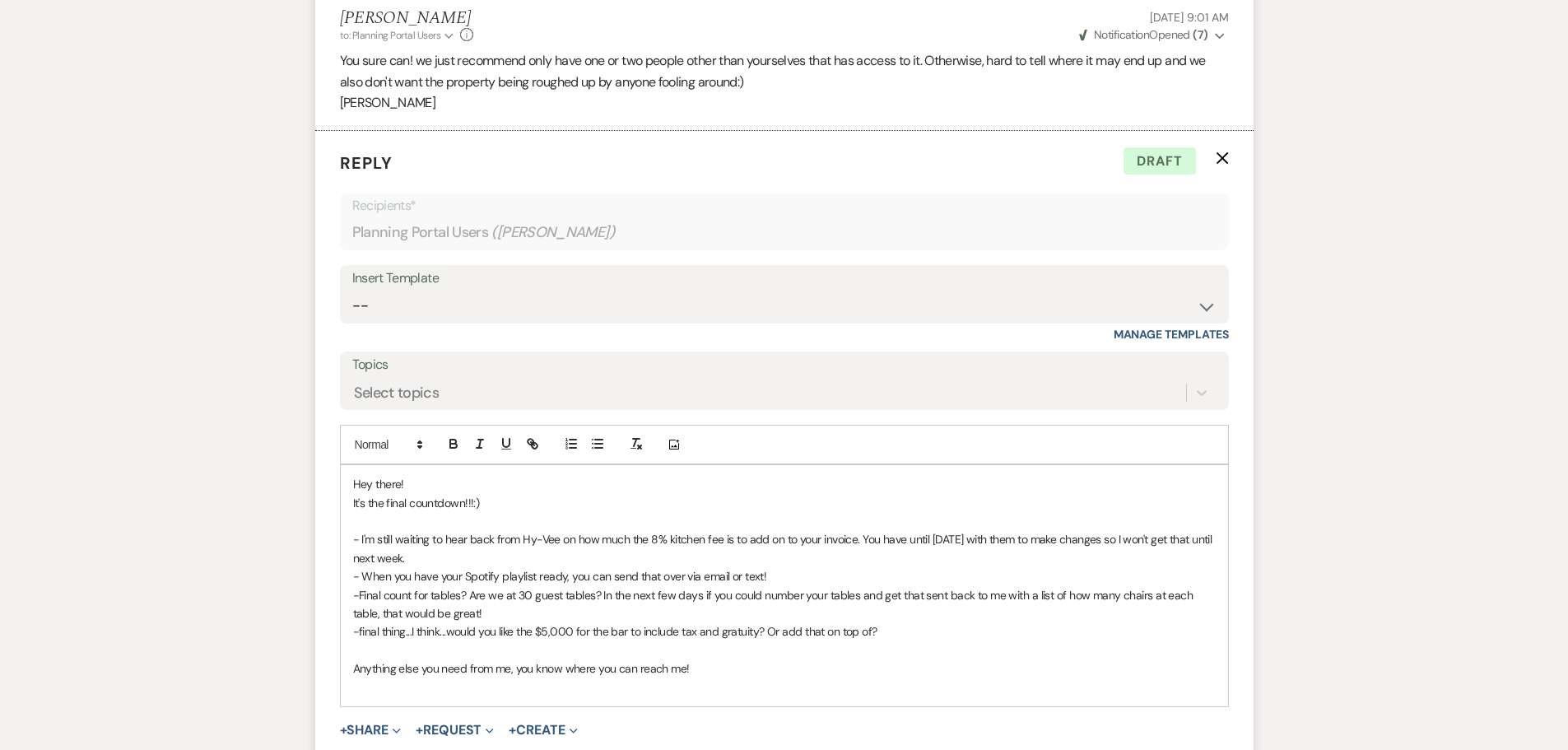
click at [704, 675] on p "Anything else you need from me, you know where you can reach me!" at bounding box center [785, 668] width 863 height 18
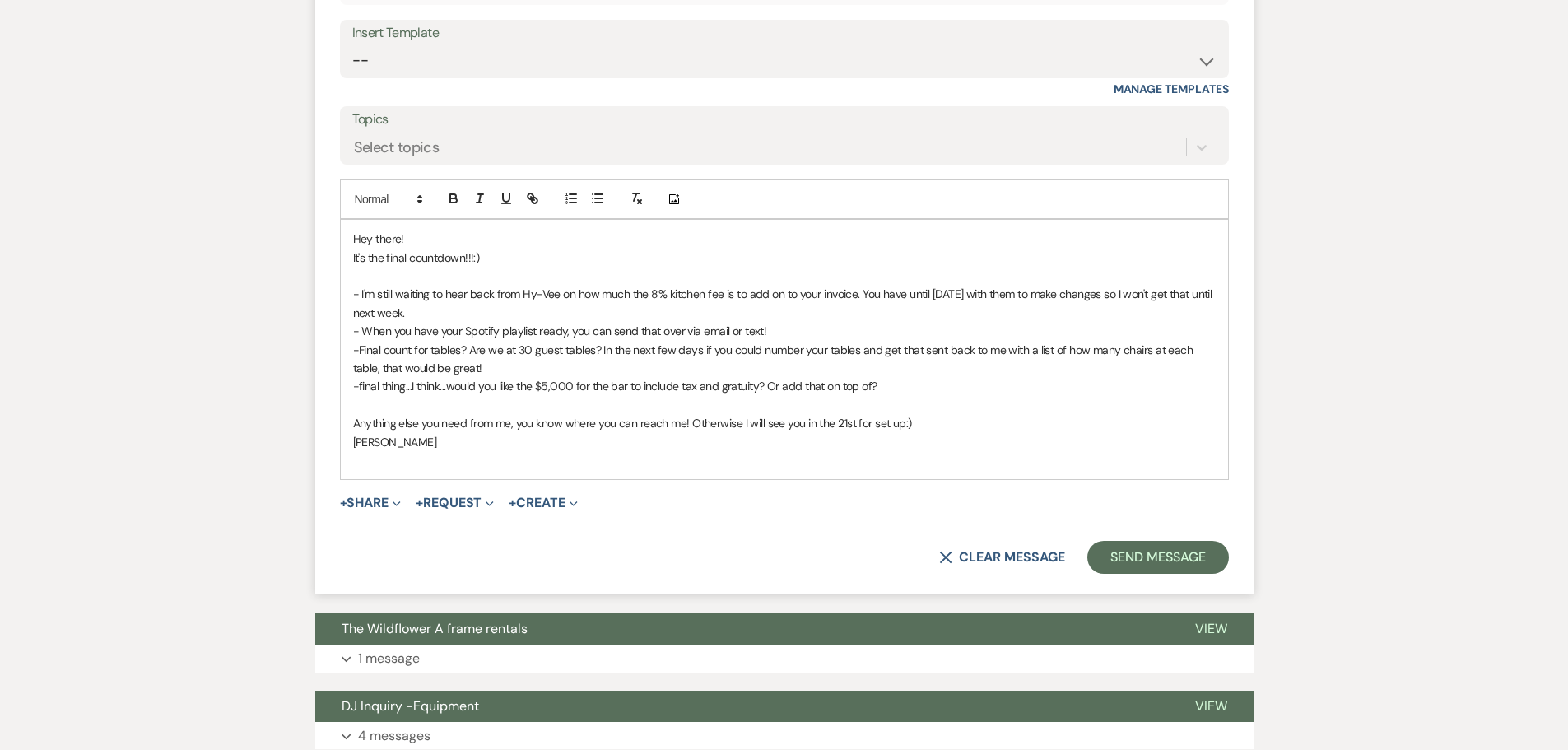
scroll to position [3401, 0]
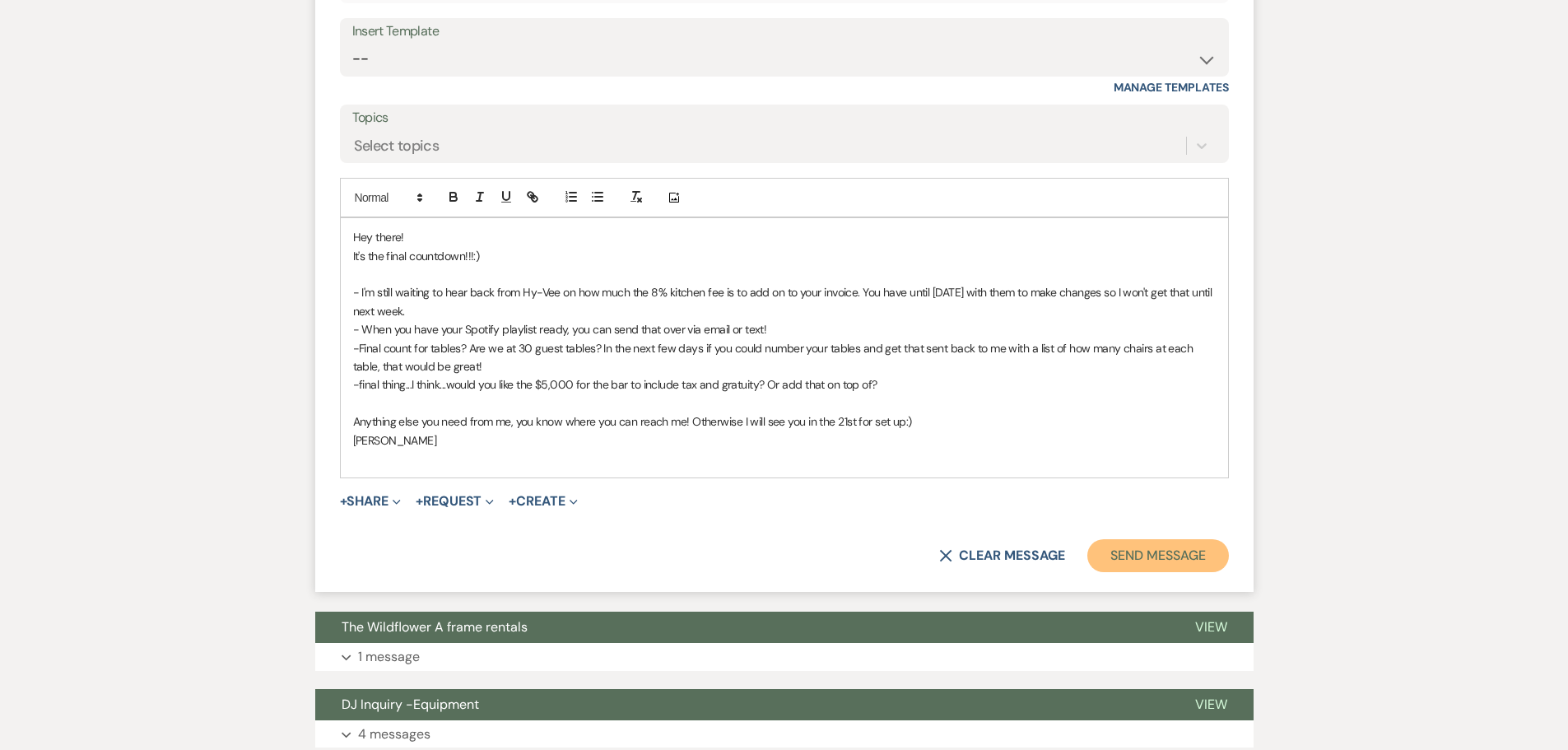
click at [1129, 553] on button "Send Message" at bounding box center [1158, 555] width 141 height 33
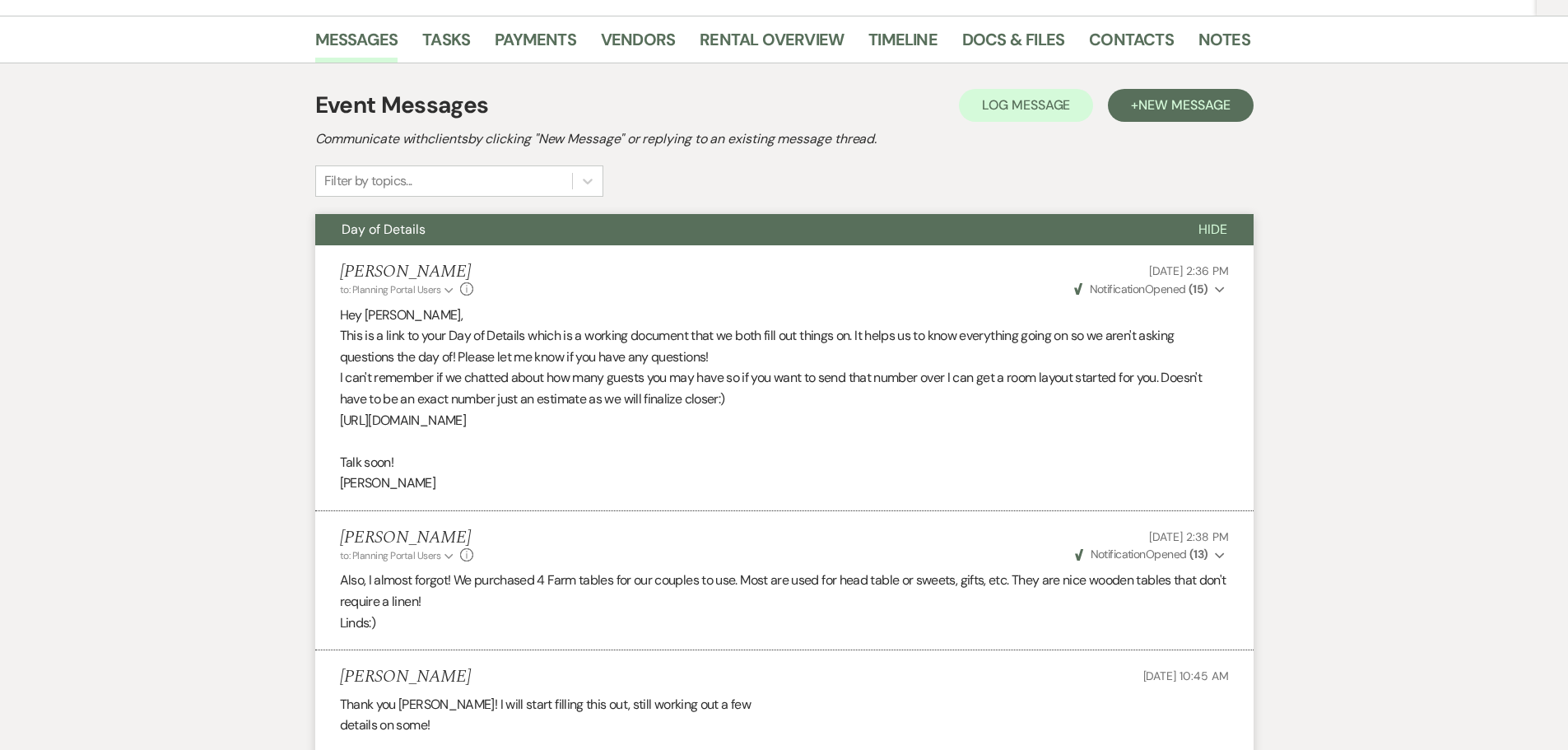
scroll to position [0, 0]
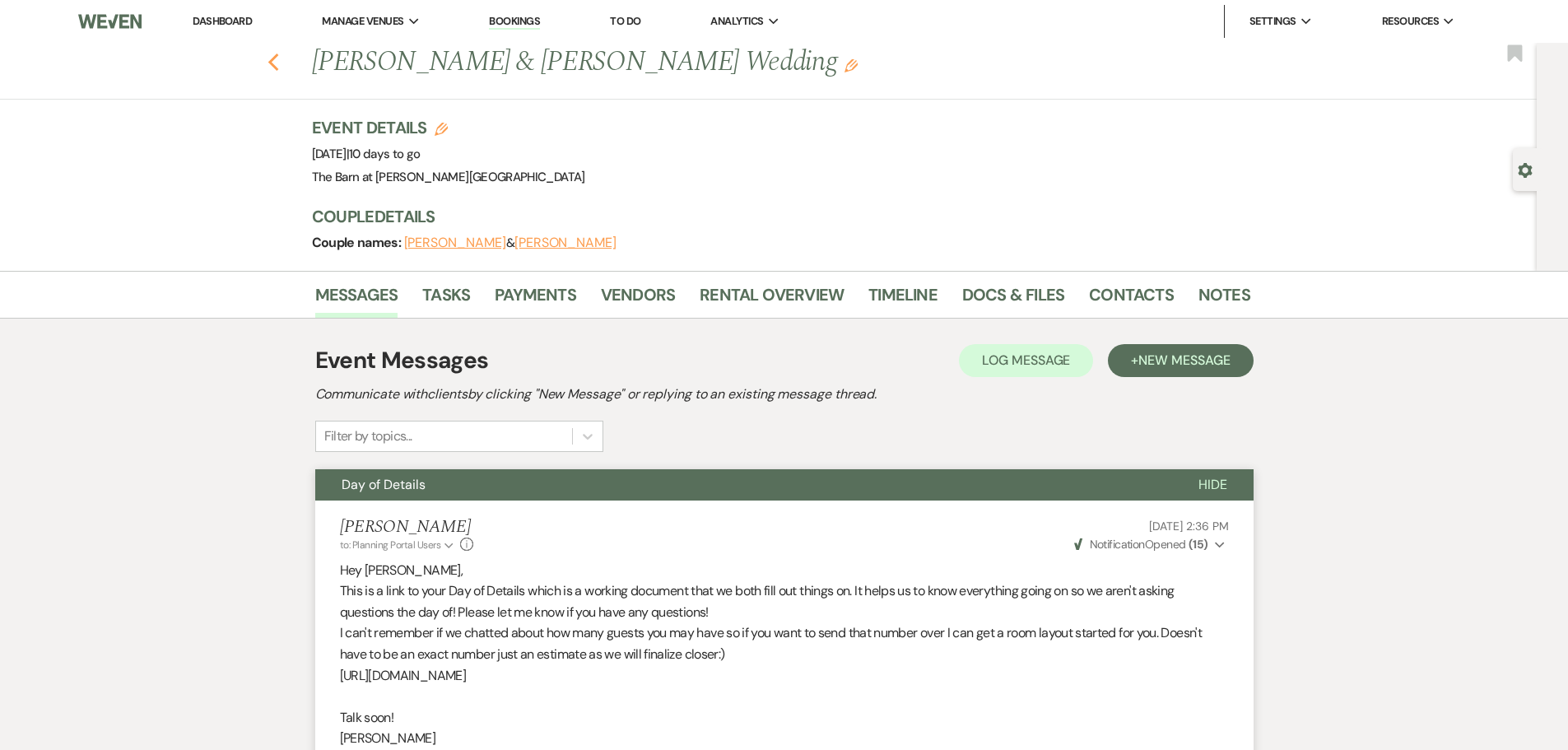
click at [278, 65] on use "button" at bounding box center [273, 62] width 11 height 18
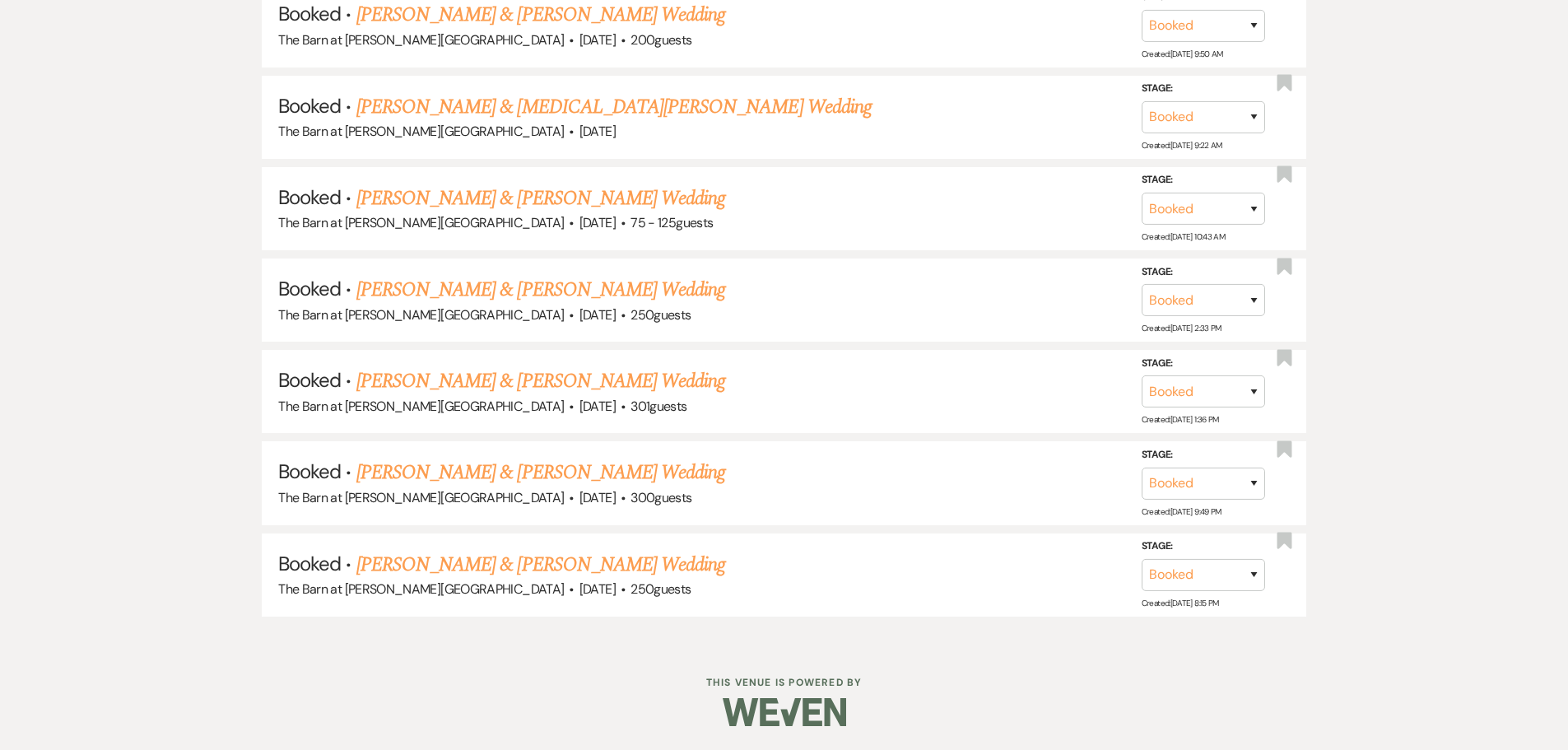
scroll to position [9728, 0]
click at [464, 472] on link "[PERSON_NAME] & [PERSON_NAME] Wedding" at bounding box center [541, 471] width 368 height 29
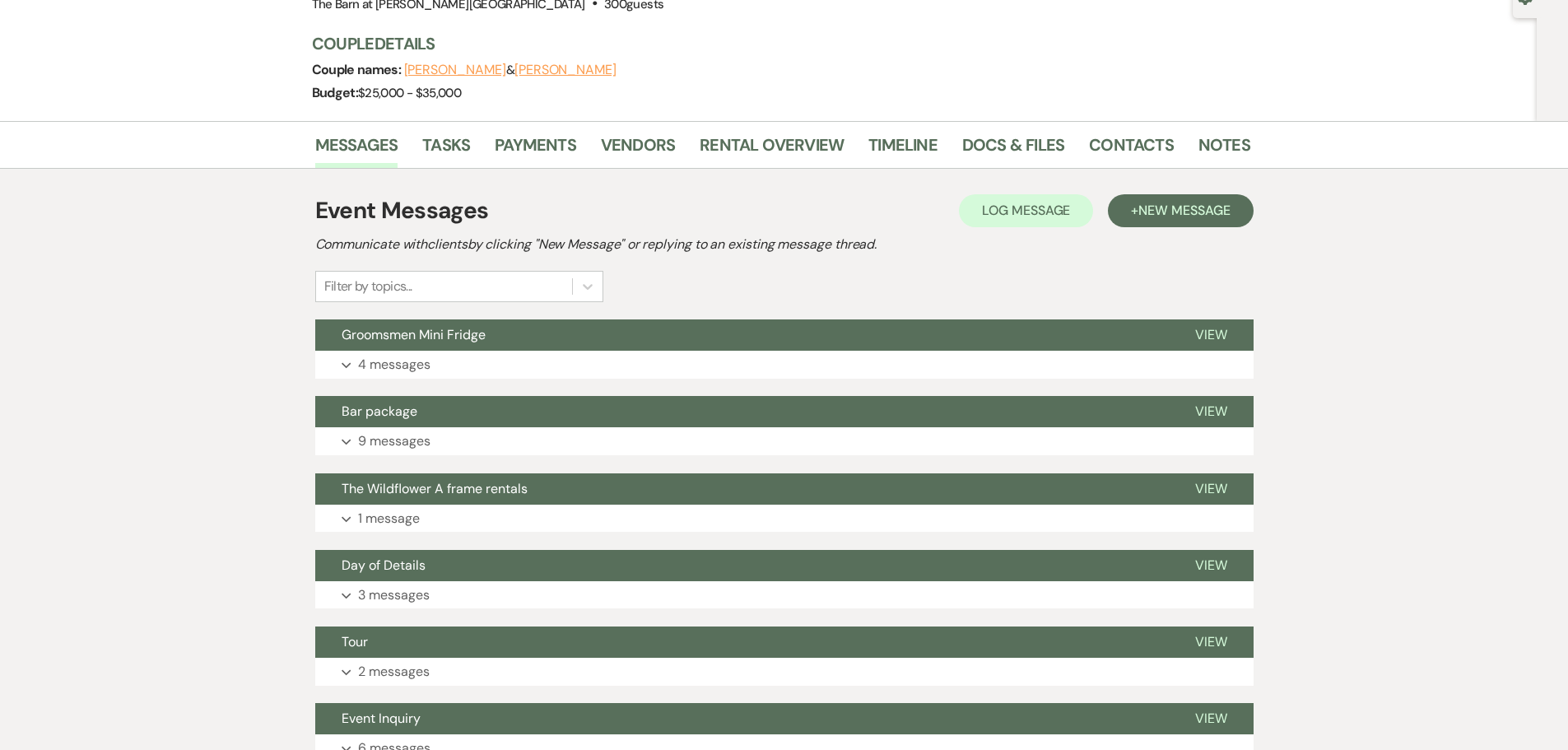
scroll to position [146, 0]
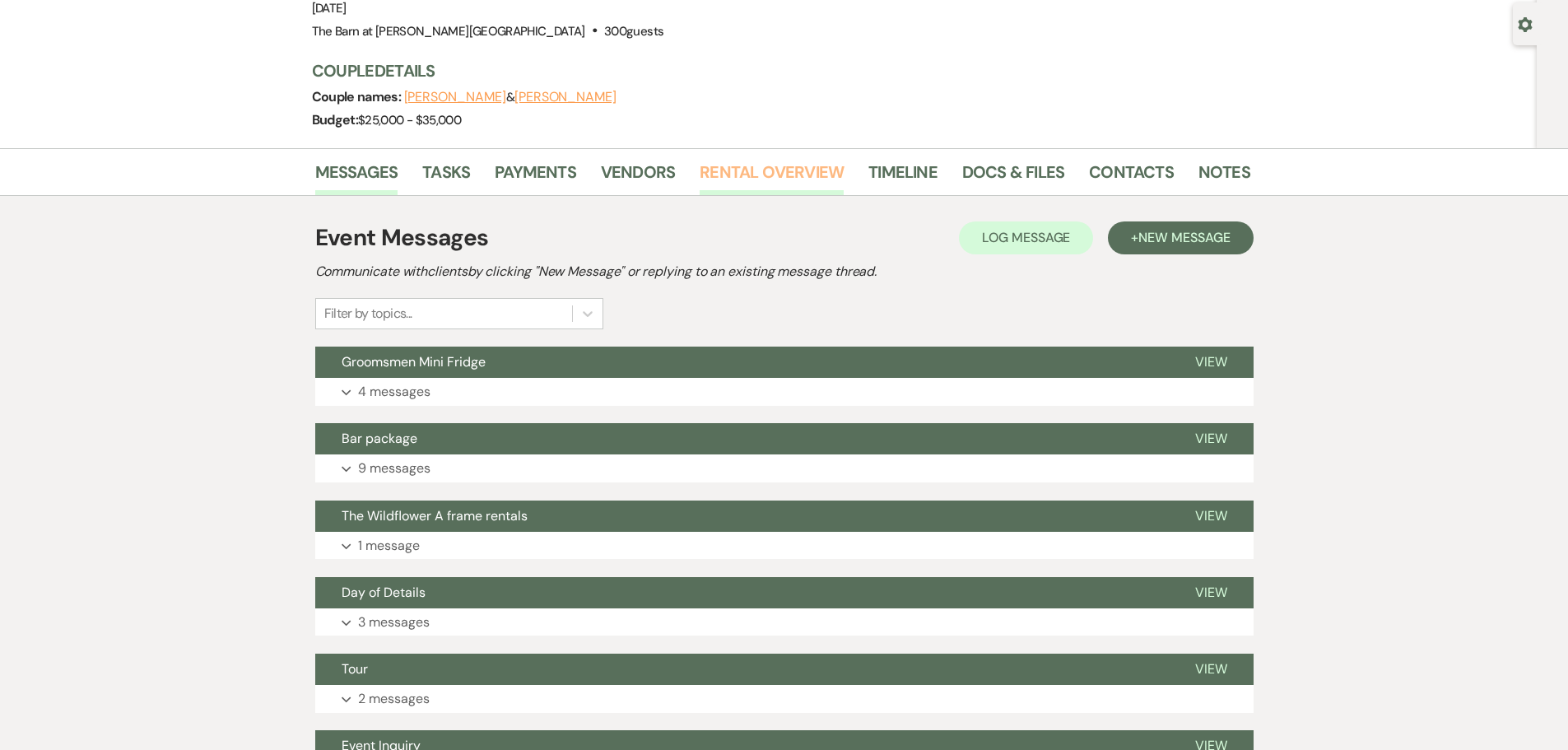
click at [749, 169] on link "Rental Overview" at bounding box center [772, 177] width 144 height 36
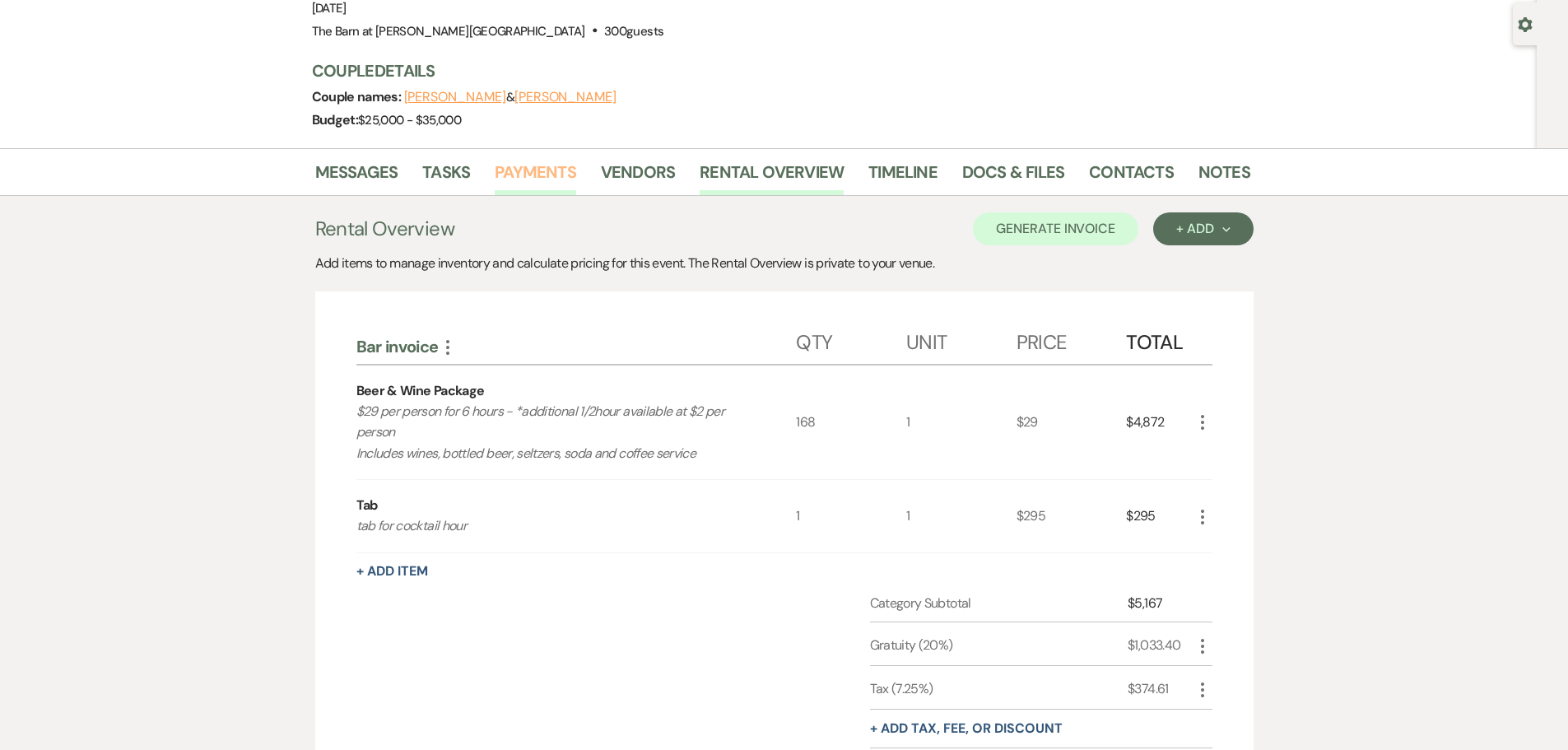
click at [509, 180] on link "Payments" at bounding box center [536, 177] width 82 height 36
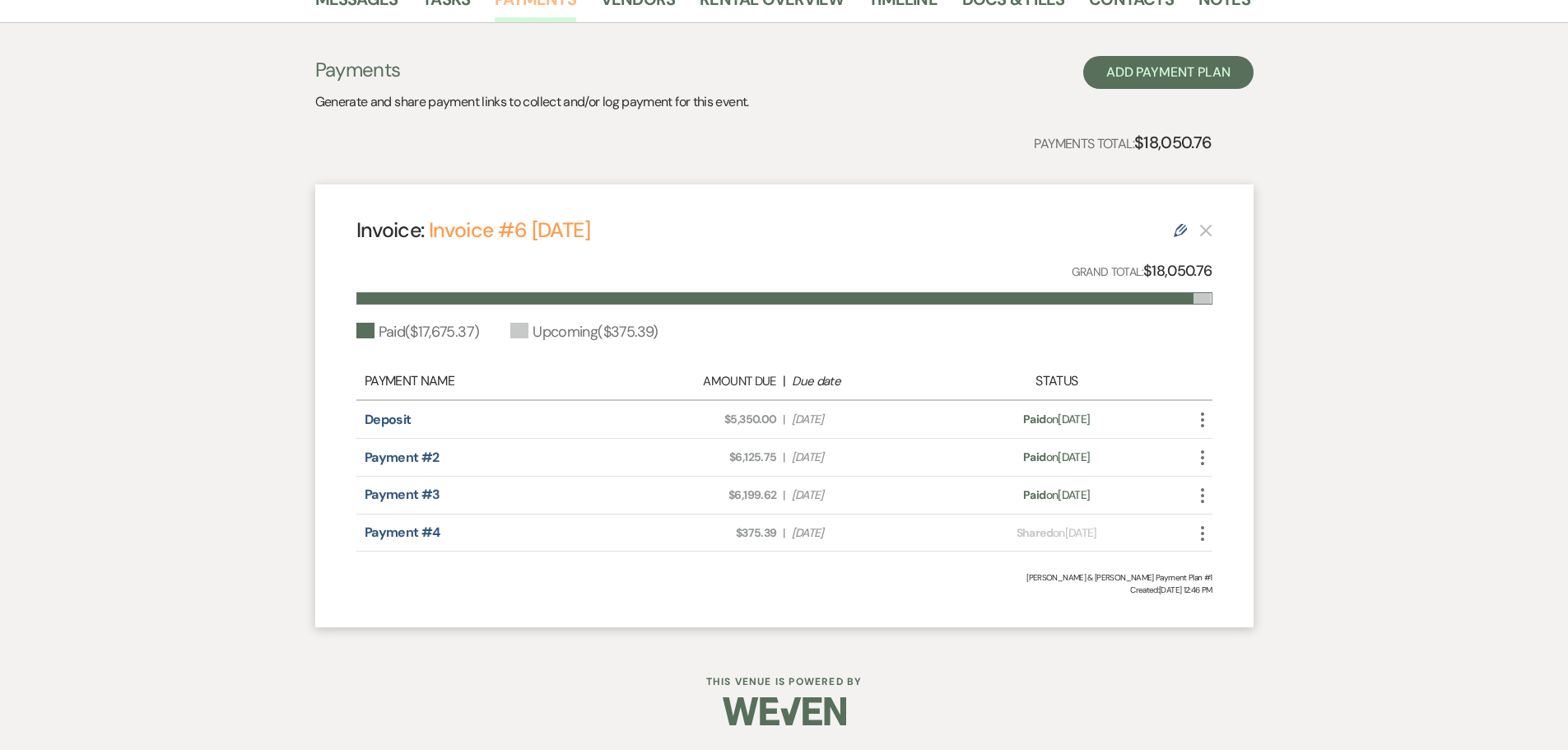
scroll to position [237, 0]
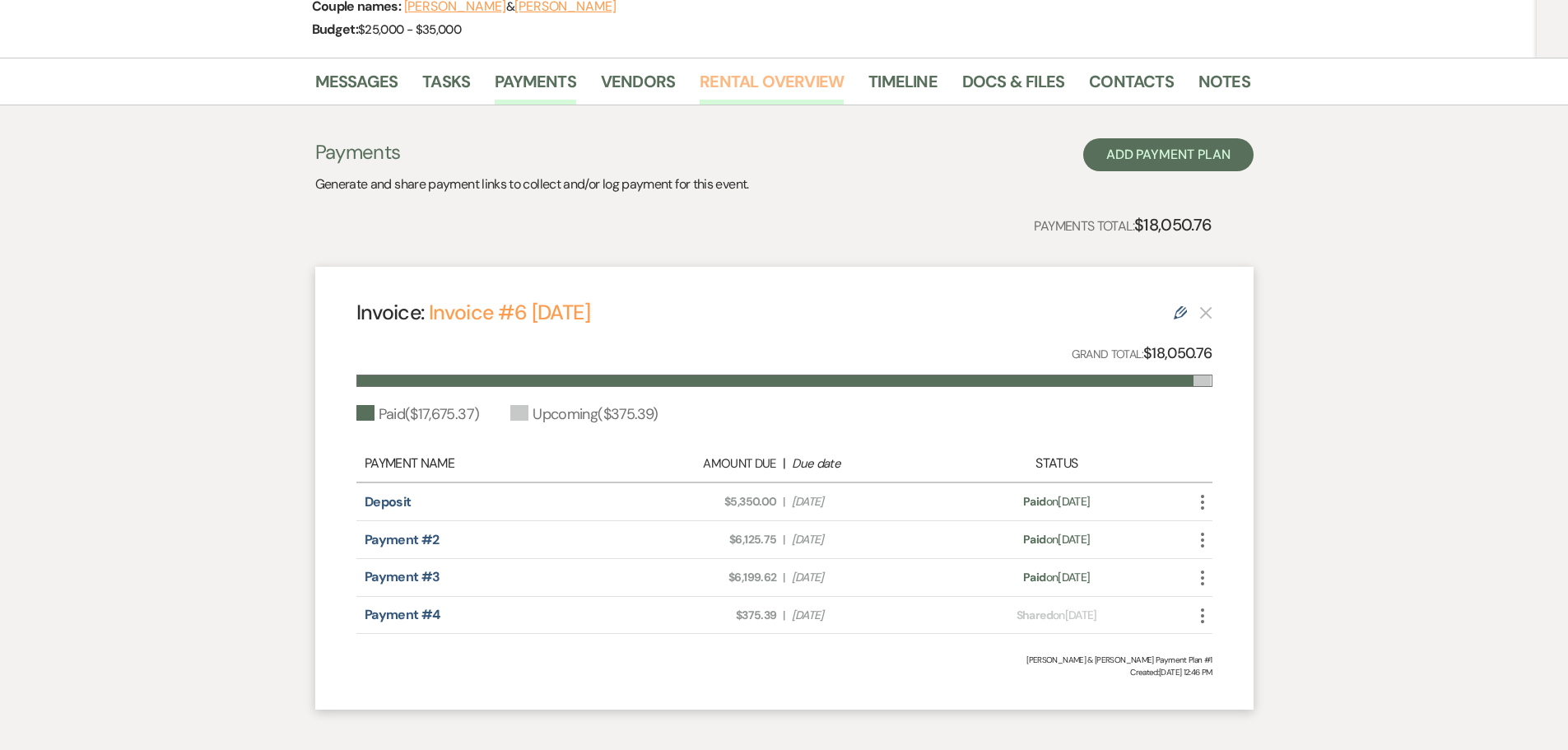
click at [780, 87] on link "Rental Overview" at bounding box center [772, 86] width 144 height 36
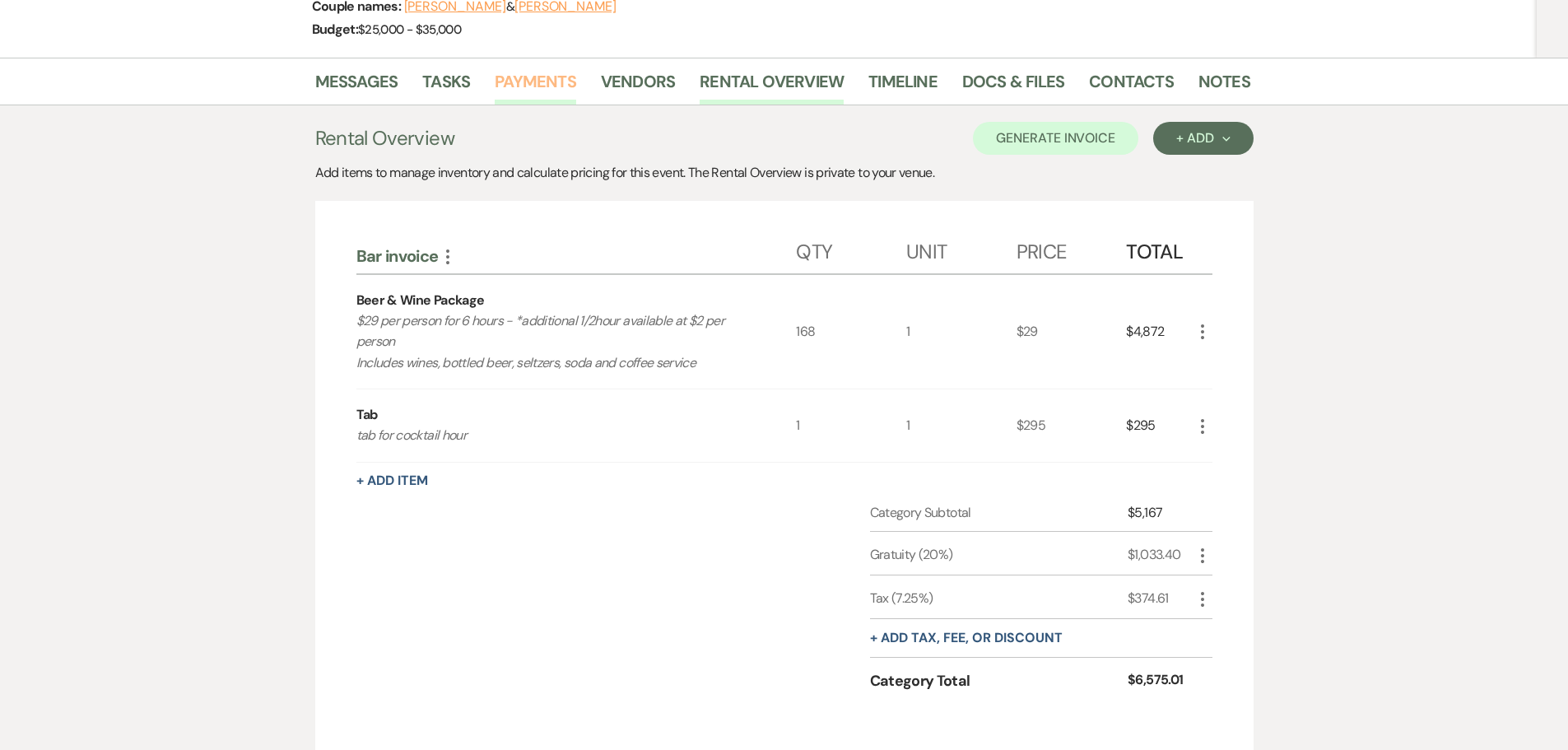
click at [537, 76] on link "Payments" at bounding box center [536, 86] width 82 height 36
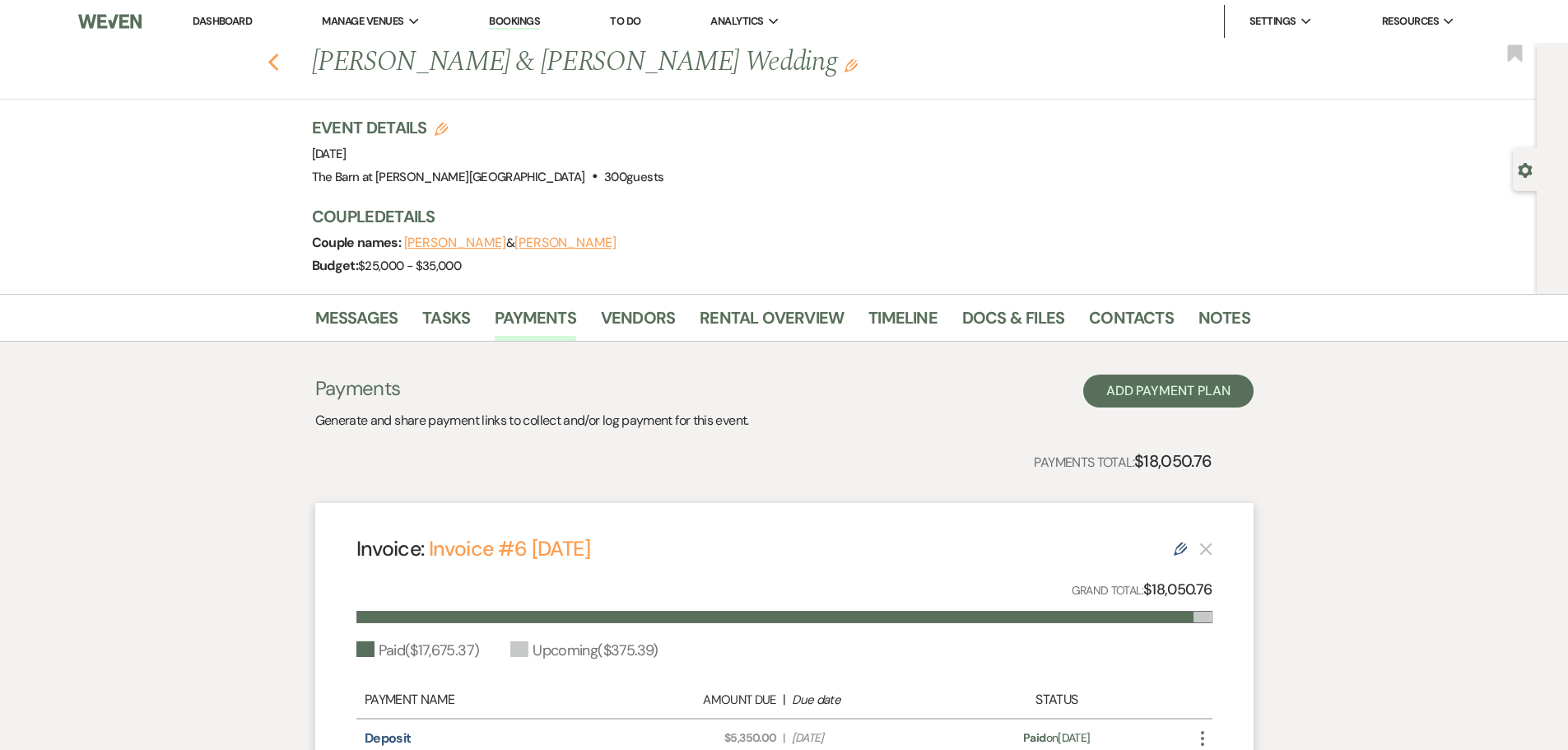
click at [278, 68] on icon "Previous" at bounding box center [274, 62] width 12 height 20
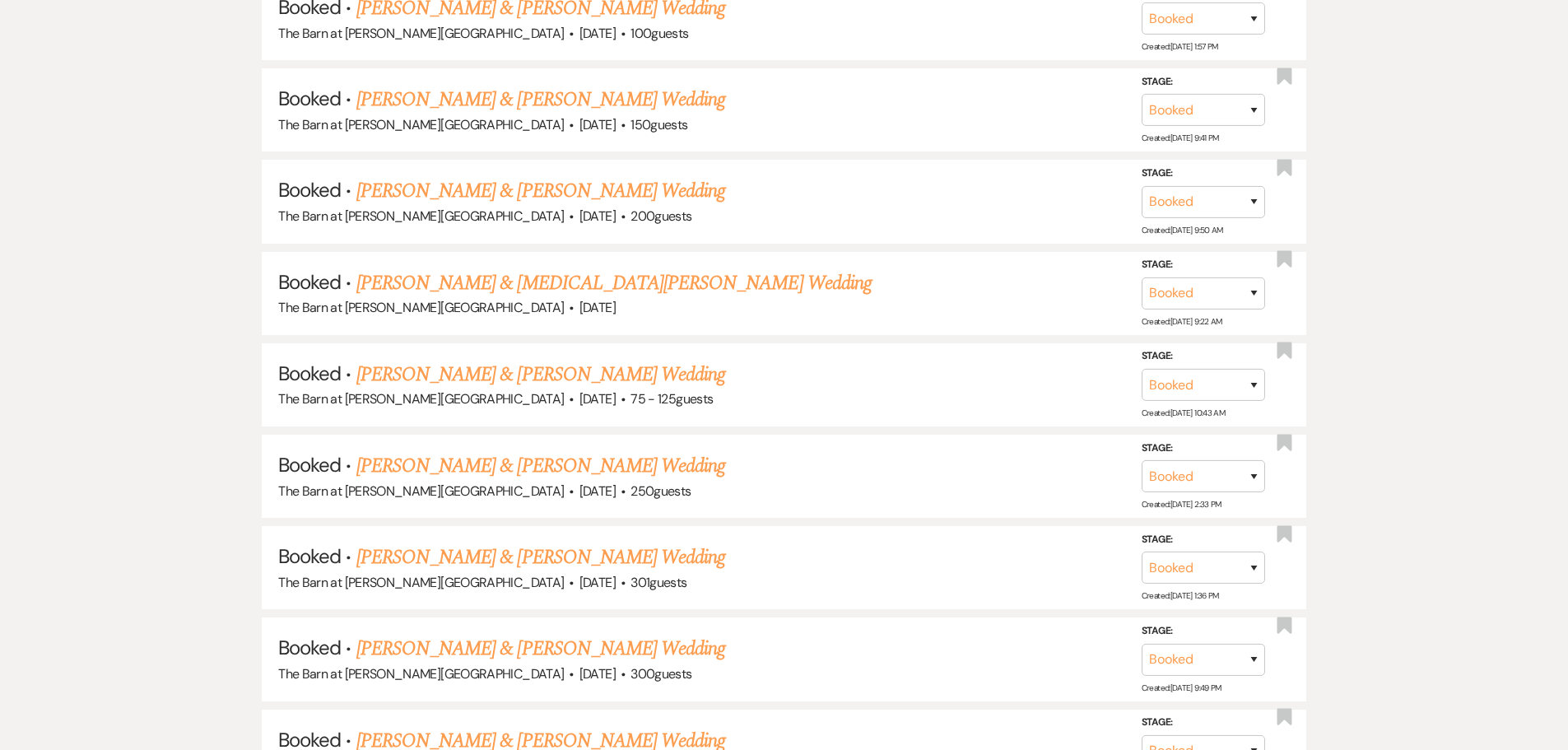
scroll to position [9728, 0]
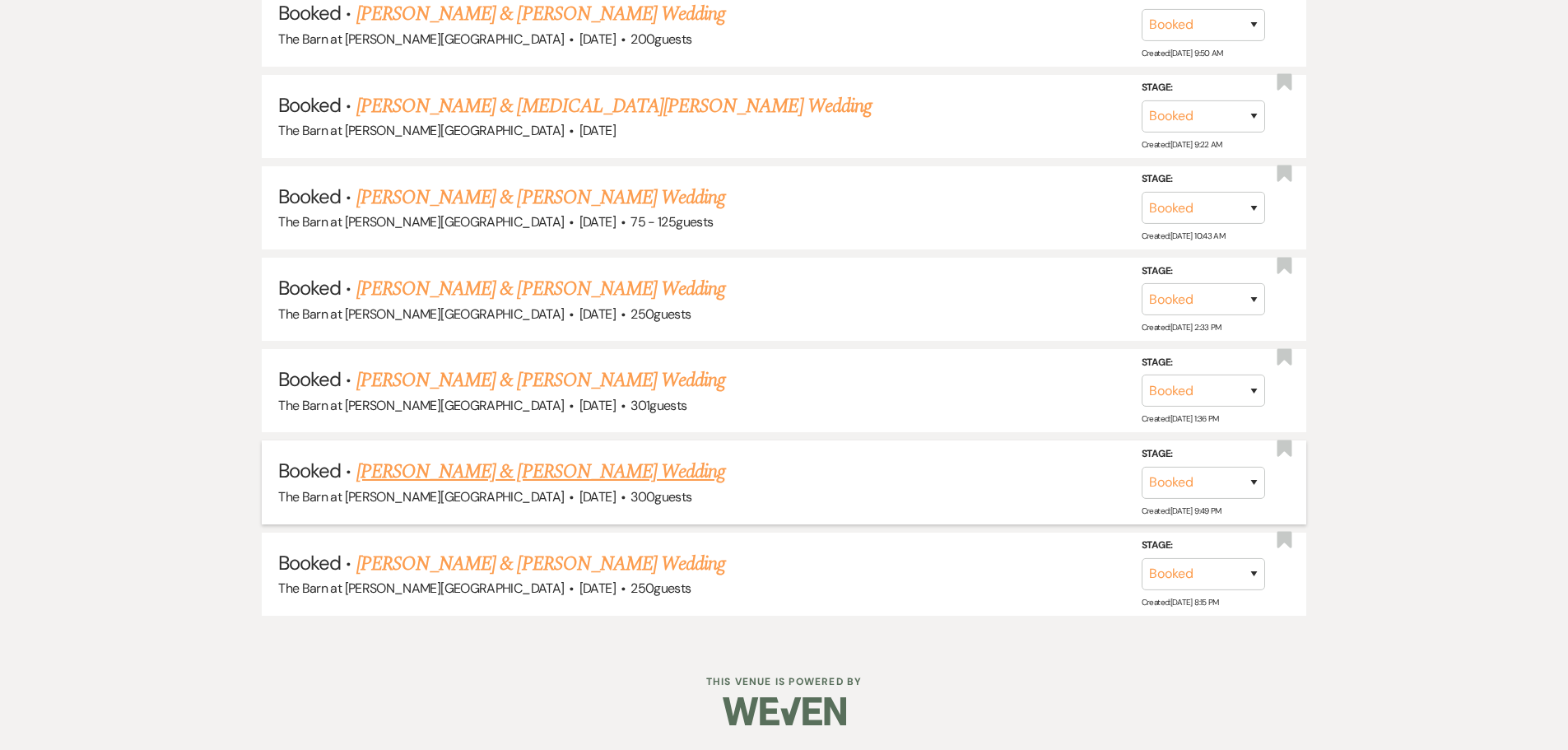
click at [522, 475] on link "[PERSON_NAME] & [PERSON_NAME] Wedding" at bounding box center [541, 471] width 368 height 29
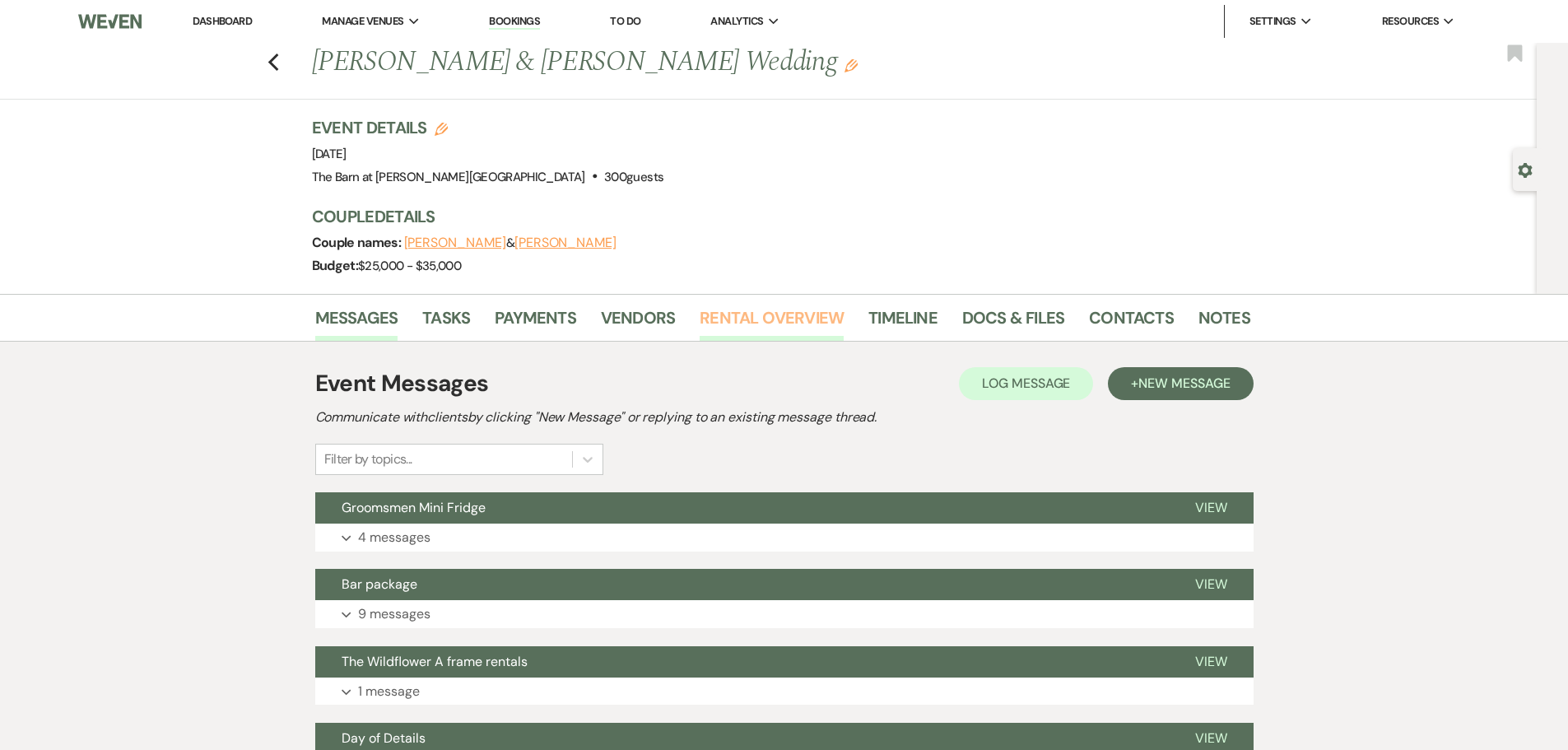
click at [723, 321] on link "Rental Overview" at bounding box center [772, 322] width 144 height 36
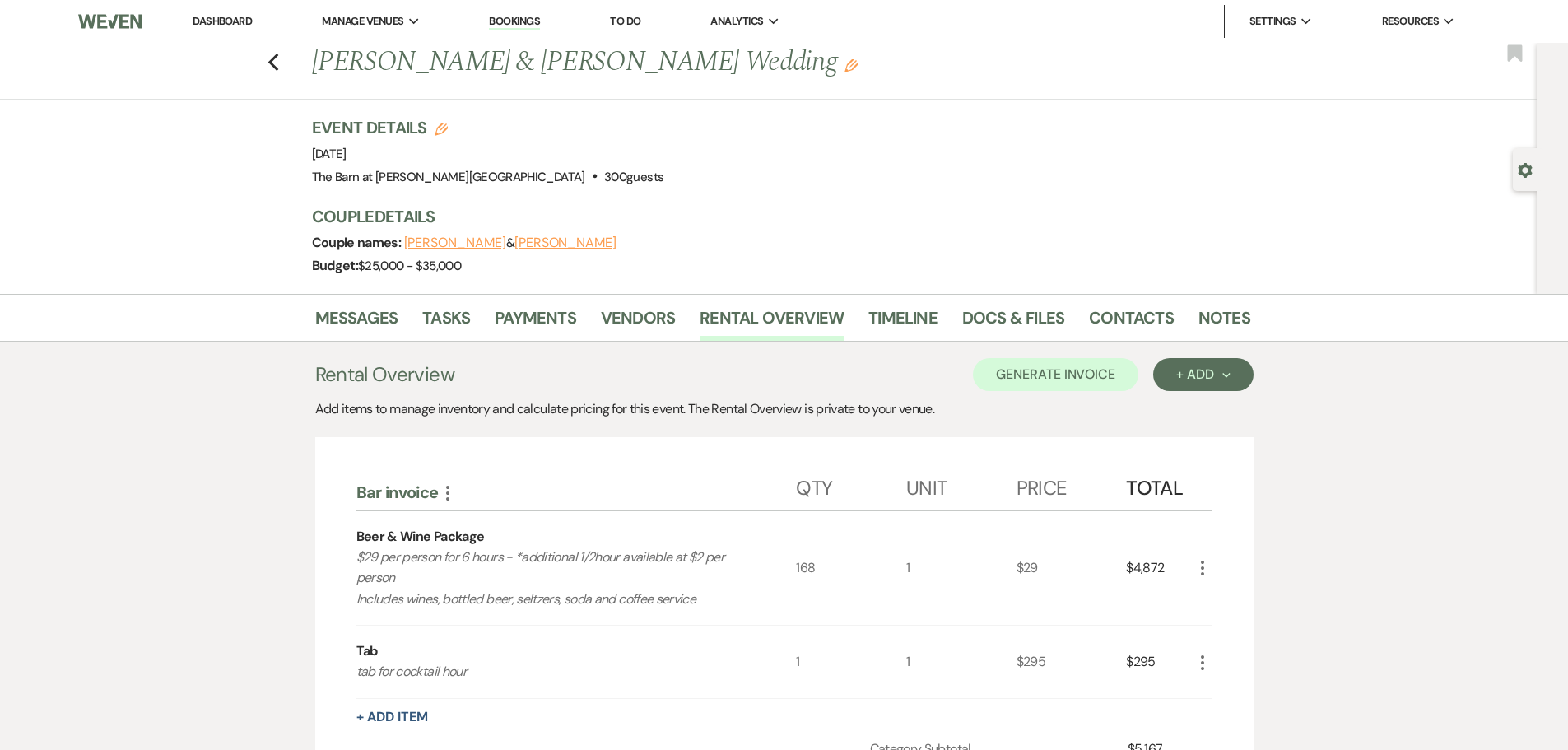
click at [209, 25] on link "Dashboard" at bounding box center [222, 21] width 60 height 14
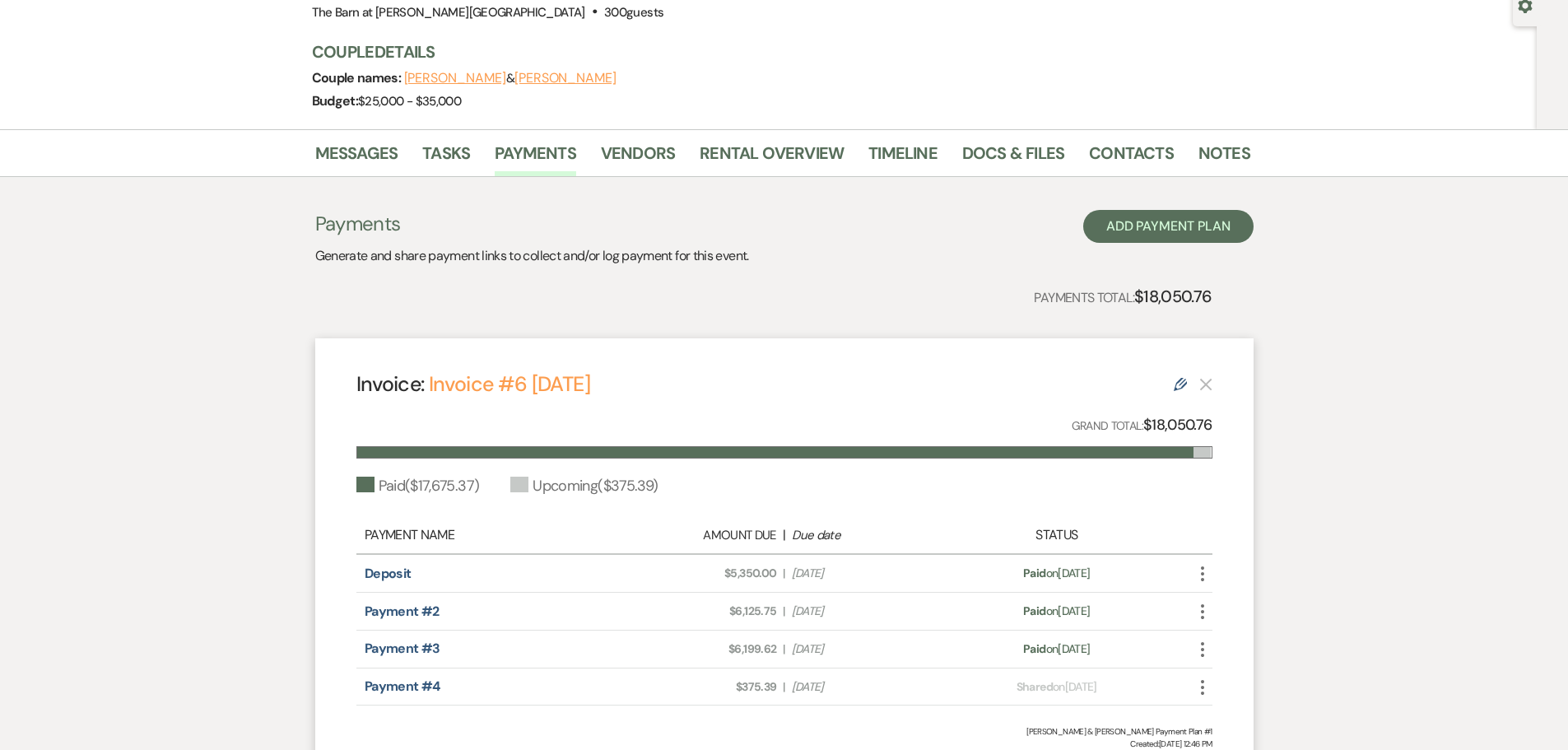
scroll to position [247, 0]
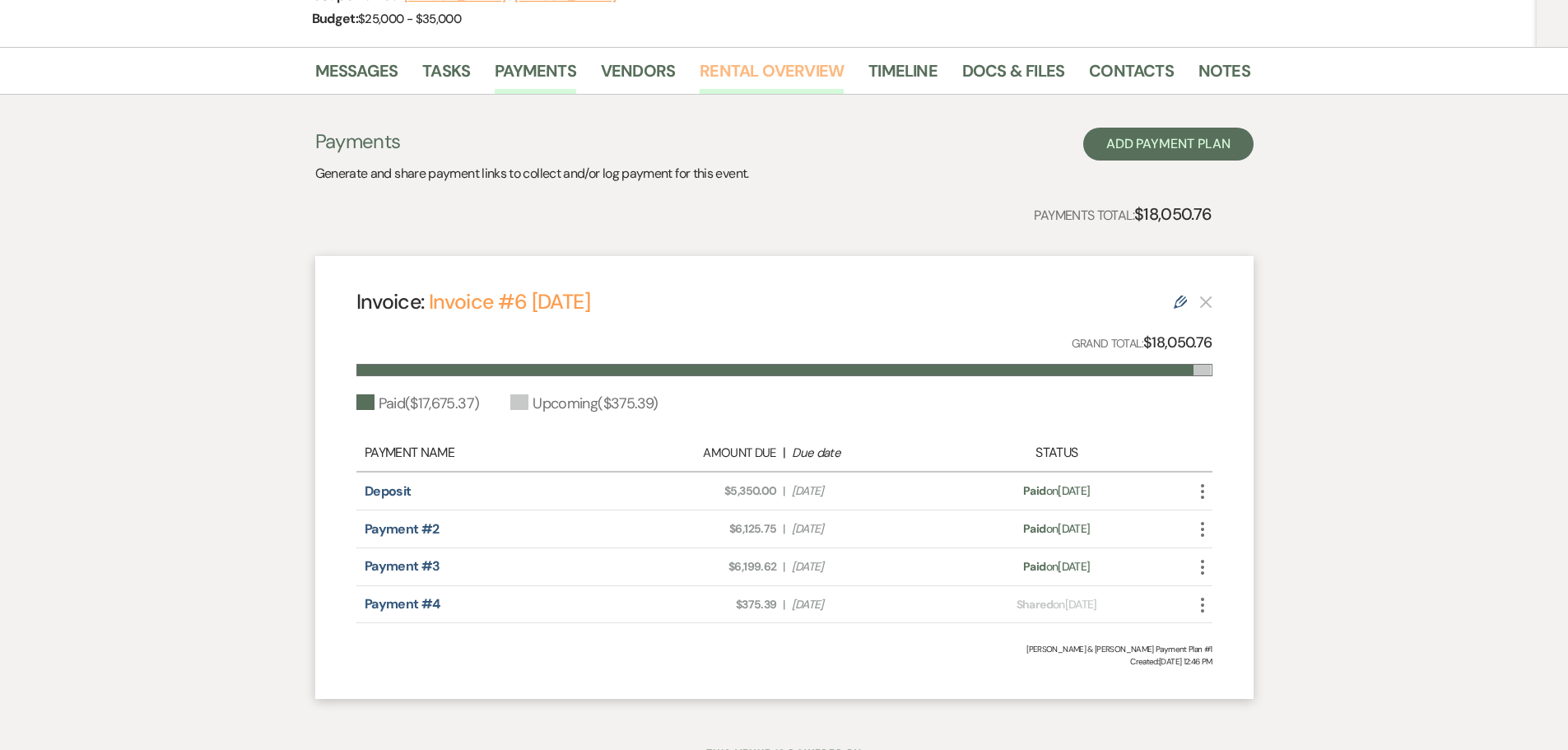
click at [775, 67] on link "Rental Overview" at bounding box center [772, 76] width 144 height 36
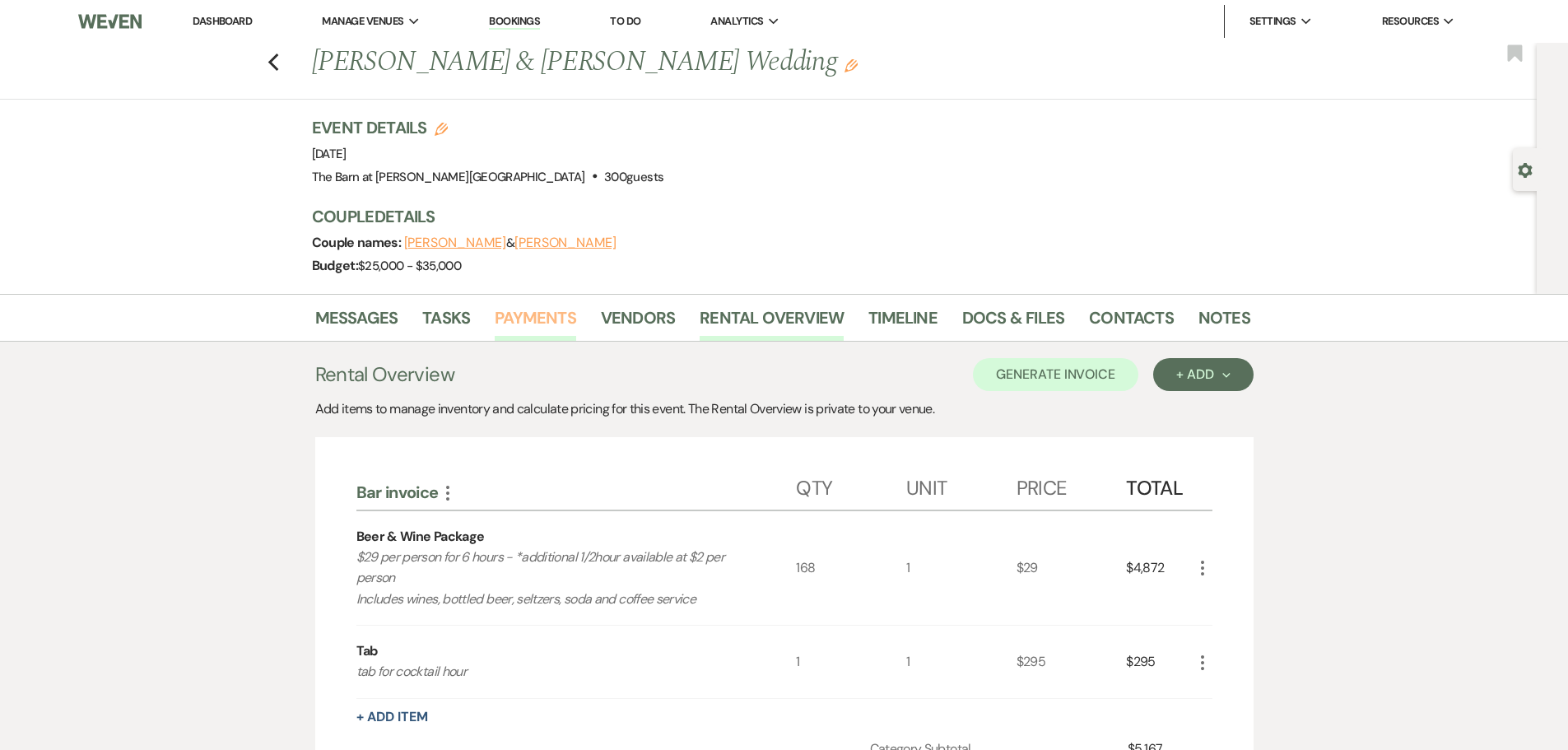
click at [523, 313] on link "Payments" at bounding box center [536, 322] width 82 height 36
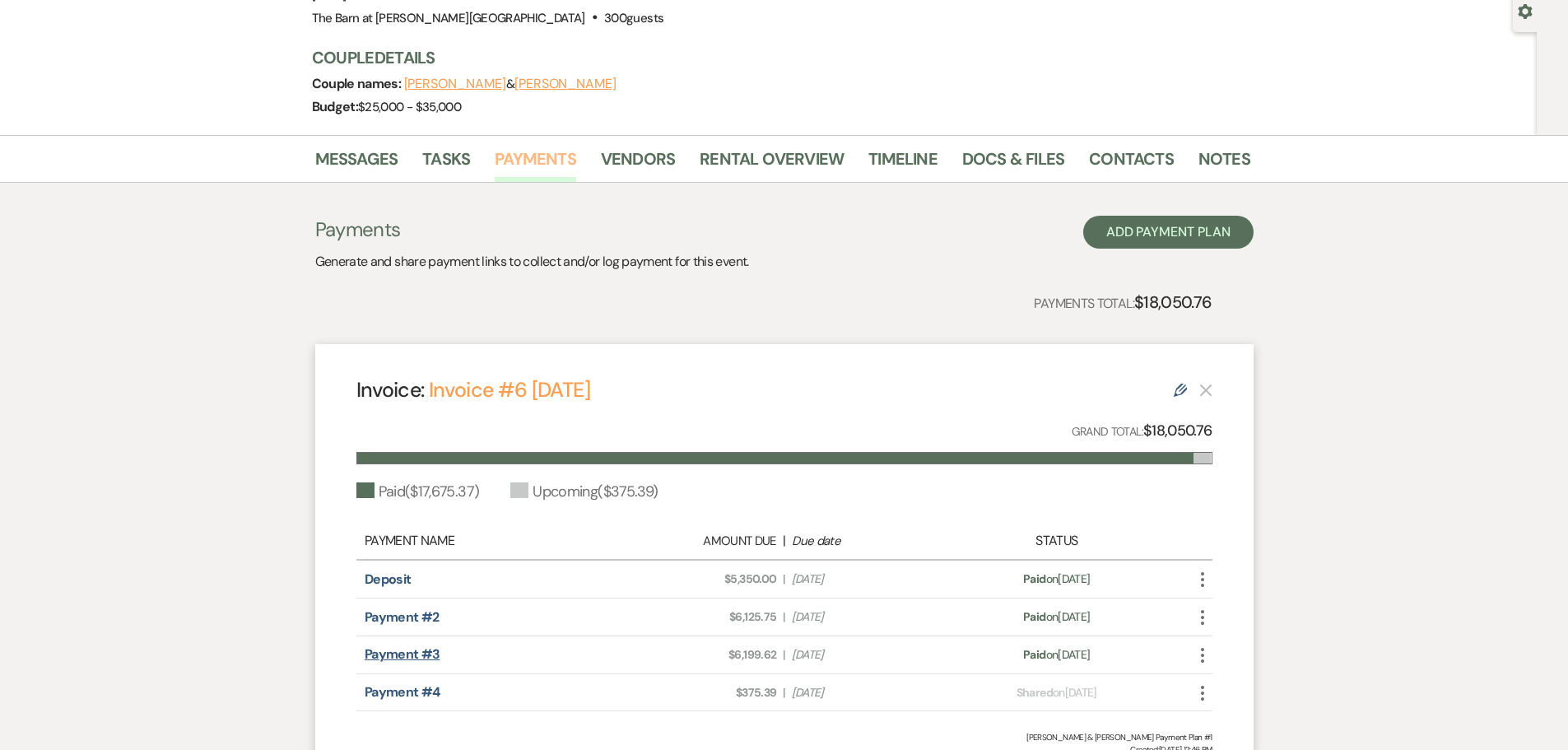
scroll to position [319, 0]
